Goal: Transaction & Acquisition: Purchase product/service

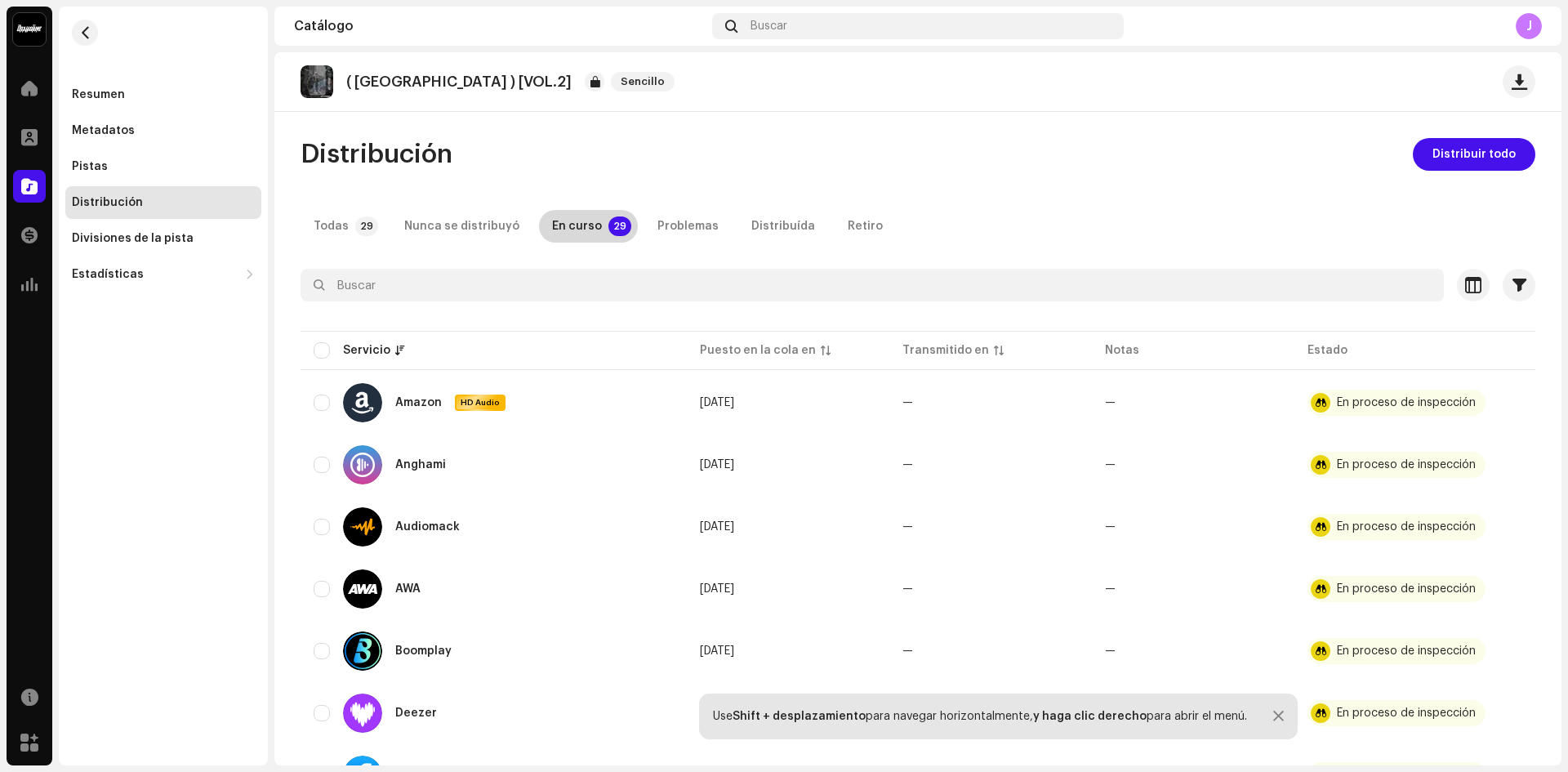
click at [587, 214] on div "En curso" at bounding box center [576, 226] width 50 height 32
click at [580, 217] on div "En curso" at bounding box center [576, 226] width 50 height 32
click at [352, 234] on p-tab "Todas 29" at bounding box center [342, 226] width 84 height 32
click at [665, 213] on div "Problemas" at bounding box center [688, 226] width 61 height 32
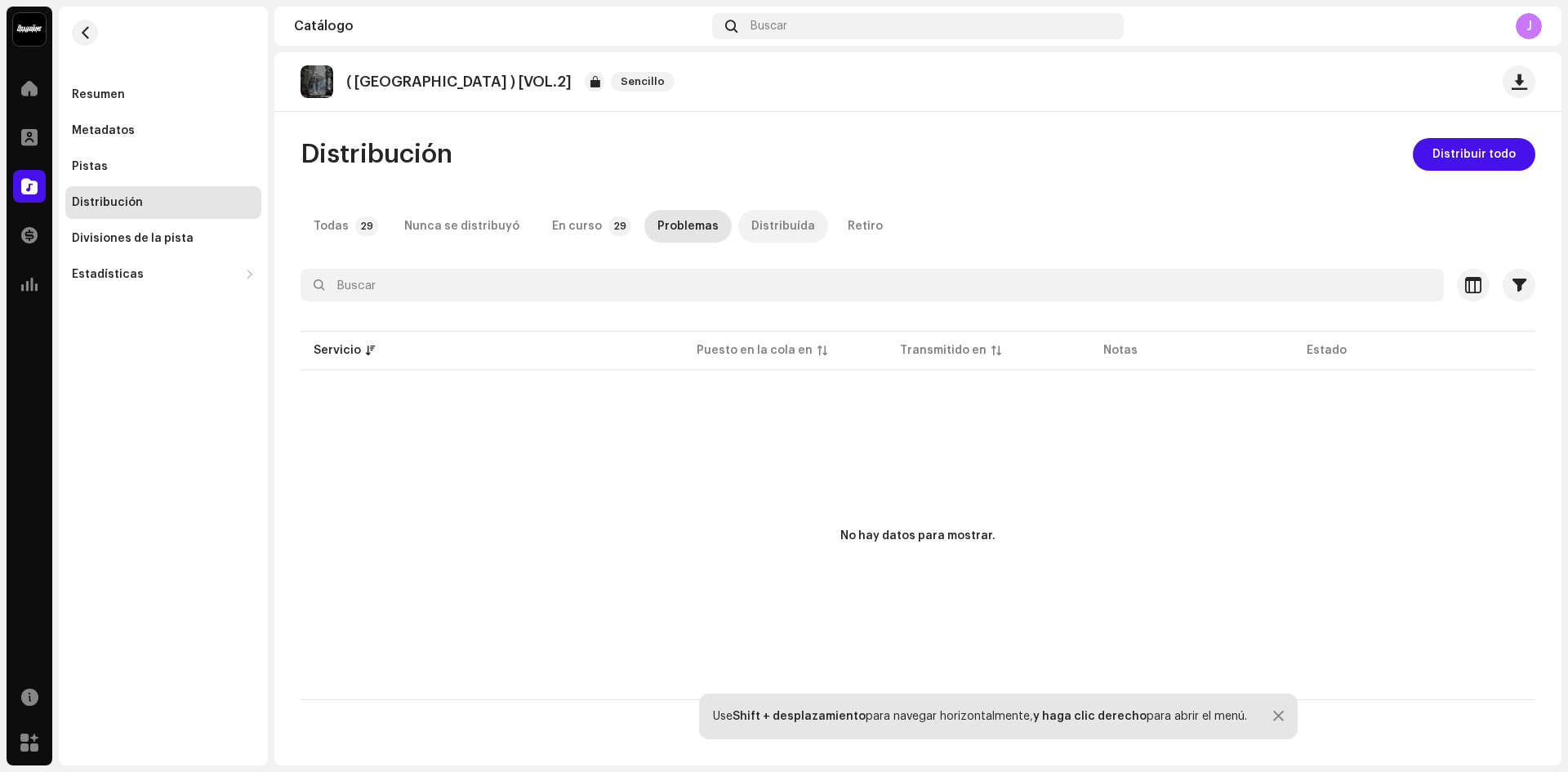
click at [758, 221] on div "Distribuída" at bounding box center [783, 226] width 64 height 32
click at [848, 219] on div "Retiro" at bounding box center [865, 226] width 35 height 32
click at [560, 230] on div "En curso" at bounding box center [576, 226] width 50 height 32
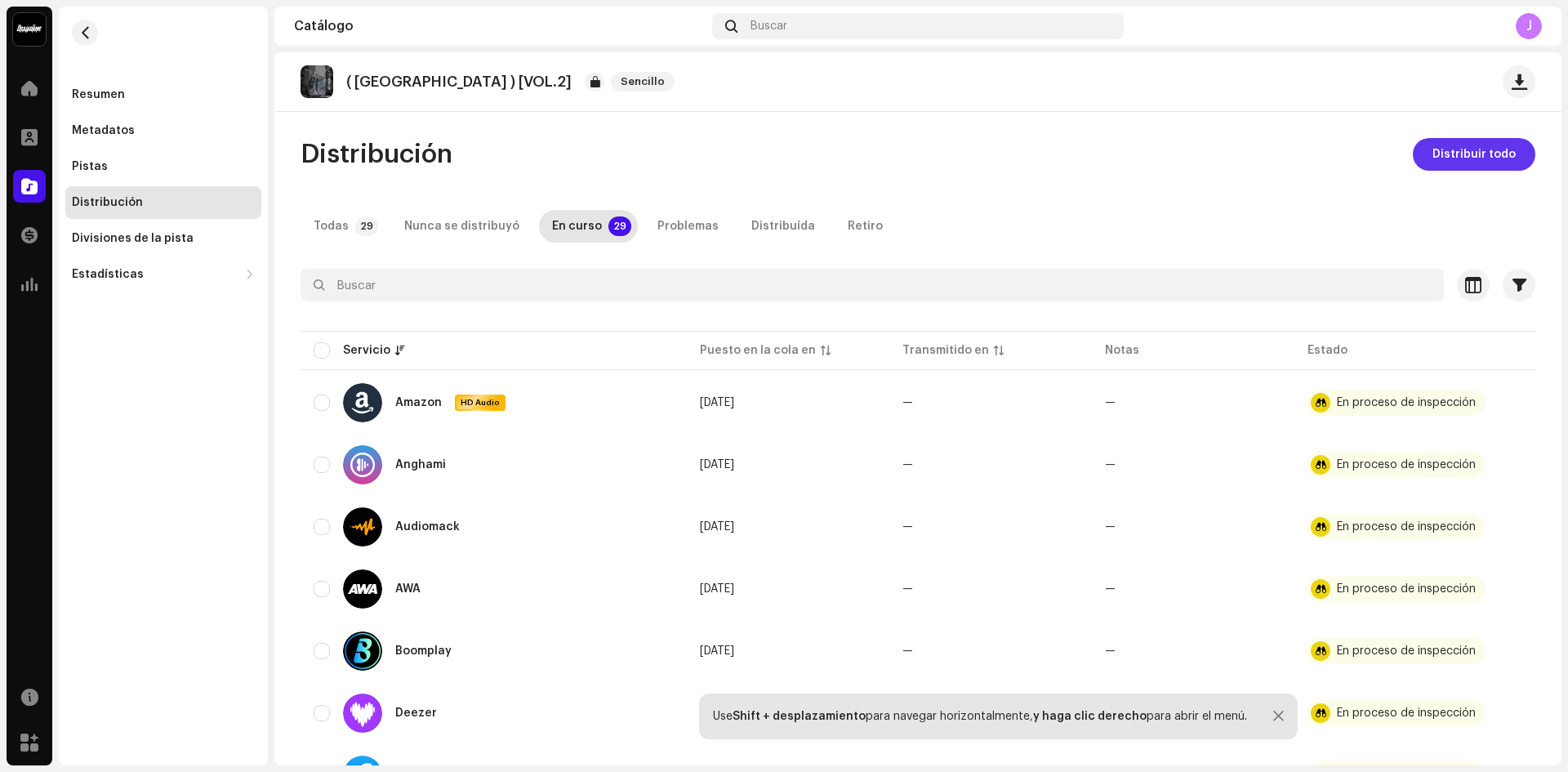
click at [1496, 152] on span "Distribuir todo" at bounding box center [1474, 154] width 83 height 32
click at [1463, 273] on button "button" at bounding box center [1473, 285] width 32 height 32
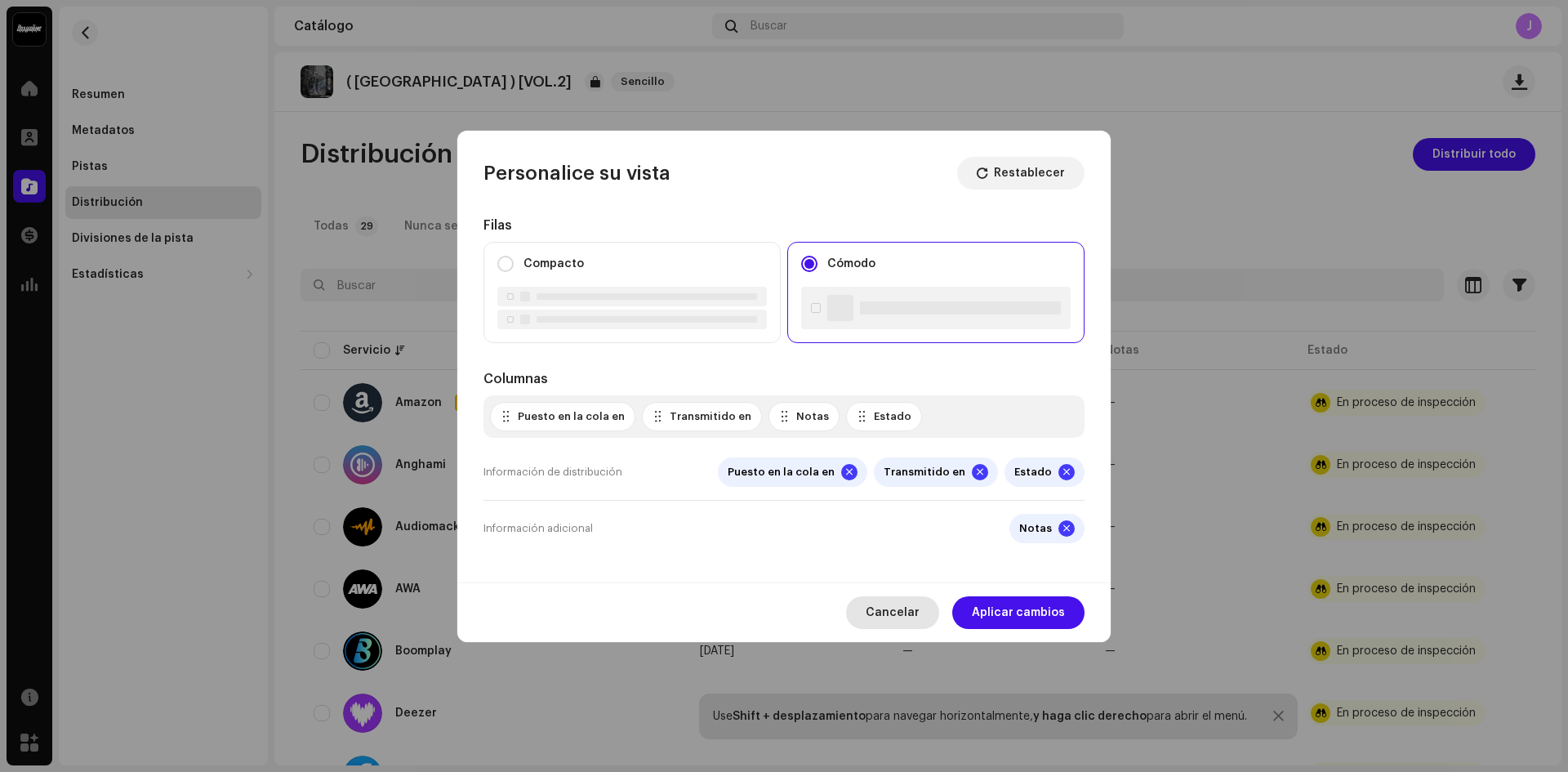
click at [898, 602] on span "Cancelar" at bounding box center [893, 612] width 54 height 32
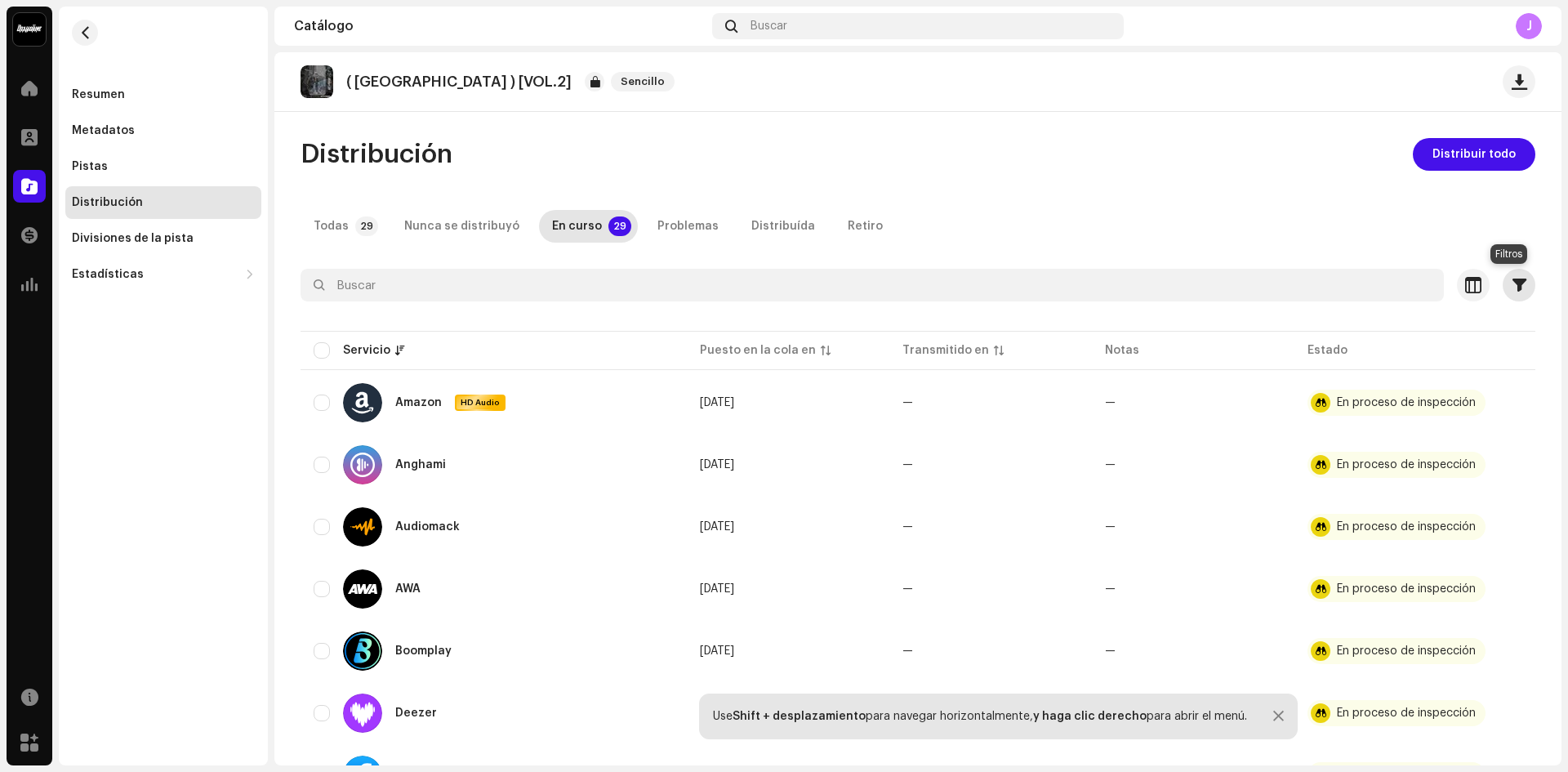
click at [1515, 282] on span "button" at bounding box center [1519, 285] width 14 height 13
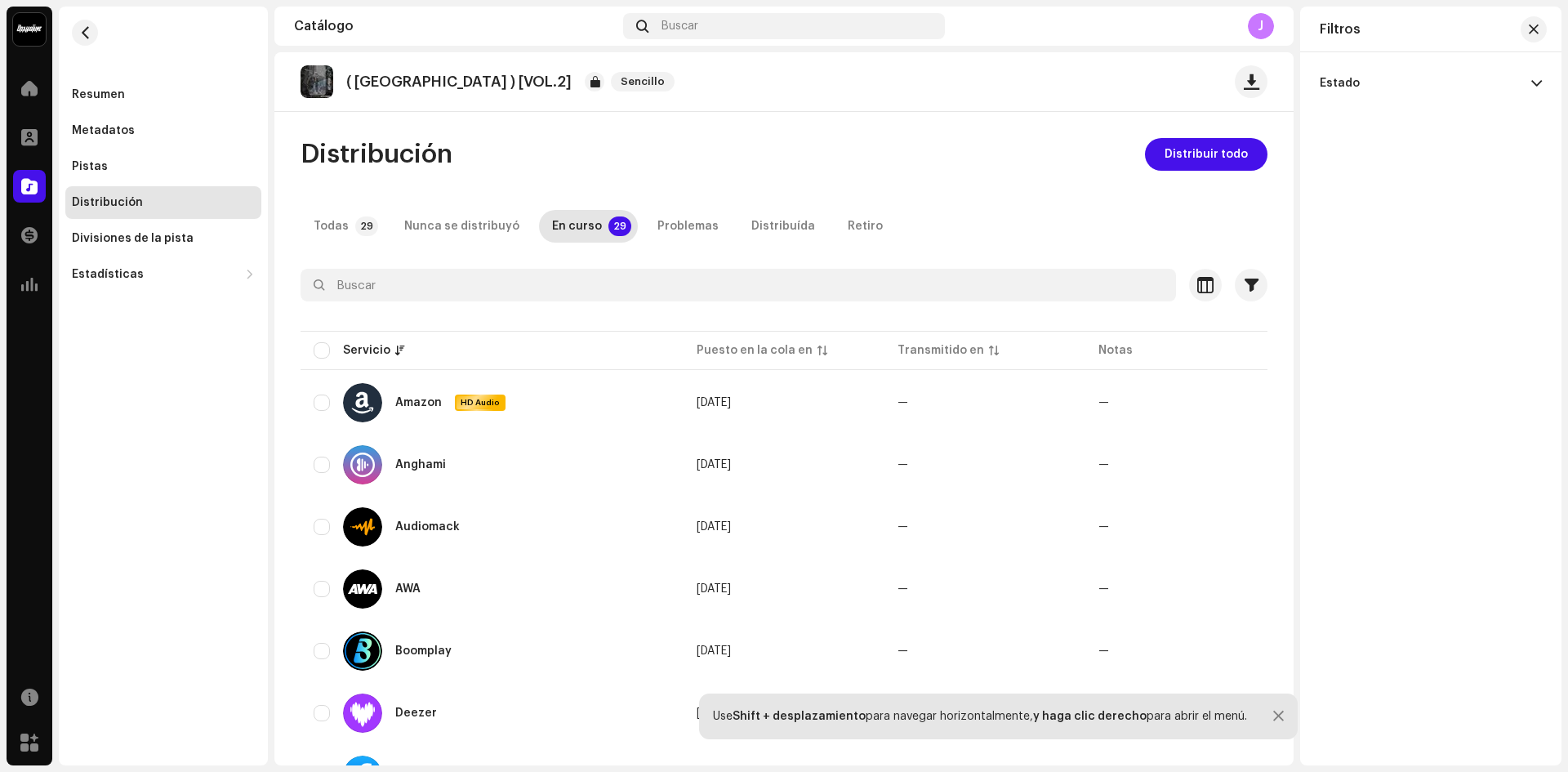
click at [1532, 87] on span at bounding box center [1537, 83] width 11 height 13
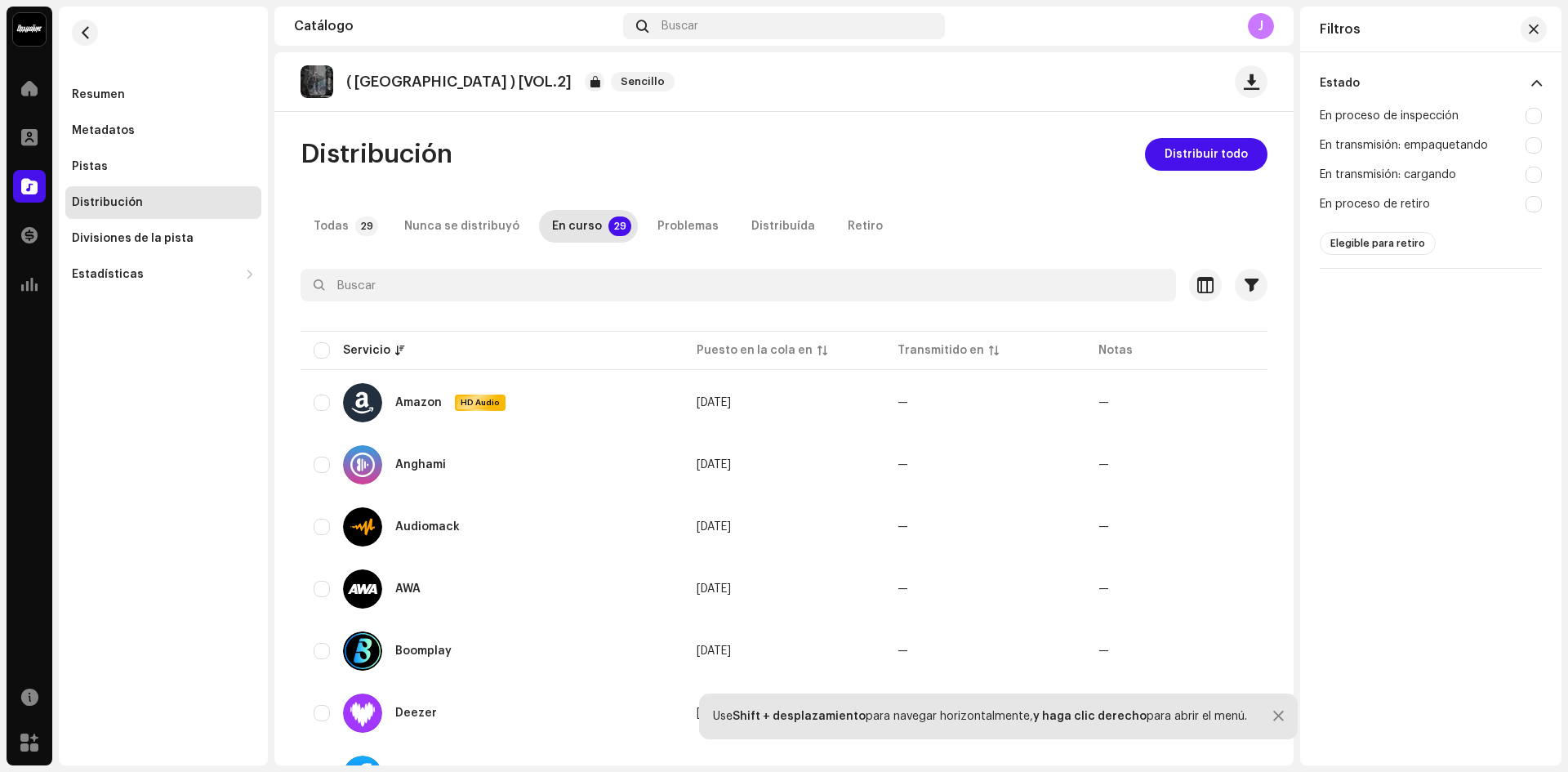
click at [1402, 118] on div "En proceso de inspección" at bounding box center [1389, 115] width 139 height 13
checkbox input "true"
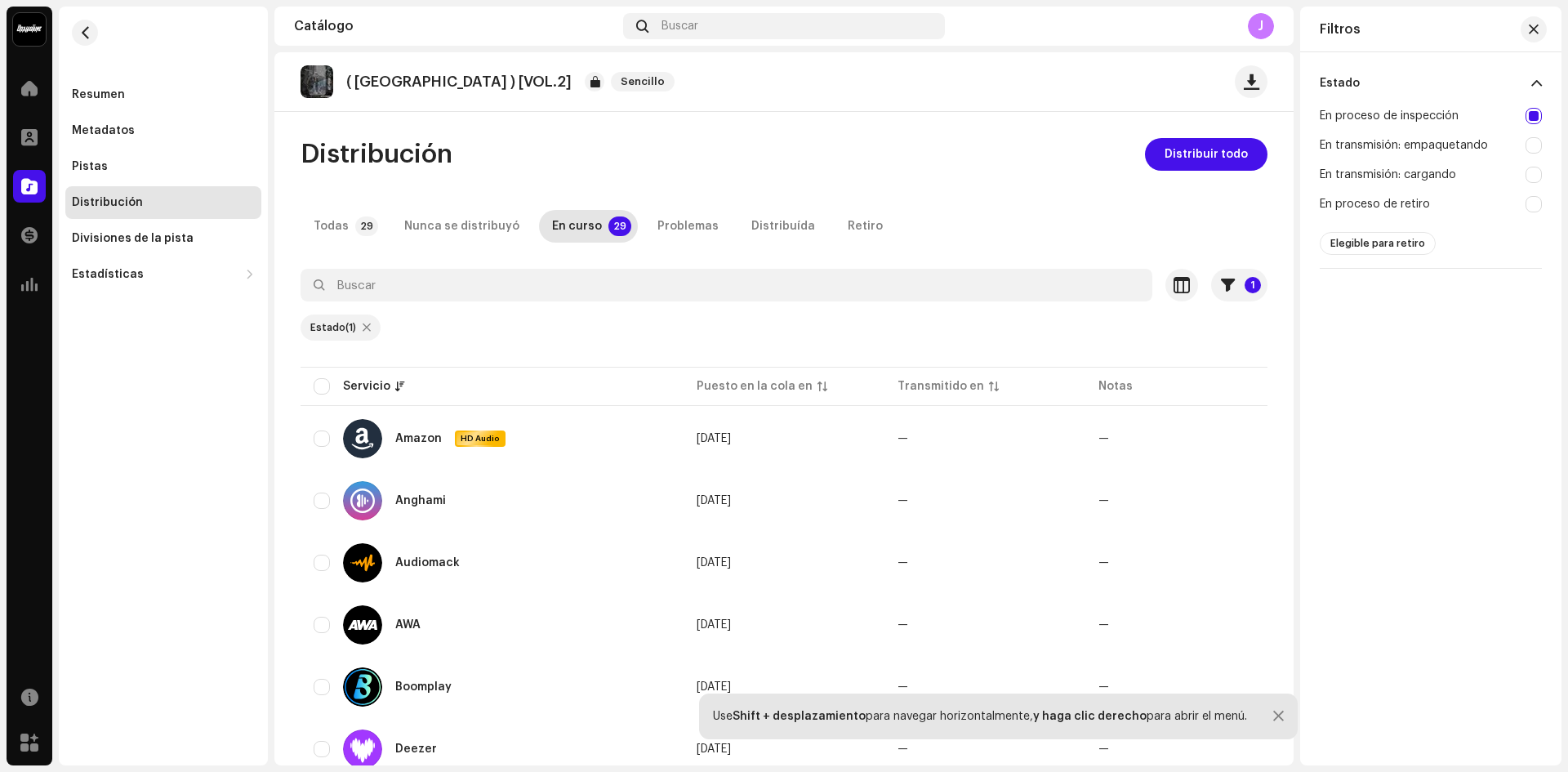
click at [1545, 17] on div "Filtros" at bounding box center [1431, 29] width 261 height 46
click at [1540, 34] on button "button" at bounding box center [1534, 29] width 26 height 26
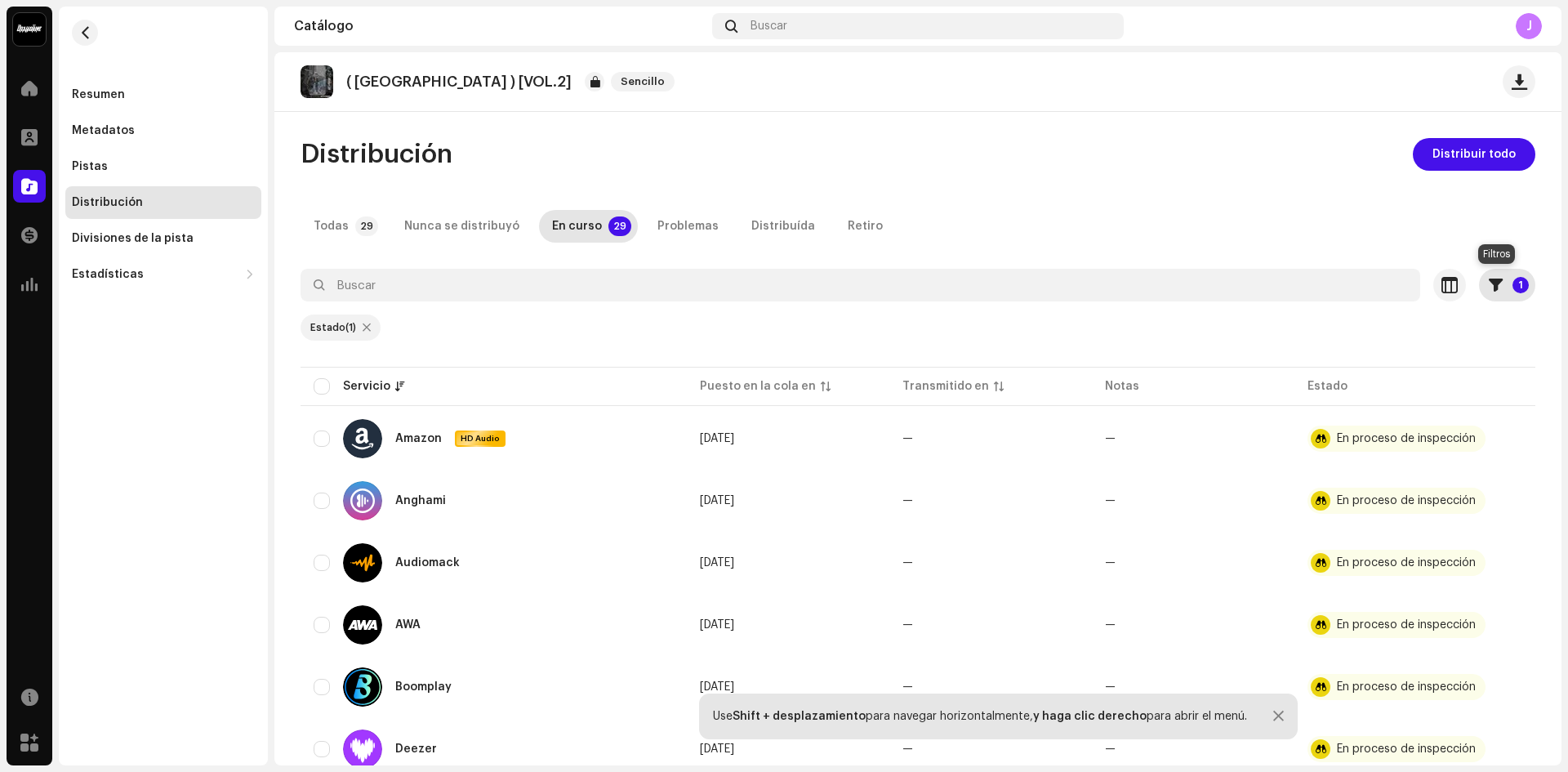
click at [1514, 292] on p-badge "1" at bounding box center [1521, 285] width 16 height 16
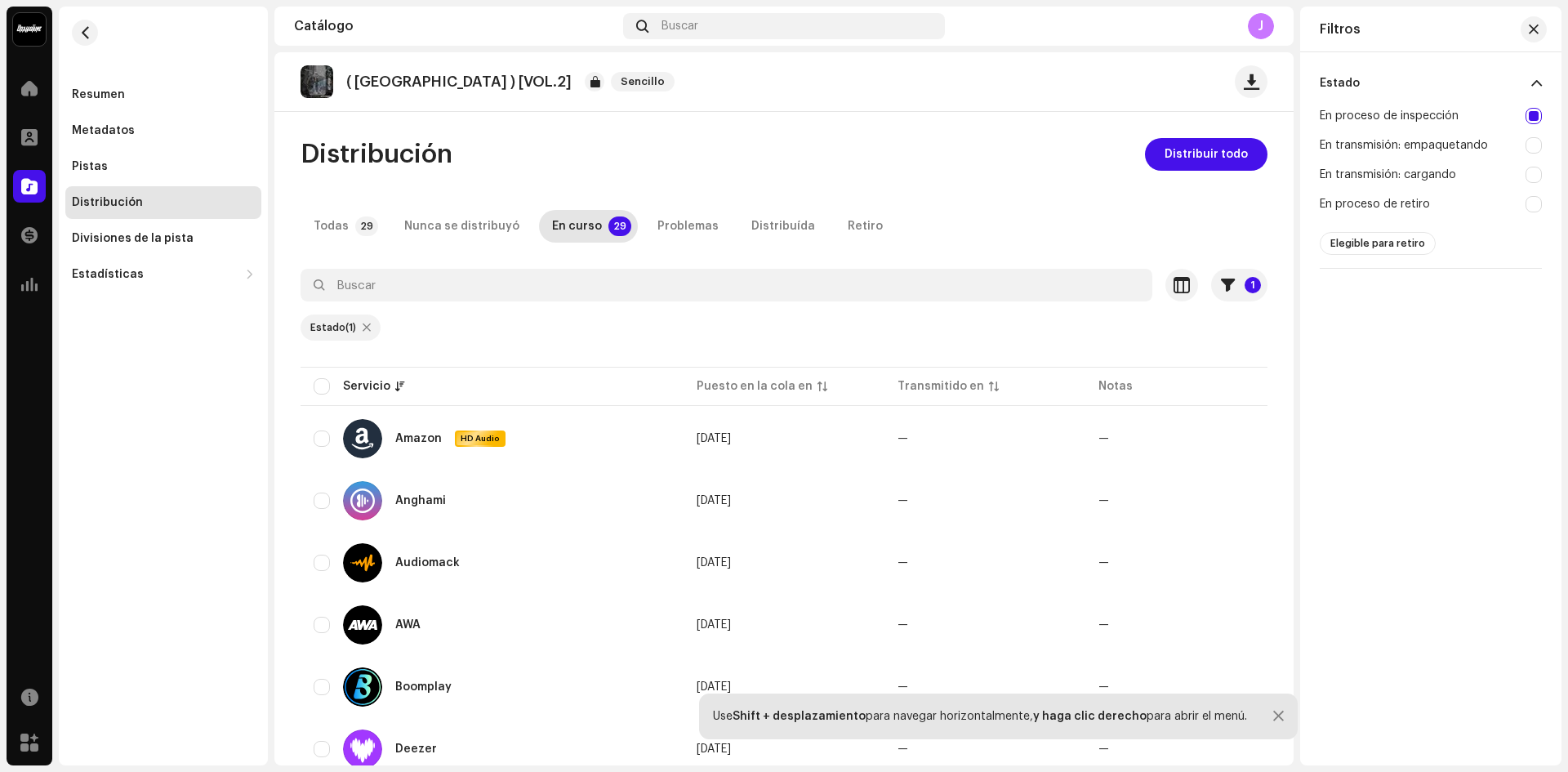
click at [1553, 31] on div "Filtros" at bounding box center [1431, 29] width 261 height 46
click at [1540, 31] on button "button" at bounding box center [1534, 29] width 26 height 26
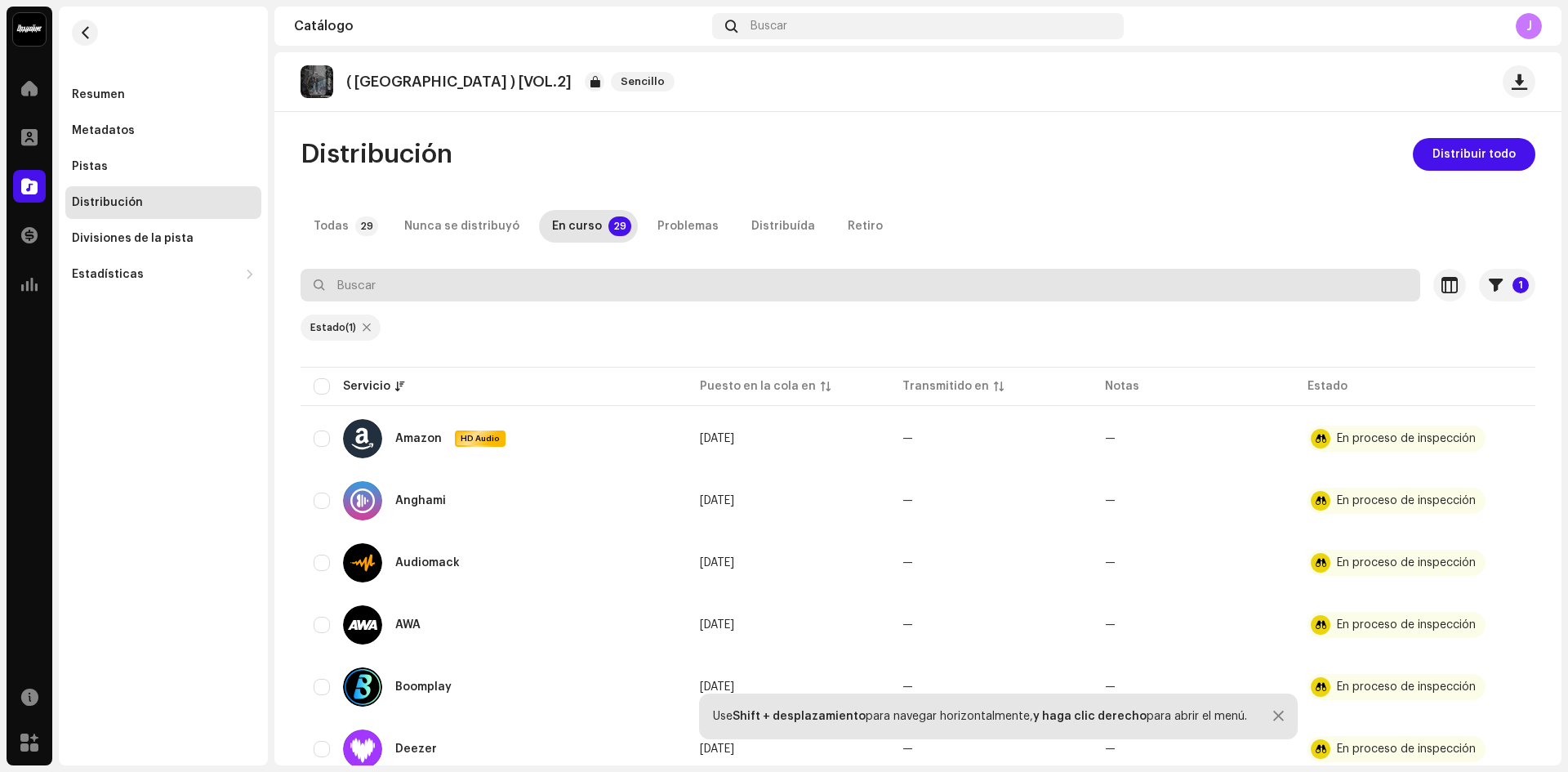
click at [442, 291] on input "text" at bounding box center [860, 285] width 1120 height 32
type input "B"
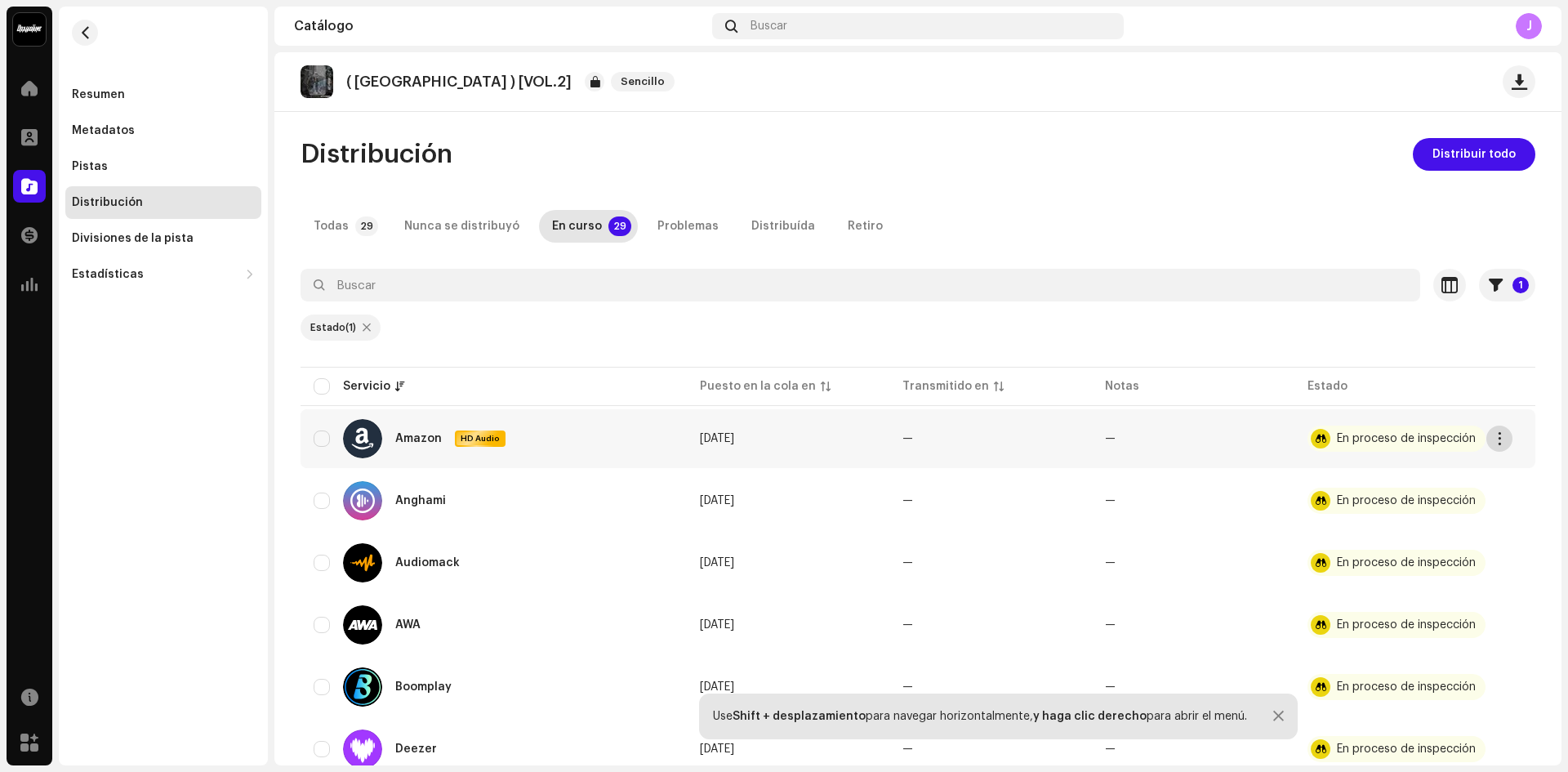
click at [1498, 433] on span "button" at bounding box center [1500, 438] width 13 height 13
click at [1396, 474] on span "Distribuir" at bounding box center [1374, 475] width 54 height 13
drag, startPoint x: 1567, startPoint y: 267, endPoint x: 1567, endPoint y: 323, distance: 56.0
click at [1567, 323] on div "41Bajo_Cuadra Récords Inicio Perfil Catálogo Transacciones Estadísticas Recurso…" at bounding box center [784, 386] width 1568 height 772
drag, startPoint x: 1567, startPoint y: 221, endPoint x: 1563, endPoint y: 284, distance: 63.1
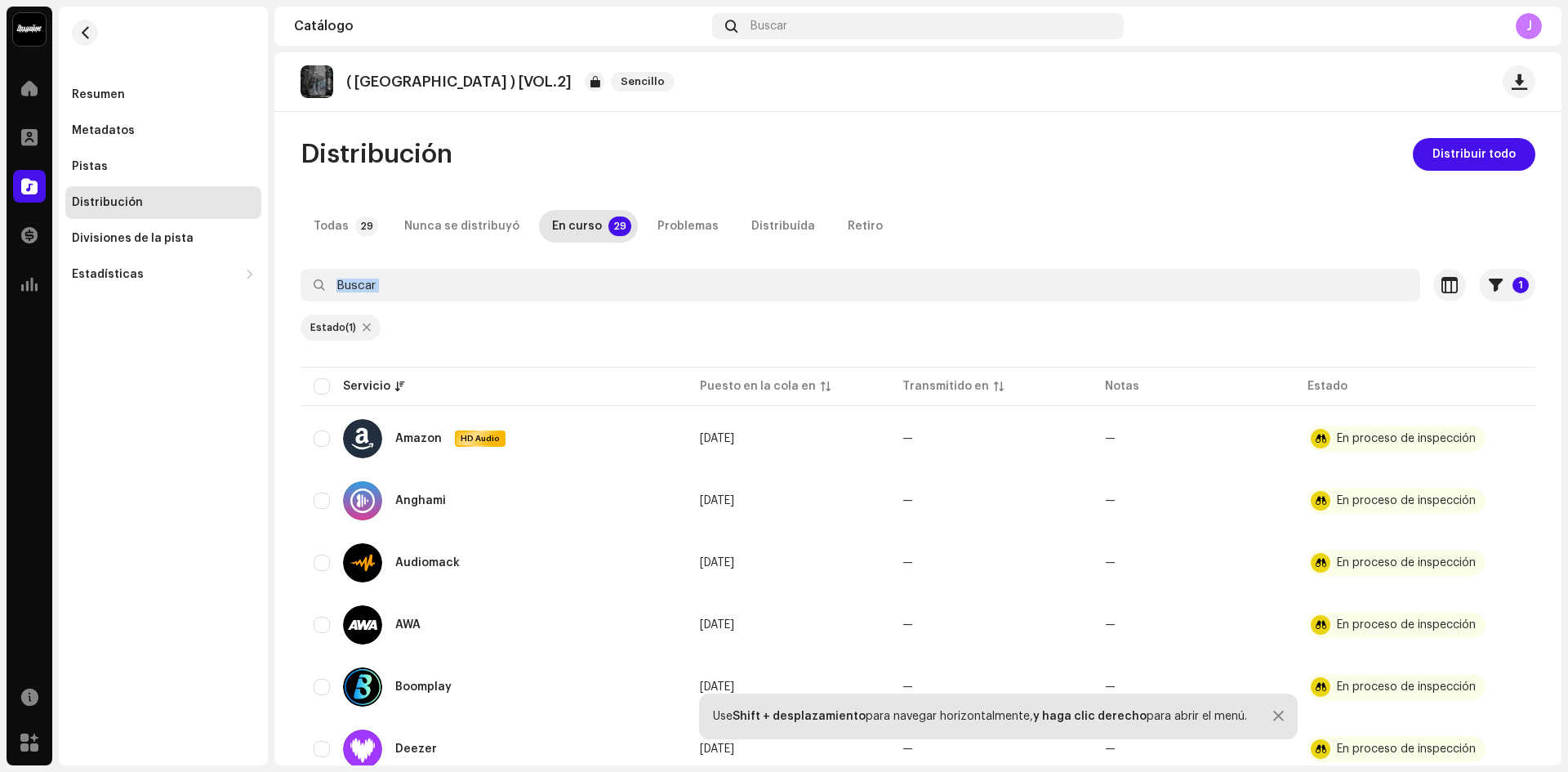
click at [1563, 284] on div "41Bajo_Cuadra Récords Inicio Perfil Catálogo Transacciones Estadísticas Recurso…" at bounding box center [784, 386] width 1568 height 772
click at [611, 82] on span "Sencillo" at bounding box center [643, 82] width 64 height 20
click at [611, 84] on span "Sencillo" at bounding box center [643, 82] width 64 height 20
click at [585, 86] on div at bounding box center [595, 82] width 20 height 20
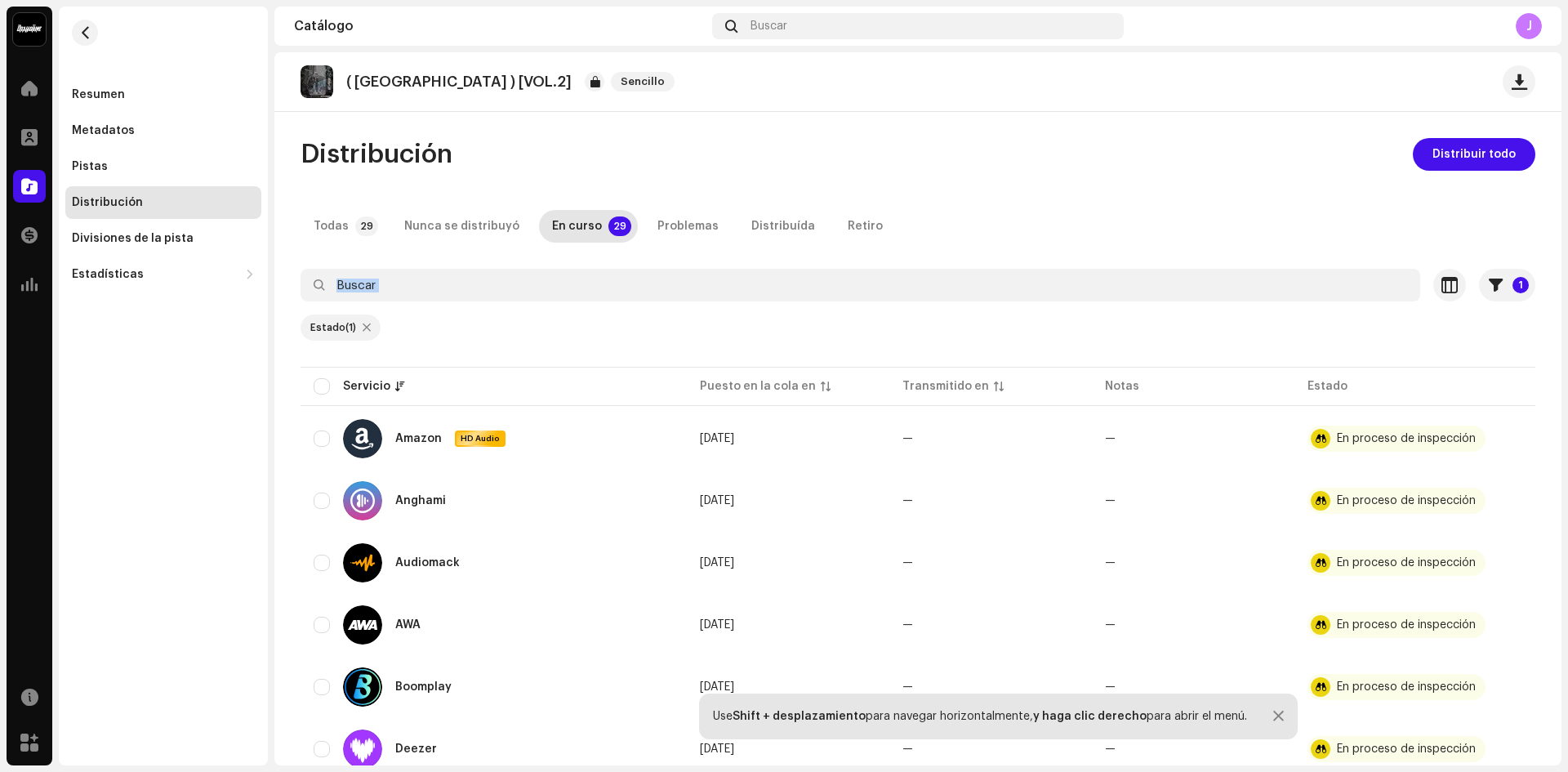
click at [585, 86] on div at bounding box center [595, 82] width 20 height 20
click at [611, 82] on span "Sencillo" at bounding box center [643, 82] width 64 height 20
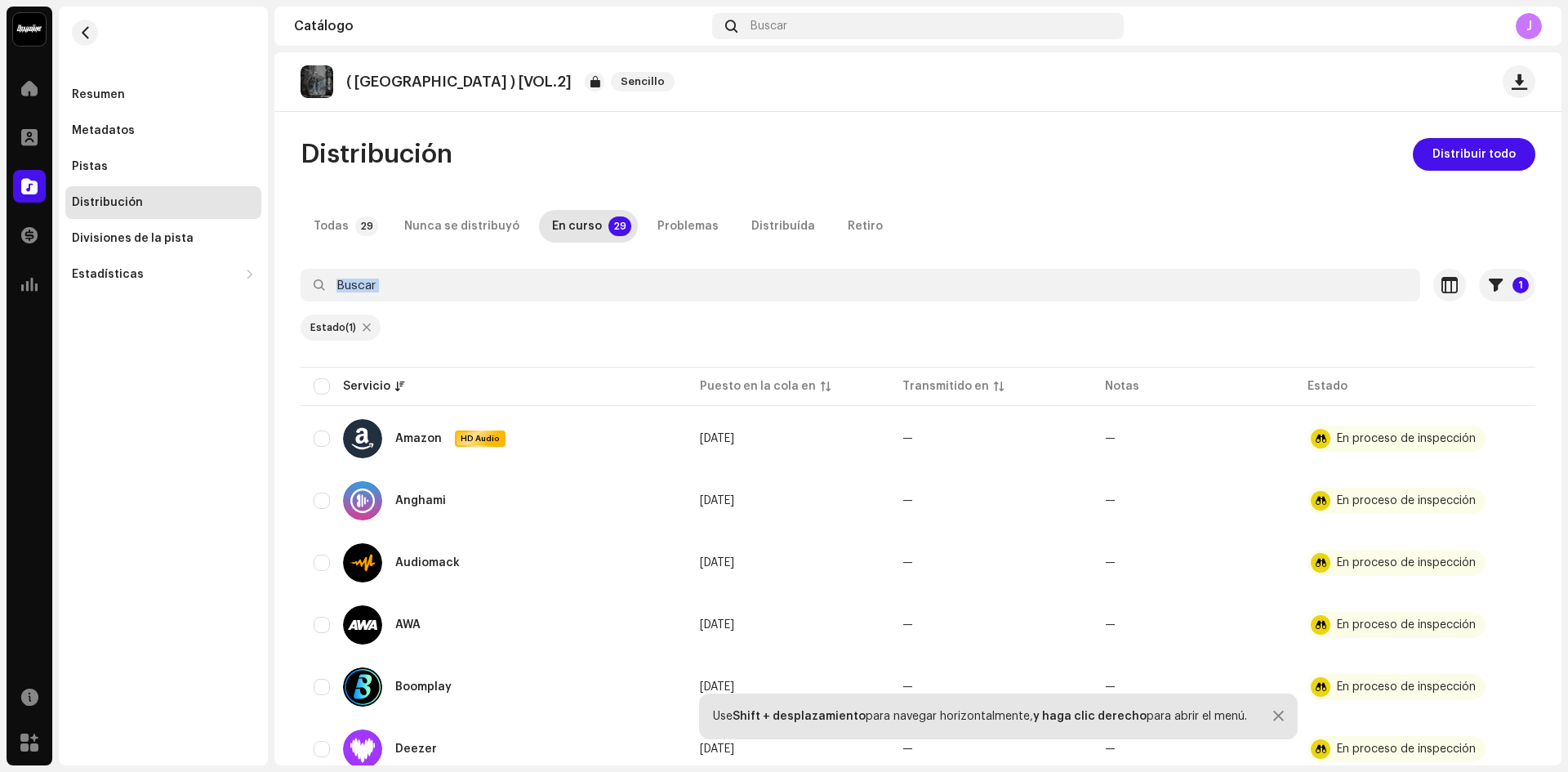
click at [611, 82] on span "Sencillo" at bounding box center [643, 82] width 64 height 20
click at [671, 236] on div "Problemas" at bounding box center [688, 226] width 61 height 32
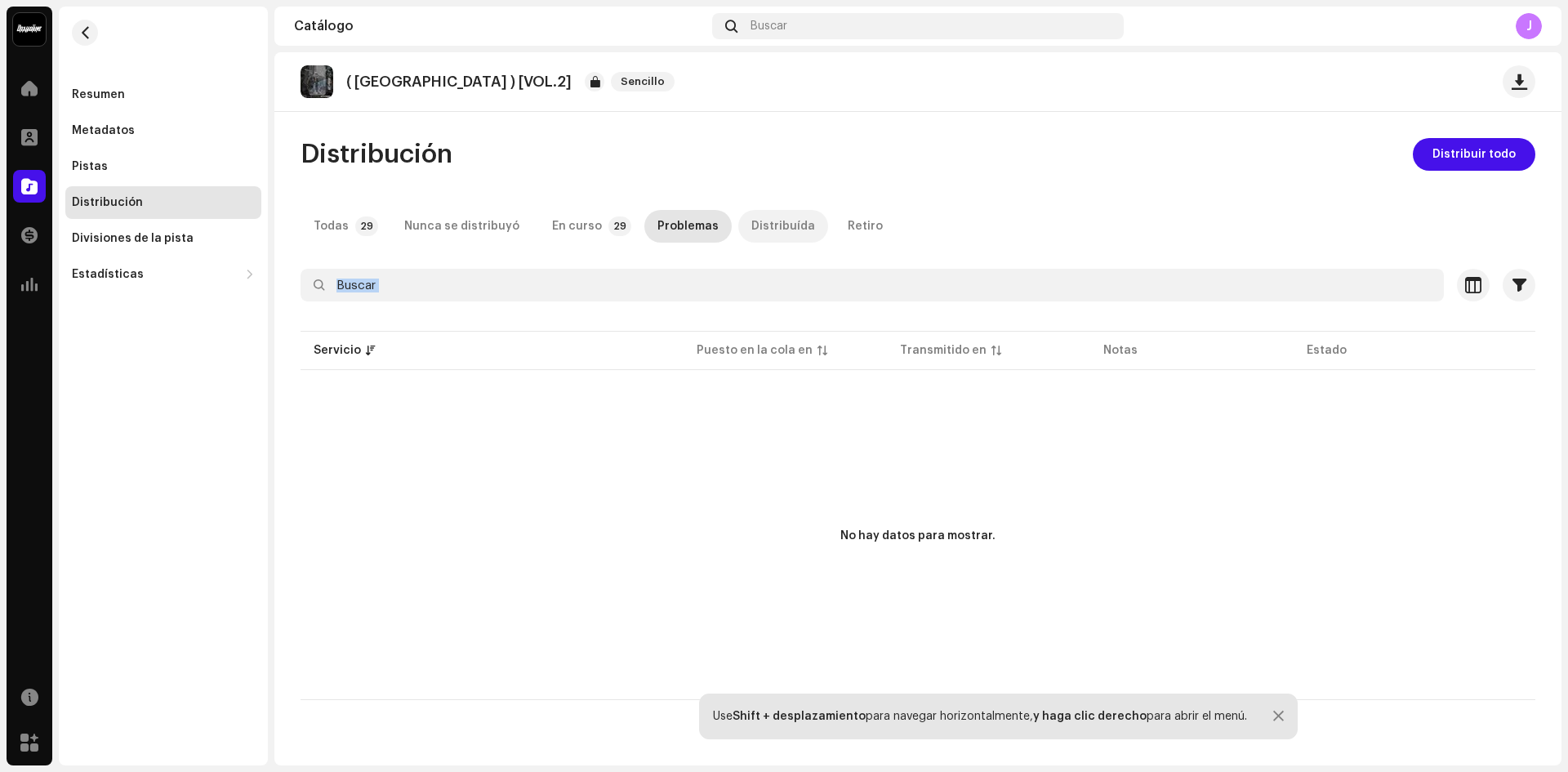
click at [777, 228] on div "Distribuída" at bounding box center [783, 226] width 64 height 32
click at [848, 226] on div "Retiro" at bounding box center [865, 226] width 35 height 32
click at [342, 212] on div "Todas" at bounding box center [331, 226] width 35 height 32
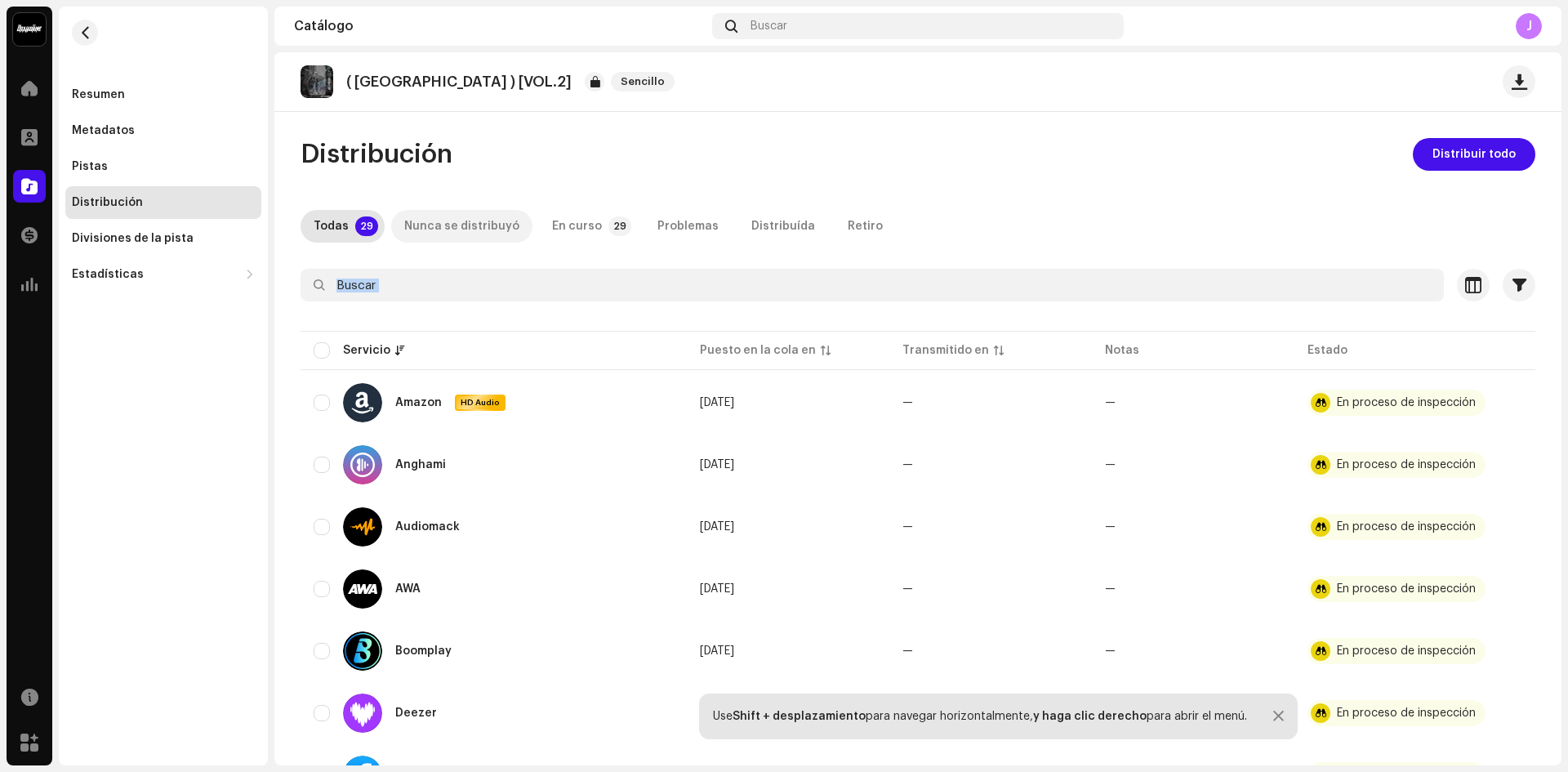
click at [456, 232] on div "Nunca se distribuyó" at bounding box center [462, 226] width 115 height 32
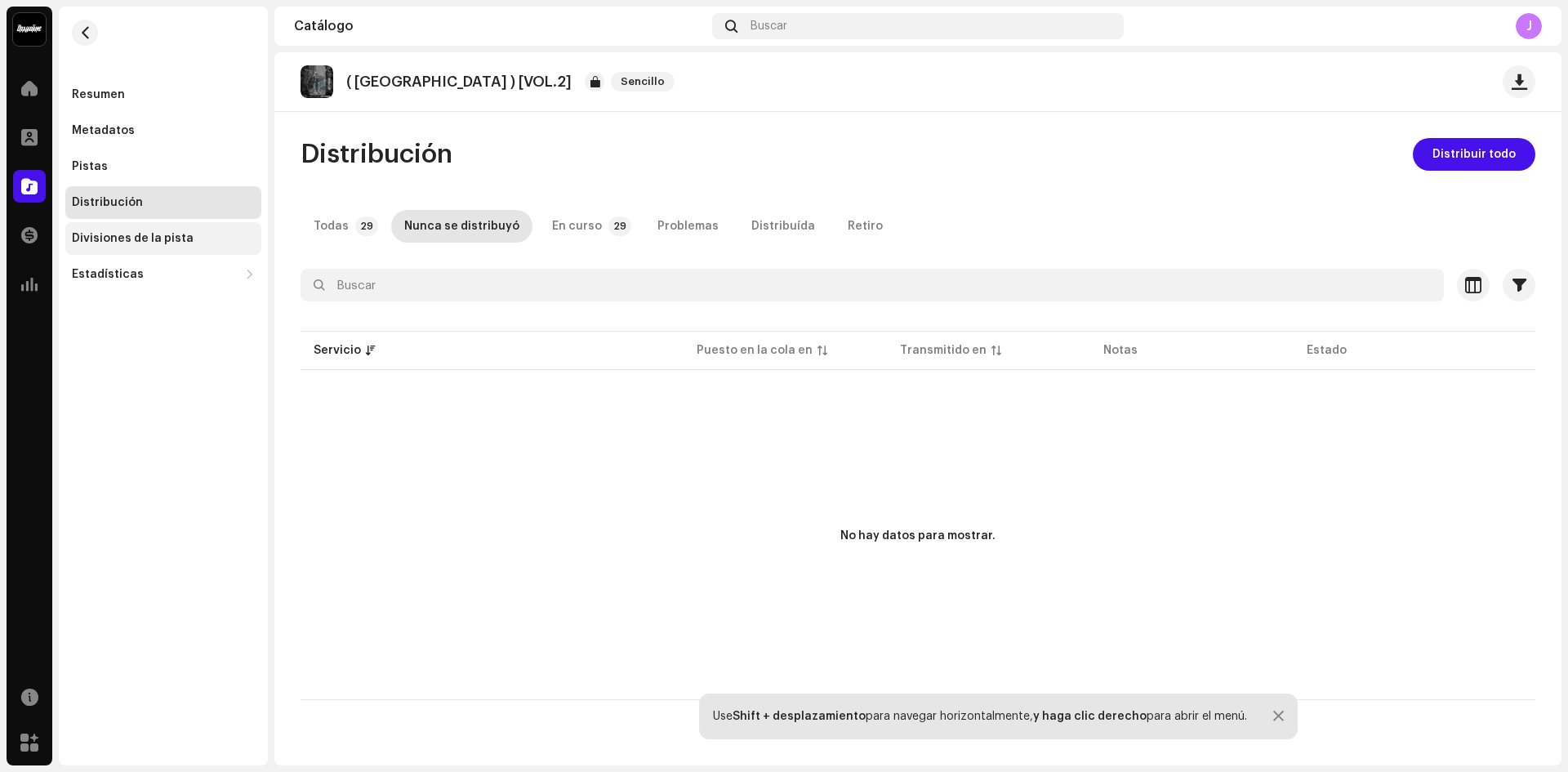
click at [184, 230] on div "Divisiones de la pista" at bounding box center [162, 238] width 196 height 32
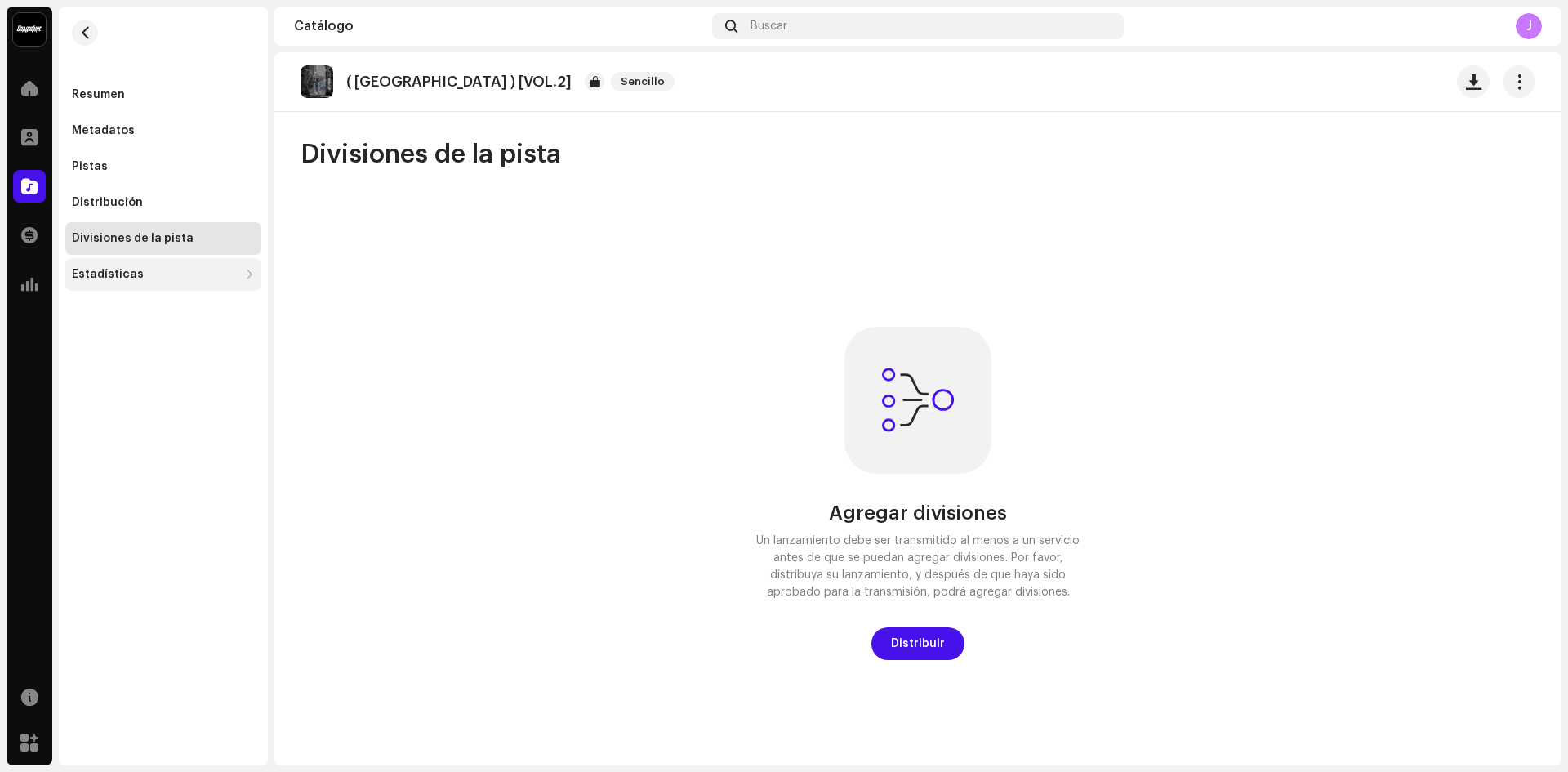
click at [114, 286] on div "Estadísticas" at bounding box center [162, 274] width 196 height 32
click at [23, 229] on span at bounding box center [30, 235] width 16 height 13
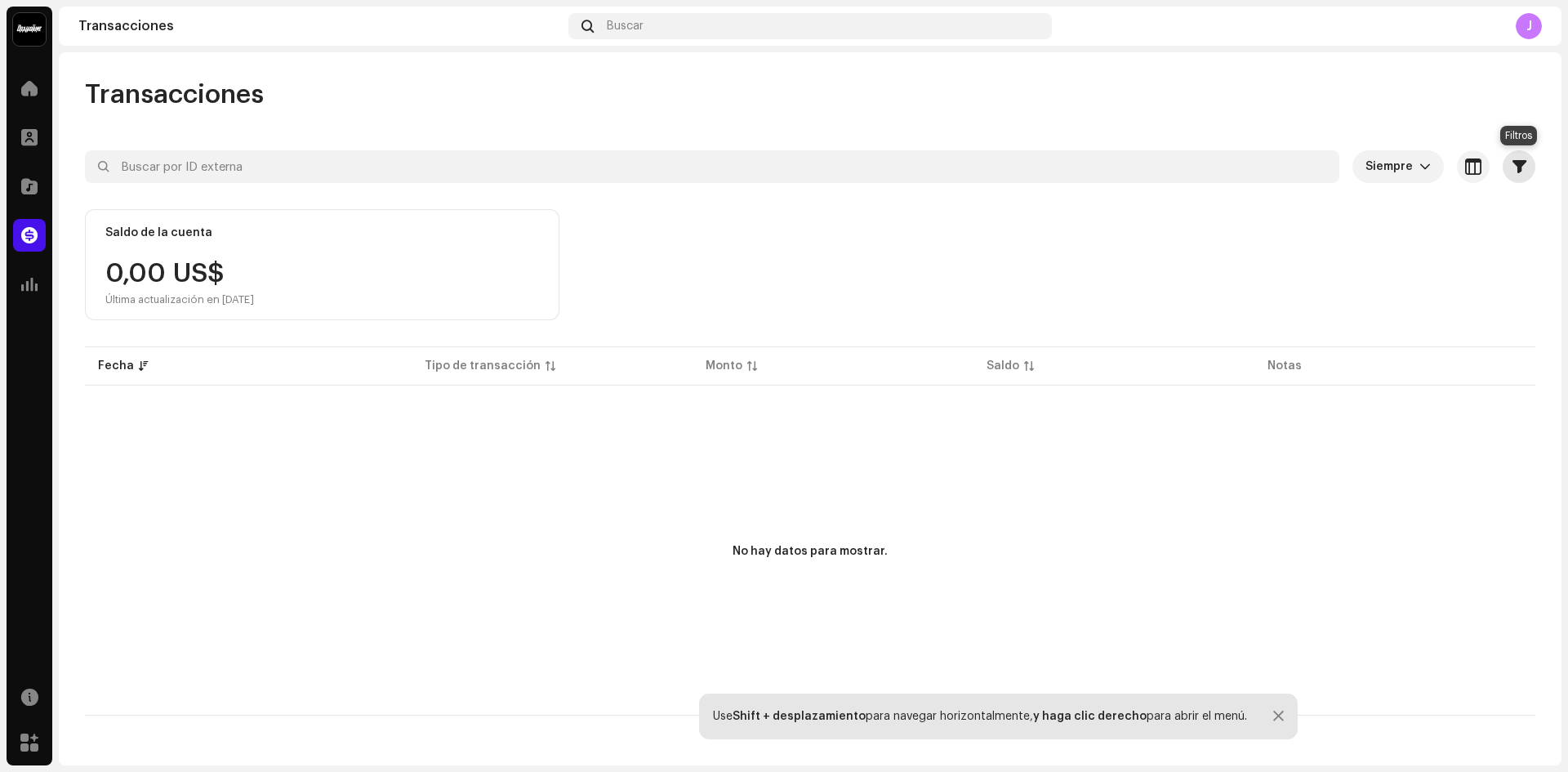
click at [1507, 158] on button "button" at bounding box center [1519, 167] width 32 height 32
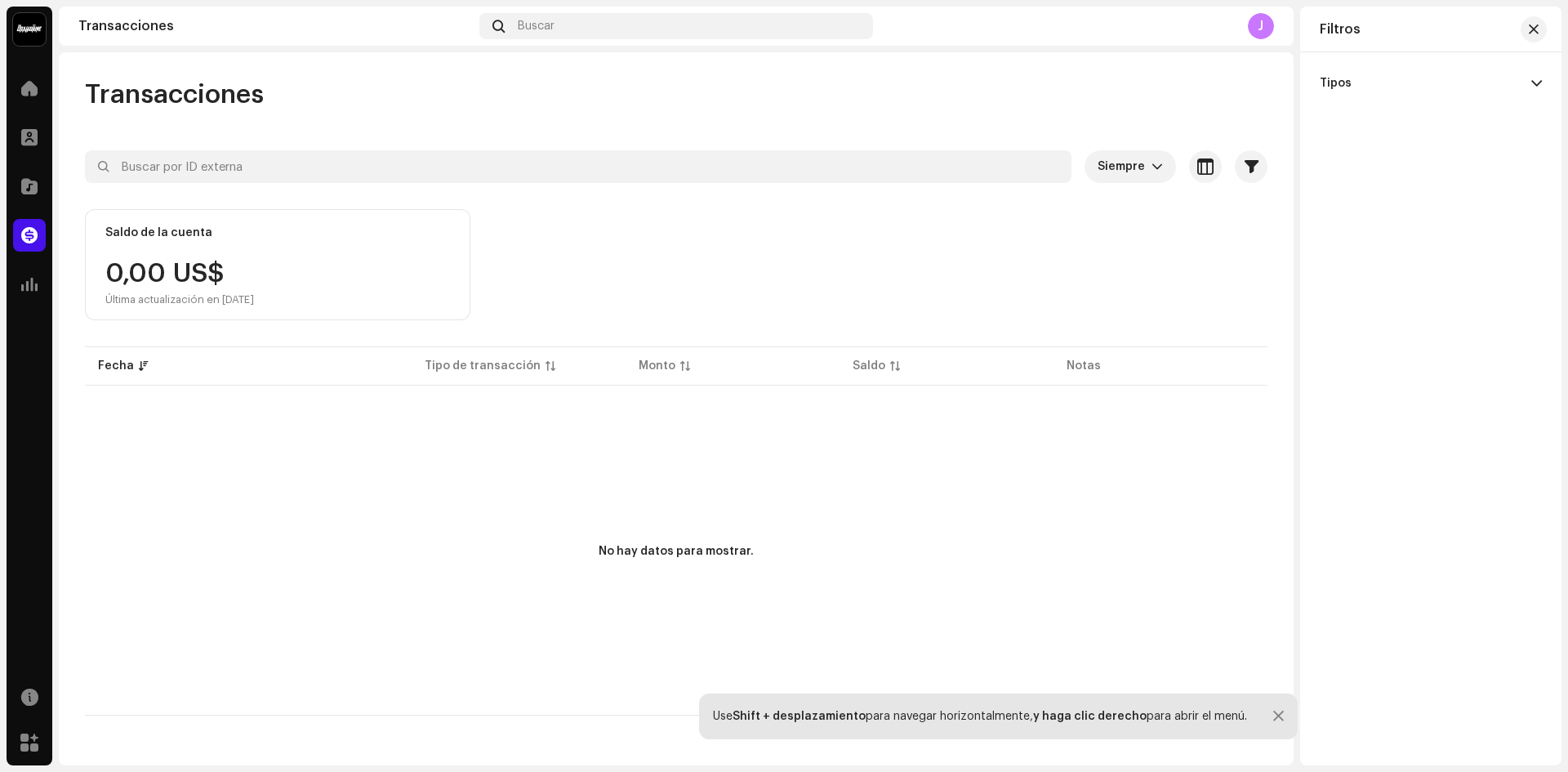
click at [1532, 78] on span at bounding box center [1537, 83] width 11 height 13
click at [1373, 115] on div "Estados de cuenta" at bounding box center [1371, 115] width 101 height 13
checkbox input "true"
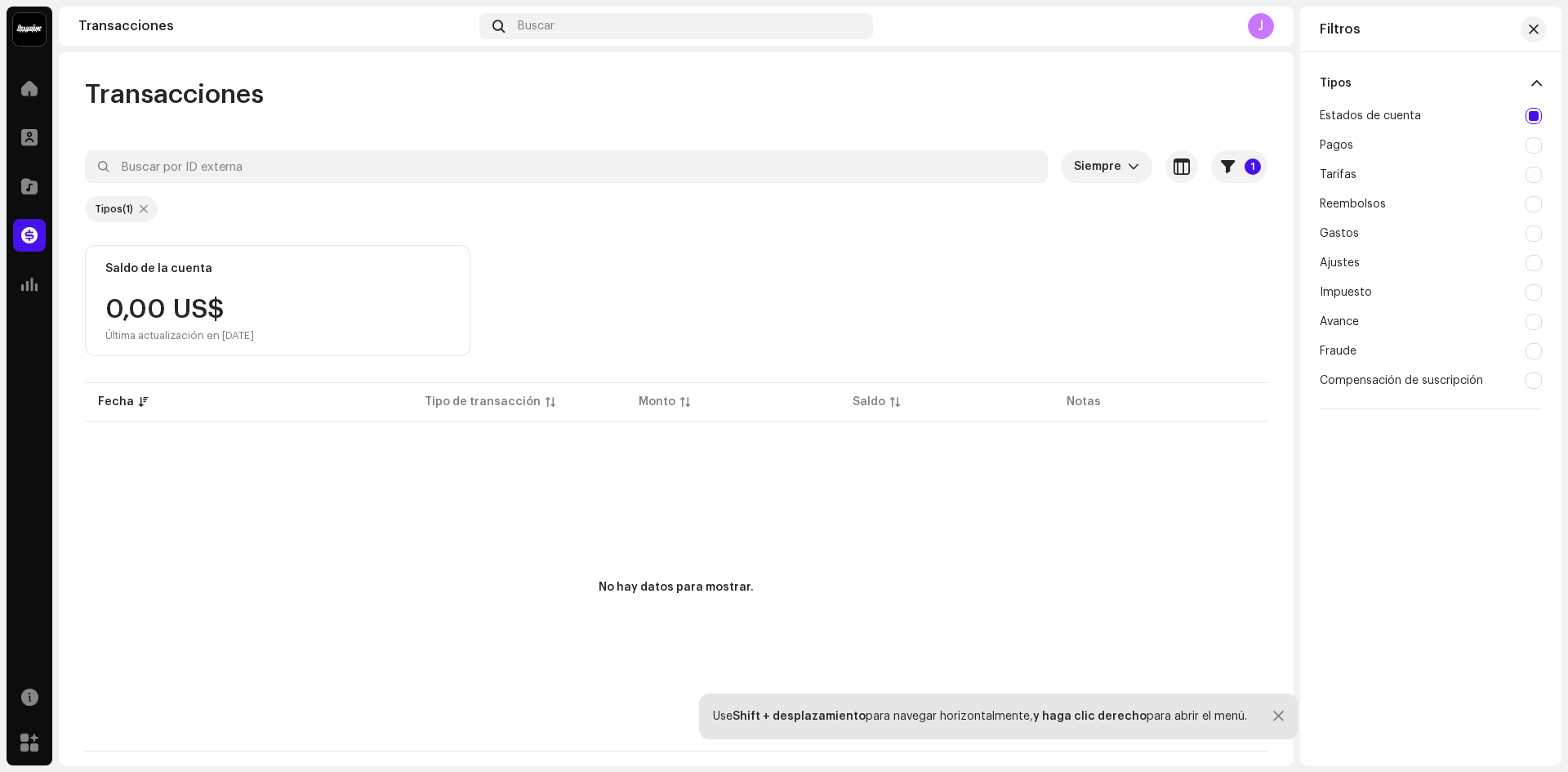
click at [1350, 138] on div "Pagos" at bounding box center [1431, 145] width 222 height 30
checkbox input "true"
click at [1377, 205] on div "Reembolsos" at bounding box center [1353, 204] width 66 height 13
checkbox input "true"
click at [1328, 257] on div "Ajustes" at bounding box center [1340, 262] width 40 height 13
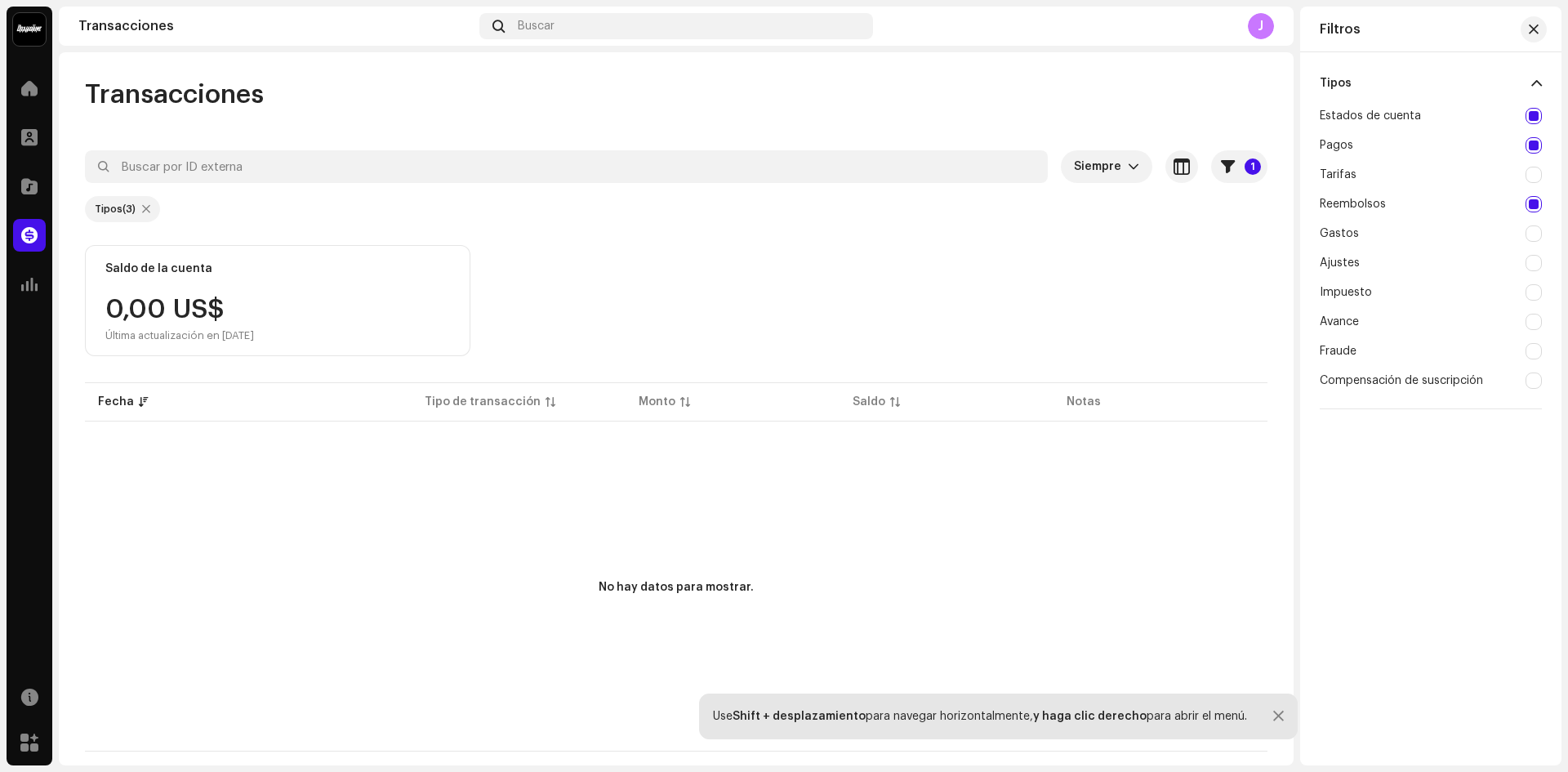
checkbox input "true"
drag, startPoint x: 772, startPoint y: 369, endPoint x: 216, endPoint y: 348, distance: 556.4
click at [216, 348] on div "Siempre 1 Seleccionado 0 Seleccionar todo Opciones Filtros Tipos Estados de cue…" at bounding box center [676, 451] width 1183 height 602
click at [156, 469] on div "No hay datos para mostrar." at bounding box center [676, 588] width 1183 height 326
click at [151, 213] on div "Tipos (4)" at bounding box center [123, 208] width 76 height 26
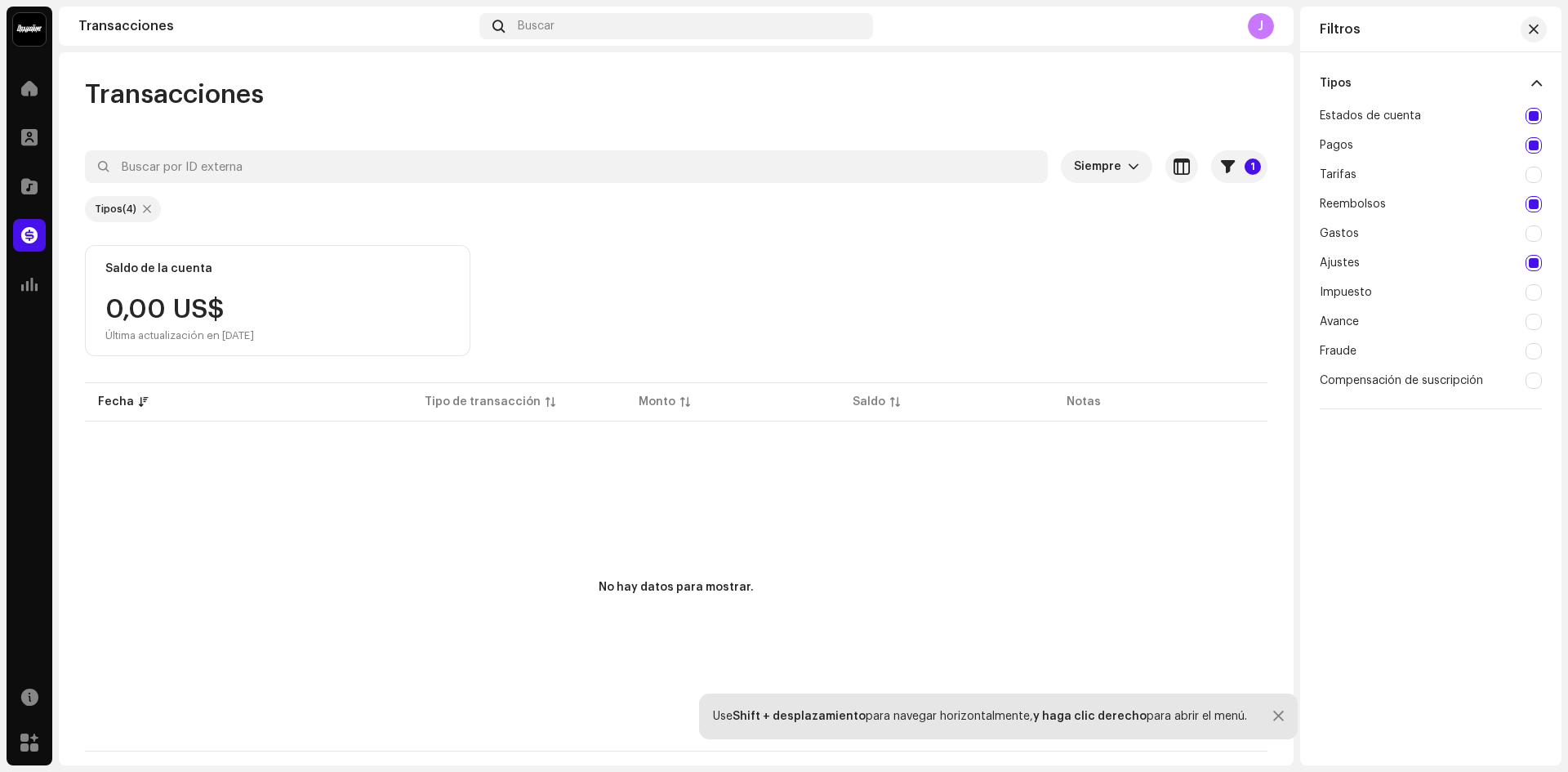
click at [148, 210] on div at bounding box center [147, 209] width 8 height 13
checkbox input "false"
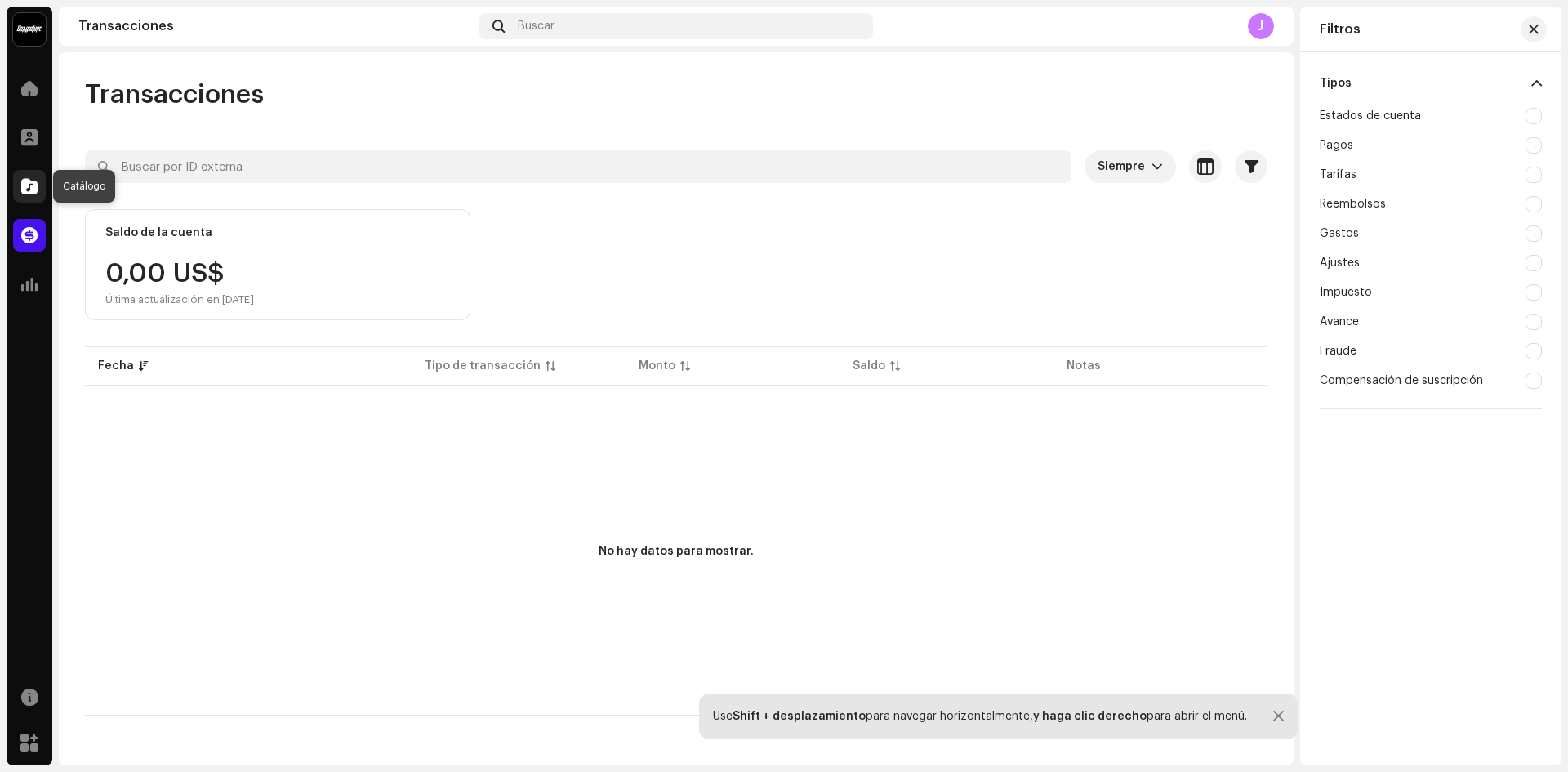
click at [31, 177] on div at bounding box center [29, 186] width 32 height 32
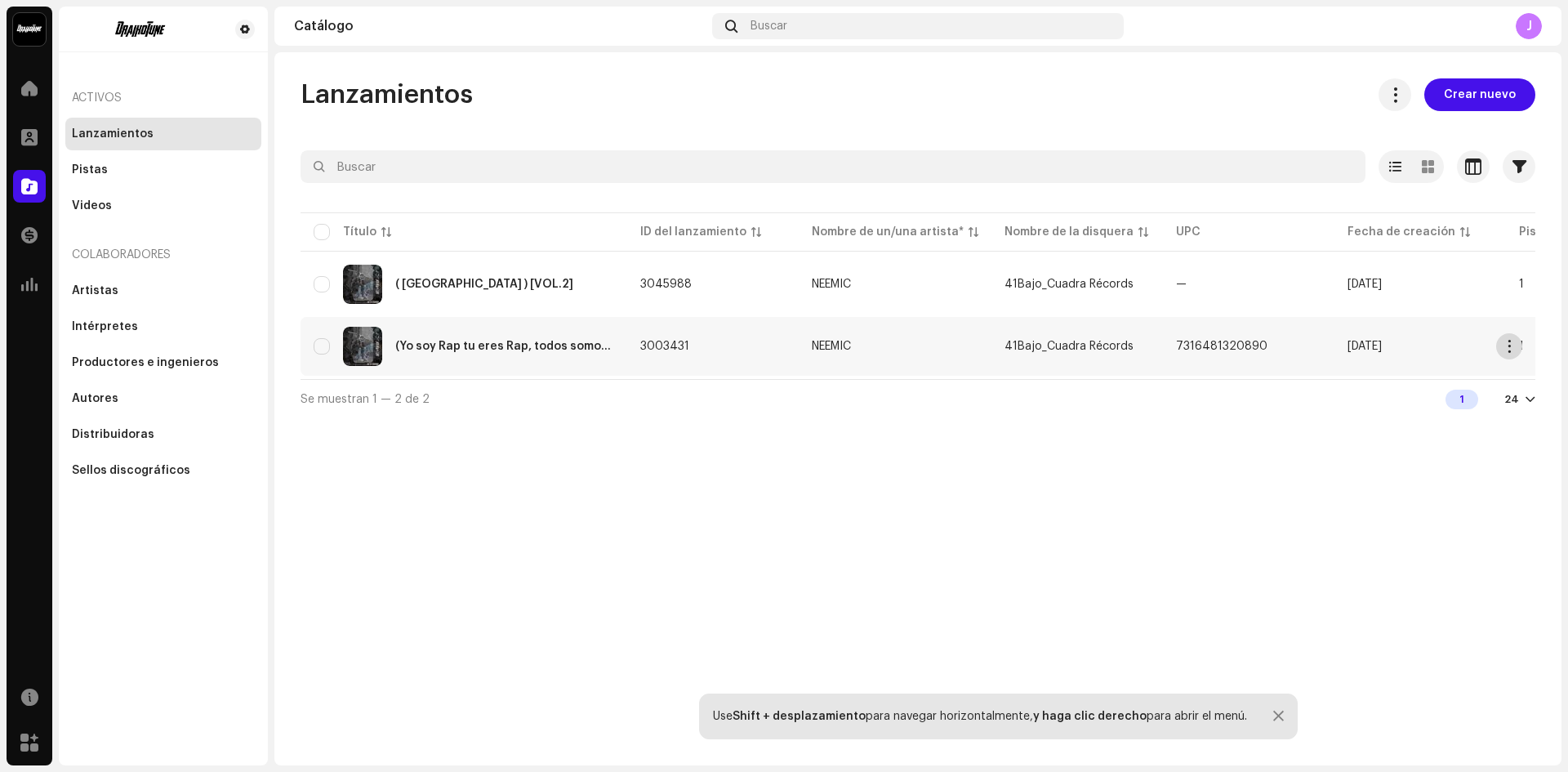
click at [1519, 342] on button "button" at bounding box center [1509, 346] width 26 height 26
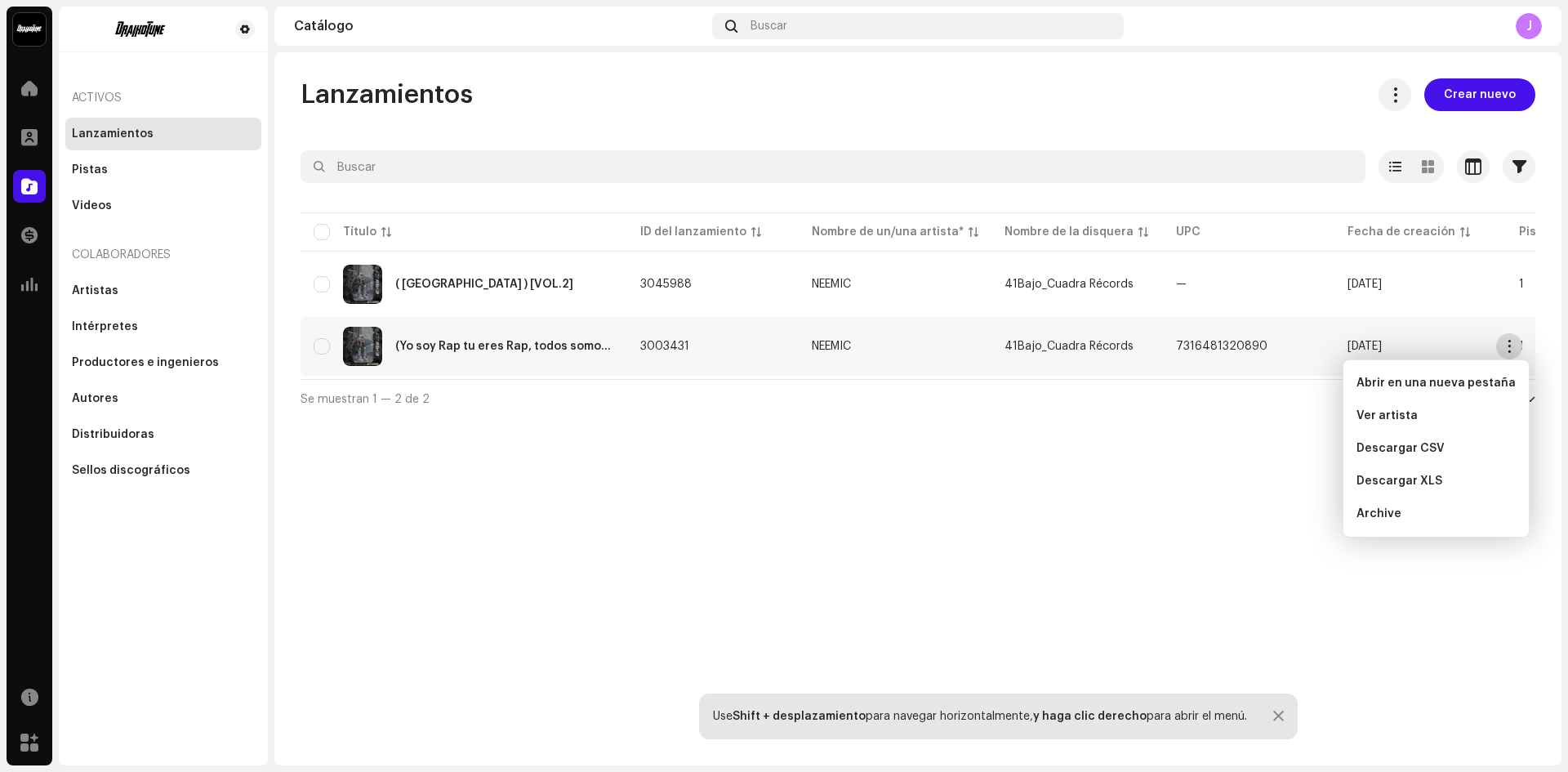
click at [1519, 342] on button "button" at bounding box center [1509, 346] width 26 height 26
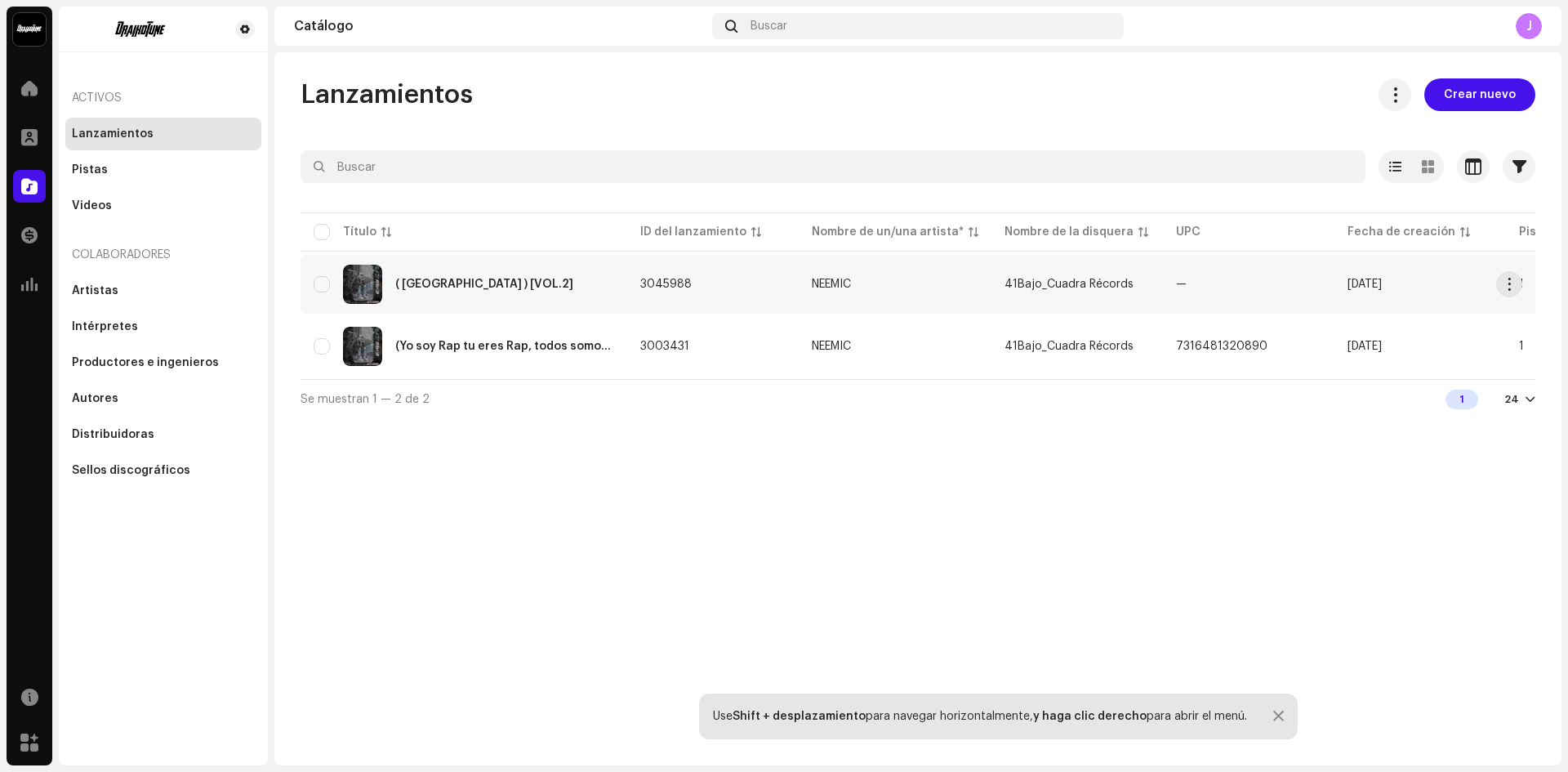
click at [1507, 299] on td "1" at bounding box center [1592, 284] width 171 height 59
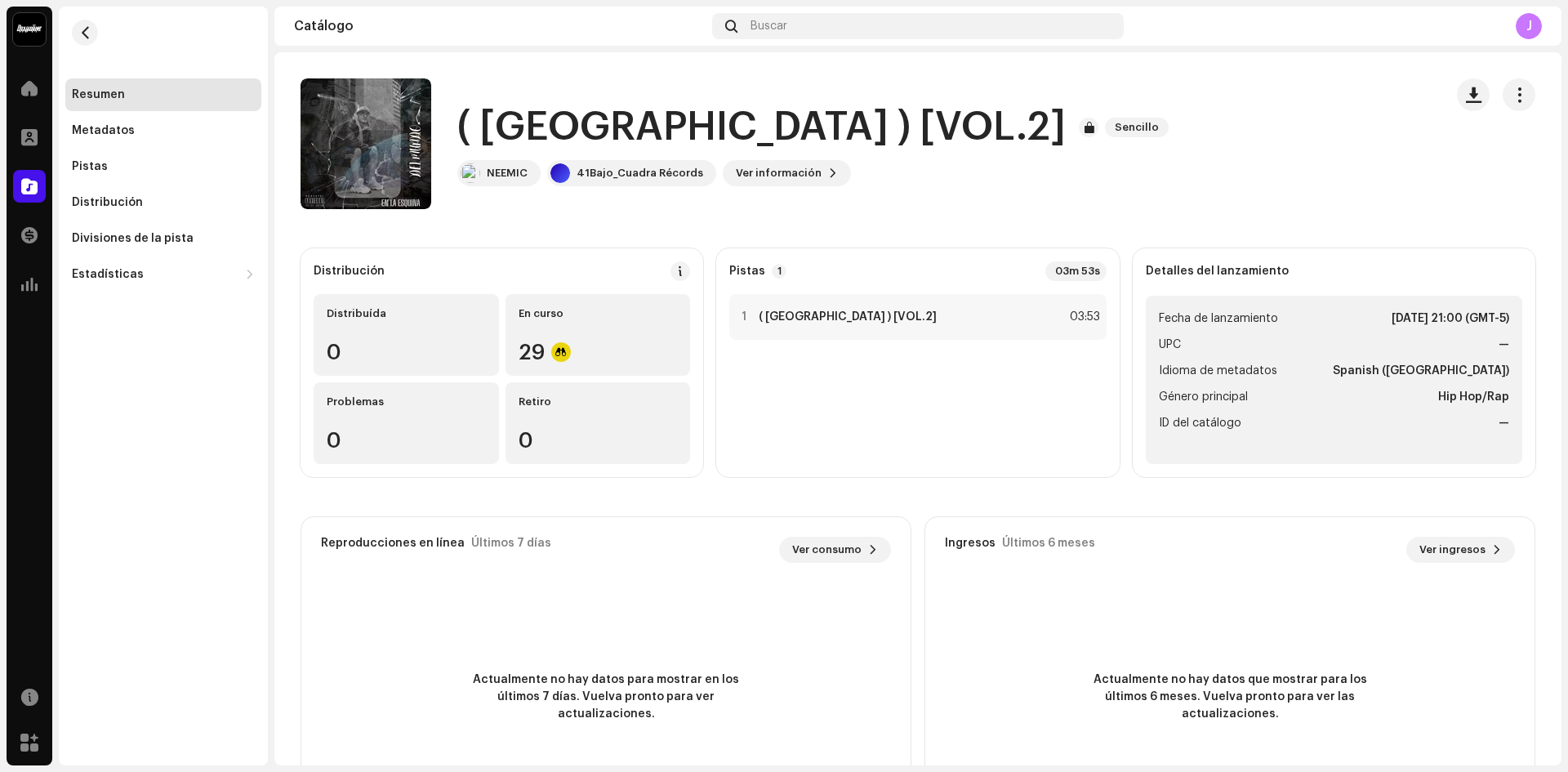
click at [1466, 314] on strong "[DATE] 21:00 (GMT-5)" at bounding box center [1451, 318] width 117 height 20
click at [1187, 322] on span "Fecha de lanzamiento" at bounding box center [1218, 318] width 119 height 20
click at [1182, 267] on strong "Detalles del lanzamiento" at bounding box center [1217, 271] width 143 height 13
click at [819, 314] on strong "( [GEOGRAPHIC_DATA] ) [VOL.2]" at bounding box center [848, 317] width 178 height 13
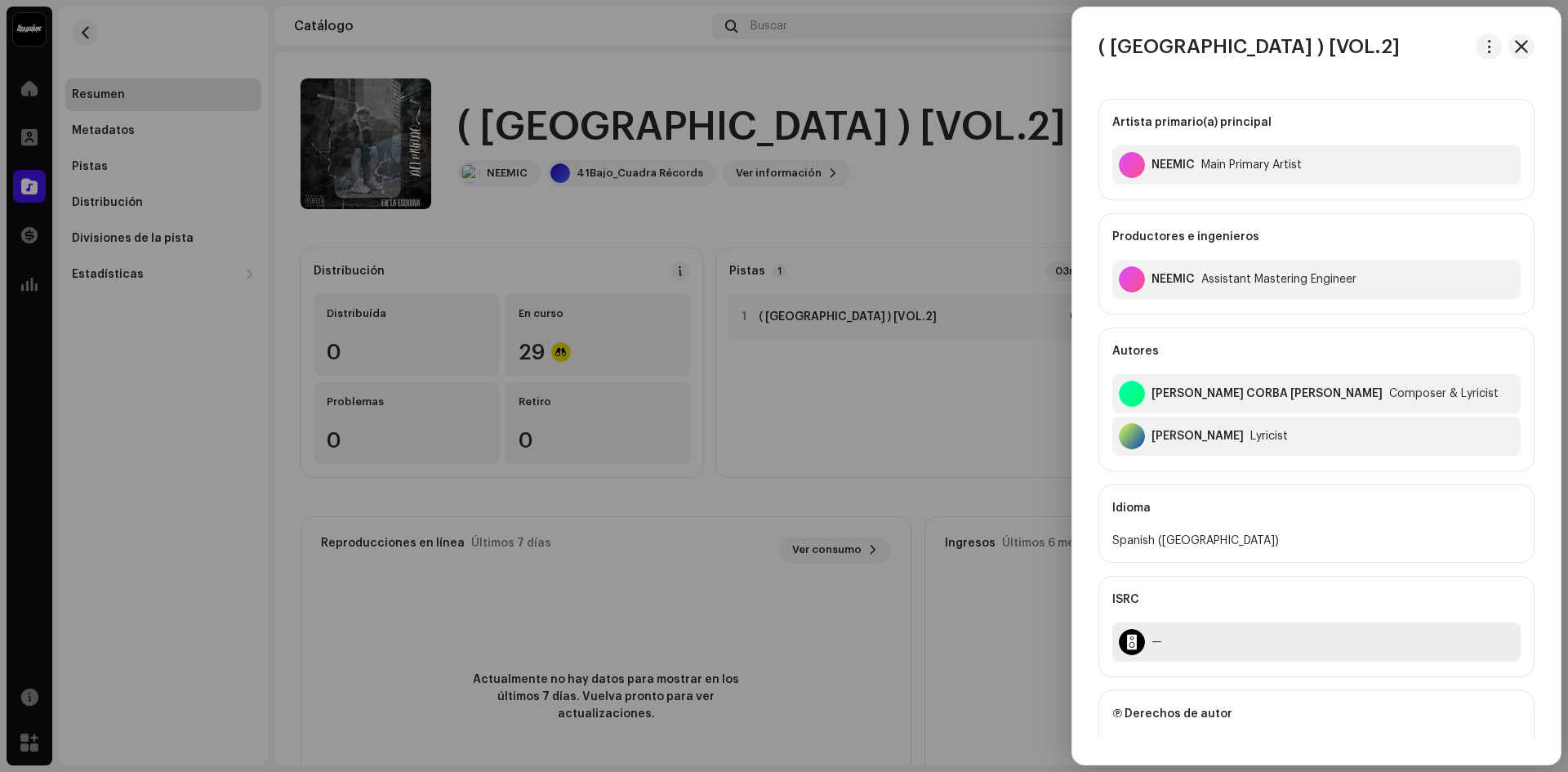
click at [1149, 644] on div "—" at bounding box center [1316, 641] width 408 height 39
click at [1132, 644] on div at bounding box center [1132, 642] width 26 height 26
click at [1189, 719] on div "Ⓟ Derechos de autor" at bounding box center [1316, 713] width 408 height 46
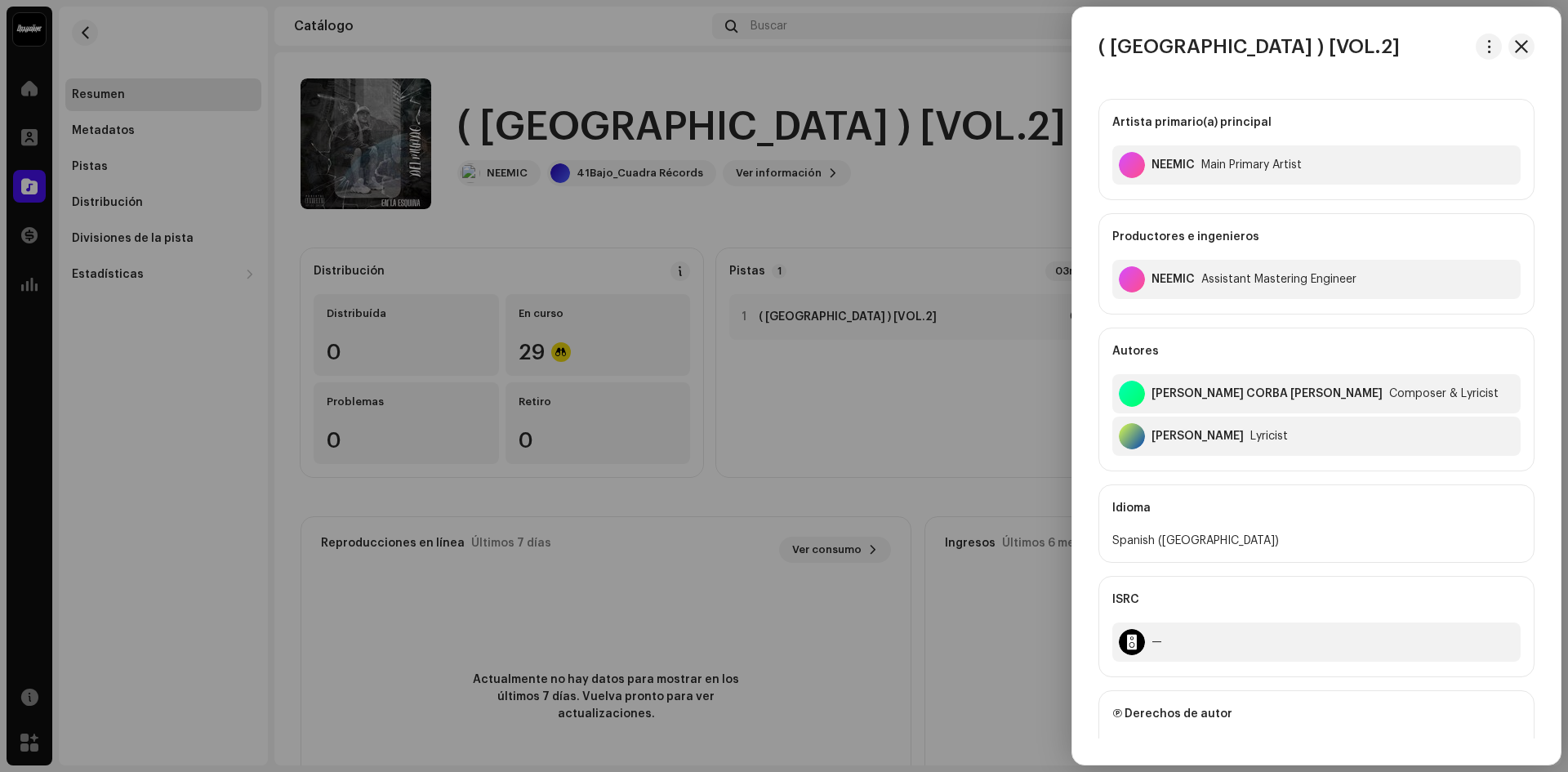
drag, startPoint x: 1567, startPoint y: 418, endPoint x: 1567, endPoint y: 503, distance: 85.0
click at [1567, 503] on div at bounding box center [784, 386] width 1568 height 772
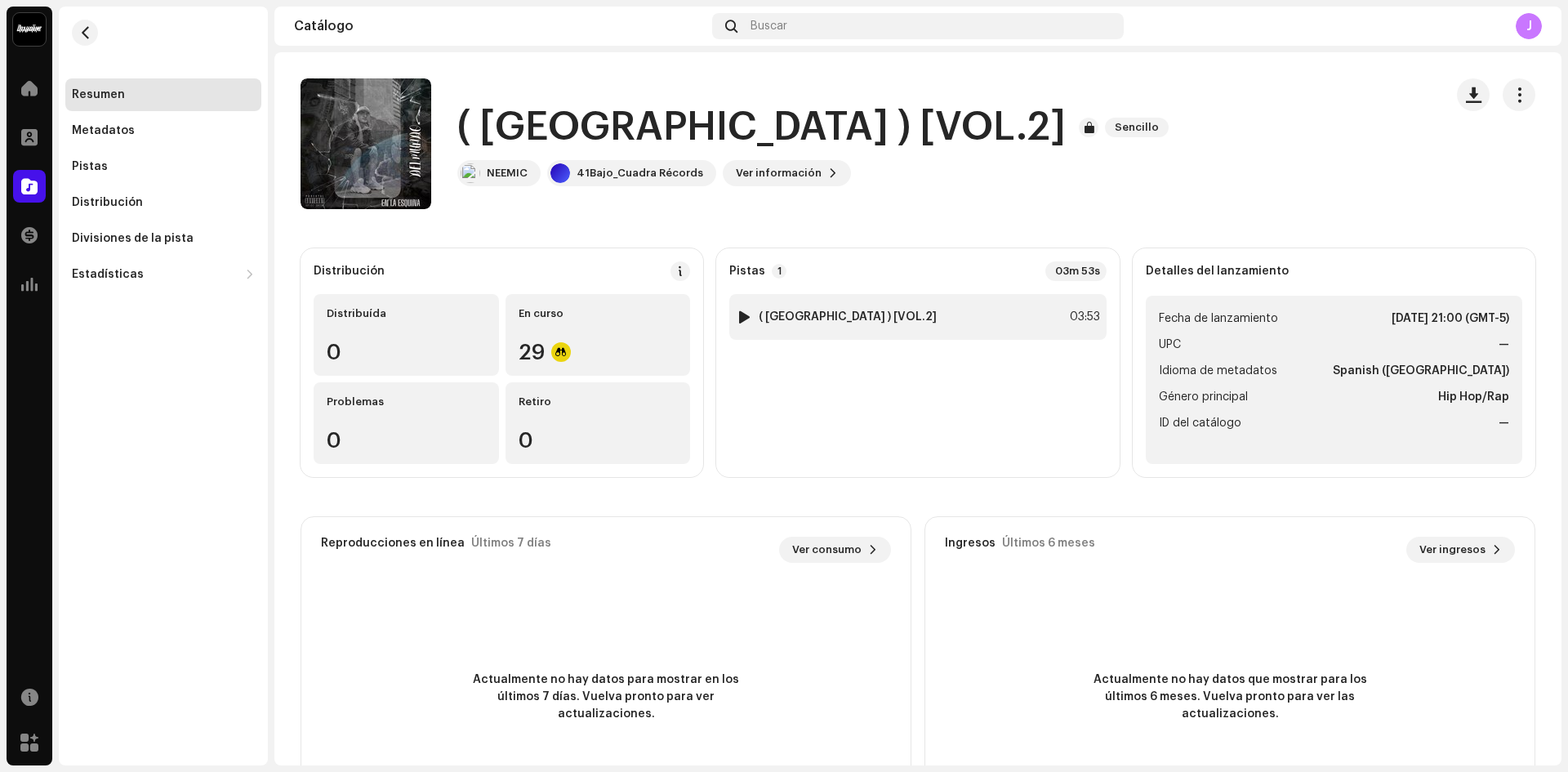
click at [767, 319] on strong "( [GEOGRAPHIC_DATA] ) [VOL.2]" at bounding box center [848, 317] width 178 height 13
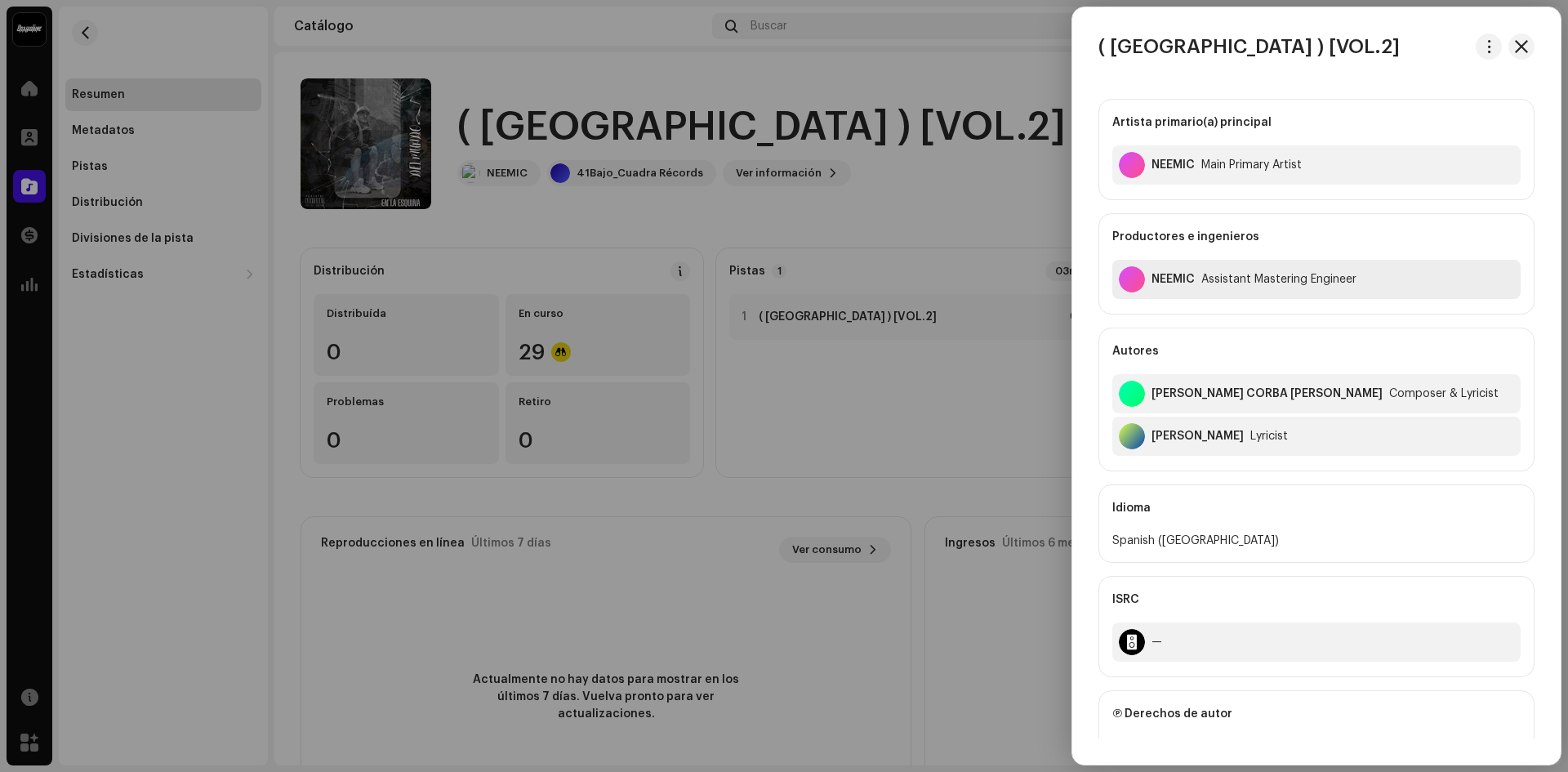
click at [1339, 280] on div "Assistant Mastering Engineer" at bounding box center [1279, 280] width 155 height 13
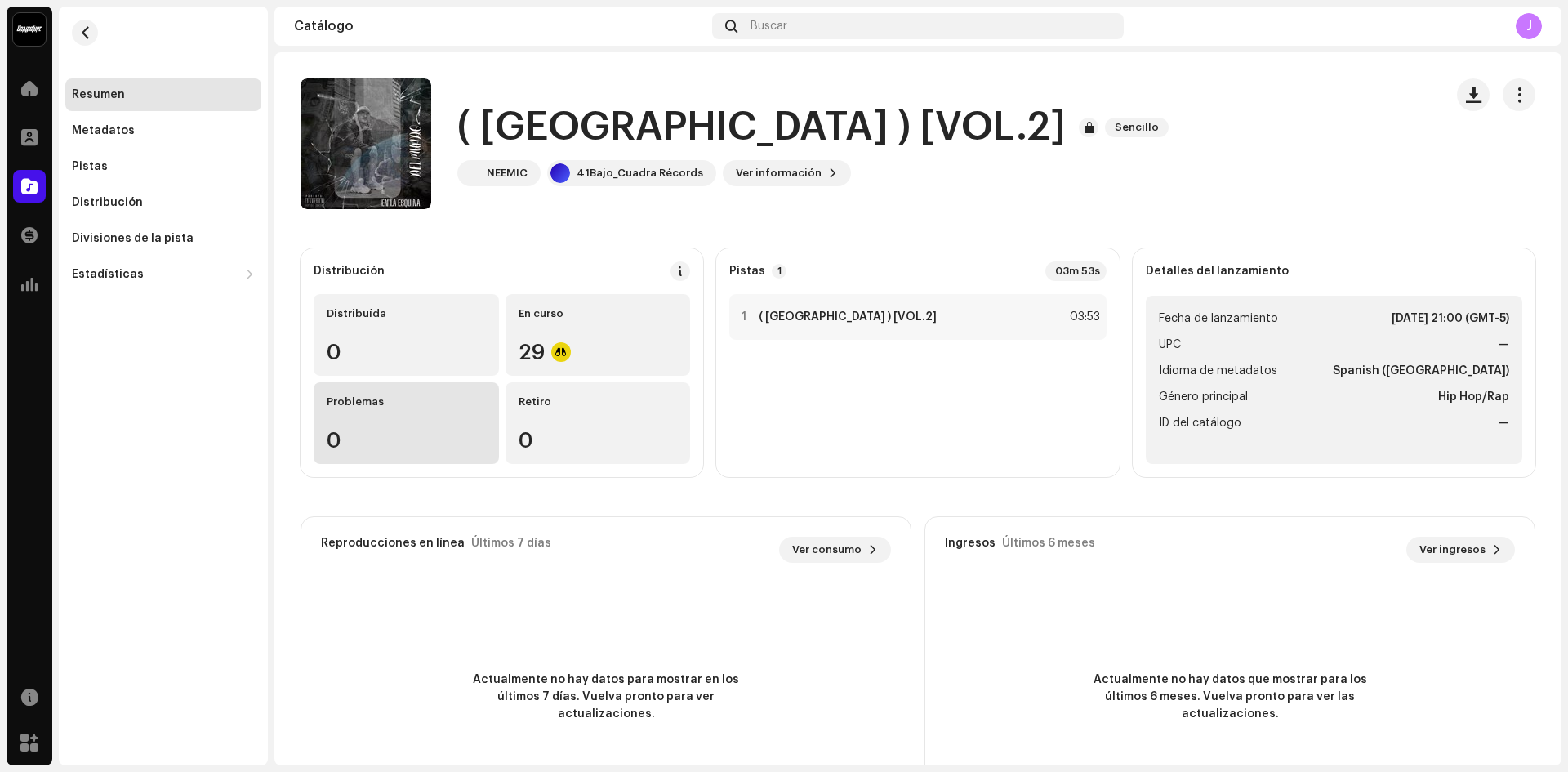
click at [350, 413] on div "Problemas 0" at bounding box center [407, 423] width 186 height 82
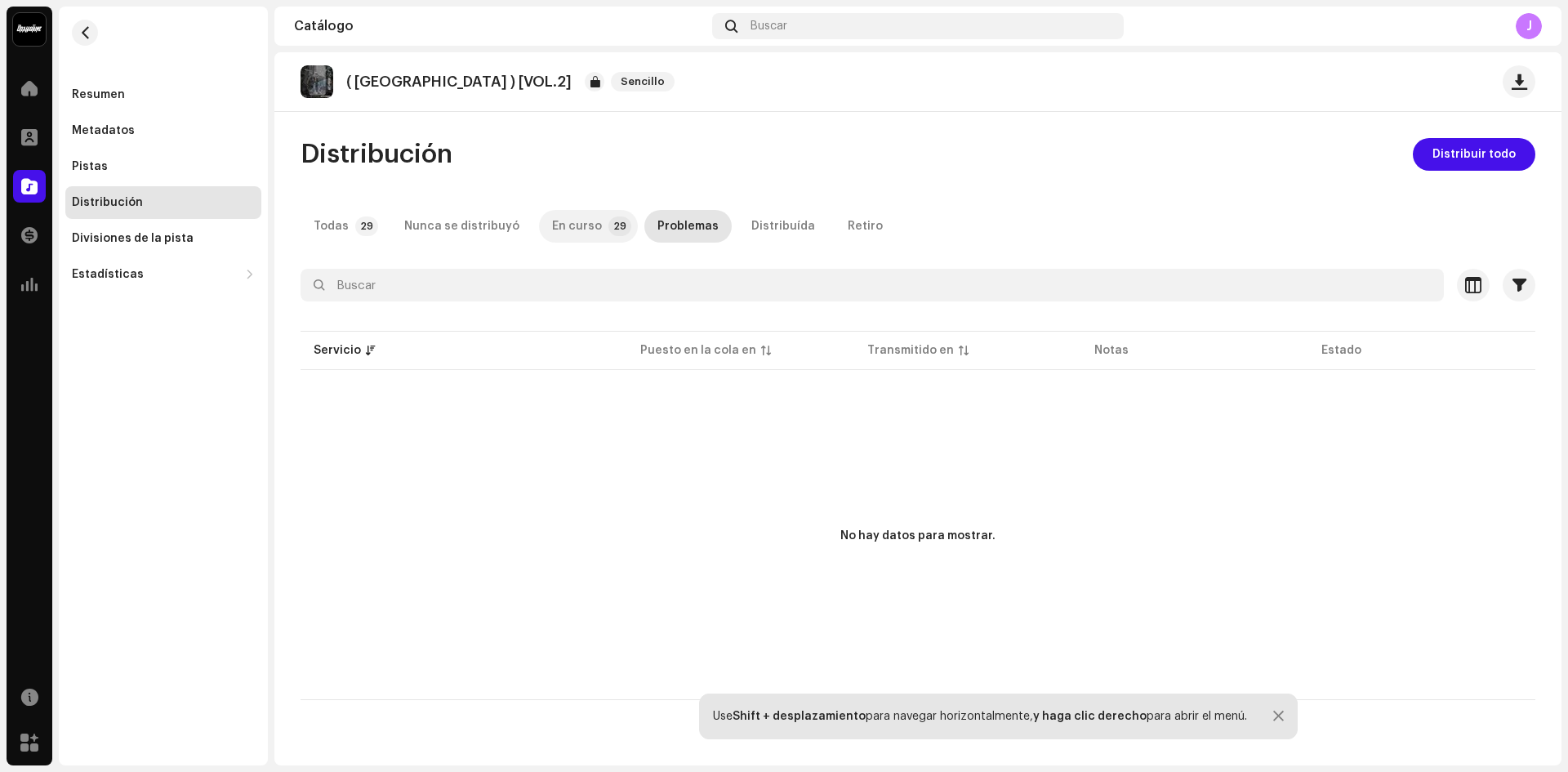
click at [568, 225] on div "En curso" at bounding box center [576, 226] width 50 height 32
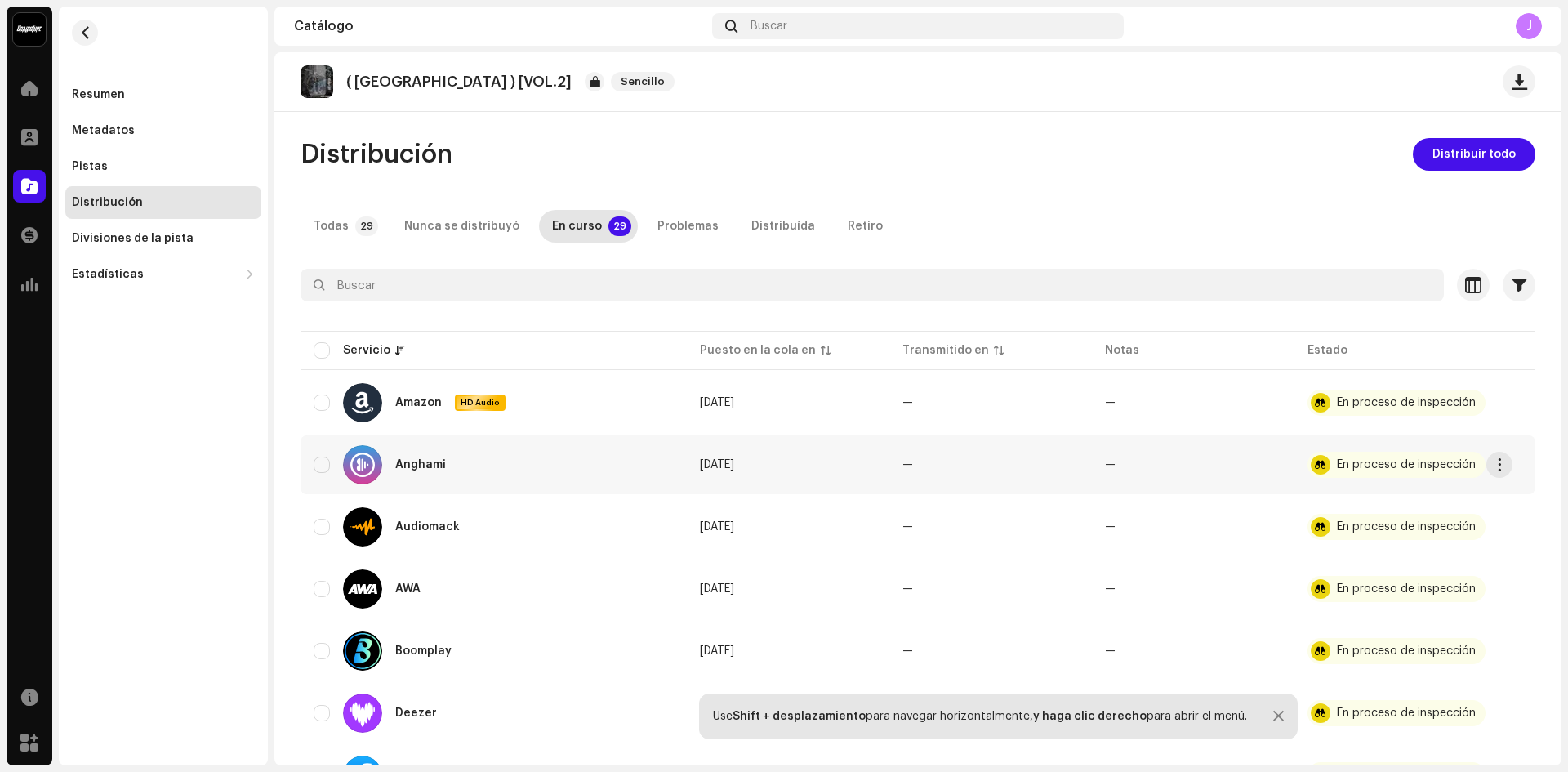
click at [950, 446] on td "—" at bounding box center [991, 464] width 203 height 59
click at [327, 404] on input "checkbox" at bounding box center [322, 403] width 16 height 16
checkbox input "true"
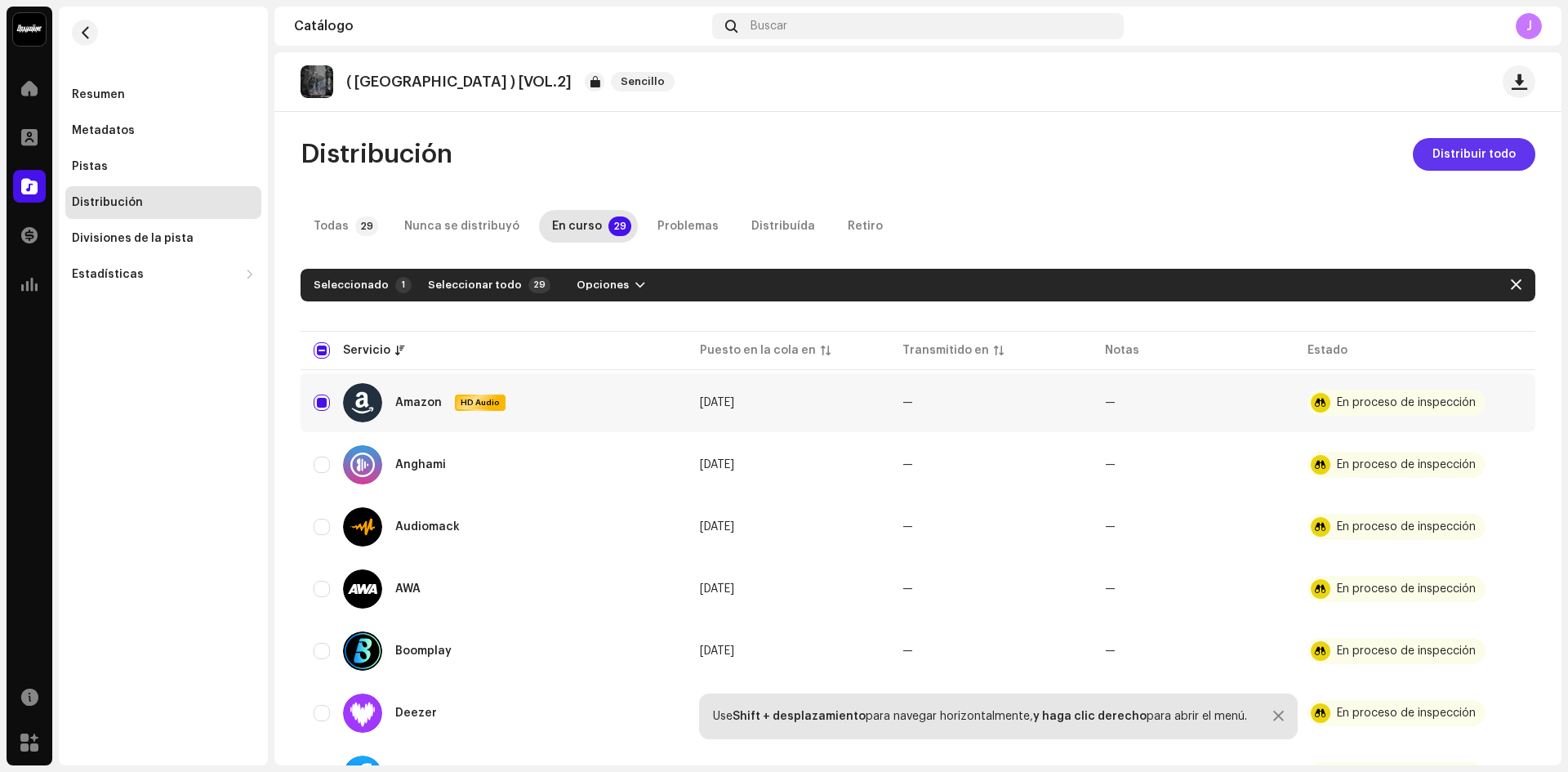
click at [1492, 161] on span "Distribuir todo" at bounding box center [1474, 154] width 83 height 32
click at [343, 239] on div "Todas" at bounding box center [331, 226] width 35 height 32
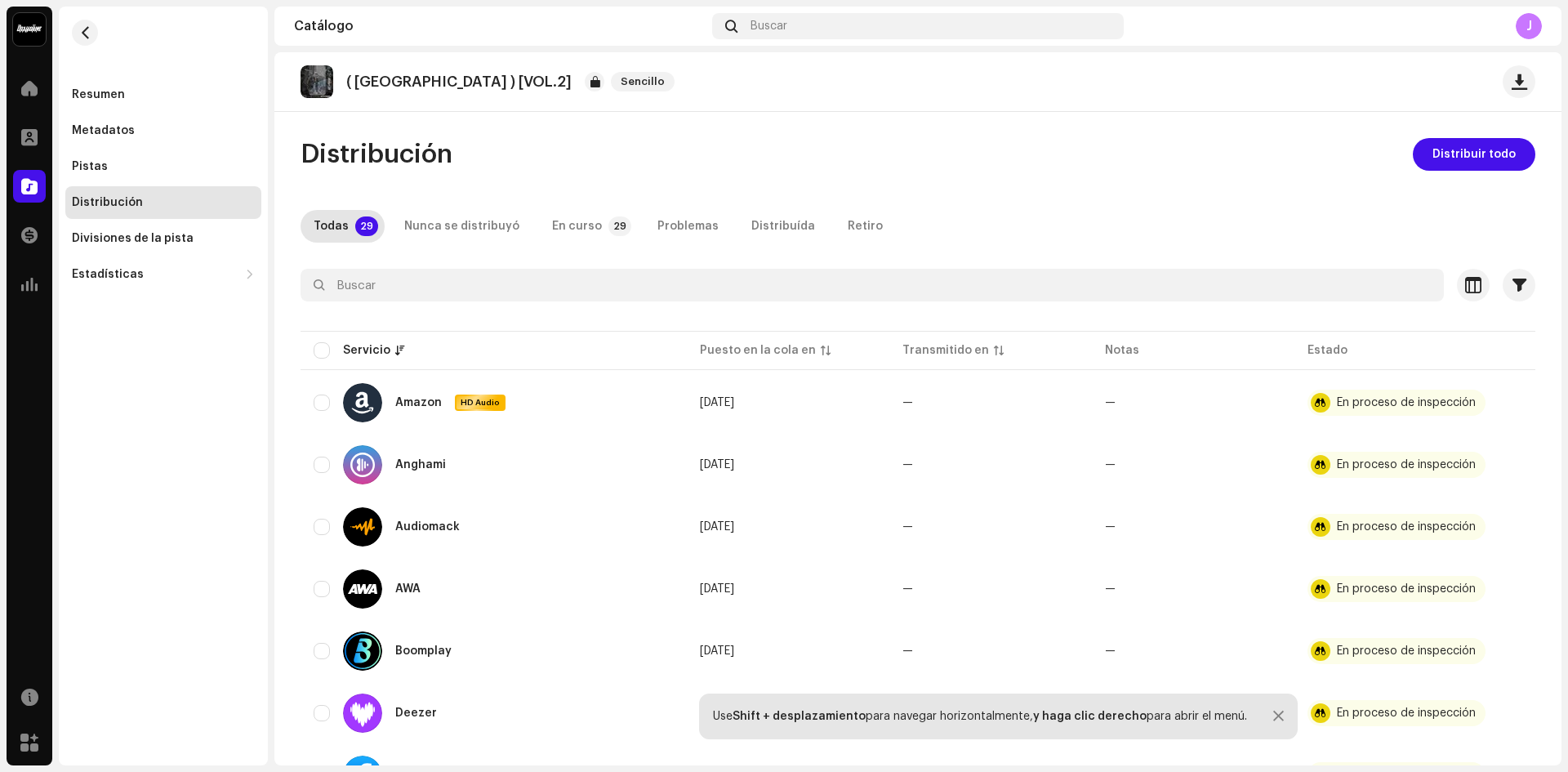
click at [1056, 212] on div "Todas 29 Nunca se distribuyó En curso 29 Problemas Distribuída Retiro" at bounding box center [918, 226] width 1235 height 32
click at [736, 62] on div "( [GEOGRAPHIC_DATA] ) [VOL.2] Sencillo" at bounding box center [918, 82] width 1288 height 60
click at [497, 22] on div "Catálogo" at bounding box center [500, 26] width 412 height 13
click at [84, 34] on span "button" at bounding box center [86, 32] width 13 height 13
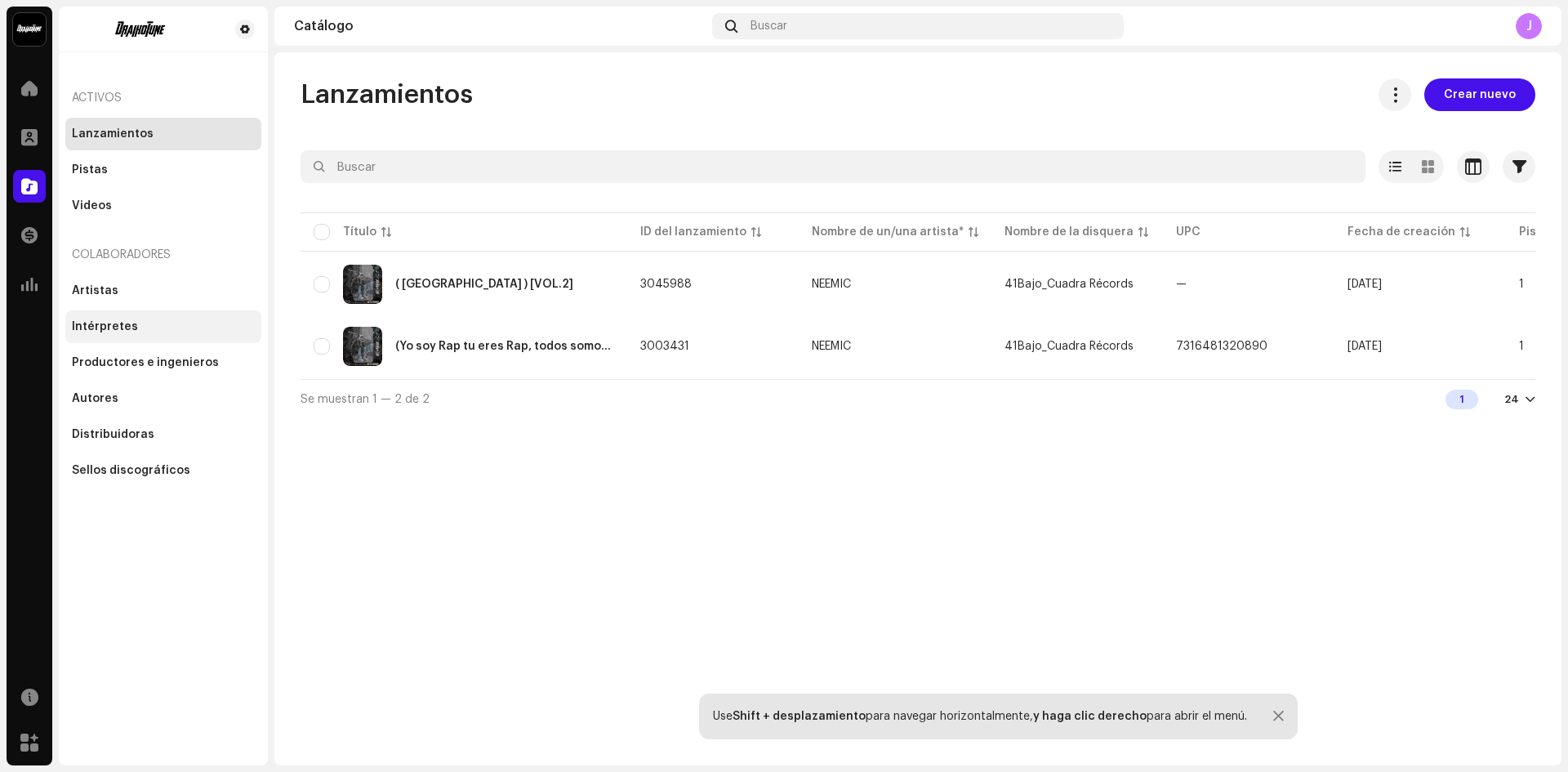
click at [69, 325] on div "Intérpretes" at bounding box center [162, 326] width 196 height 32
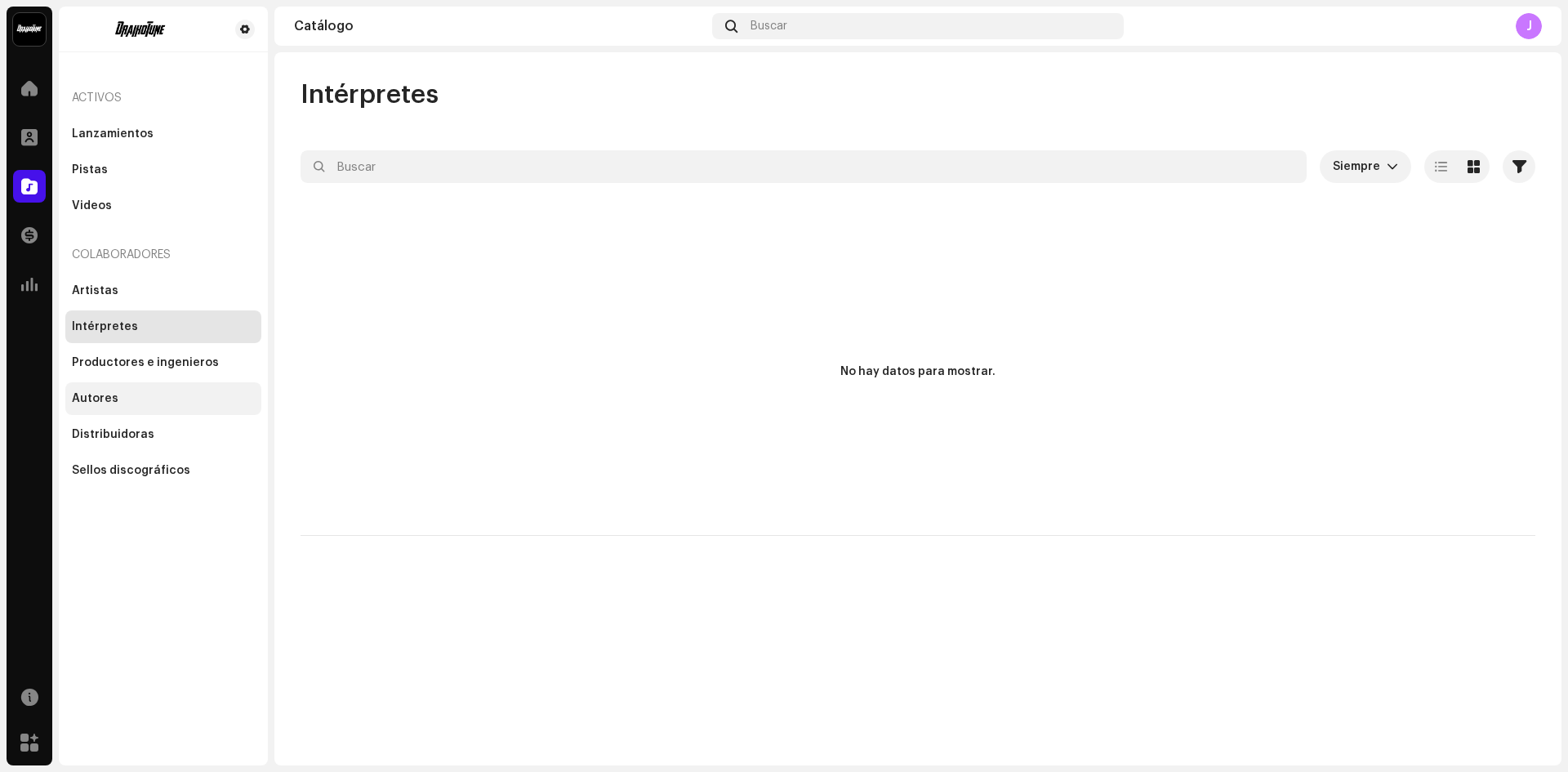
click at [106, 386] on div "Autores" at bounding box center [162, 399] width 196 height 32
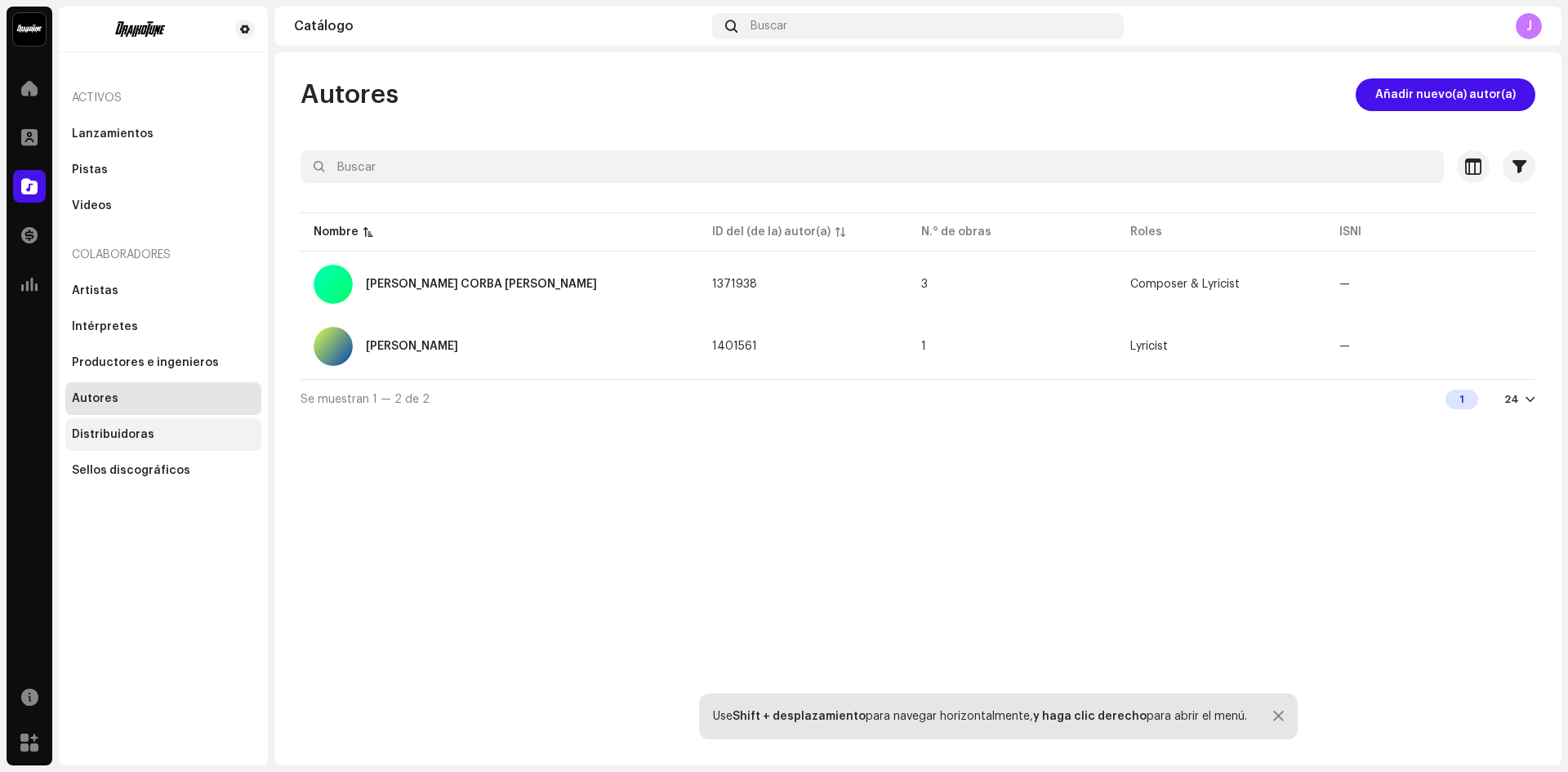
click at [143, 445] on div "Distribuidoras" at bounding box center [162, 435] width 196 height 32
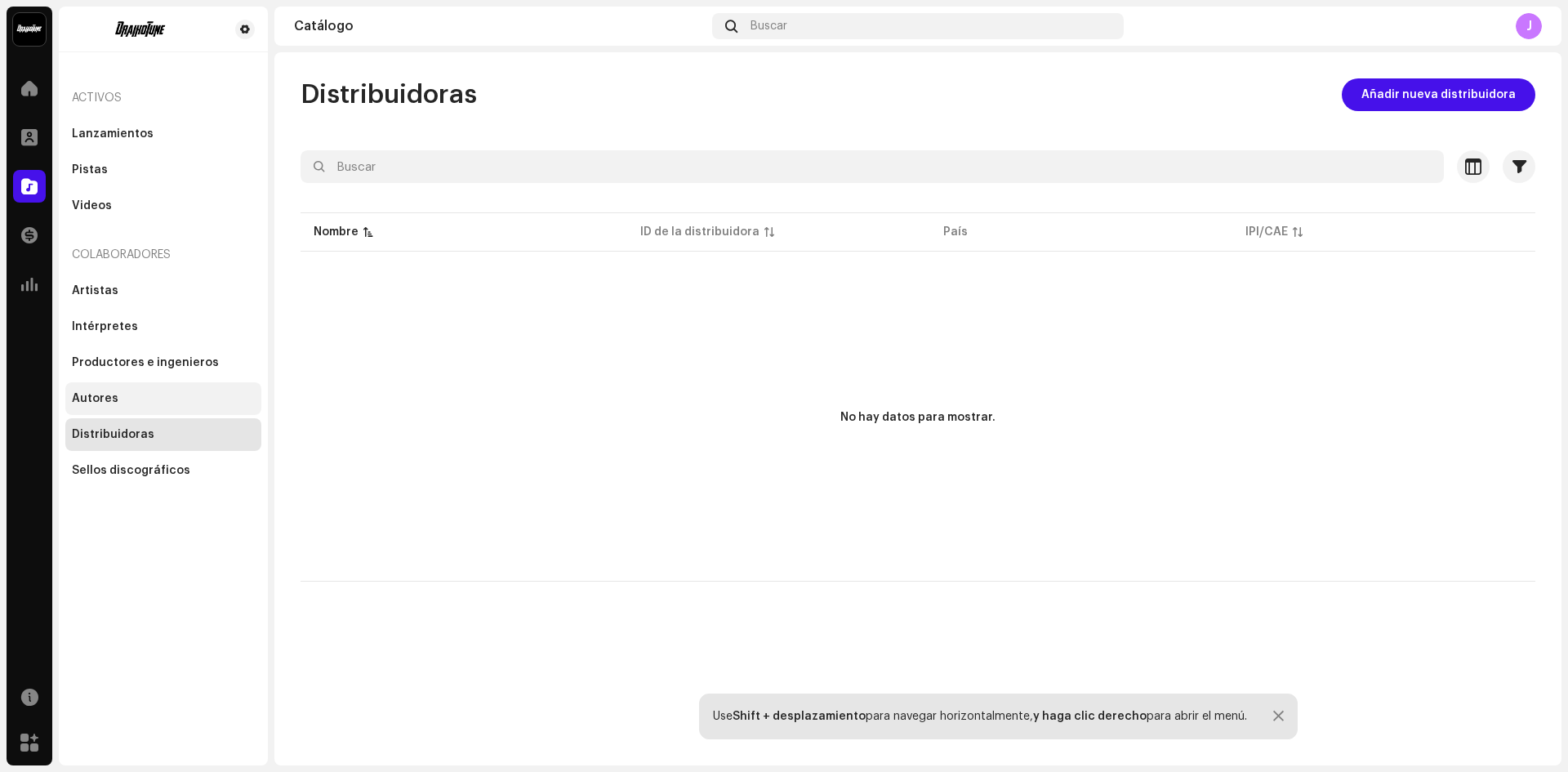
click at [124, 409] on div "Autores" at bounding box center [162, 399] width 196 height 32
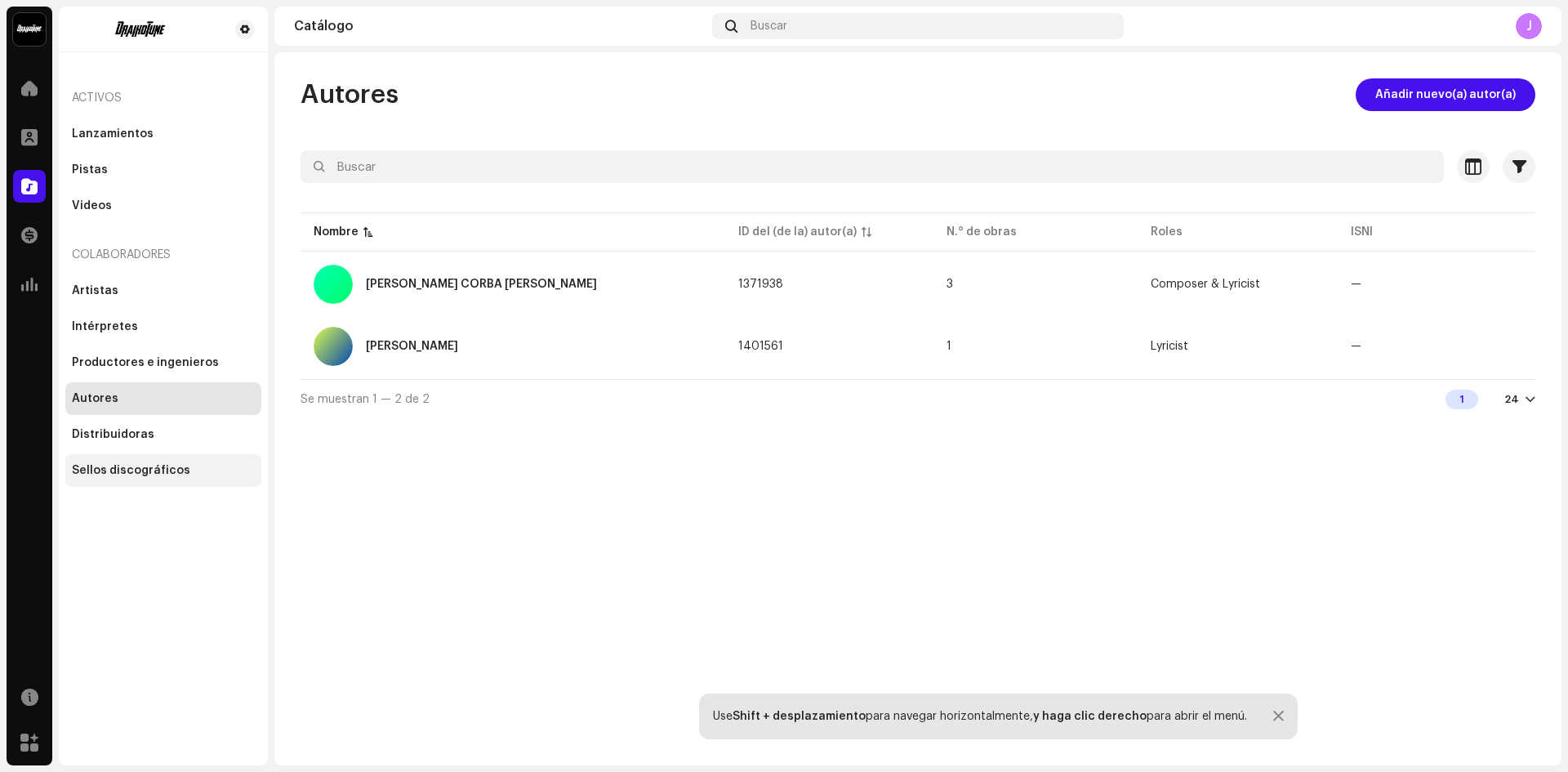
click at [119, 473] on div "Sellos discográficos" at bounding box center [131, 471] width 118 height 13
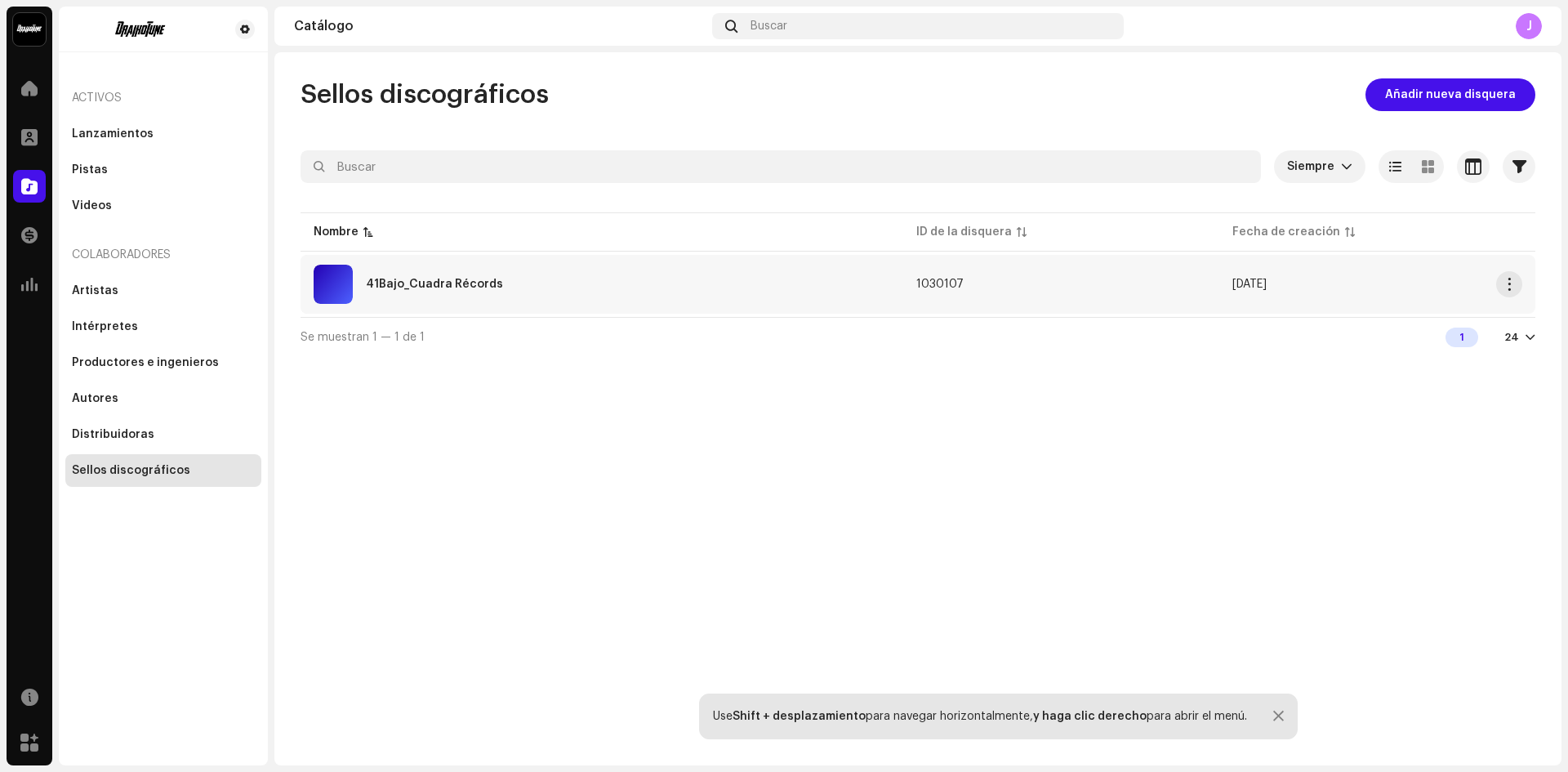
click at [495, 299] on div "41Bajo_Cuadra Récords" at bounding box center [602, 284] width 577 height 39
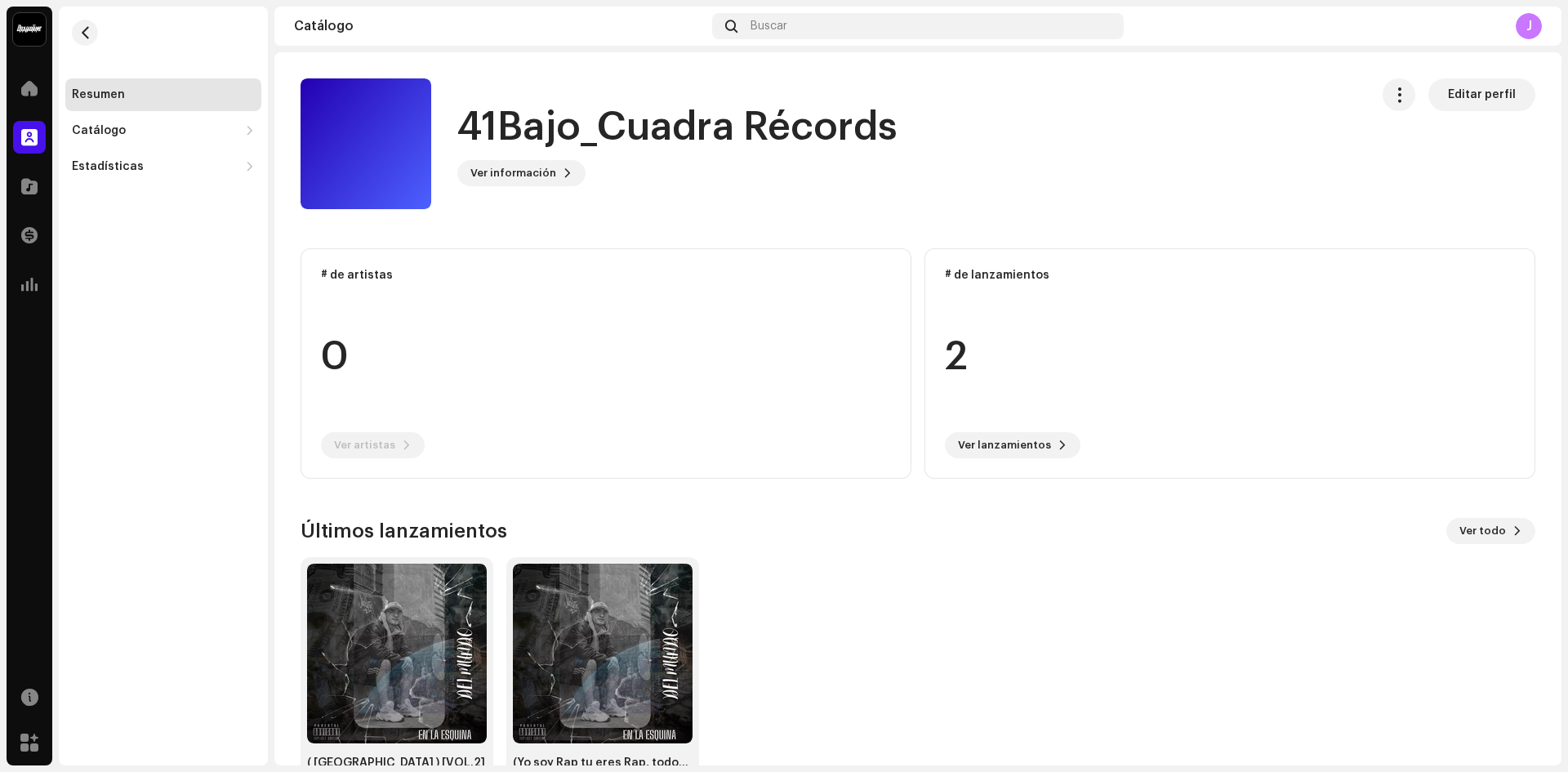
drag, startPoint x: 1567, startPoint y: 224, endPoint x: 1567, endPoint y: 253, distance: 29.0
click at [1567, 253] on div "41Bajo_Cuadra Récords Inicio Perfil Catálogo Transacciones Estadísticas Recurso…" at bounding box center [784, 386] width 1568 height 772
click at [371, 452] on re-o-card-data "# de artistas 0 Ver artistas" at bounding box center [606, 363] width 611 height 230
click at [332, 353] on re-o-card-data "# de artistas 0 Ver artistas" at bounding box center [606, 363] width 611 height 230
click at [346, 276] on re-o-card-data "# de artistas 0 Ver artistas" at bounding box center [606, 363] width 611 height 230
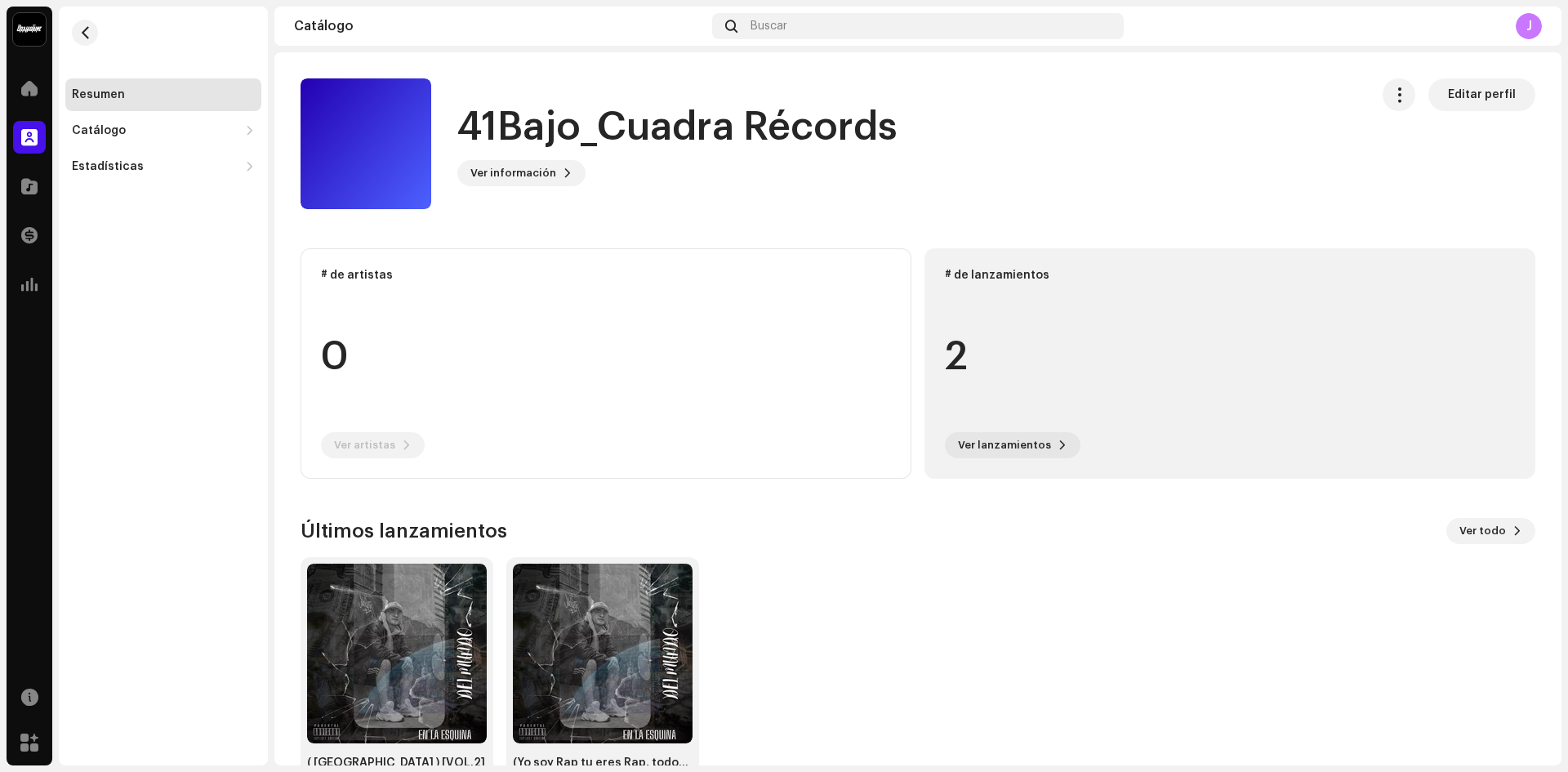
click at [1012, 299] on div "2" at bounding box center [1230, 357] width 570 height 124
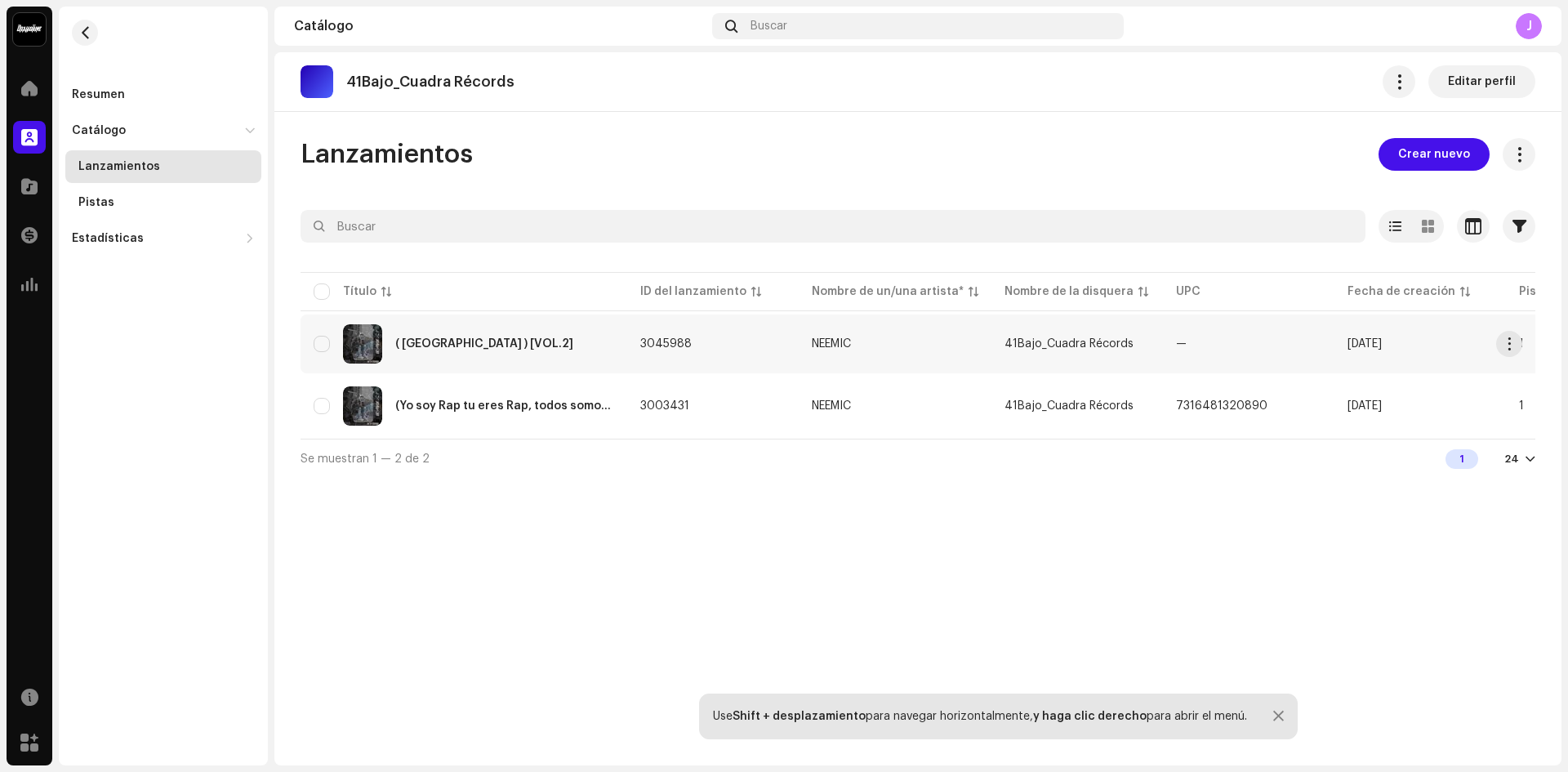
click at [835, 351] on td "NEEMIC" at bounding box center [895, 344] width 193 height 59
click at [511, 338] on div "( [GEOGRAPHIC_DATA] ) [VOL.2]" at bounding box center [483, 344] width 178 height 12
click at [1462, 149] on span "Crear nuevo" at bounding box center [1435, 154] width 72 height 32
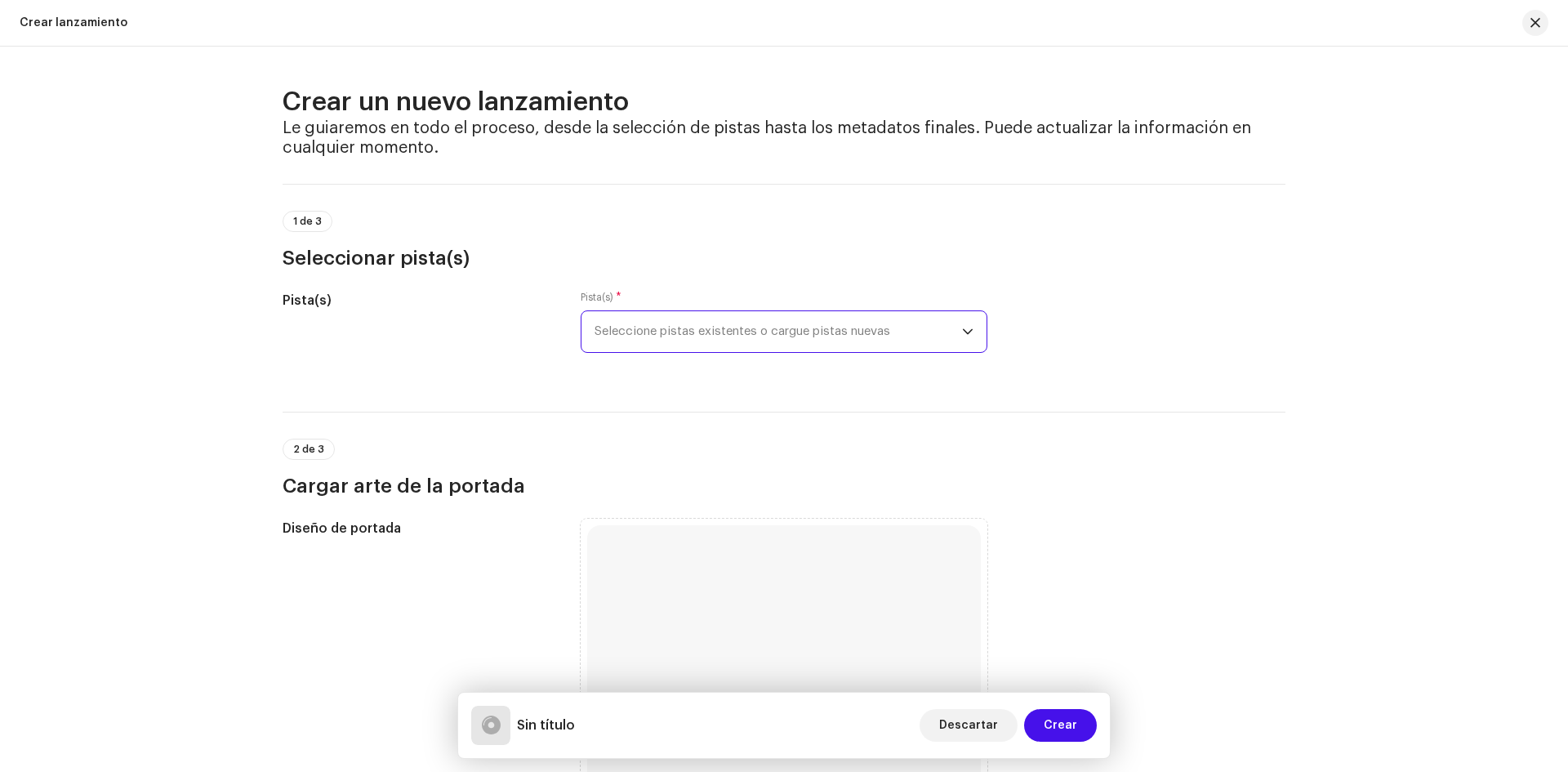
click at [661, 319] on span "Seleccione pistas existentes o cargue pistas nuevas" at bounding box center [779, 331] width 368 height 41
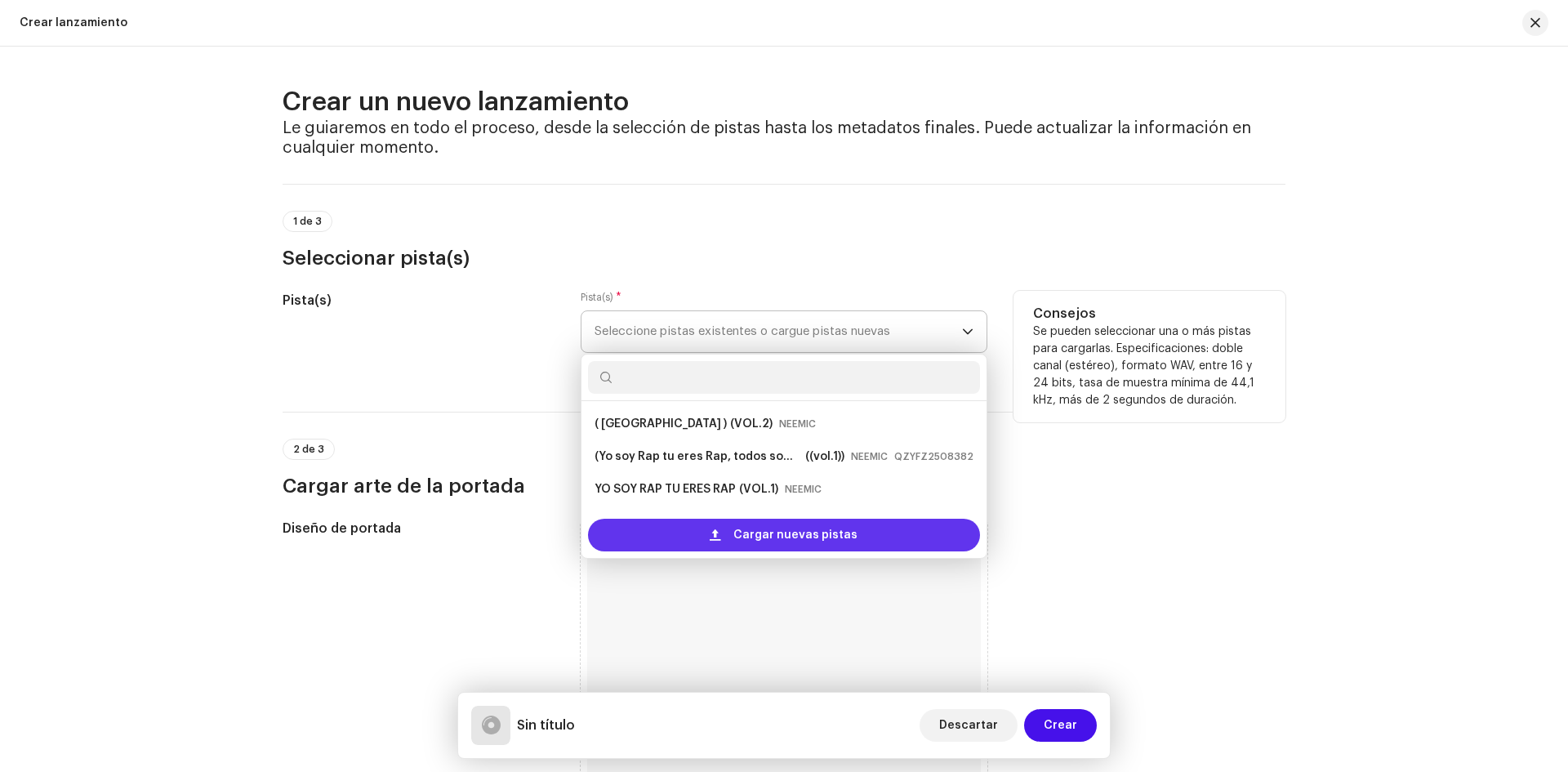
click at [807, 536] on span "Cargar nuevas pistas" at bounding box center [796, 535] width 124 height 32
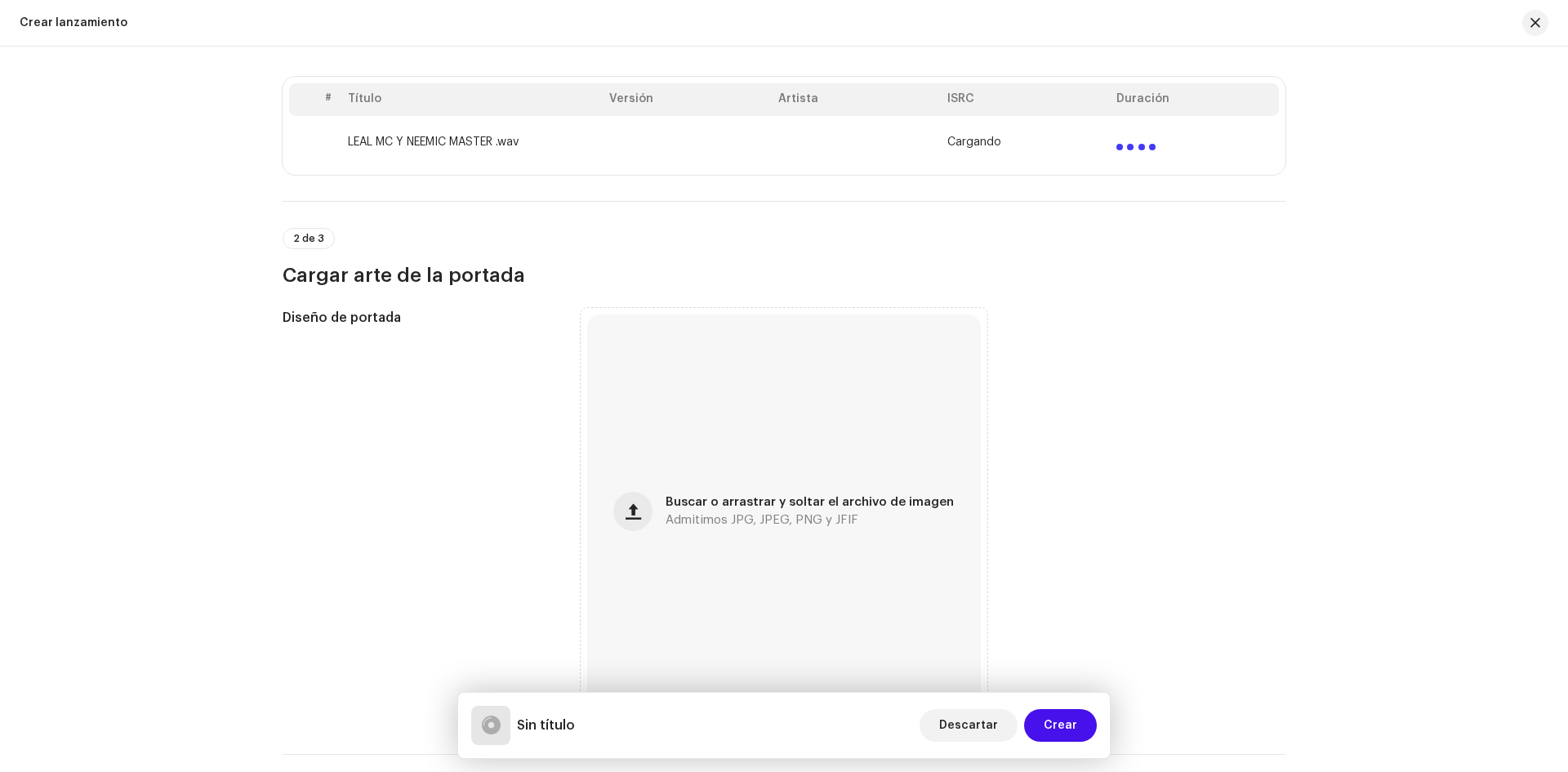
scroll to position [337, 0]
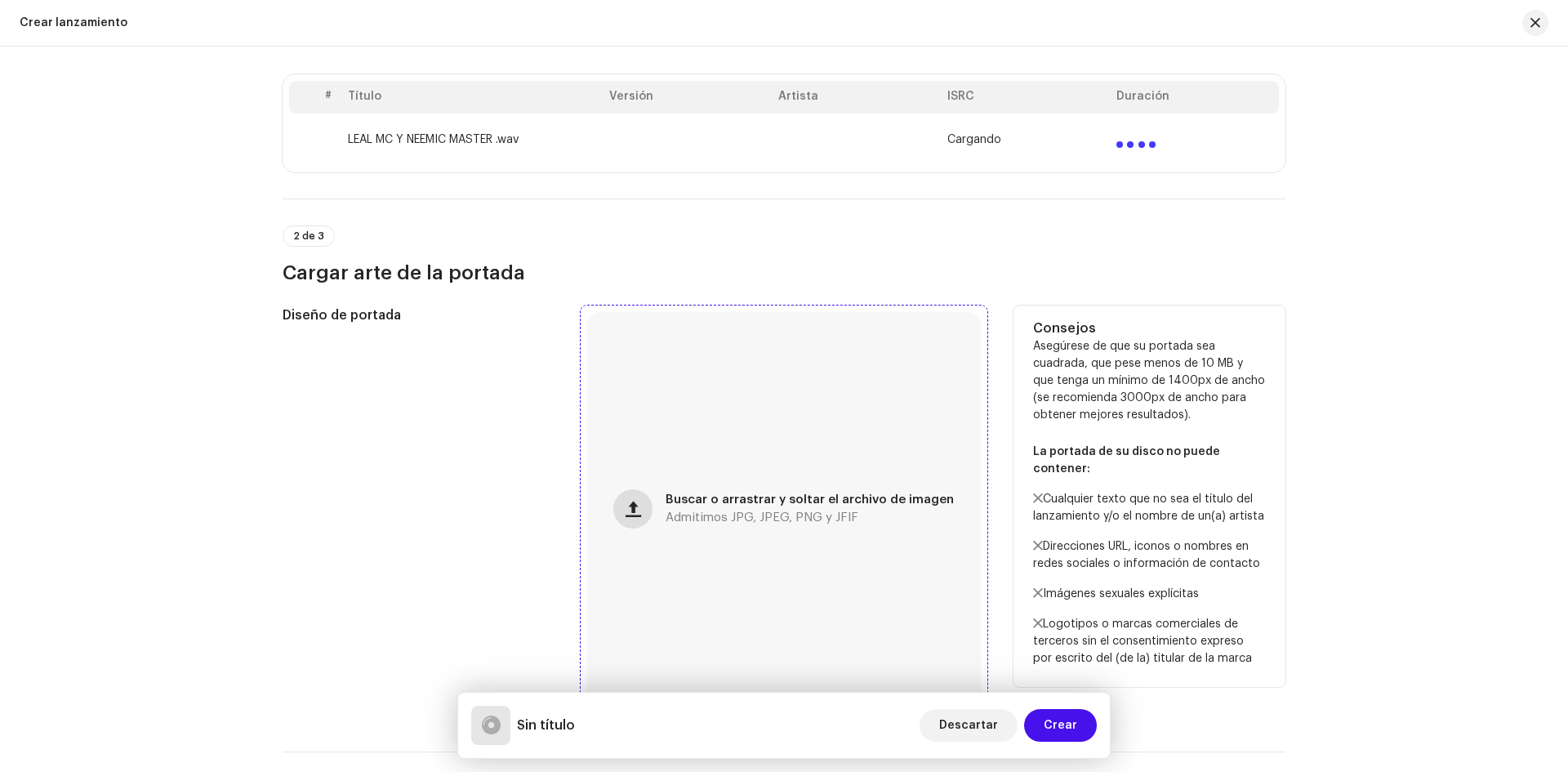
click at [648, 500] on button "button" at bounding box center [632, 509] width 39 height 39
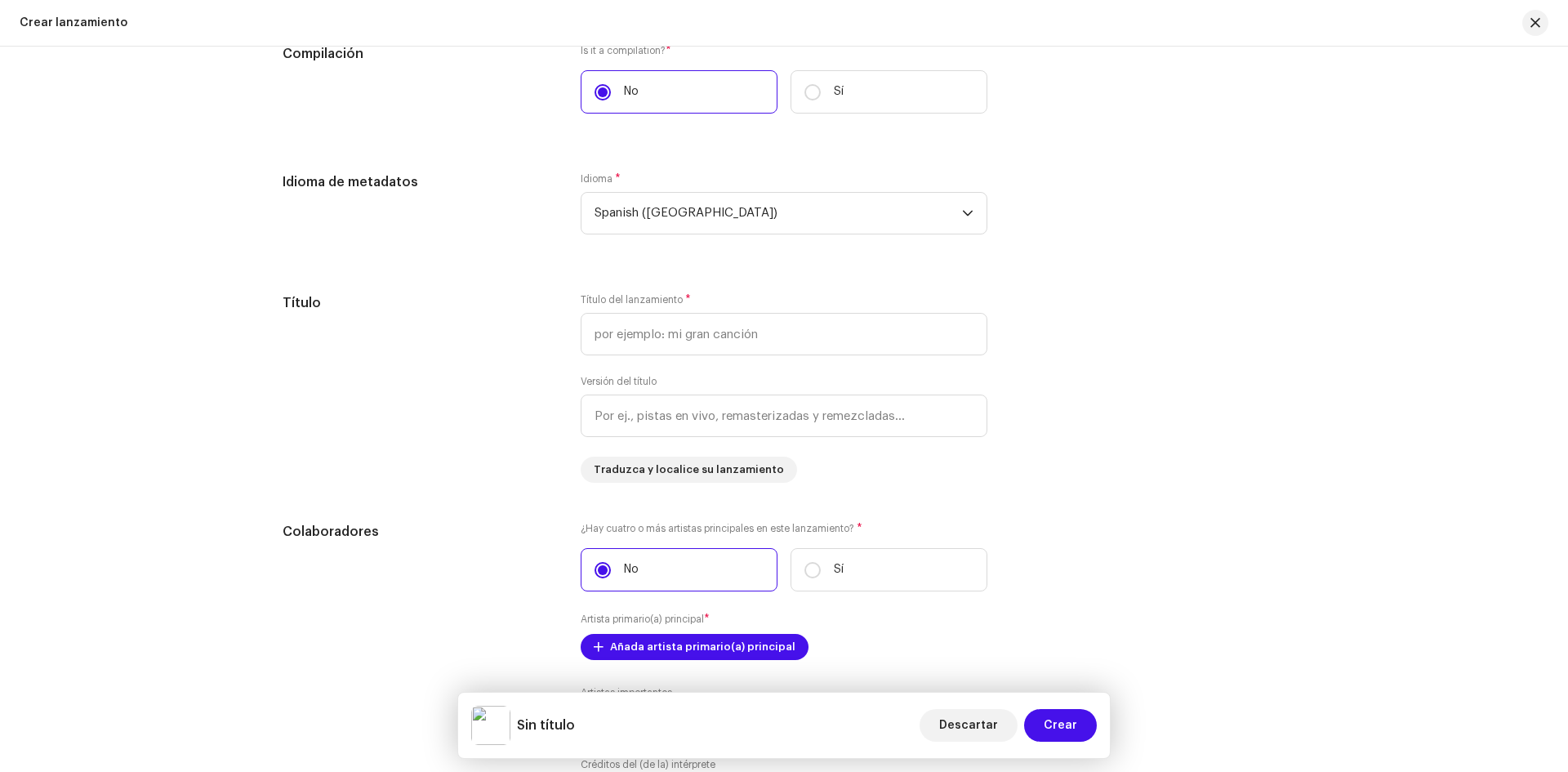
scroll to position [1281, 0]
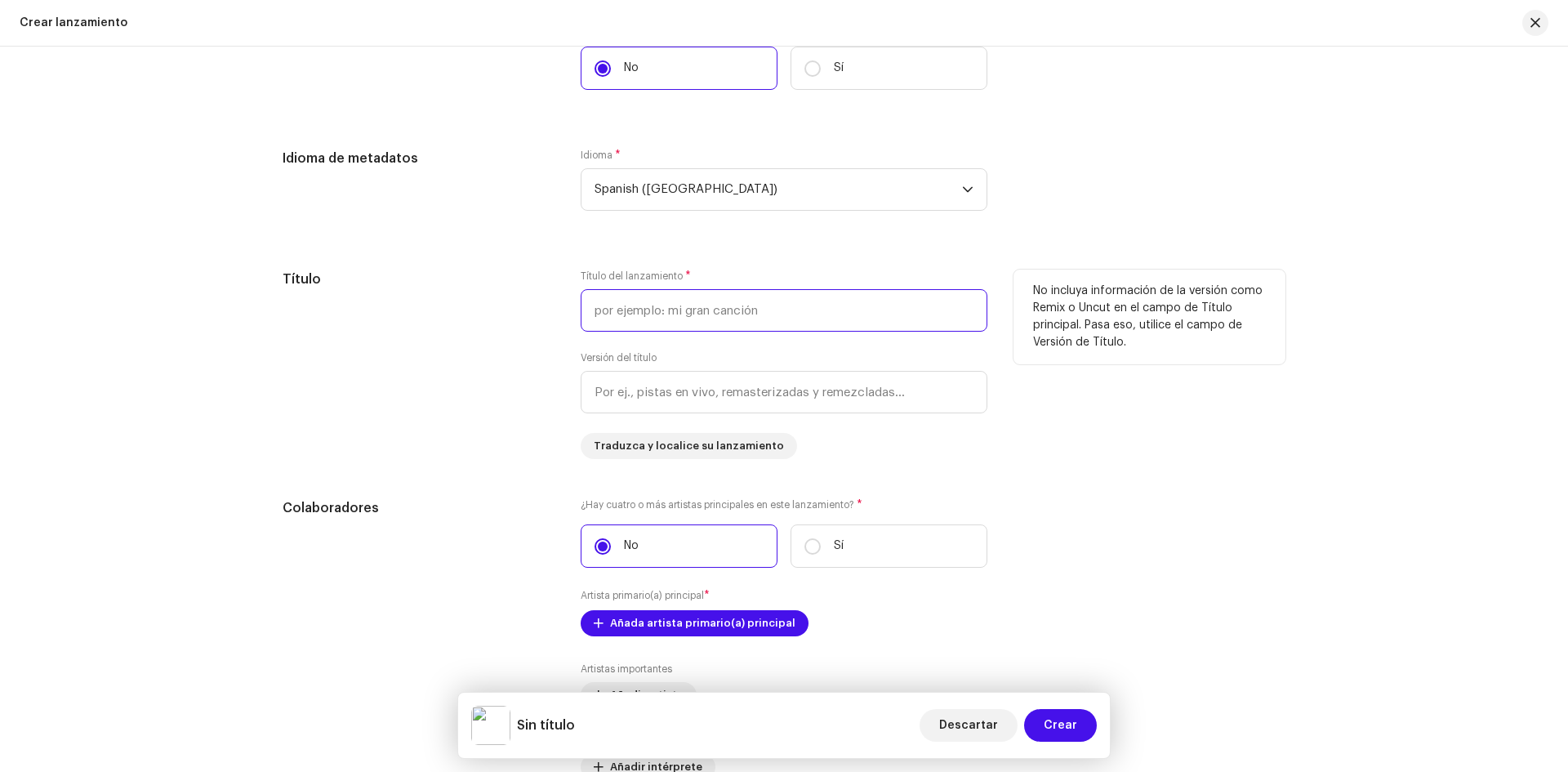
click at [719, 305] on input "text" at bounding box center [784, 310] width 407 height 42
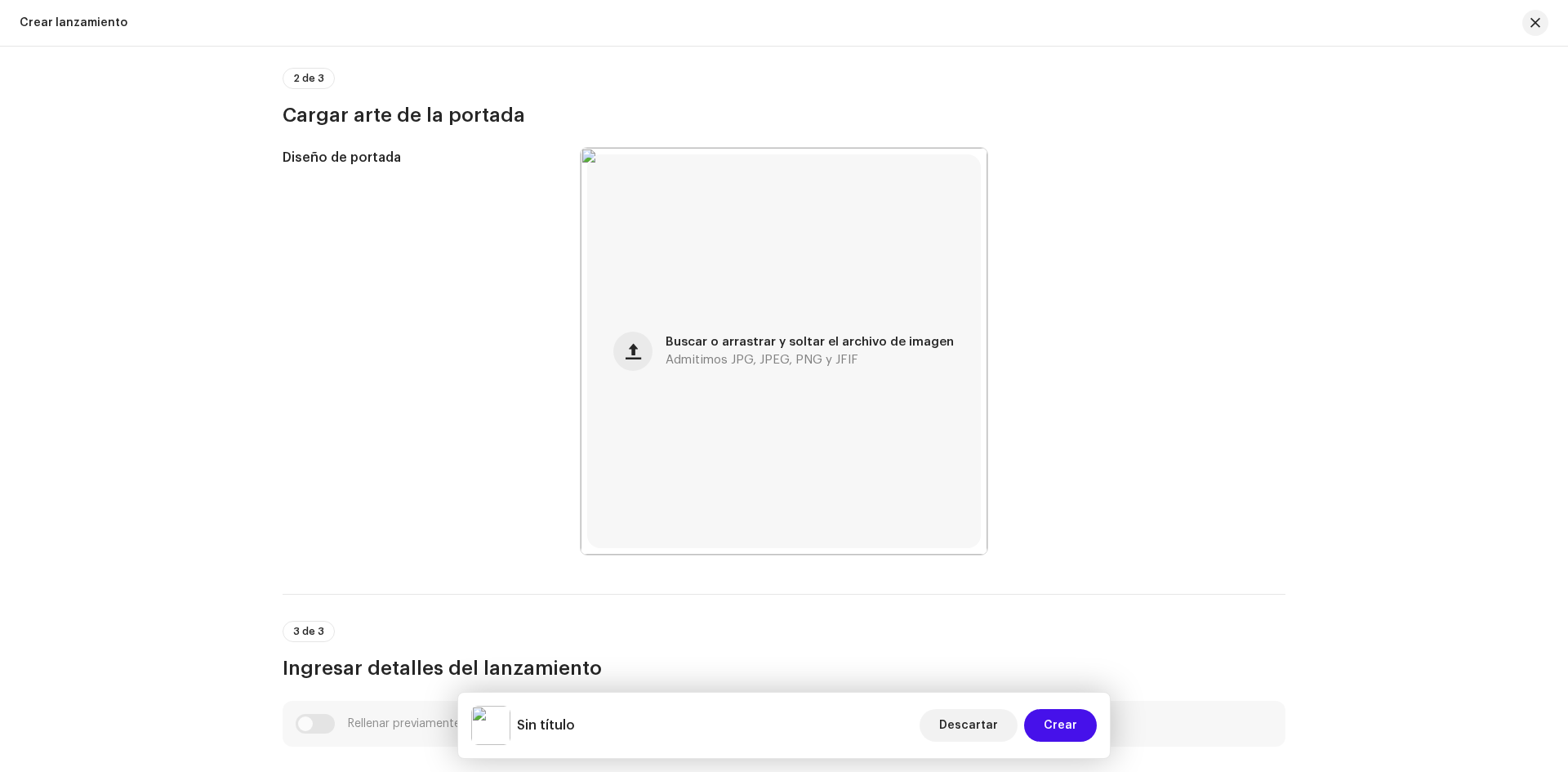
scroll to position [0, 0]
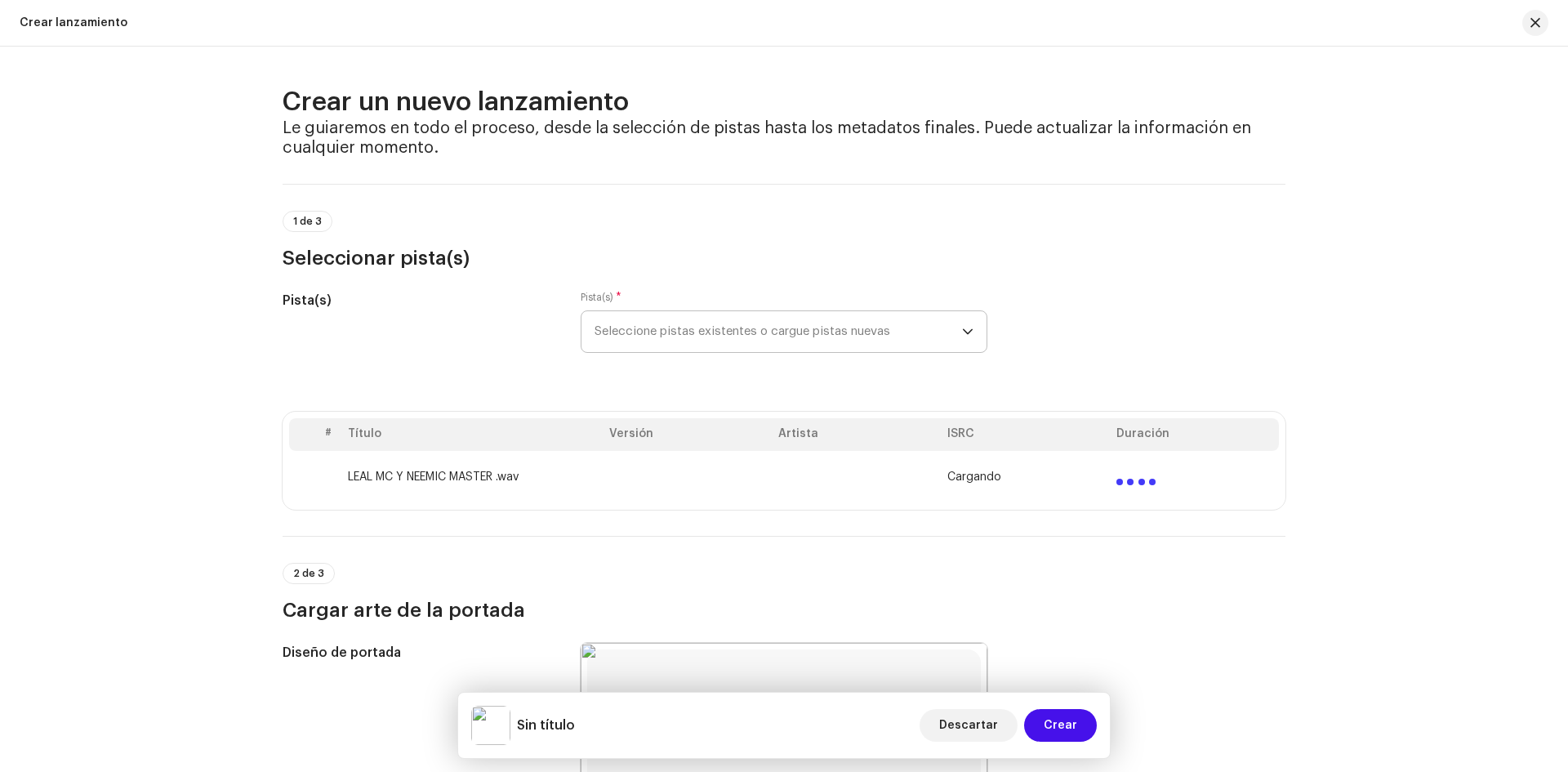
click at [1072, 482] on div "Cargando" at bounding box center [1025, 477] width 156 height 13
click at [579, 468] on td "LEAL MC Y NEEMIC MASTER .wav" at bounding box center [472, 477] width 261 height 52
click at [488, 476] on td "LEAL MC Y NEEMIC MASTER .wav" at bounding box center [472, 477] width 261 height 52
click at [775, 339] on span "Seleccione pistas existentes o cargue pistas nuevas" at bounding box center [779, 331] width 368 height 41
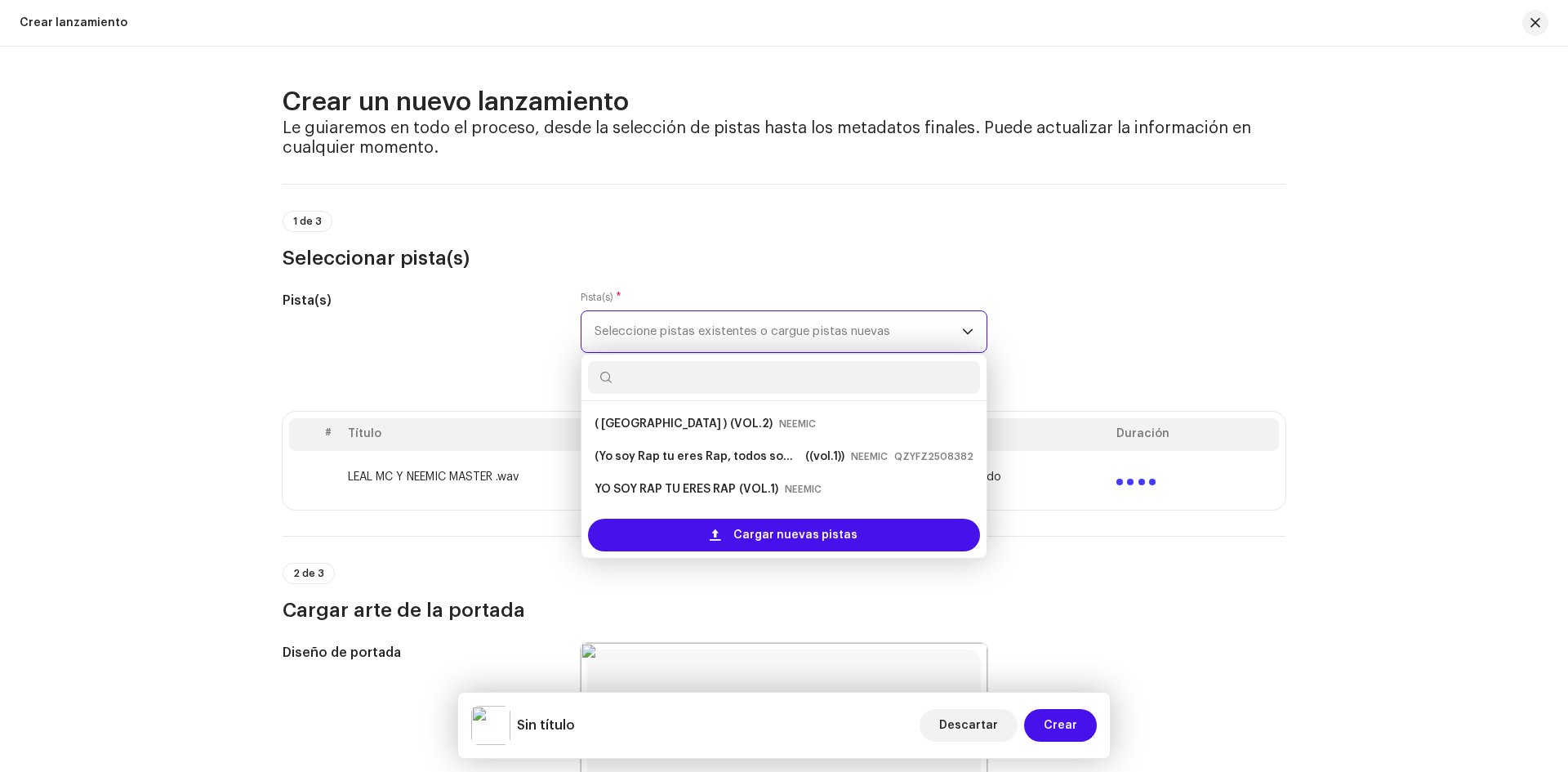
click at [775, 339] on span "Seleccione pistas existentes o cargue pistas nuevas" at bounding box center [779, 331] width 368 height 41
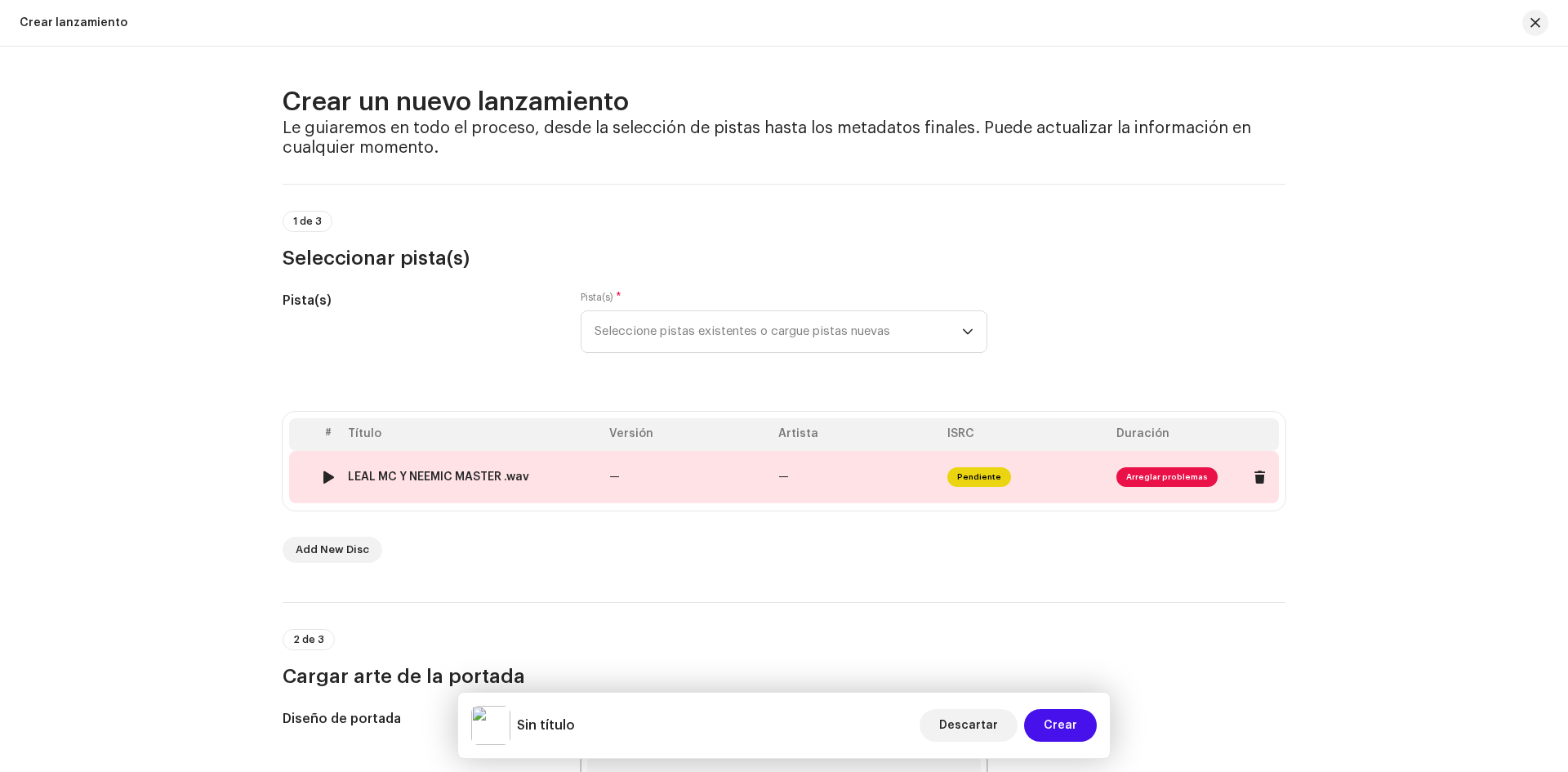
click at [326, 478] on div at bounding box center [329, 477] width 13 height 13
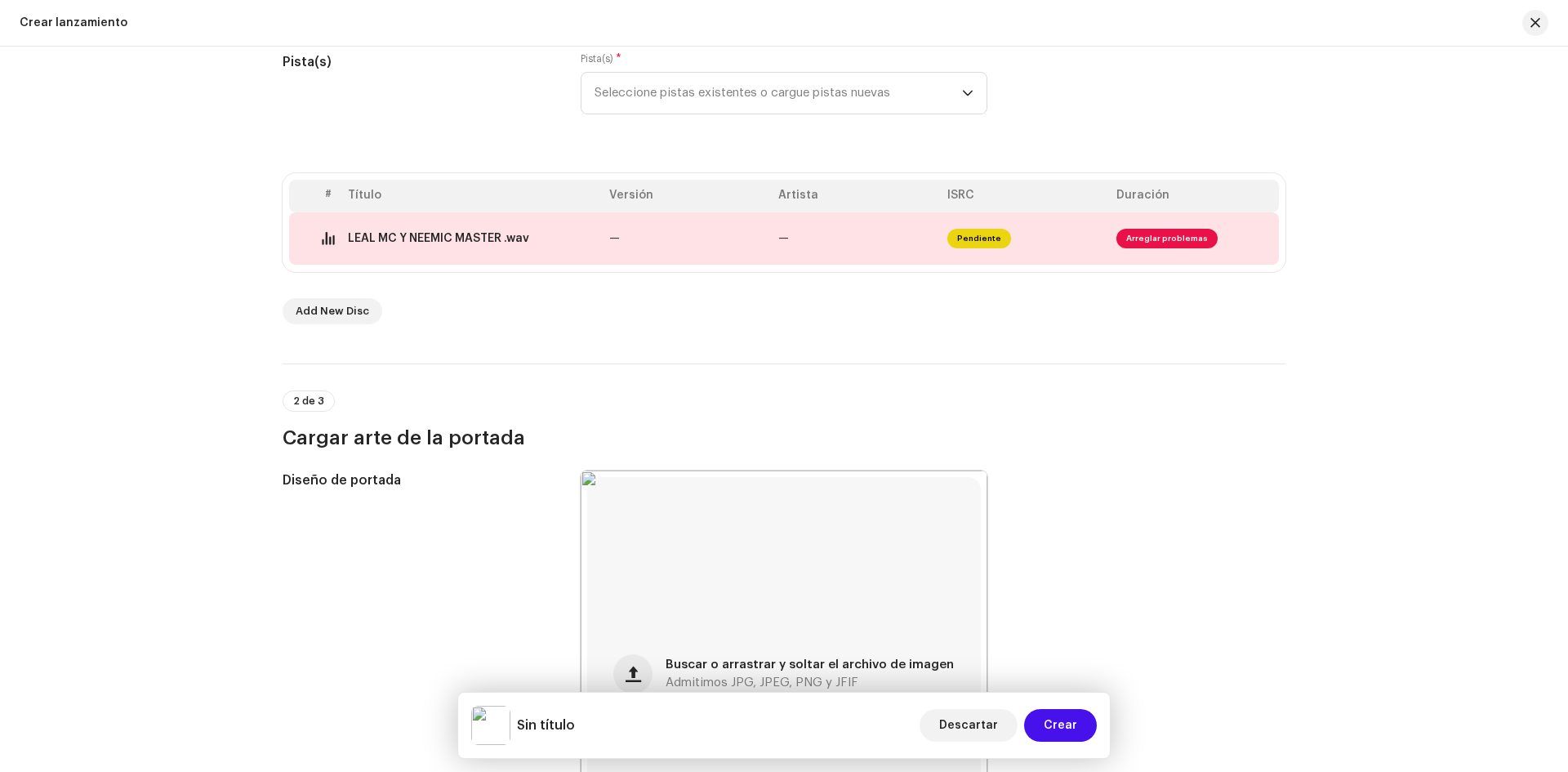
scroll to position [242, 0]
click at [1147, 236] on span "Arreglar problemas" at bounding box center [1167, 235] width 101 height 20
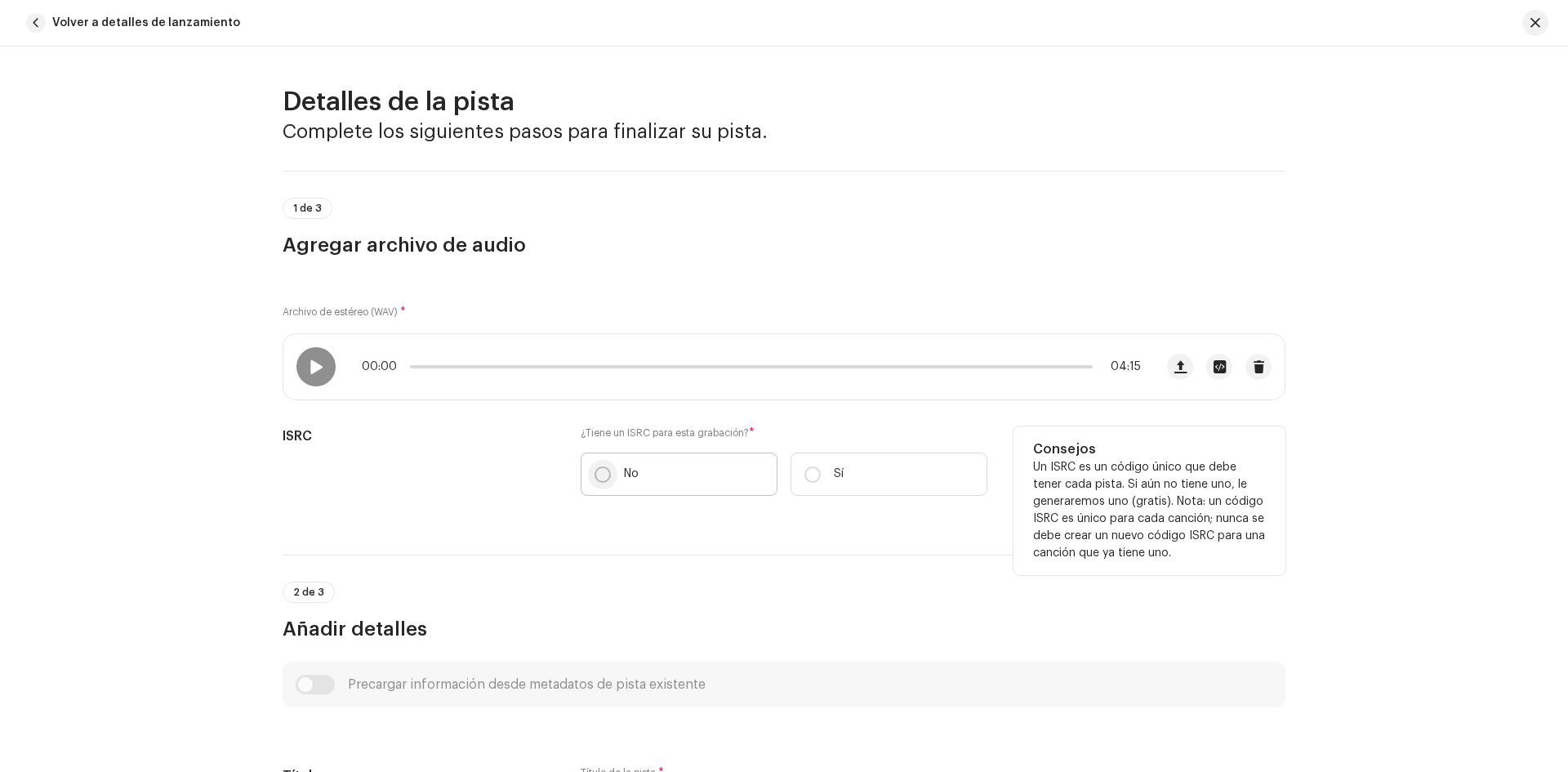
click at [595, 477] on input "No" at bounding box center [603, 474] width 16 height 16
radio input "true"
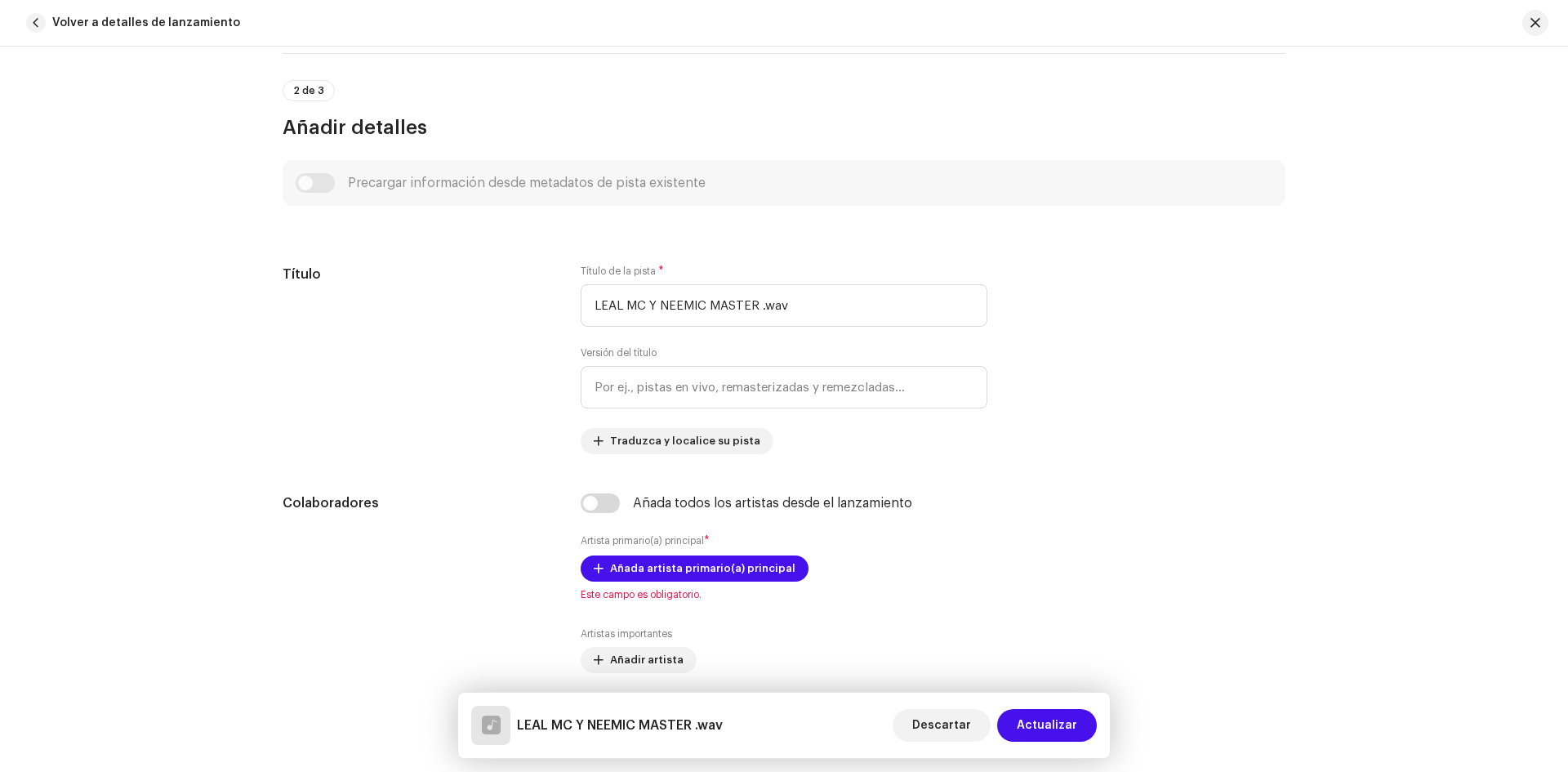
scroll to position [532, 0]
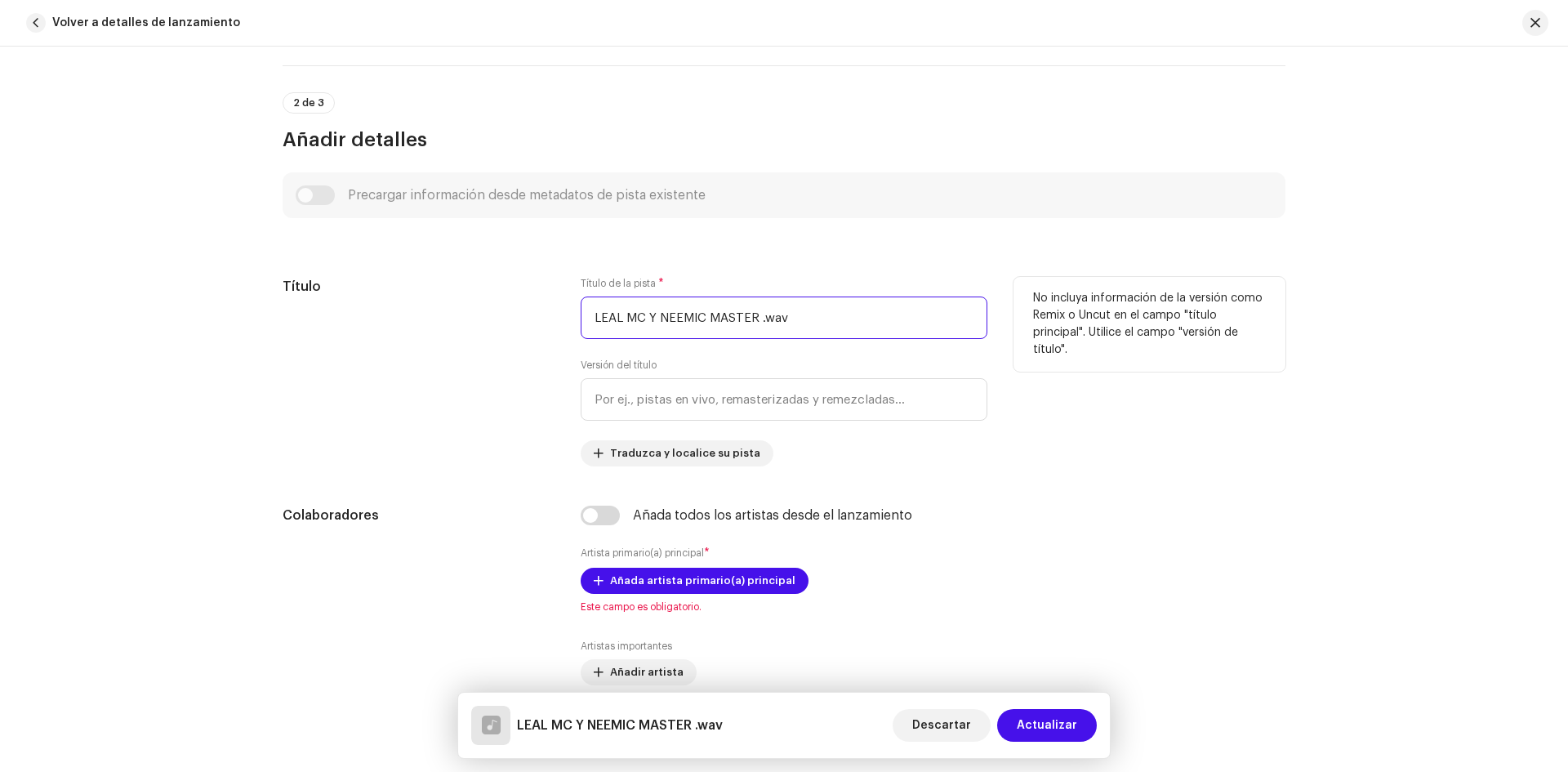
click at [820, 317] on input "LEAL MC Y NEEMIC MASTER .wav" at bounding box center [784, 317] width 407 height 42
type input "L"
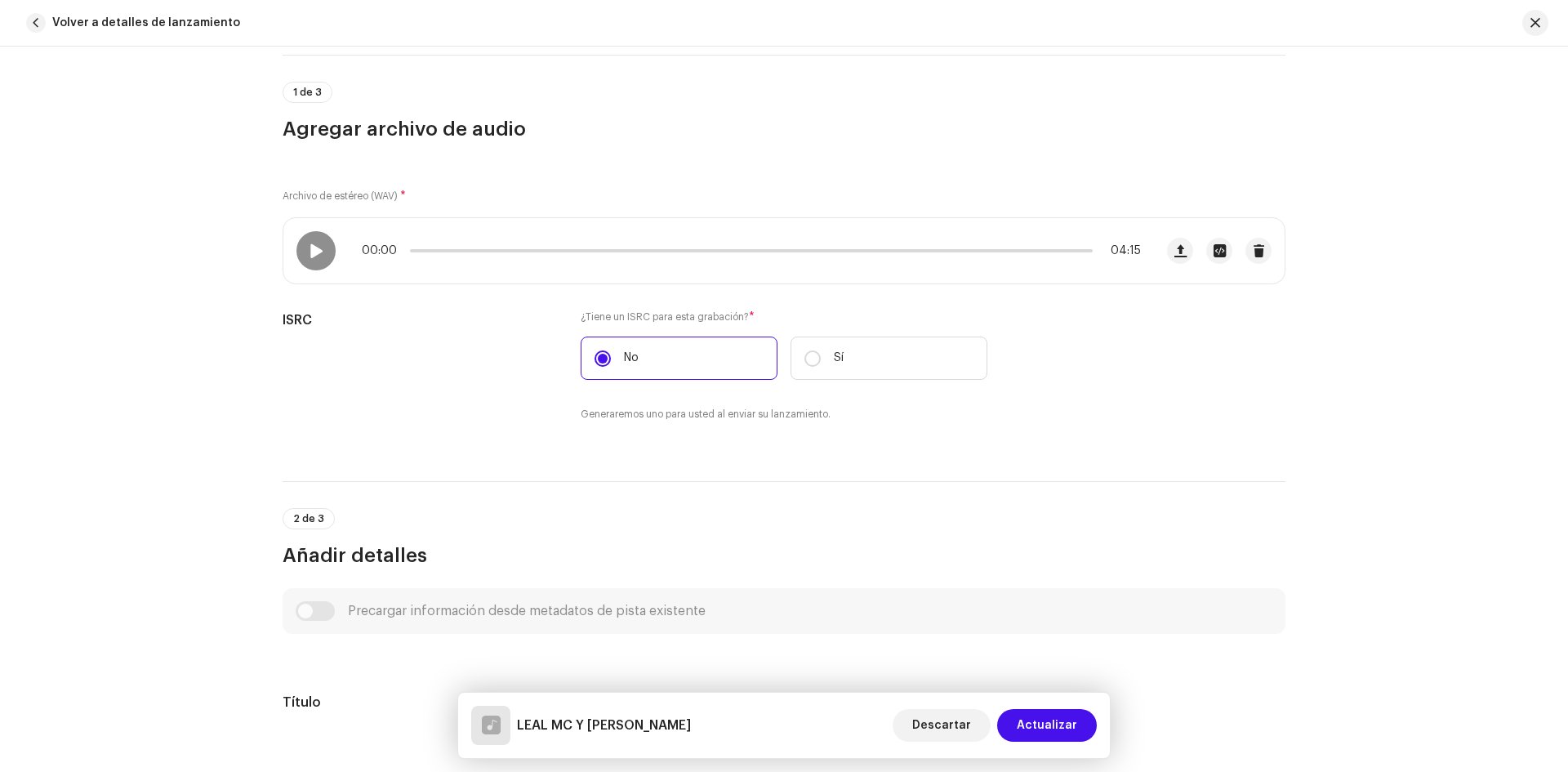
scroll to position [104, 0]
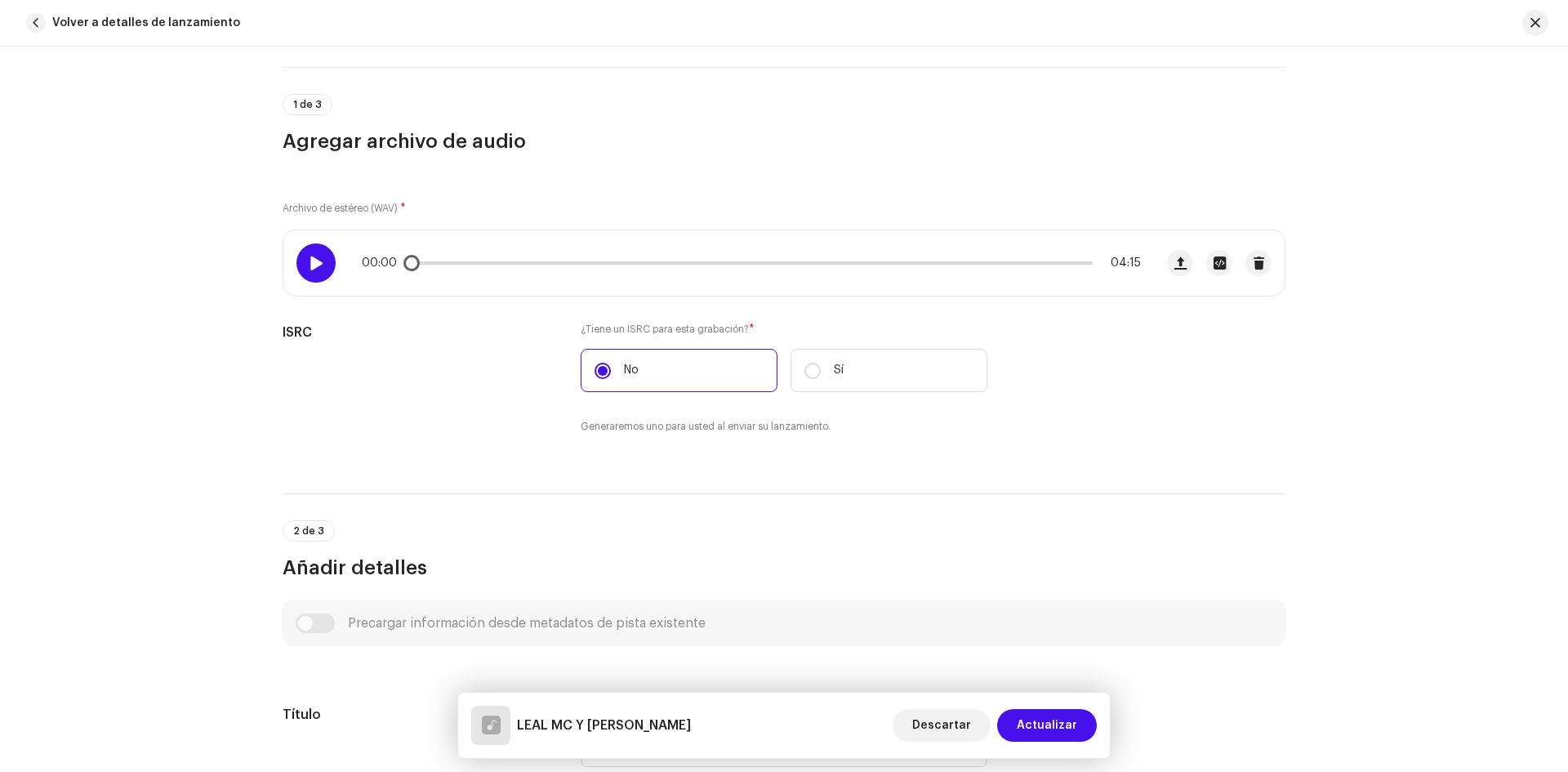
click at [330, 256] on div at bounding box center [316, 262] width 39 height 39
click at [437, 262] on p-slider at bounding box center [751, 263] width 683 height 4
click at [702, 262] on p-slider at bounding box center [751, 263] width 683 height 4
click at [775, 265] on div "01:54 04:15" at bounding box center [751, 262] width 779 height 13
click at [772, 263] on p-slider at bounding box center [751, 263] width 683 height 4
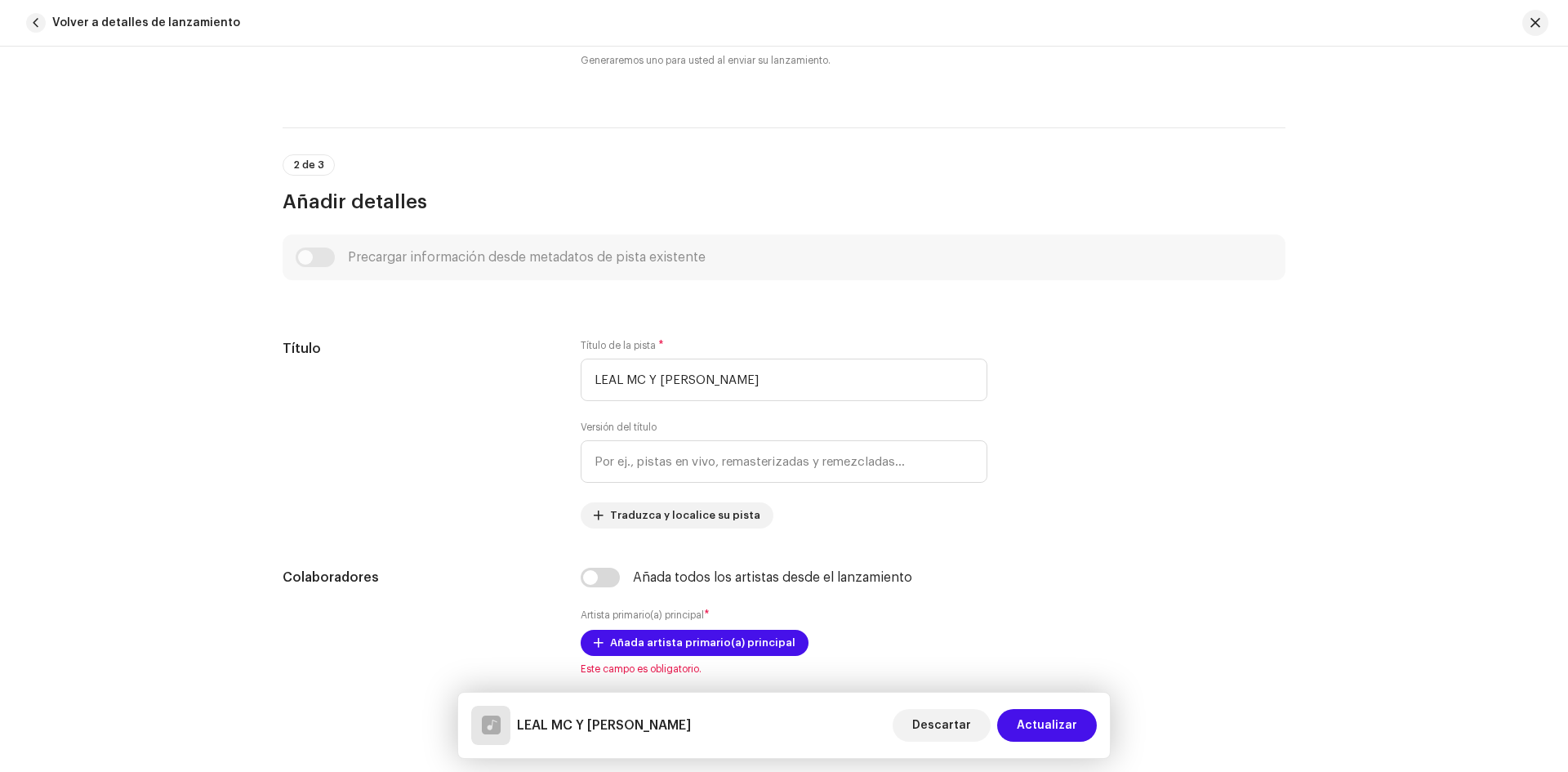
scroll to position [479, 0]
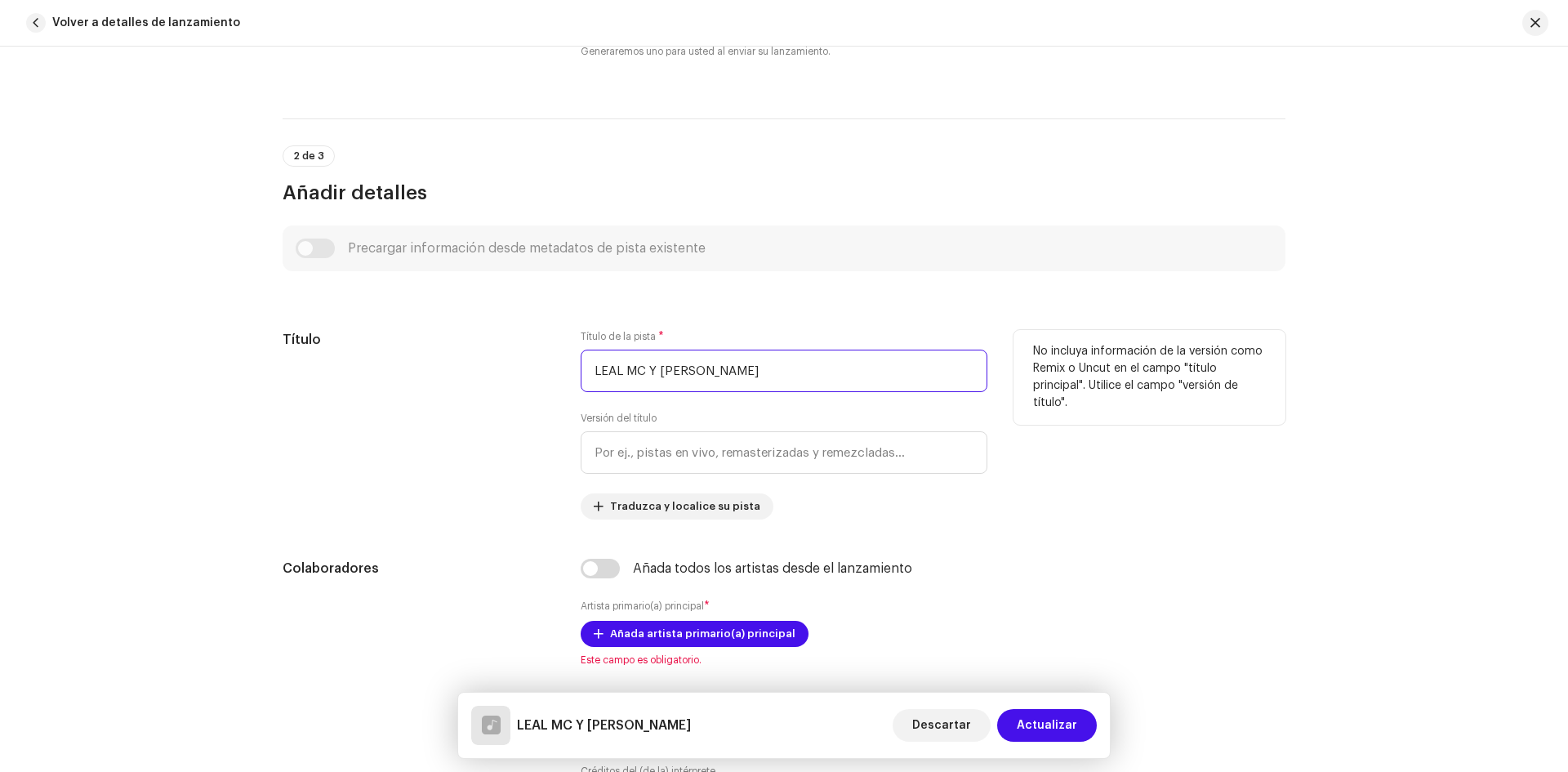
drag, startPoint x: 787, startPoint y: 380, endPoint x: 505, endPoint y: 393, distance: 282.3
click at [505, 393] on div "Título Título de la pista * LEAL MC Y NEEMIC Versión del título Traduzca y loca…" at bounding box center [784, 425] width 1003 height 189
click at [597, 369] on input "LA FURIA NOS UNE )" at bounding box center [784, 371] width 407 height 42
click at [591, 368] on input "LA FURIA NOS UNE )" at bounding box center [784, 371] width 407 height 42
click at [740, 372] on input "( LA FURIA NOS UNE )" at bounding box center [784, 371] width 407 height 42
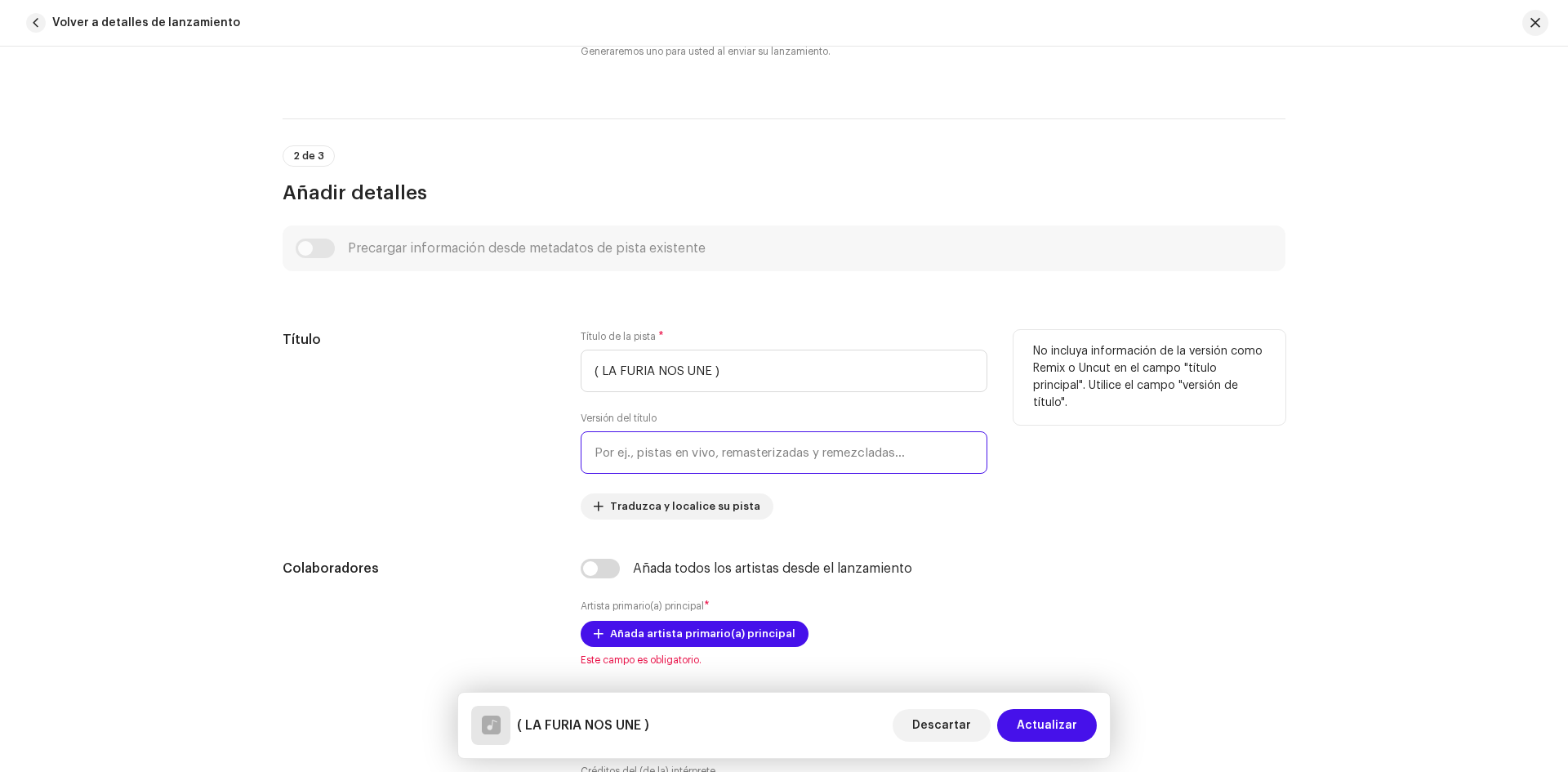
type input "( LA FURIA NOS UNE )"
click at [671, 448] on input "text" at bounding box center [784, 452] width 407 height 42
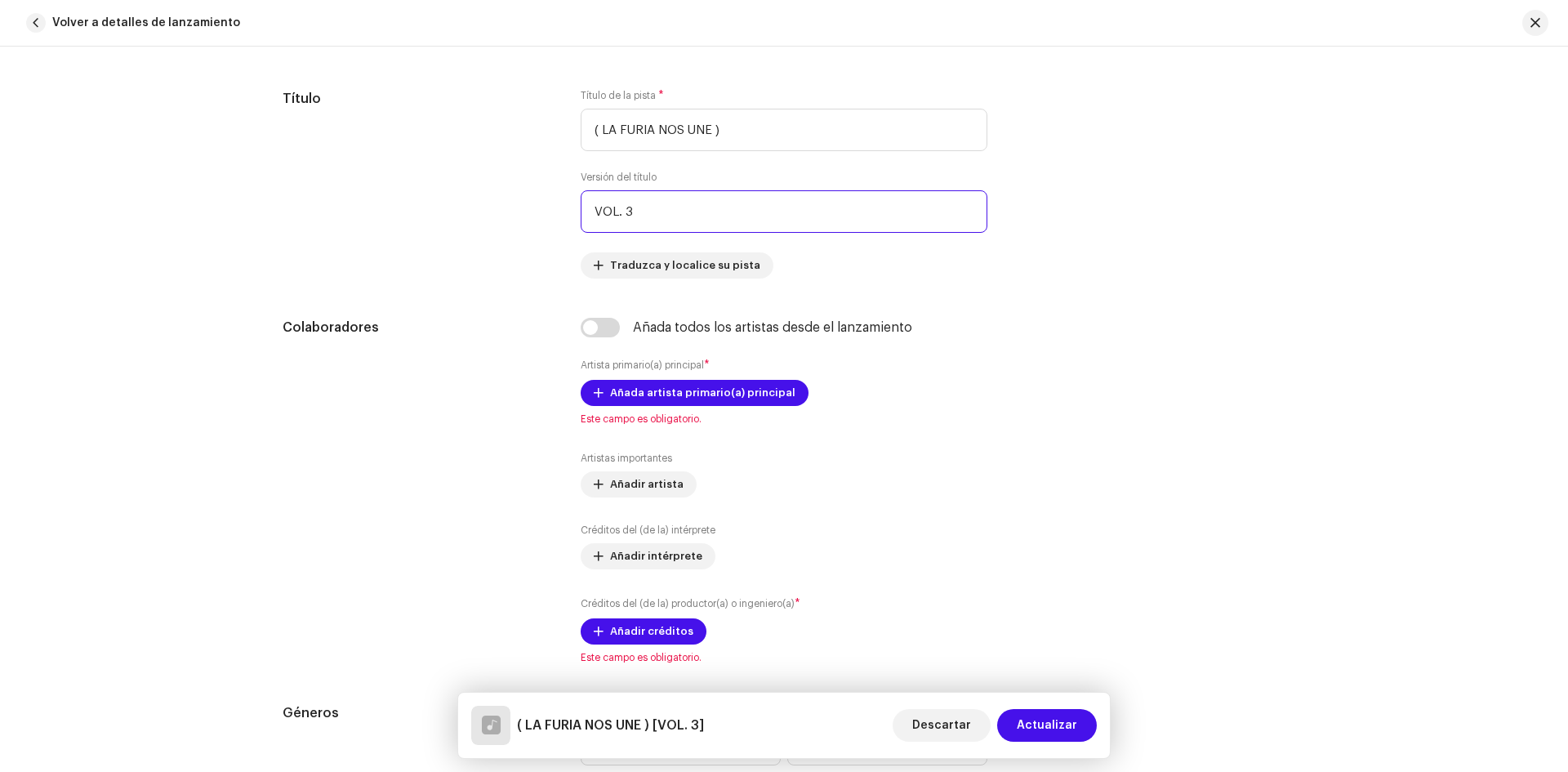
scroll to position [724, 0]
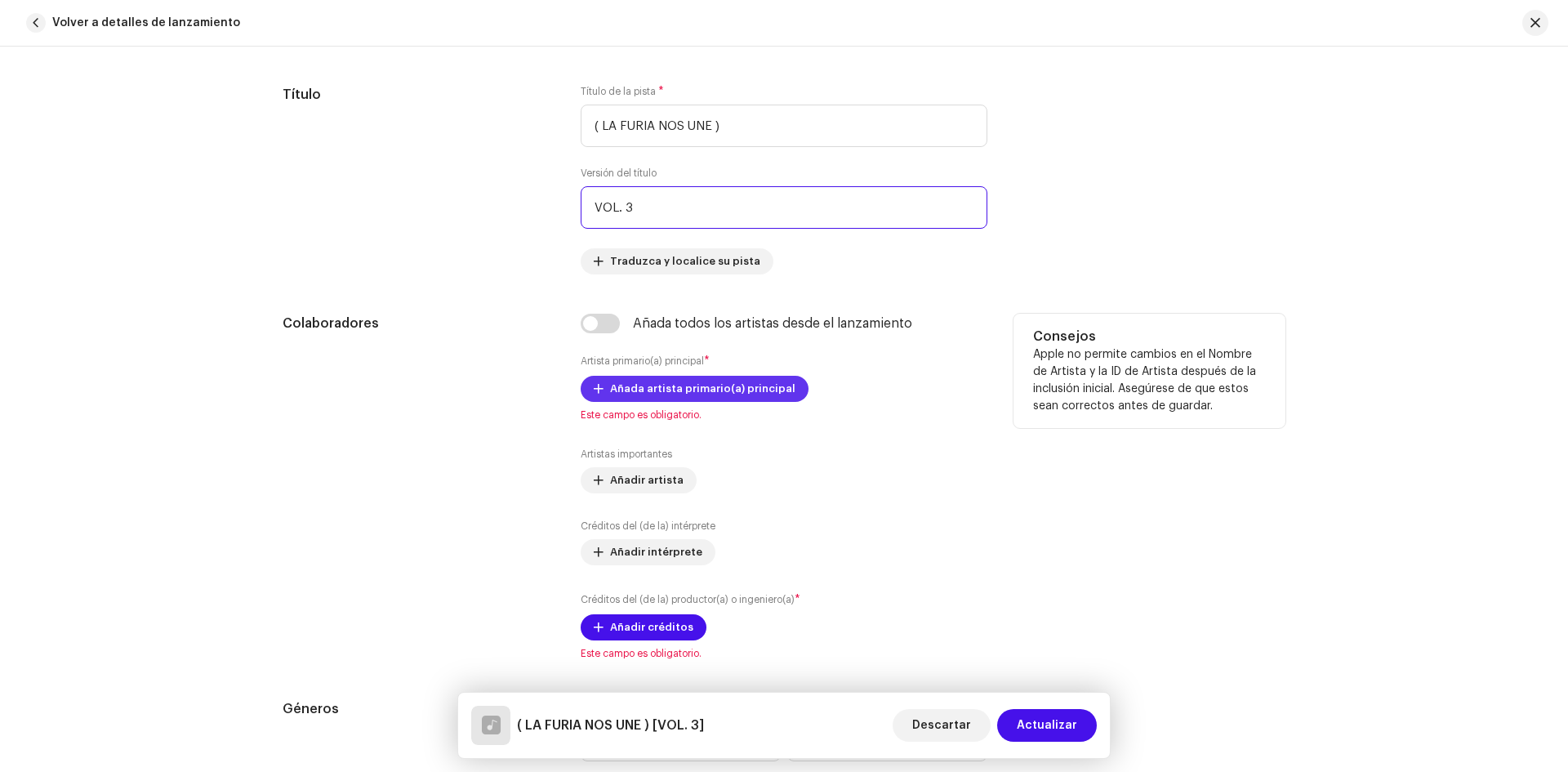
type input "VOL. 3"
click at [684, 394] on span "Añada artista primario(a) principal" at bounding box center [703, 389] width 186 height 32
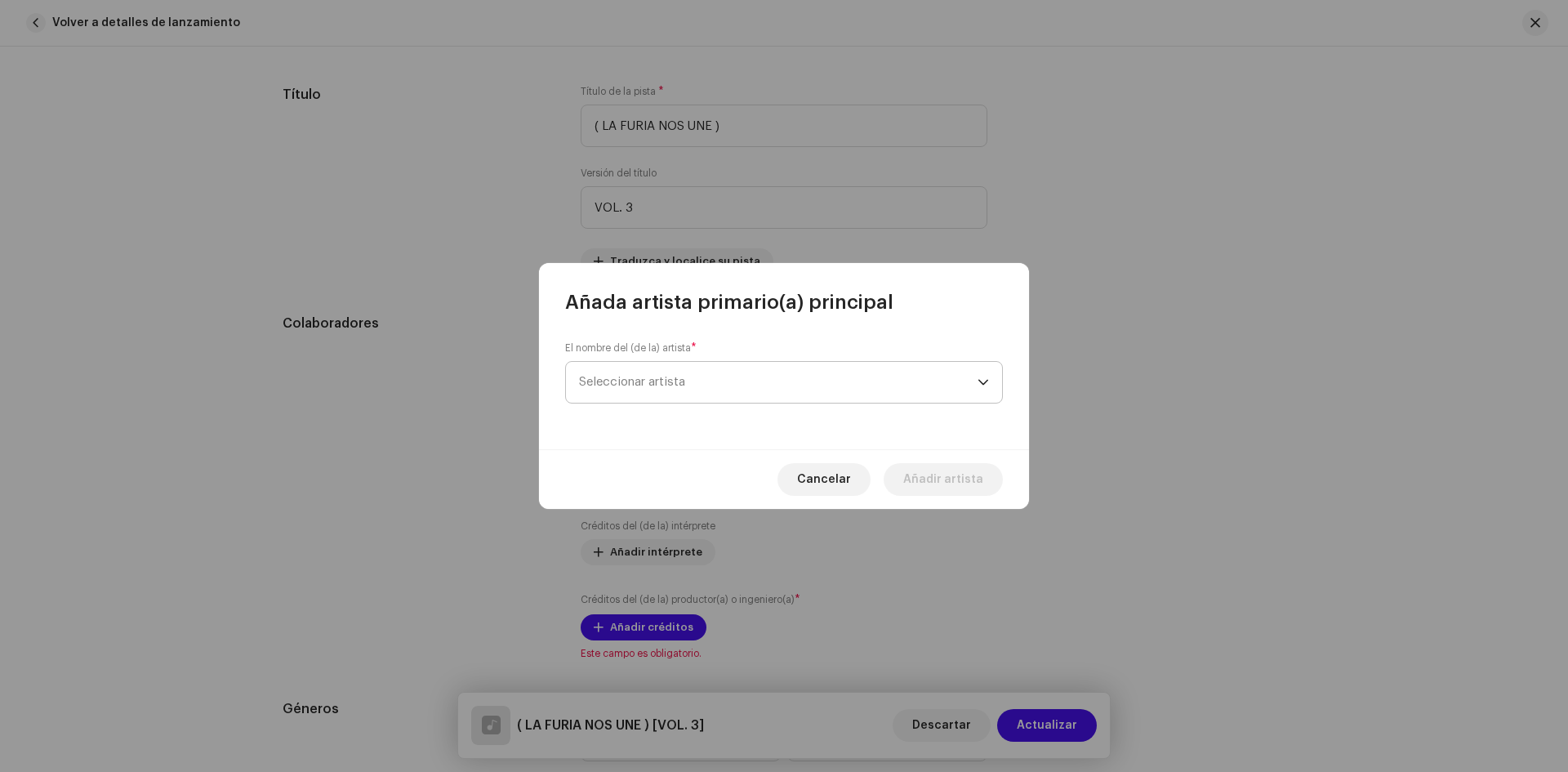
click at [693, 386] on span "Seleccionar artista" at bounding box center [778, 381] width 399 height 41
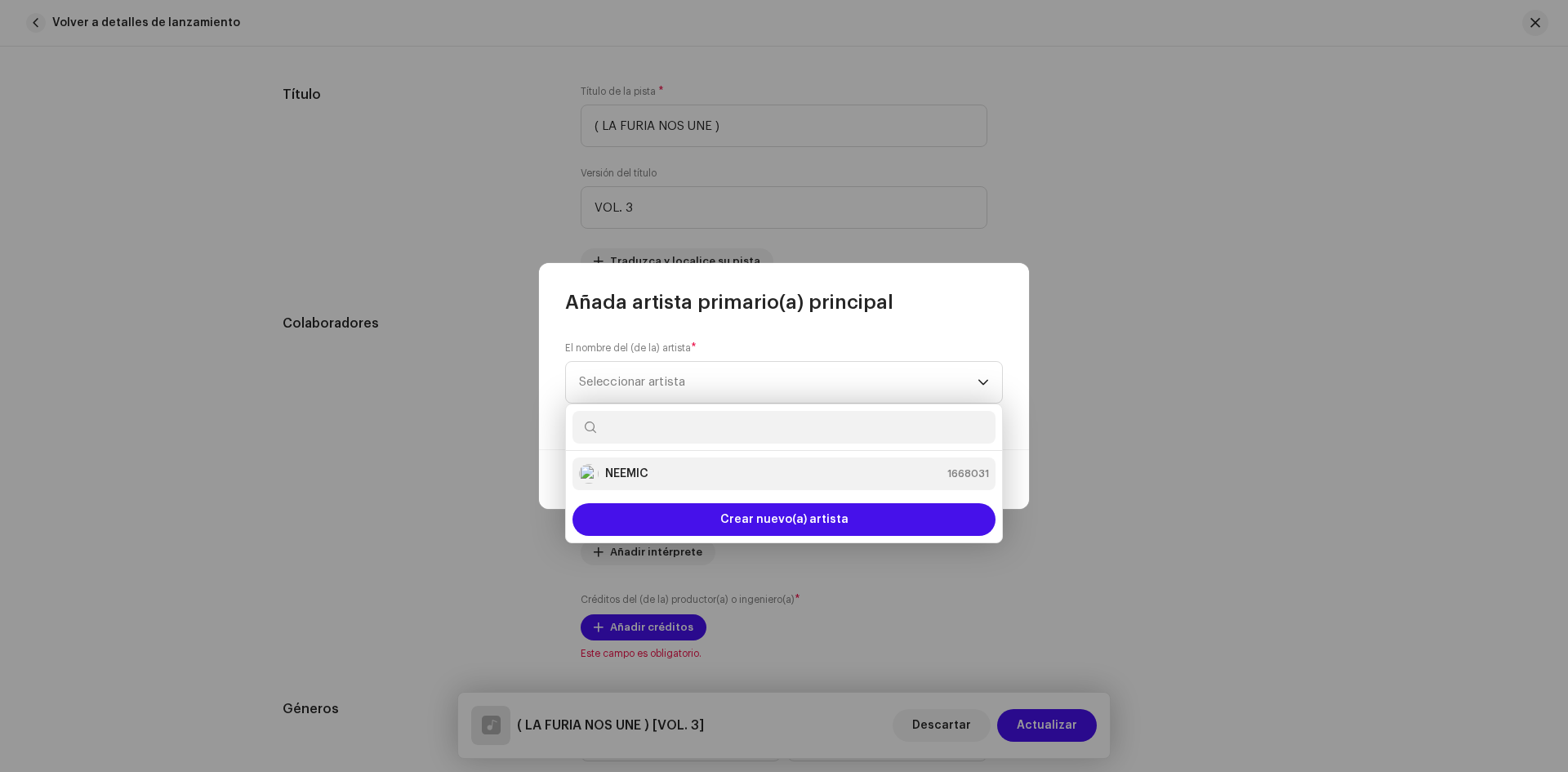
click at [665, 484] on li "NEEMIC 1668031" at bounding box center [784, 473] width 423 height 32
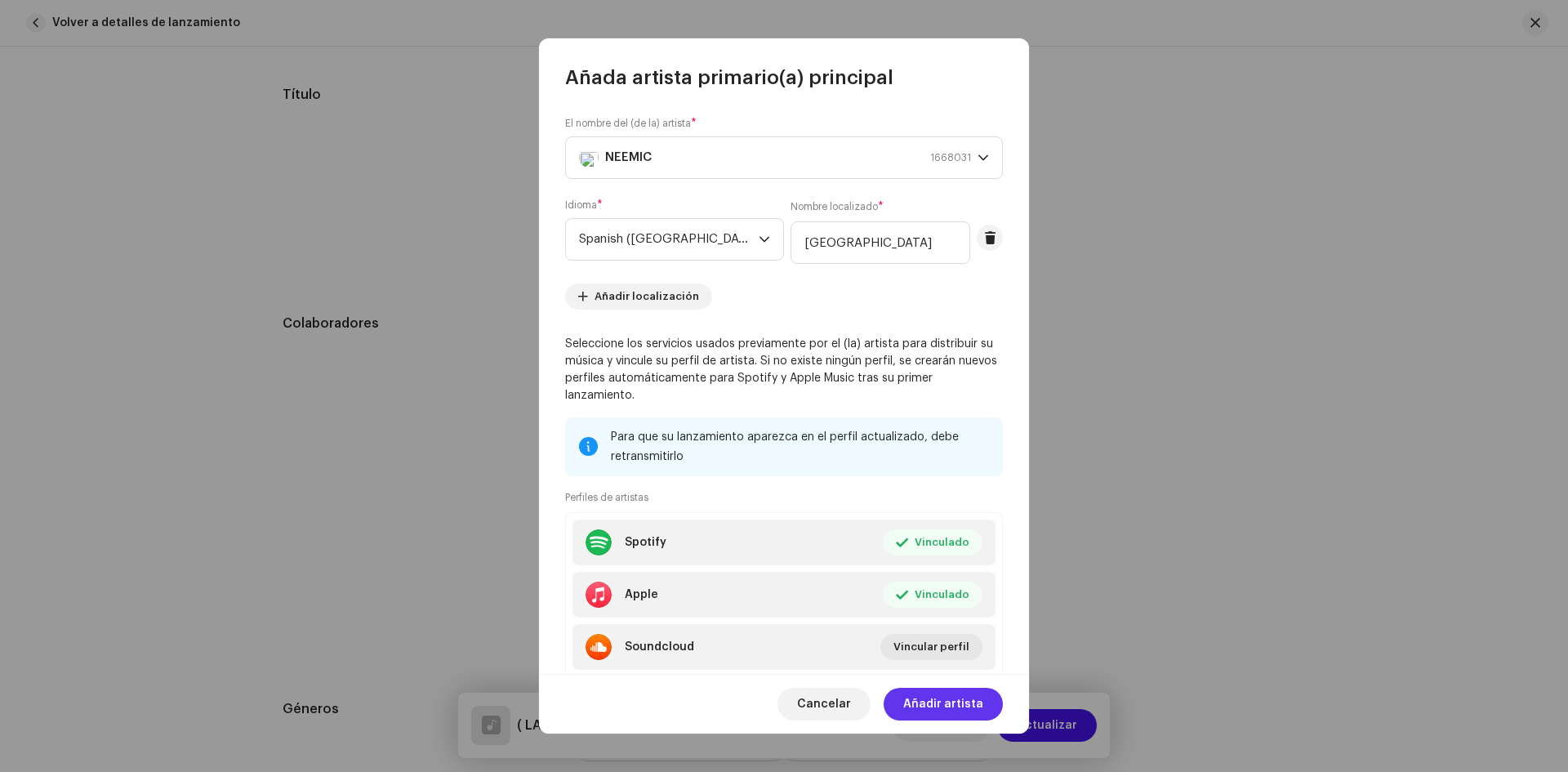
click at [933, 710] on span "Añadir artista" at bounding box center [943, 704] width 80 height 32
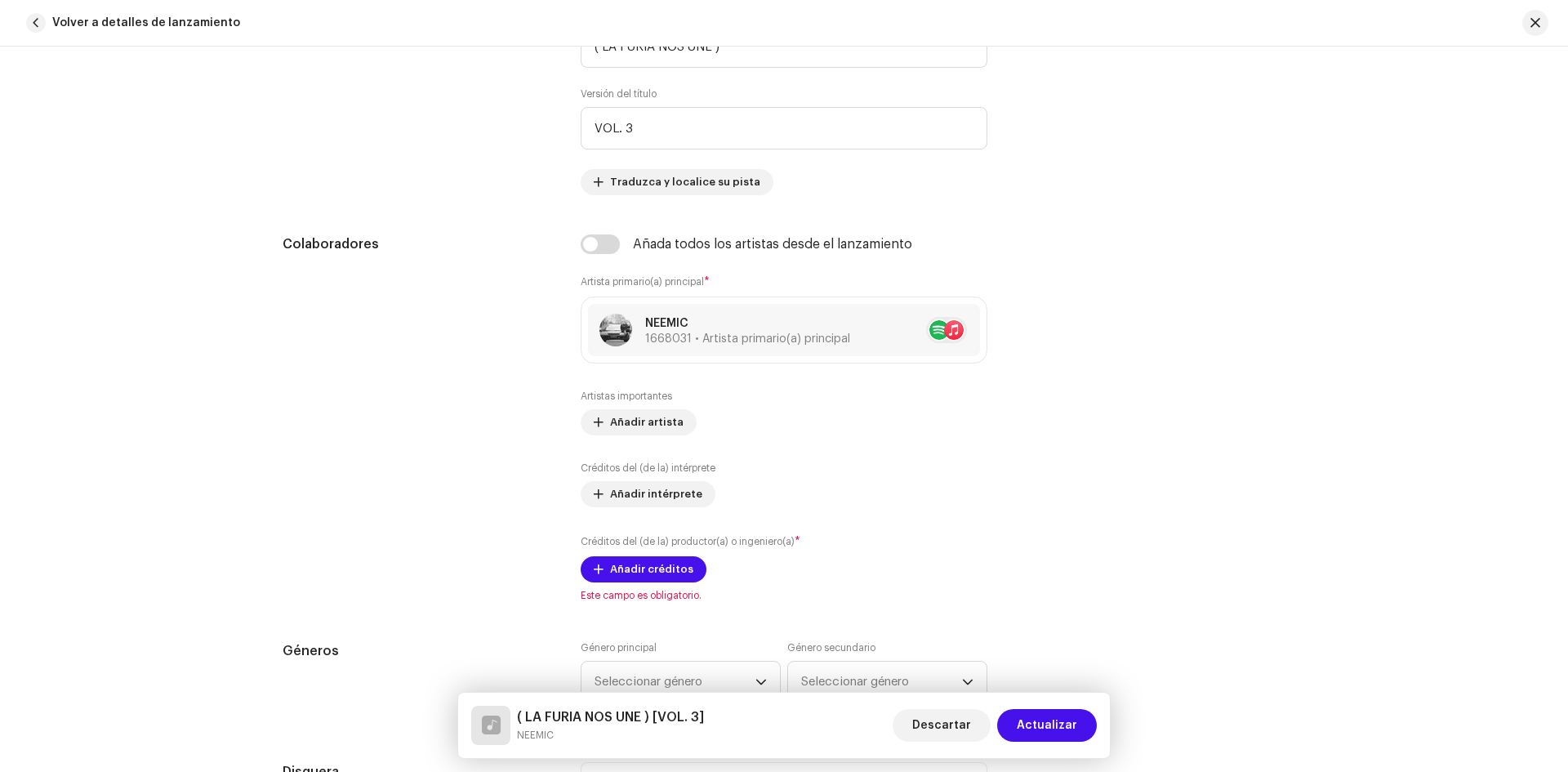
scroll to position [812, 0]
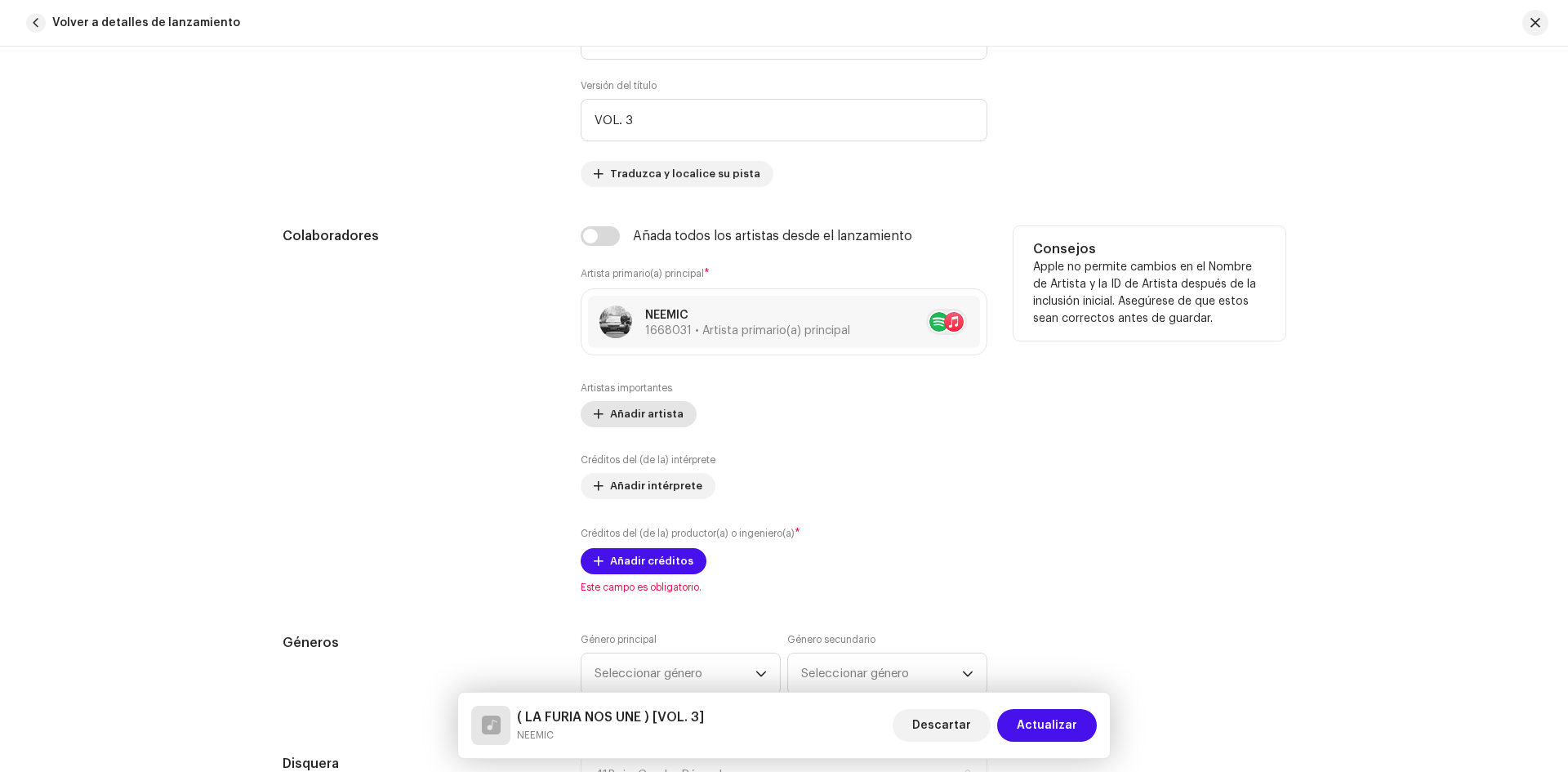
click at [643, 426] on span "Añadir artista" at bounding box center [647, 414] width 74 height 32
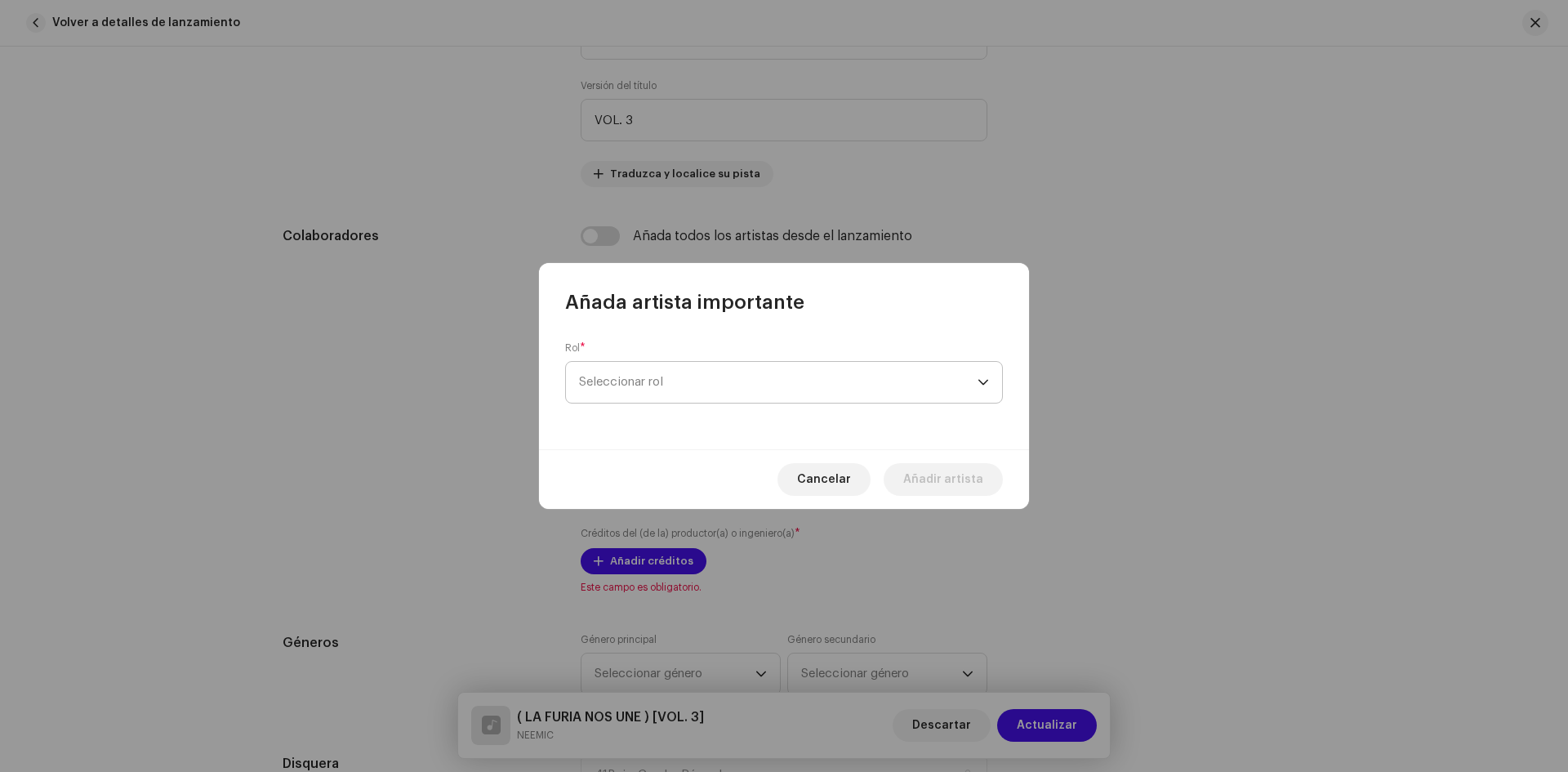
click at [720, 372] on span "Seleccionar rol" at bounding box center [778, 381] width 399 height 41
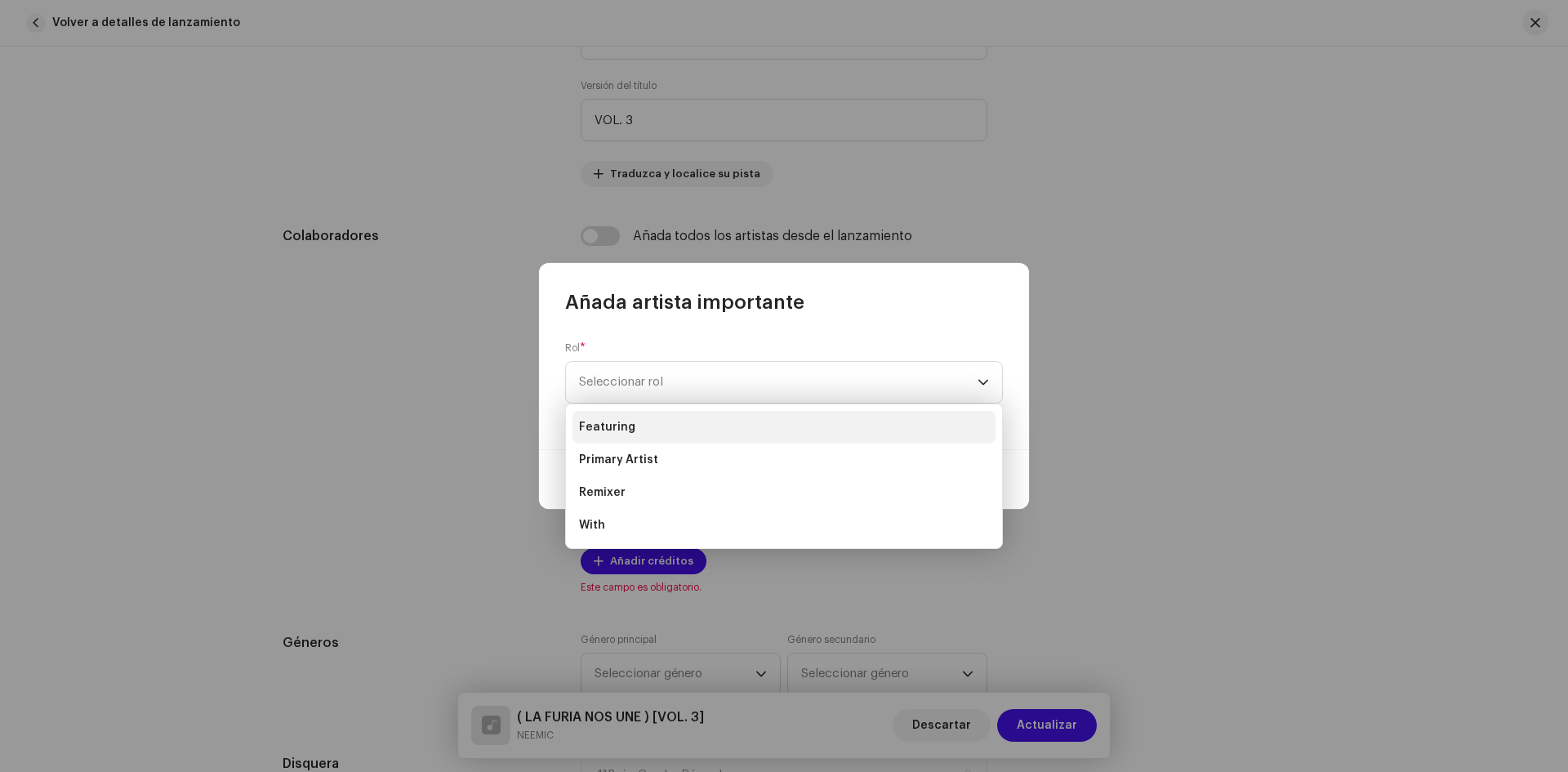
click at [694, 429] on li "Featuring" at bounding box center [784, 427] width 423 height 32
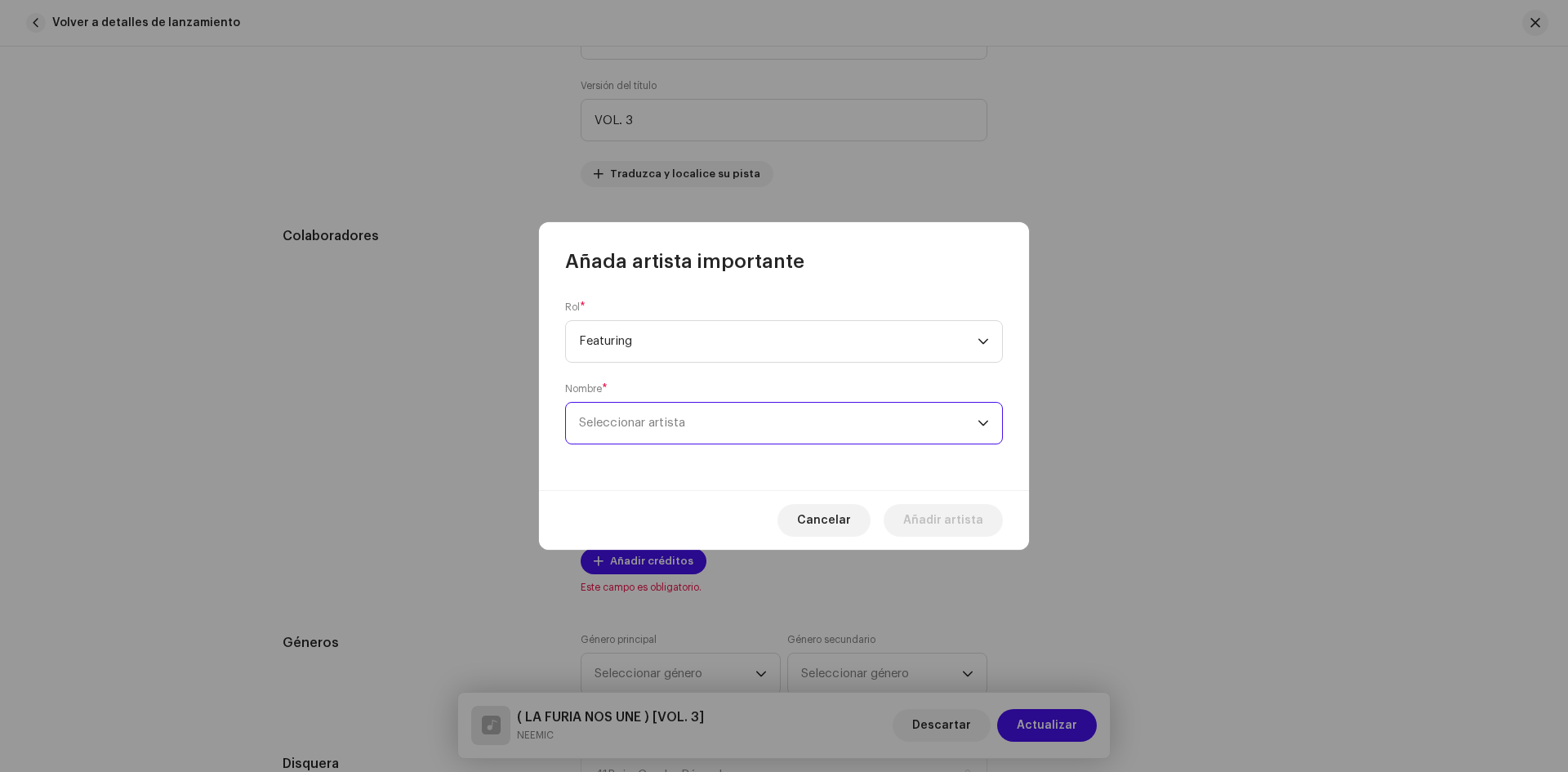
click at [772, 419] on span "Seleccionar artista" at bounding box center [778, 423] width 399 height 41
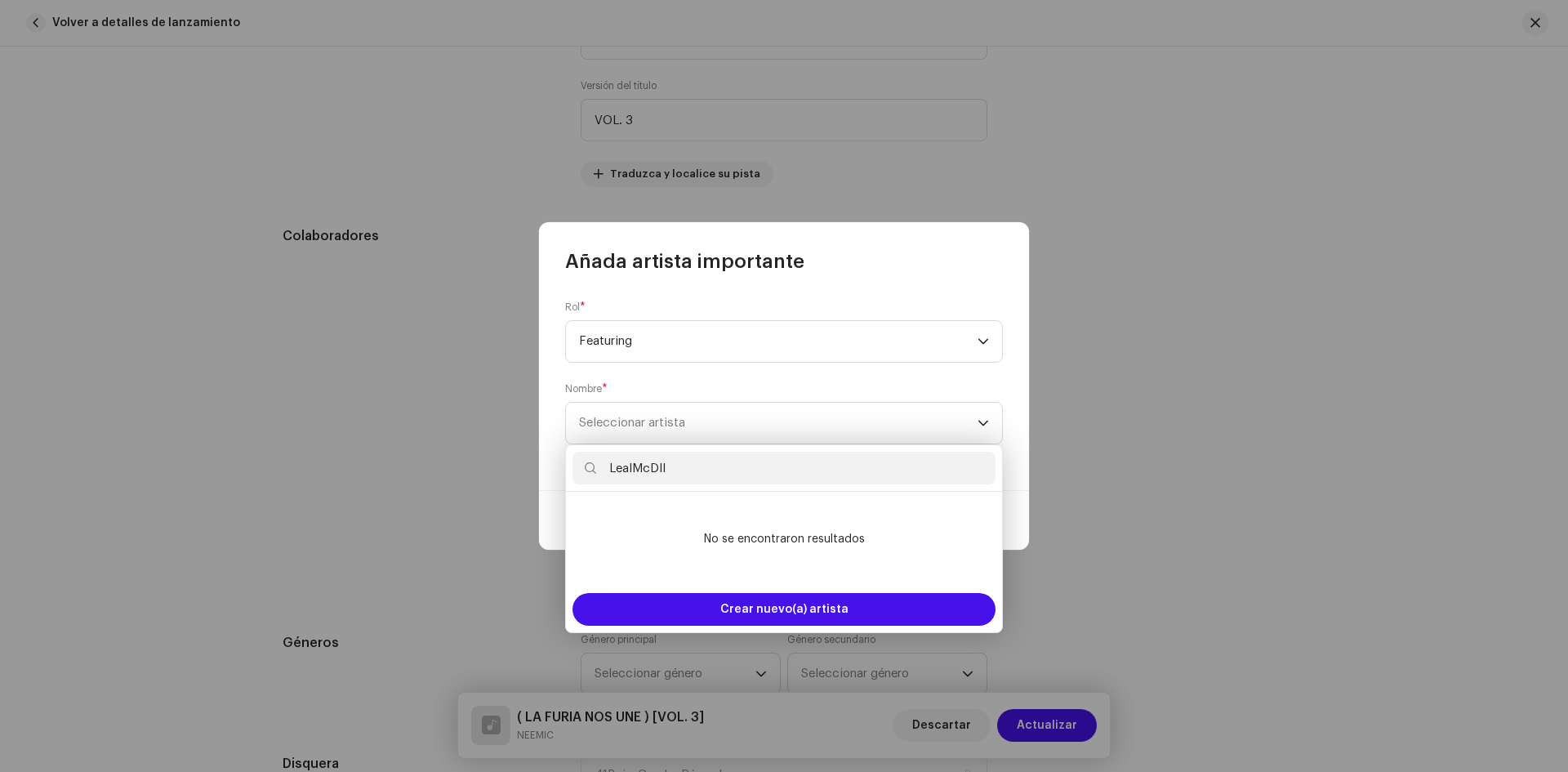
click at [691, 467] on input "LealMcDII" at bounding box center [784, 468] width 423 height 32
click at [744, 470] on input "LealMcDii" at bounding box center [784, 468] width 423 height 32
type input "LealMcDii"
click at [737, 599] on span "Crear nuevo(a) artista" at bounding box center [784, 610] width 128 height 32
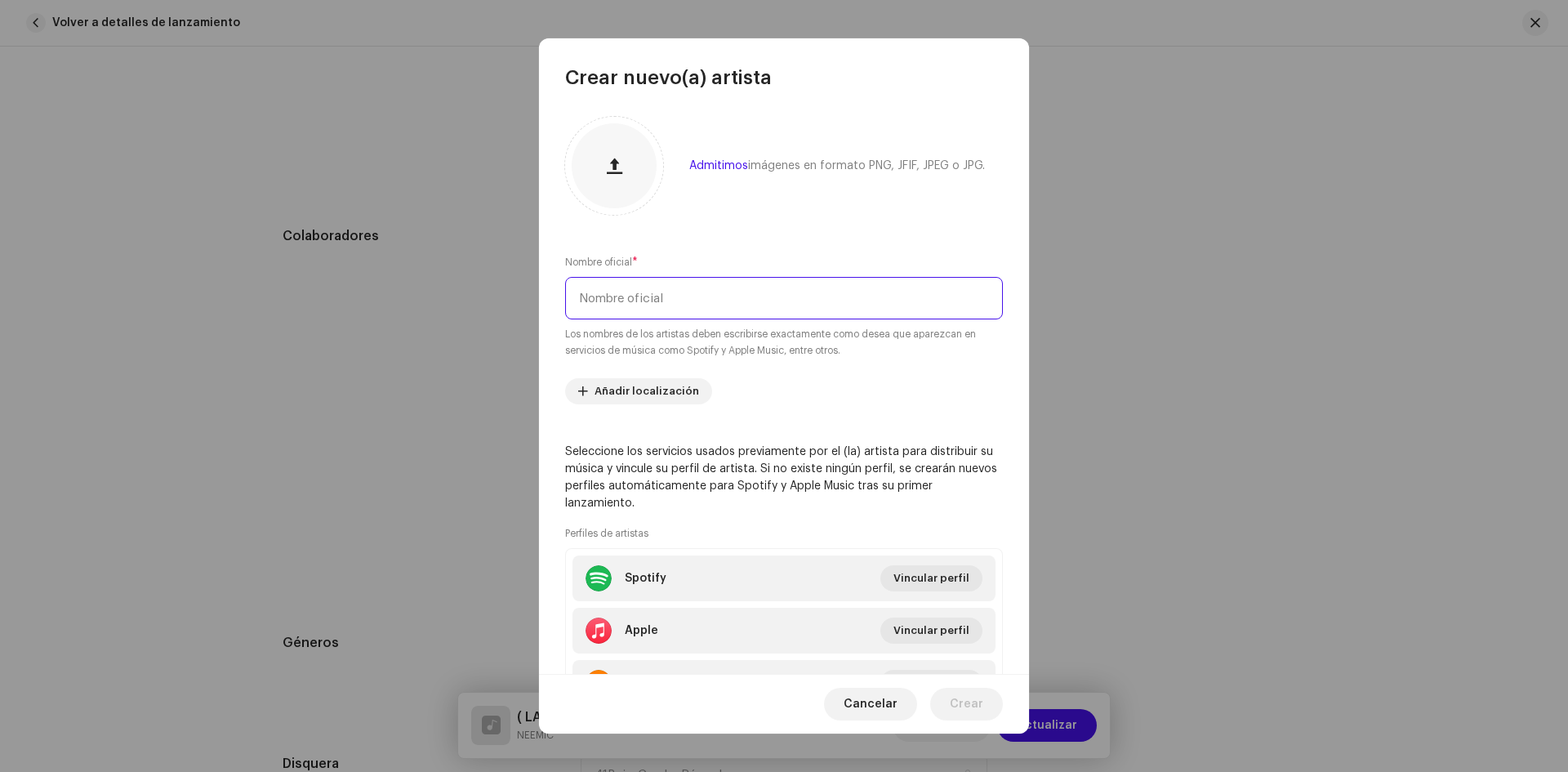
click at [743, 301] on input "text" at bounding box center [784, 298] width 438 height 42
type input "LealMcDii"
click at [976, 716] on span "Crear" at bounding box center [967, 704] width 33 height 32
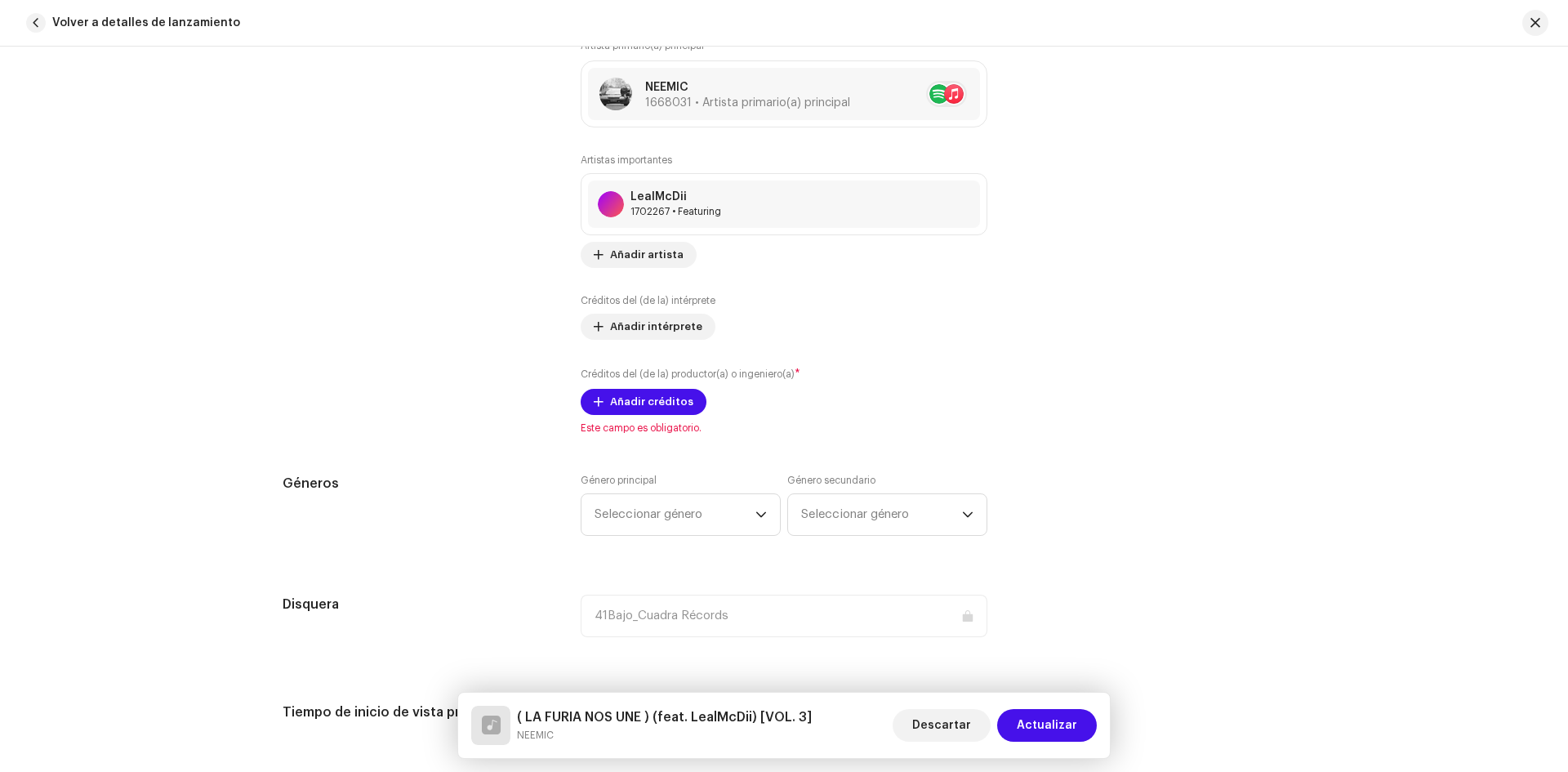
scroll to position [1070, 0]
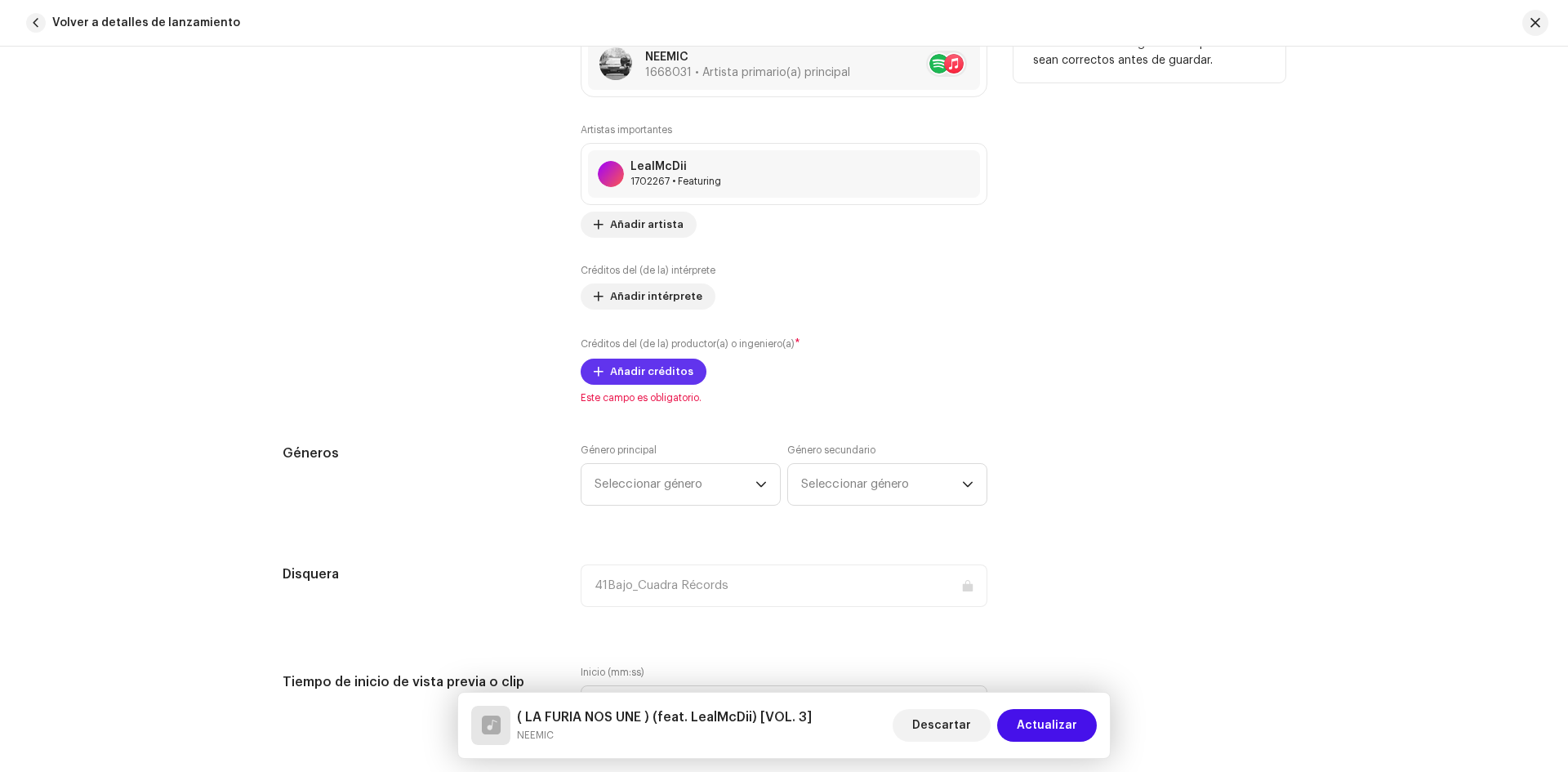
click at [637, 374] on span "Añadir créditos" at bounding box center [652, 372] width 83 height 32
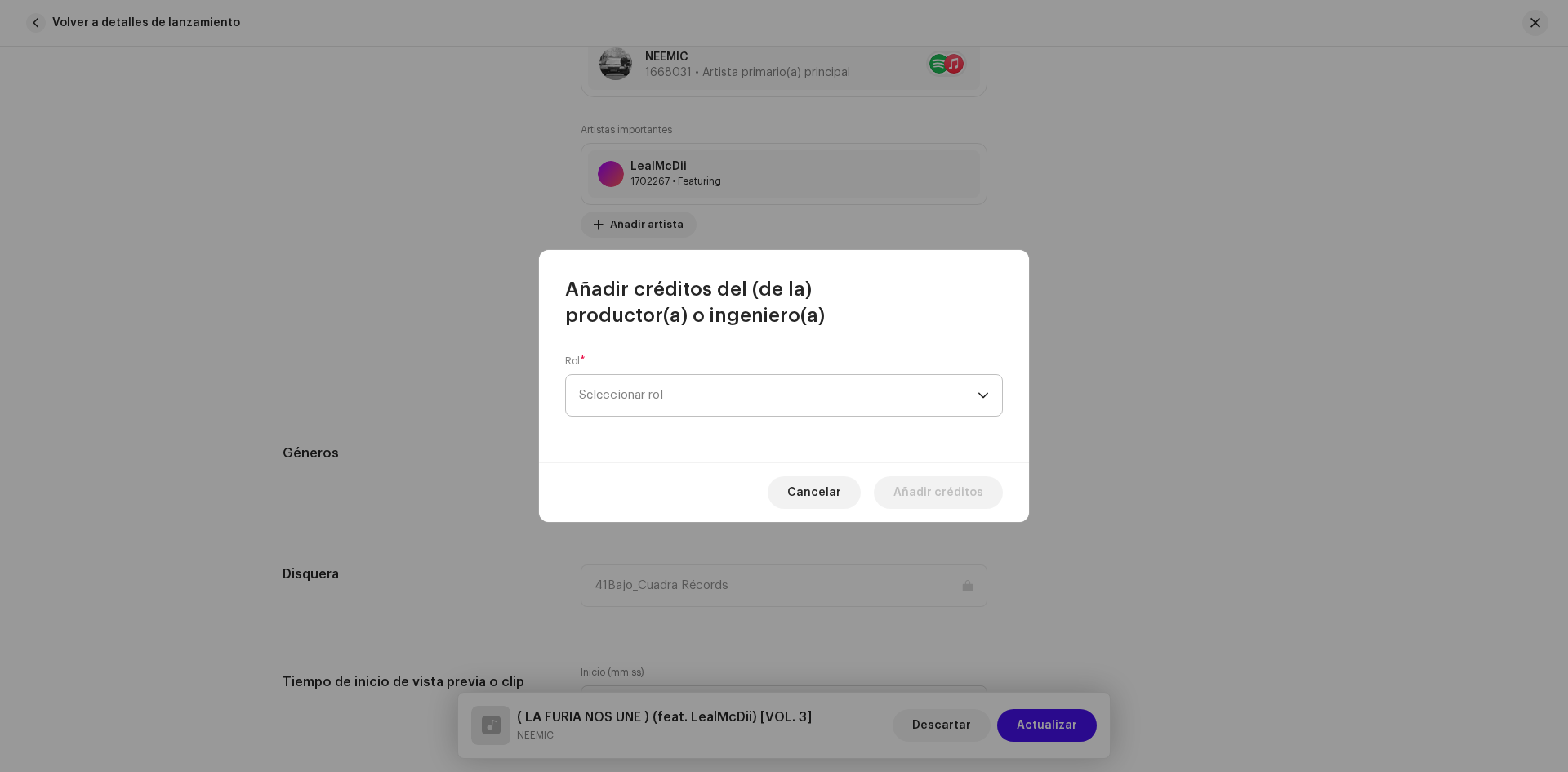
click at [647, 399] on span "Seleccionar rol" at bounding box center [778, 395] width 399 height 41
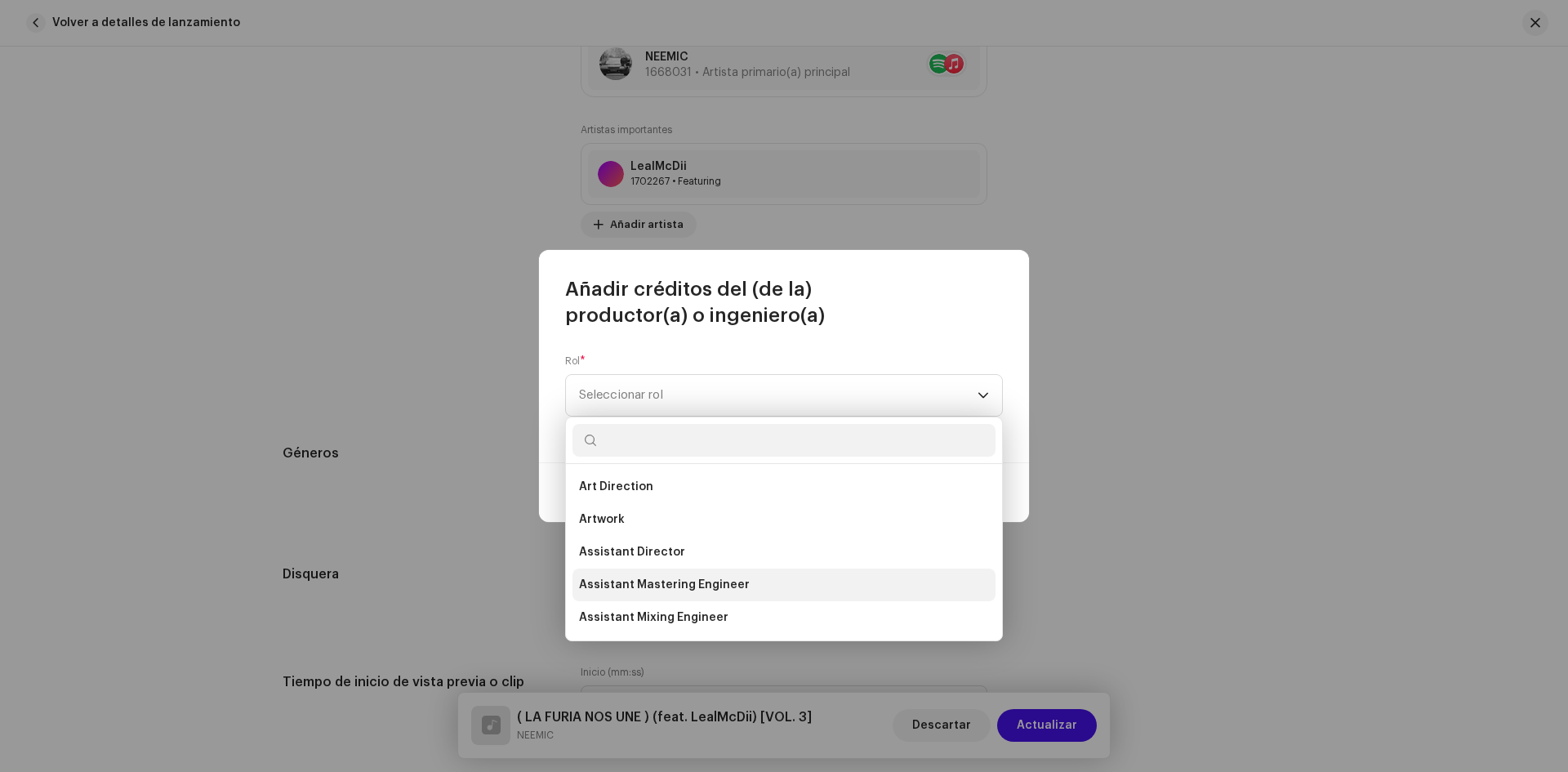
click at [704, 589] on span "Assistant Mastering Engineer" at bounding box center [664, 585] width 170 height 16
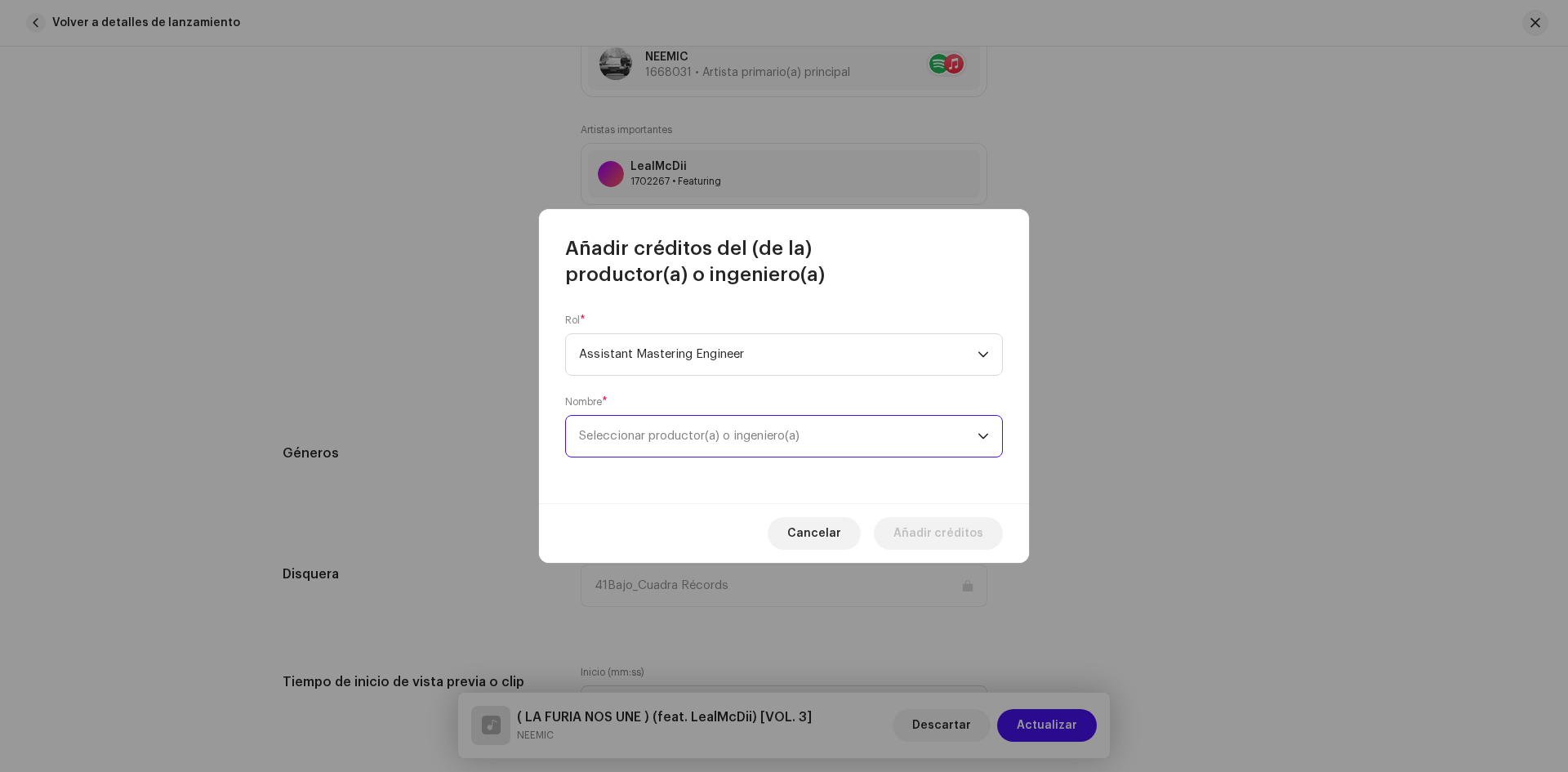
click at [673, 430] on span "Seleccionar productor(a) o ingeniero(a)" at bounding box center [689, 437] width 221 height 13
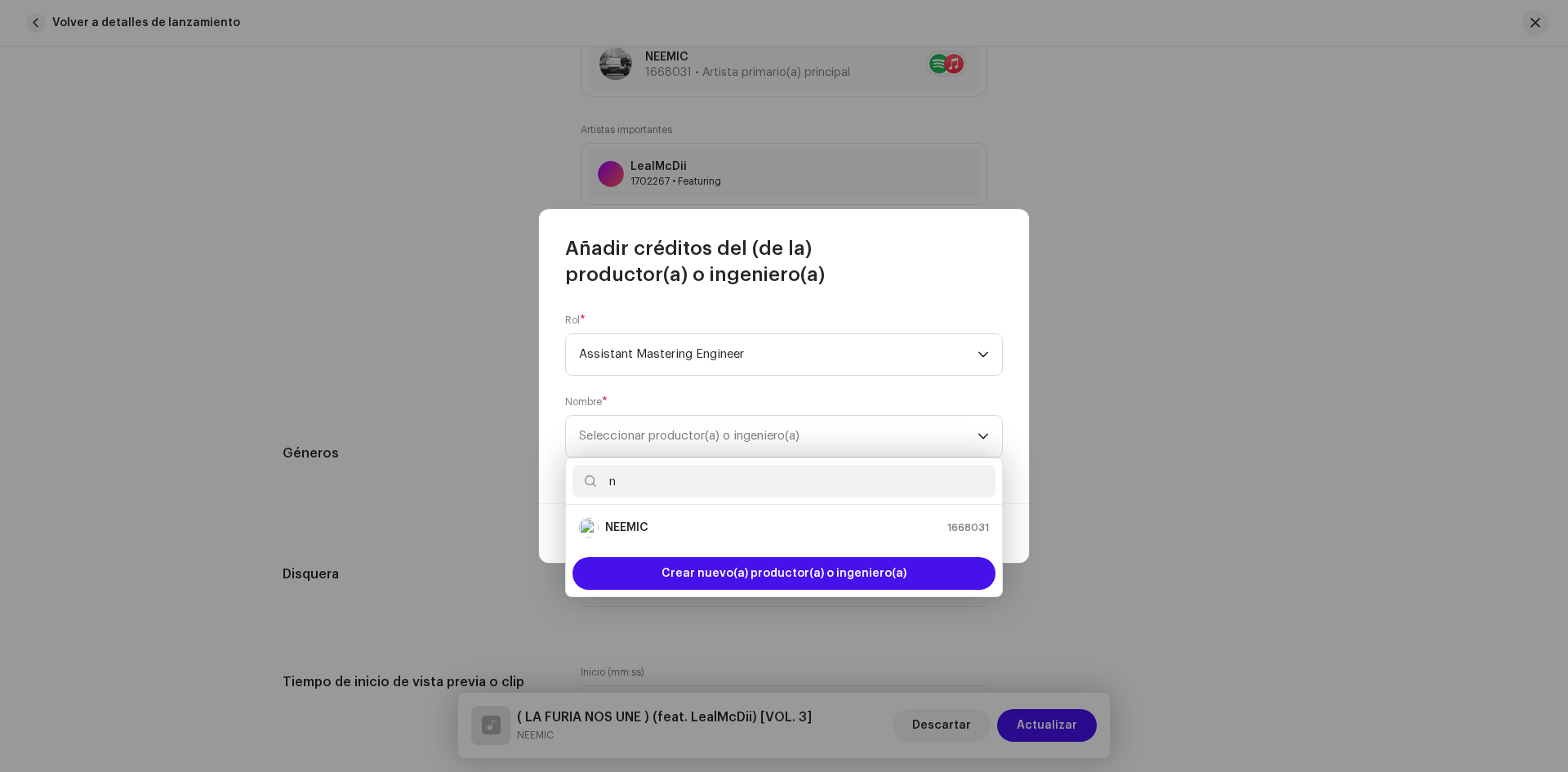
type input "n"
click at [702, 523] on div "NEEMIC 1668031" at bounding box center [784, 528] width 410 height 20
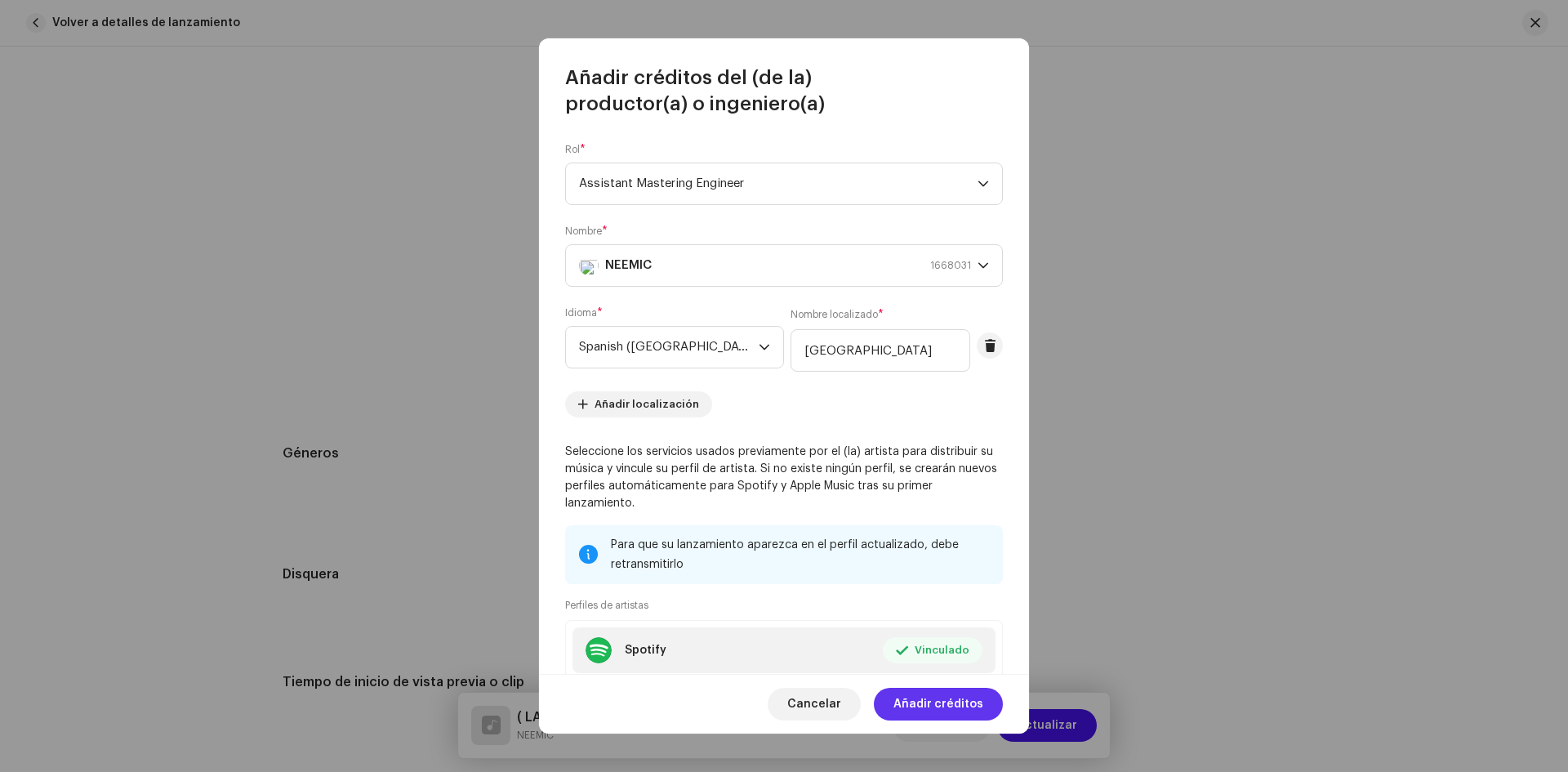
click at [934, 699] on span "Añadir créditos" at bounding box center [939, 704] width 90 height 32
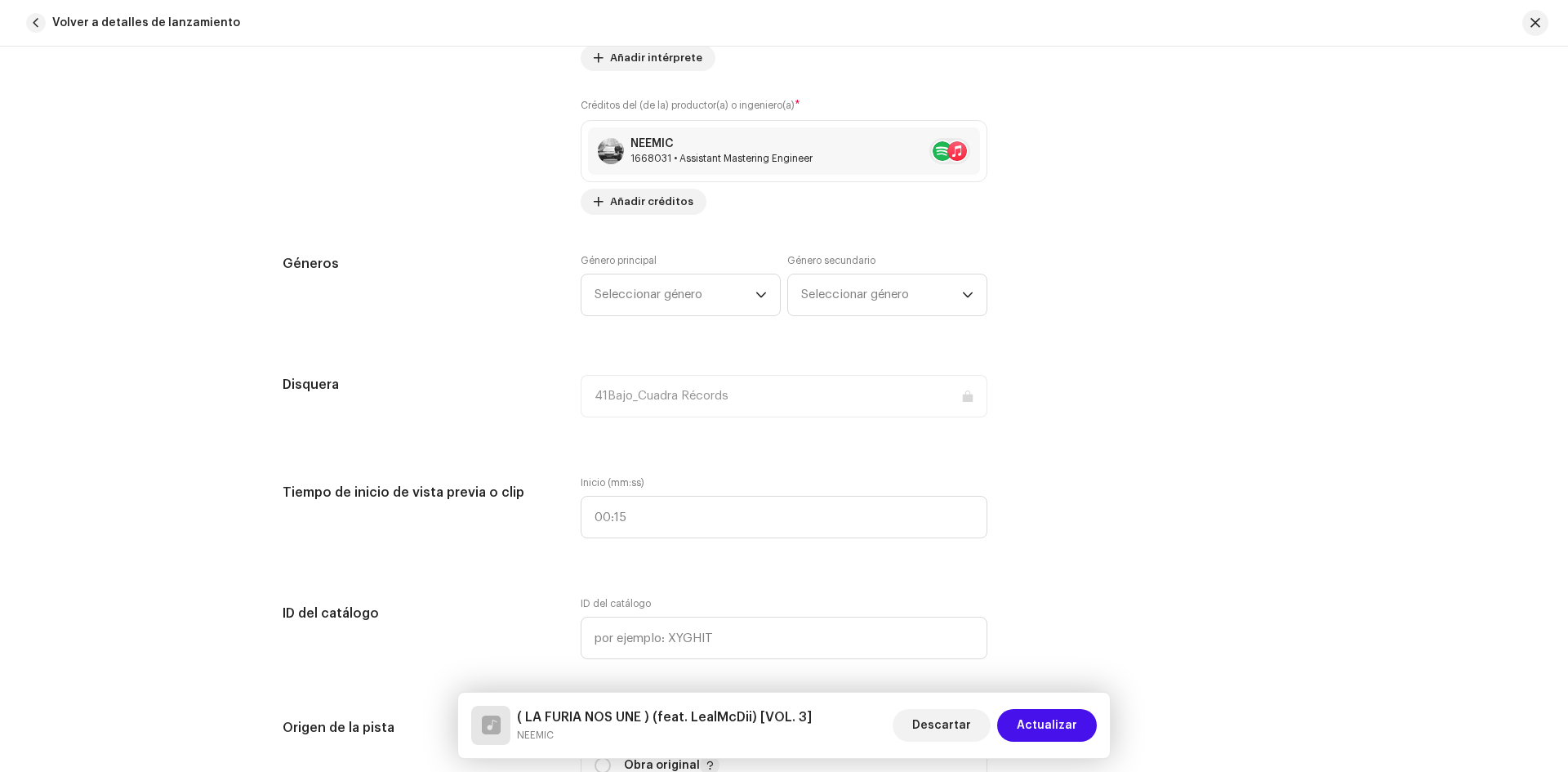
scroll to position [1316, 0]
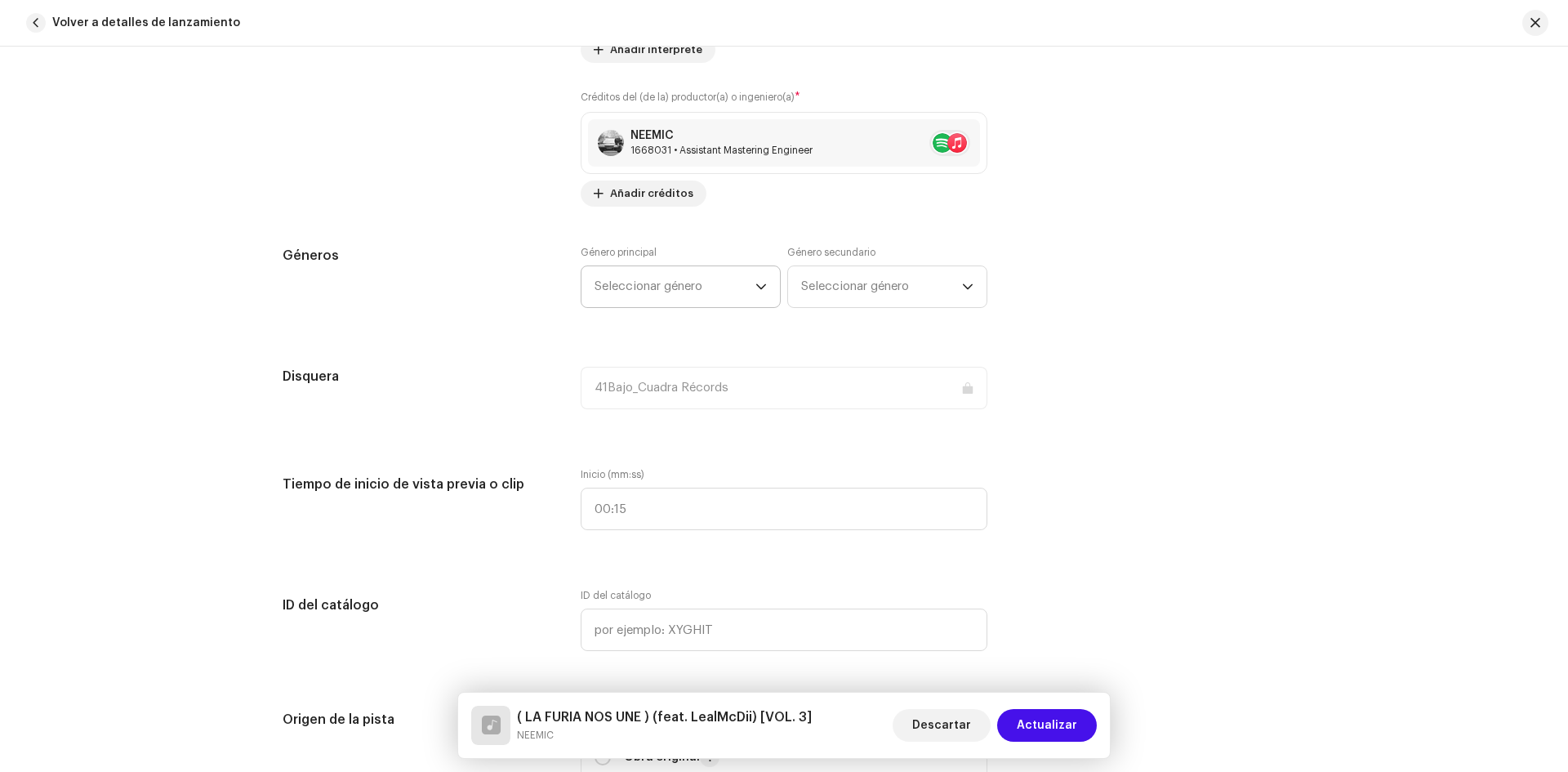
drag, startPoint x: 706, startPoint y: 312, endPoint x: 709, endPoint y: 282, distance: 30.1
click at [709, 282] on div "Género principal Seleccionar género Género secundario Seleccionar género" at bounding box center [784, 287] width 407 height 82
click at [709, 282] on span "Seleccionar género" at bounding box center [675, 286] width 160 height 41
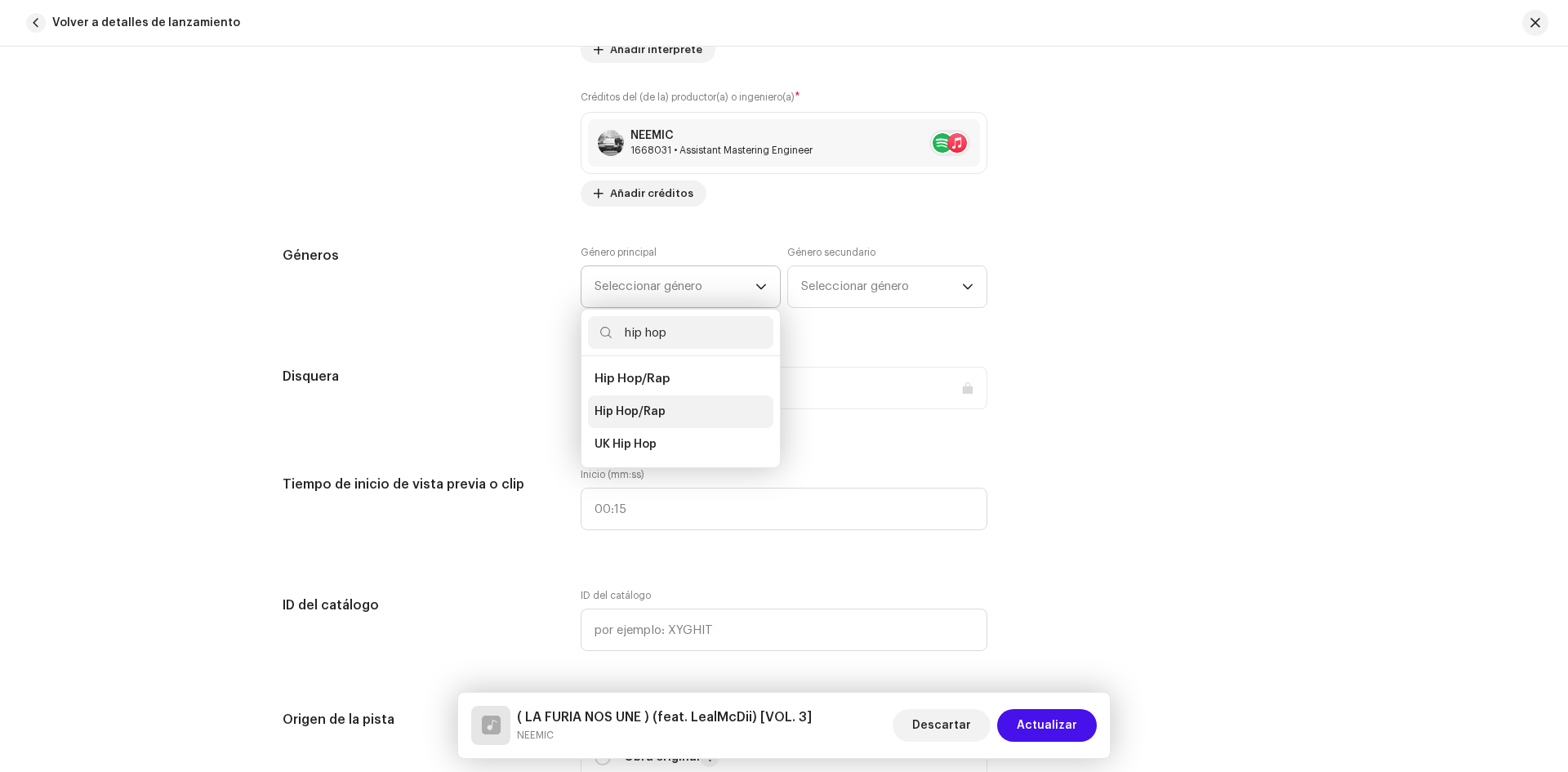
type input "hip hop"
click at [626, 409] on span "Hip Hop/Rap" at bounding box center [630, 412] width 71 height 16
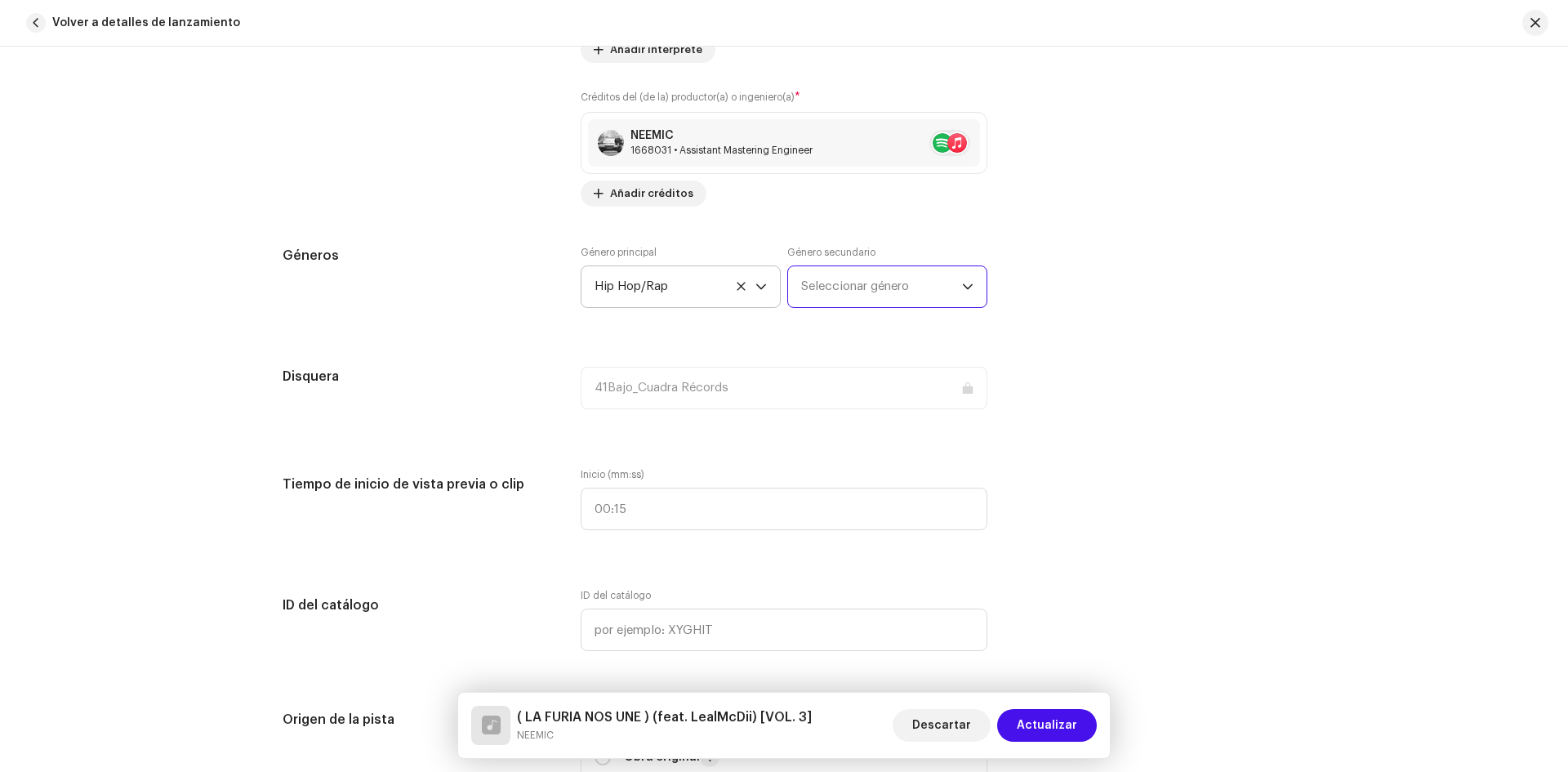
click at [855, 292] on span "Seleccionar género" at bounding box center [882, 286] width 160 height 41
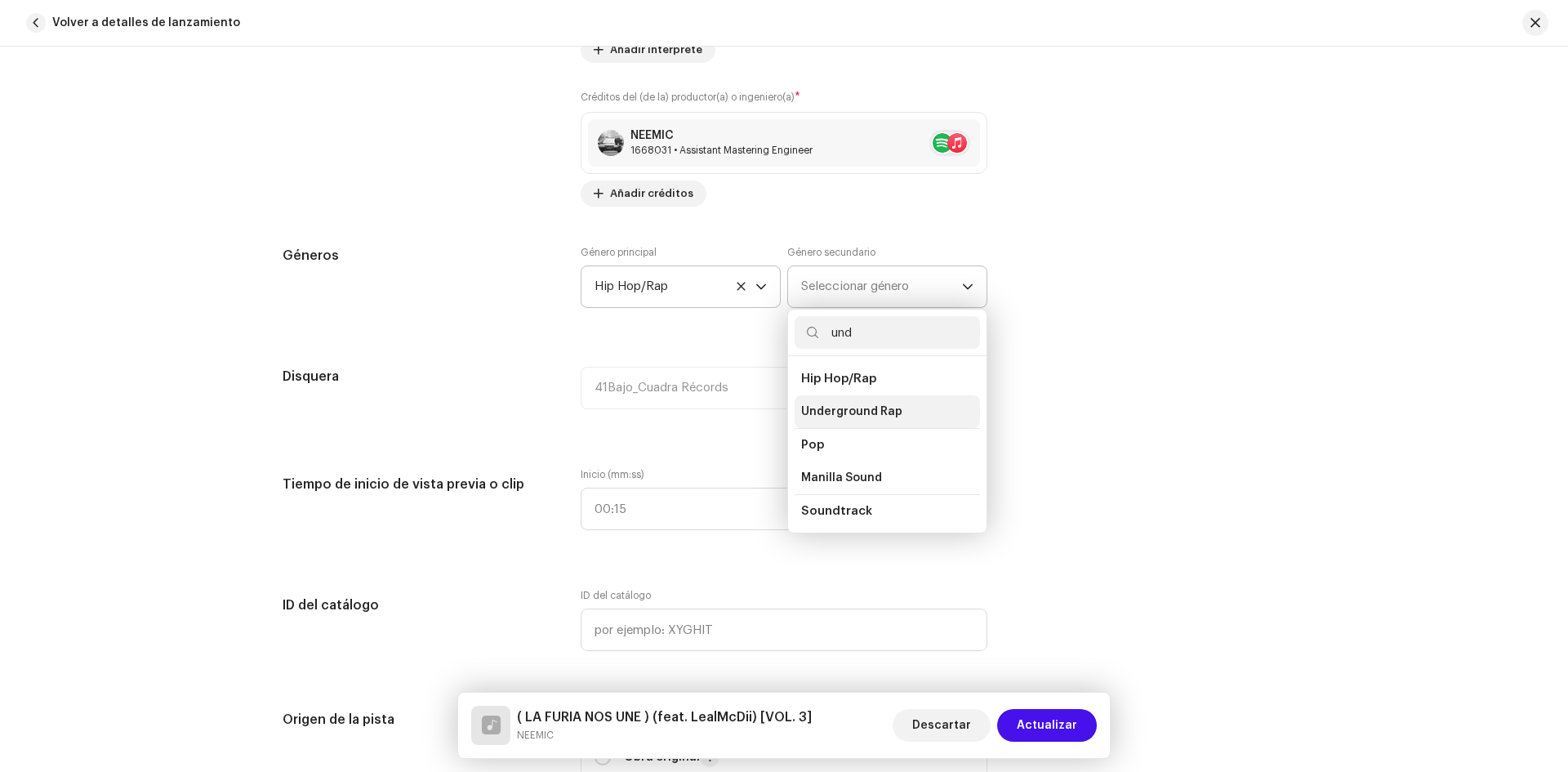
type input "und"
click at [872, 412] on span "Underground Rap" at bounding box center [852, 412] width 101 height 16
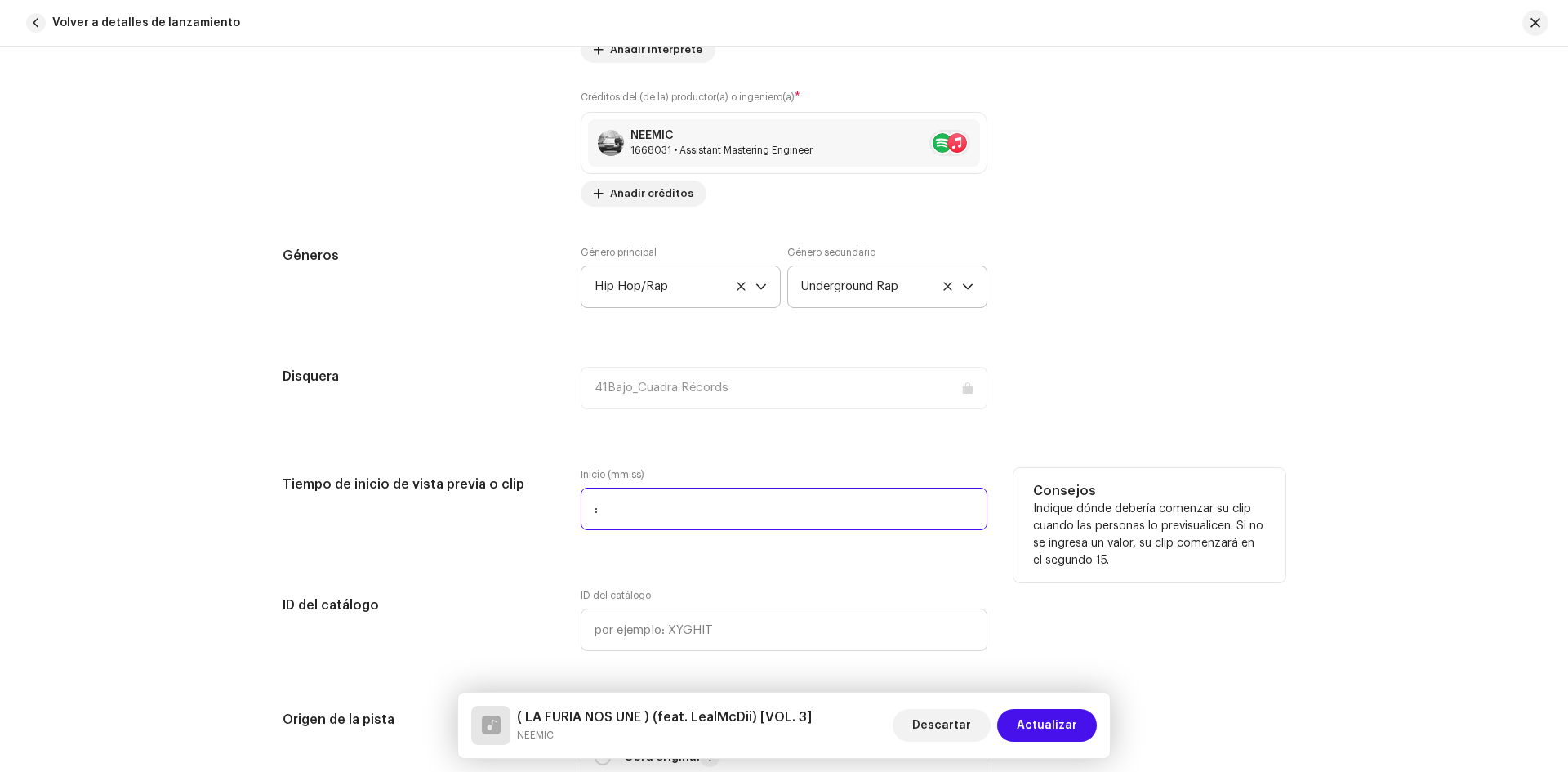
click at [675, 520] on input ":" at bounding box center [784, 509] width 407 height 42
type input "00:01"
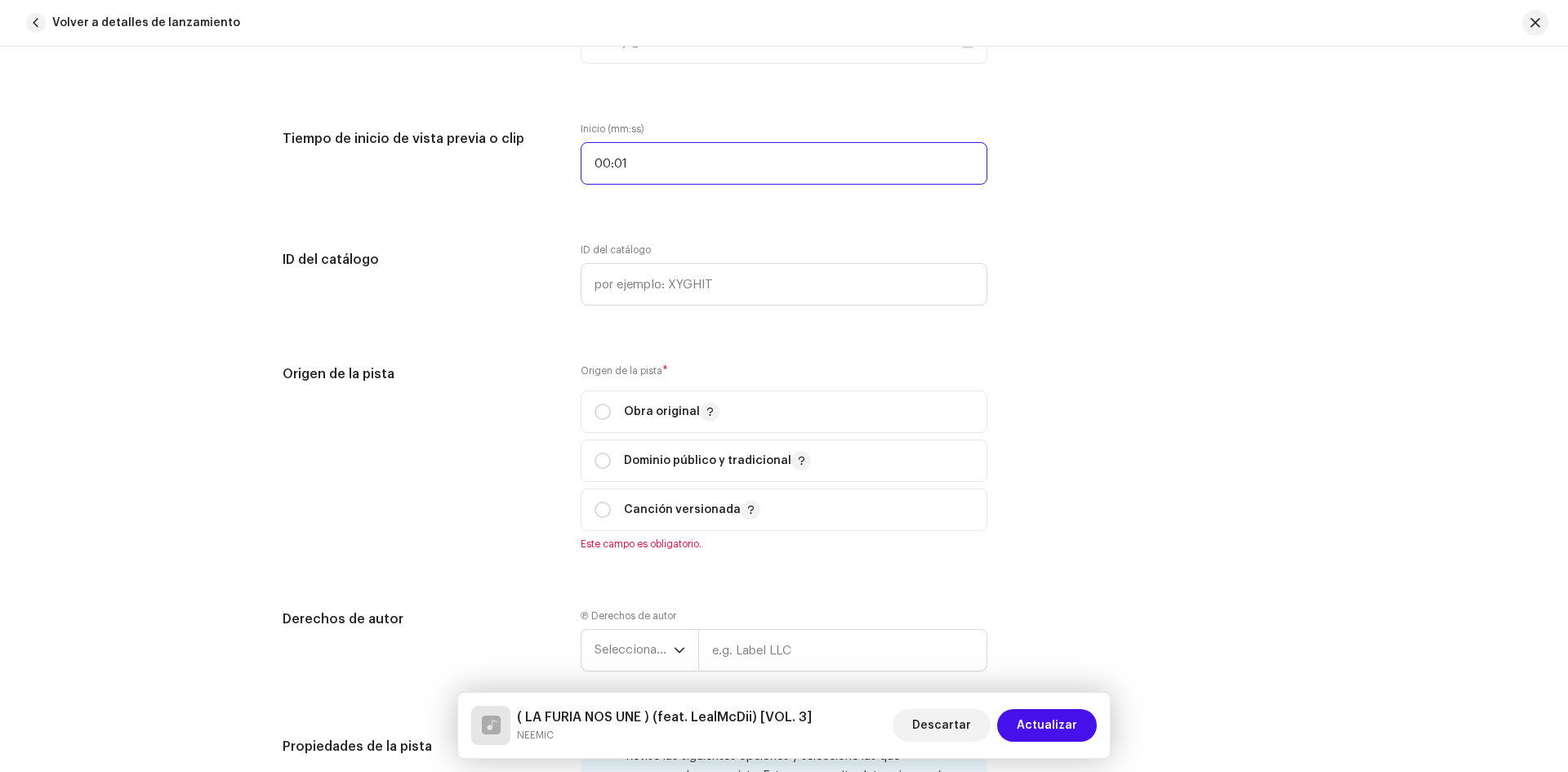
scroll to position [1714, 0]
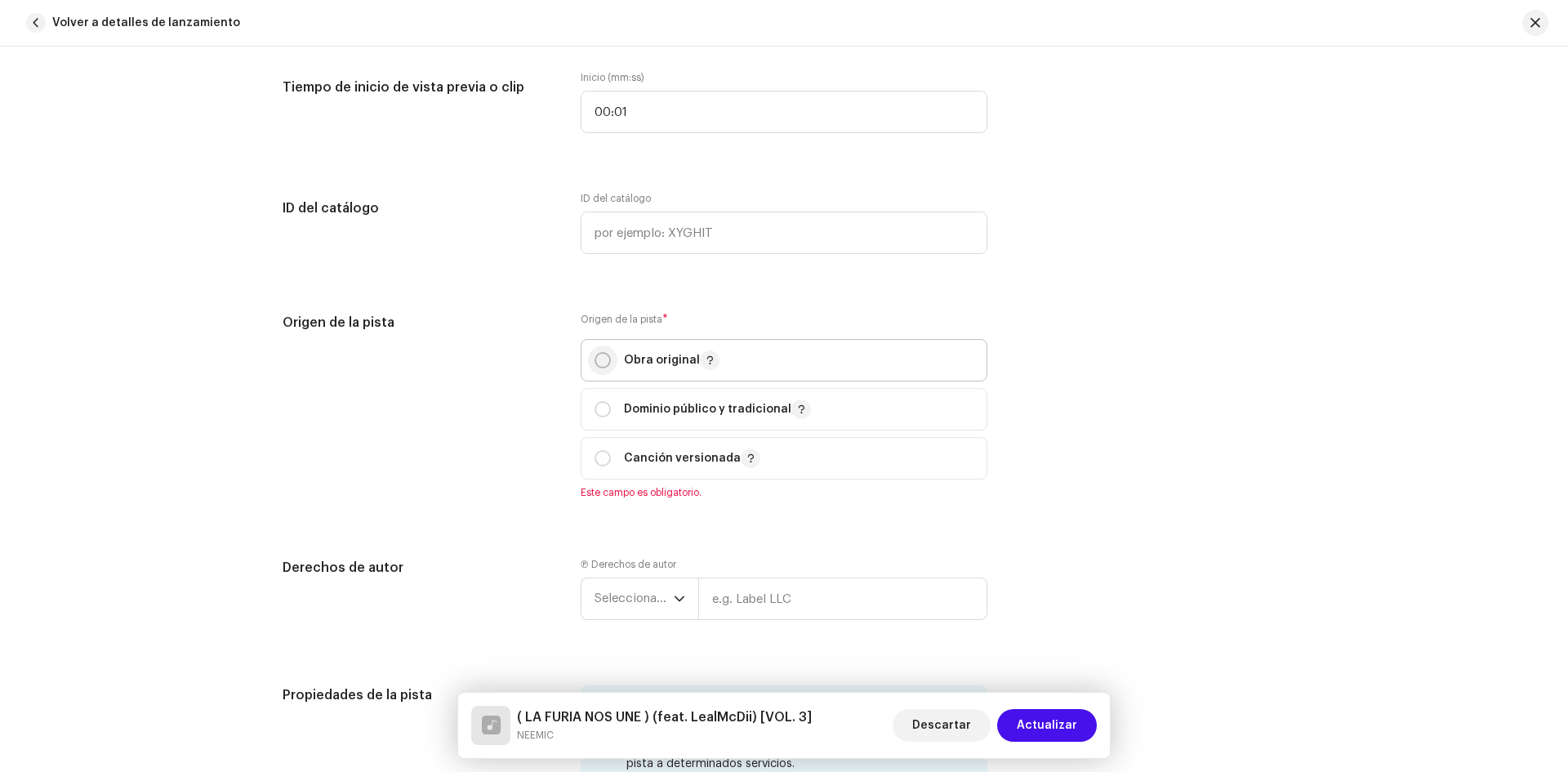
click at [595, 360] on input "radio" at bounding box center [603, 360] width 16 height 16
radio input "true"
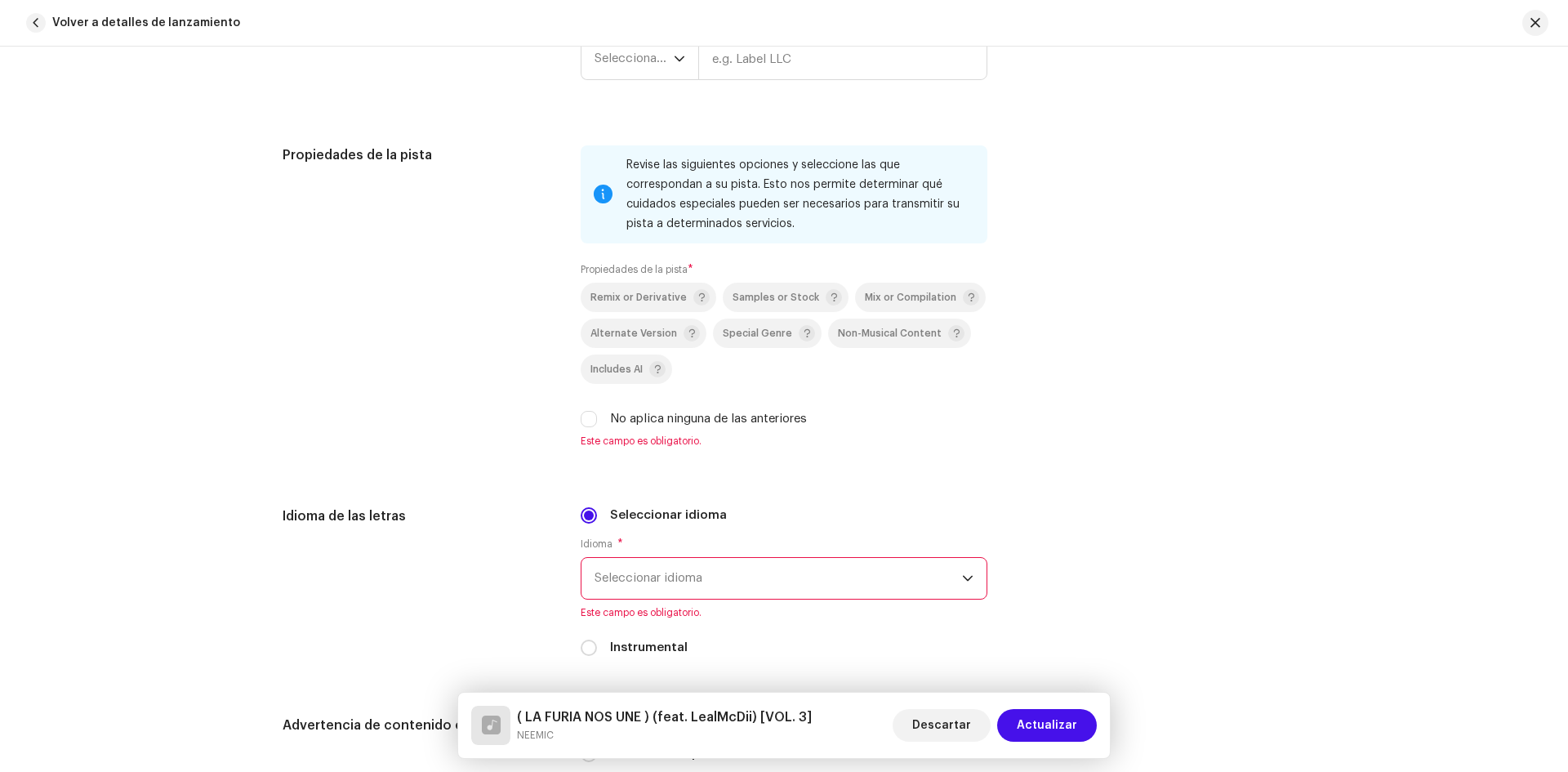
scroll to position [2238, 0]
click at [590, 409] on input "No aplica ninguna de las anteriores" at bounding box center [589, 415] width 16 height 16
checkbox input "true"
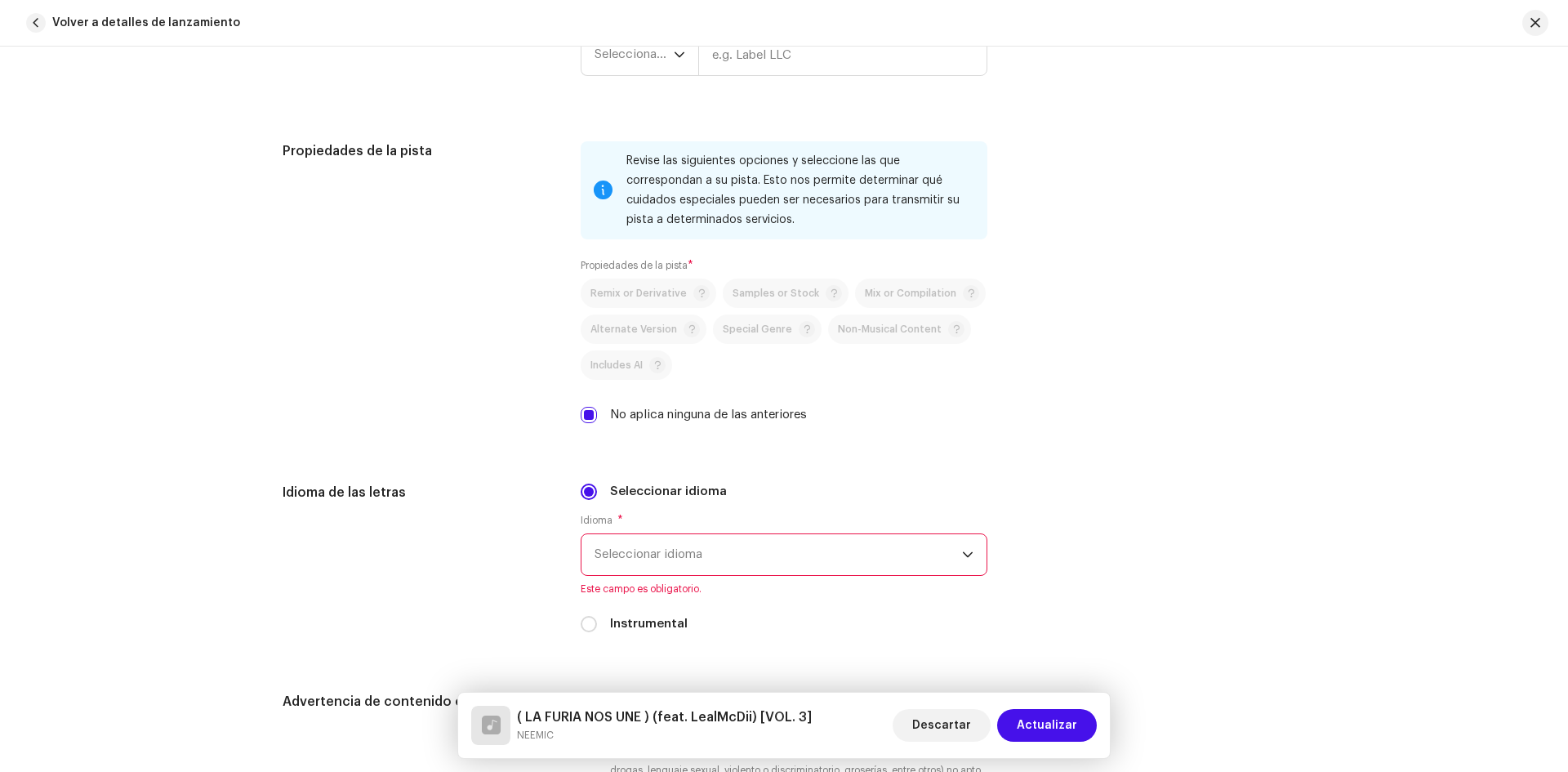
click at [834, 551] on span "Seleccionar idioma" at bounding box center [779, 554] width 368 height 41
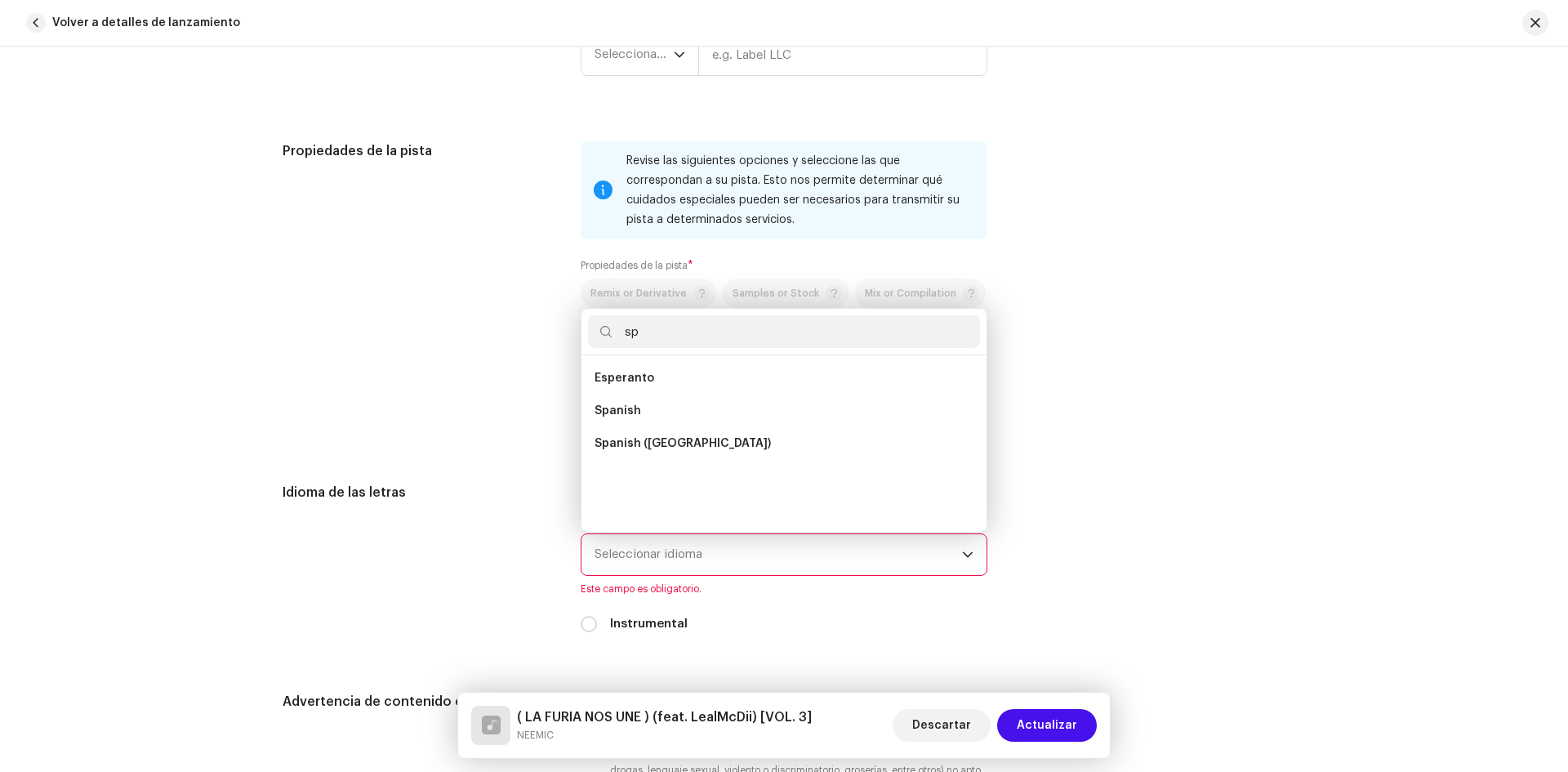
scroll to position [0, 0]
type input "sp"
click at [692, 446] on span "Spanish ([GEOGRAPHIC_DATA])" at bounding box center [683, 444] width 177 height 16
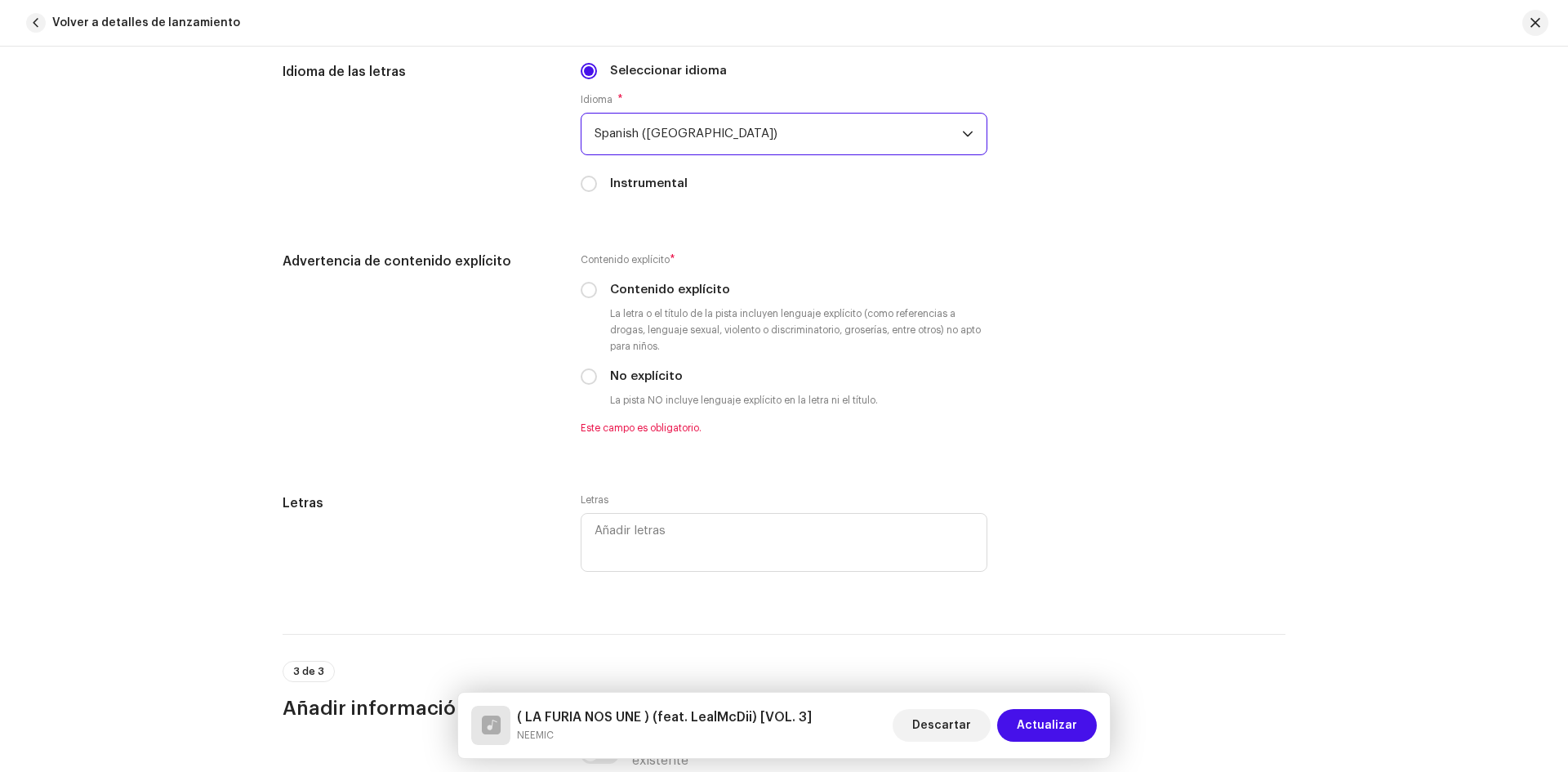
scroll to position [2661, 0]
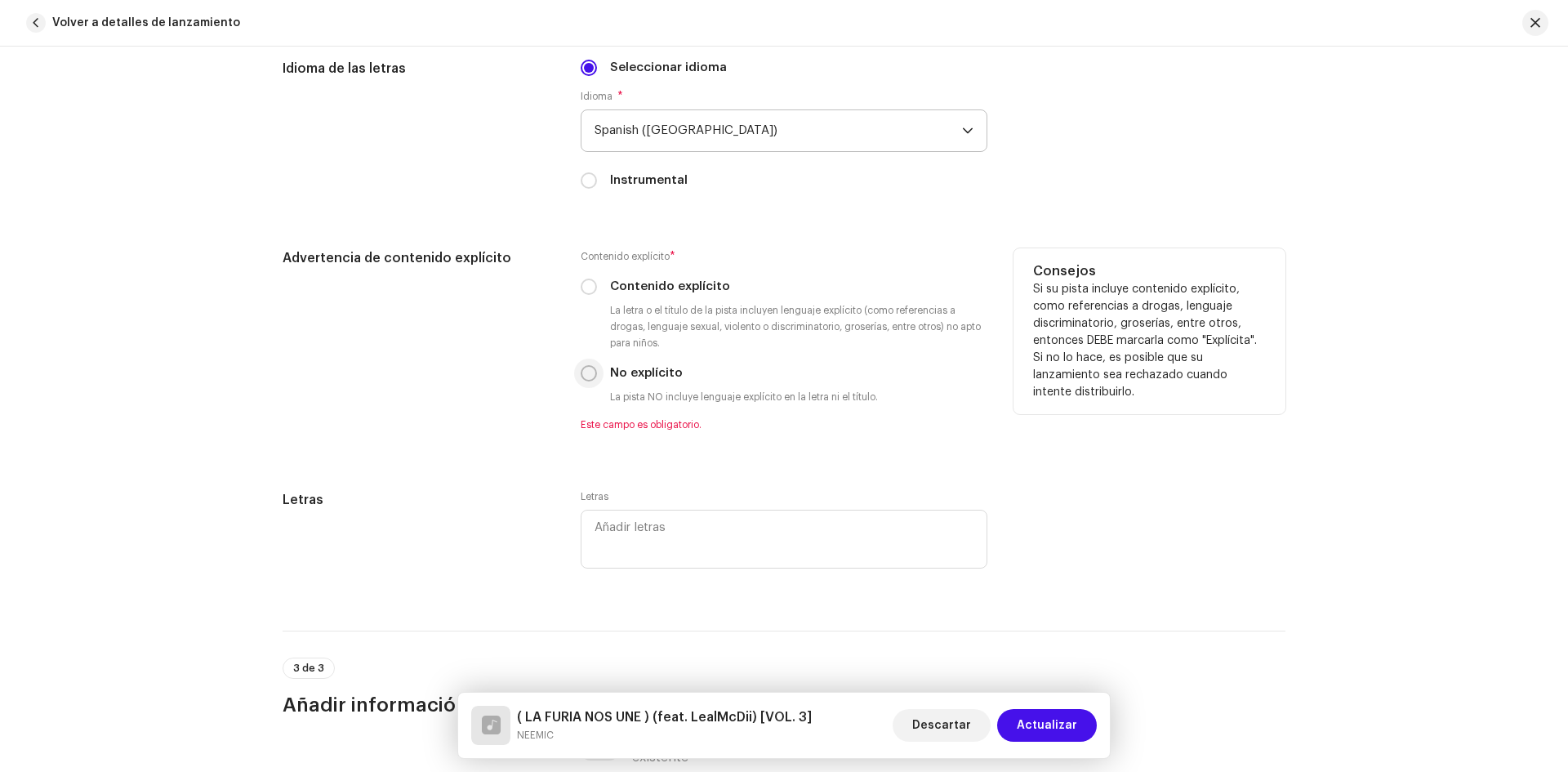
click at [592, 380] on p-radiobutton at bounding box center [589, 373] width 16 height 16
click at [584, 371] on input "No explícito" at bounding box center [589, 373] width 16 height 16
radio input "true"
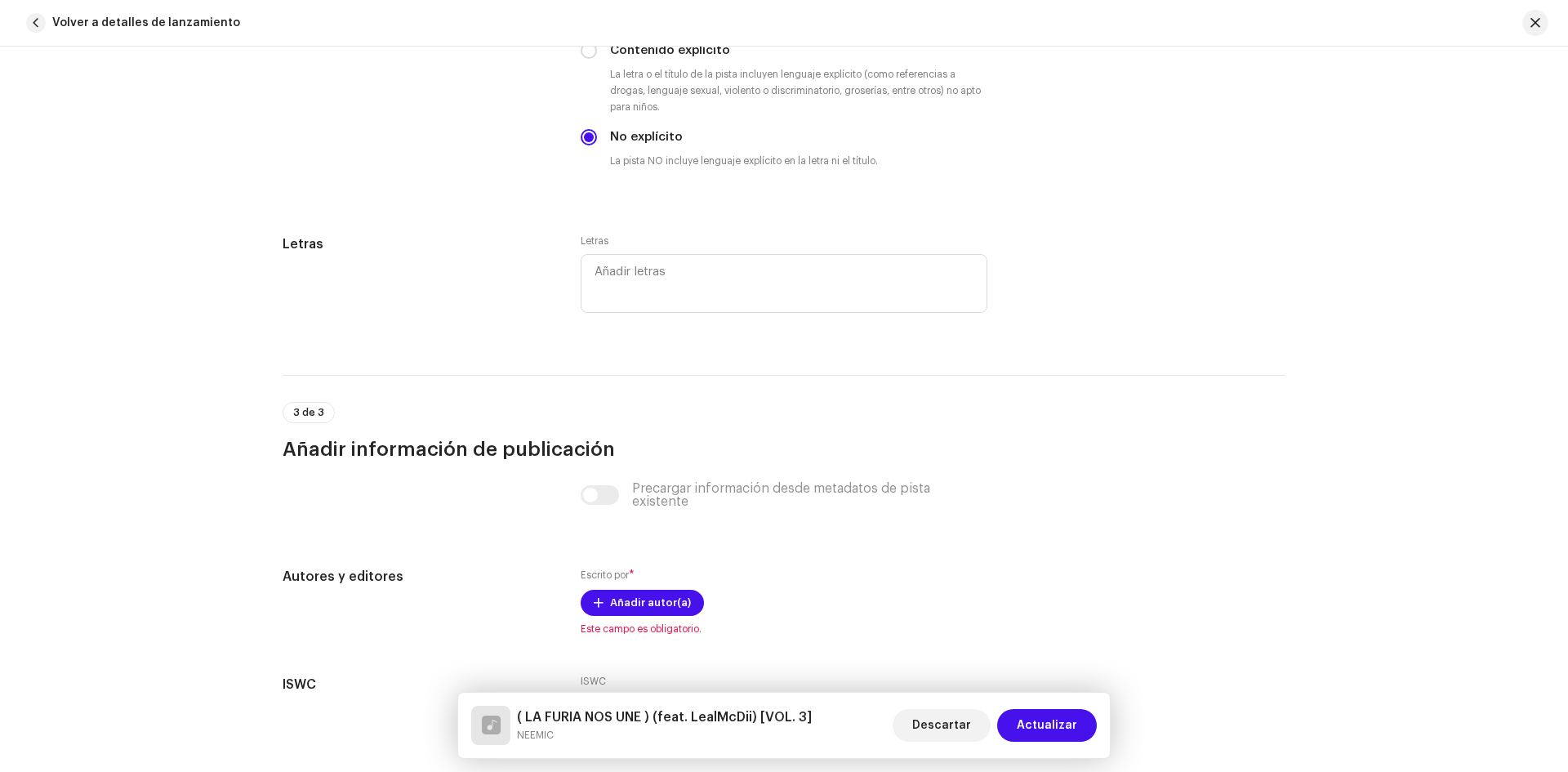
scroll to position [3029, 0]
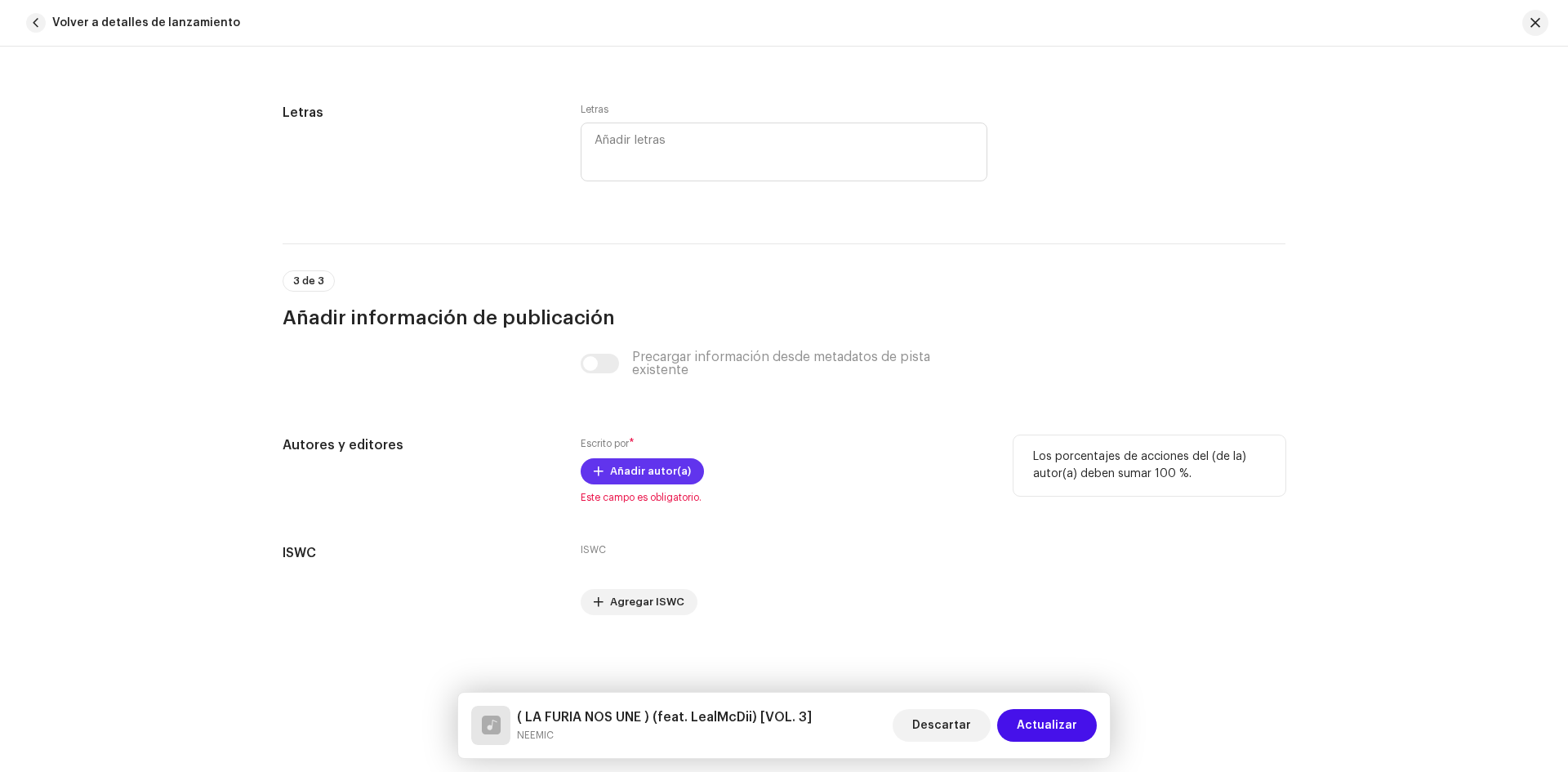
click at [628, 470] on span "Añadir autor(a)" at bounding box center [651, 472] width 81 height 32
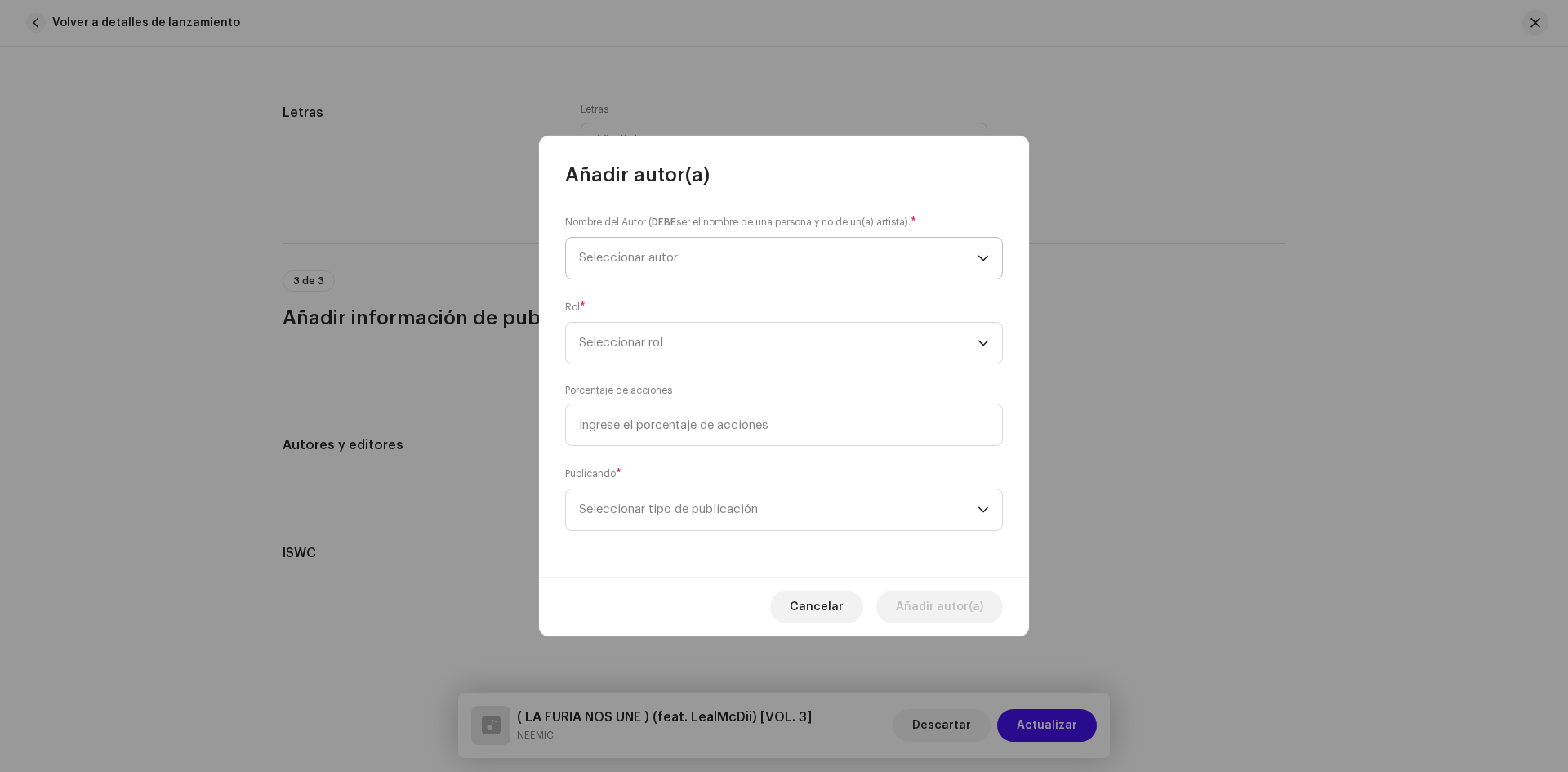
click at [707, 262] on span "Seleccionar autor" at bounding box center [778, 258] width 399 height 41
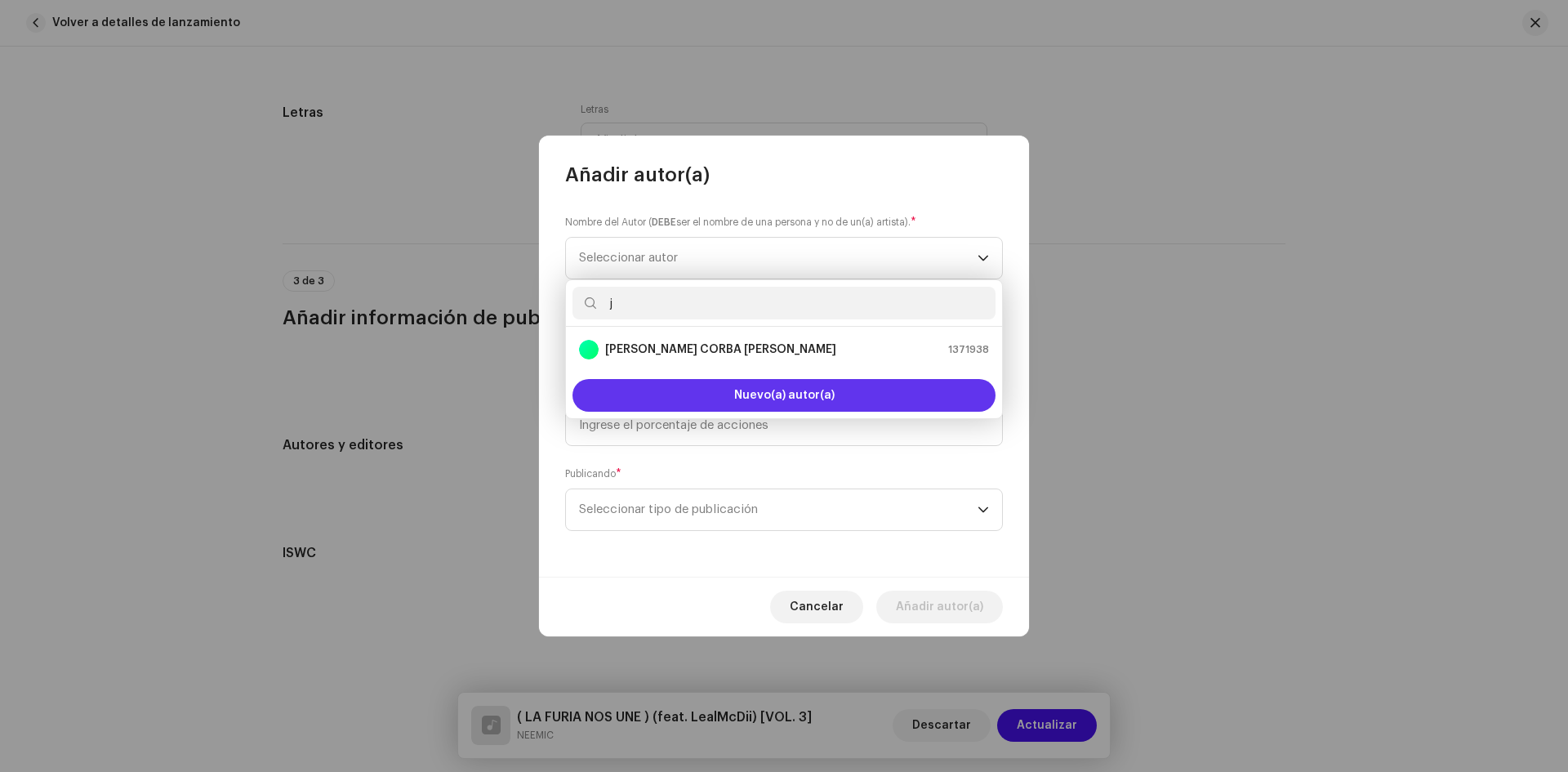
type input "j"
click at [760, 400] on span "Nuevo(a) autor(a)" at bounding box center [784, 395] width 100 height 12
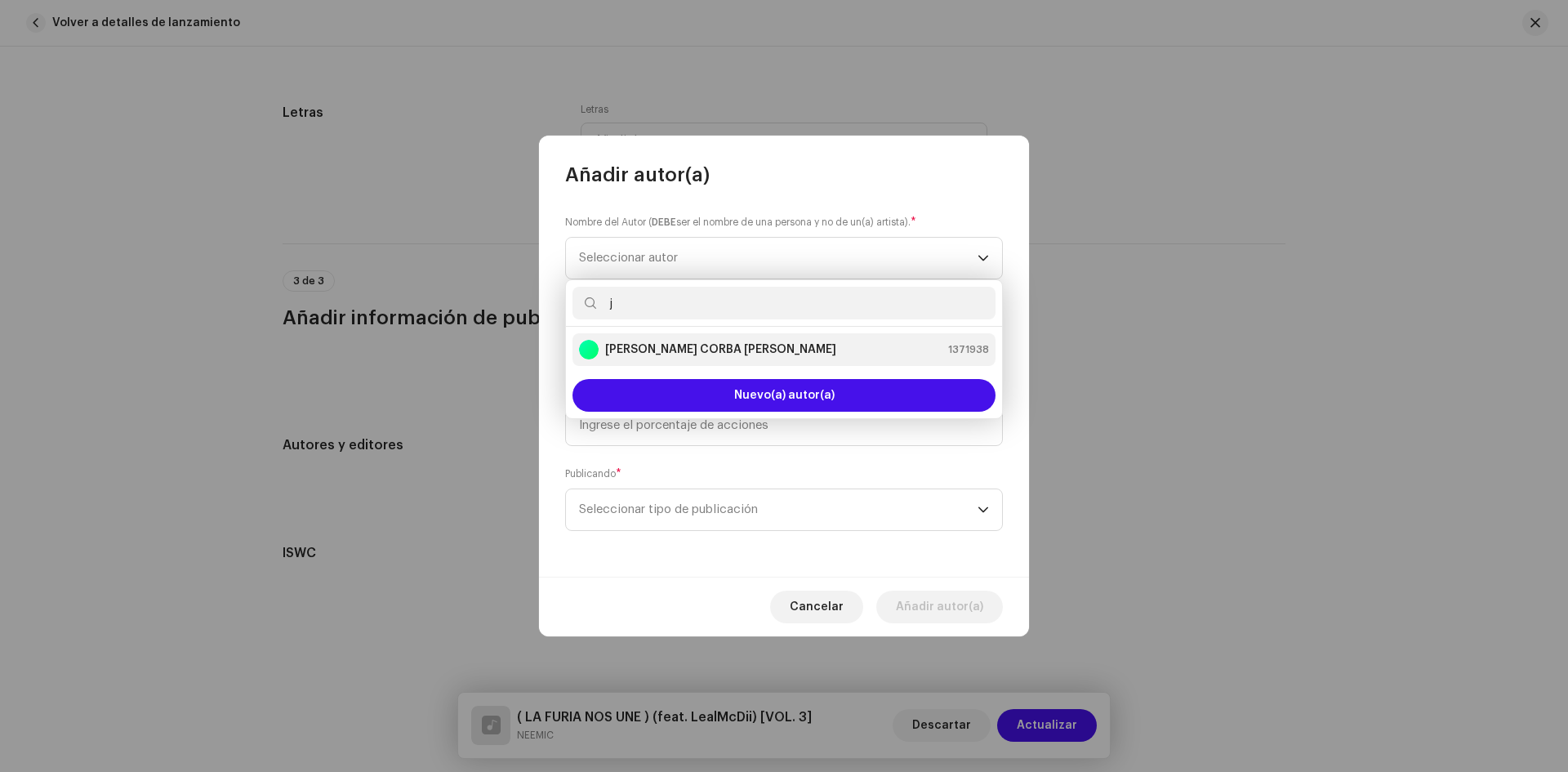
click at [696, 362] on li "[PERSON_NAME] CORBA [PERSON_NAME] 1371938" at bounding box center [784, 350] width 423 height 32
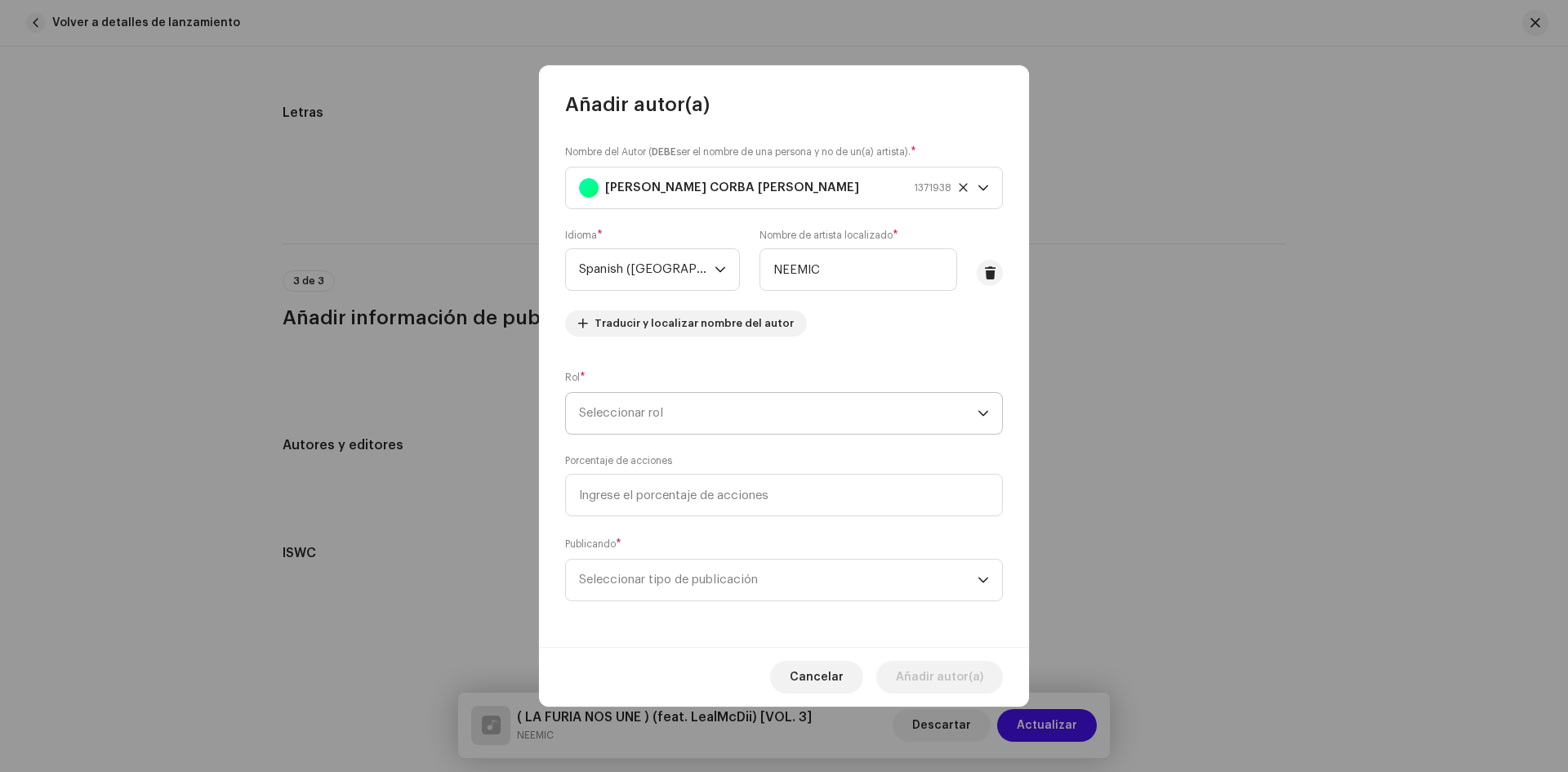
click at [648, 397] on span "Seleccionar rol" at bounding box center [778, 413] width 399 height 41
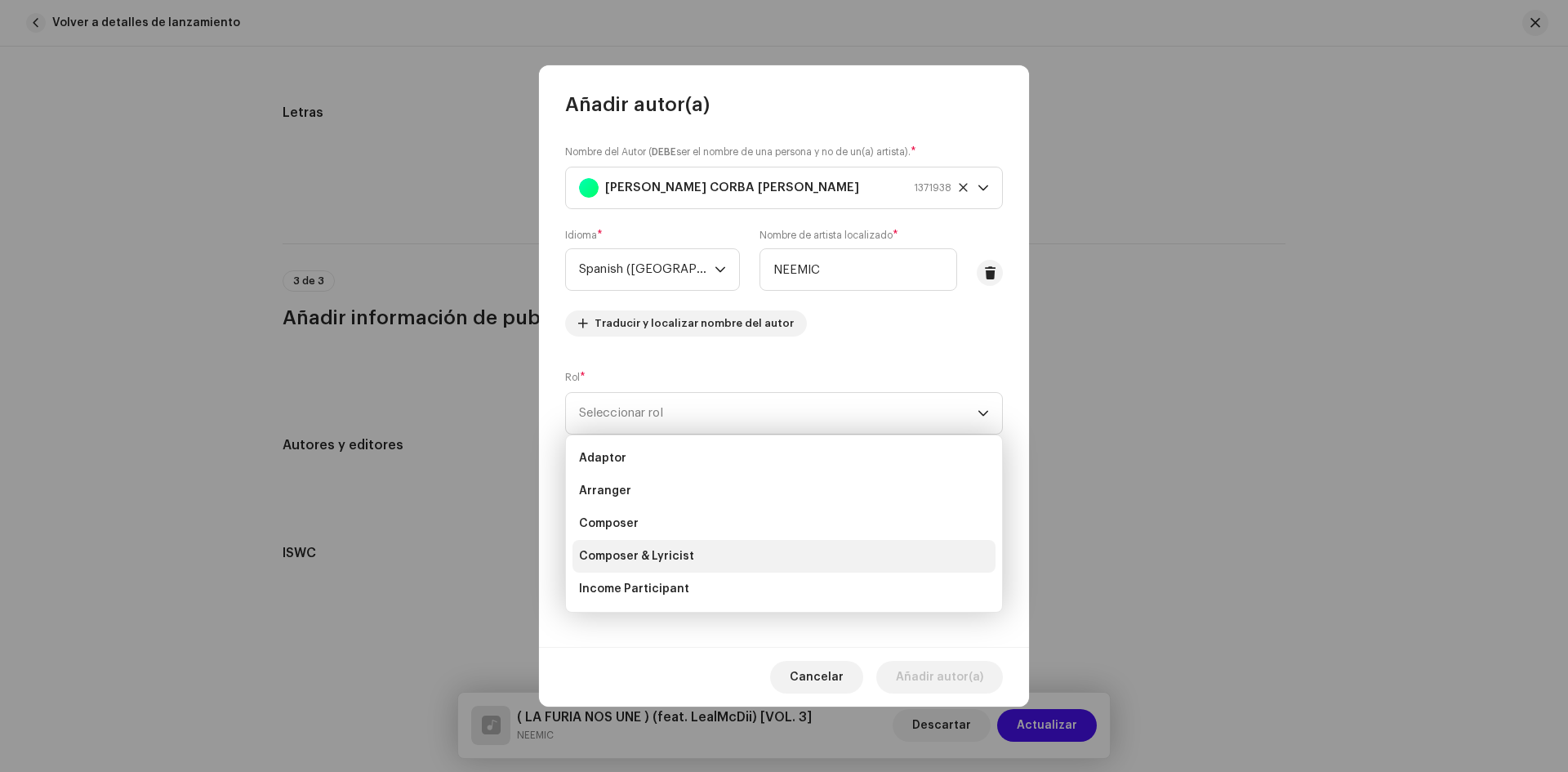
click at [648, 562] on span "Composer & Lyricist" at bounding box center [637, 556] width 115 height 16
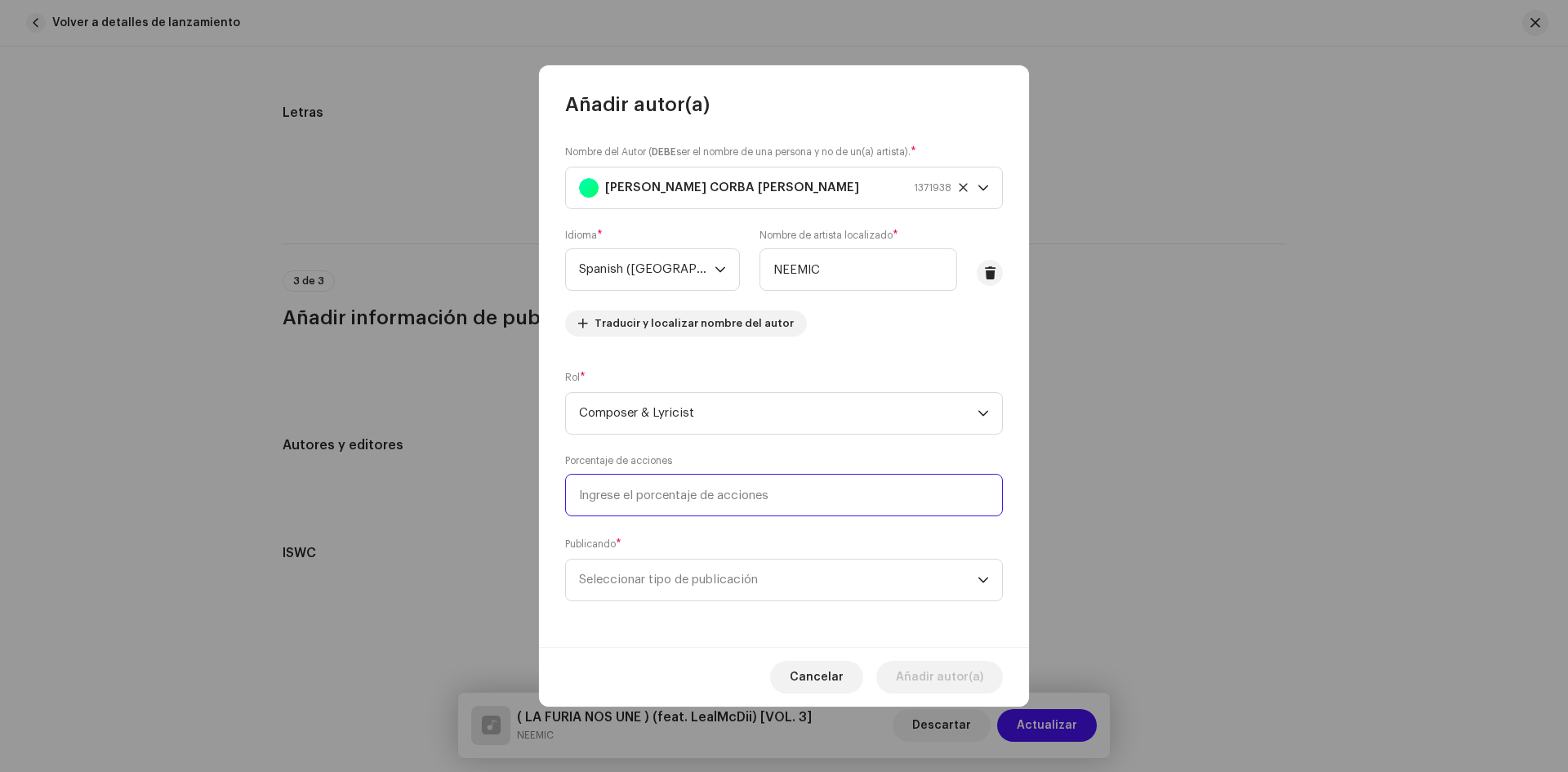
click at [764, 495] on input at bounding box center [784, 494] width 438 height 42
type input "80,00"
click at [637, 584] on span "Seleccionar tipo de publicación" at bounding box center [778, 580] width 399 height 41
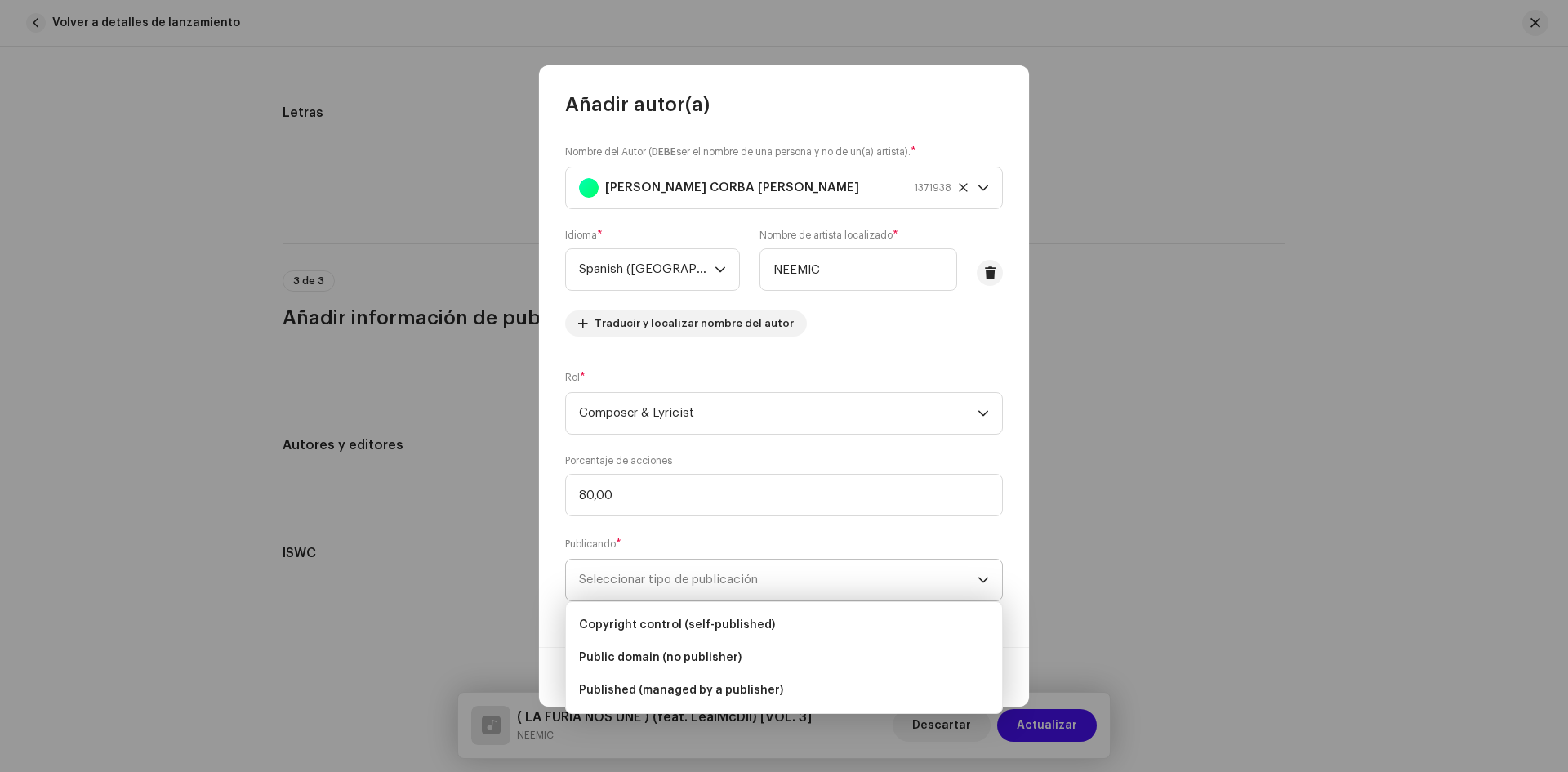
click at [827, 569] on span "Seleccionar tipo de publicación" at bounding box center [778, 580] width 399 height 41
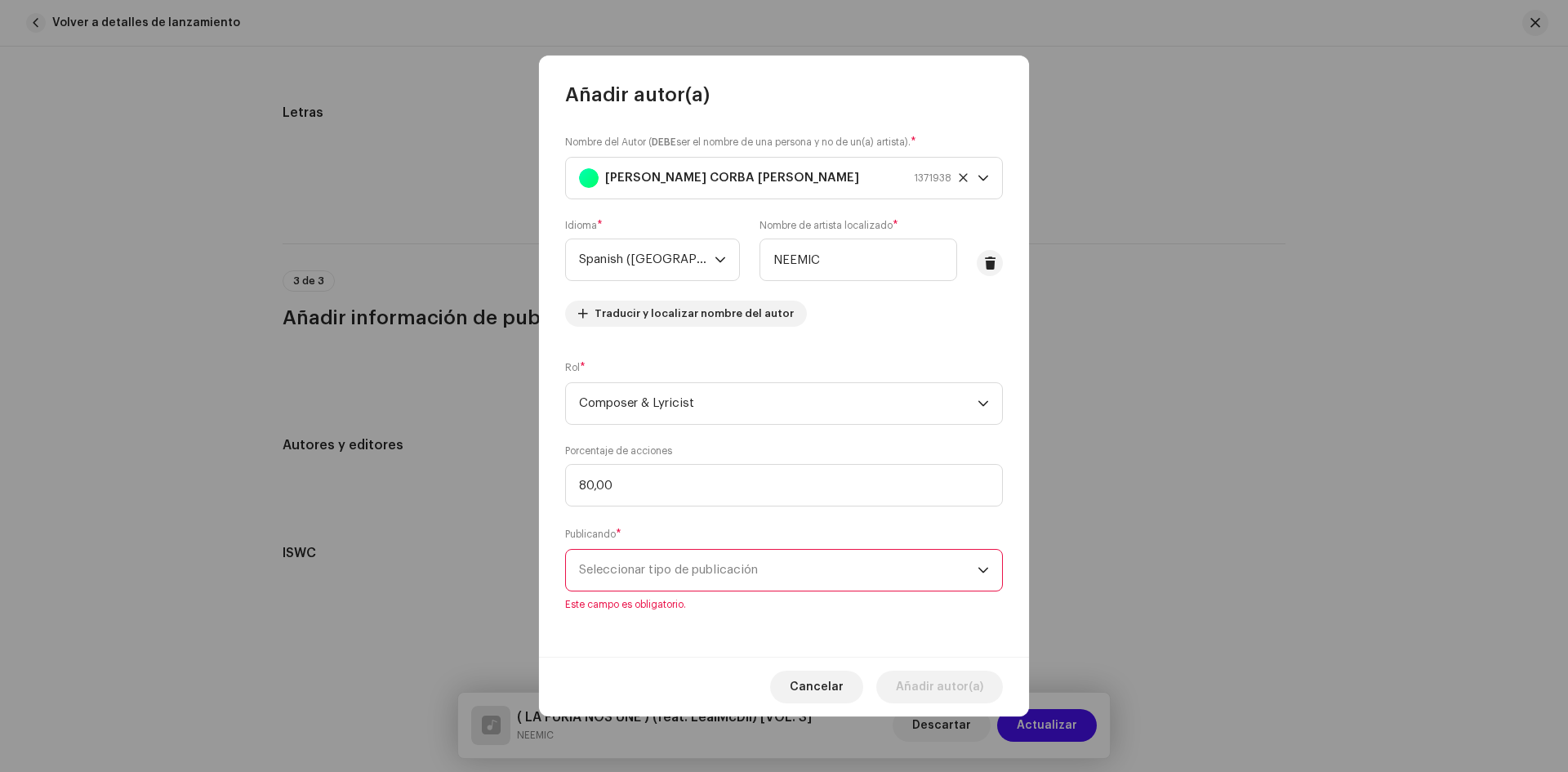
click at [922, 519] on div "Nombre del Autor ( DEBE ser el nombre de una persona y no de un(a) artista). * …" at bounding box center [784, 382] width 491 height 549
click at [848, 565] on span "Seleccionar tipo de publicación" at bounding box center [778, 570] width 399 height 41
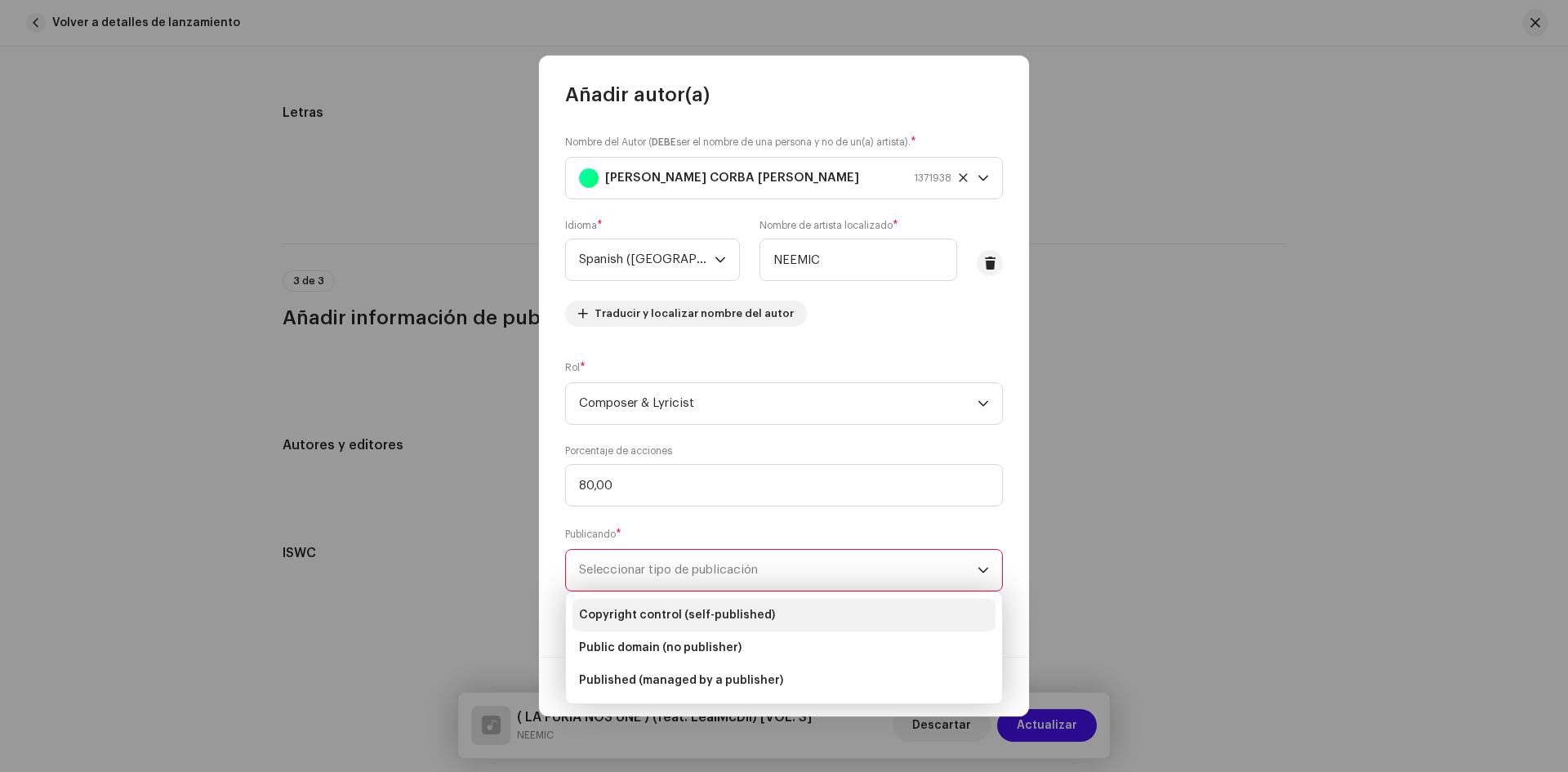
click at [771, 610] on li "Copyright control (self-published)" at bounding box center [784, 615] width 423 height 32
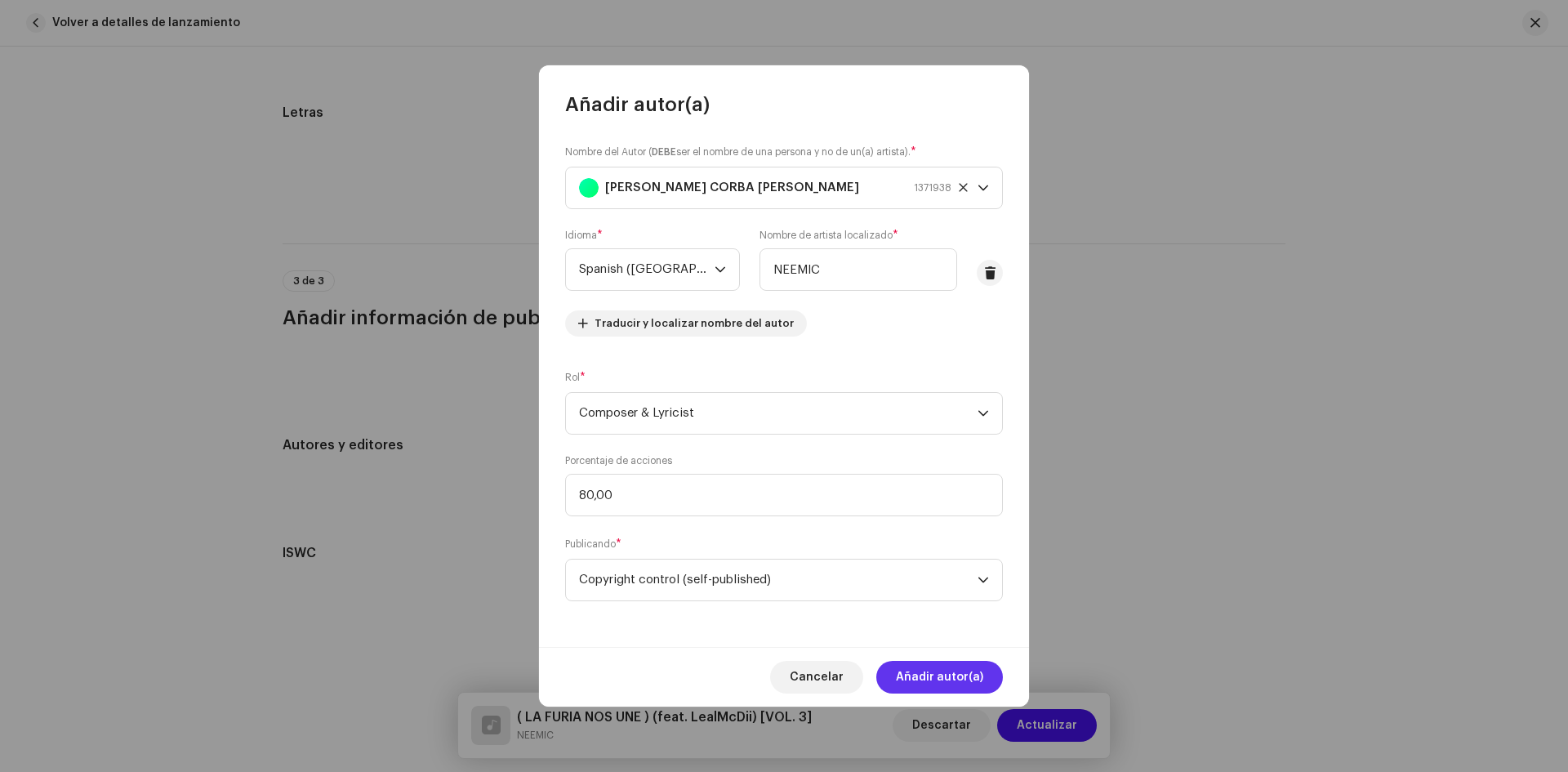
click at [912, 687] on span "Añadir autor(a)" at bounding box center [940, 677] width 87 height 32
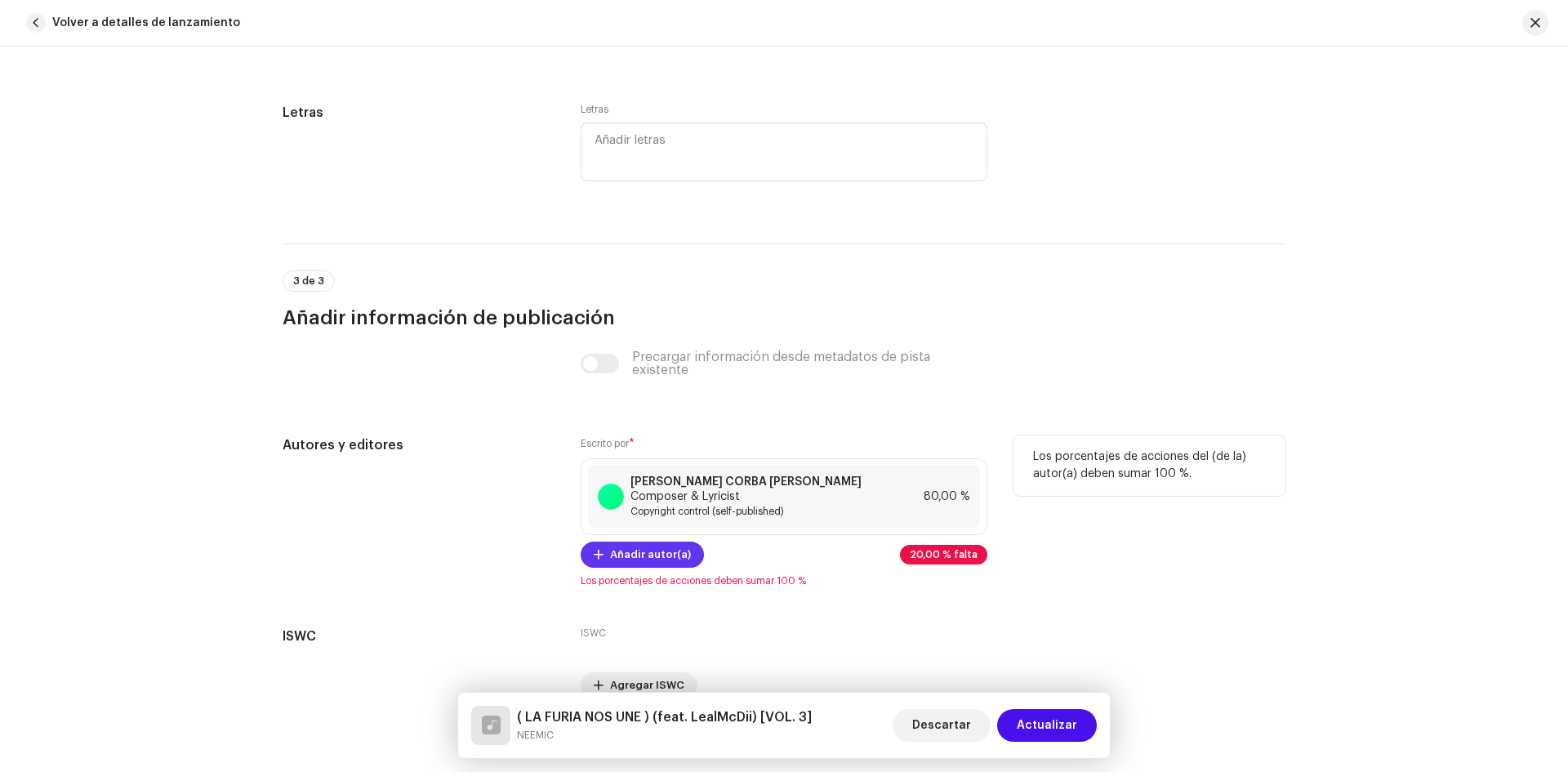
click at [618, 567] on span "Añadir autor(a)" at bounding box center [651, 555] width 81 height 32
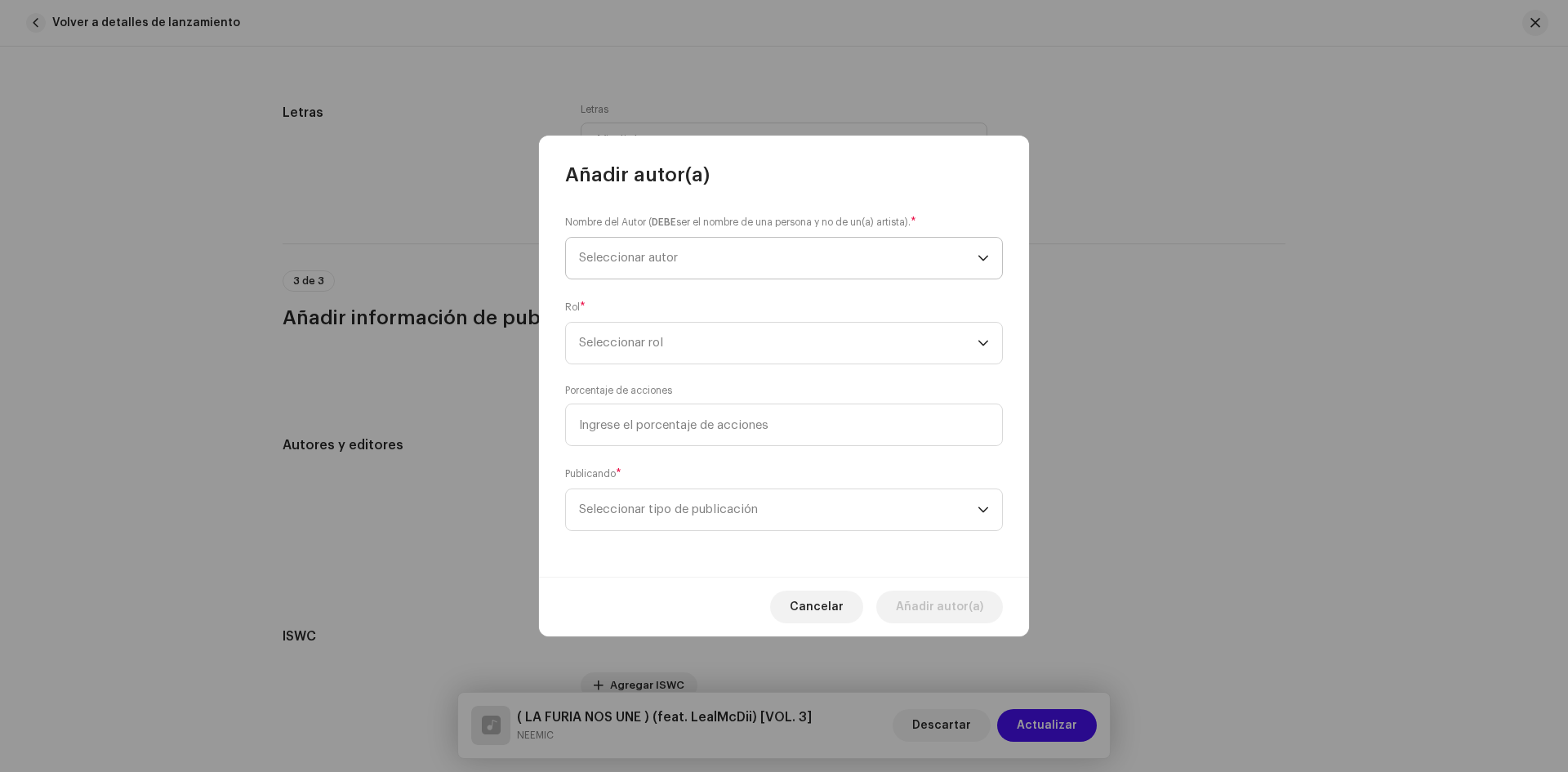
click at [785, 257] on span "Seleccionar autor" at bounding box center [778, 258] width 399 height 41
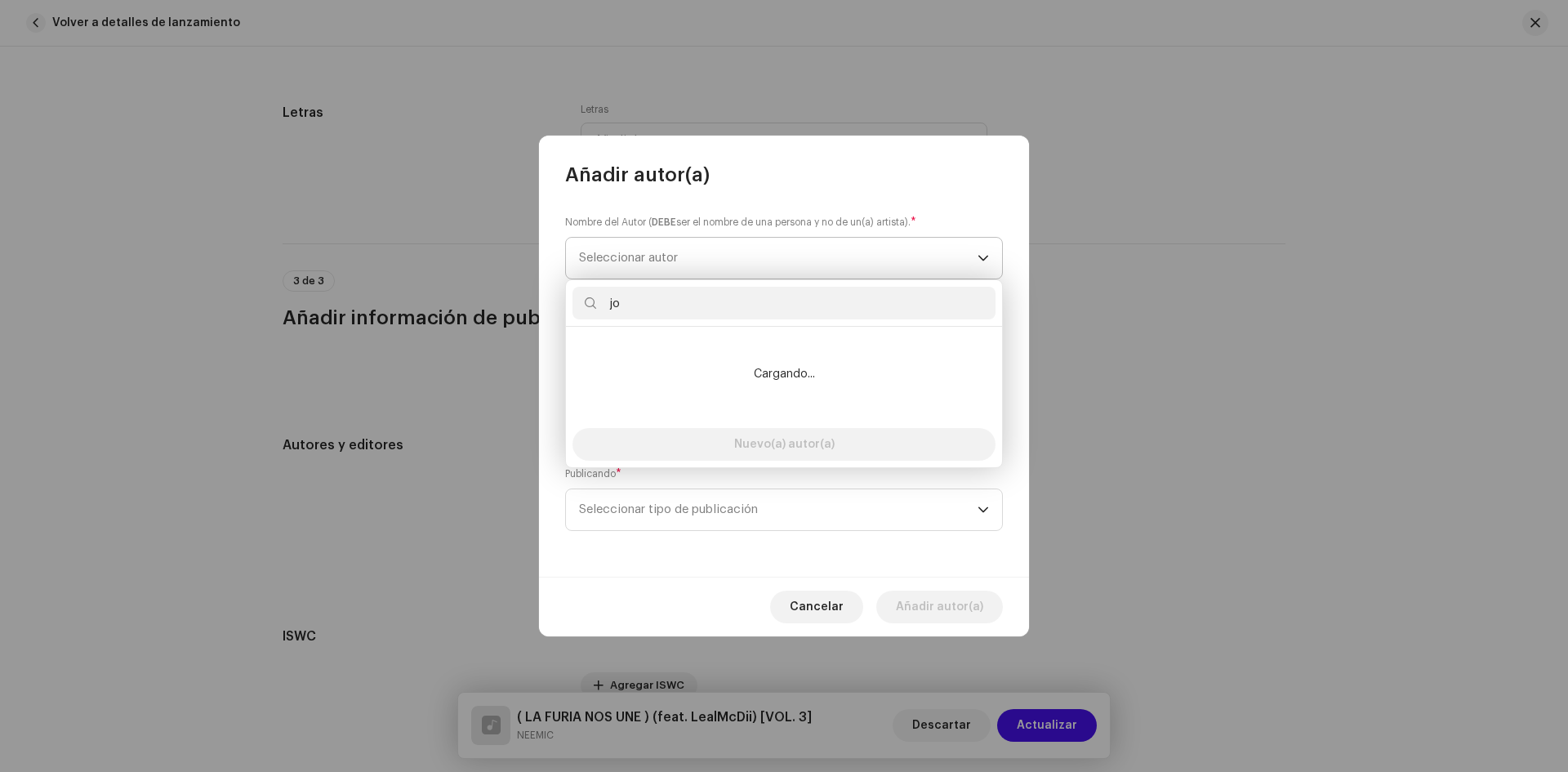
type input "j"
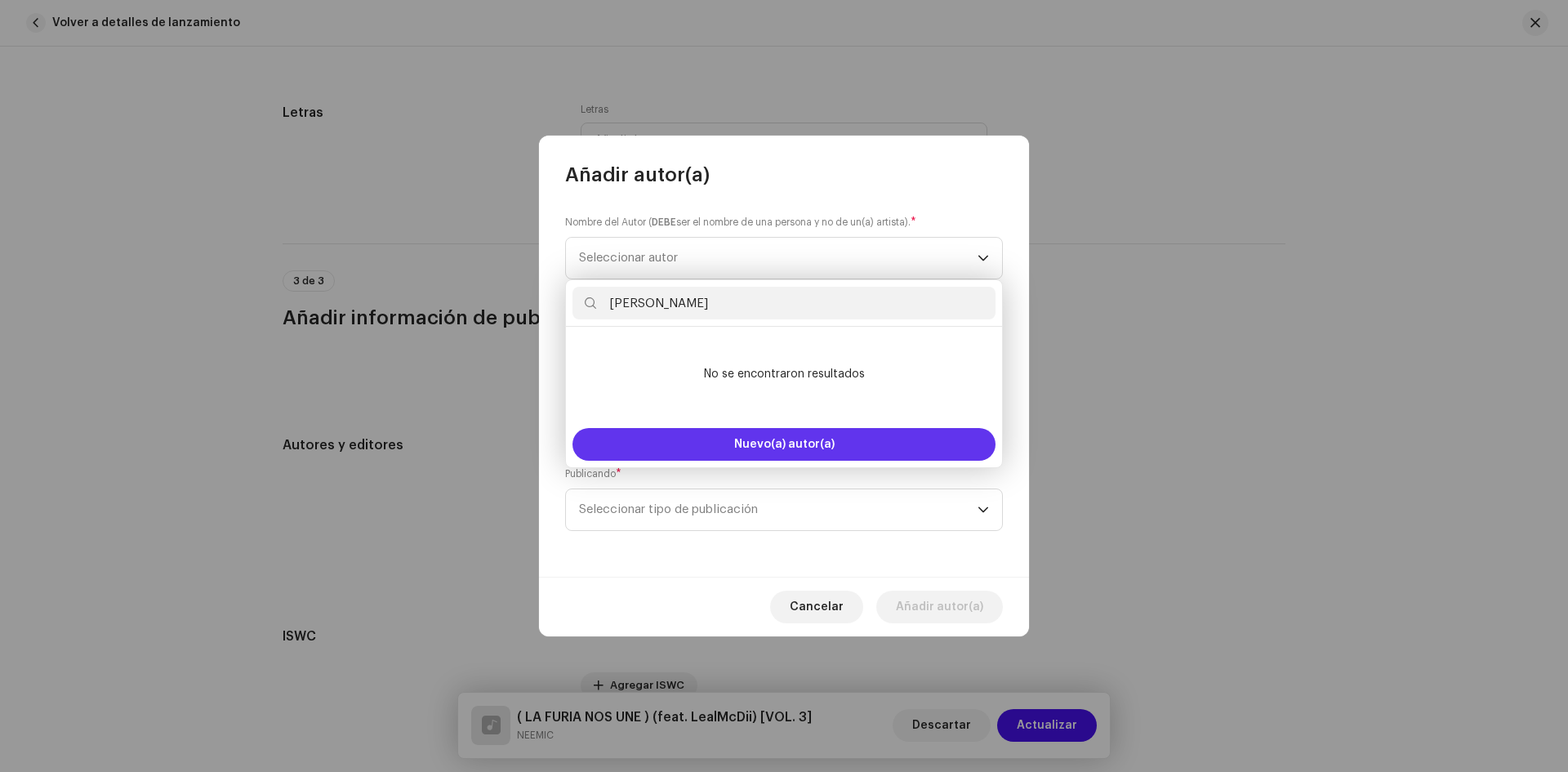
type input "[PERSON_NAME]"
click at [839, 442] on button "Nuevo(a) autor(a)" at bounding box center [784, 445] width 423 height 32
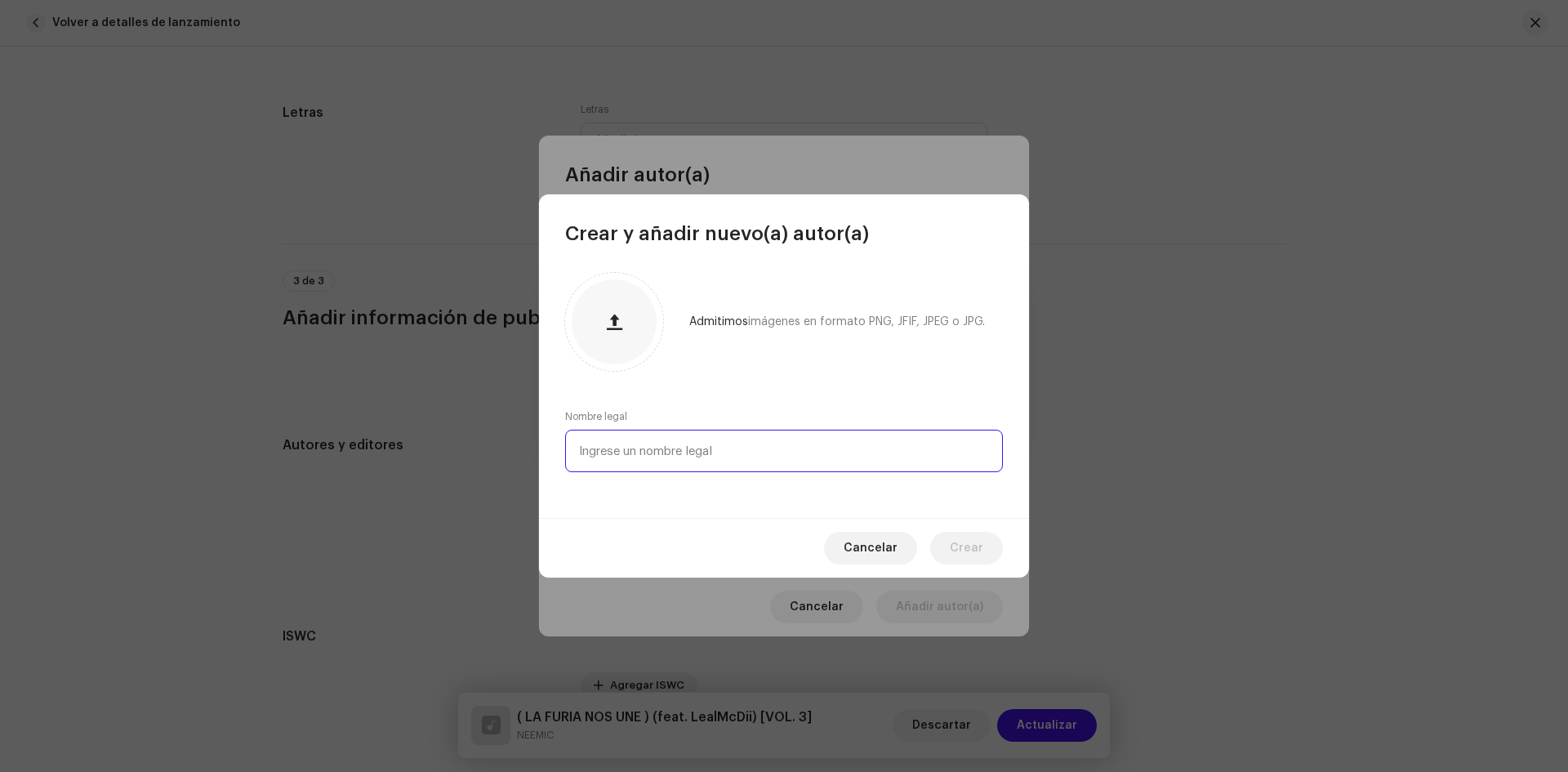
click at [794, 448] on input "text" at bounding box center [784, 451] width 438 height 42
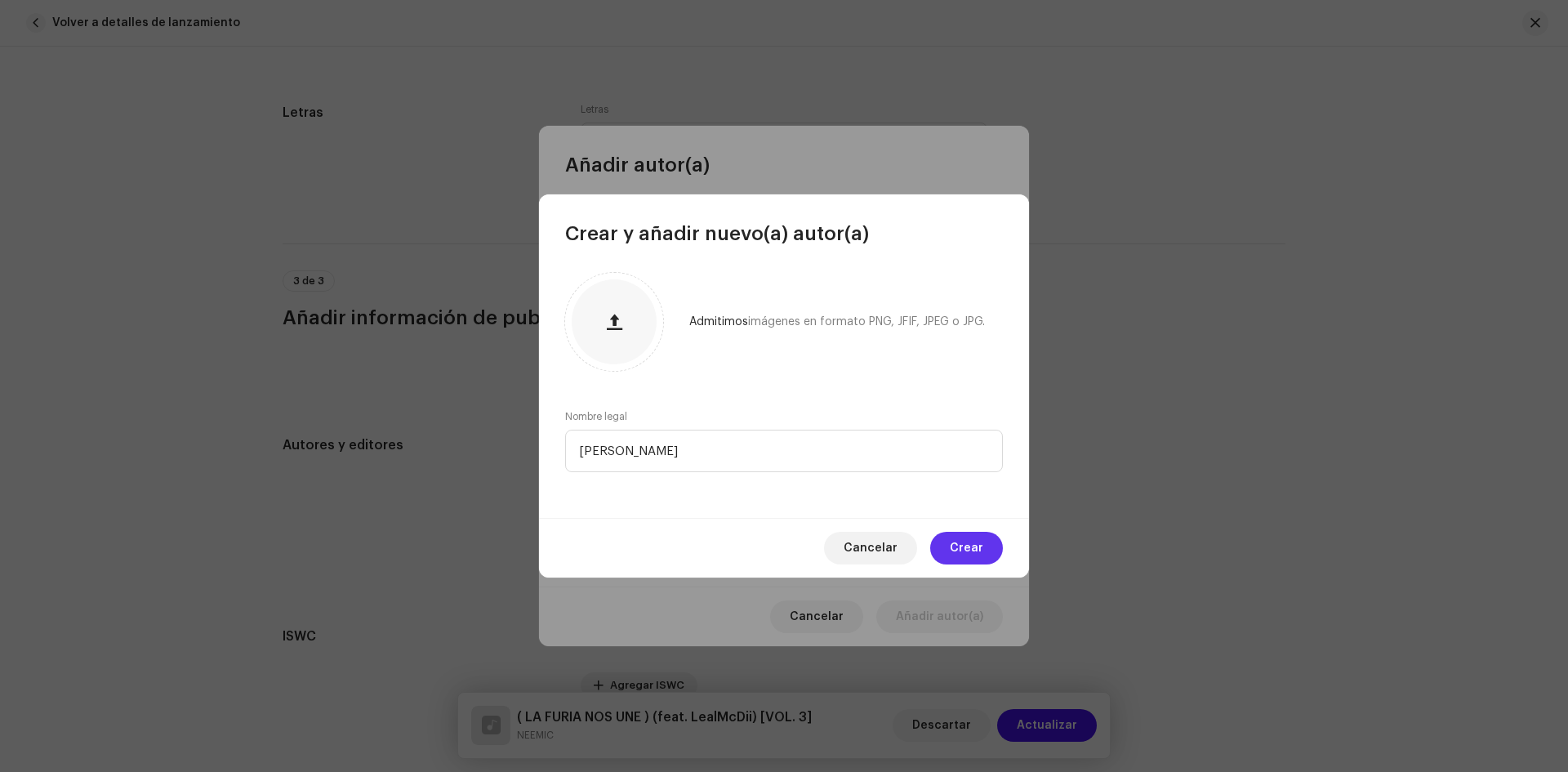
type input "[PERSON_NAME]"
click at [977, 538] on span "Crear" at bounding box center [967, 548] width 33 height 32
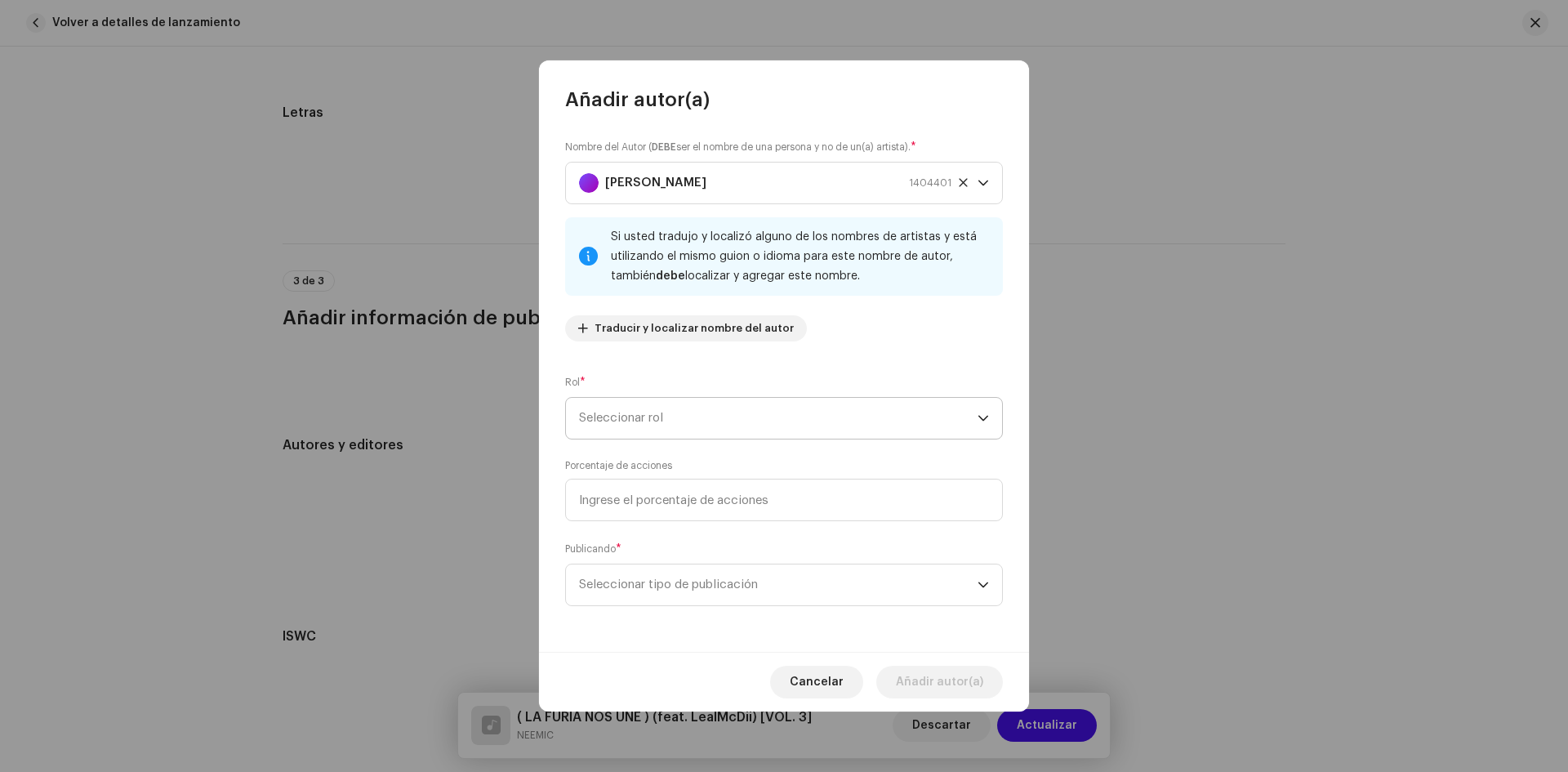
click at [651, 424] on span "Seleccionar rol" at bounding box center [778, 418] width 399 height 41
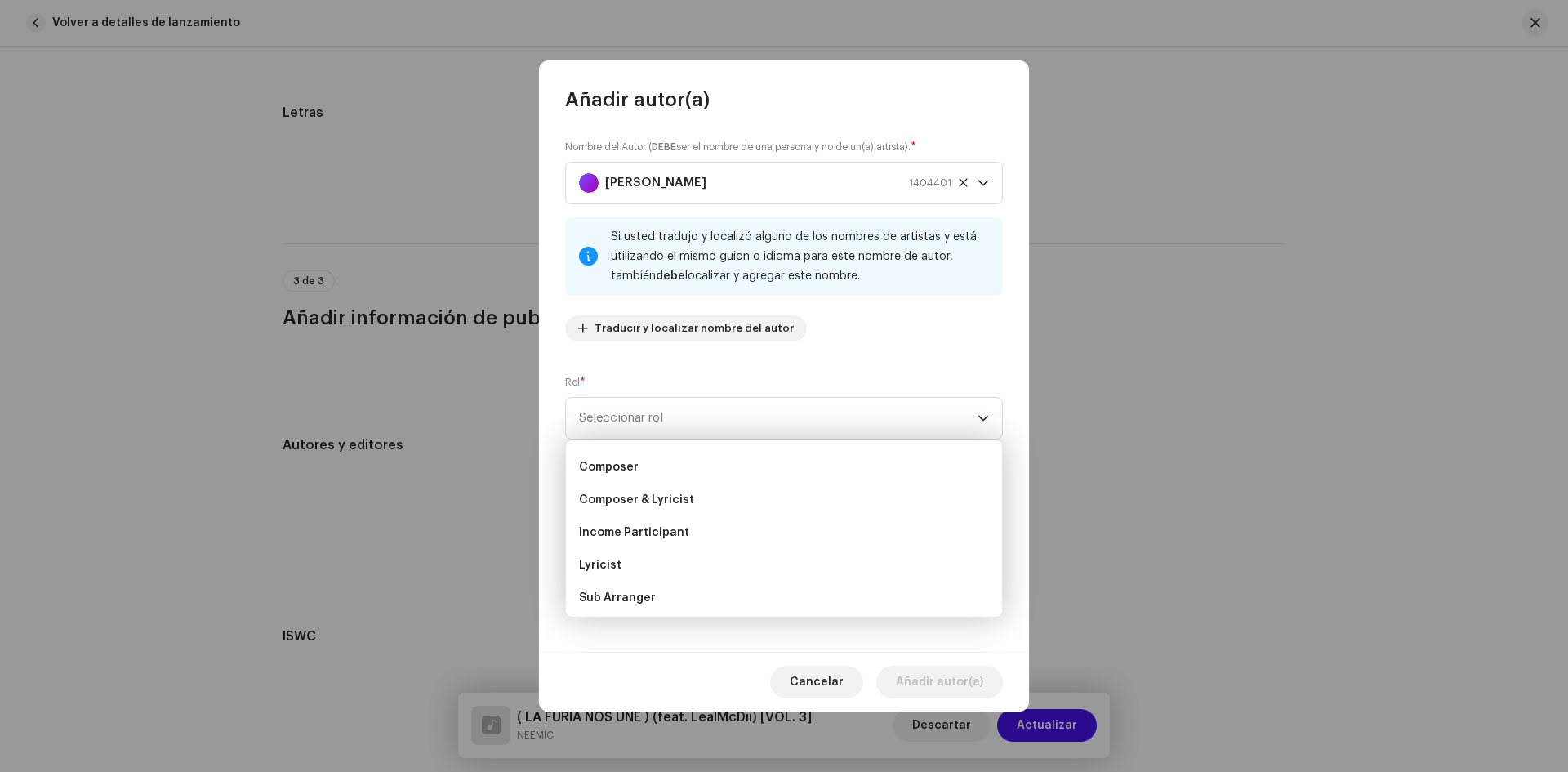
scroll to position [63, 0]
click at [630, 558] on li "Lyricist" at bounding box center [784, 564] width 423 height 32
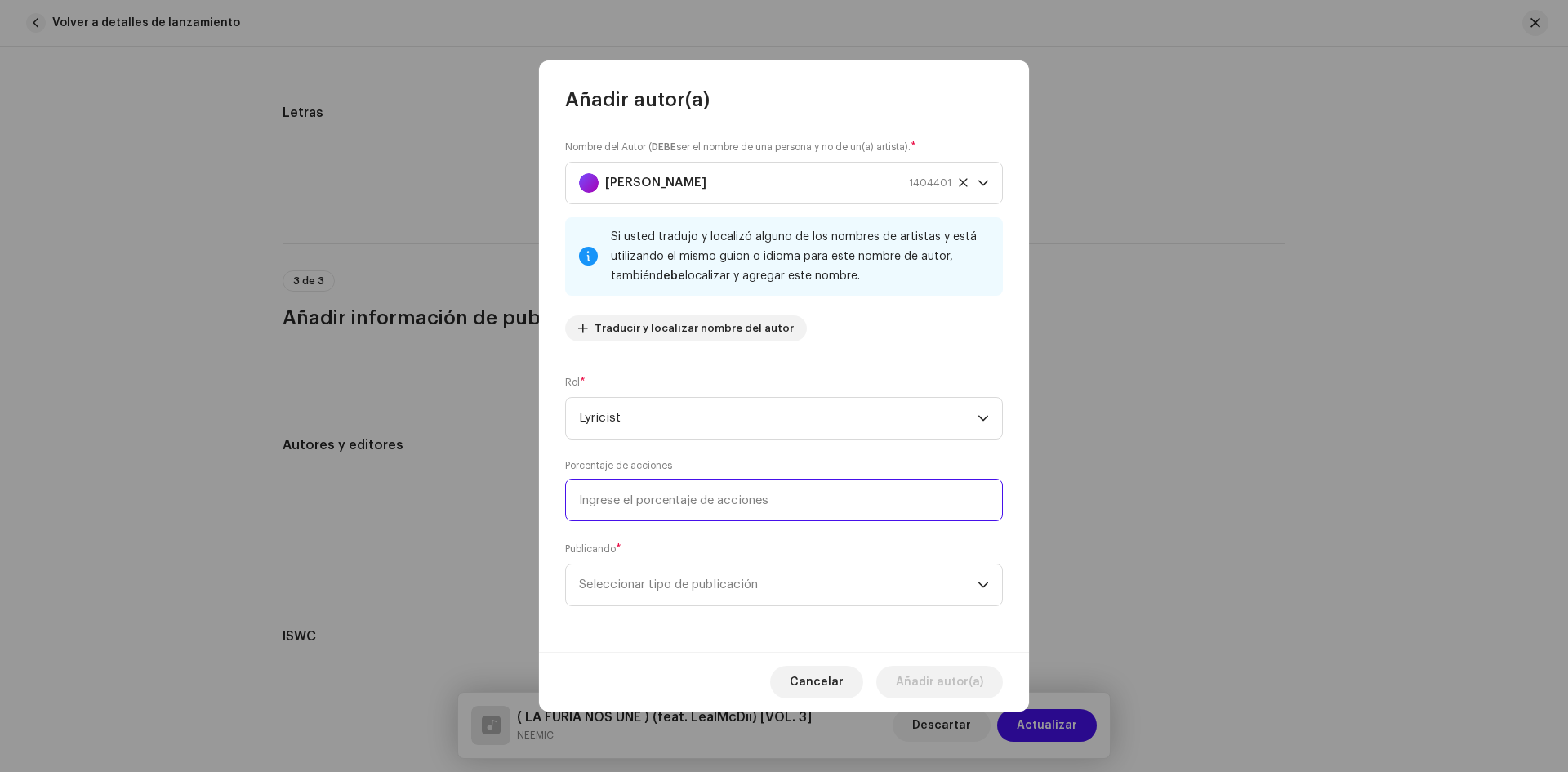
click at [683, 497] on input at bounding box center [784, 500] width 438 height 42
type input "20,00"
click at [668, 584] on span "Seleccionar tipo de publicación" at bounding box center [778, 584] width 399 height 41
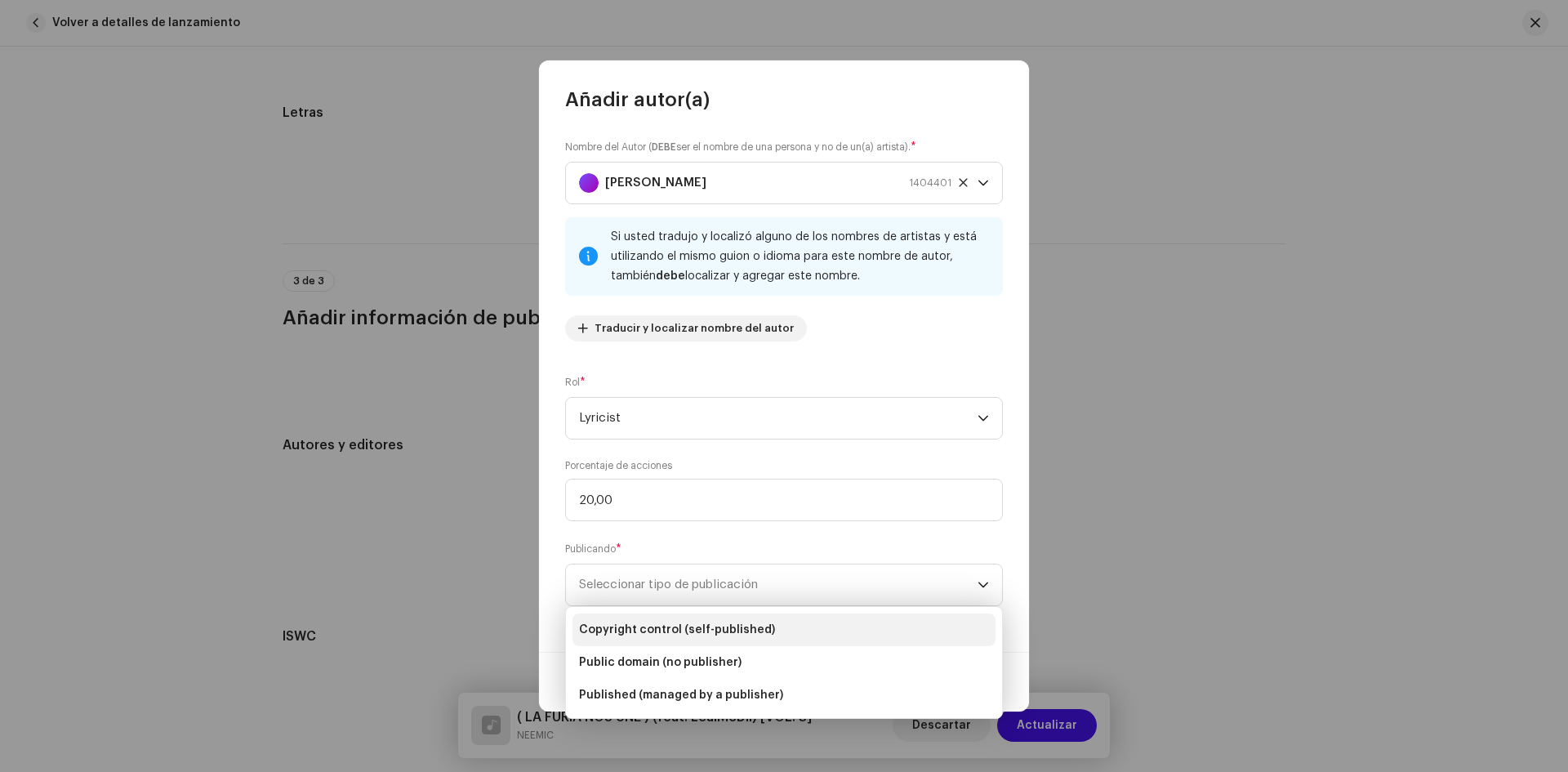
click at [684, 634] on span "Copyright control (self-published)" at bounding box center [676, 630] width 196 height 16
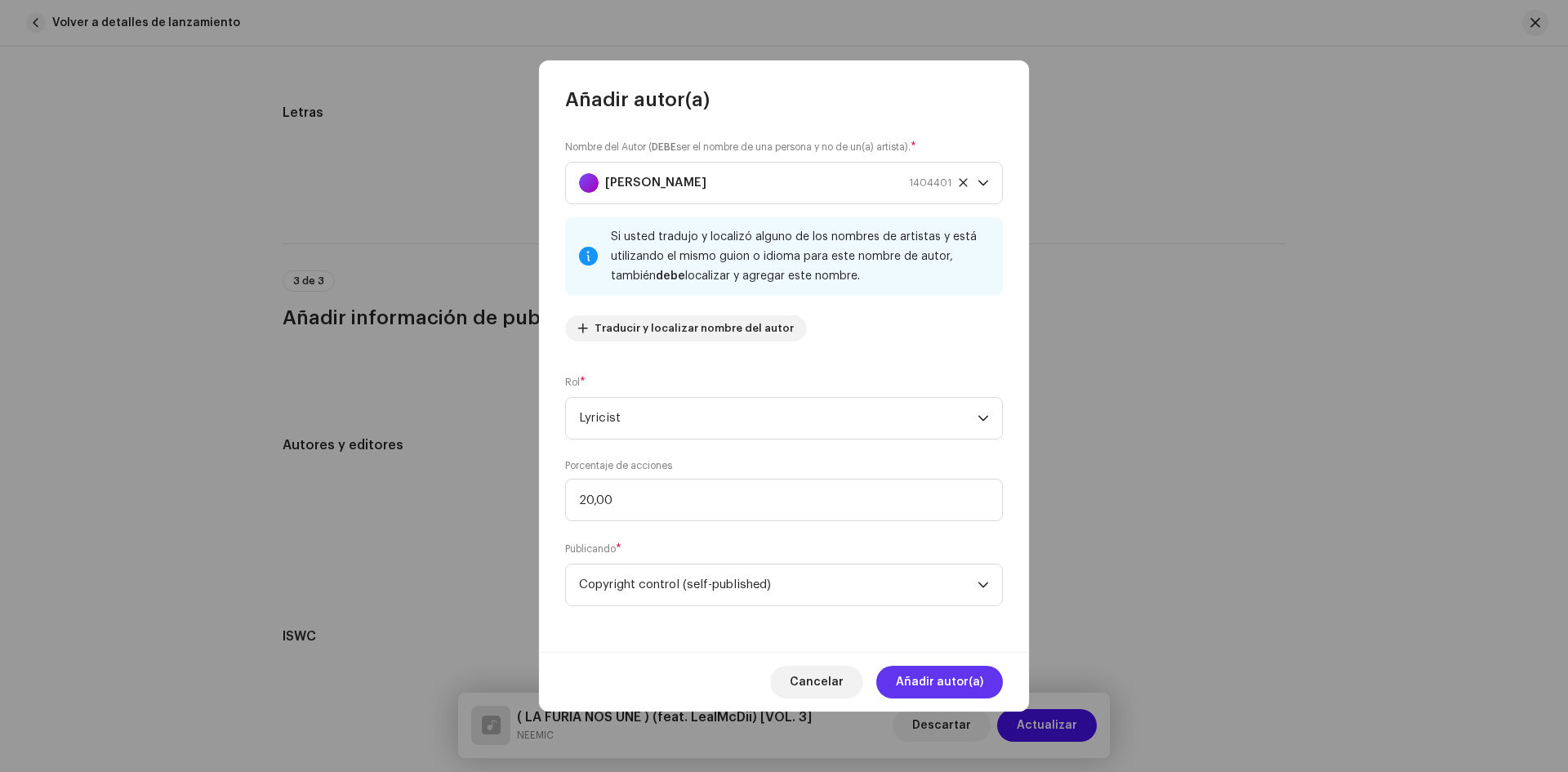
click at [937, 676] on span "Añadir autor(a)" at bounding box center [940, 682] width 87 height 32
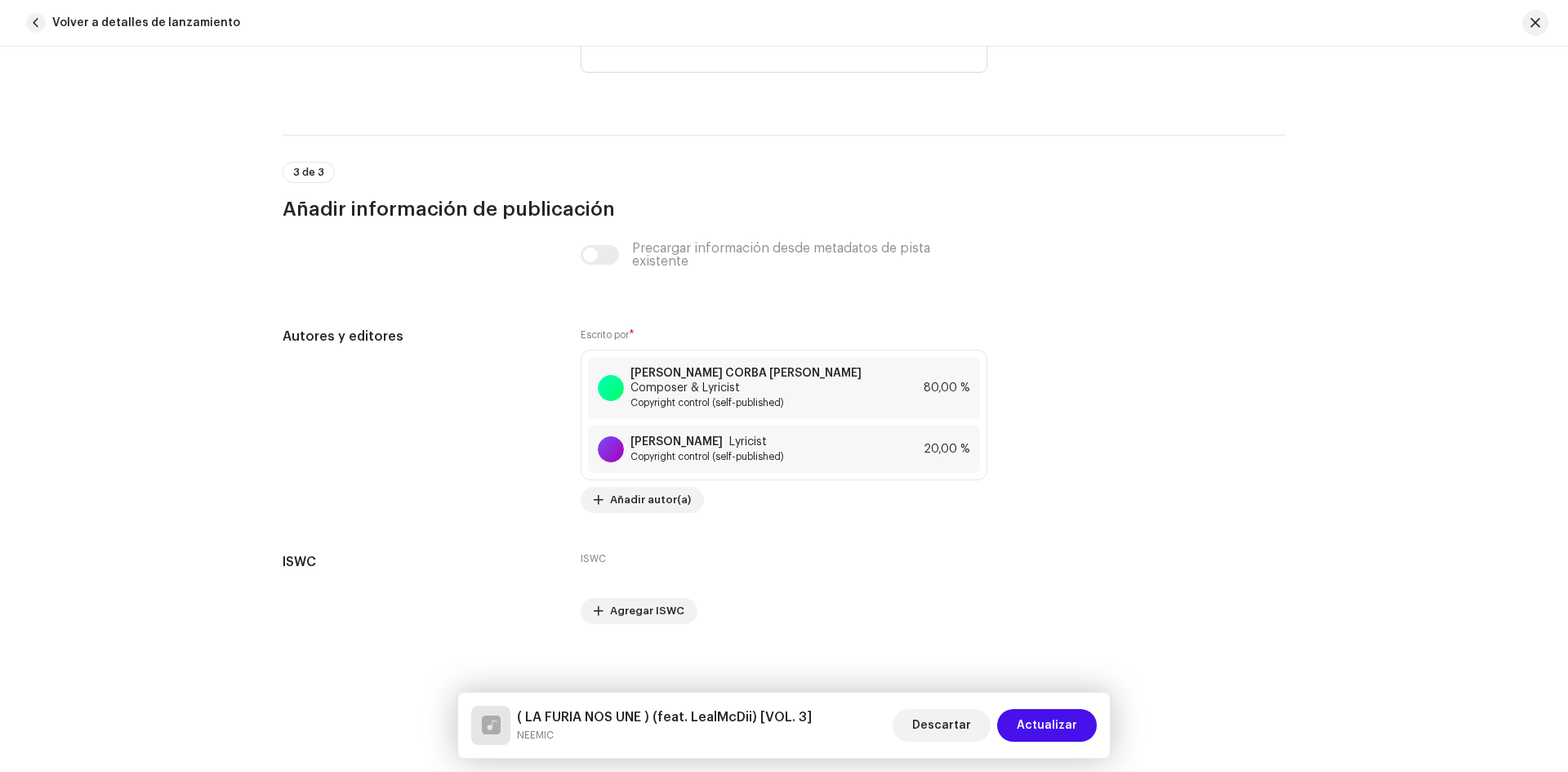
scroll to position [3148, 0]
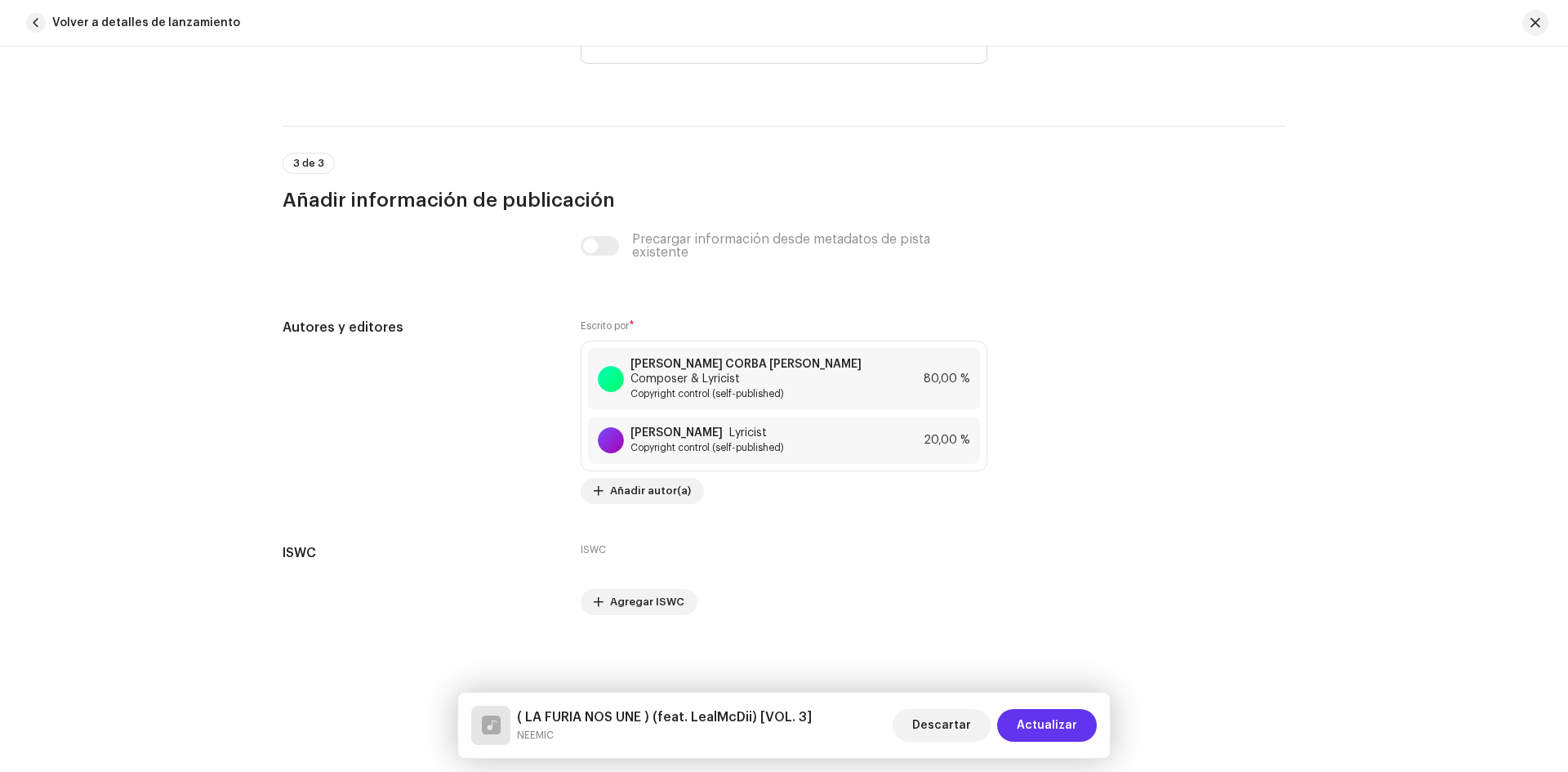
click at [1060, 718] on span "Actualizar" at bounding box center [1047, 725] width 60 height 32
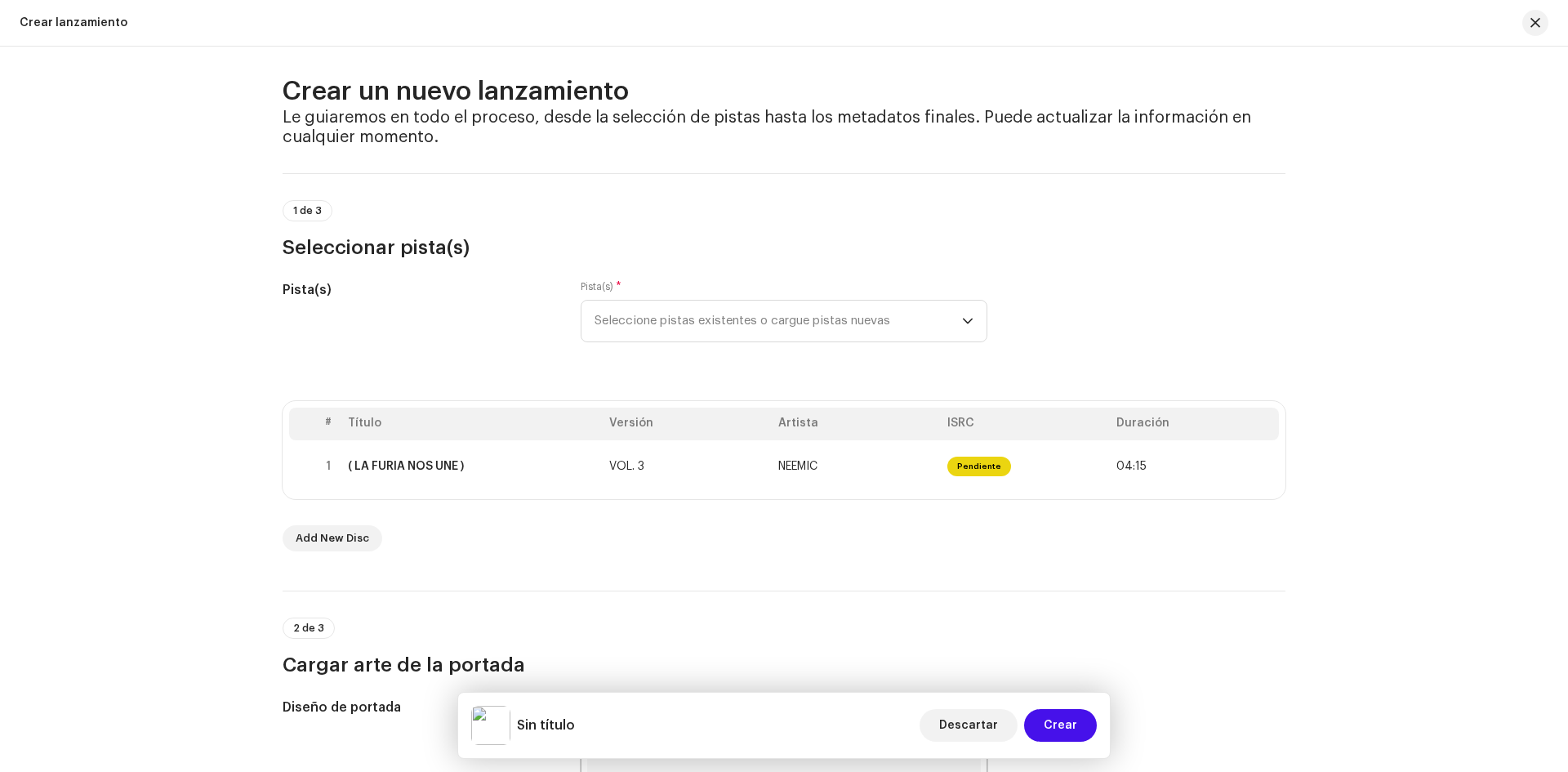
scroll to position [0, 0]
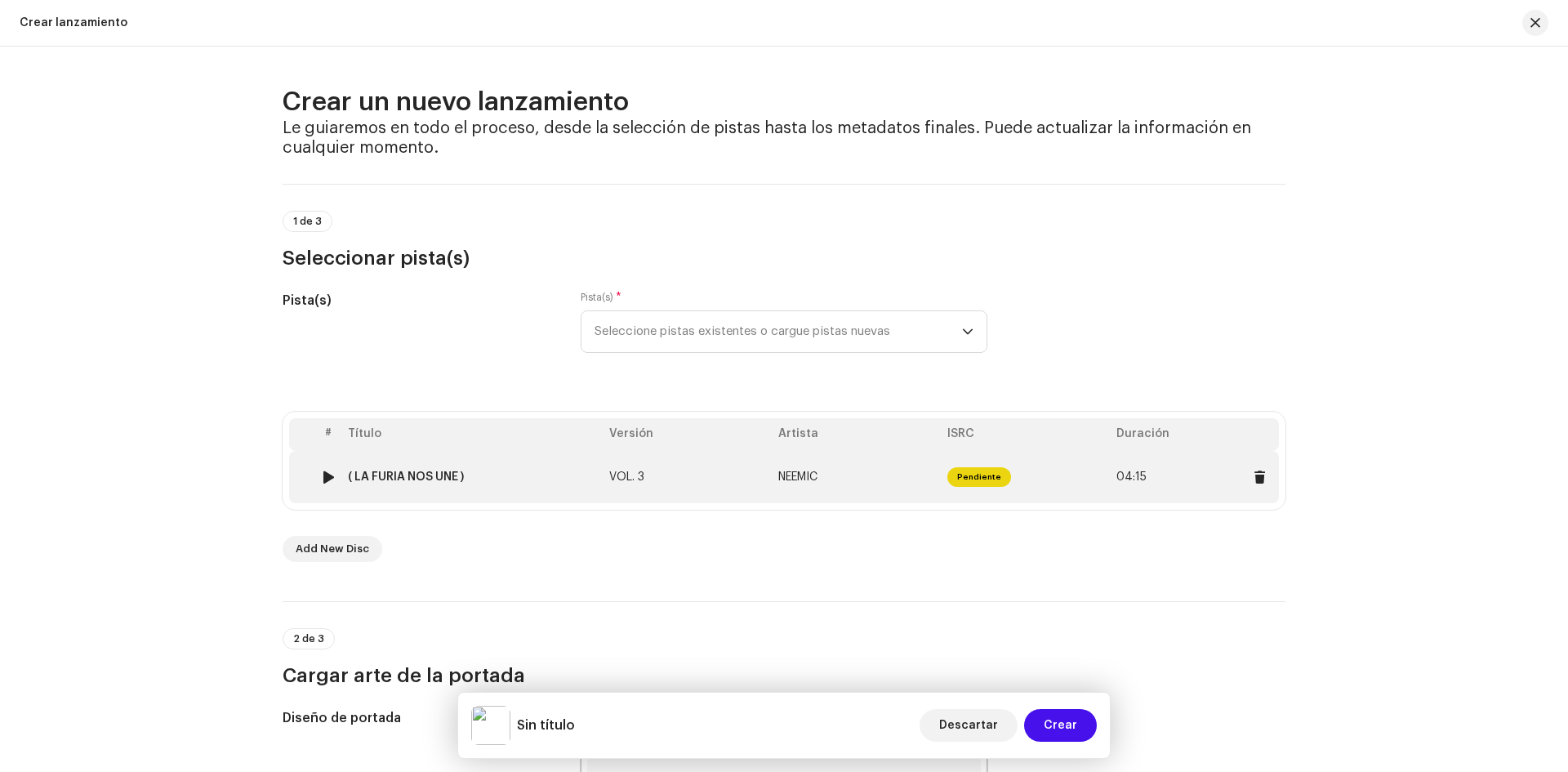
click at [962, 478] on span "Pendiente" at bounding box center [979, 477] width 64 height 20
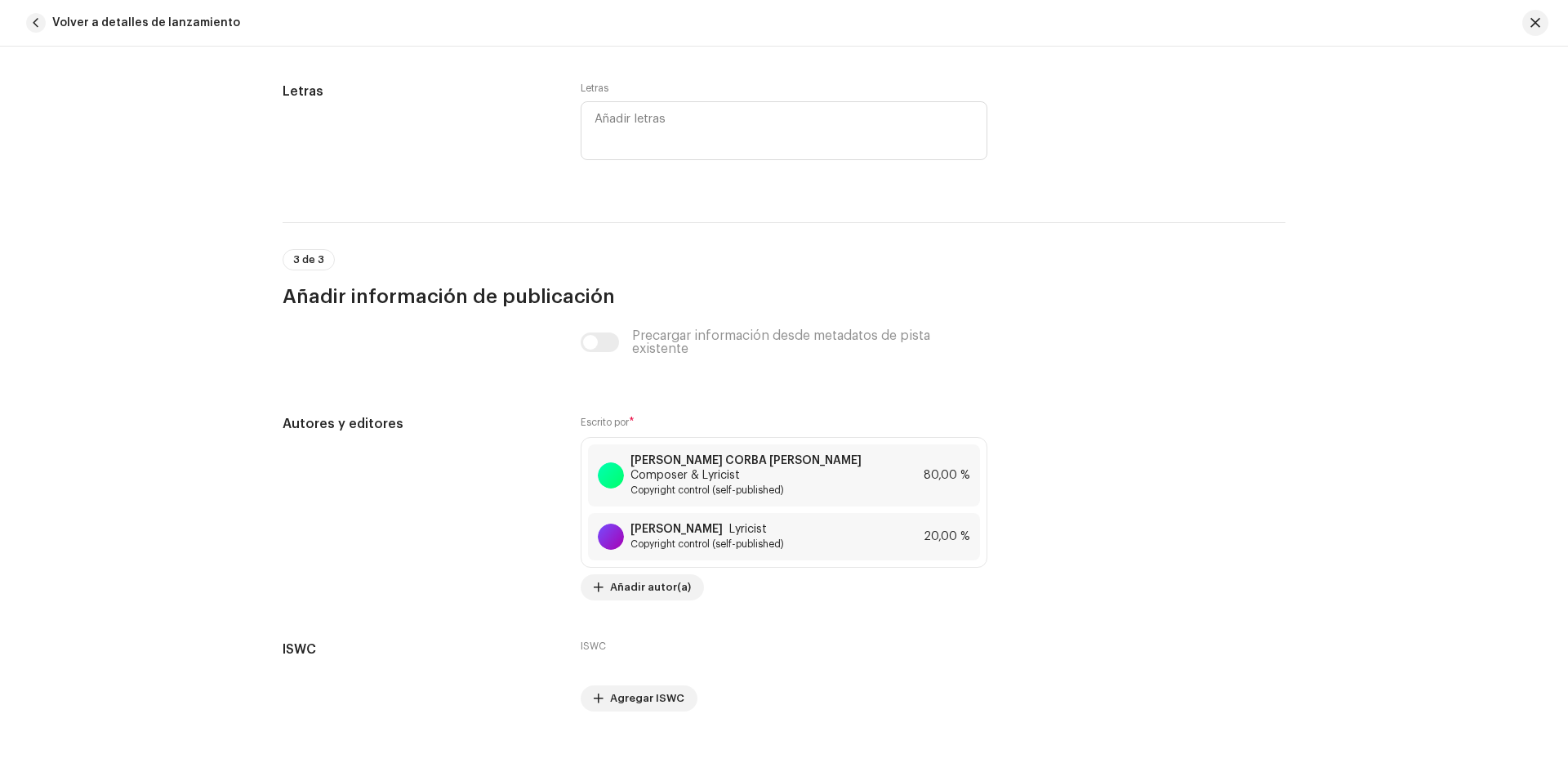
scroll to position [3148, 0]
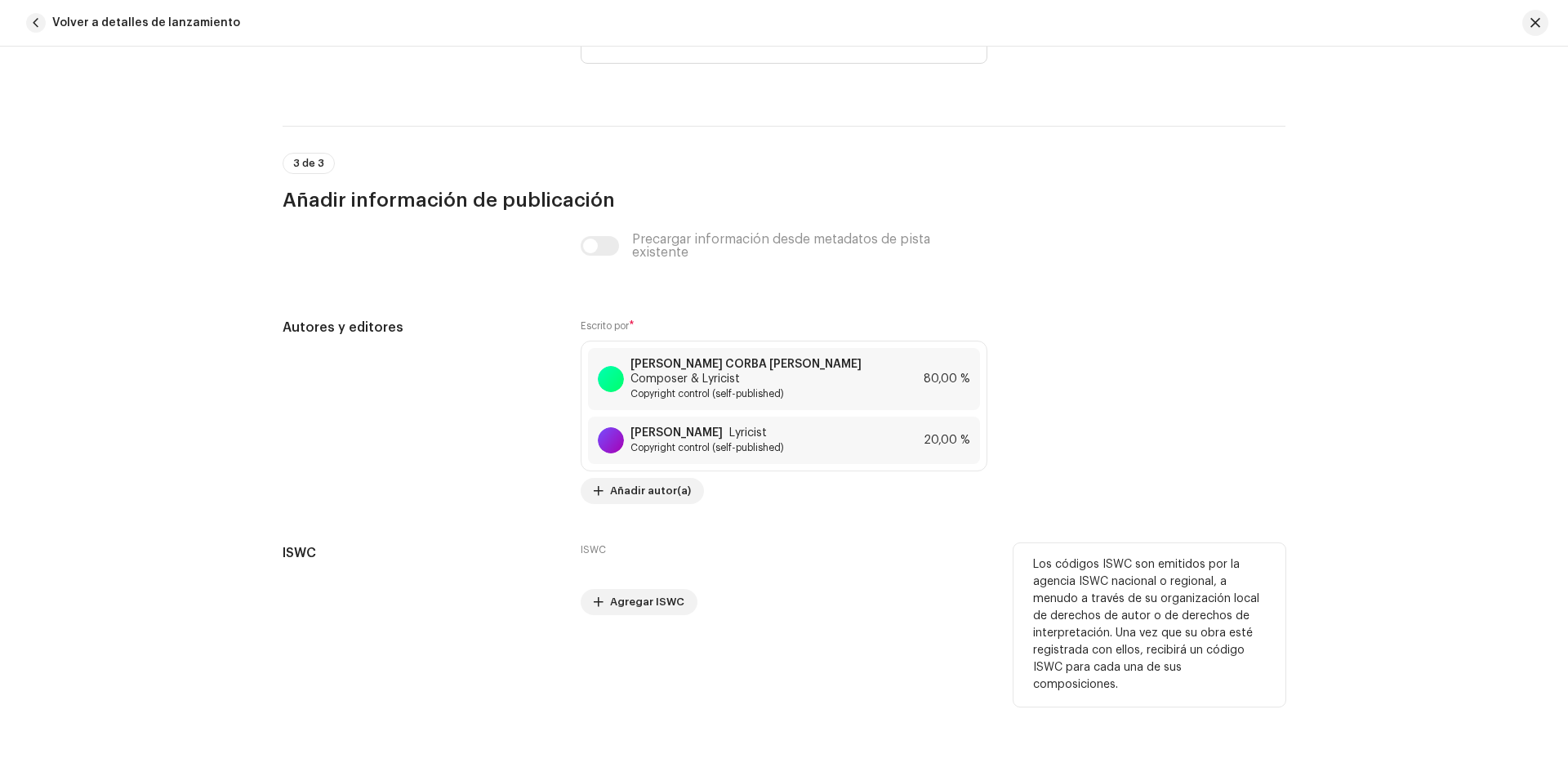
click at [858, 563] on div "ISWC Agregar ISWC" at bounding box center [784, 579] width 407 height 72
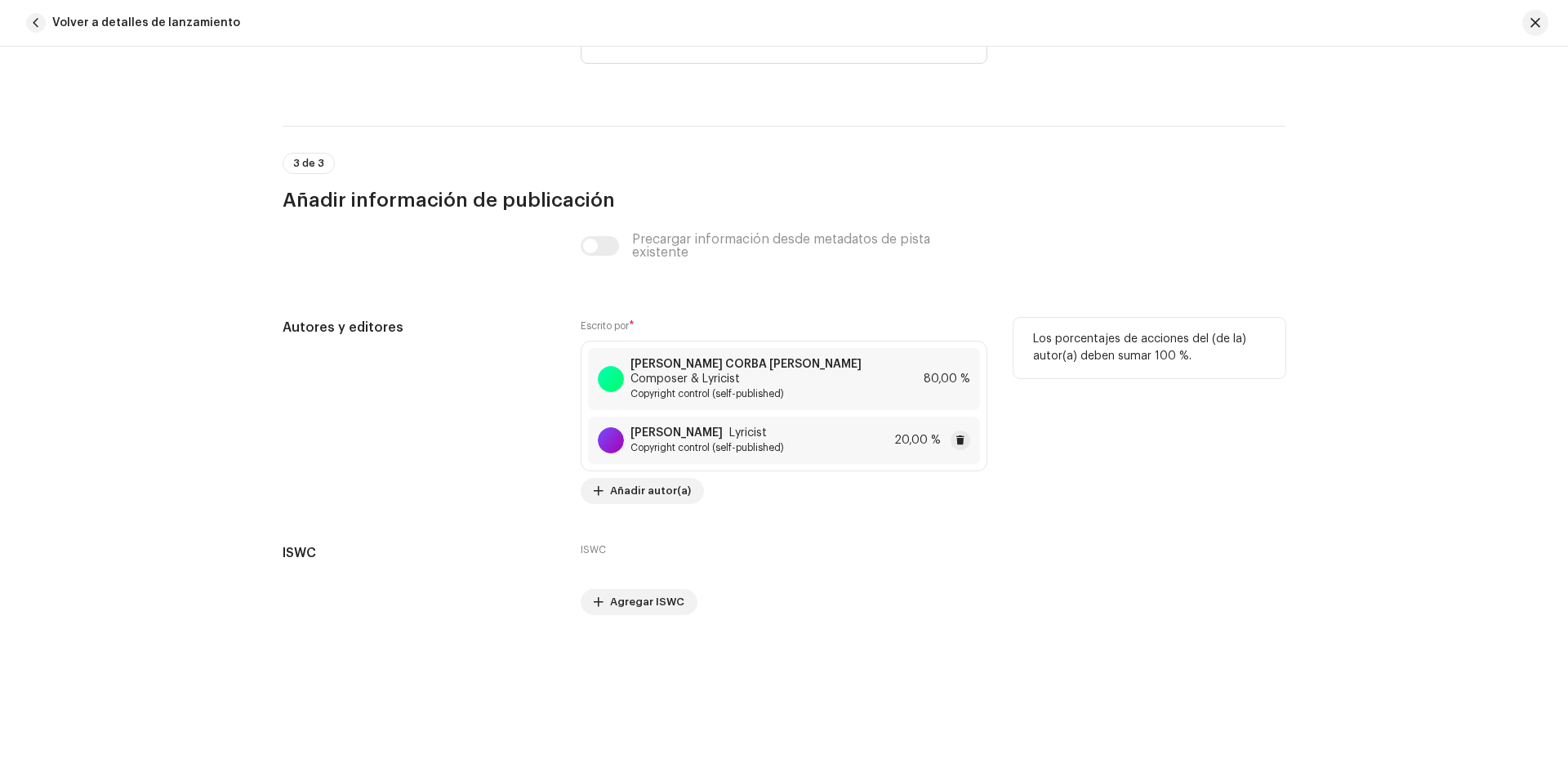
click at [804, 437] on div "[PERSON_NAME] Lyricist Copyright control (self-published) 20,00 %" at bounding box center [784, 440] width 392 height 48
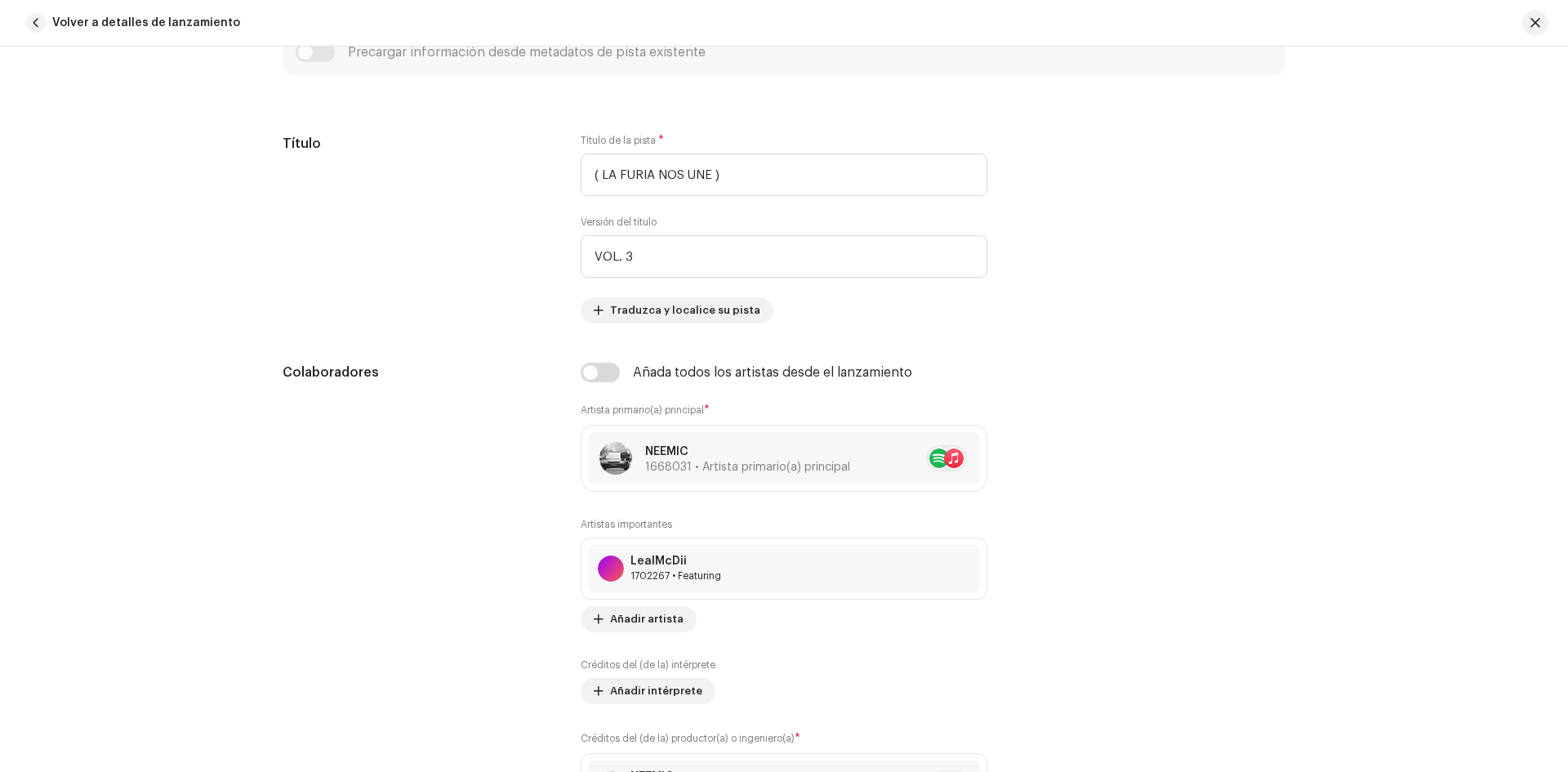
scroll to position [608, 0]
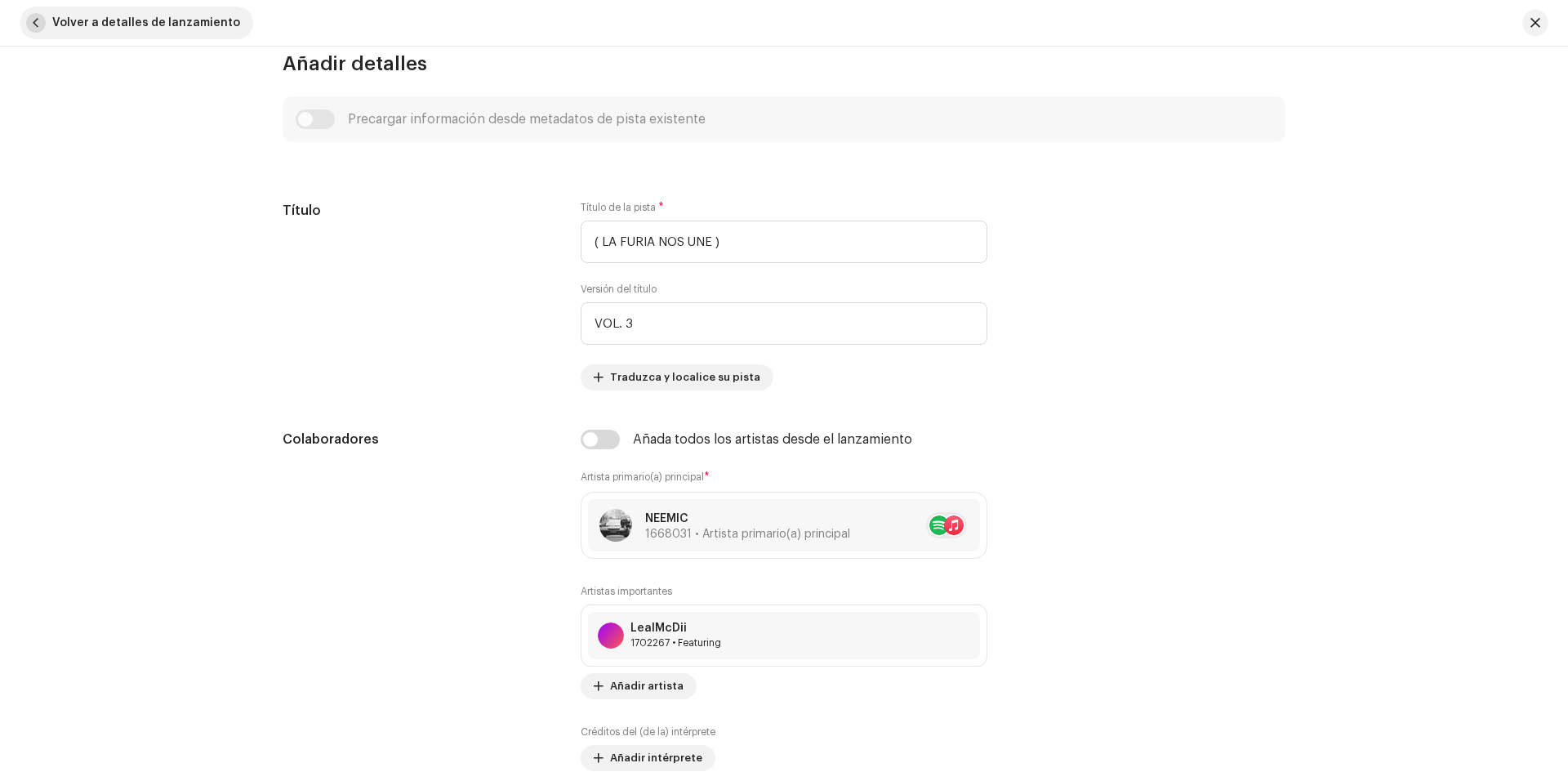
click at [41, 32] on button "Volver a detalles de lanzamiento" at bounding box center [136, 23] width 234 height 32
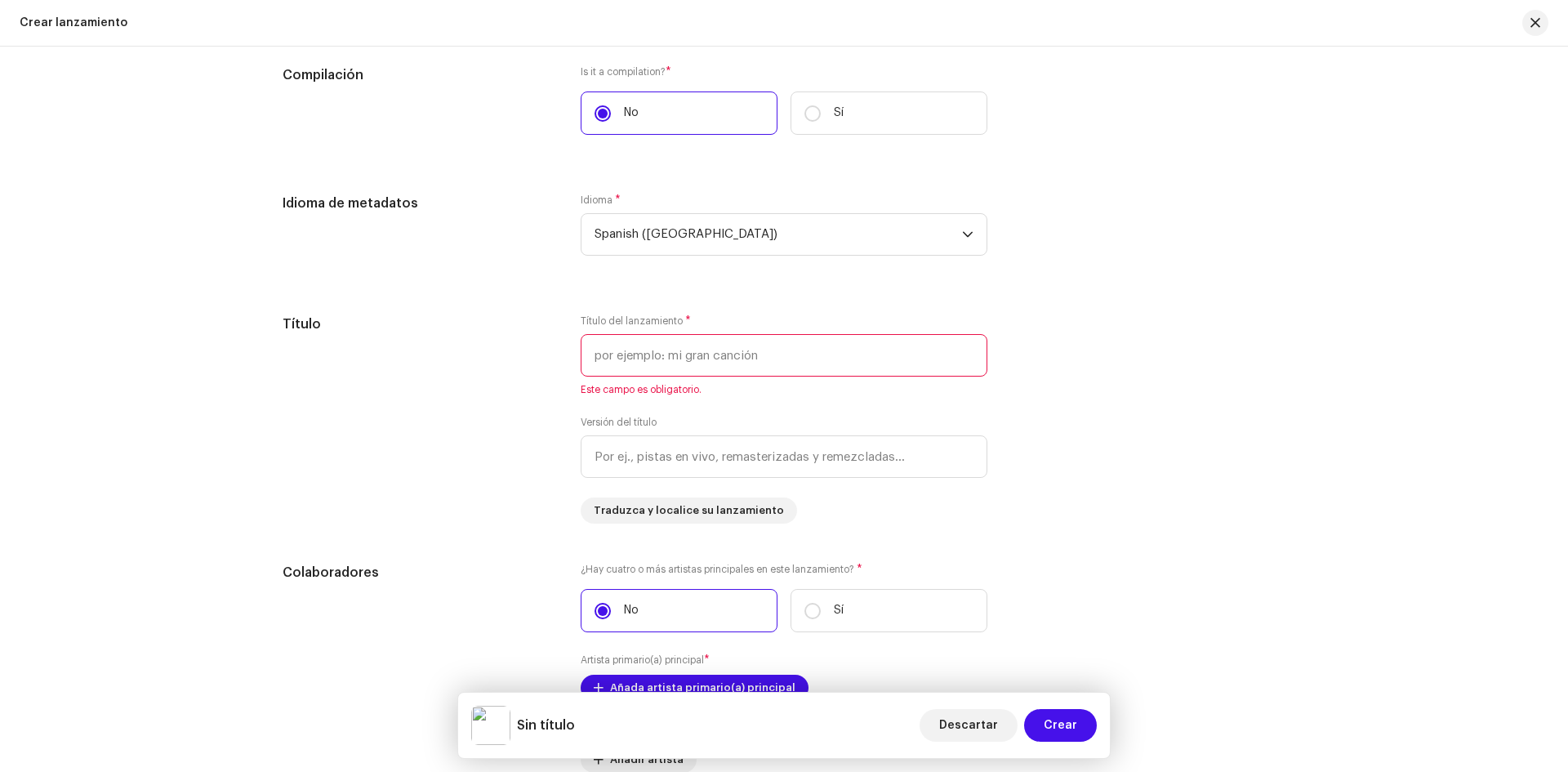
scroll to position [1315, 0]
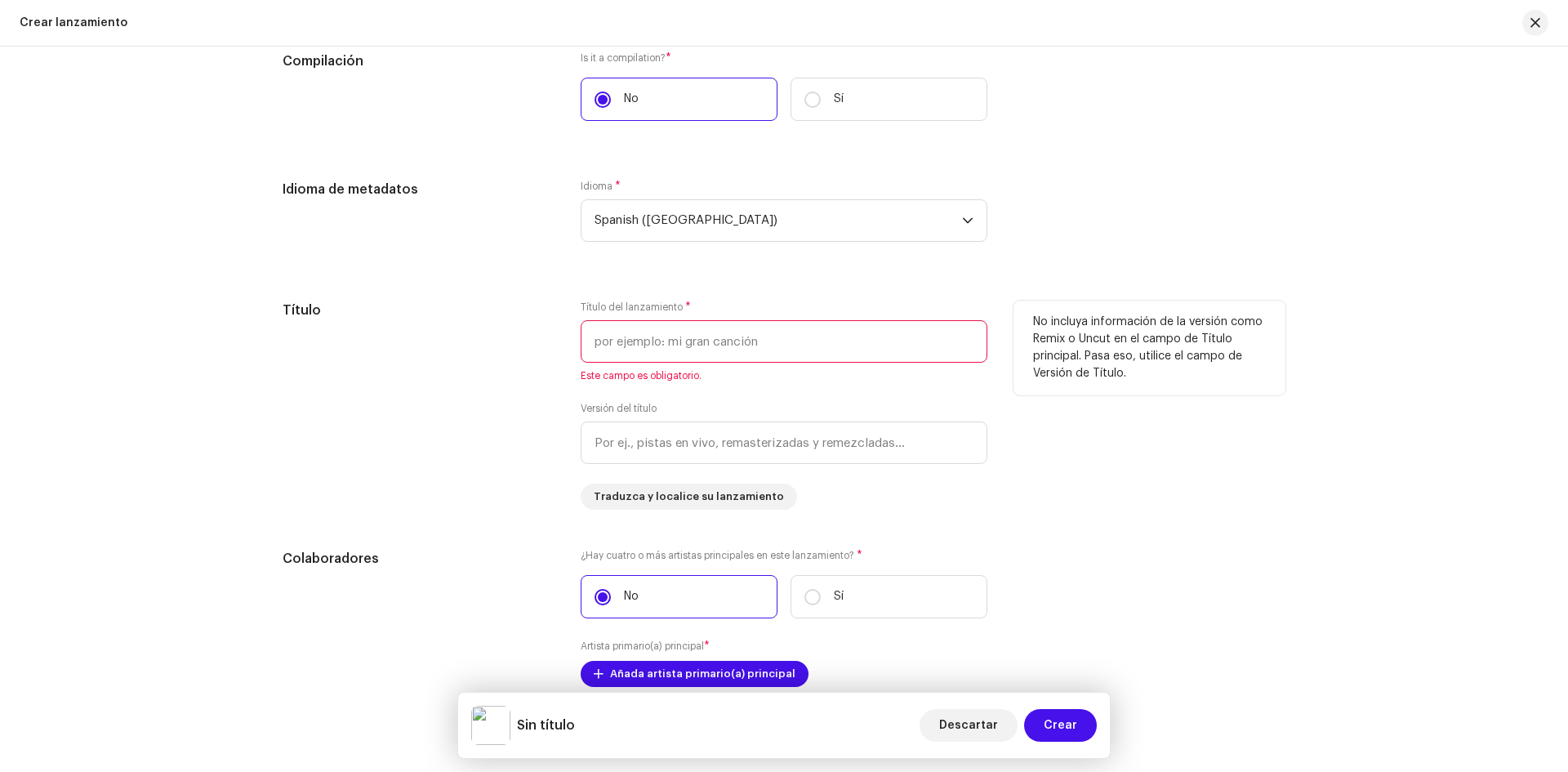
click at [725, 350] on input "text" at bounding box center [784, 341] width 407 height 42
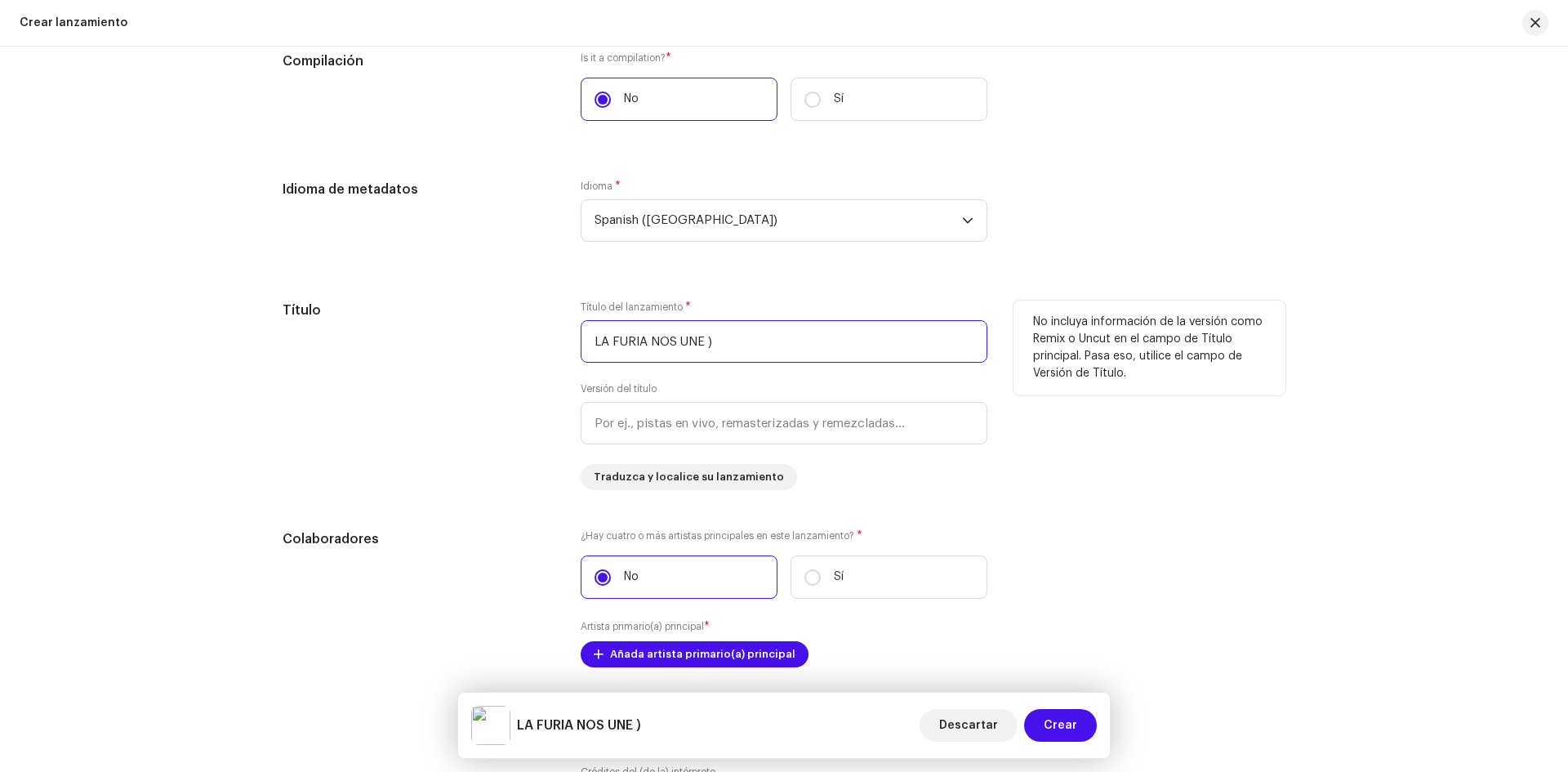
click at [586, 334] on input "LA FURIA NOS UNE )" at bounding box center [784, 341] width 407 height 42
type input "( LA FURIA NOS UNE )"
click at [673, 421] on input "text" at bounding box center [784, 423] width 407 height 42
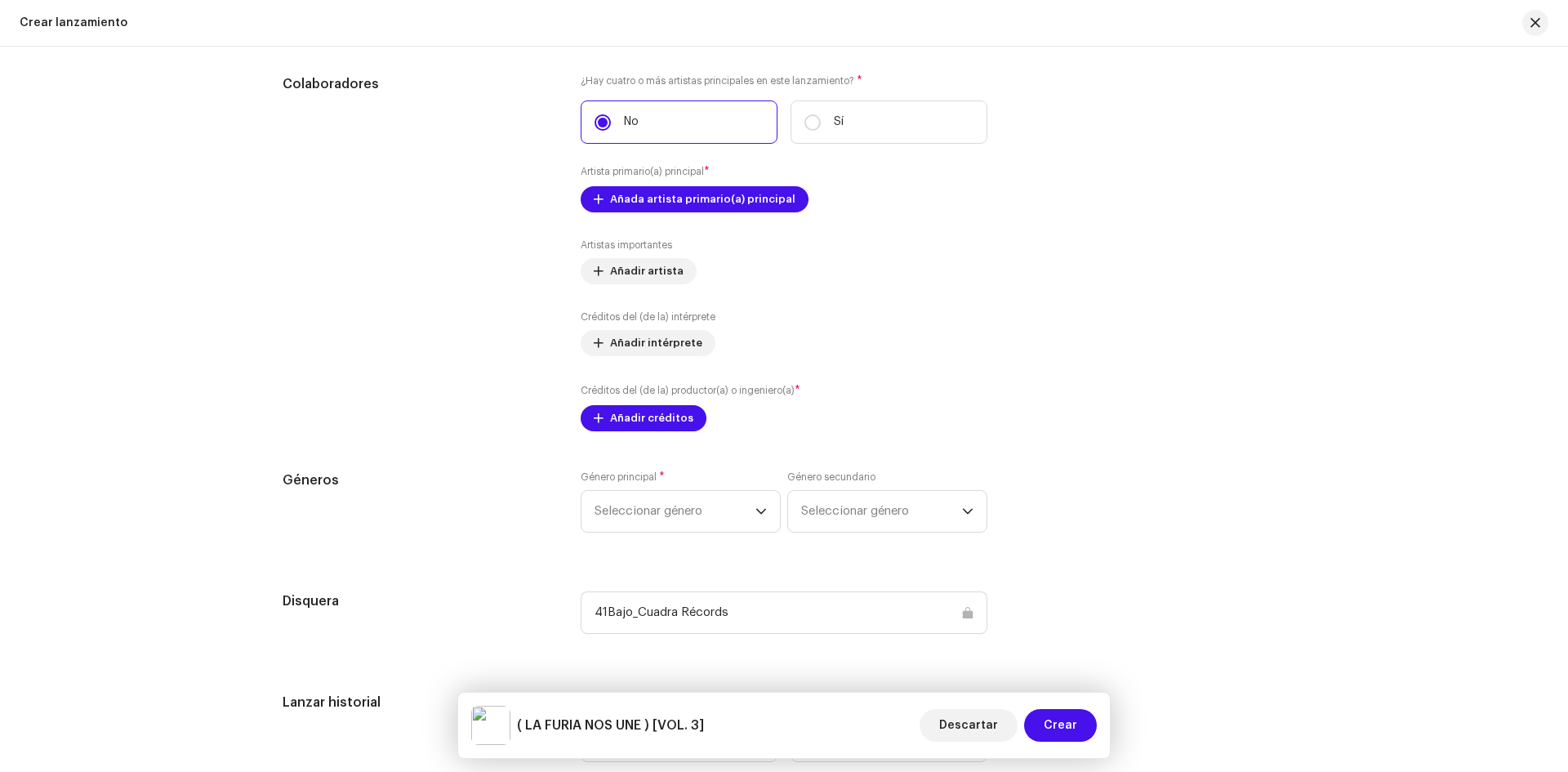
scroll to position [1781, 0]
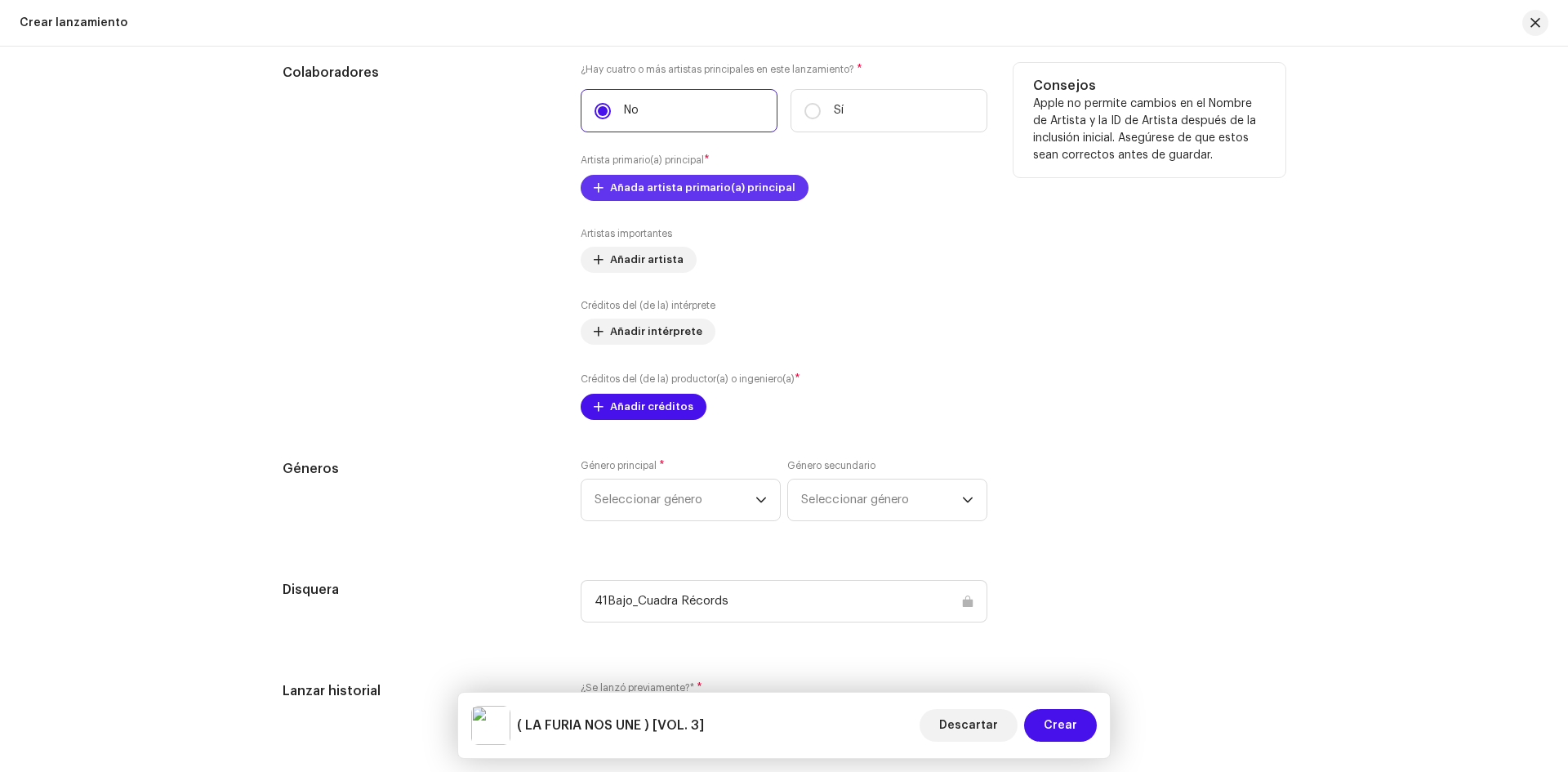
type input "VOL. 3"
click at [637, 188] on span "Añada artista primario(a) principal" at bounding box center [703, 188] width 186 height 32
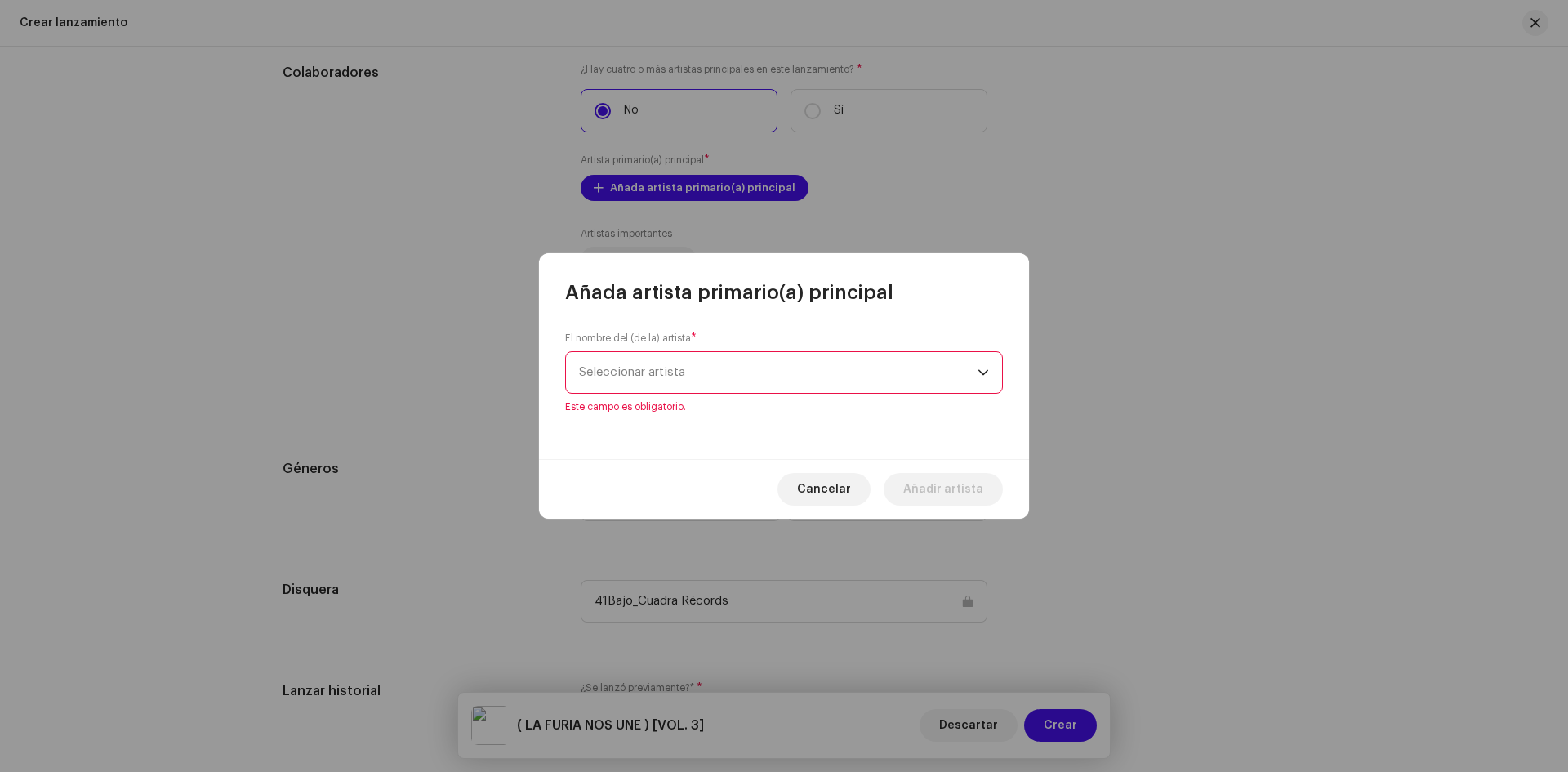
click at [682, 403] on div "El nombre del (de la) artista * Seleccionar artista Este campo es obligatorio." at bounding box center [784, 372] width 438 height 82
click at [679, 382] on span "Seleccionar artista" at bounding box center [778, 372] width 399 height 41
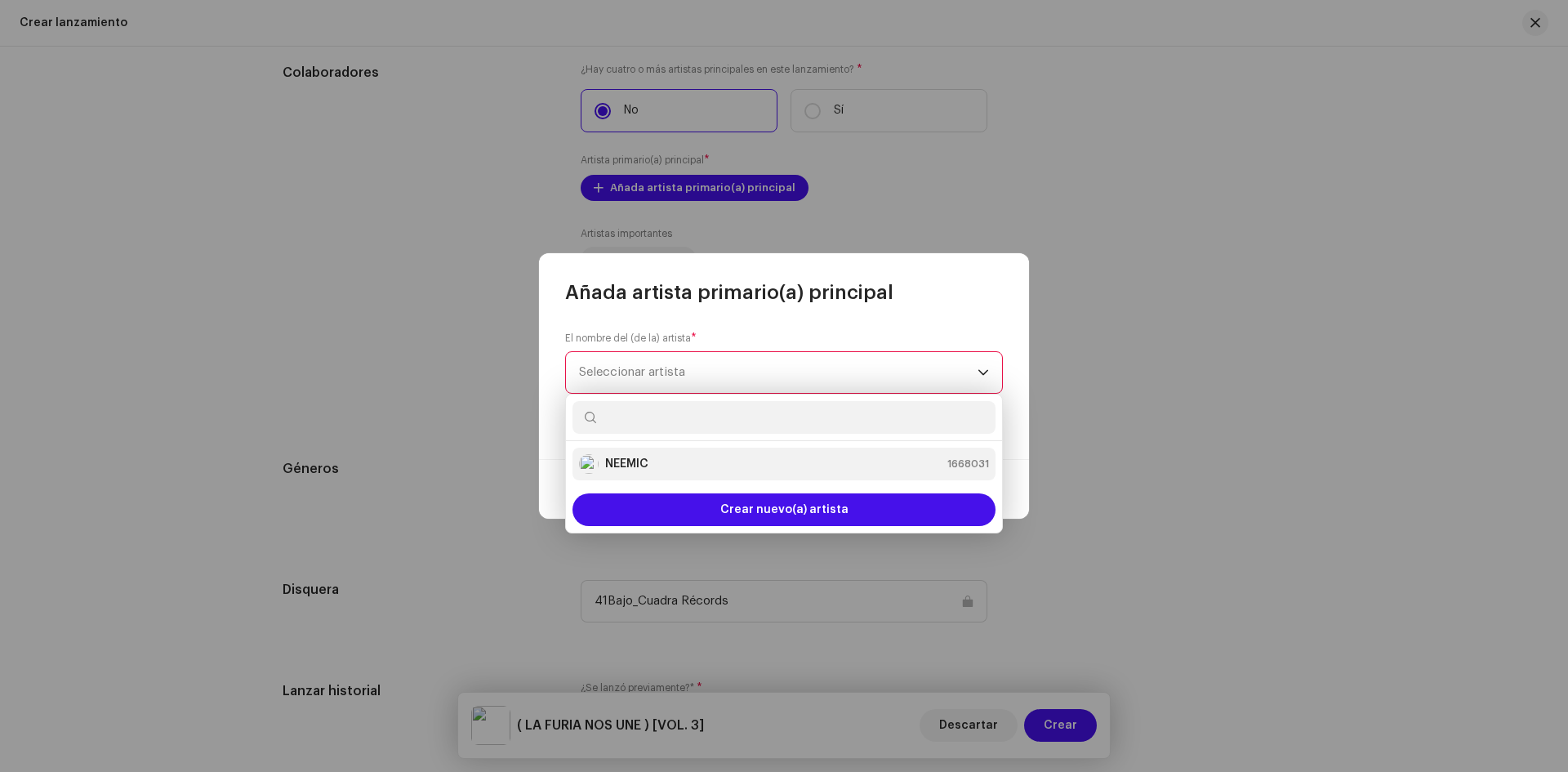
click at [658, 458] on div "NEEMIC 1668031" at bounding box center [784, 464] width 410 height 20
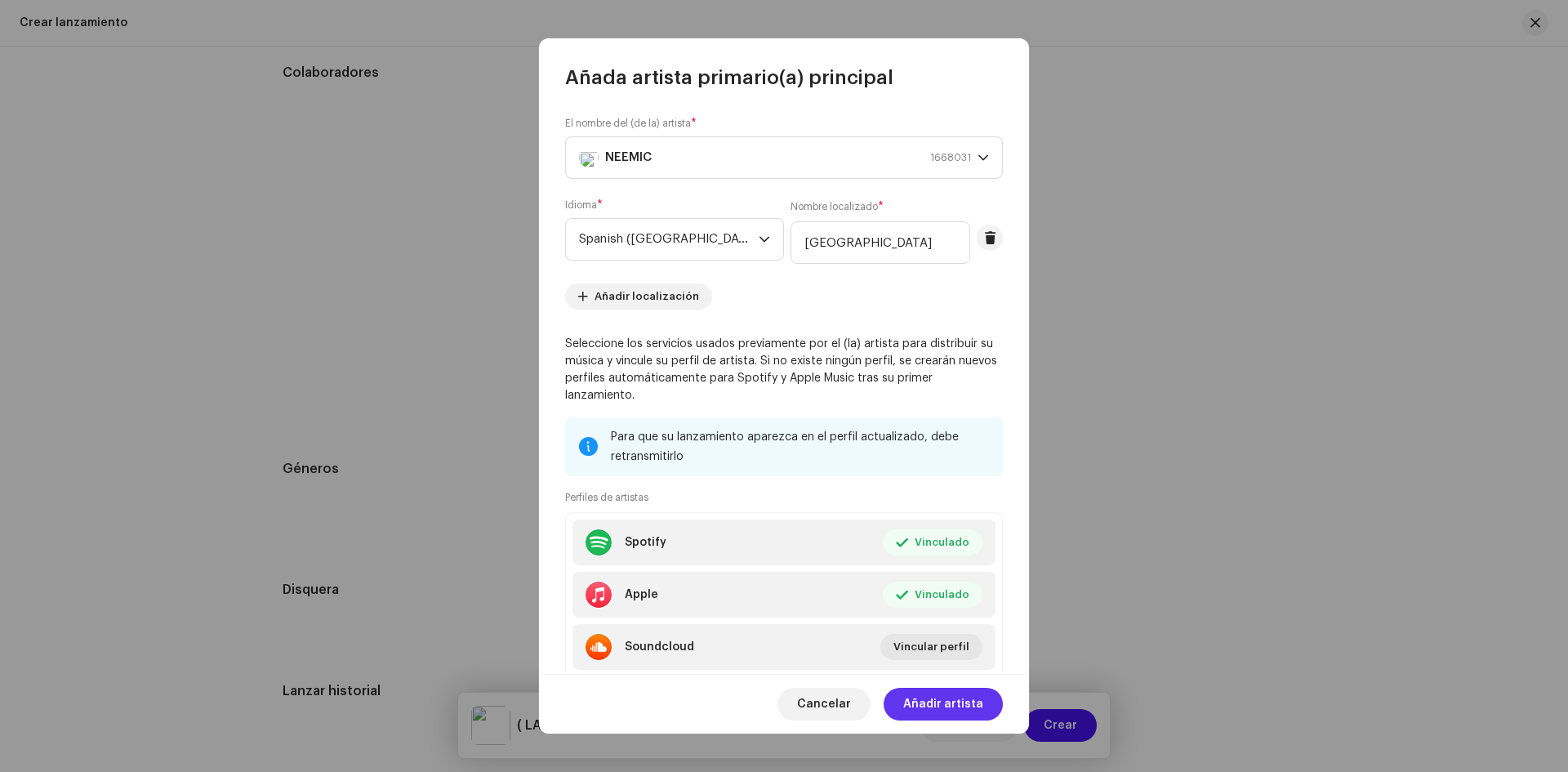
click at [963, 700] on span "Añadir artista" at bounding box center [943, 704] width 80 height 32
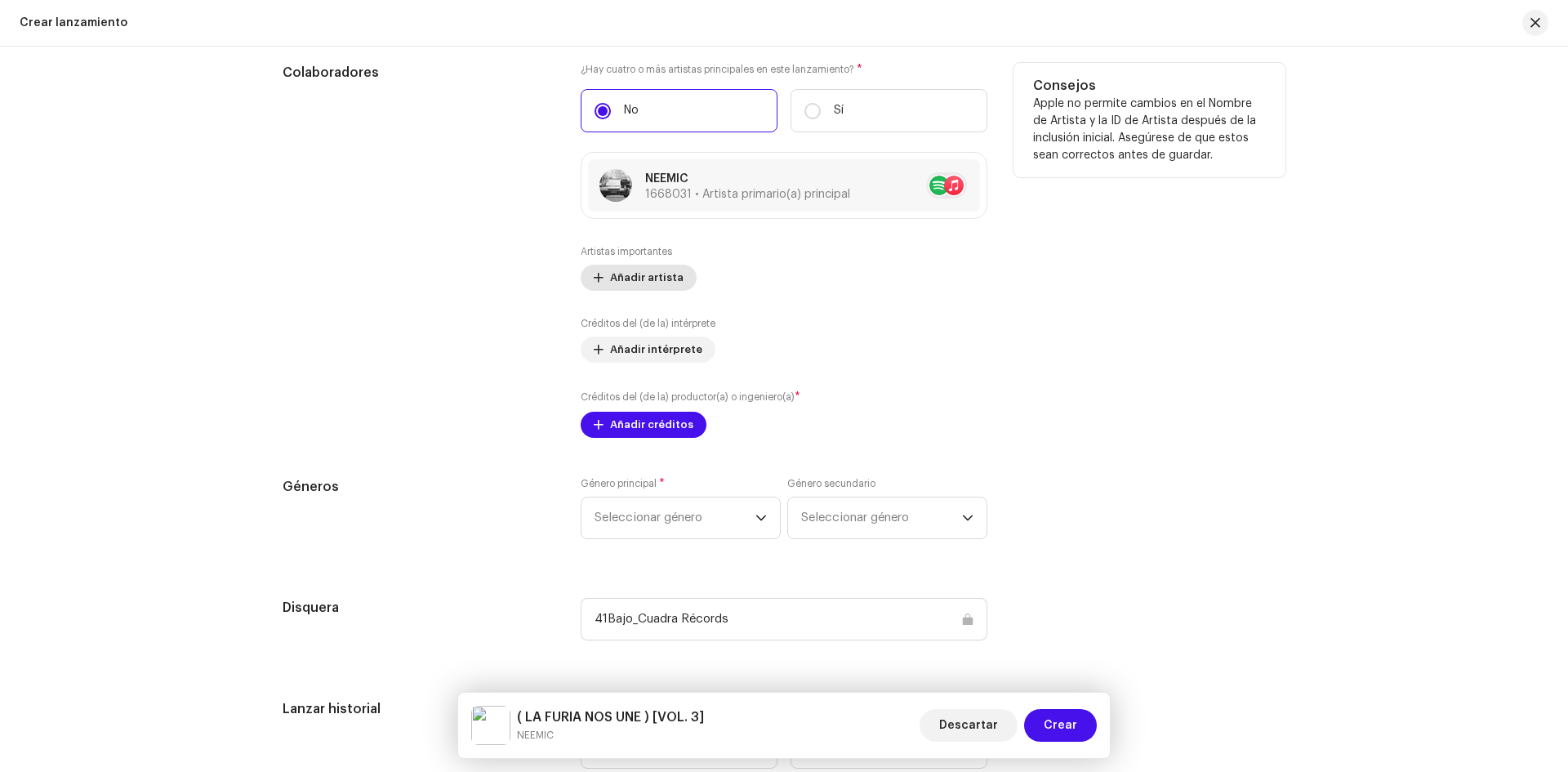
click at [598, 289] on button "Añadir artista" at bounding box center [638, 278] width 116 height 26
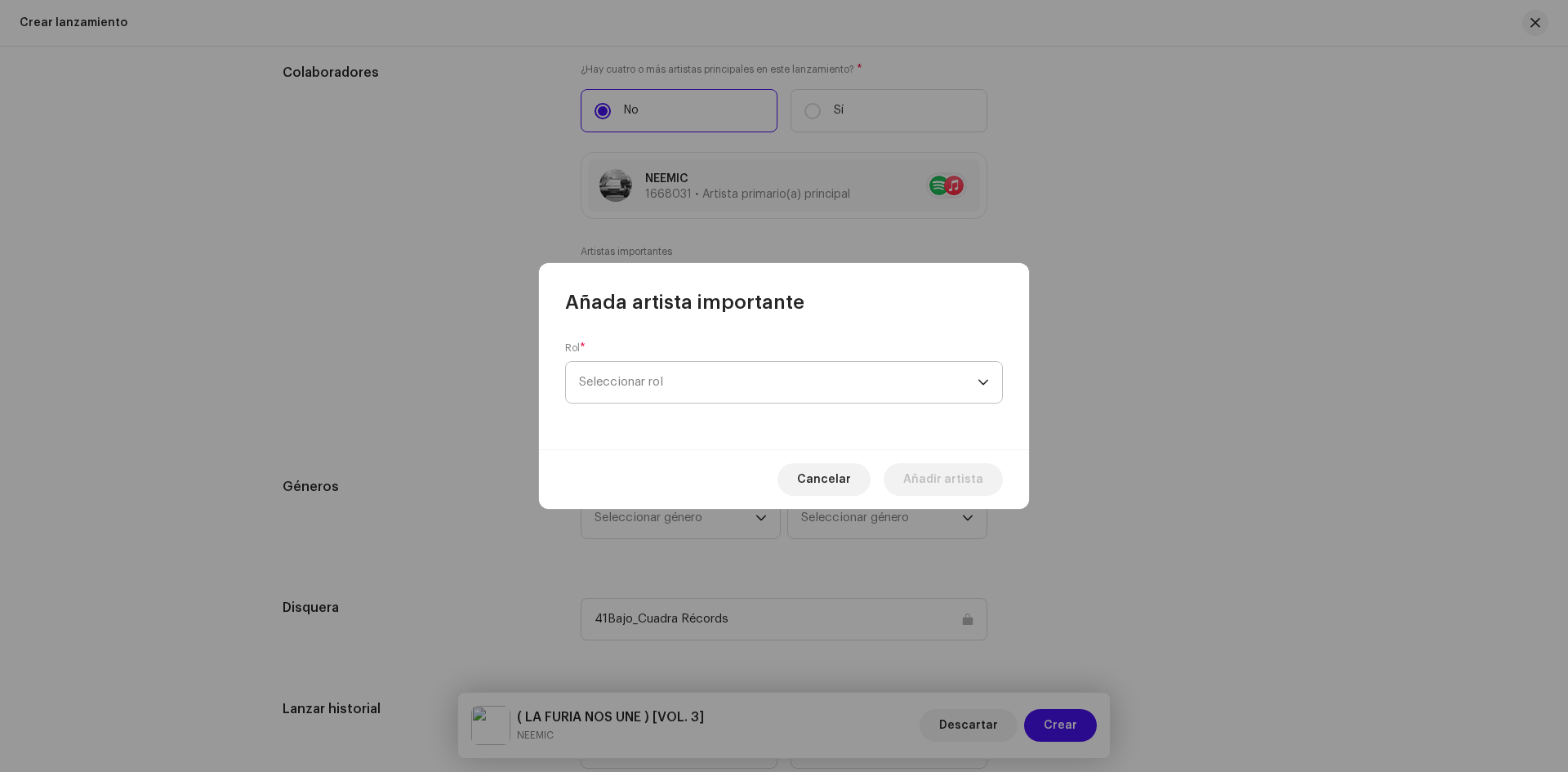
click at [648, 400] on span "Seleccionar rol" at bounding box center [778, 381] width 399 height 41
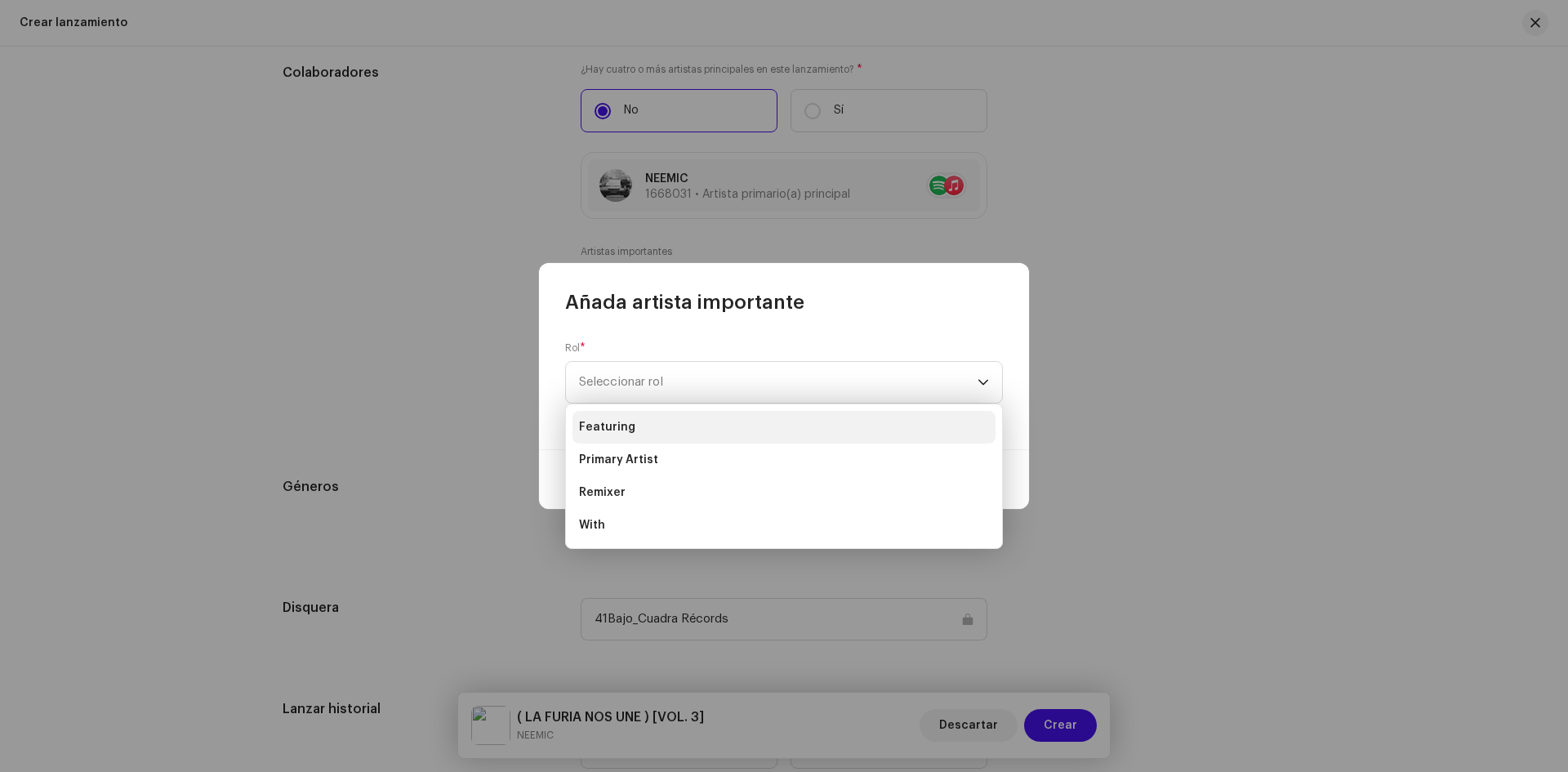
click at [649, 438] on li "Featuring" at bounding box center [784, 427] width 423 height 32
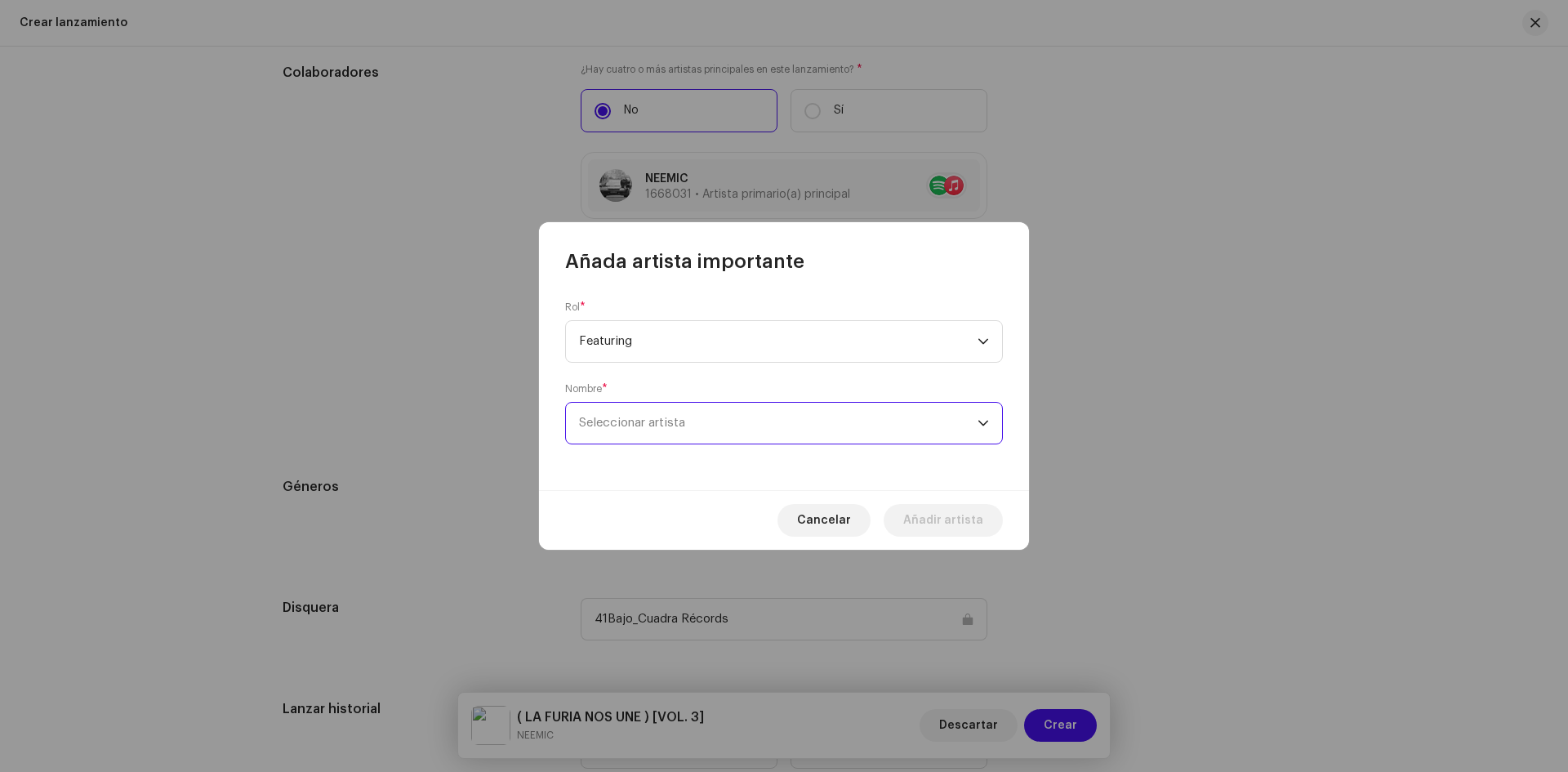
click at [785, 430] on span "Seleccionar artista" at bounding box center [778, 423] width 399 height 41
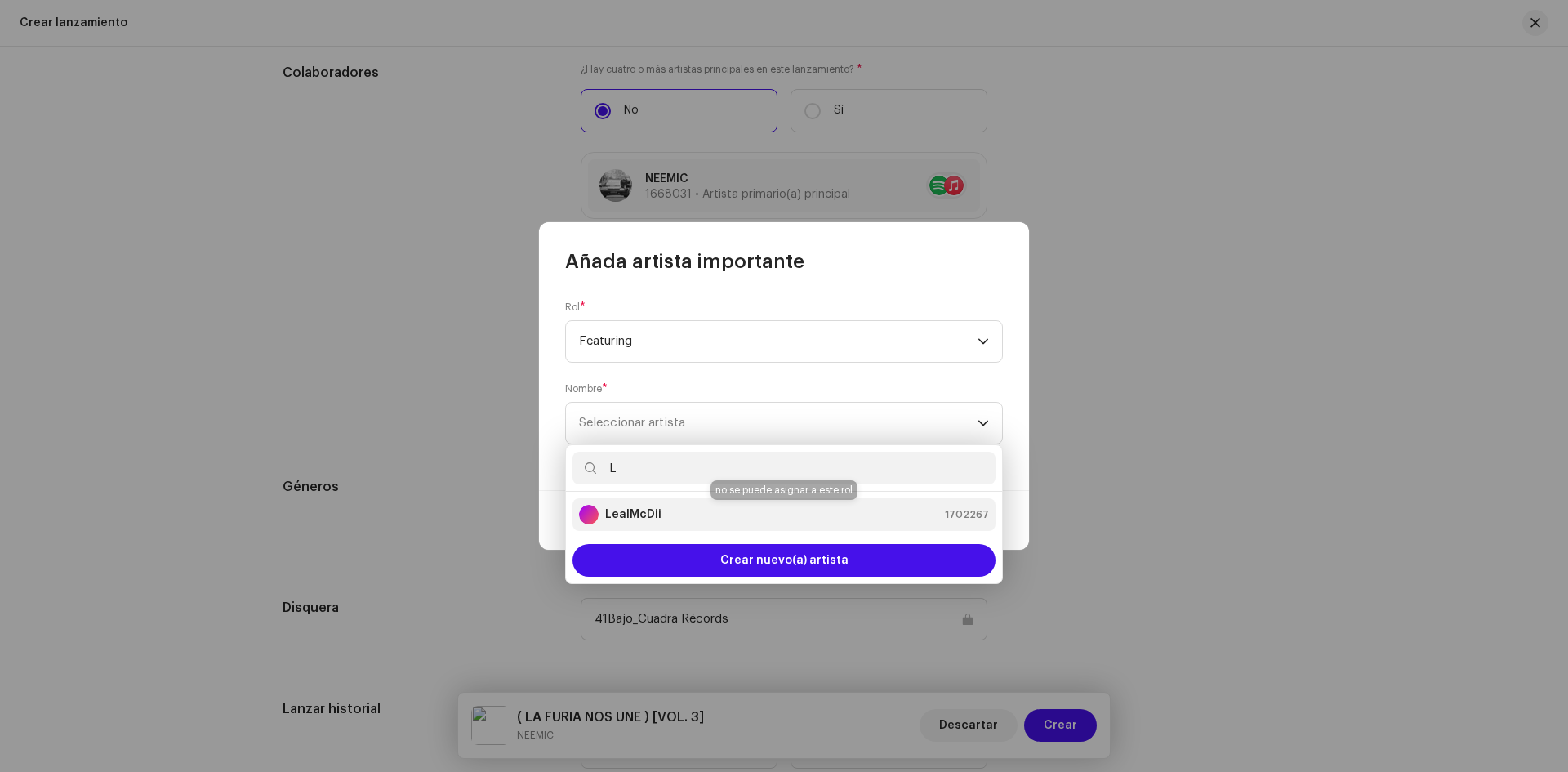
type input "L"
click at [654, 520] on strong "LealMcDii" at bounding box center [633, 515] width 57 height 16
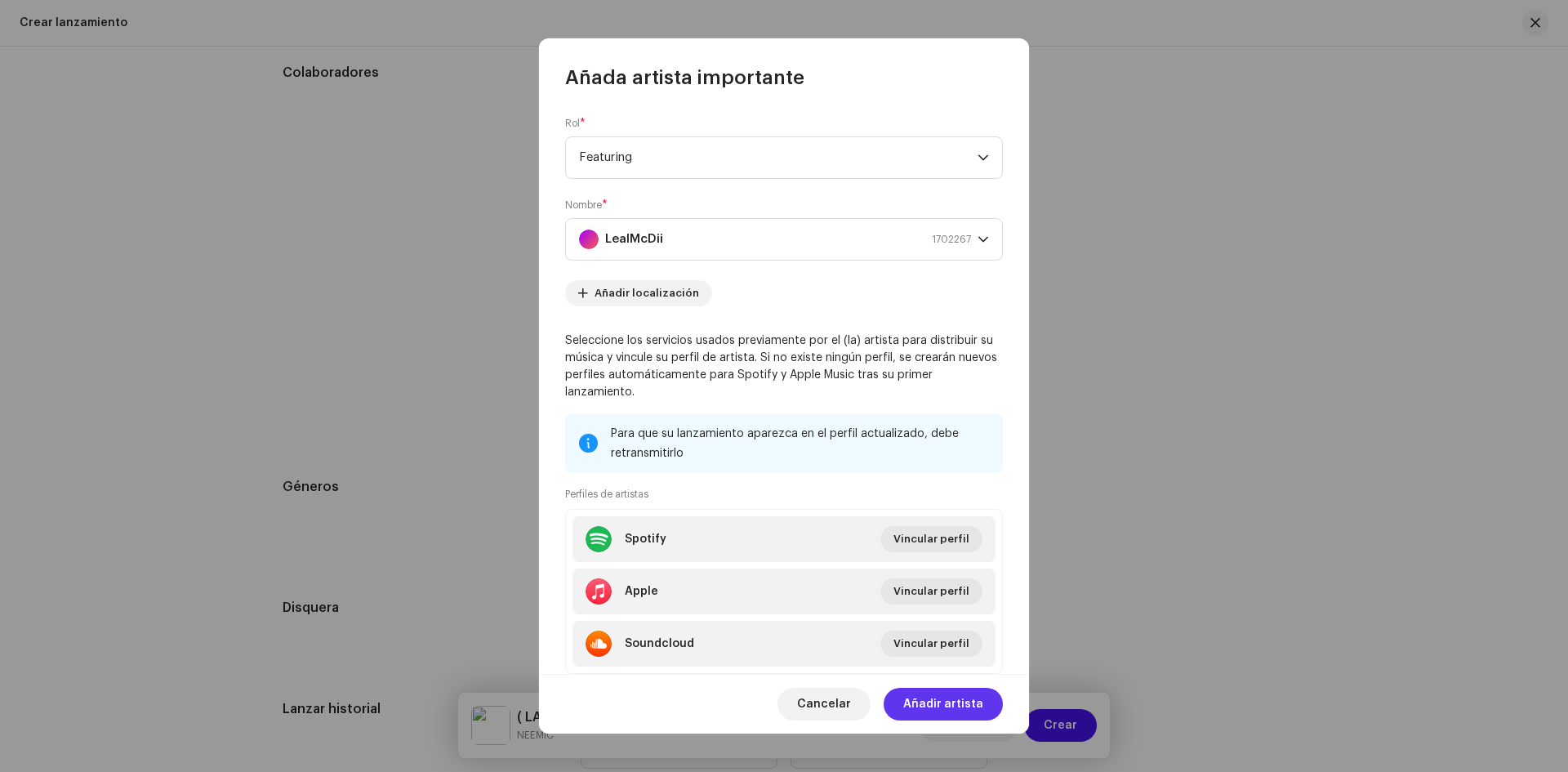
click at [955, 708] on span "Añadir artista" at bounding box center [943, 704] width 80 height 32
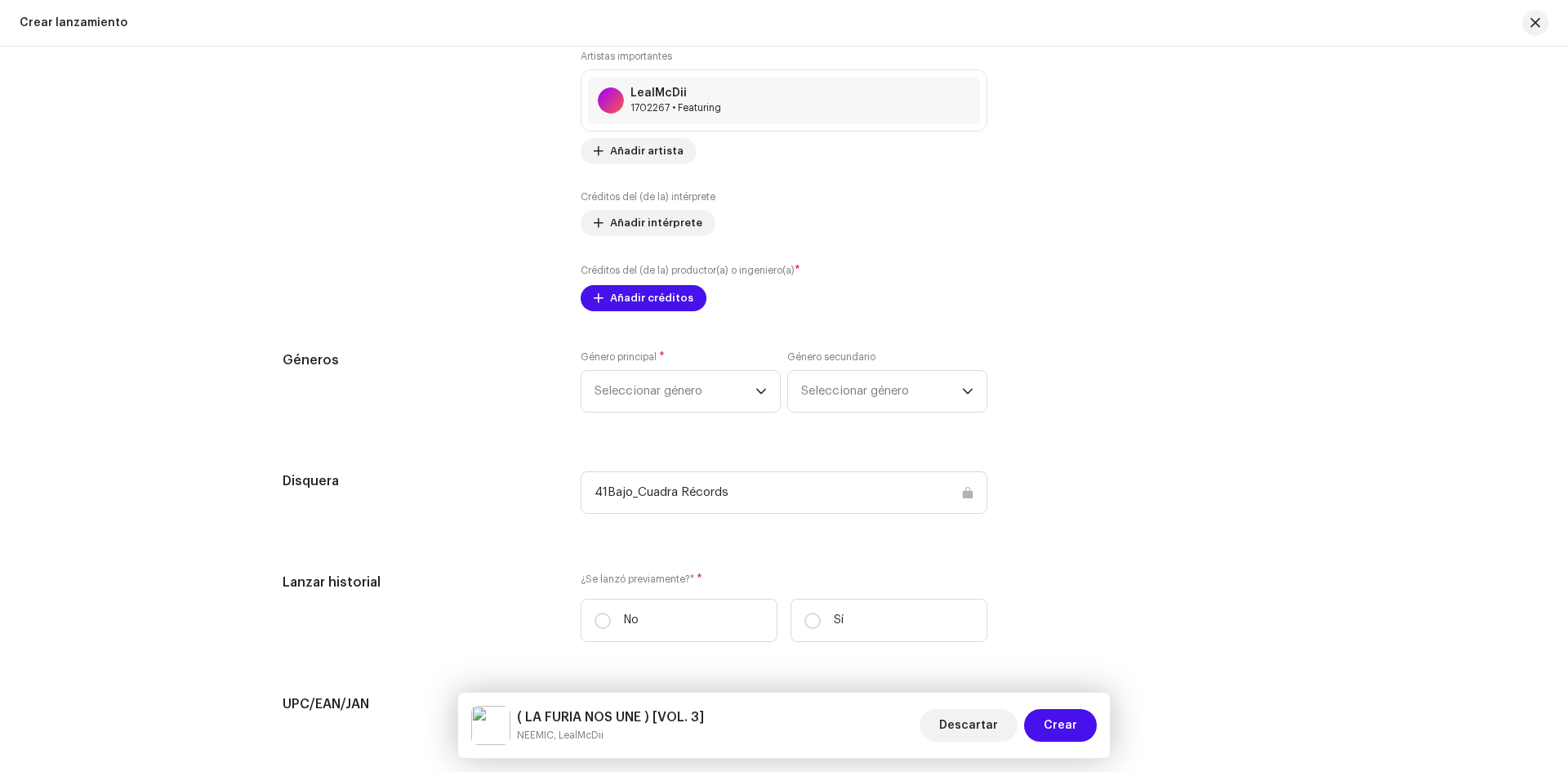
scroll to position [1987, 0]
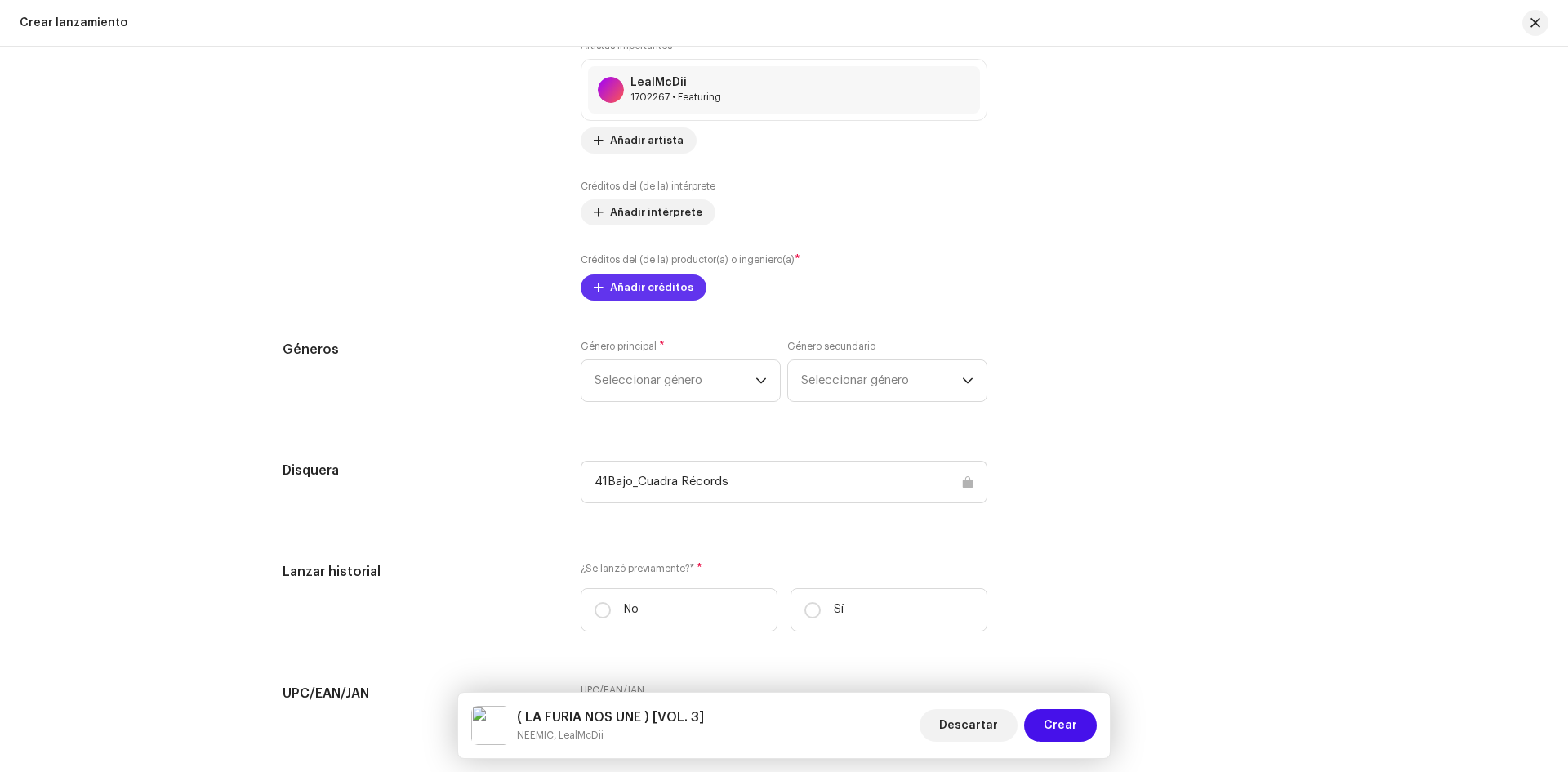
click at [631, 299] on span "Añadir créditos" at bounding box center [652, 288] width 83 height 32
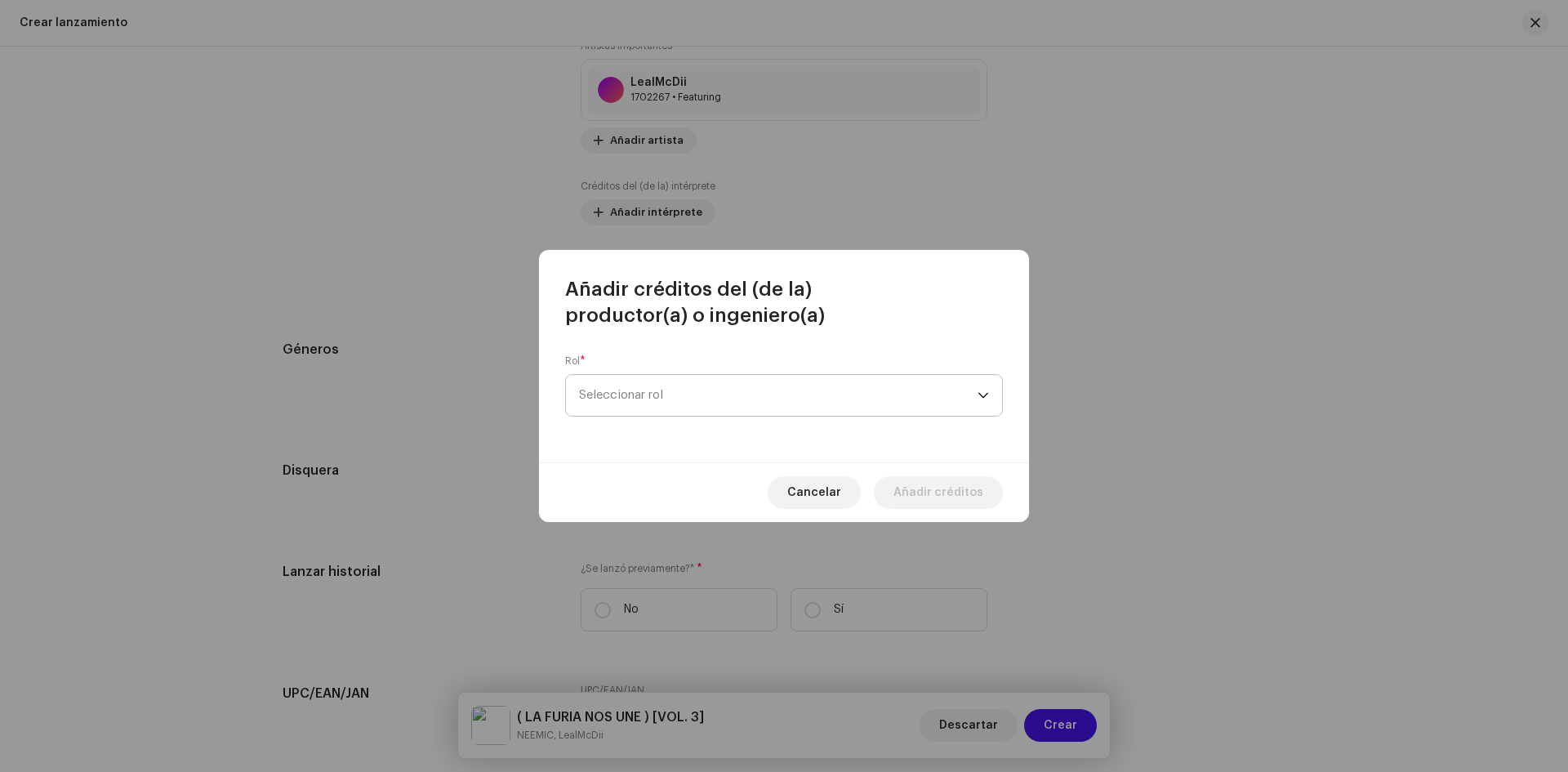
click at [702, 378] on span "Seleccionar rol" at bounding box center [778, 395] width 399 height 41
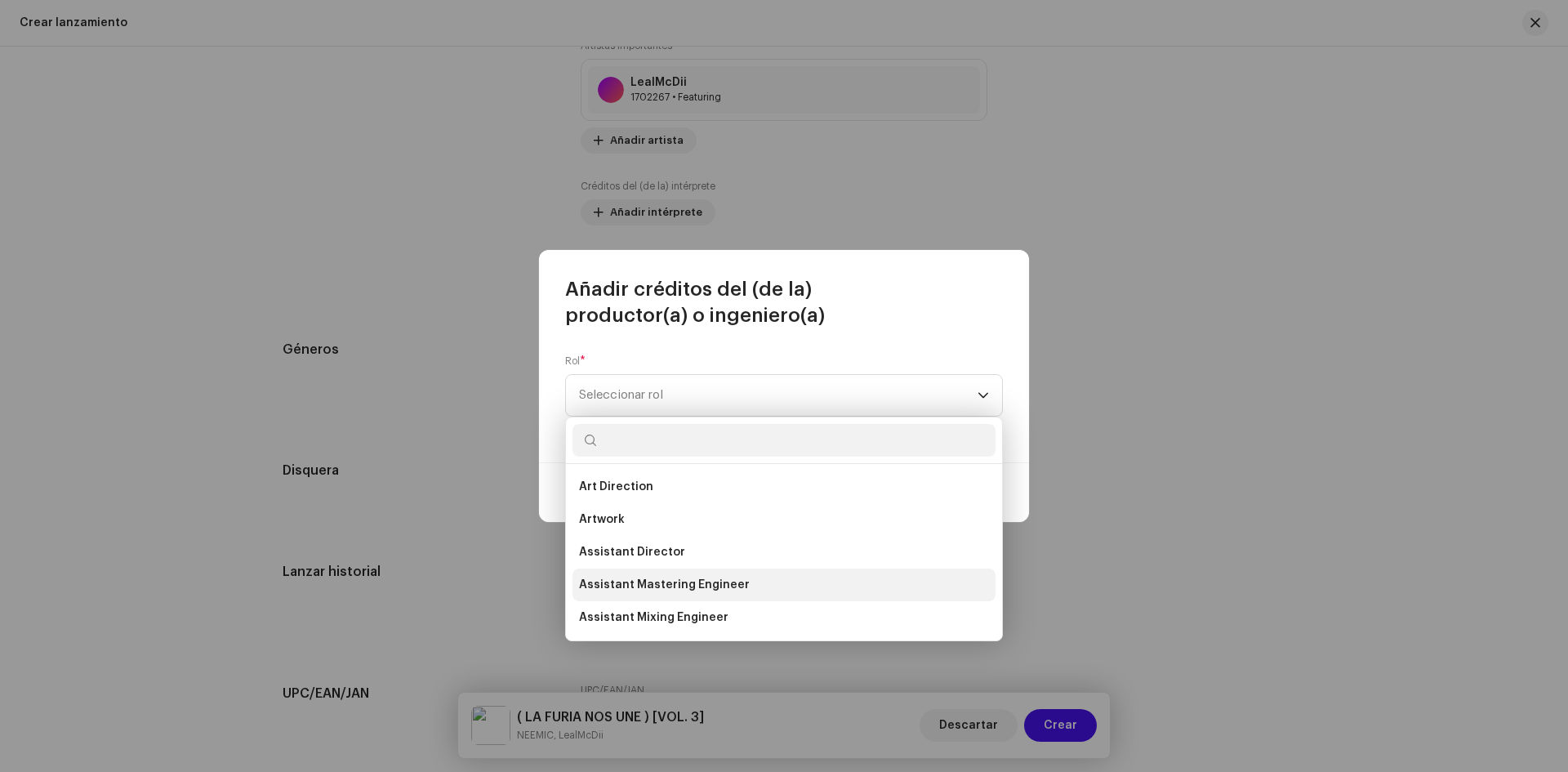
click at [648, 577] on span "Assistant Mastering Engineer" at bounding box center [664, 585] width 170 height 16
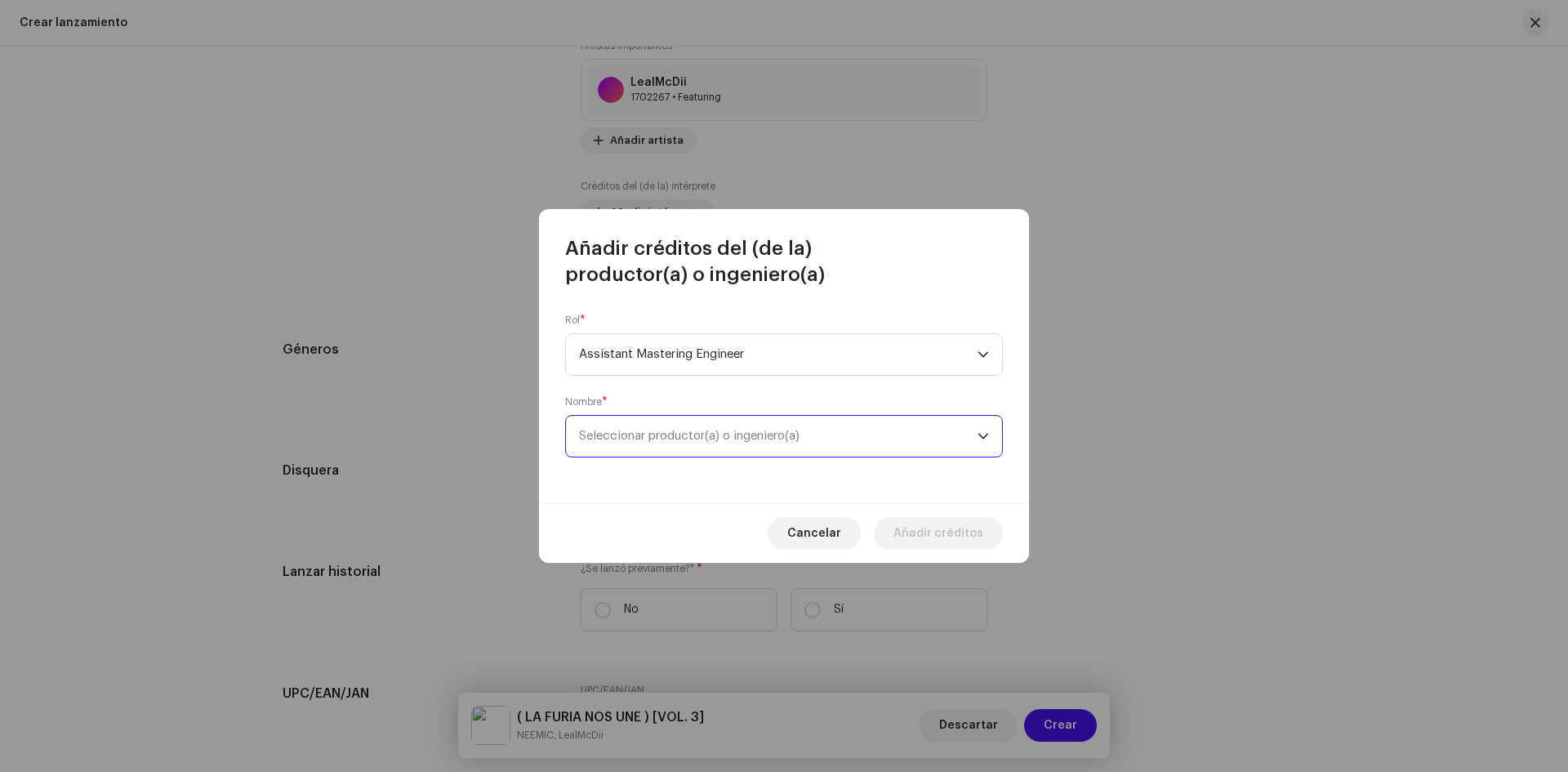
click at [730, 431] on span "Seleccionar productor(a) o ingeniero(a)" at bounding box center [689, 437] width 221 height 13
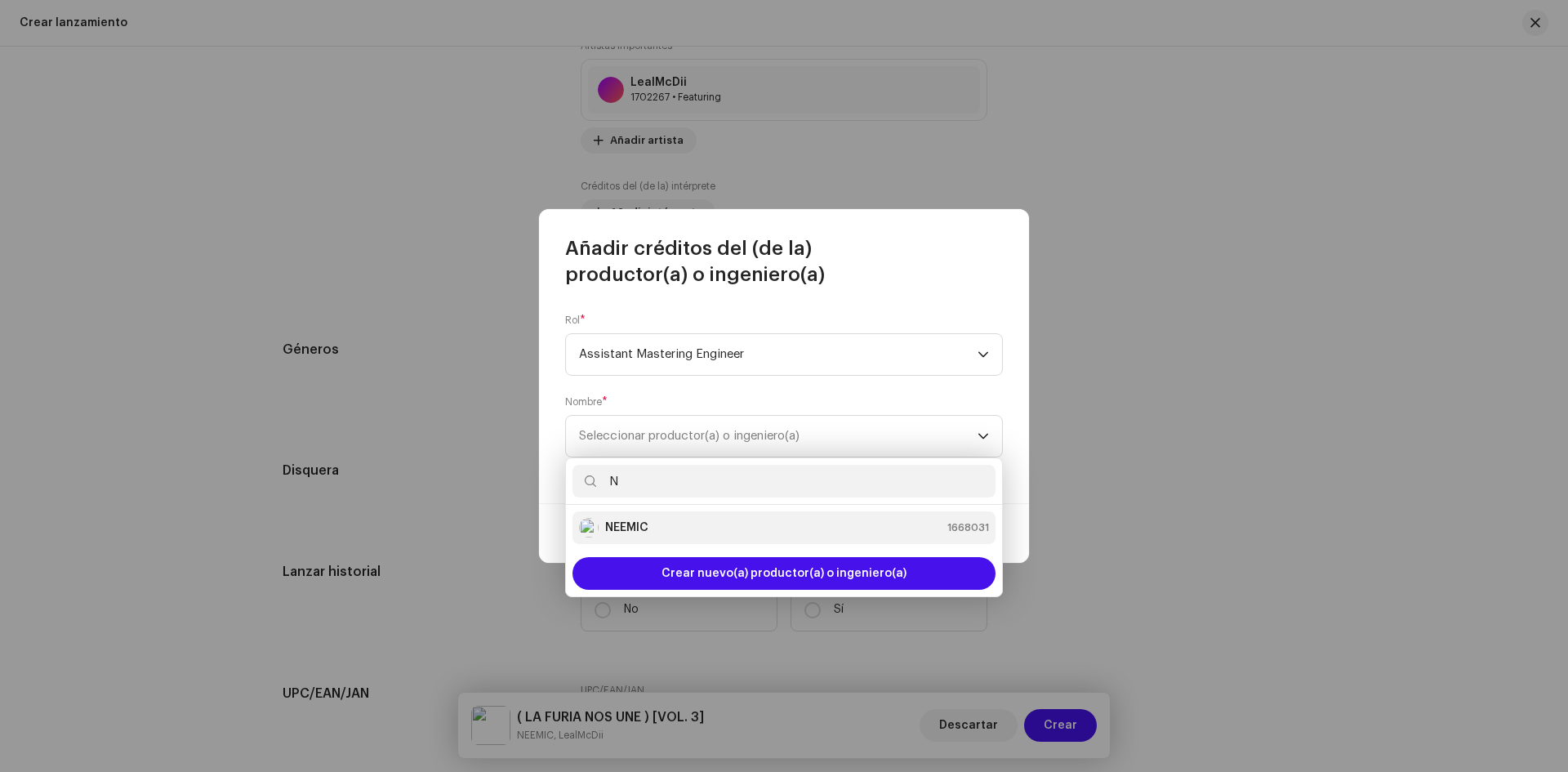
type input "N"
click at [615, 528] on strong "NEEMIC" at bounding box center [627, 528] width 43 height 16
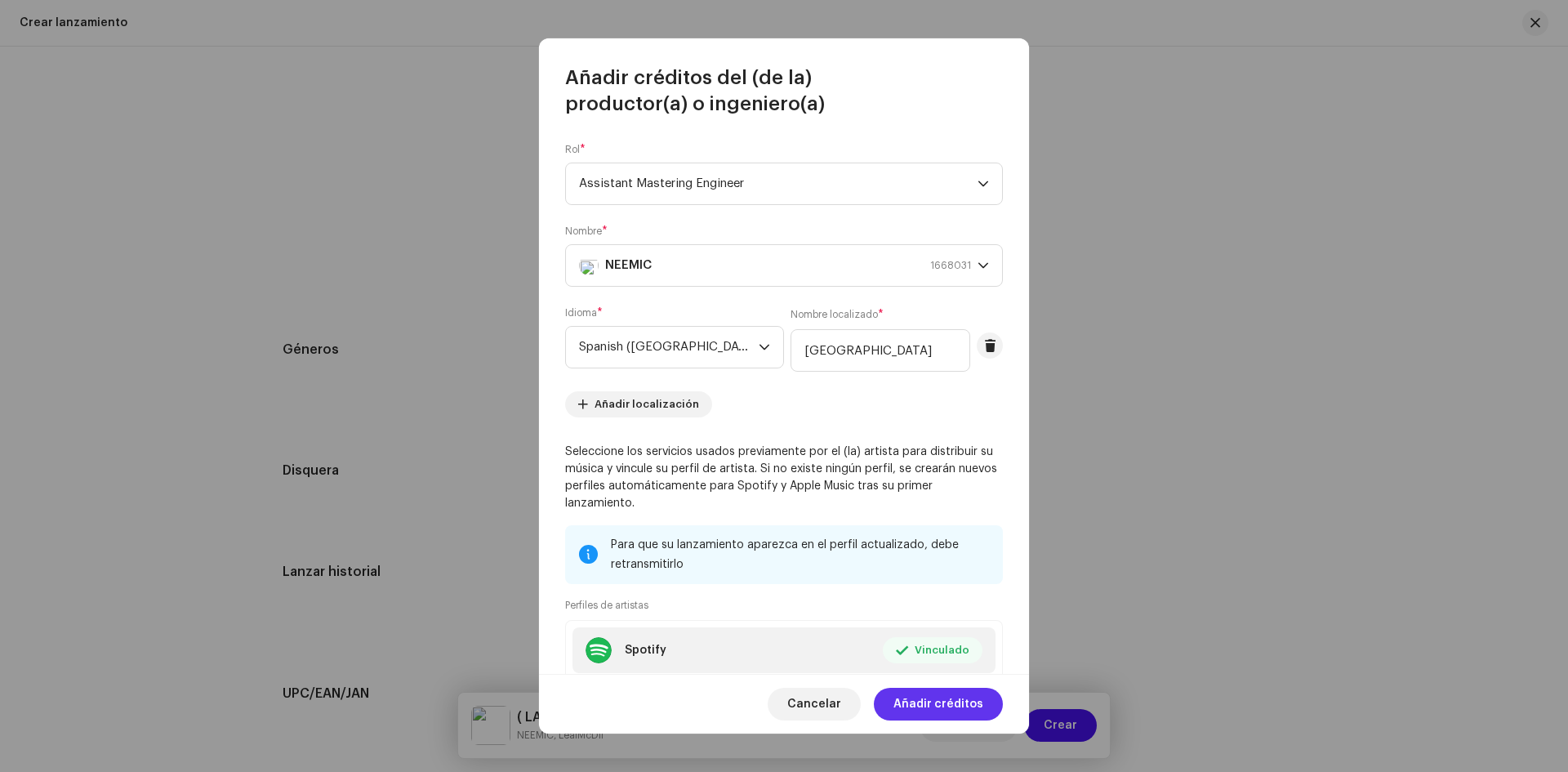
click at [956, 702] on span "Añadir créditos" at bounding box center [939, 704] width 90 height 32
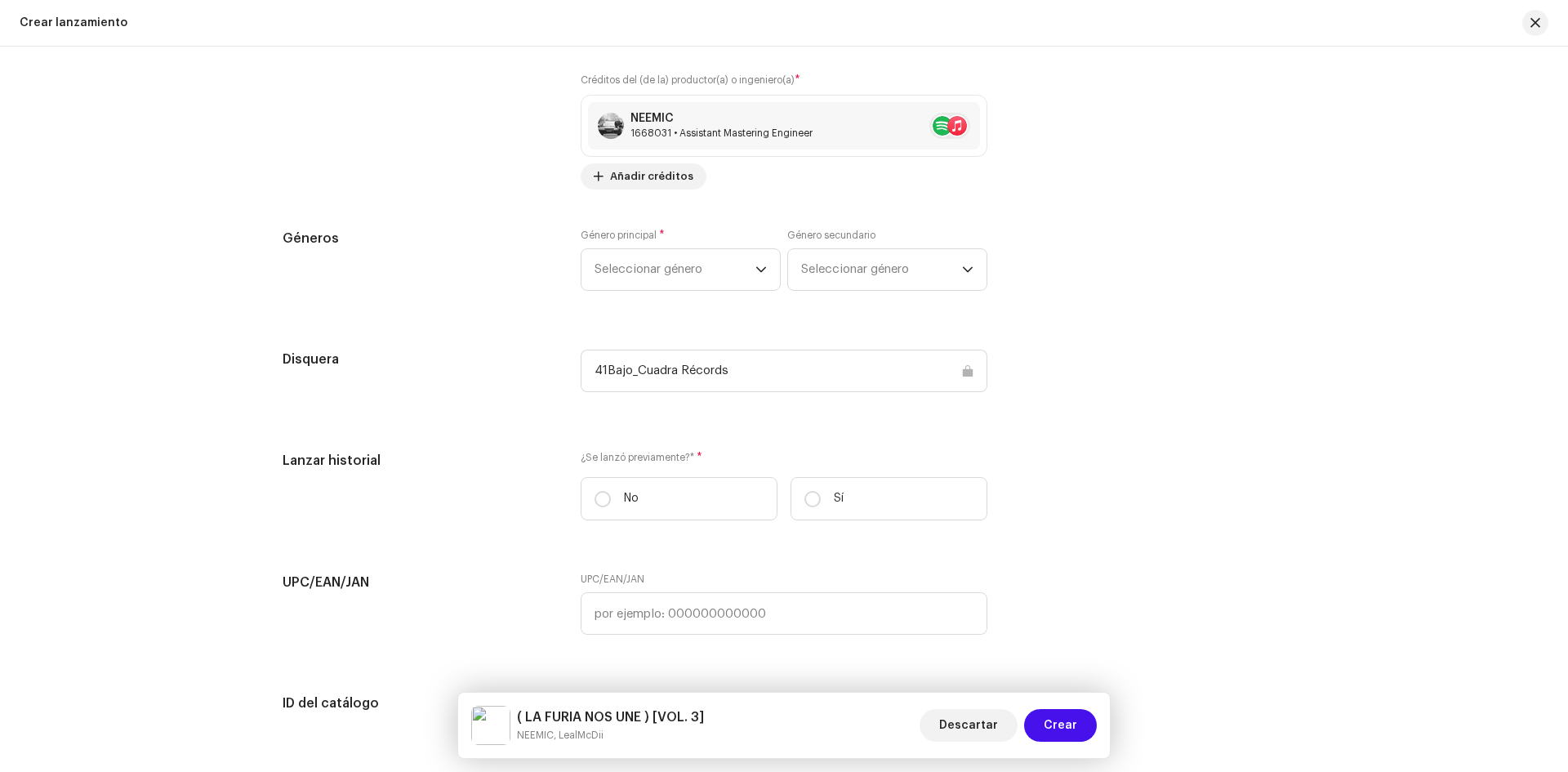
scroll to position [2177, 0]
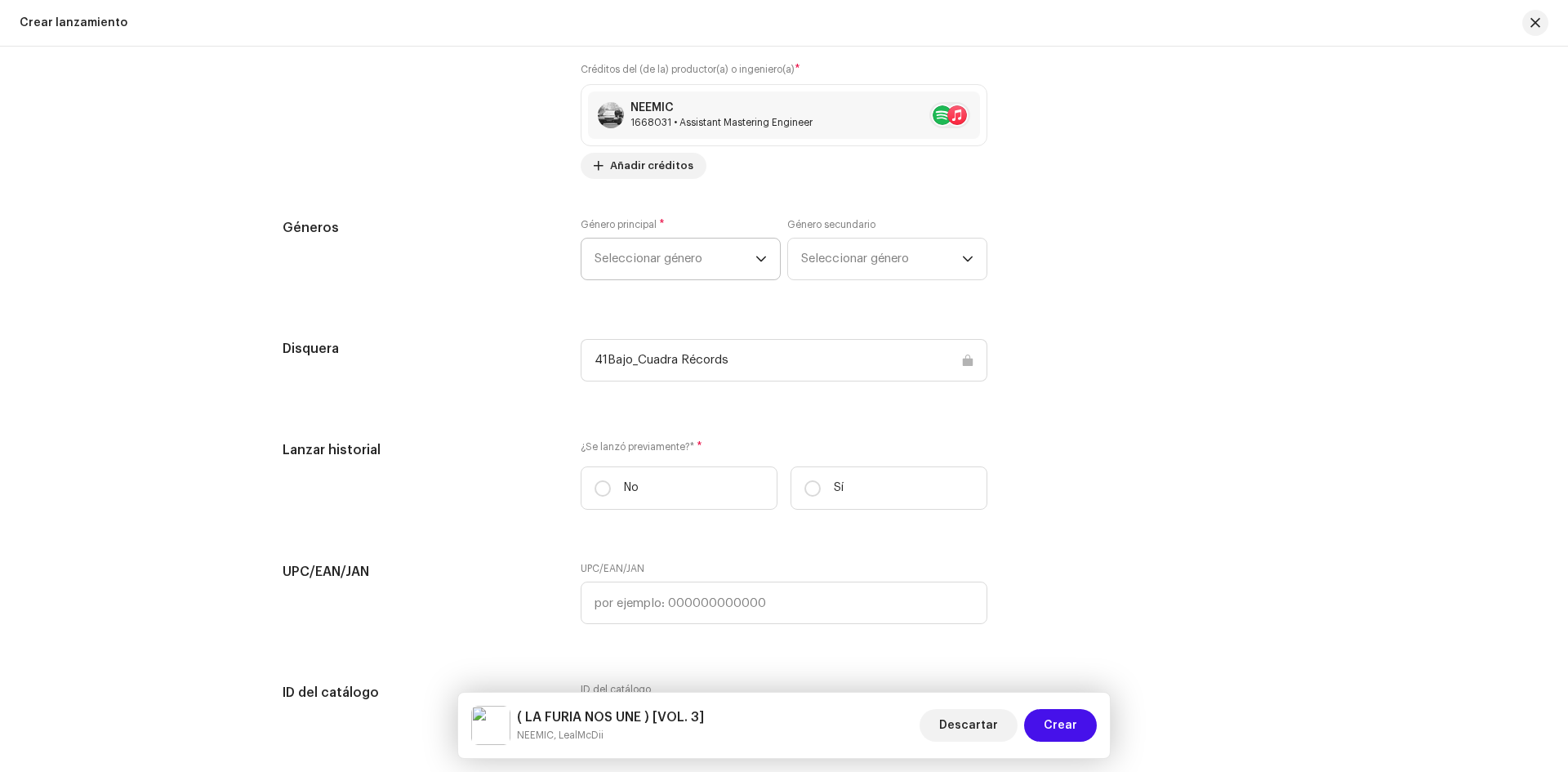
click at [689, 244] on span "Seleccionar género" at bounding box center [675, 259] width 160 height 41
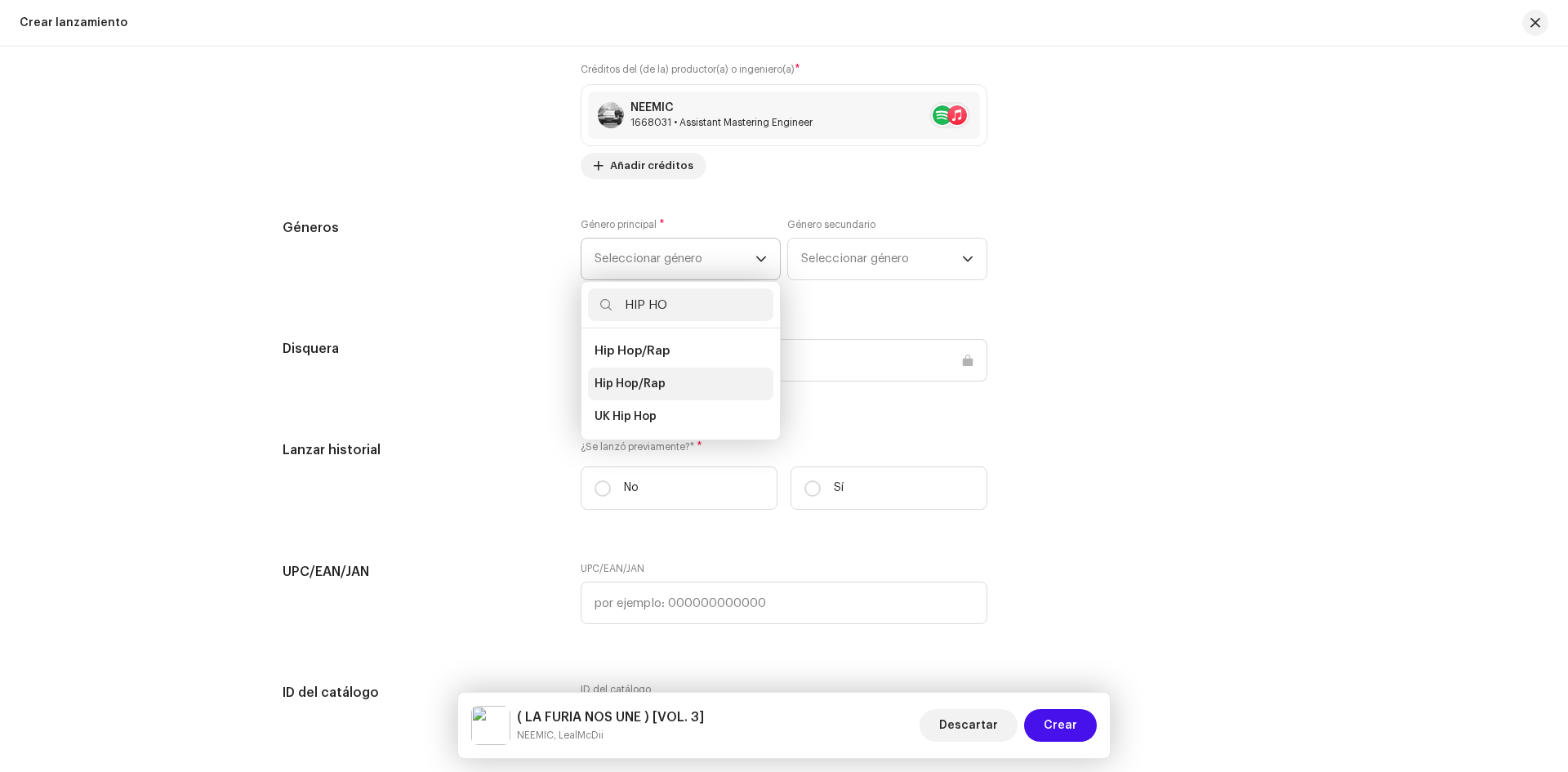
type input "HIP HO"
click at [645, 376] on span "Hip Hop/Rap" at bounding box center [630, 384] width 71 height 16
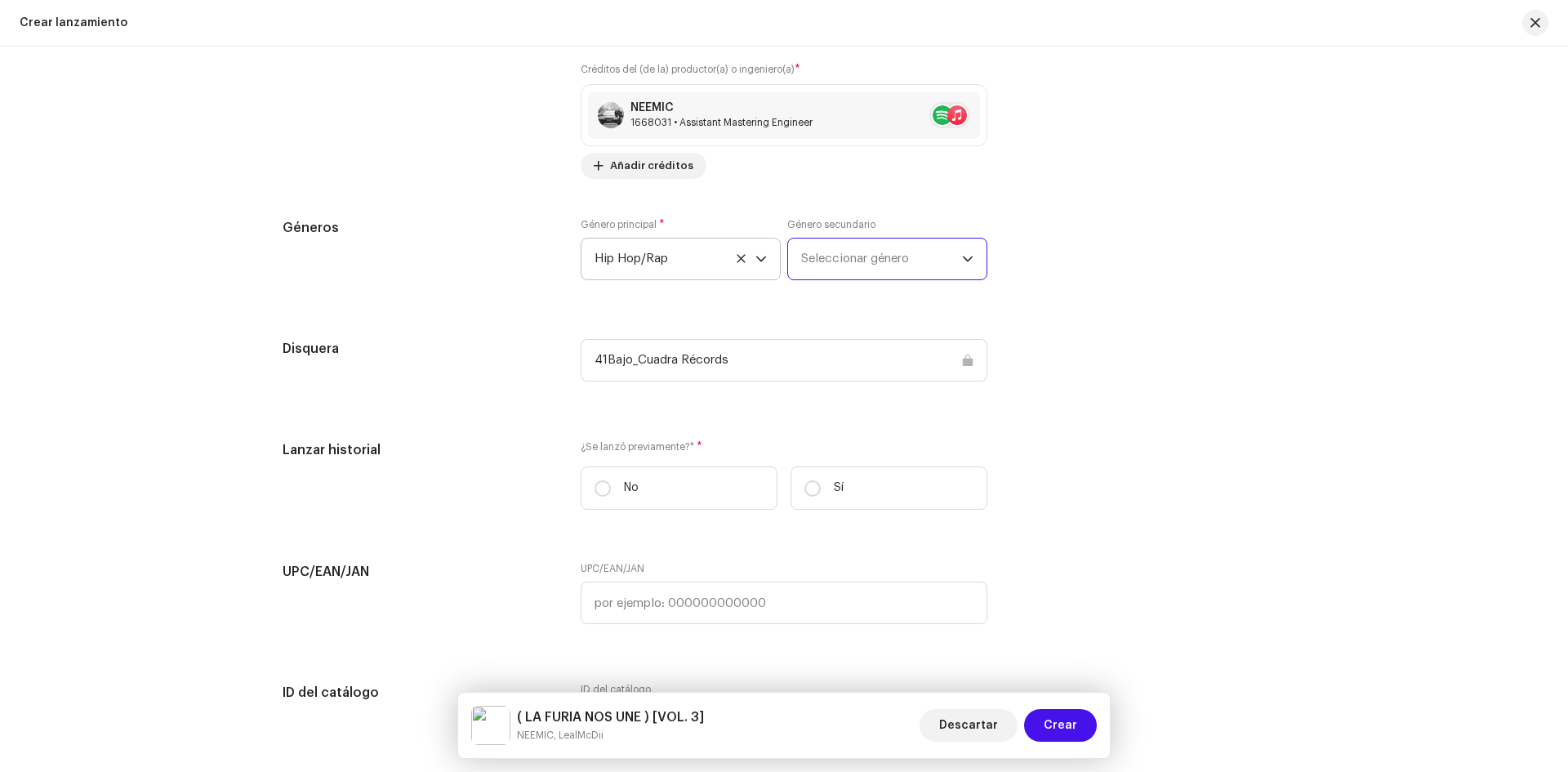
click at [867, 259] on span "Seleccionar género" at bounding box center [882, 259] width 160 height 41
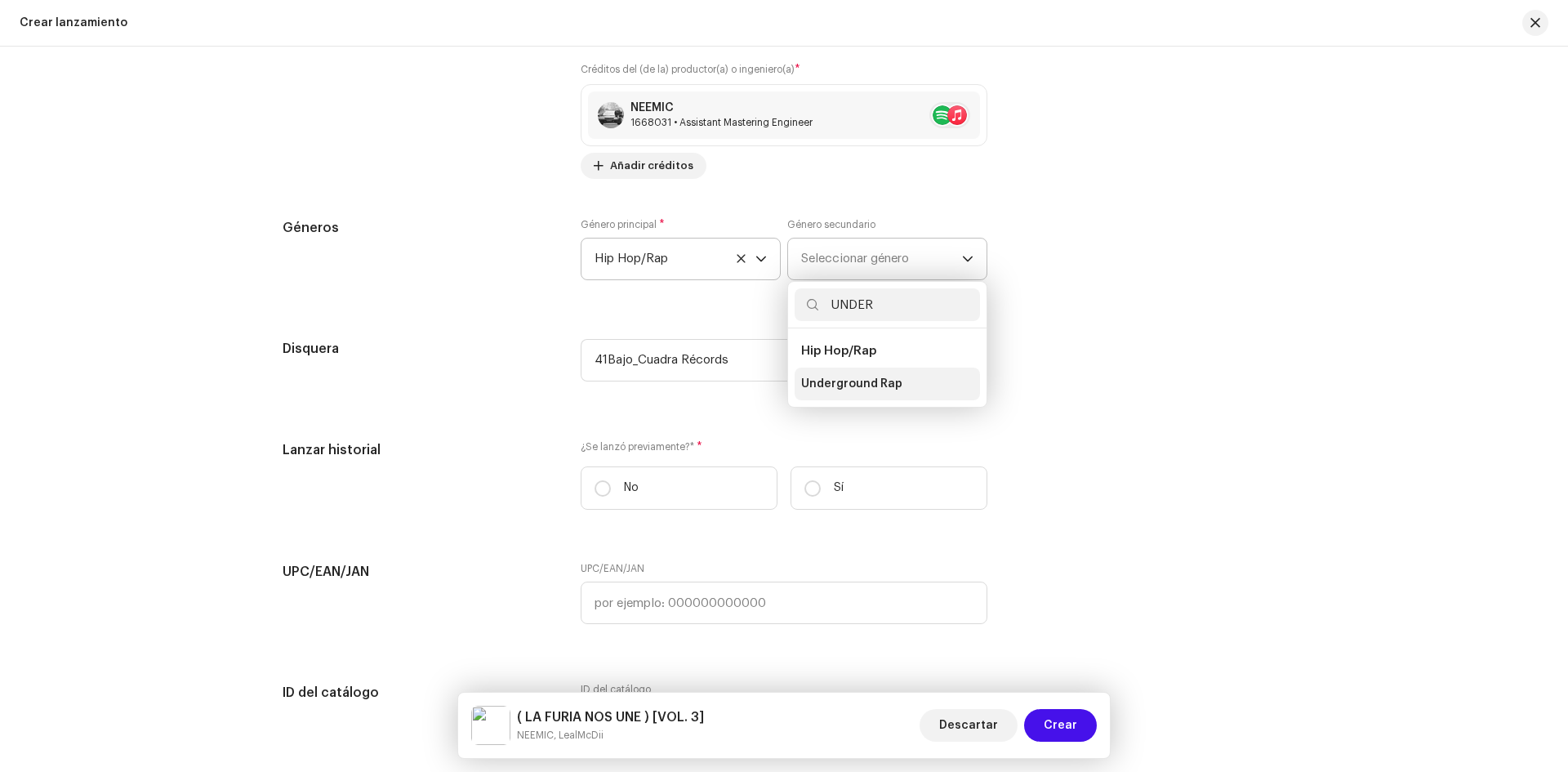
type input "UNDER"
click at [857, 384] on span "Underground Rap" at bounding box center [852, 384] width 101 height 16
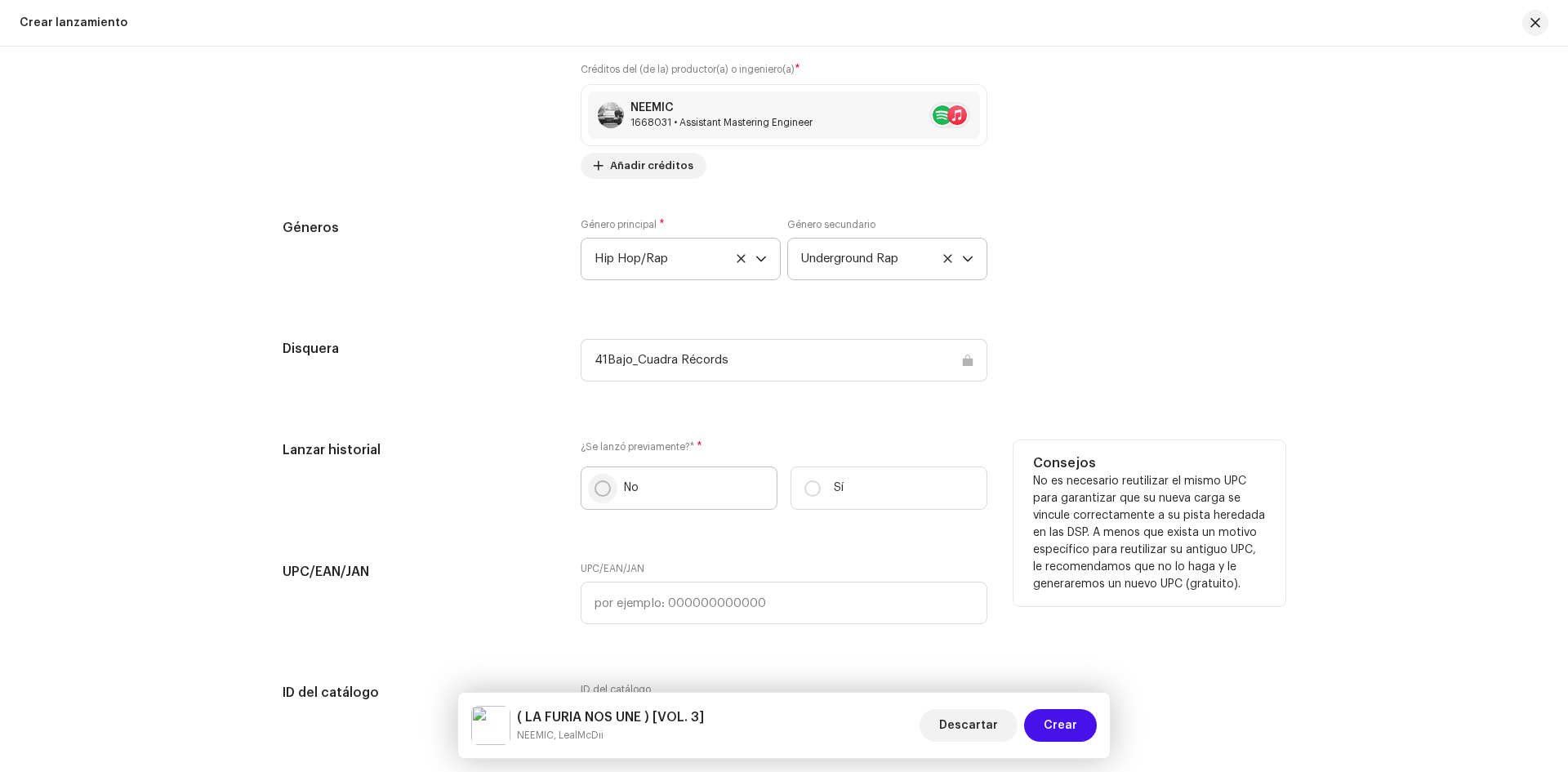
click at [595, 496] on p-radiobutton at bounding box center [603, 489] width 16 height 16
click at [595, 496] on input "No" at bounding box center [603, 489] width 16 height 16
radio input "true"
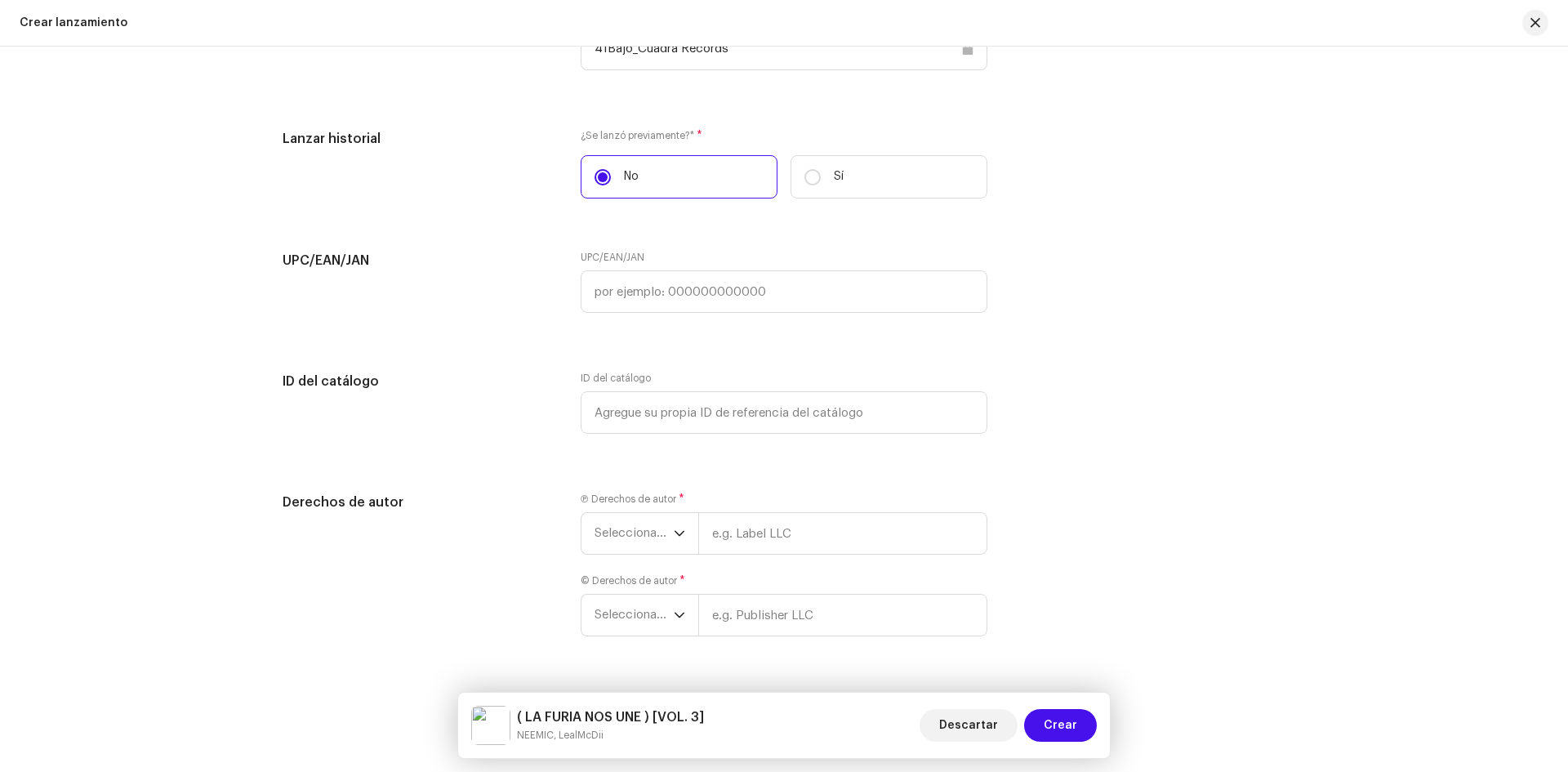
scroll to position [2530, 0]
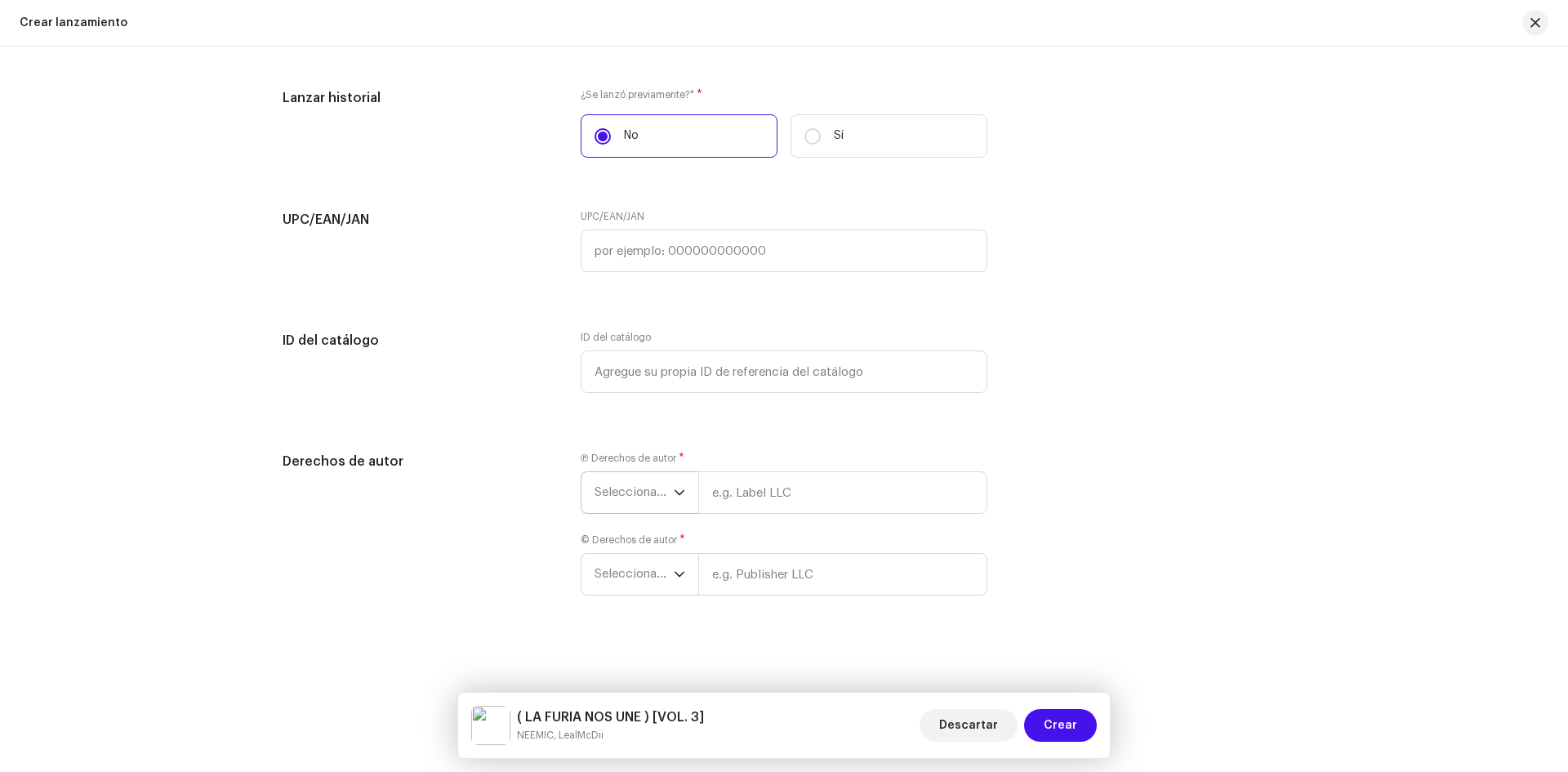
click at [680, 487] on icon "dropdown trigger" at bounding box center [679, 492] width 12 height 12
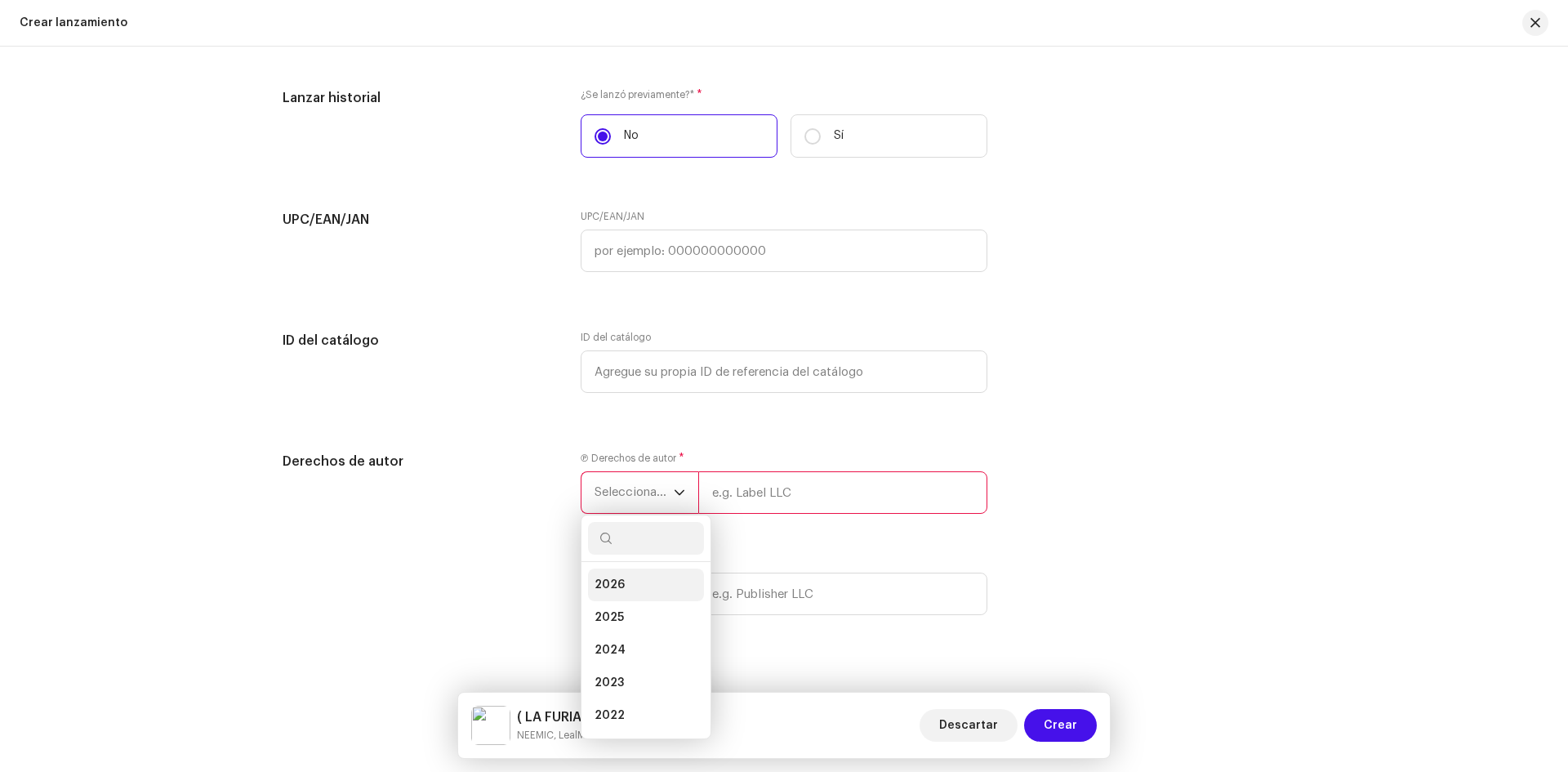
click at [611, 593] on span "2026" at bounding box center [610, 585] width 31 height 16
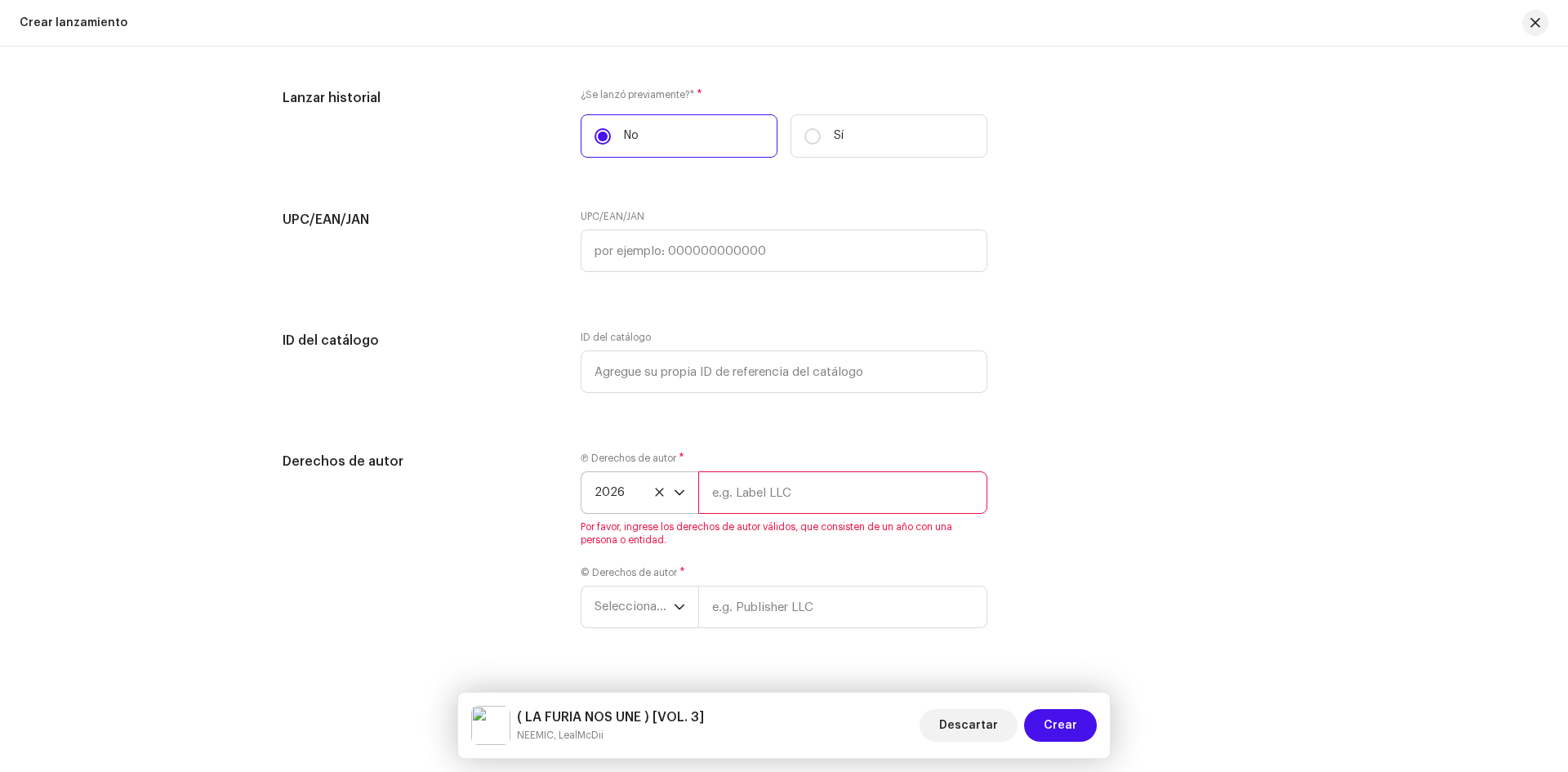
click at [735, 514] on div "Ⓟ Derechos de autor * 2026 Por favor, ingrese los derechos de autor válidos, qu…" at bounding box center [784, 499] width 407 height 95
click at [766, 494] on input "text" at bounding box center [843, 492] width 289 height 42
type input "[PERSON_NAME] CORBA [PERSON_NAME]"
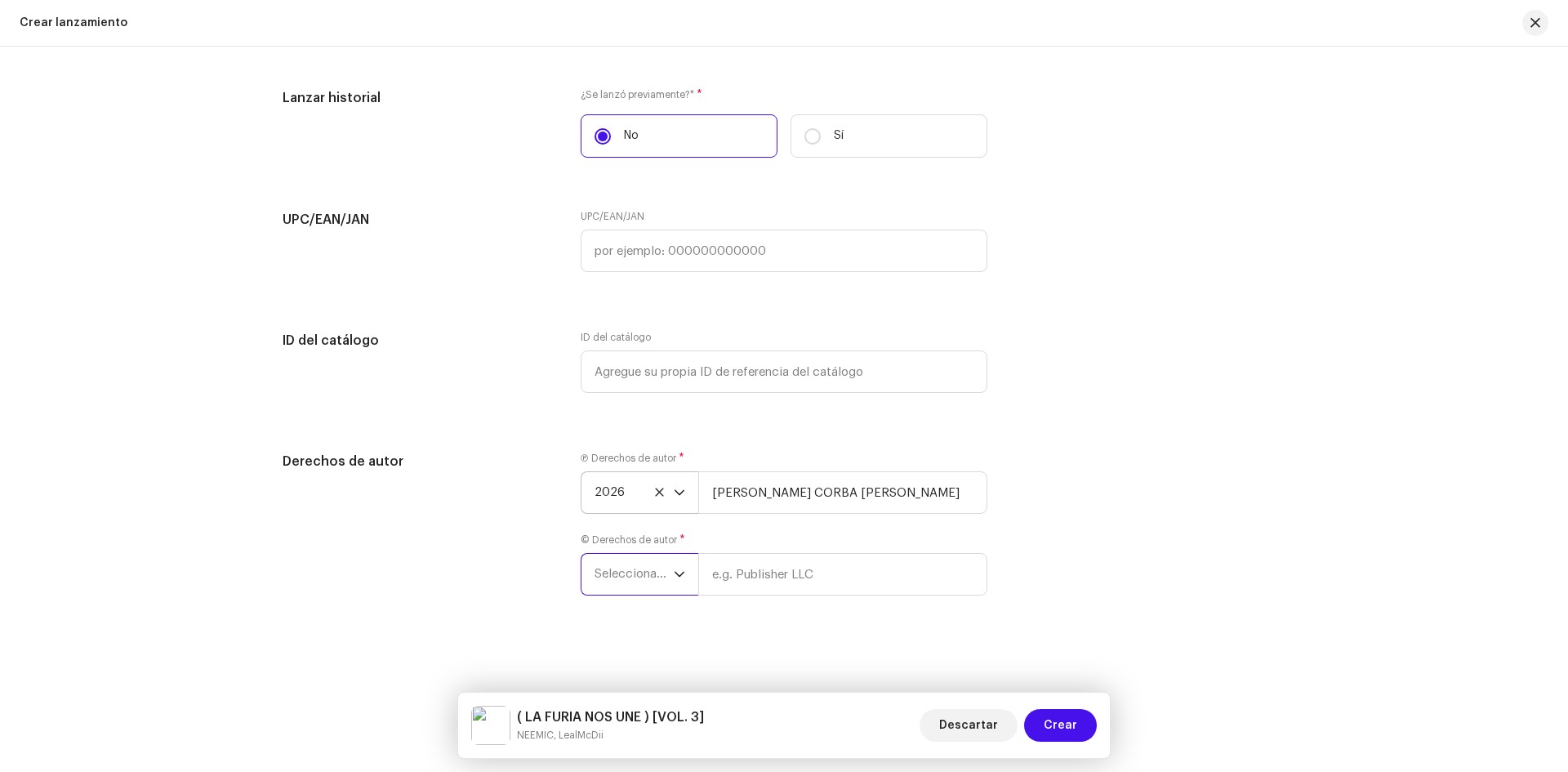
click at [646, 563] on span "Seleccionar año" at bounding box center [635, 574] width 79 height 41
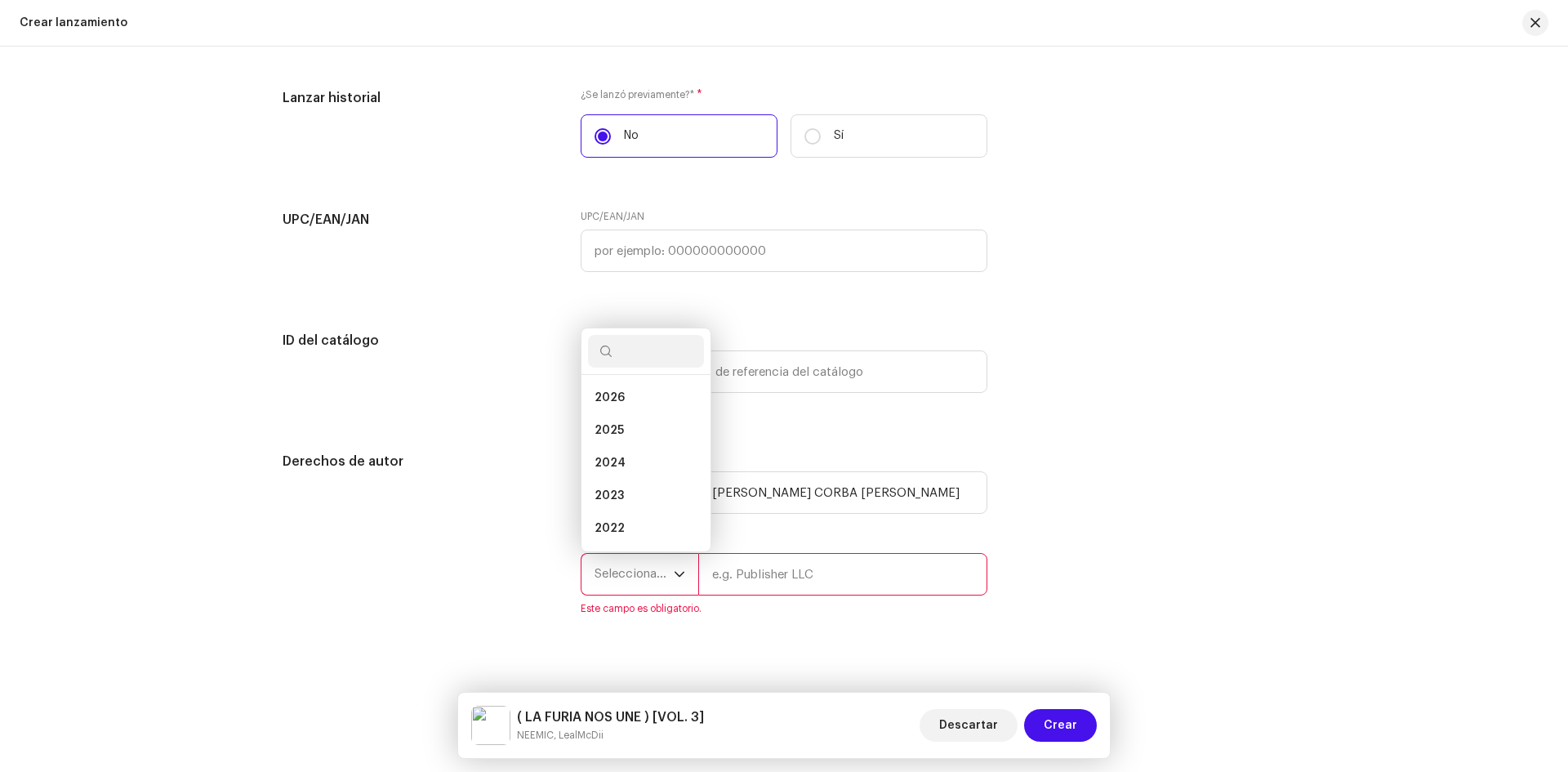
scroll to position [26, 0]
click at [646, 404] on li "2025" at bounding box center [646, 404] width 116 height 32
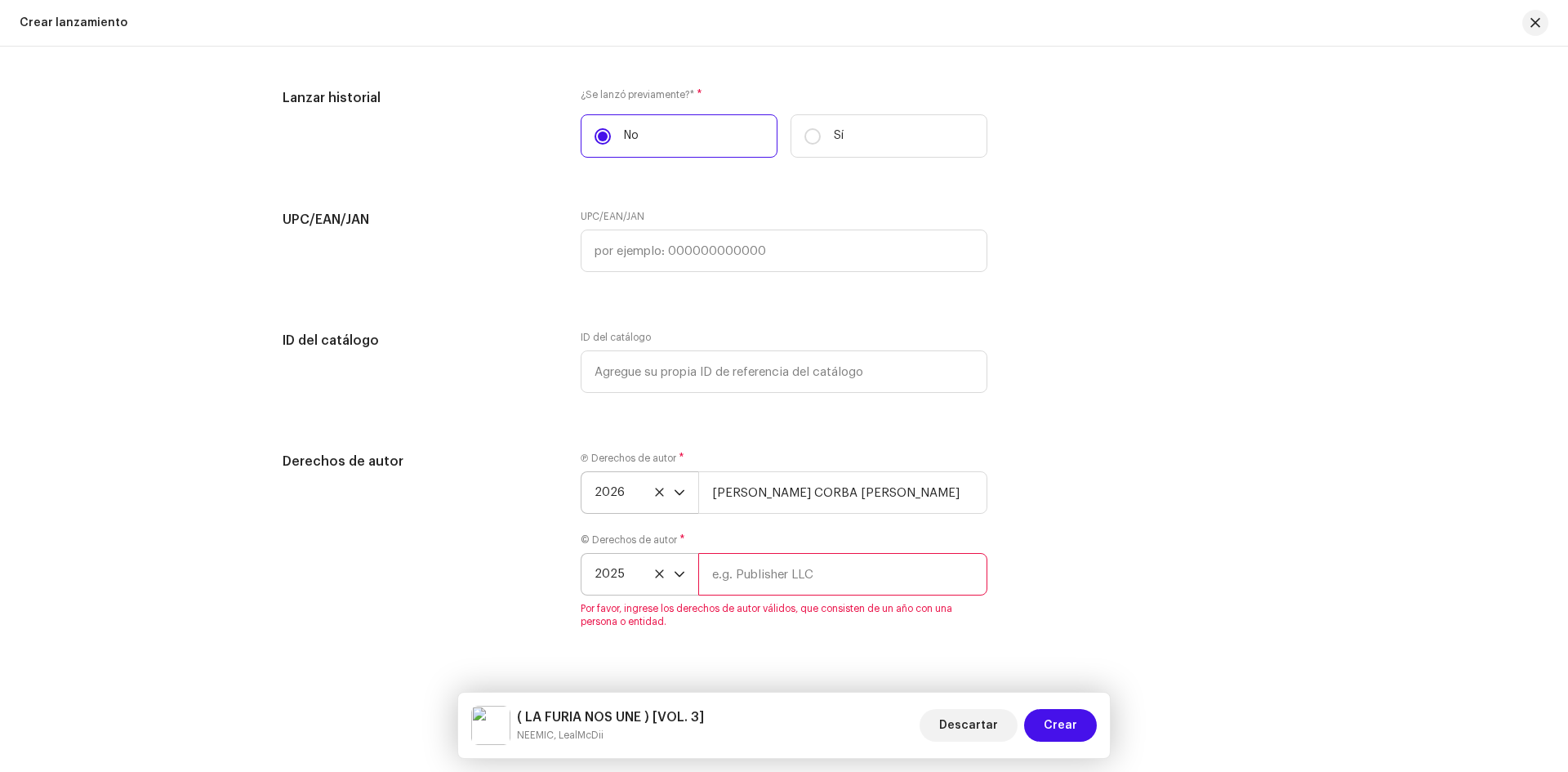
click at [764, 586] on input "text" at bounding box center [843, 574] width 289 height 42
type input "[PERSON_NAME] CORBA [PERSON_NAME]"
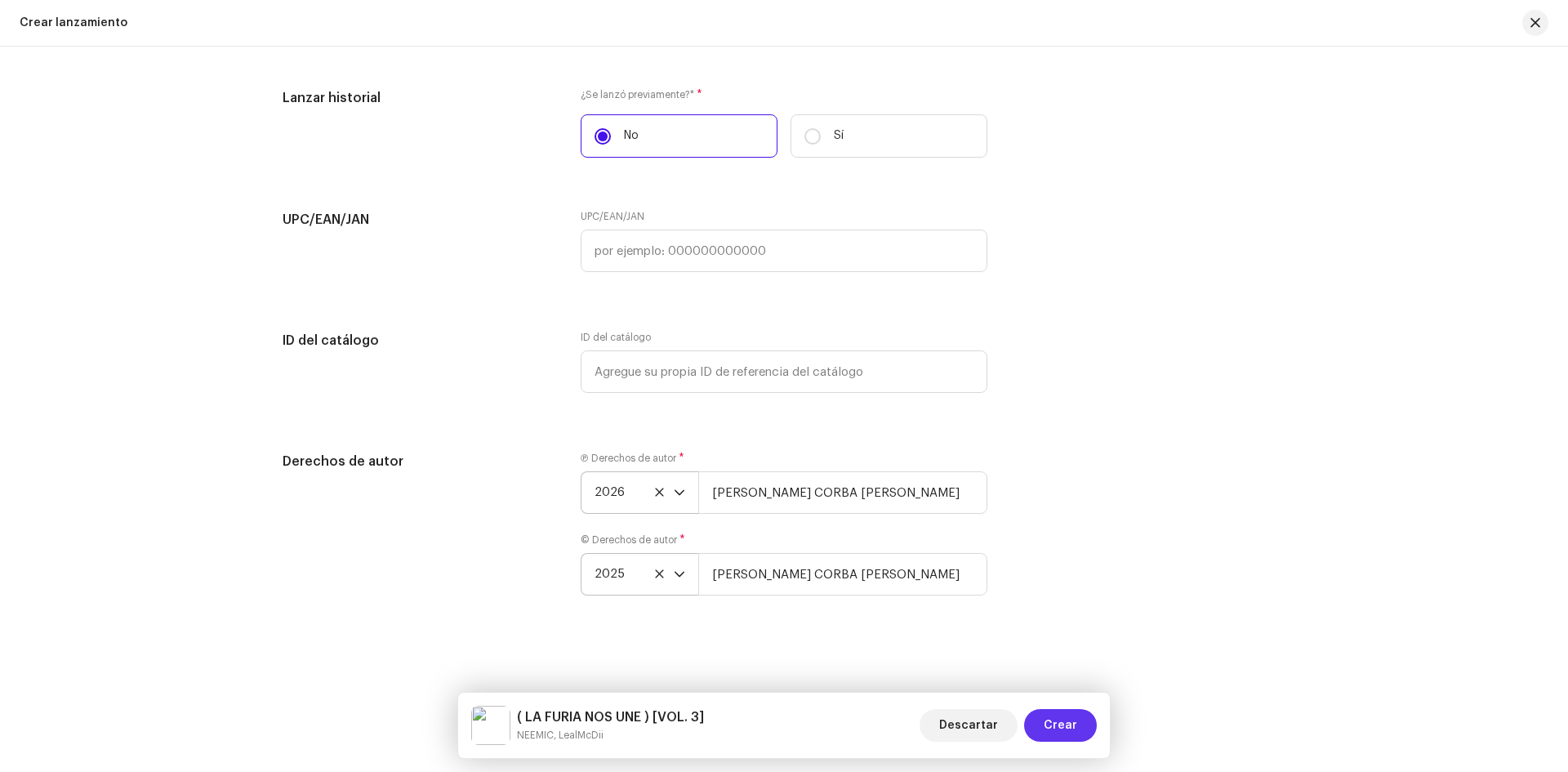
click at [1062, 729] on span "Crear" at bounding box center [1060, 725] width 33 height 32
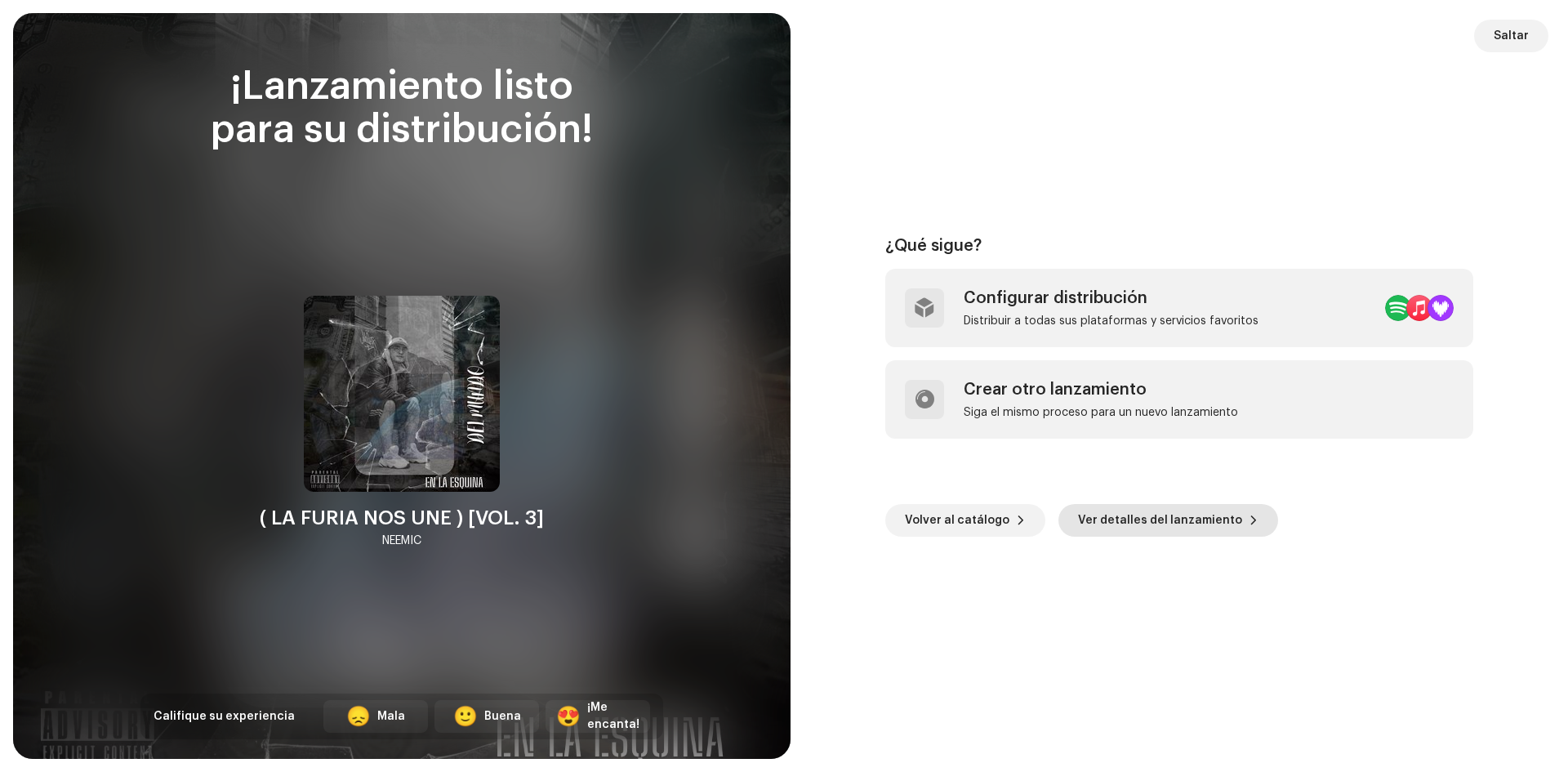
click at [1156, 527] on span "Ver detalles del lanzamiento" at bounding box center [1160, 520] width 164 height 32
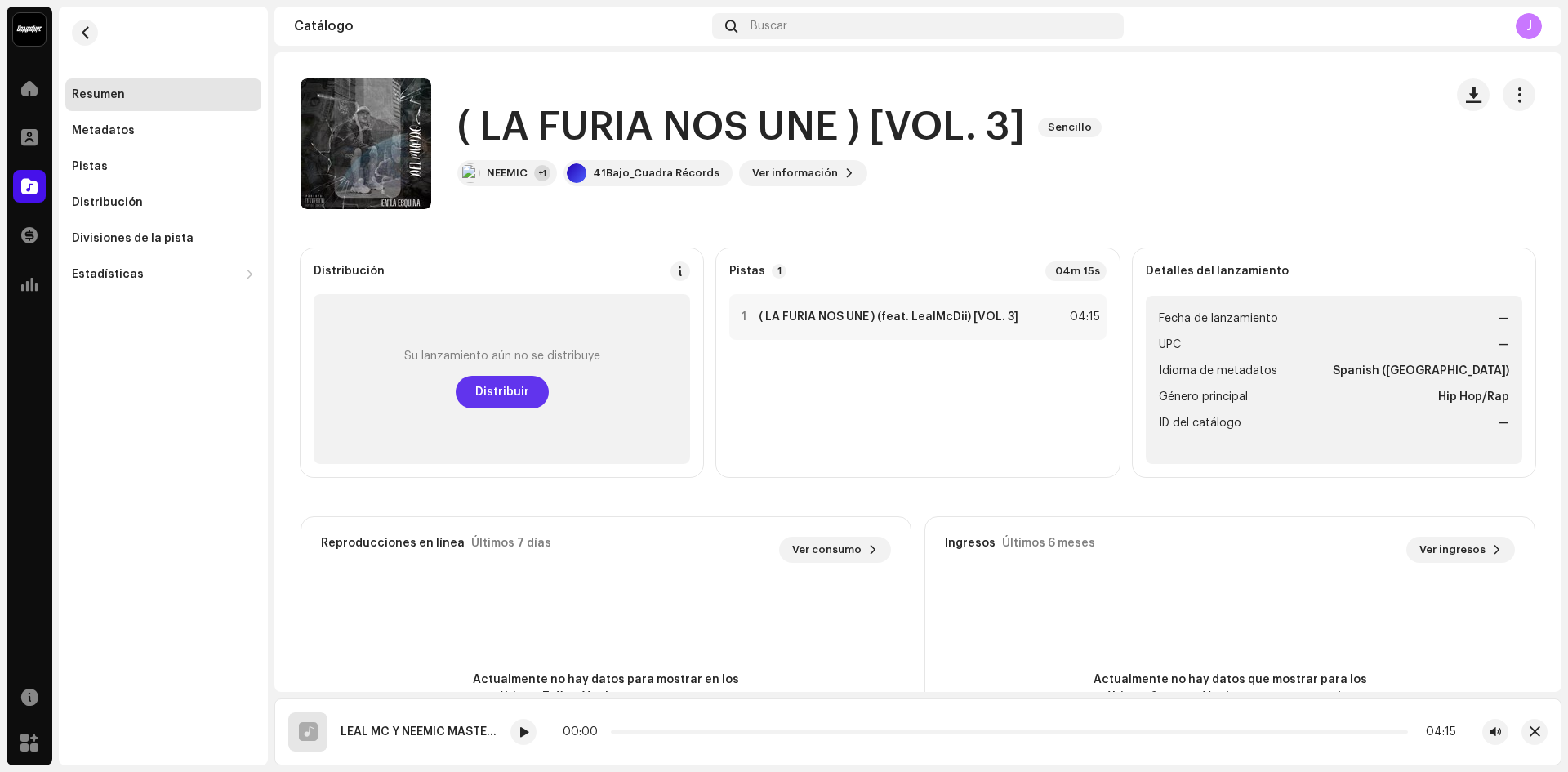
click at [497, 383] on span "Distribuir" at bounding box center [502, 392] width 54 height 32
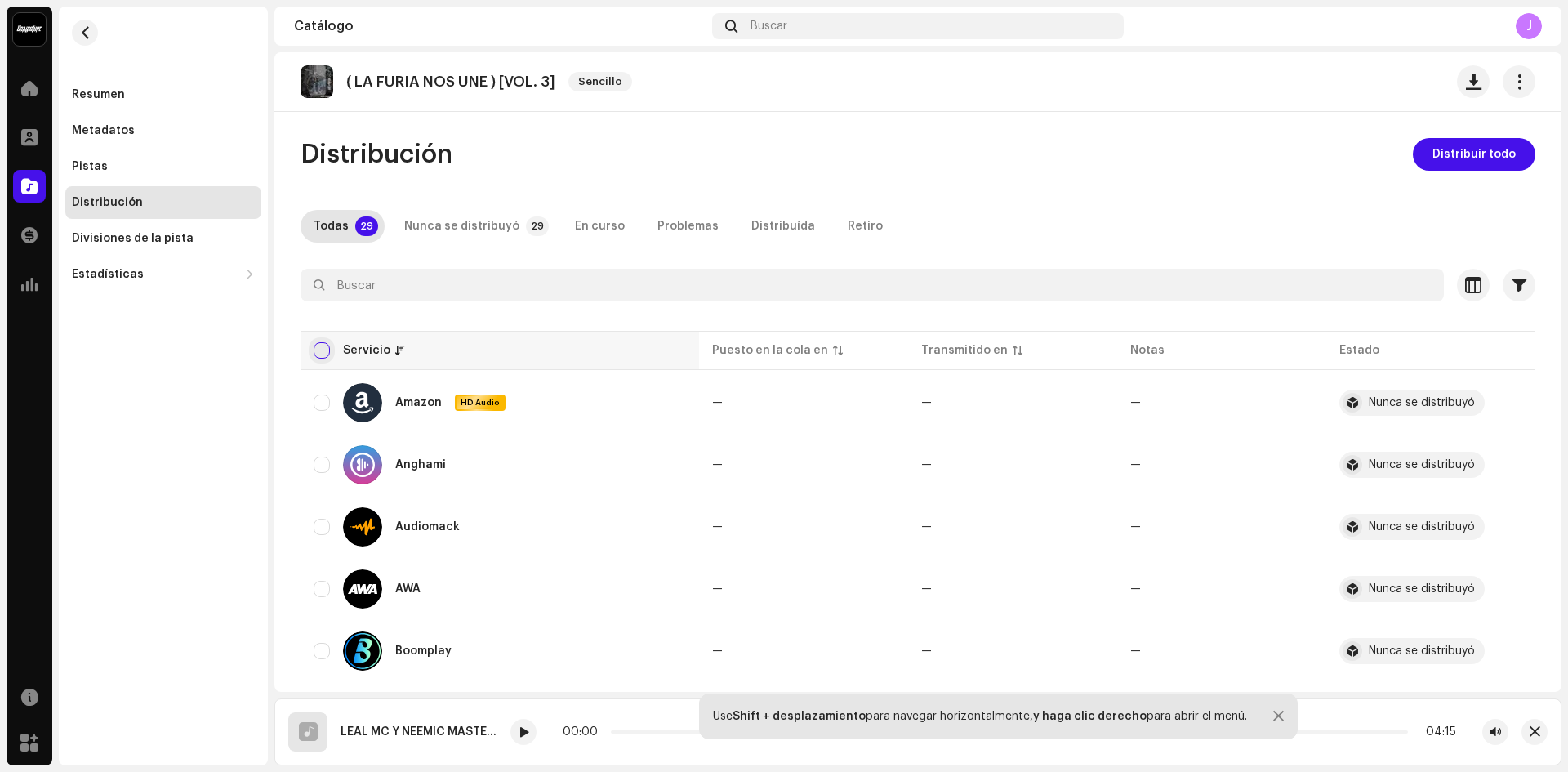
click at [325, 346] on input "checkbox" at bounding box center [322, 351] width 16 height 16
checkbox input "true"
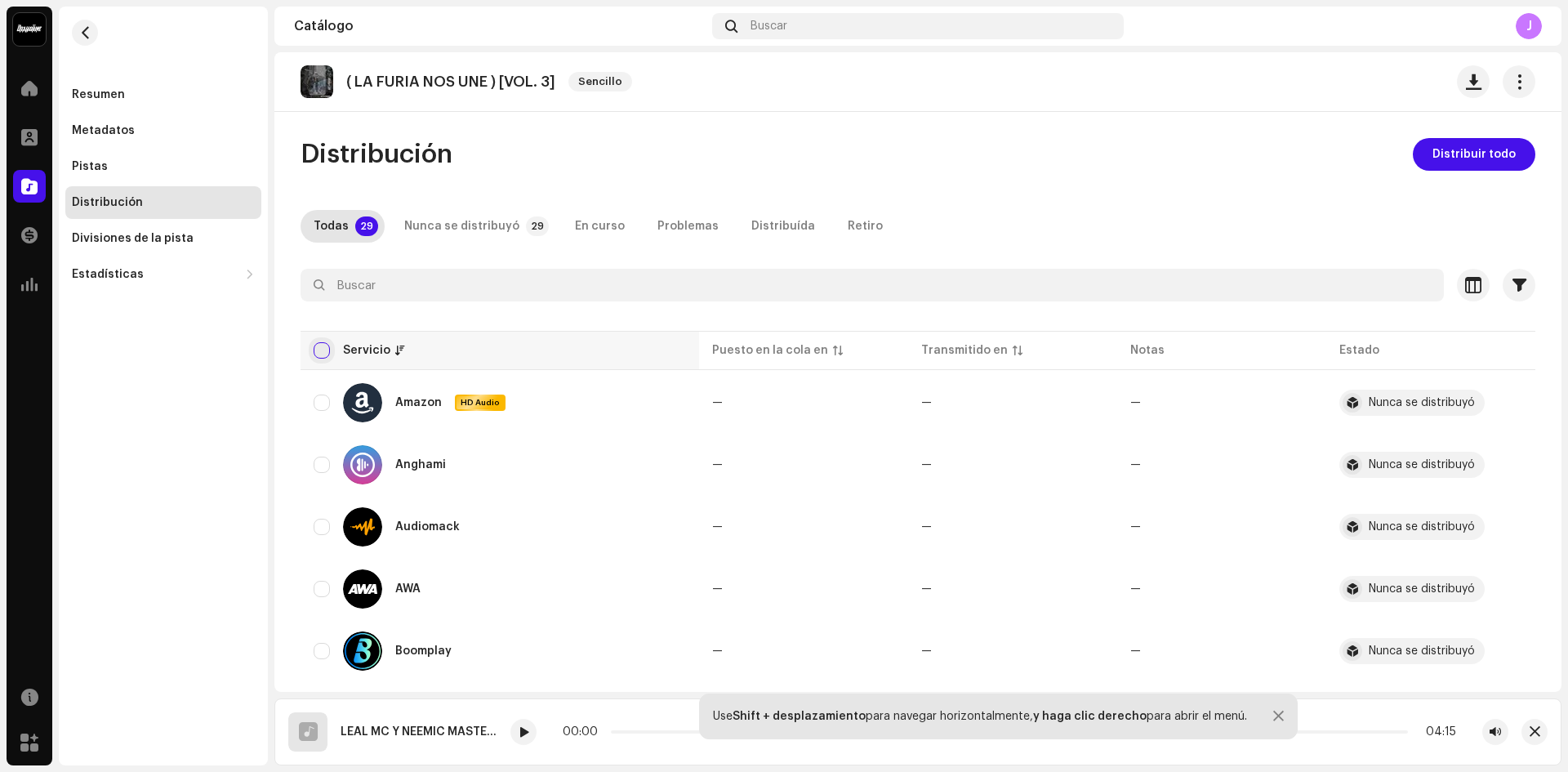
checkbox input "true"
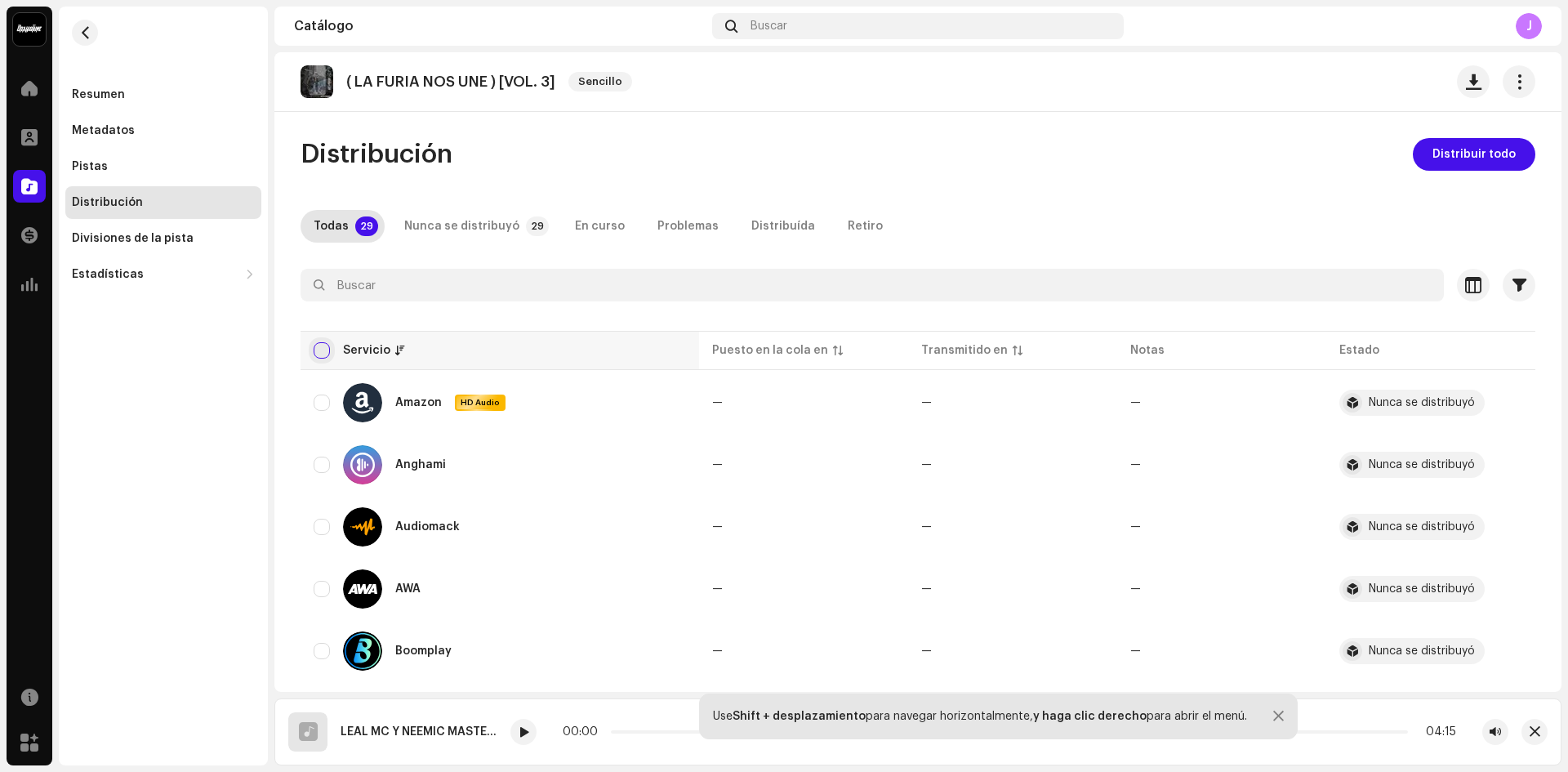
checkbox input "true"
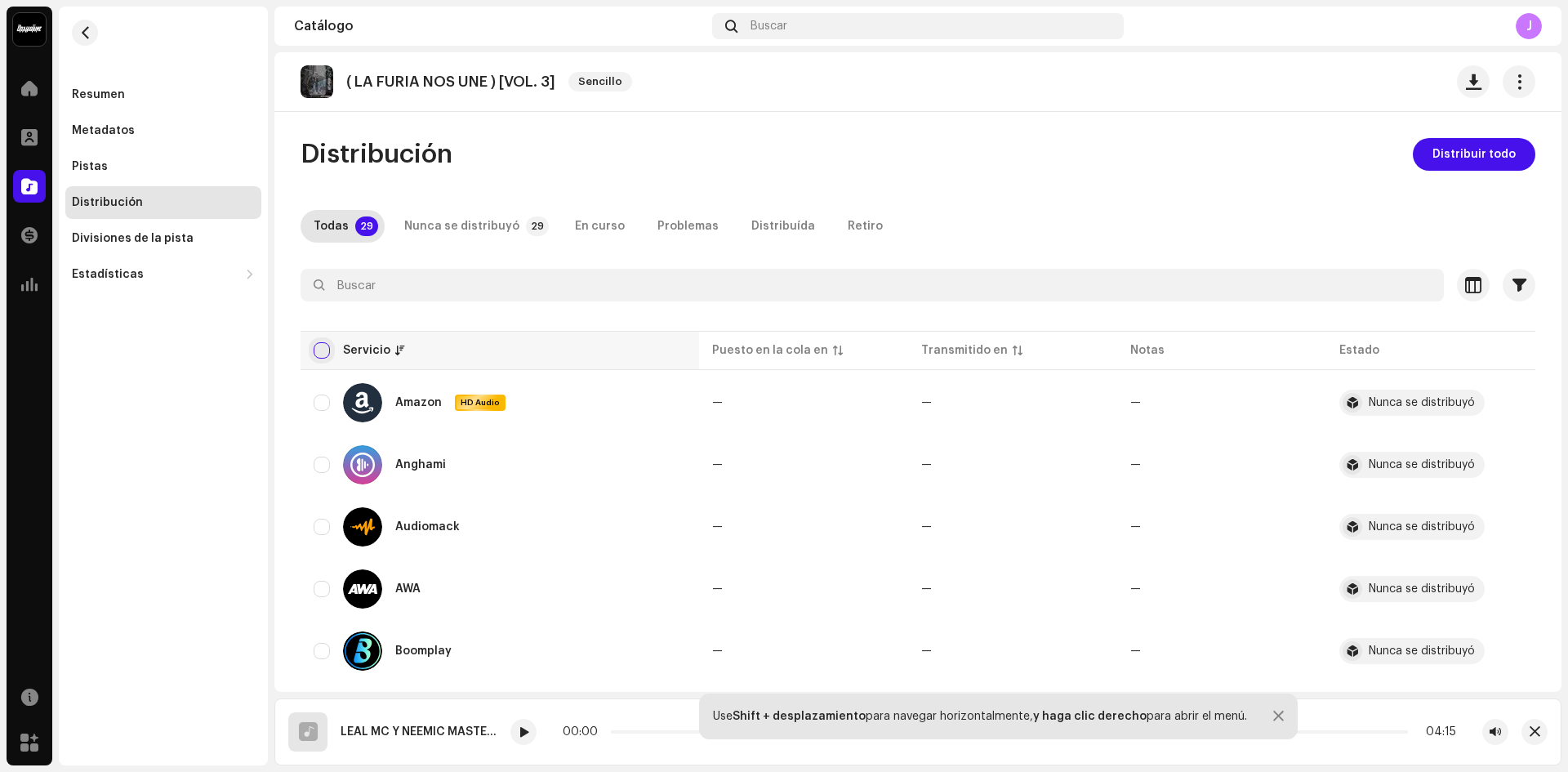
checkbox input "true"
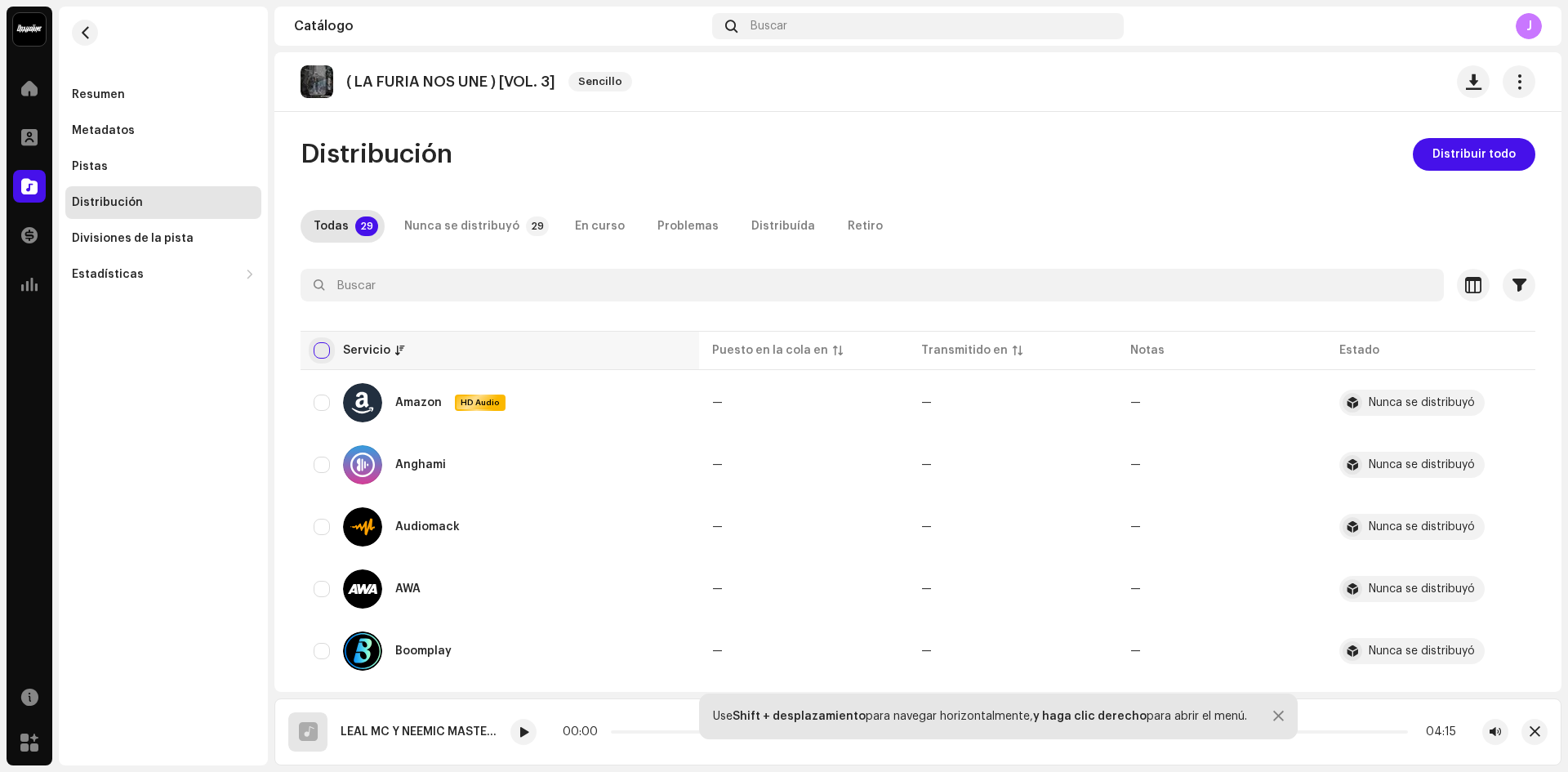
checkbox input "true"
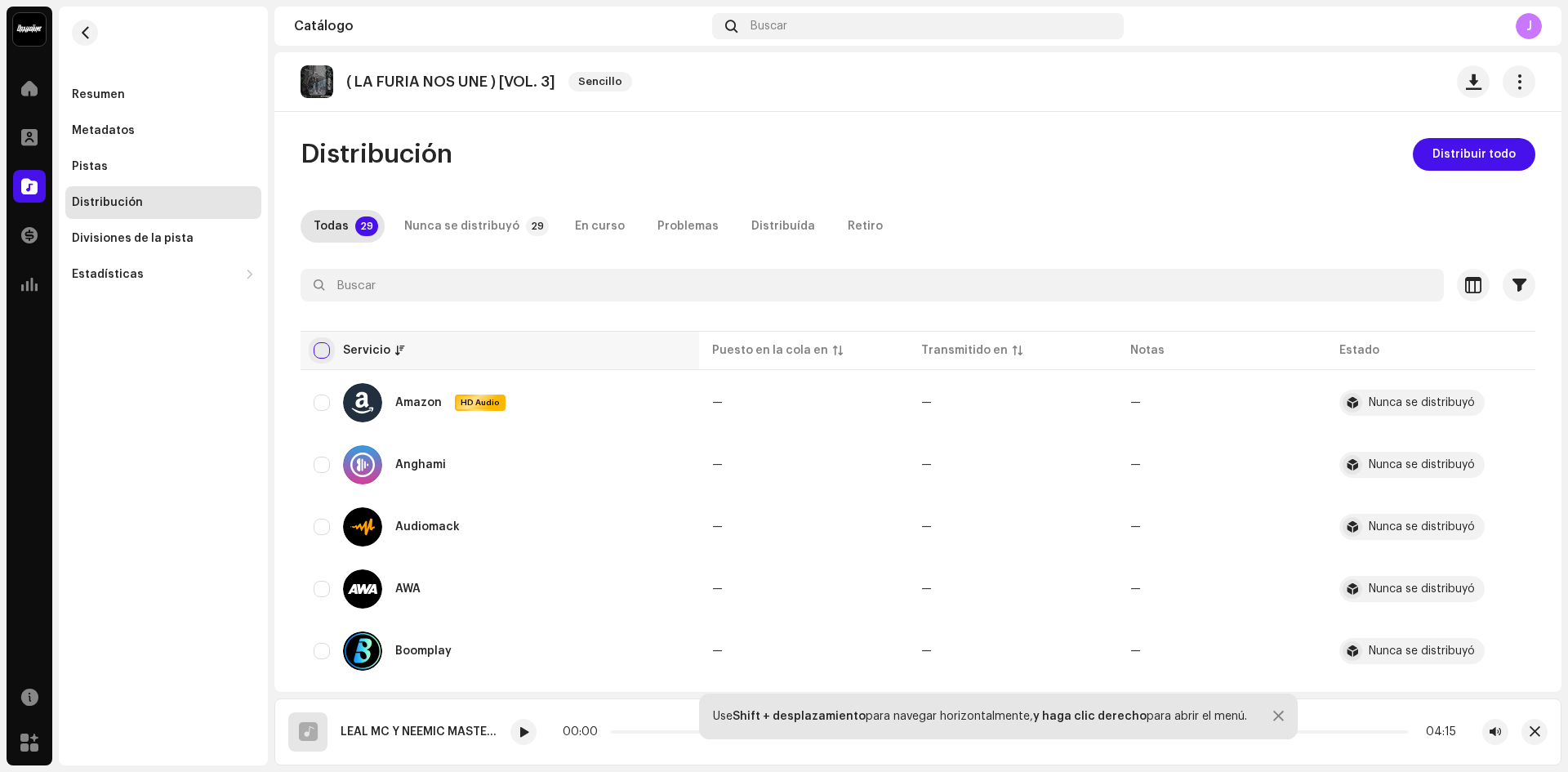
checkbox input "true"
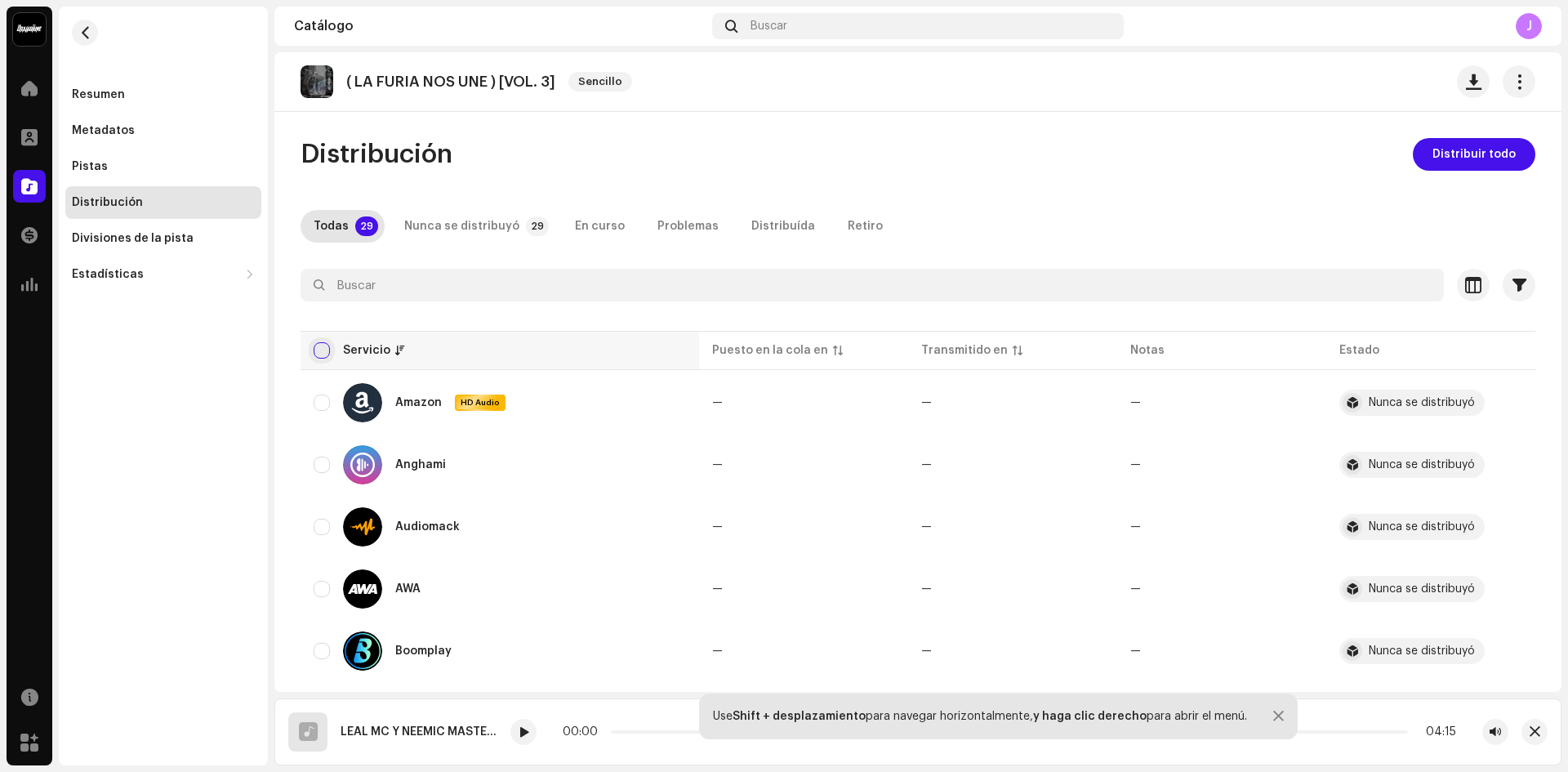
checkbox input "true"
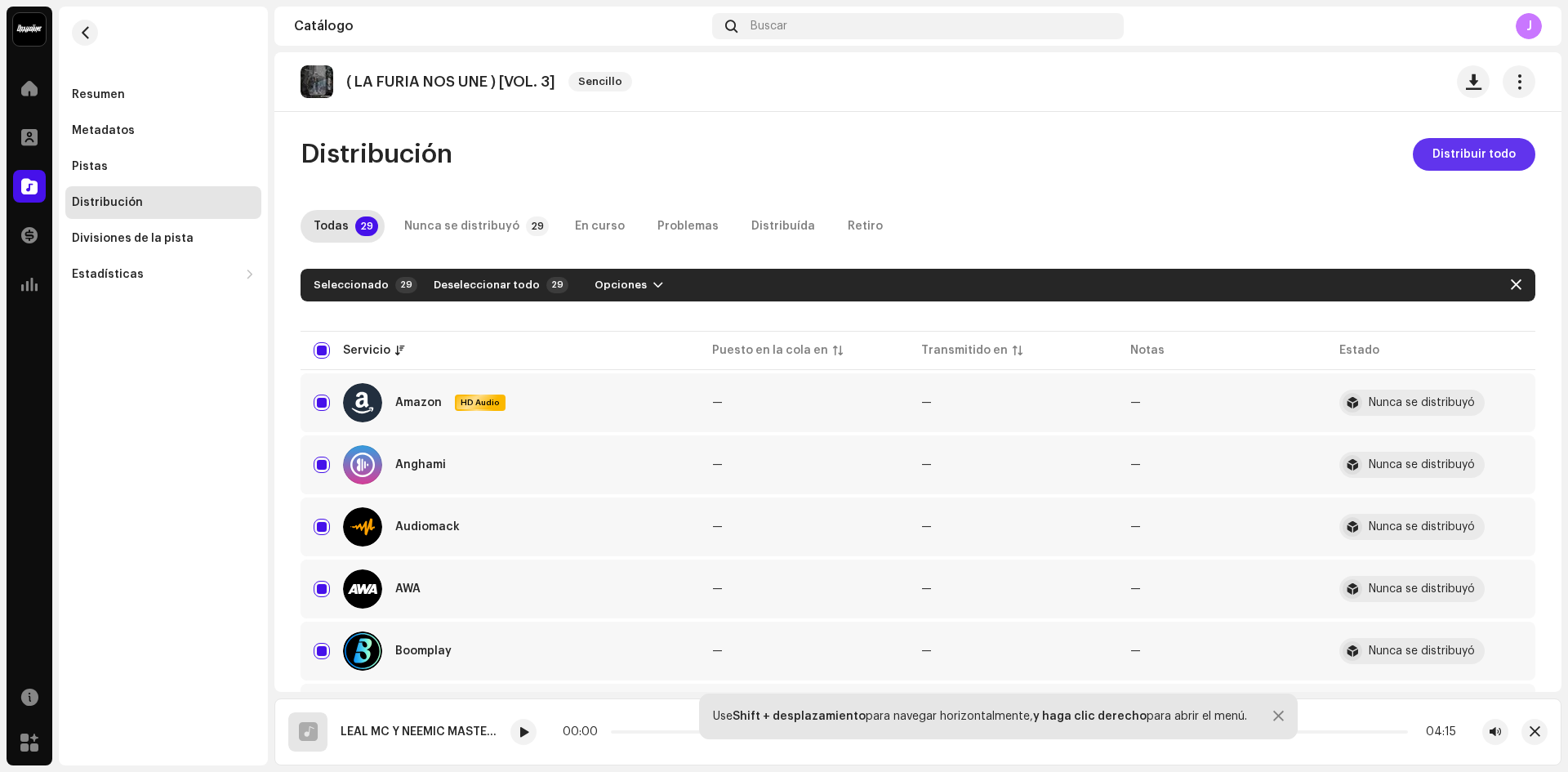
click at [1476, 156] on span "Distribuir todo" at bounding box center [1474, 154] width 83 height 32
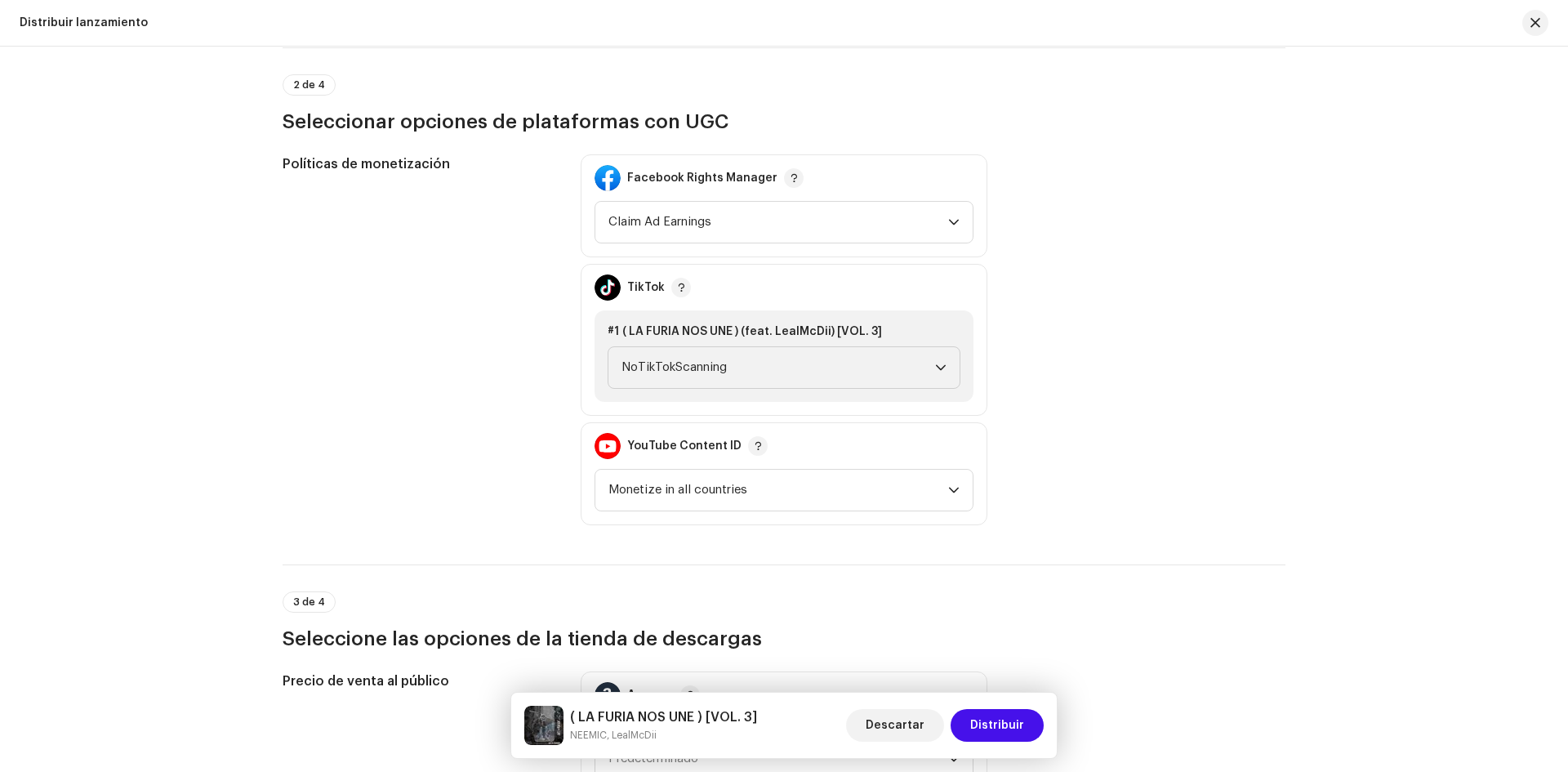
scroll to position [1741, 0]
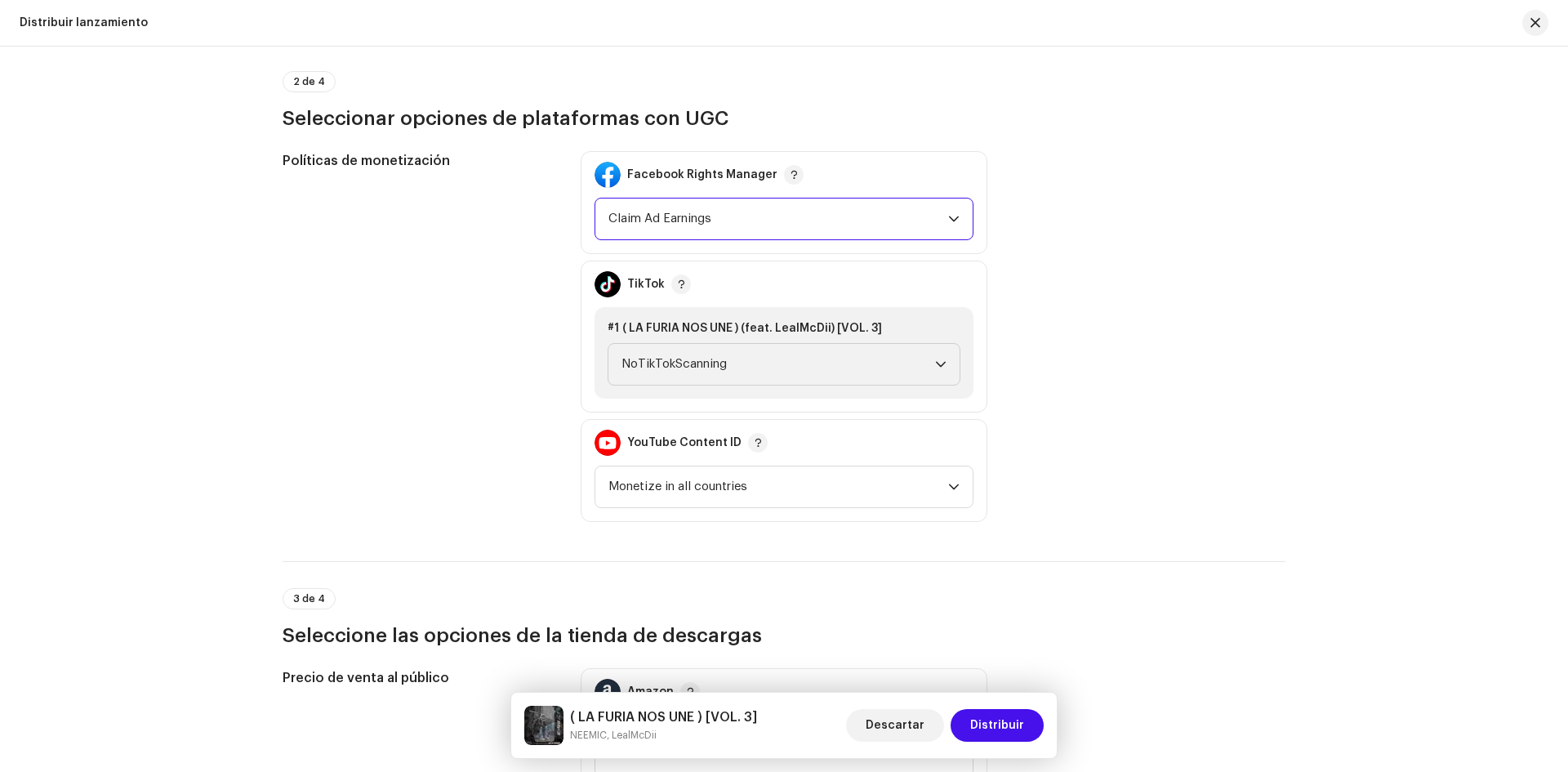
click at [924, 213] on span "Claim Ad Earnings" at bounding box center [778, 218] width 340 height 41
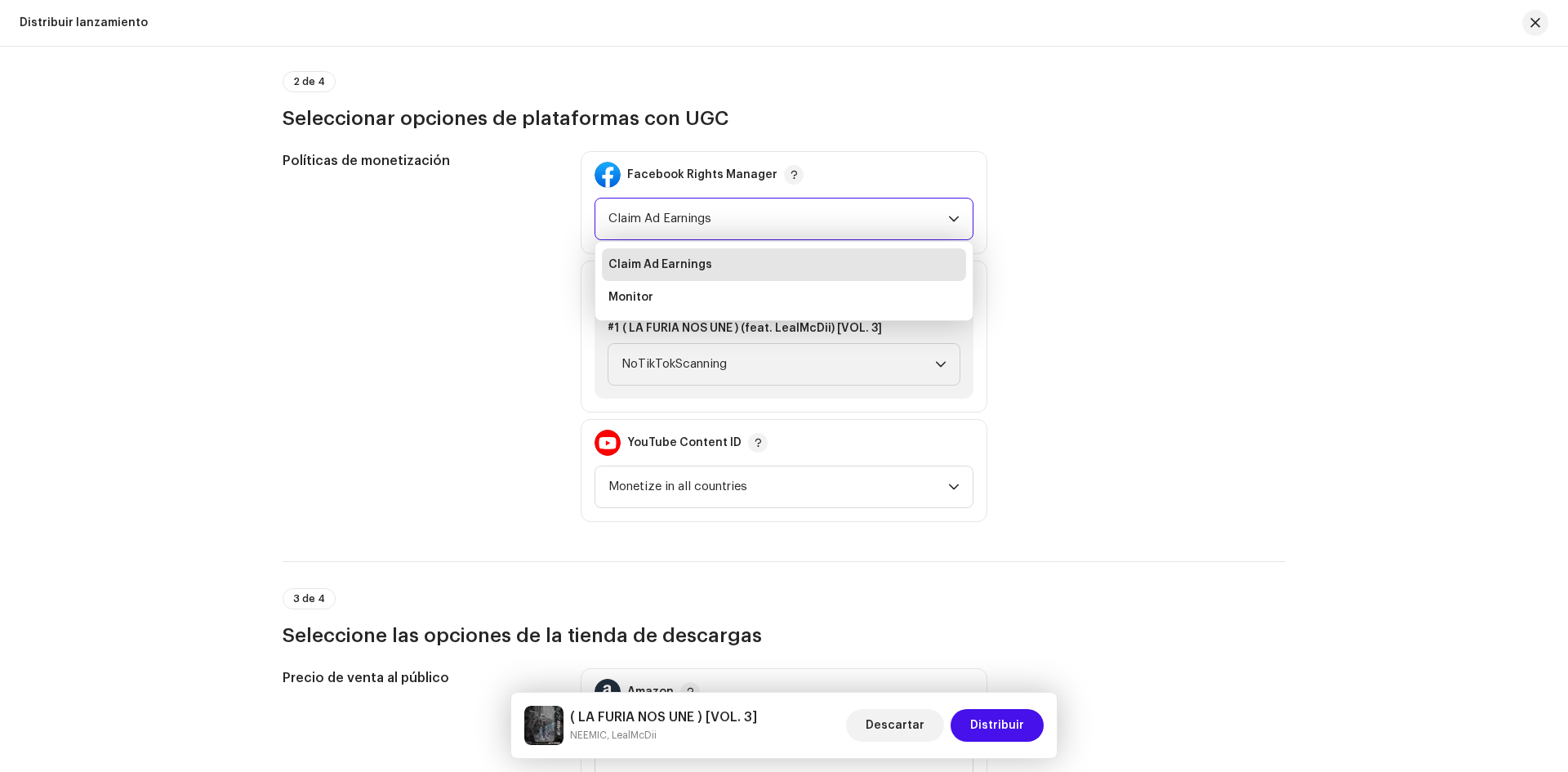
click at [924, 213] on span "Claim Ad Earnings" at bounding box center [778, 218] width 340 height 41
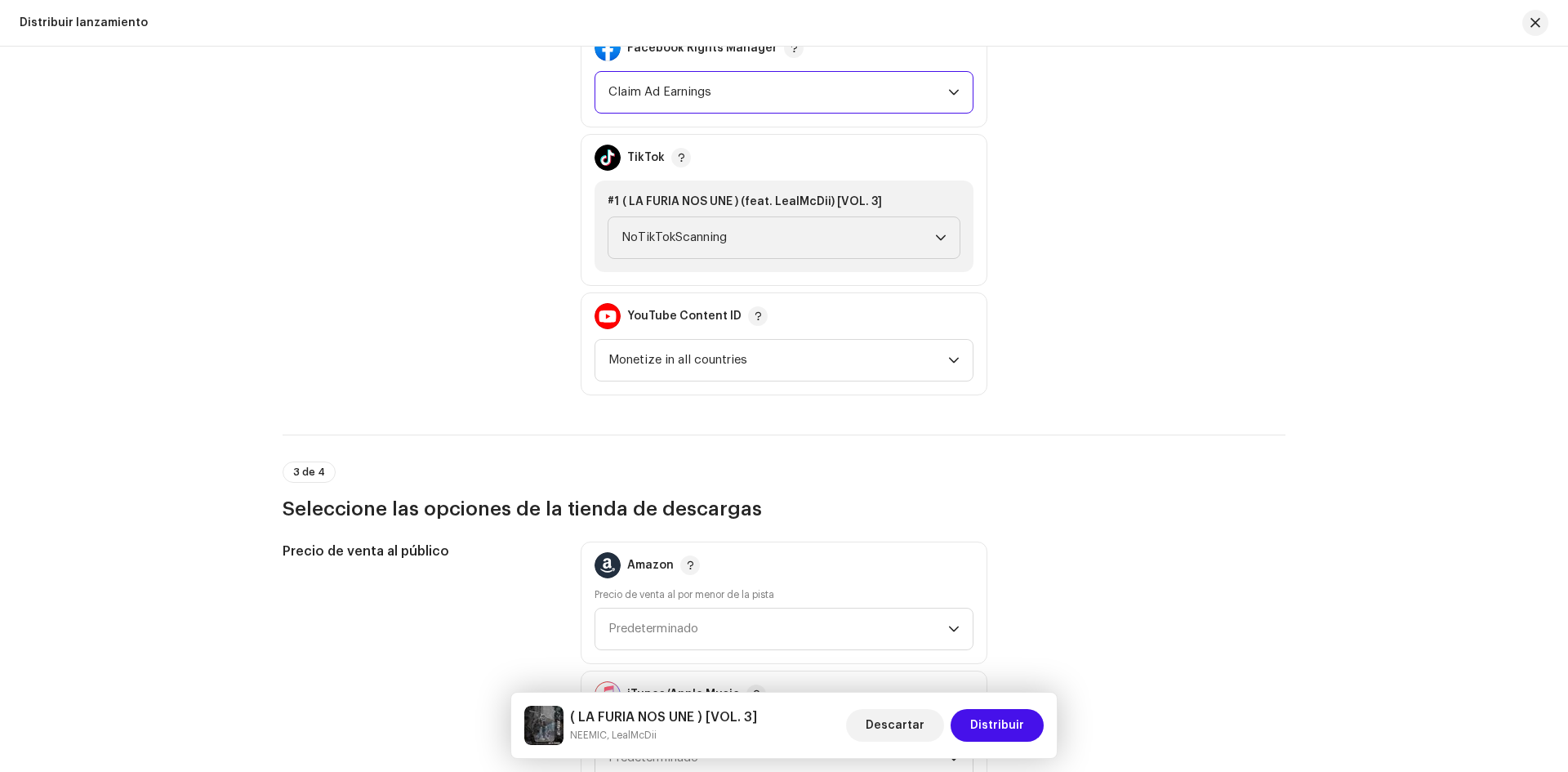
scroll to position [1958, 0]
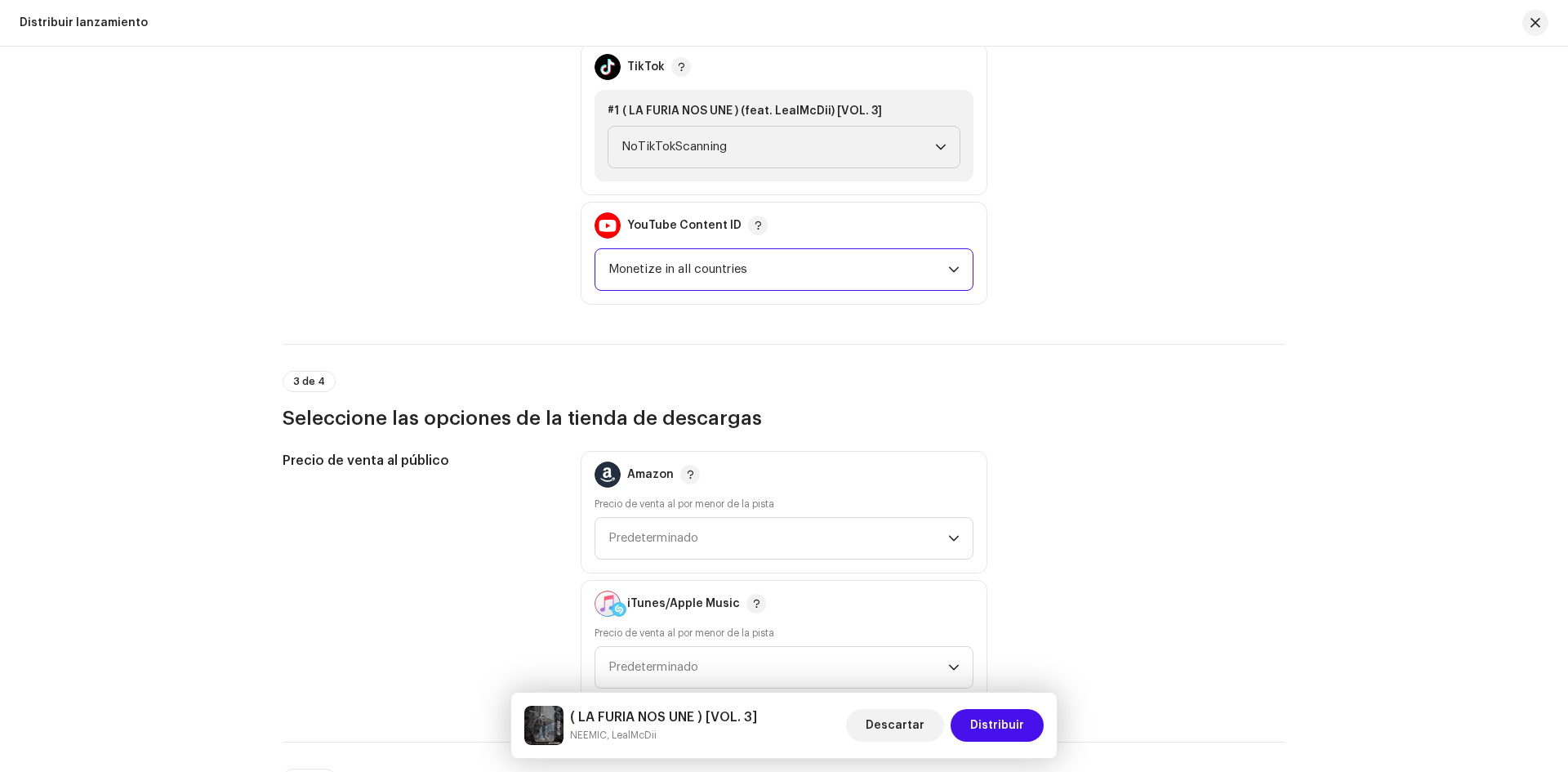
click at [933, 256] on span "Monetize in all countries" at bounding box center [778, 269] width 340 height 41
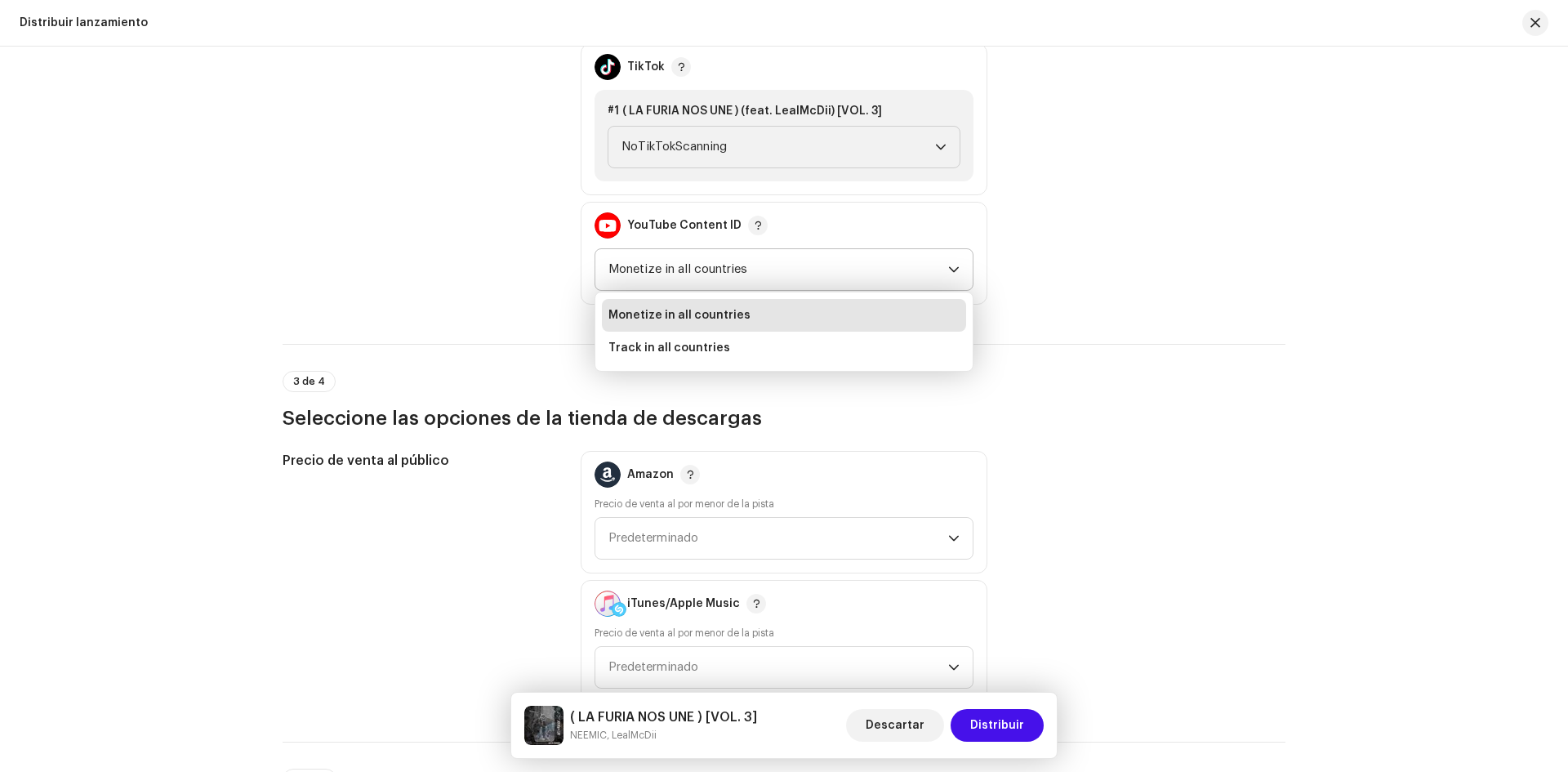
click at [733, 321] on span "Monetize in all countries" at bounding box center [680, 316] width 142 height 16
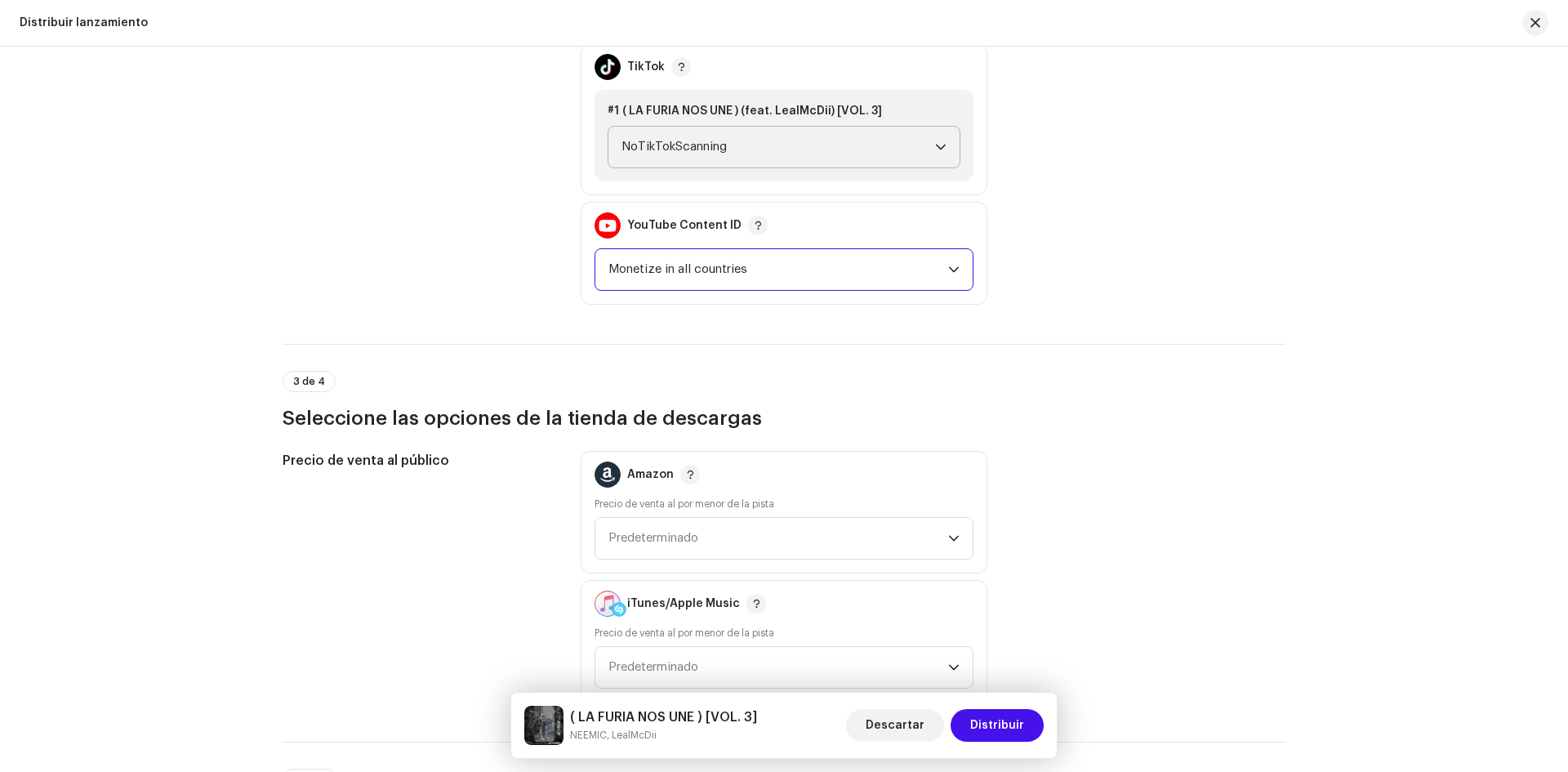
click at [802, 146] on span "NoTikTokScanning" at bounding box center [778, 146] width 314 height 41
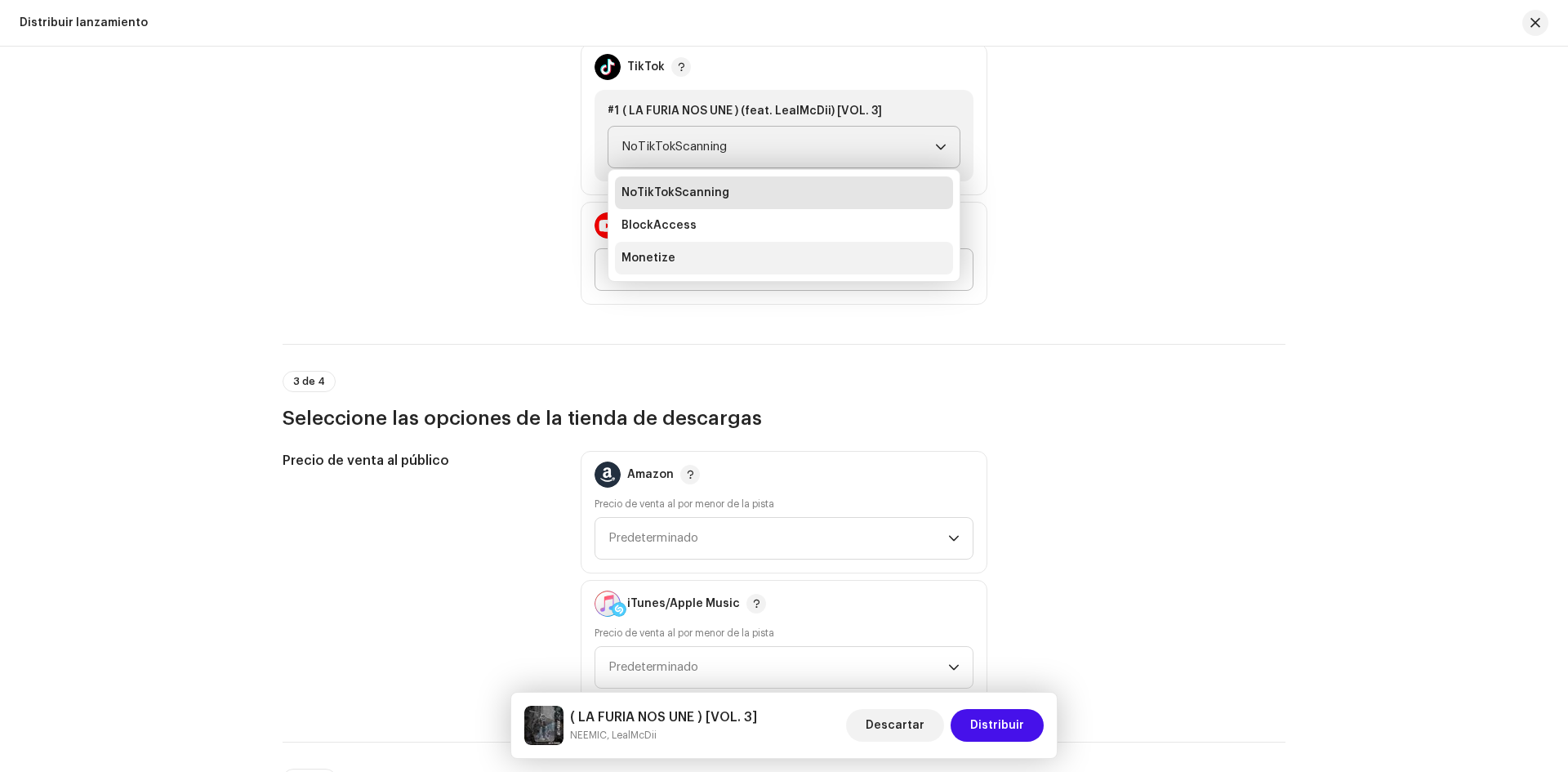
click at [689, 261] on li "Monetize" at bounding box center [784, 258] width 338 height 32
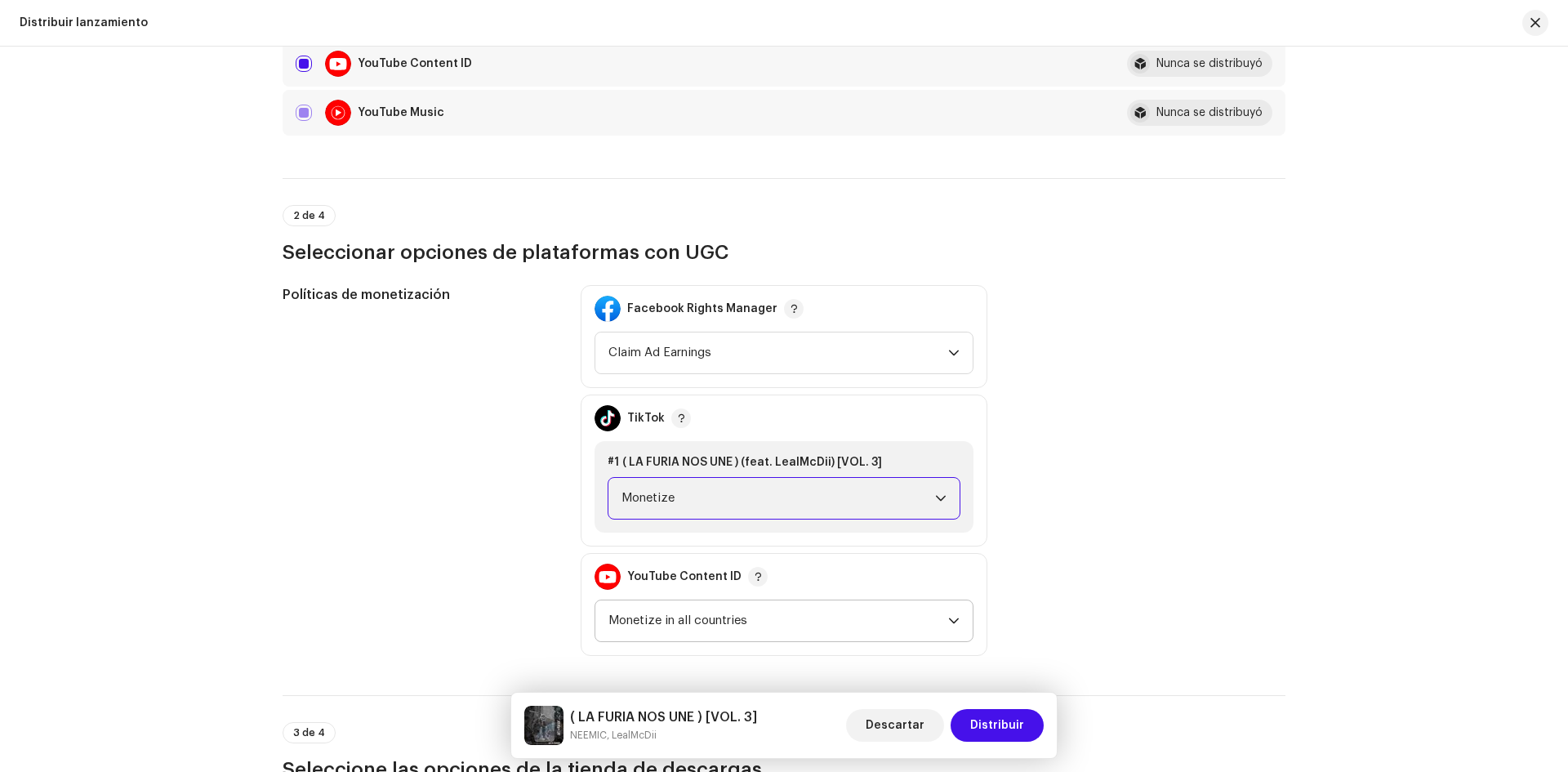
scroll to position [1545, 0]
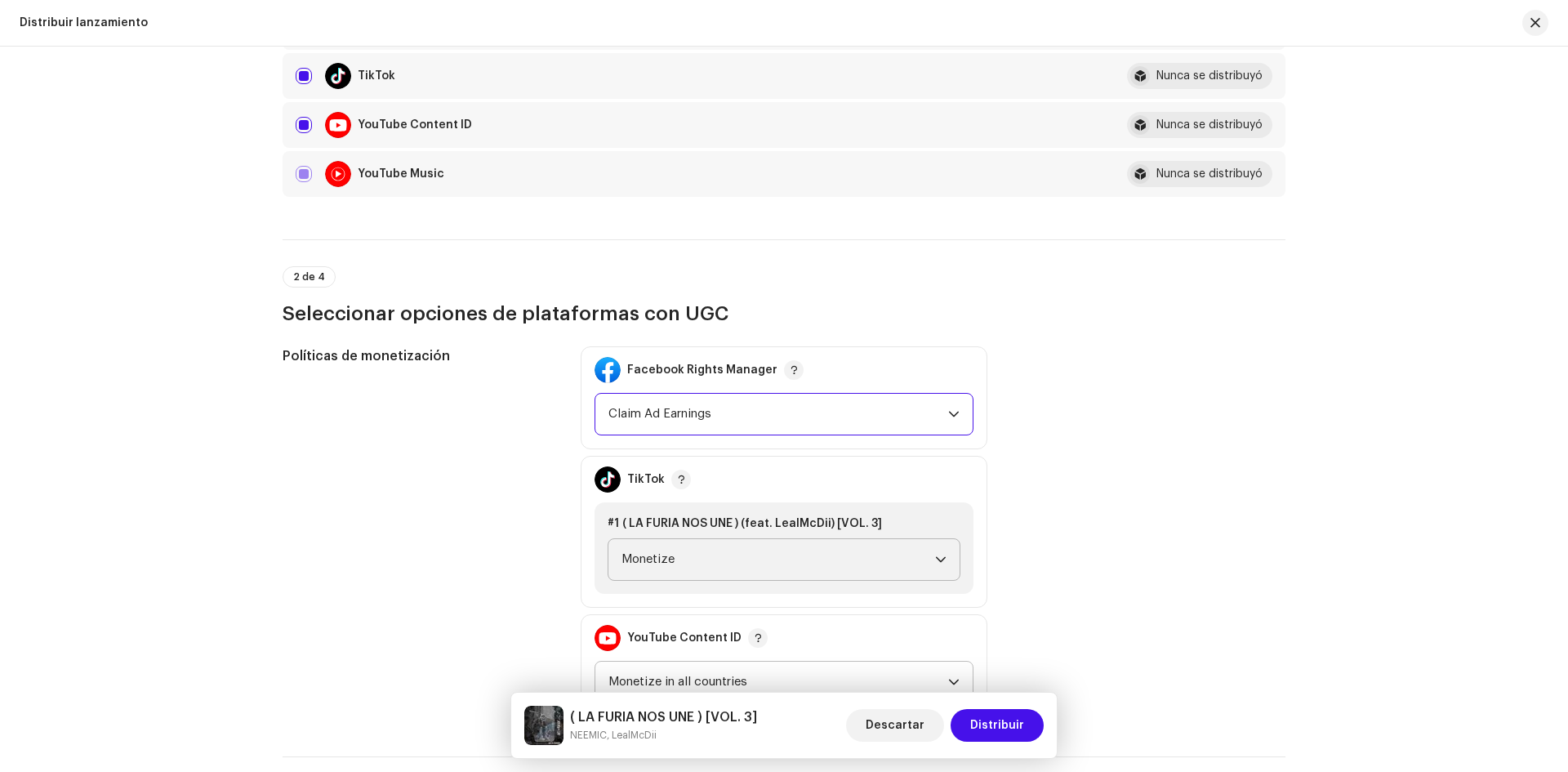
click at [922, 414] on span "Claim Ad Earnings" at bounding box center [778, 414] width 340 height 41
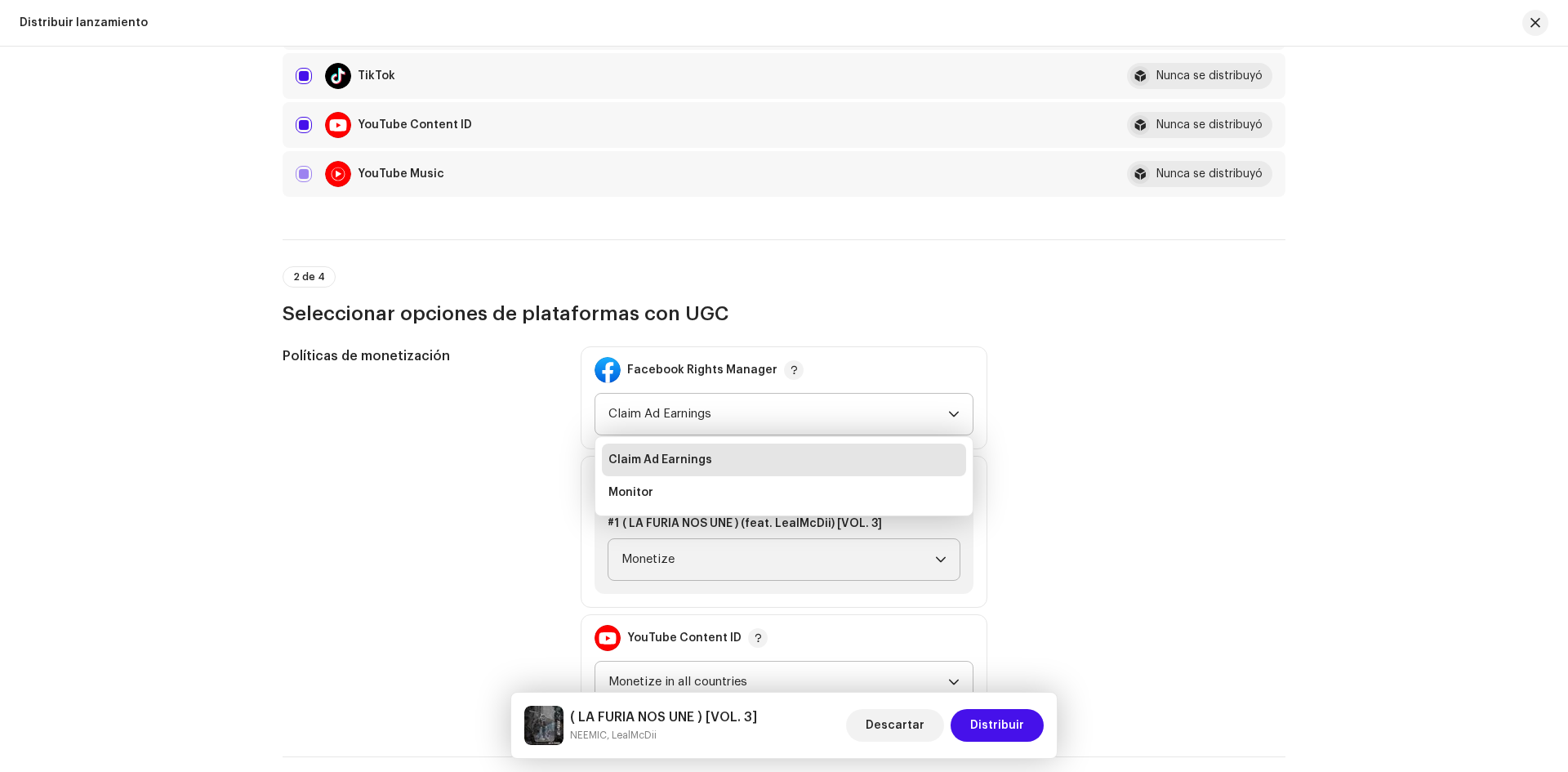
click at [728, 465] on li "Claim Ad Earnings" at bounding box center [784, 460] width 364 height 32
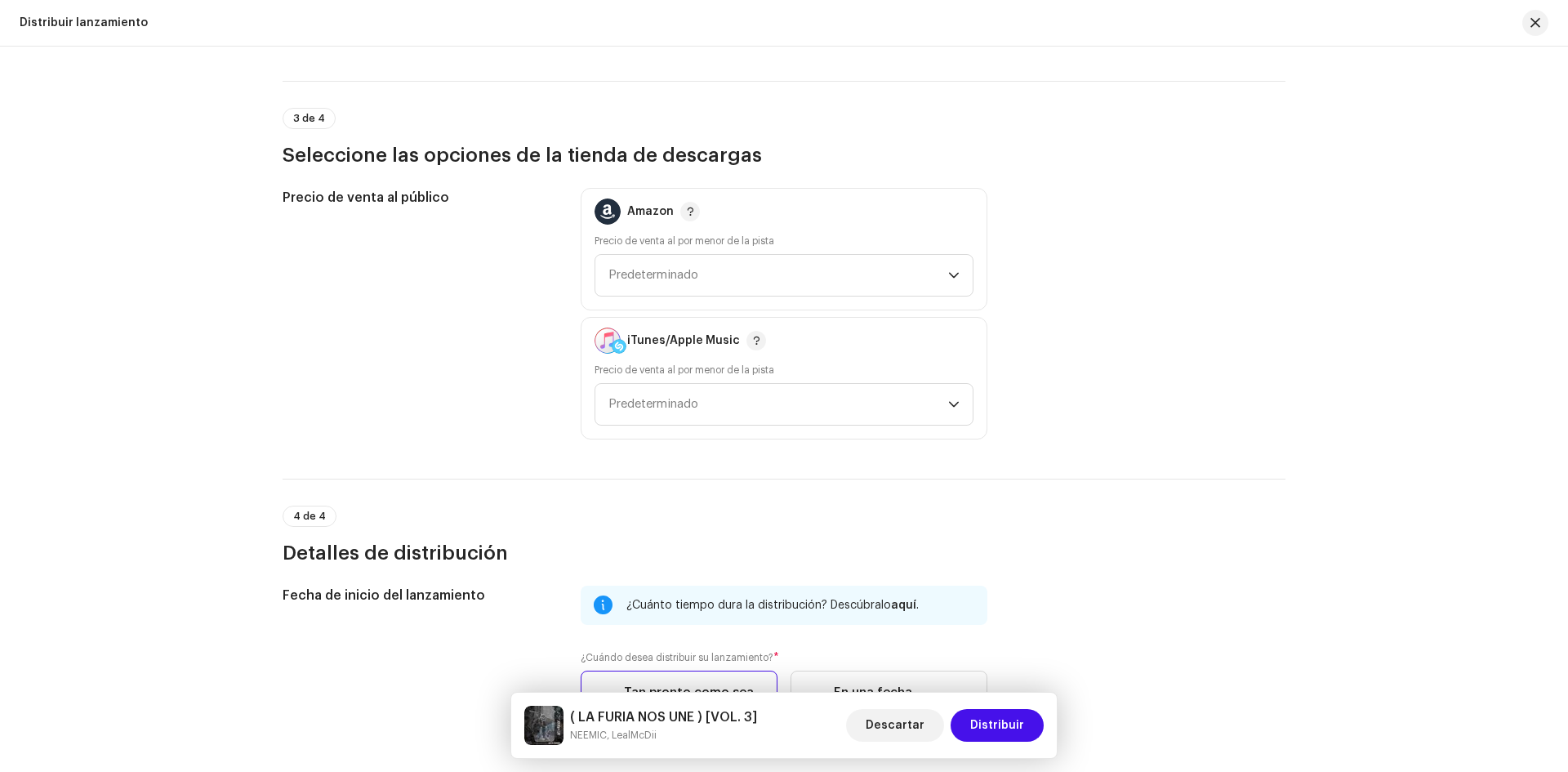
scroll to position [2213, 0]
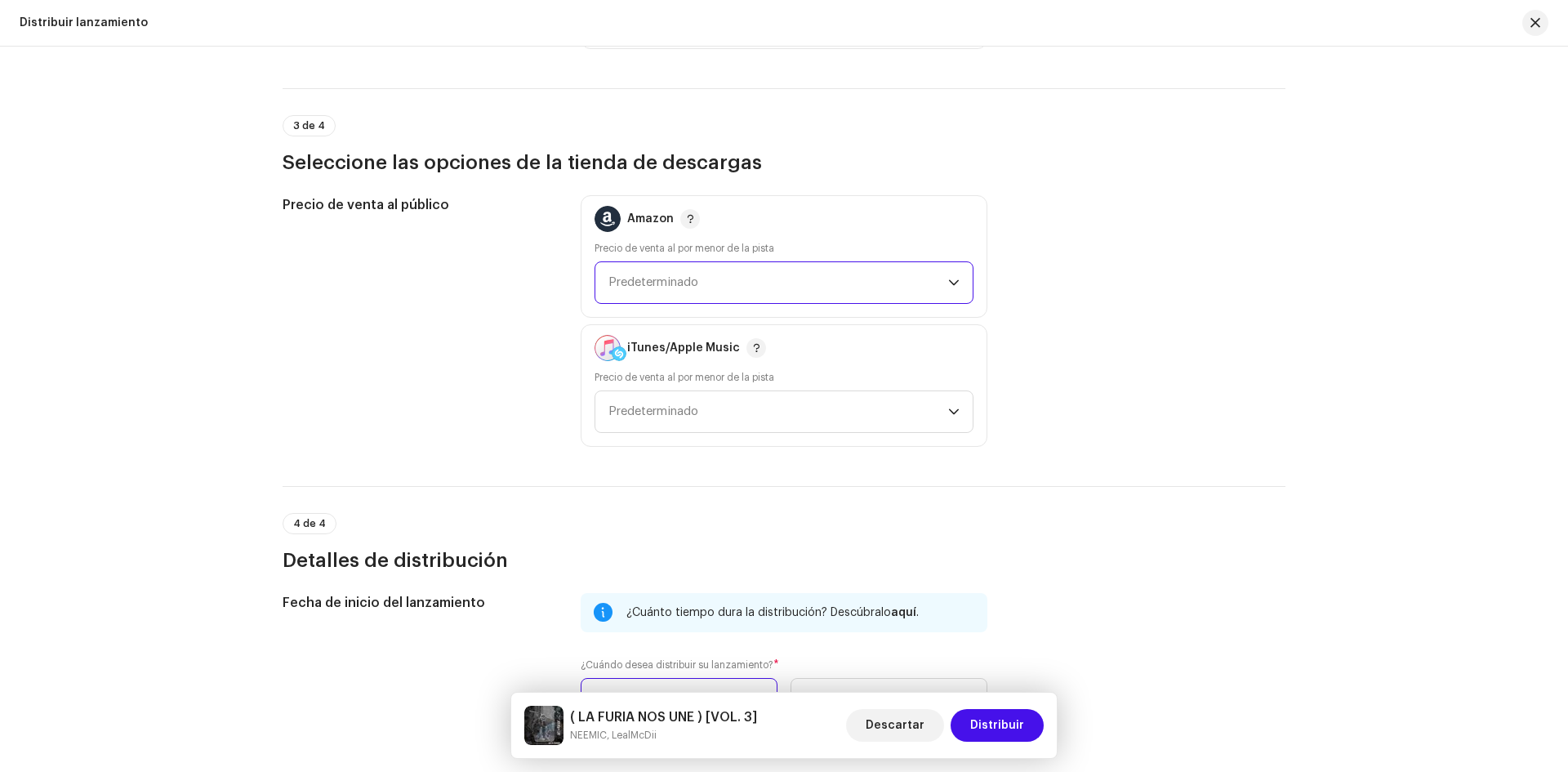
click at [875, 282] on span "Predeterminado" at bounding box center [778, 282] width 340 height 41
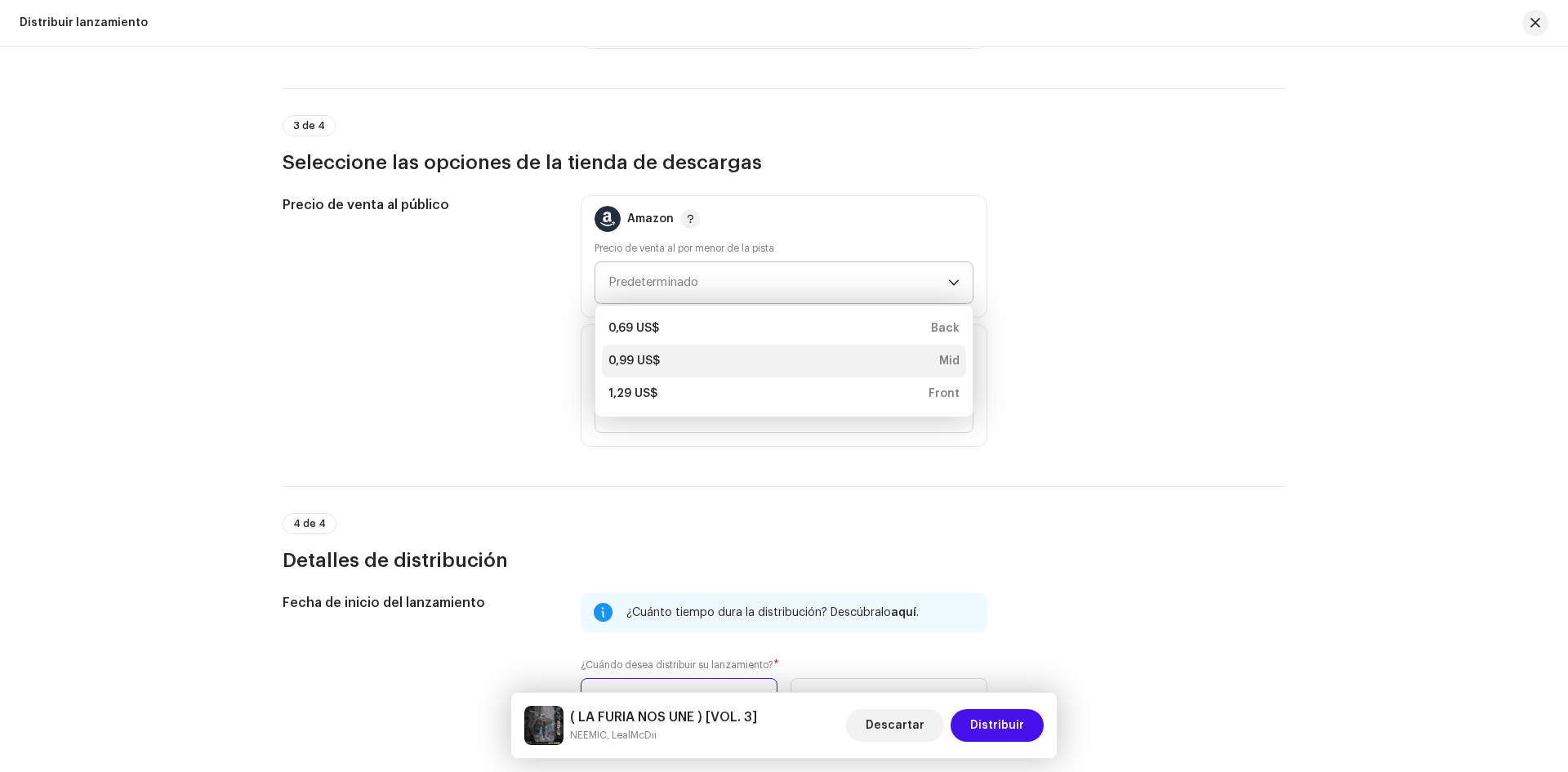
click at [673, 361] on div "0,99 US$ Mid" at bounding box center [784, 361] width 352 height 16
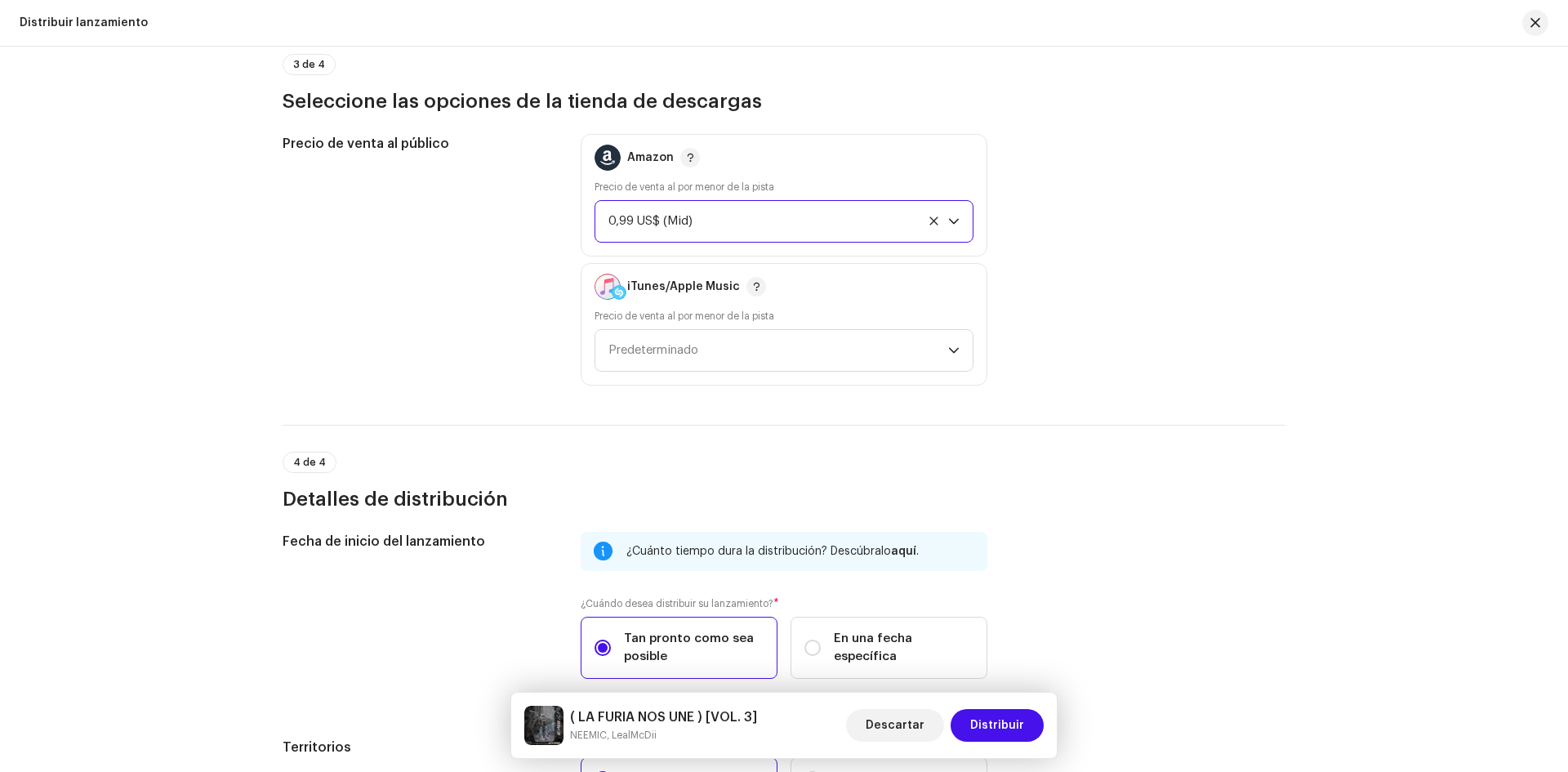
scroll to position [2282, 0]
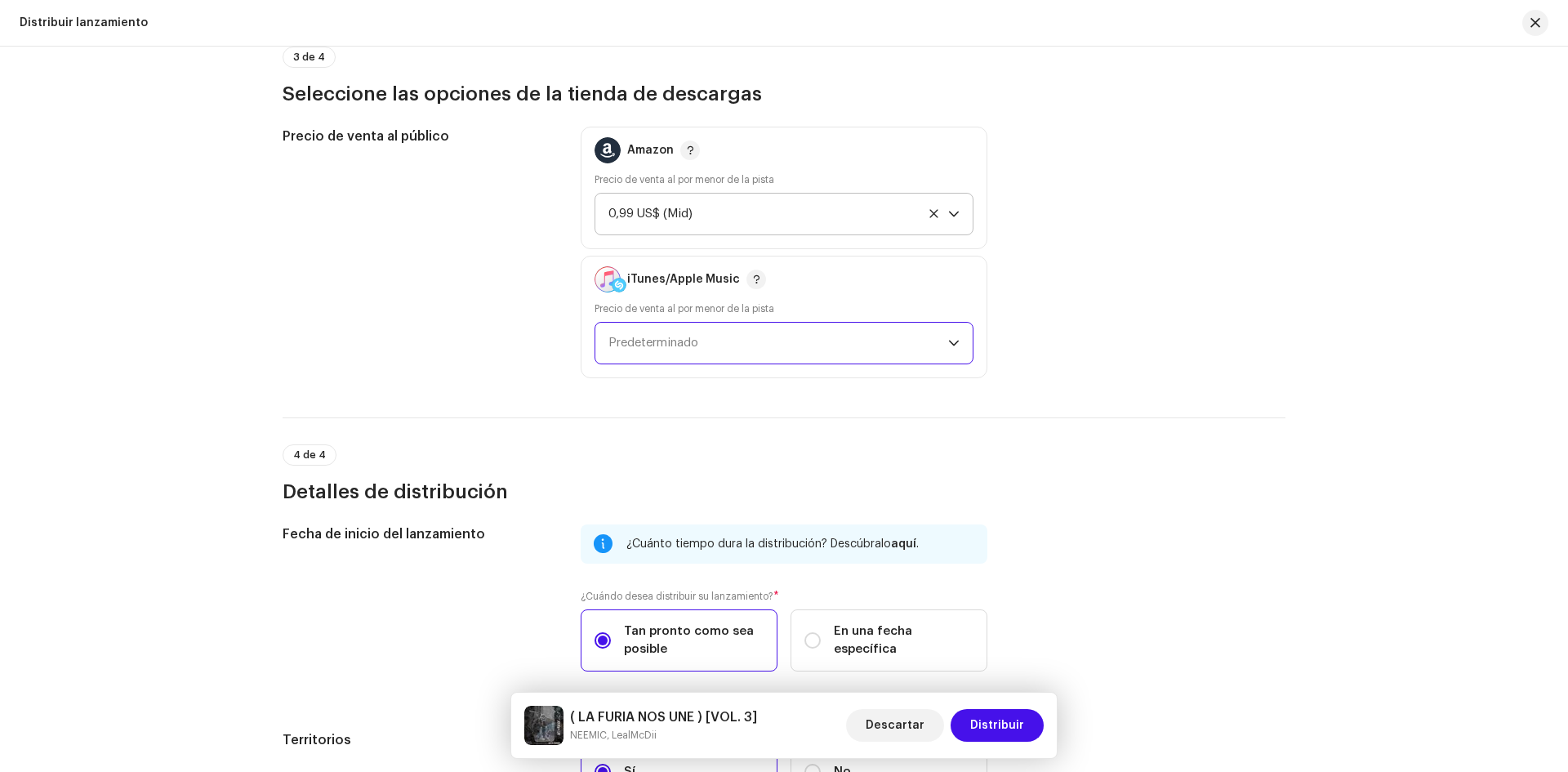
click at [873, 335] on span "Predeterminado" at bounding box center [778, 343] width 340 height 41
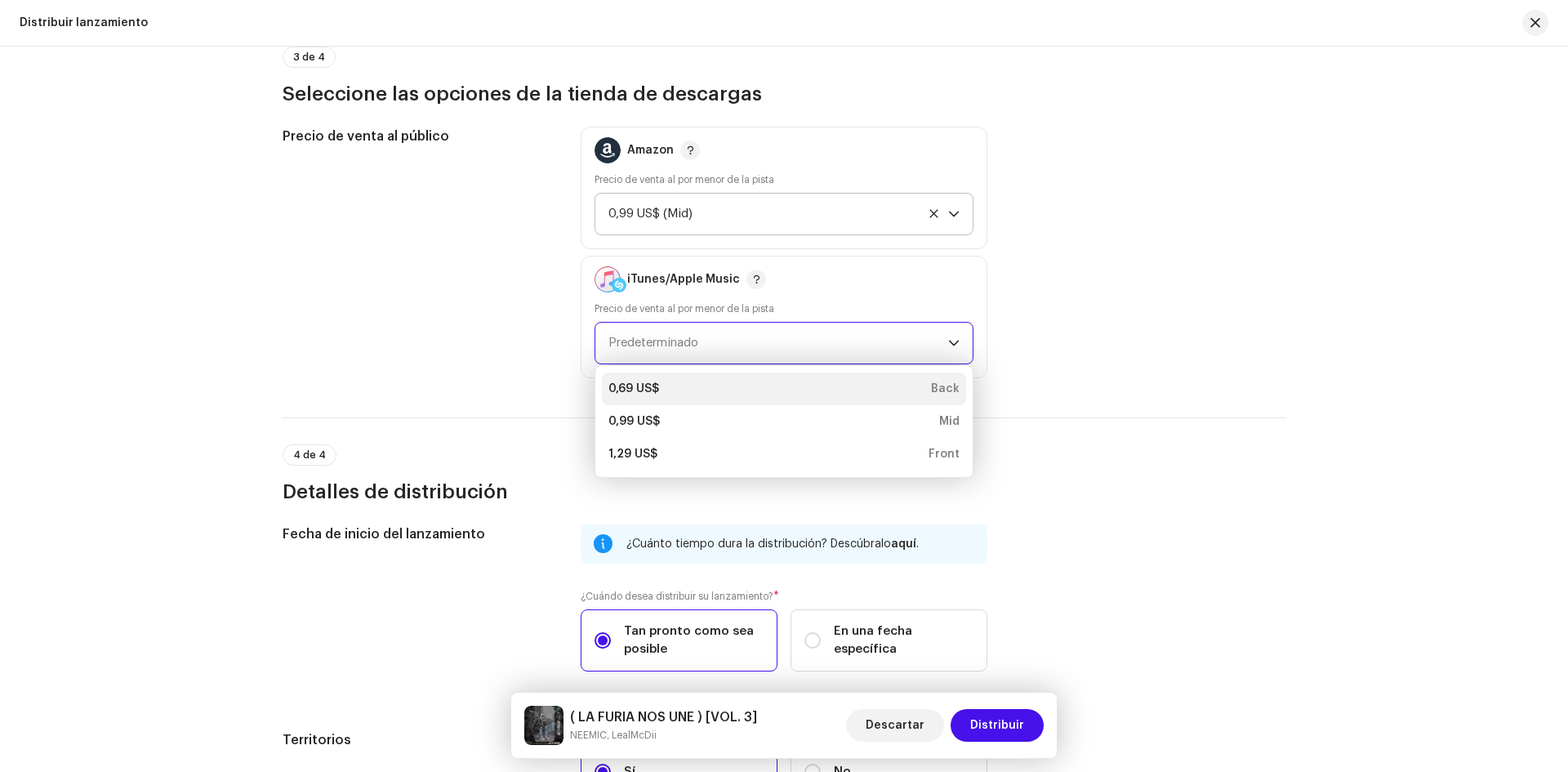
click at [664, 400] on li "0,69 US$ Back" at bounding box center [784, 389] width 364 height 32
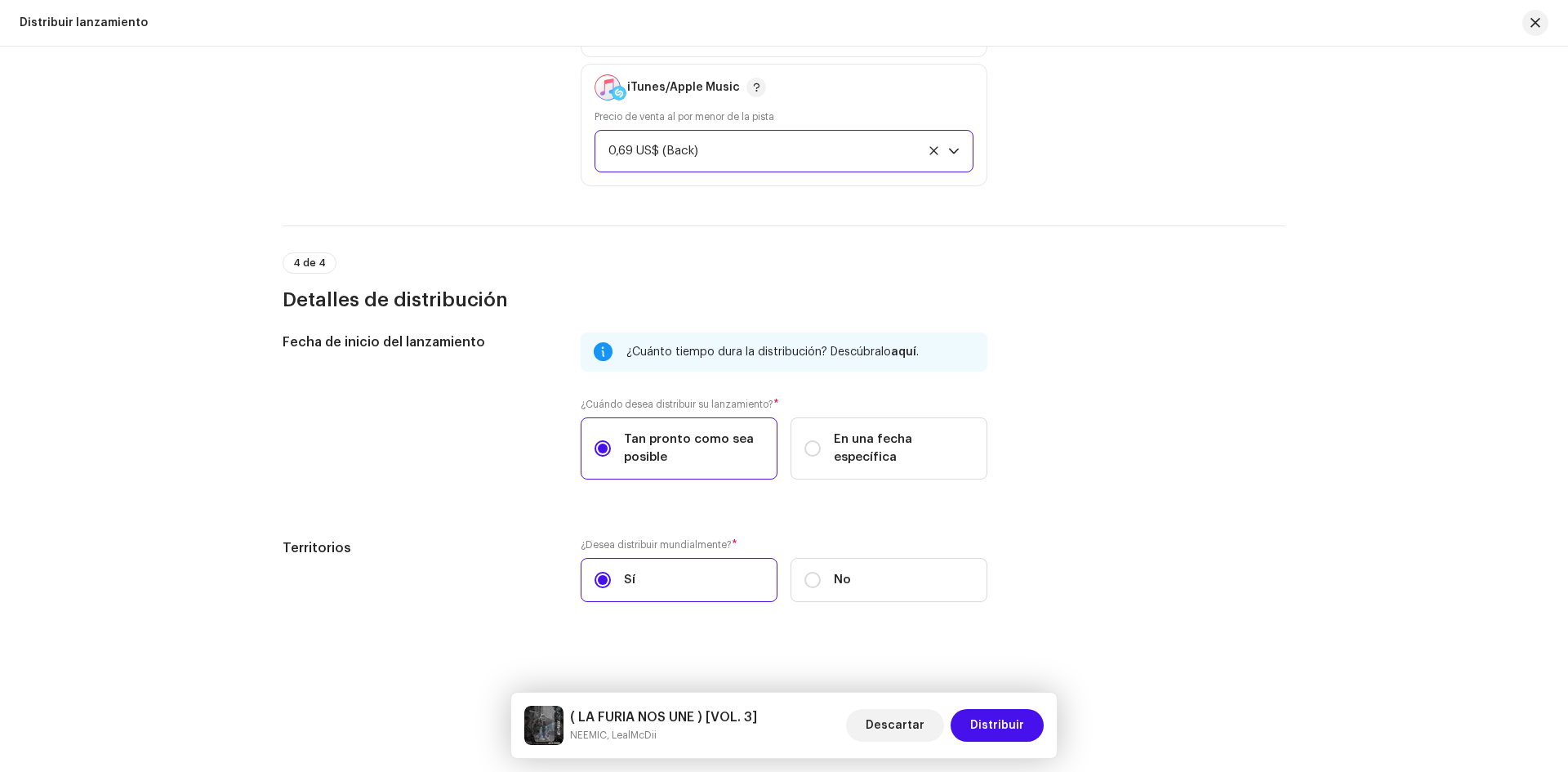
scroll to position [2480, 0]
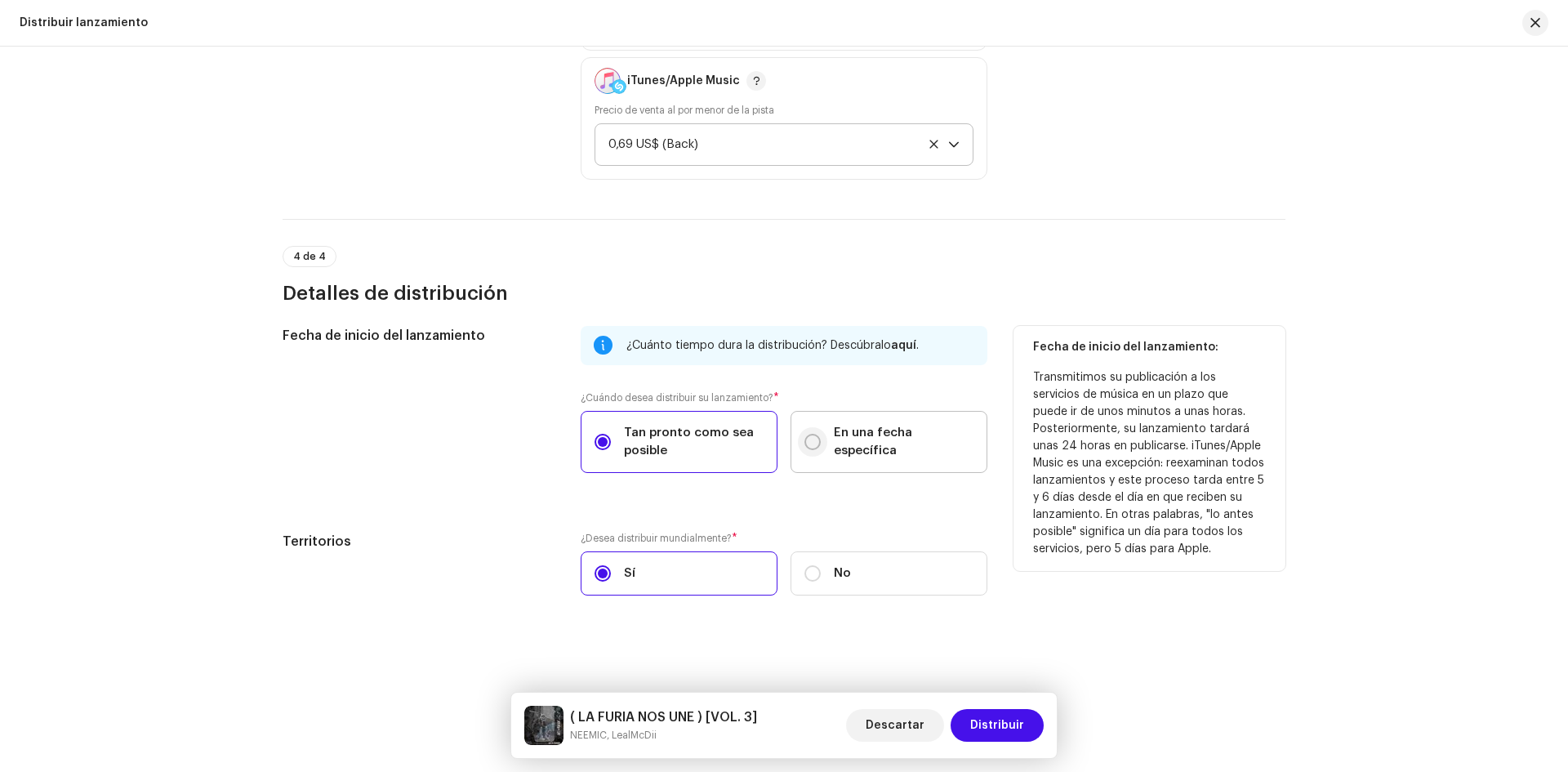
click at [811, 441] on input "En una fecha específica" at bounding box center [812, 442] width 16 height 16
radio input "true"
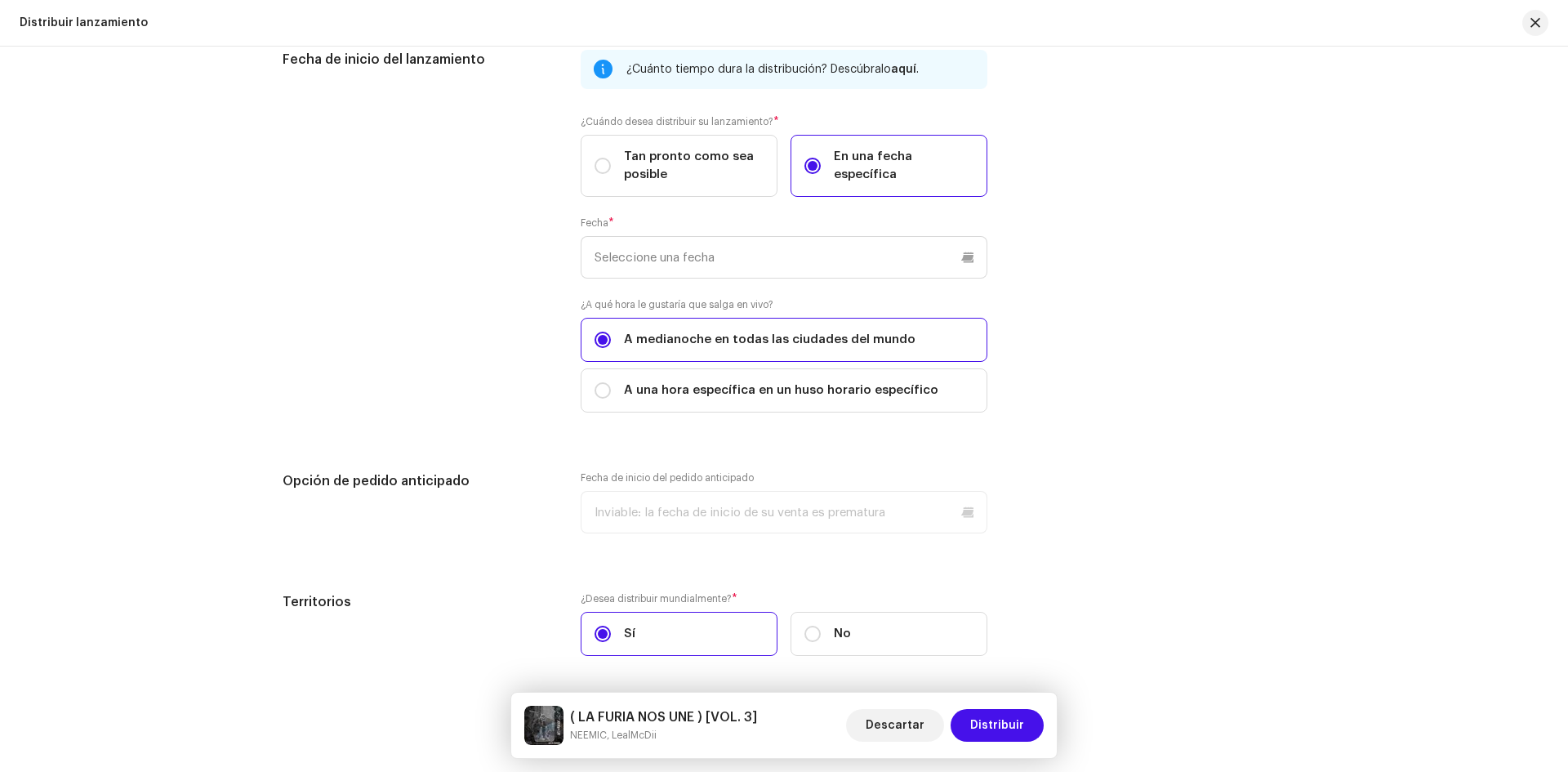
scroll to position [2762, 0]
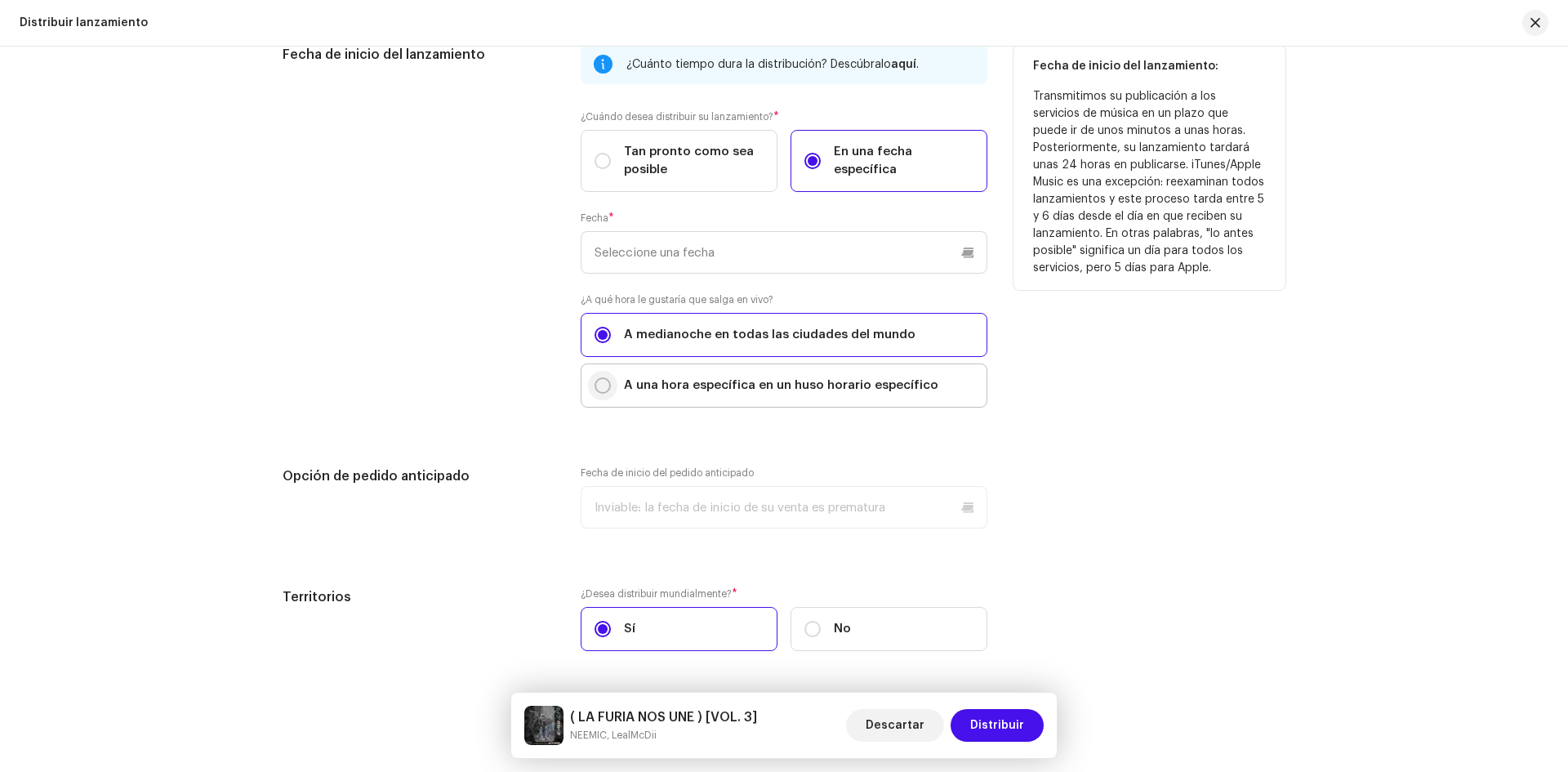
click at [603, 381] on input "A una hora específica en un huso horario específico" at bounding box center [603, 386] width 16 height 16
radio input "true"
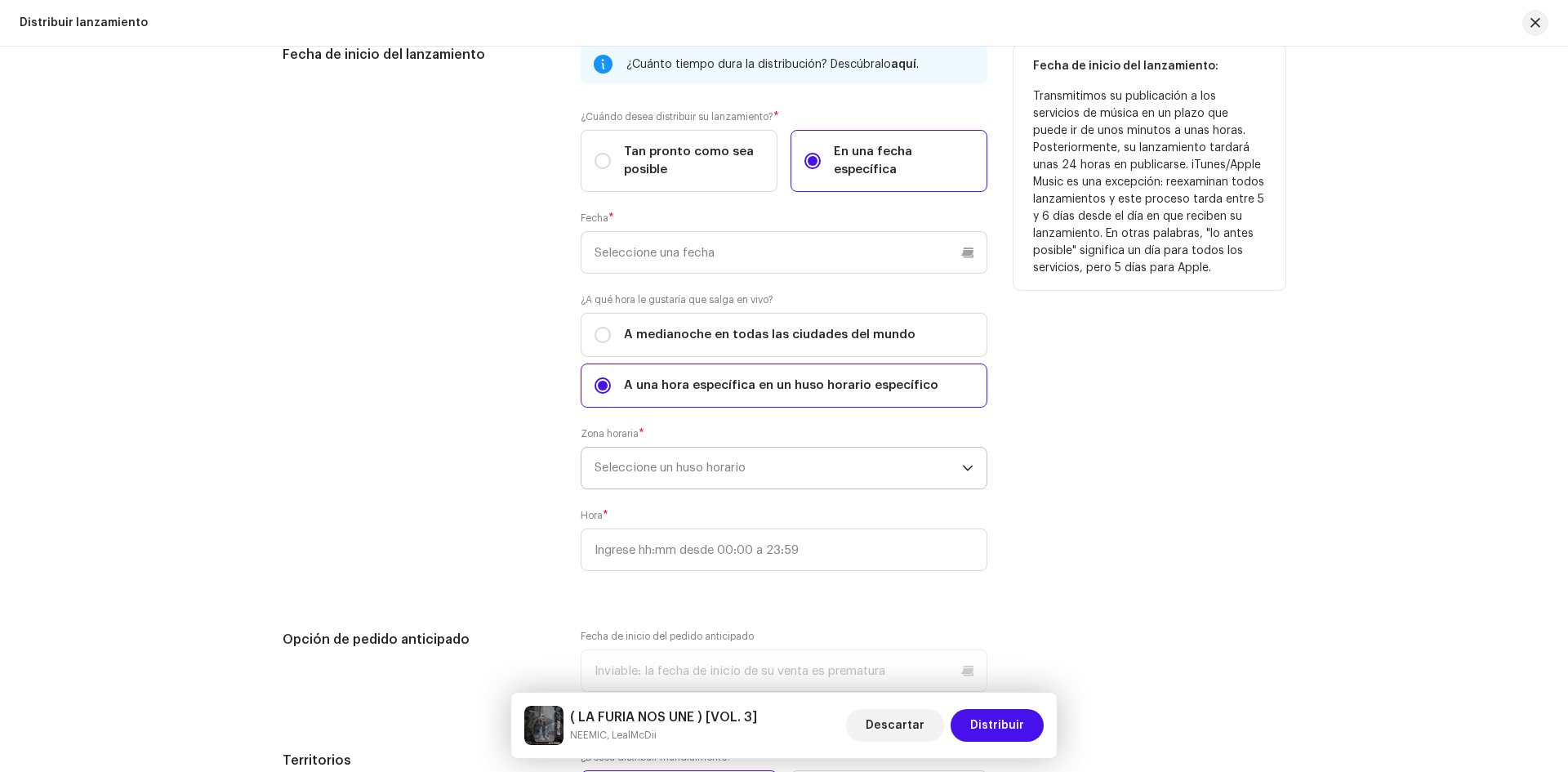
click at [682, 464] on span "Seleccione un huso horario" at bounding box center [779, 467] width 368 height 41
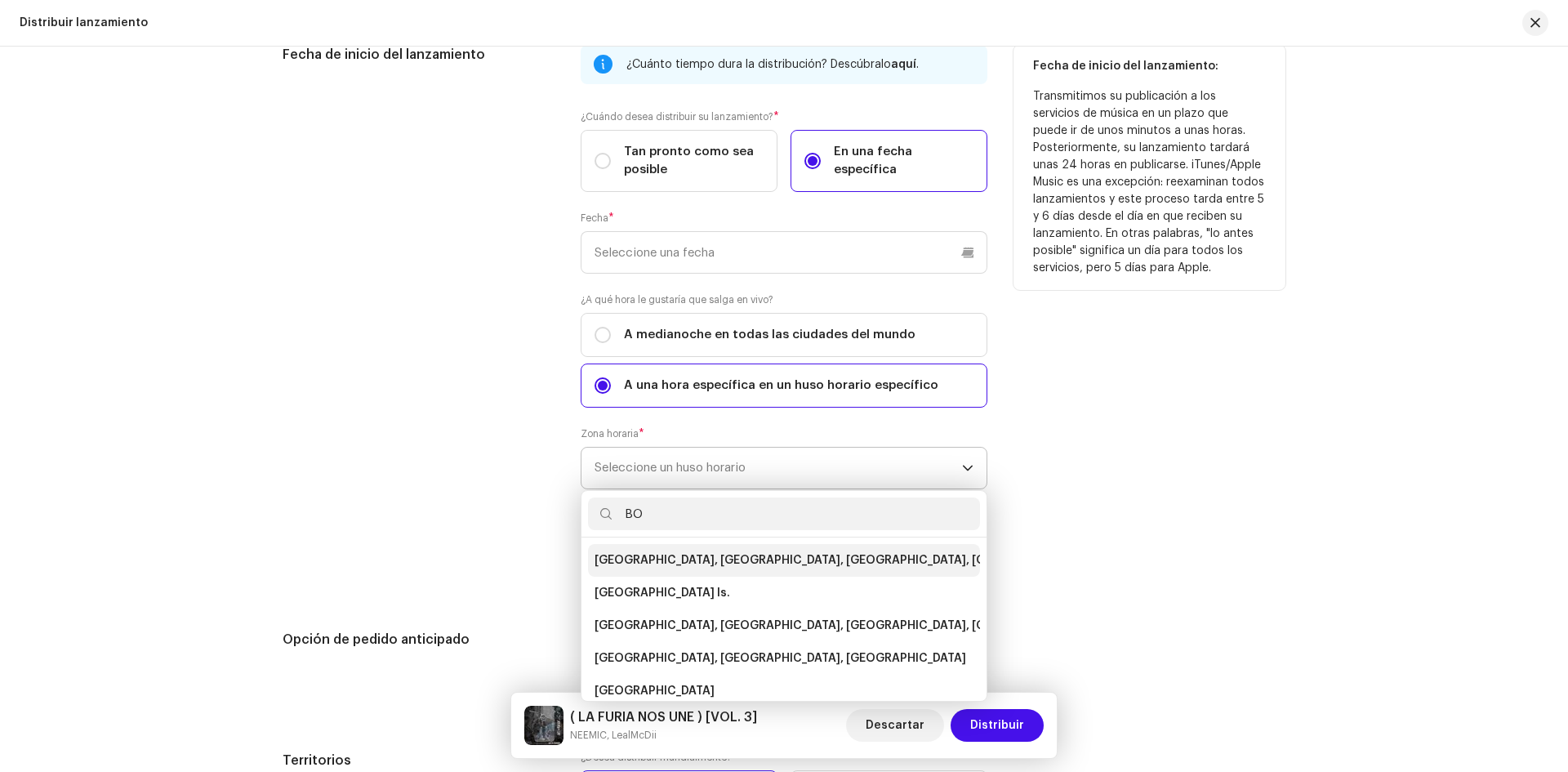
type input "BO"
click at [699, 560] on span "[GEOGRAPHIC_DATA], [GEOGRAPHIC_DATA], [GEOGRAPHIC_DATA], [GEOGRAPHIC_DATA][PERS…" at bounding box center [890, 560] width 590 height 16
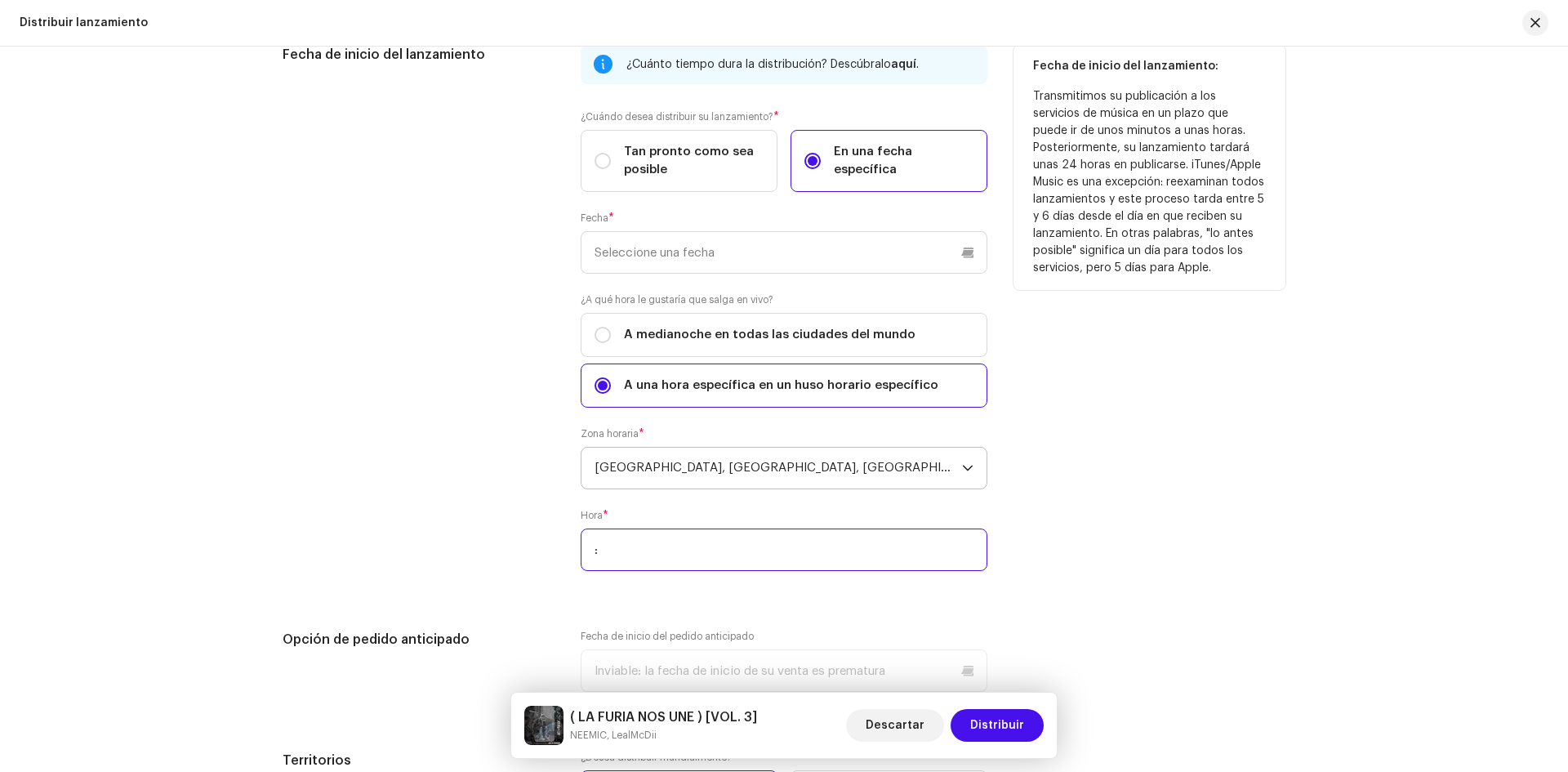
click at [699, 560] on input ":" at bounding box center [784, 549] width 407 height 42
type input "13:00"
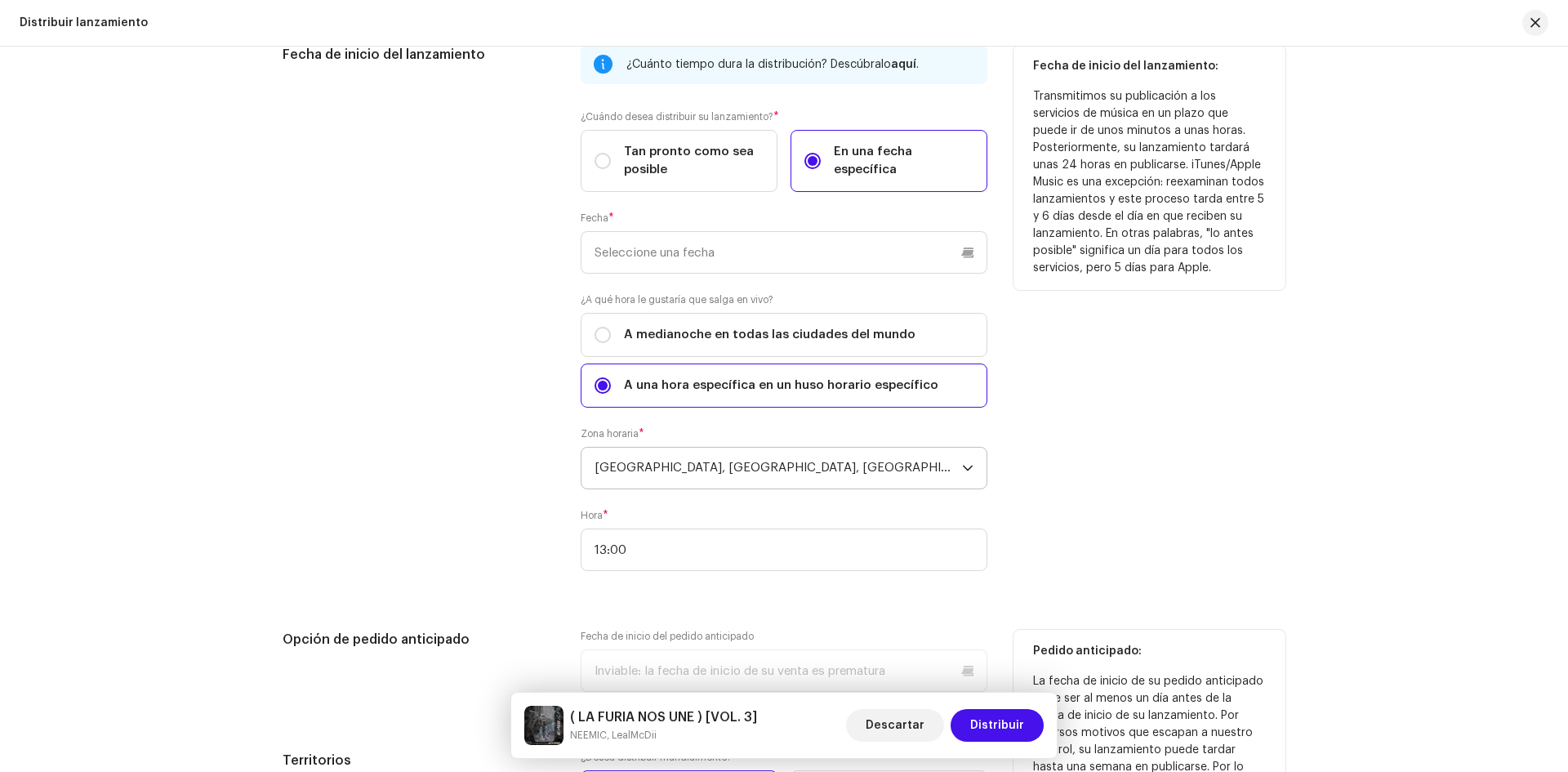
click at [671, 660] on p-datepicker at bounding box center [784, 670] width 407 height 42
click at [651, 670] on p-datepicker at bounding box center [784, 670] width 407 height 42
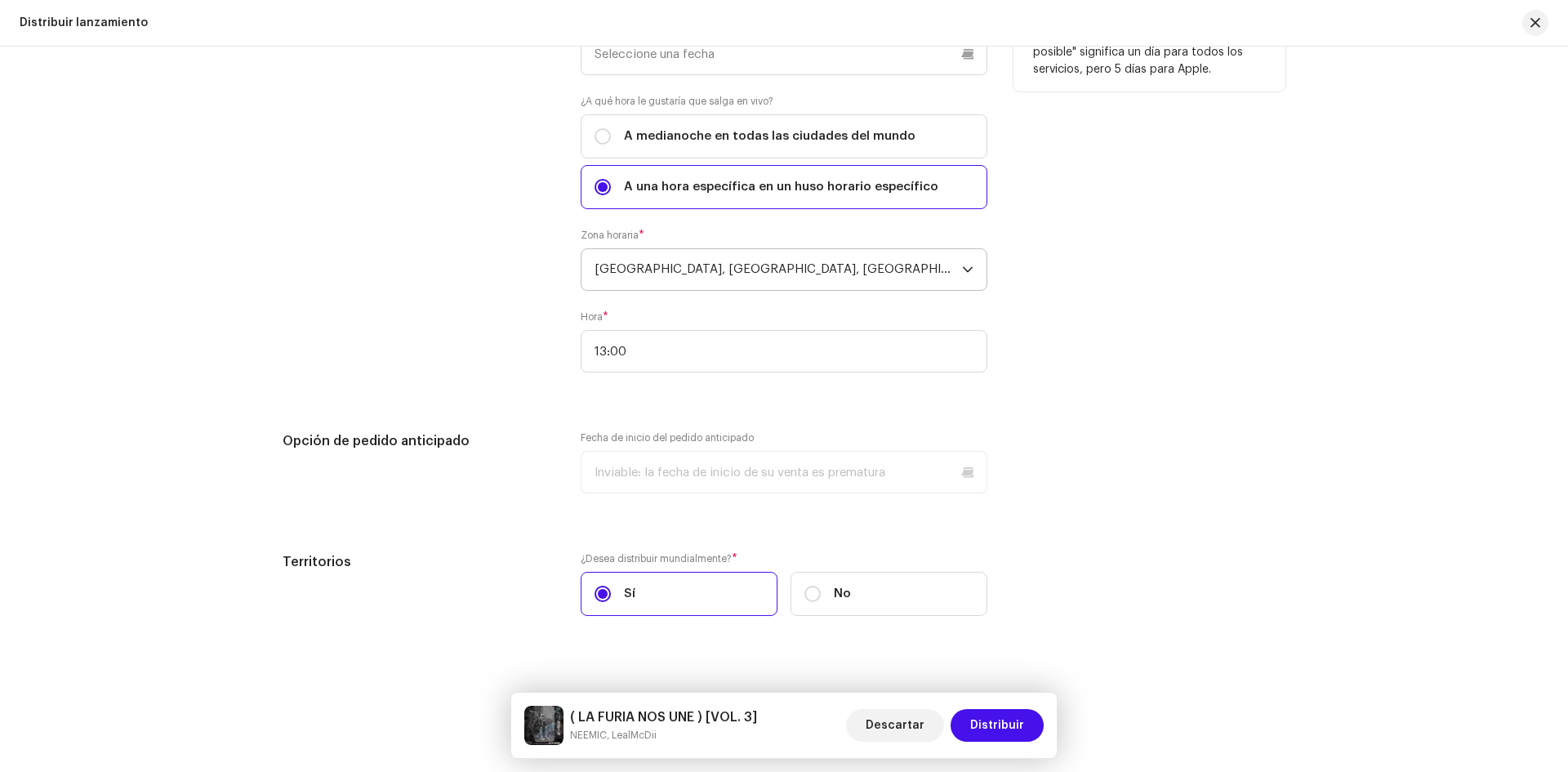
scroll to position [2981, 0]
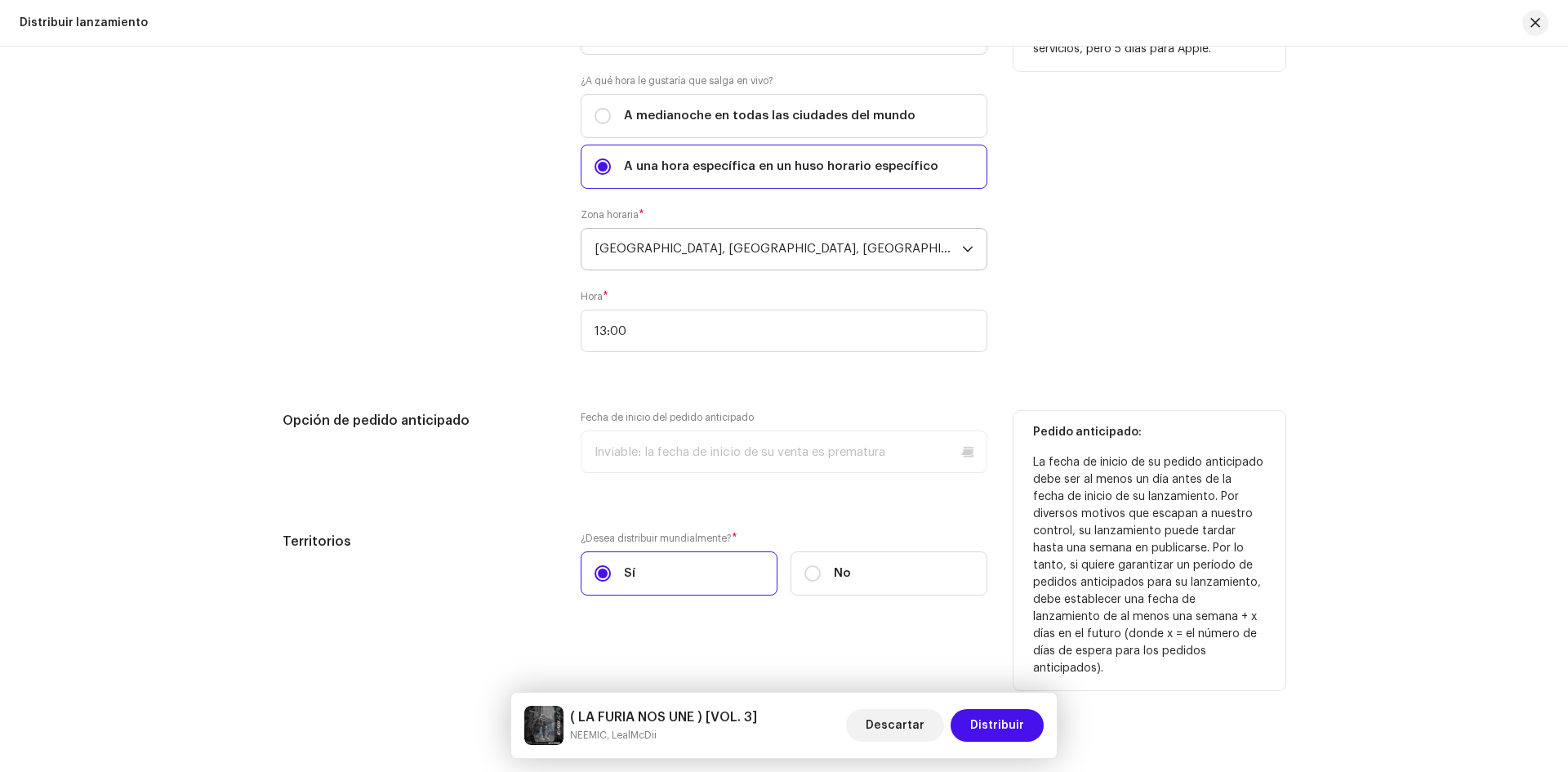
click at [771, 456] on p-datepicker at bounding box center [784, 451] width 407 height 42
click at [896, 454] on p-datepicker at bounding box center [784, 451] width 407 height 42
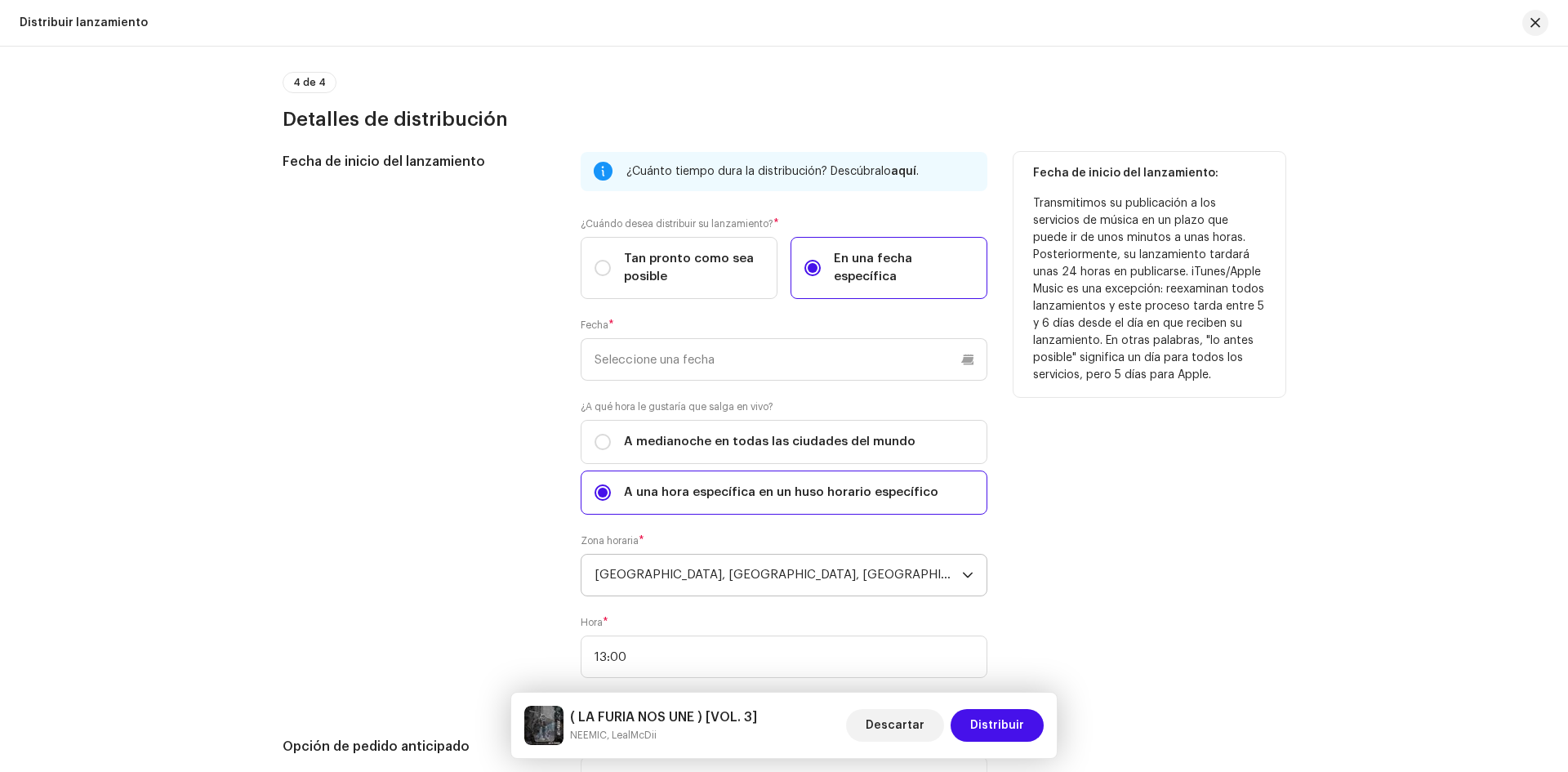
scroll to position [2638, 0]
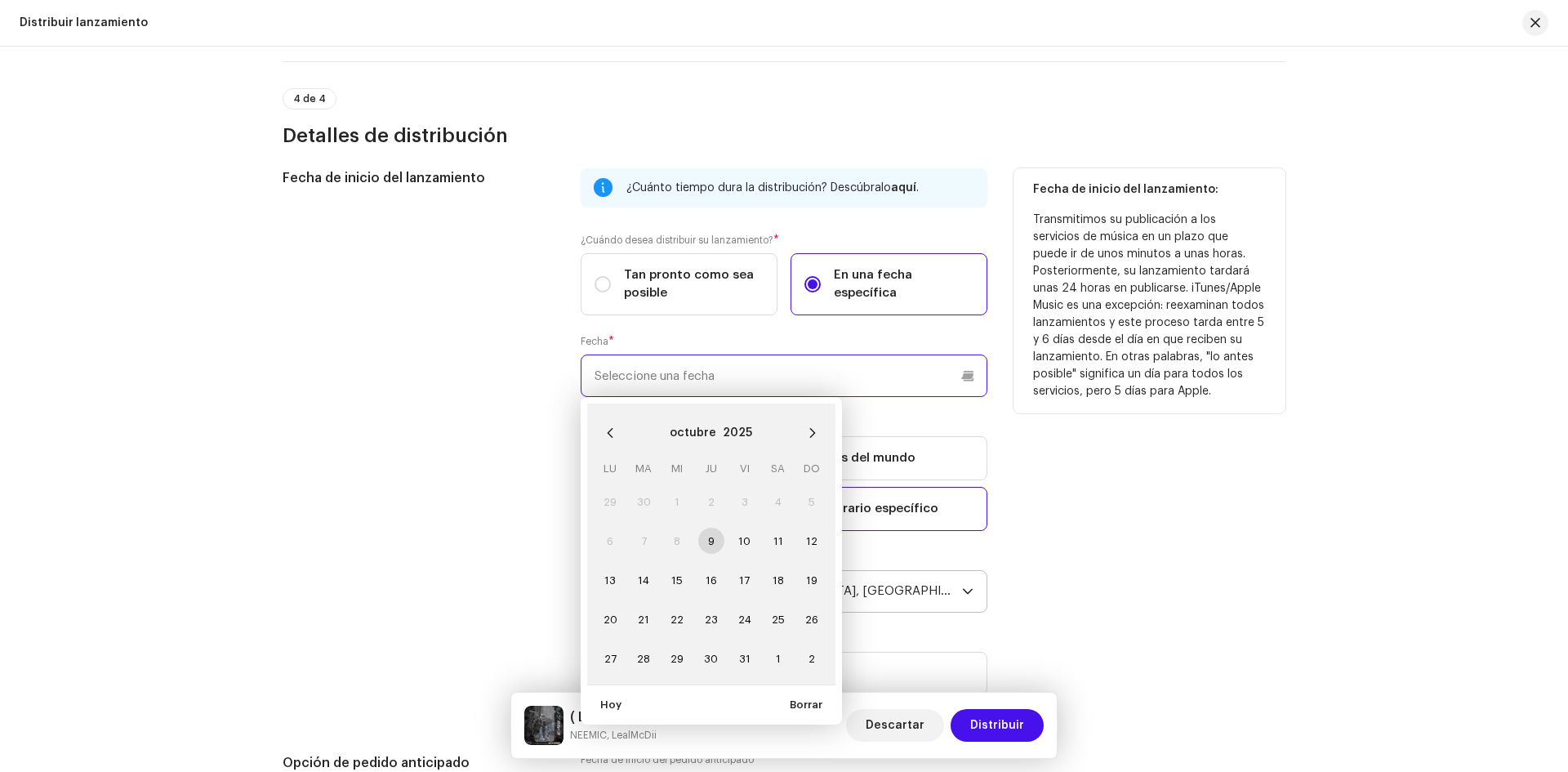
click at [778, 385] on input "text" at bounding box center [784, 375] width 407 height 42
click at [742, 582] on span "17" at bounding box center [745, 580] width 26 height 26
type input "[DATE]"
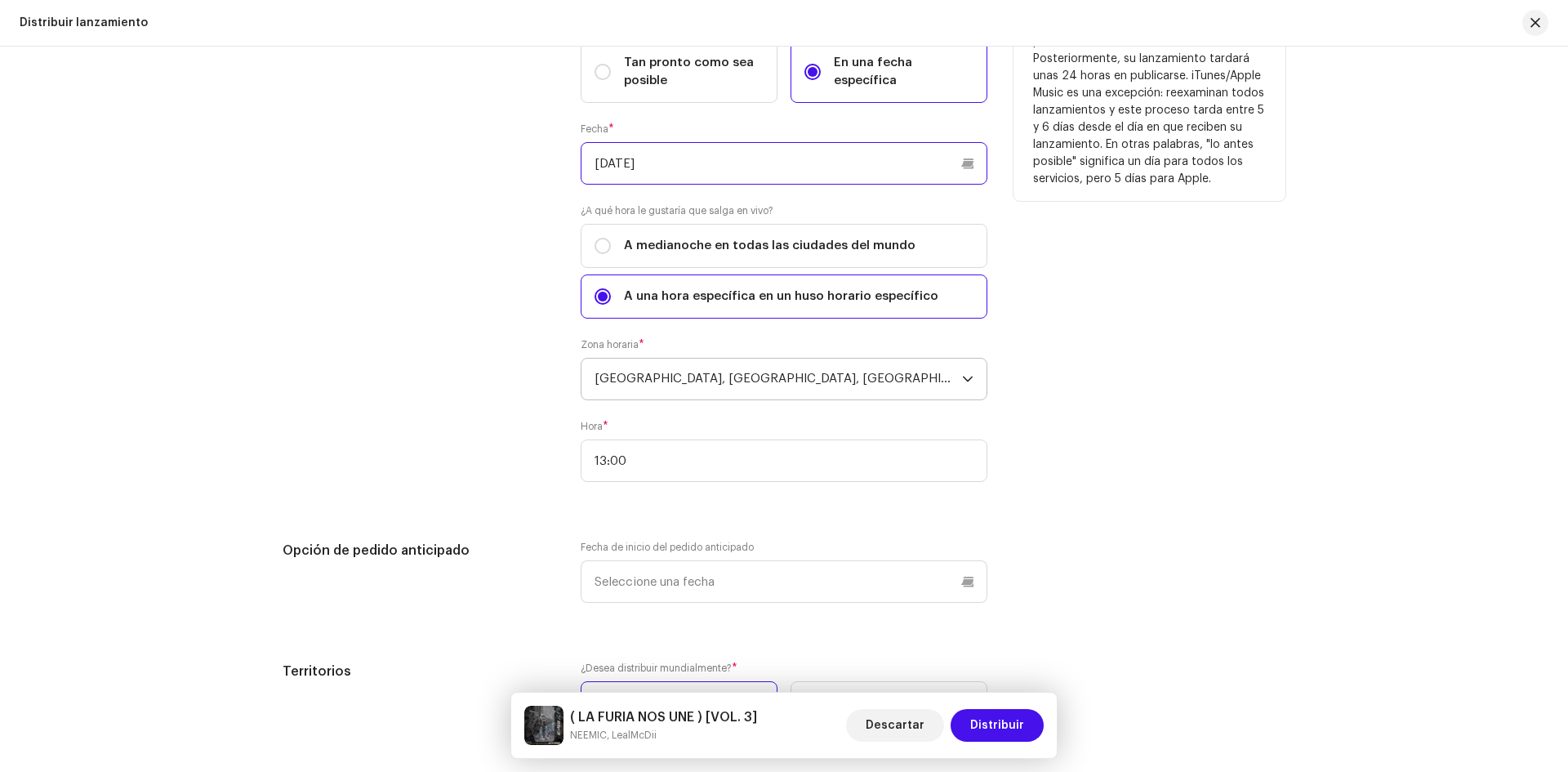
scroll to position [2876, 0]
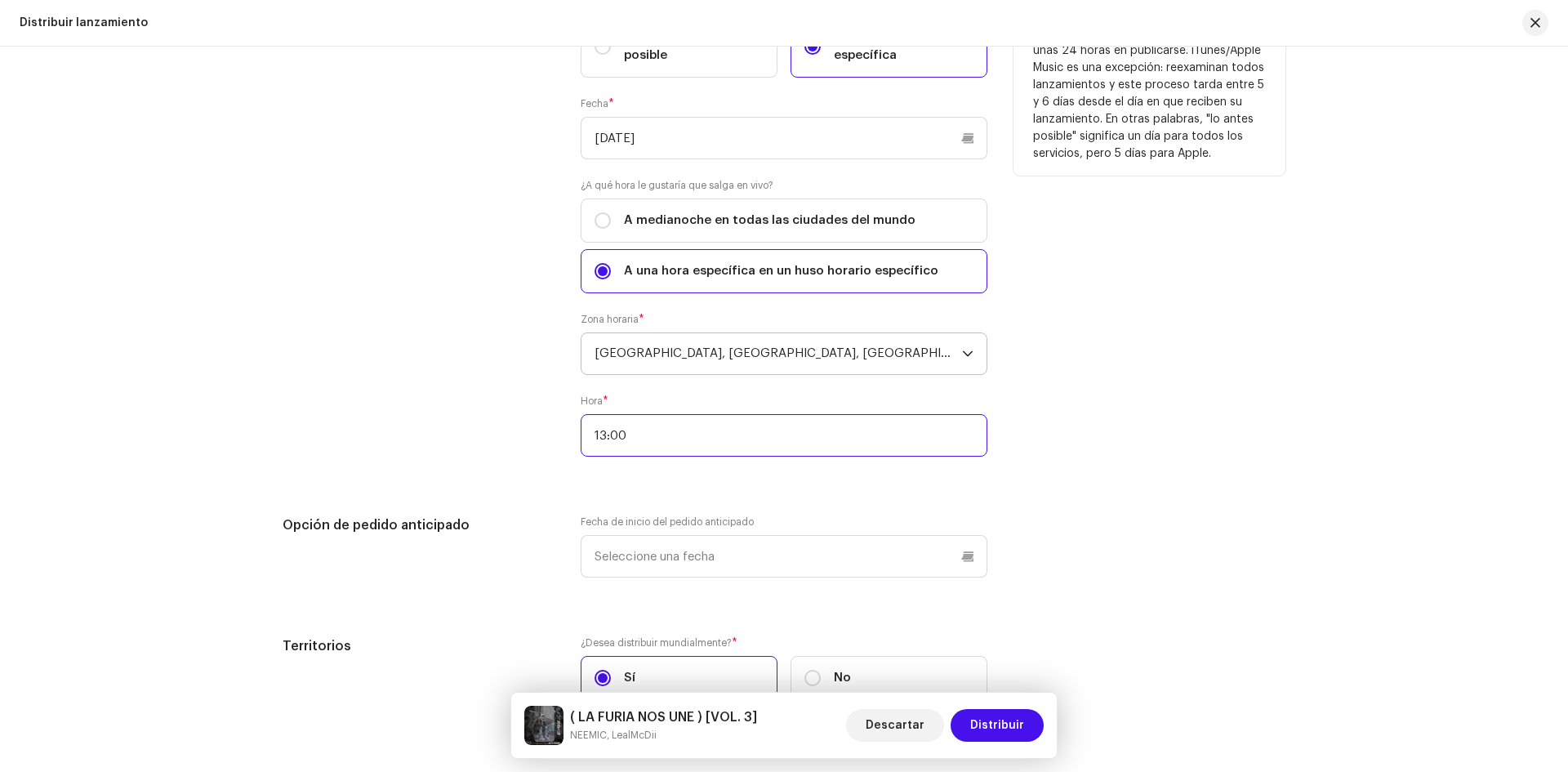
click at [655, 434] on input "13:00" at bounding box center [784, 435] width 407 height 42
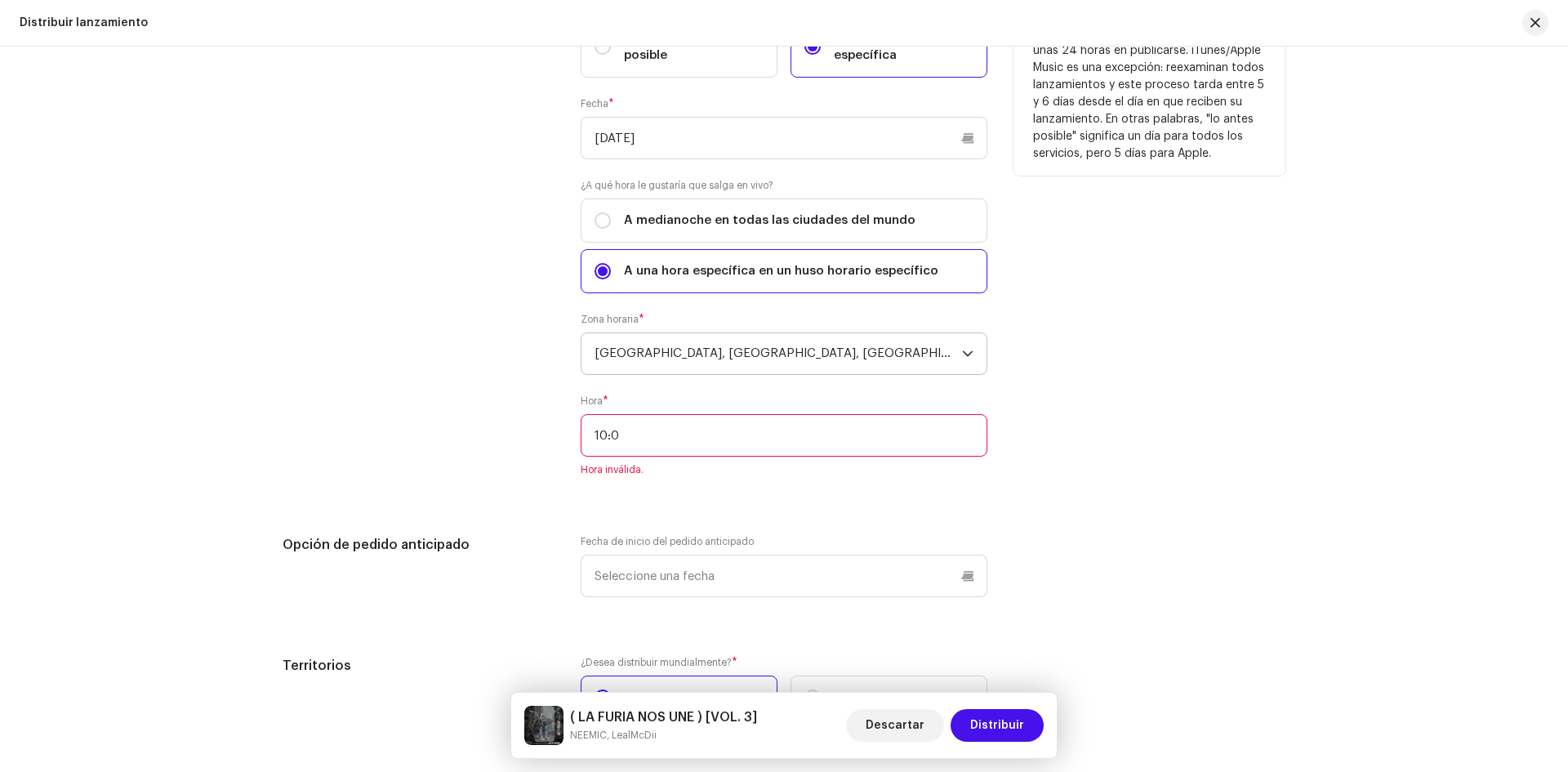
type input "10:00"
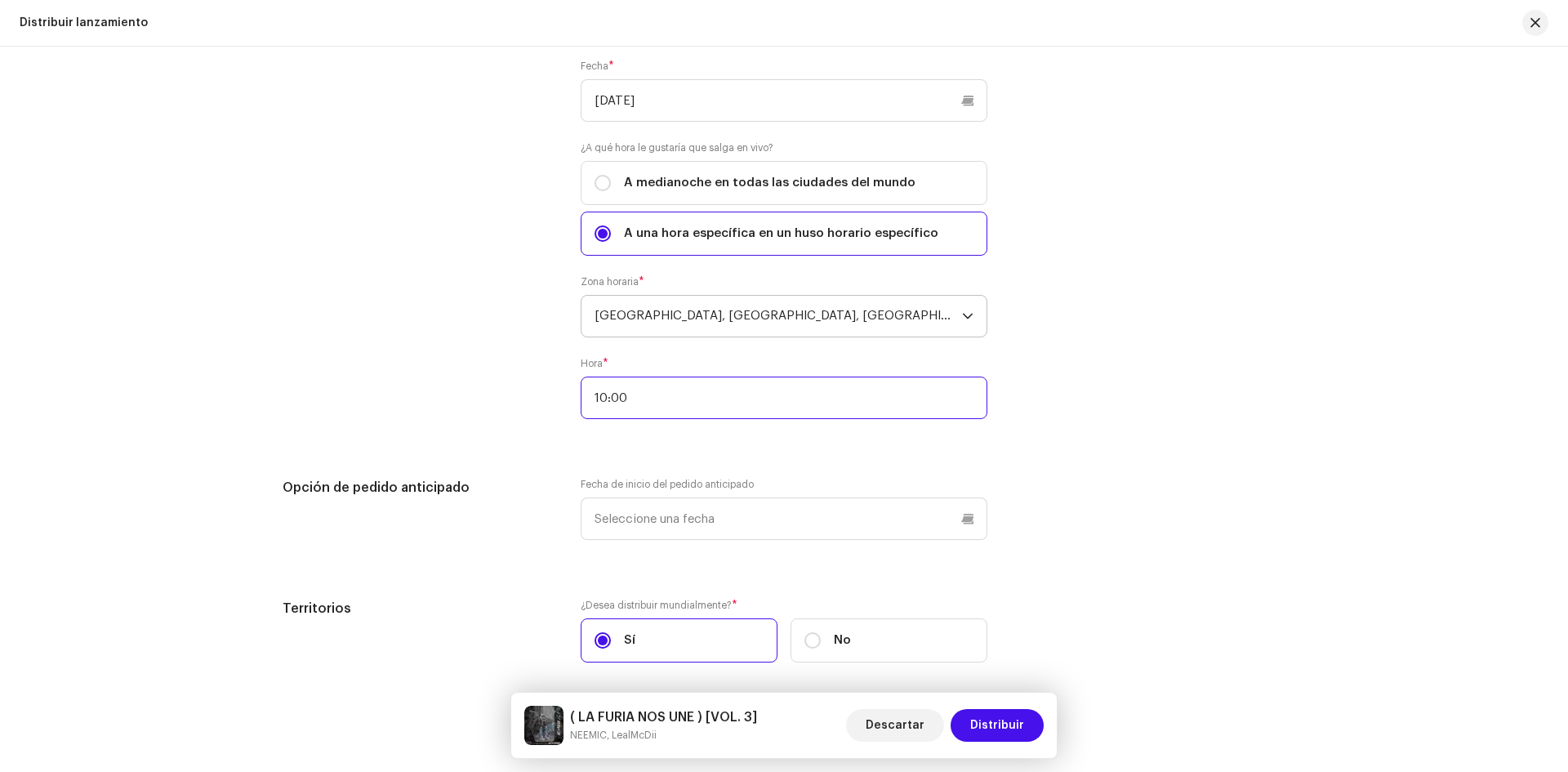
scroll to position [2981, 0]
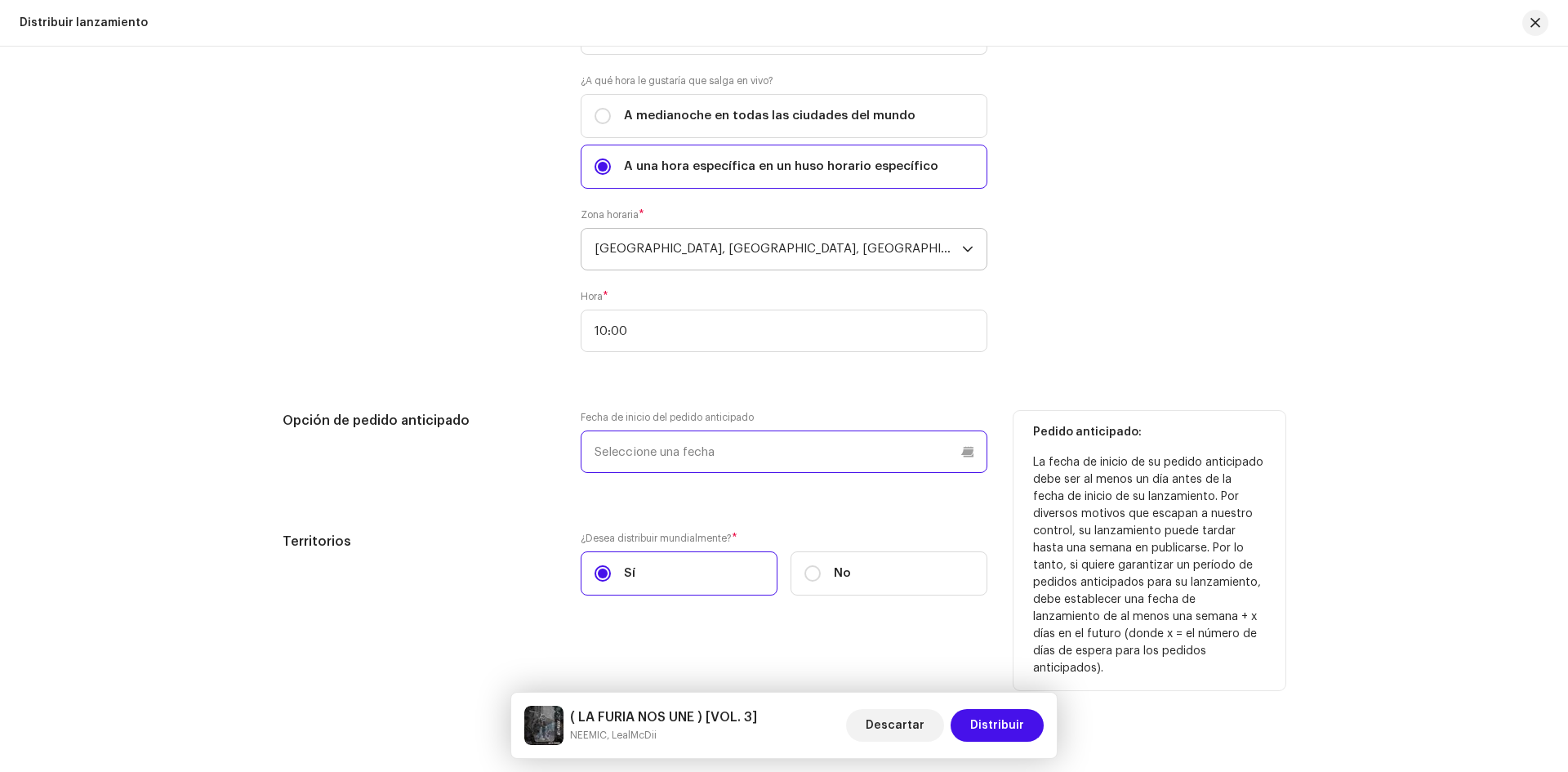
click at [747, 451] on input "text" at bounding box center [784, 451] width 407 height 42
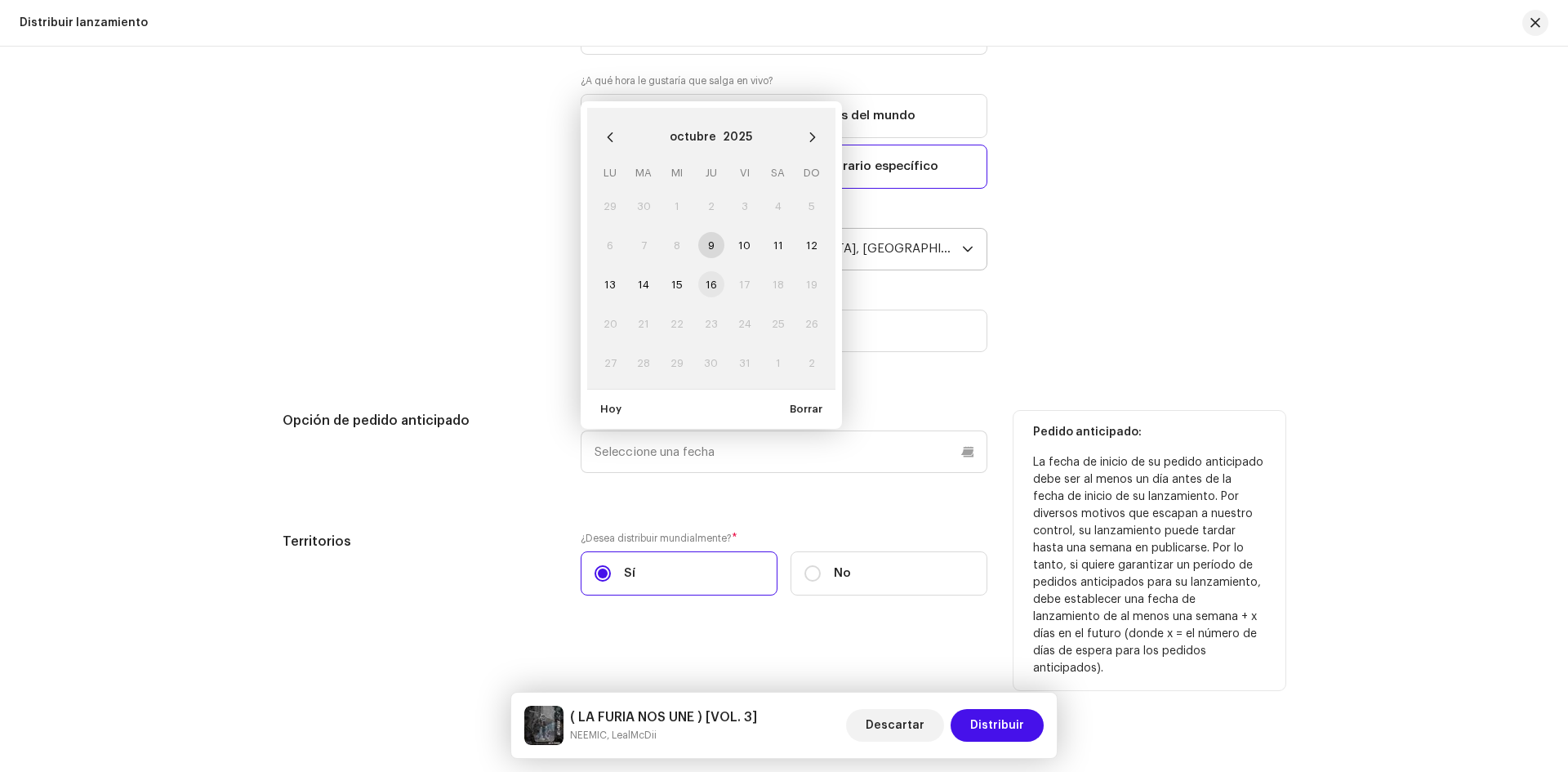
click at [706, 282] on span "16" at bounding box center [711, 284] width 26 height 26
type input "[DATE]"
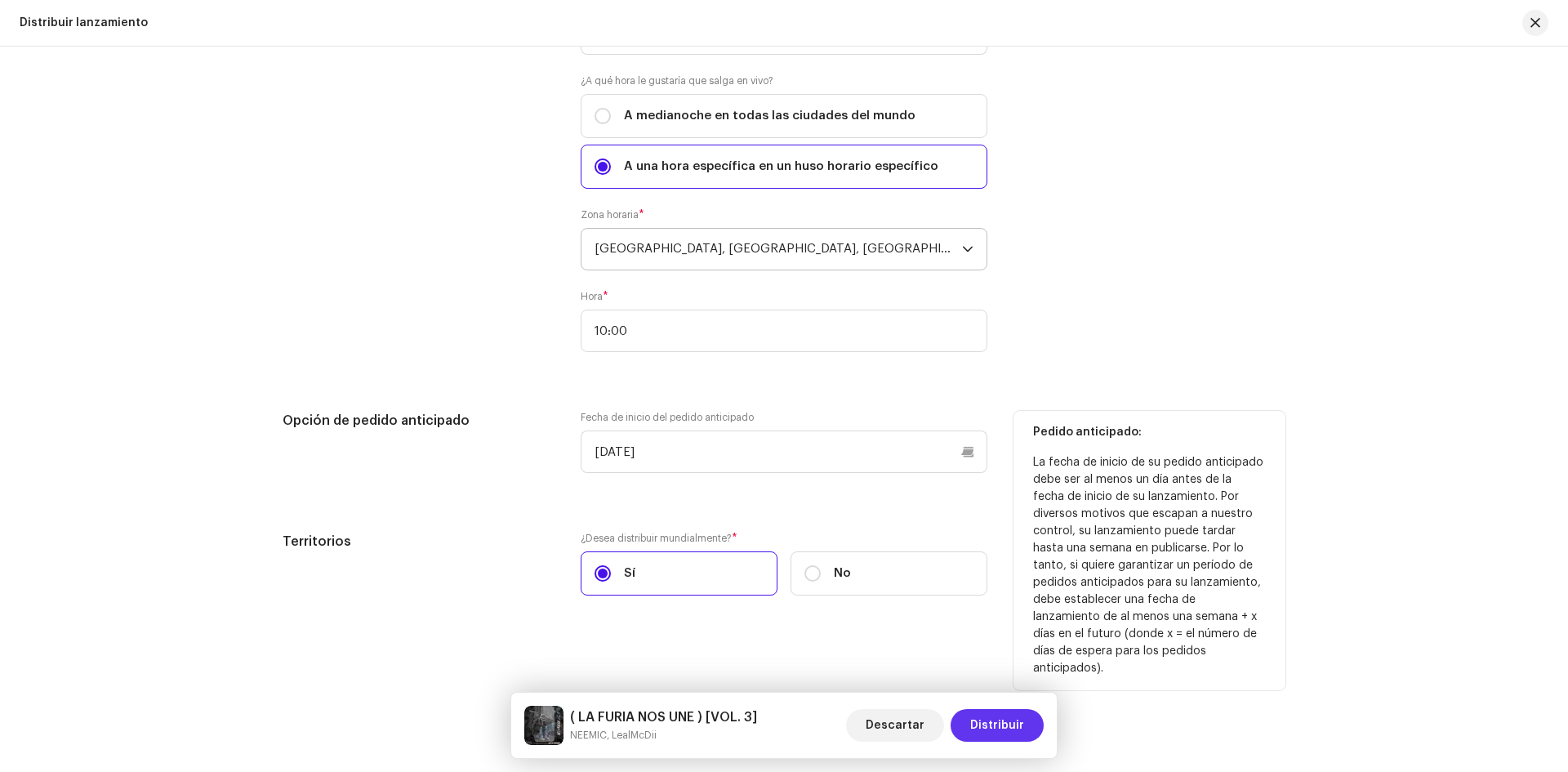
click at [995, 729] on span "Distribuir" at bounding box center [997, 725] width 54 height 32
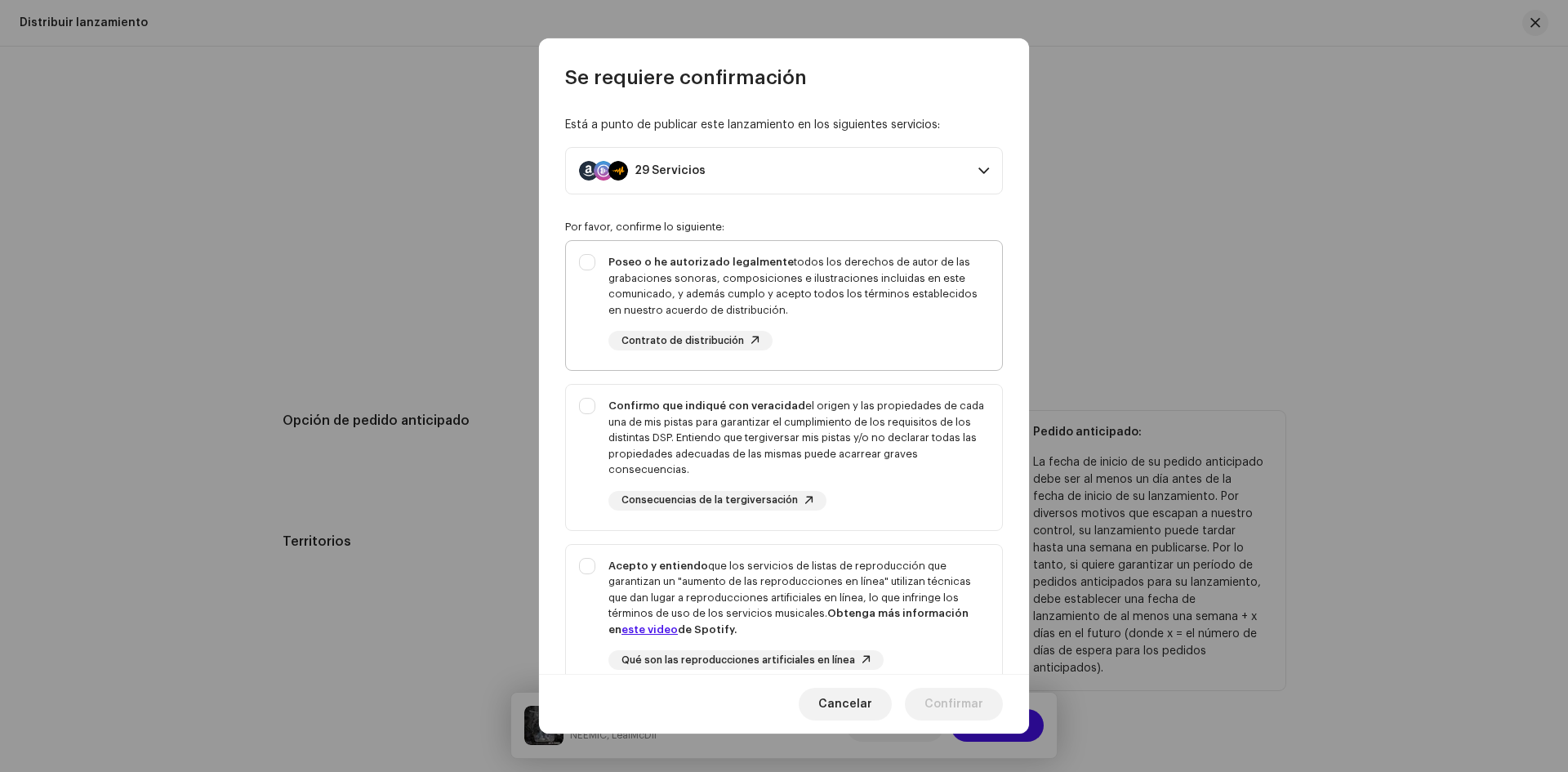
click at [581, 271] on div "Poseo o he autorizado legalmente todos los derechos de autor de las grabaciones…" at bounding box center [784, 302] width 436 height 123
checkbox input "true"
click at [593, 404] on div "Confirmo que indiqué con veracidad el origen y las propiedades de cada una de m…" at bounding box center [784, 455] width 436 height 139
checkbox input "true"
click at [589, 563] on div "Acepto y entiendo que los servicios de listas de reproducción que garantizan un…" at bounding box center [784, 627] width 436 height 165
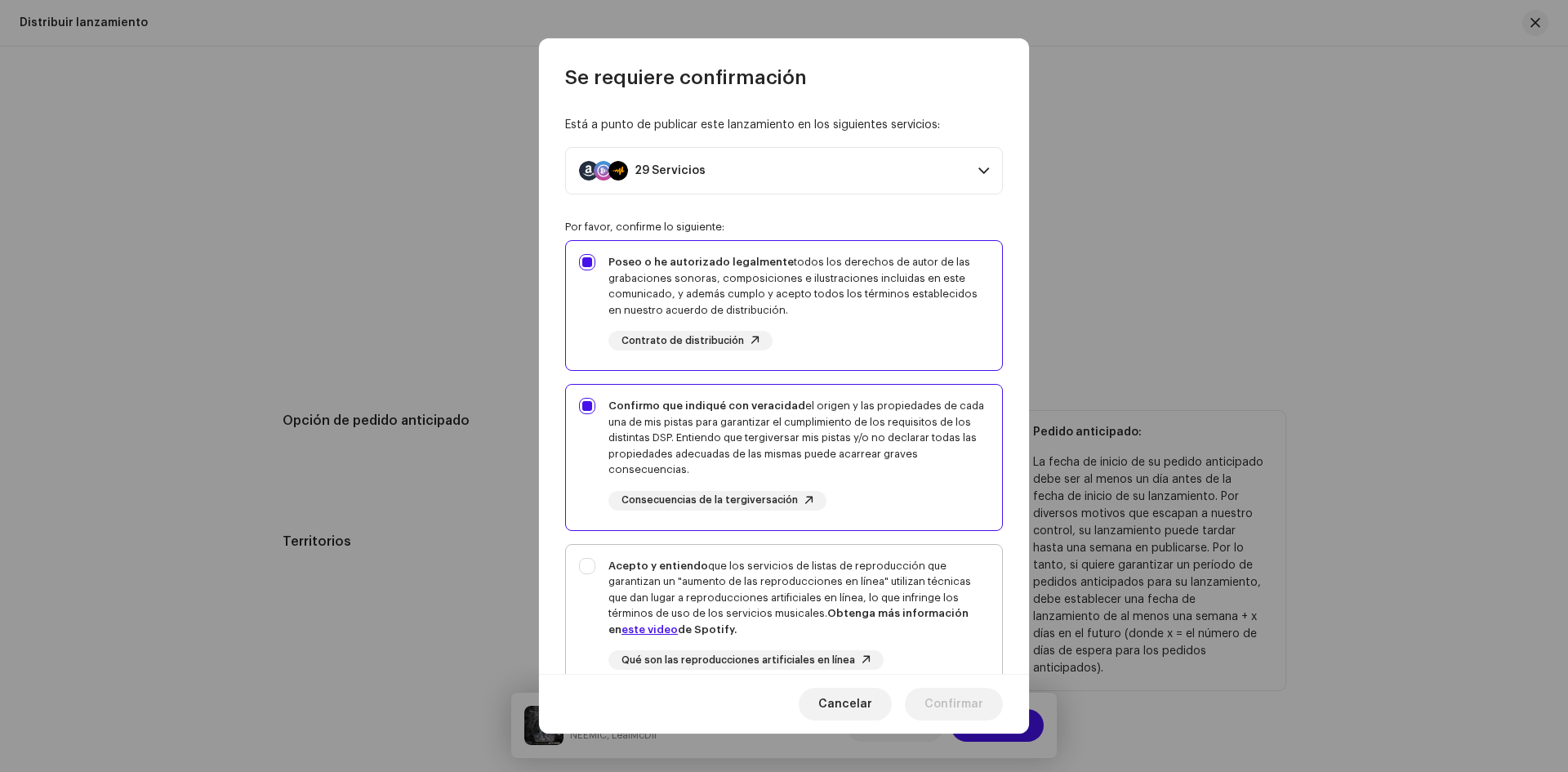
checkbox input "true"
click at [963, 707] on span "Confirmar" at bounding box center [953, 704] width 59 height 32
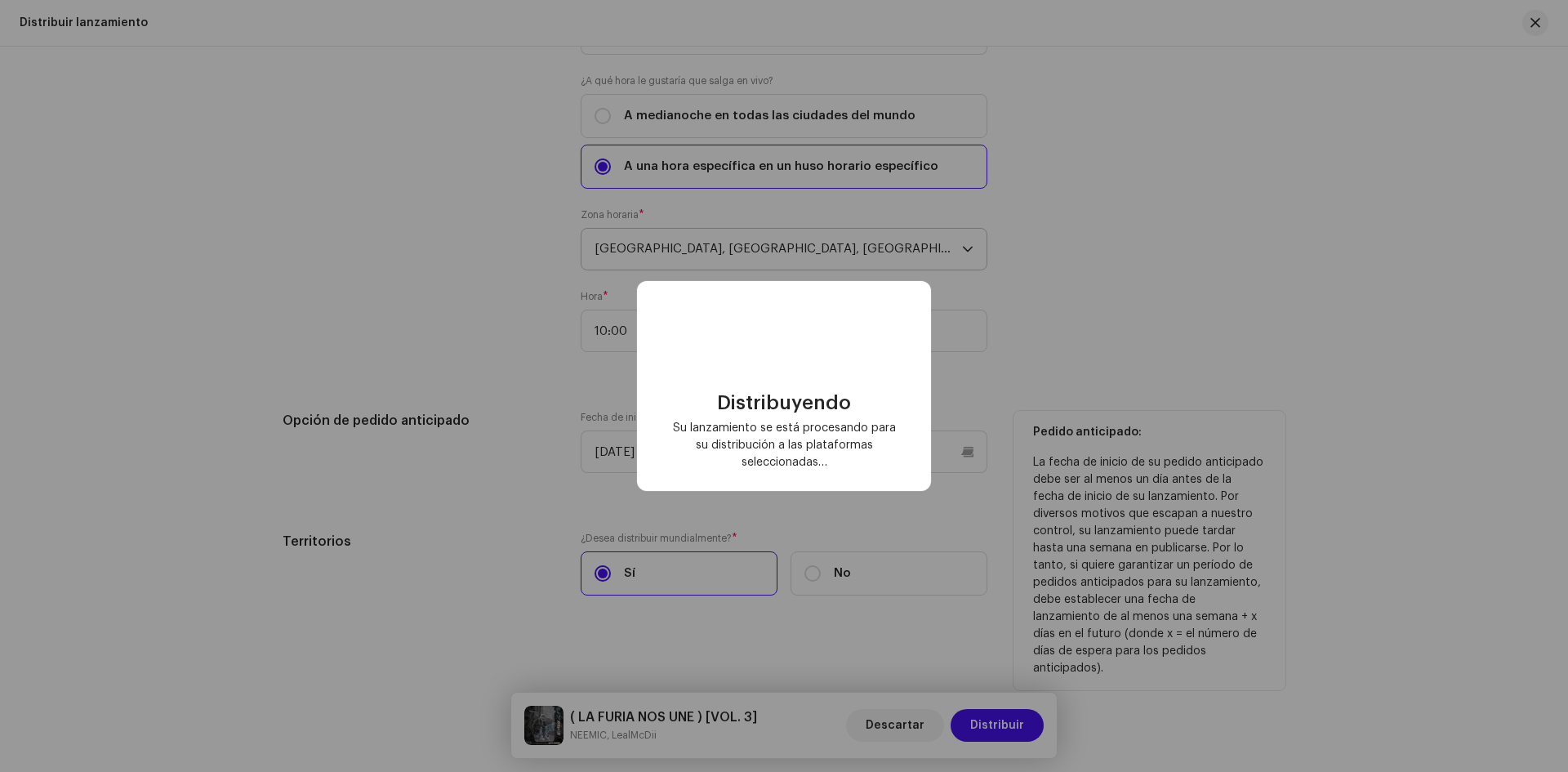
checkbox input "false"
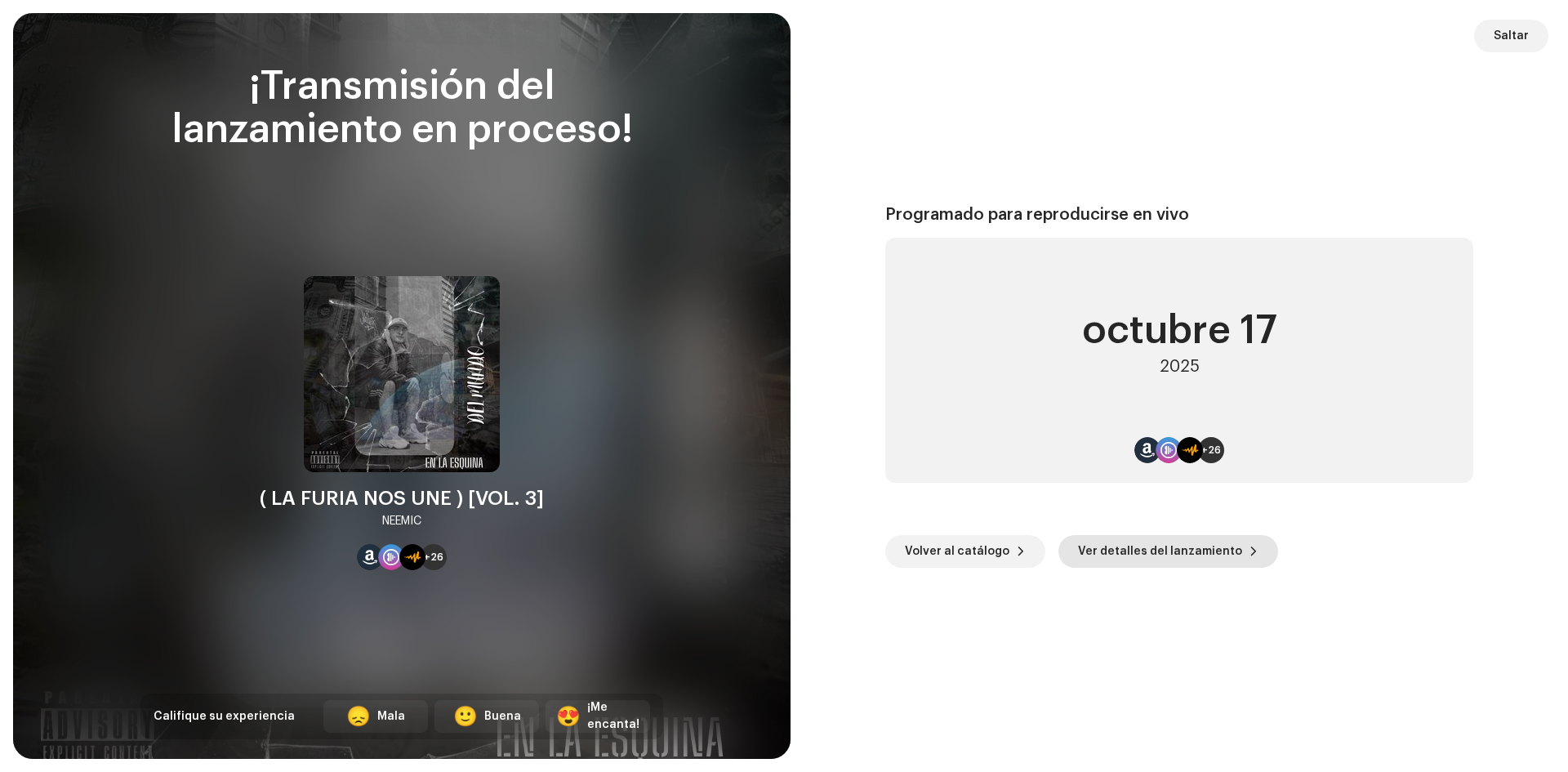
click at [1184, 556] on span "Ver detalles del lanzamiento" at bounding box center [1160, 551] width 164 height 32
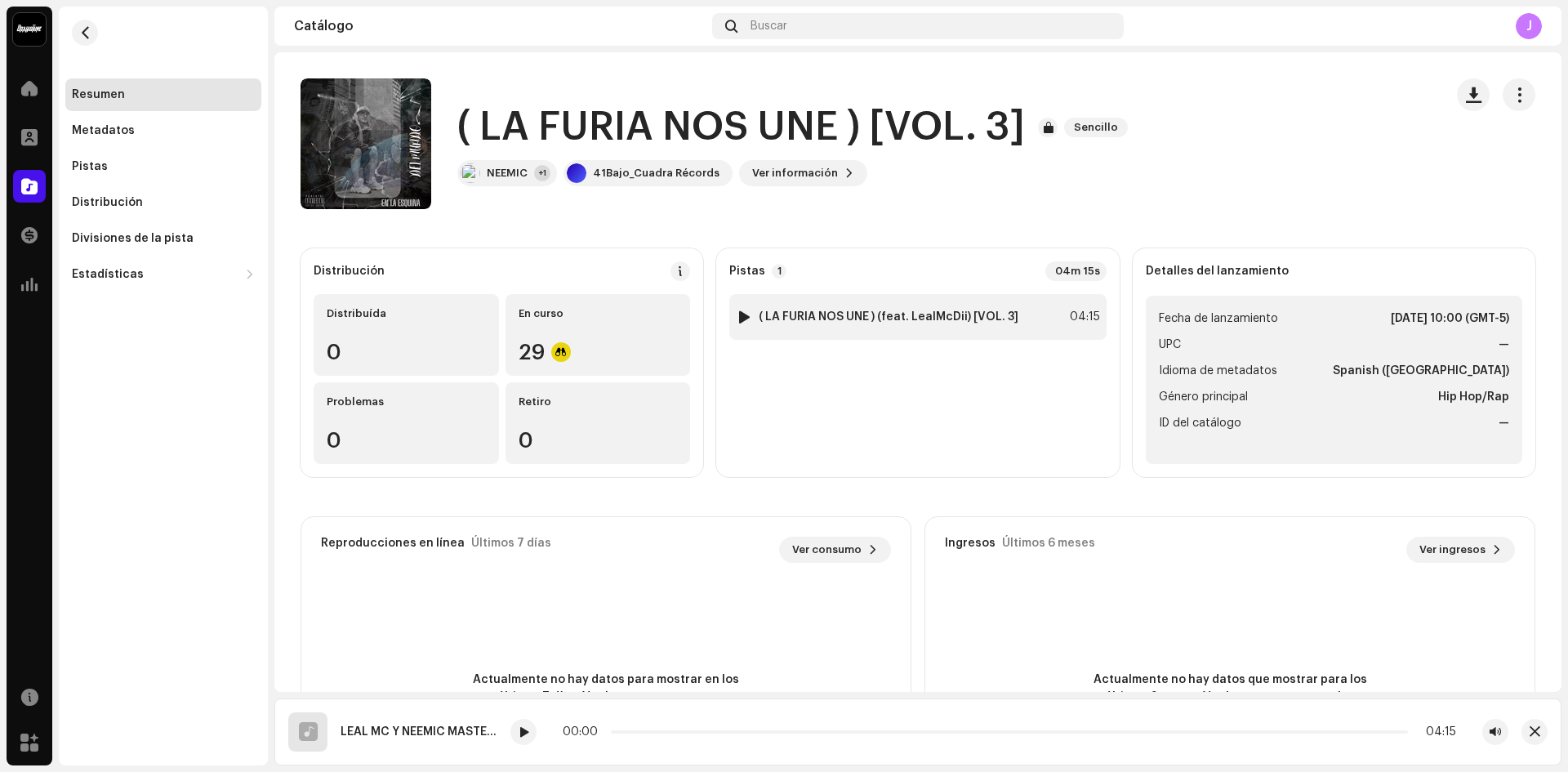
click at [739, 317] on div at bounding box center [745, 317] width 13 height 13
click at [622, 170] on div "41Bajo_Cuadra Récords" at bounding box center [656, 173] width 126 height 13
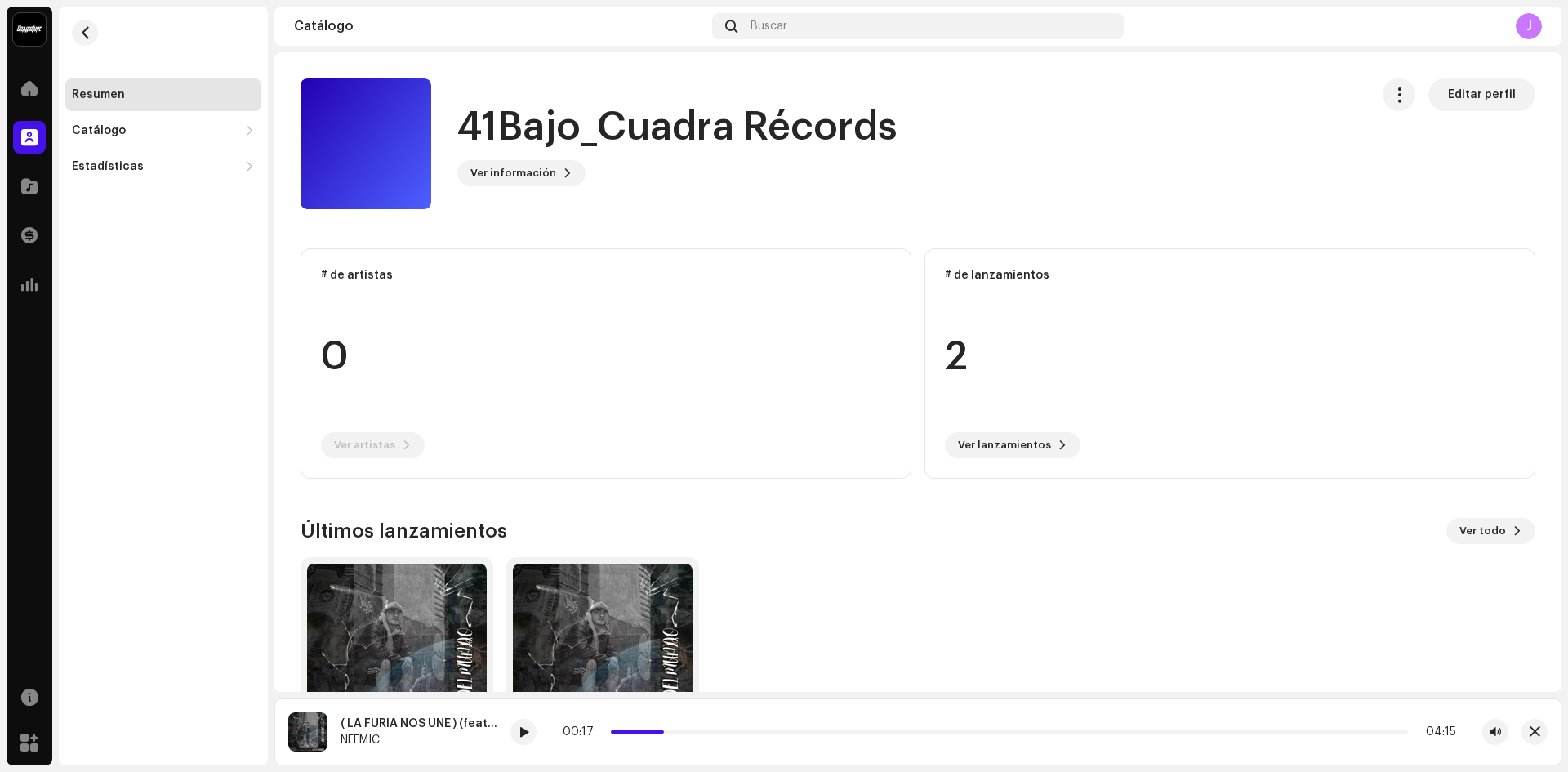
click at [459, 304] on re-o-card-data "# de artistas 0 Ver artistas" at bounding box center [606, 363] width 611 height 230
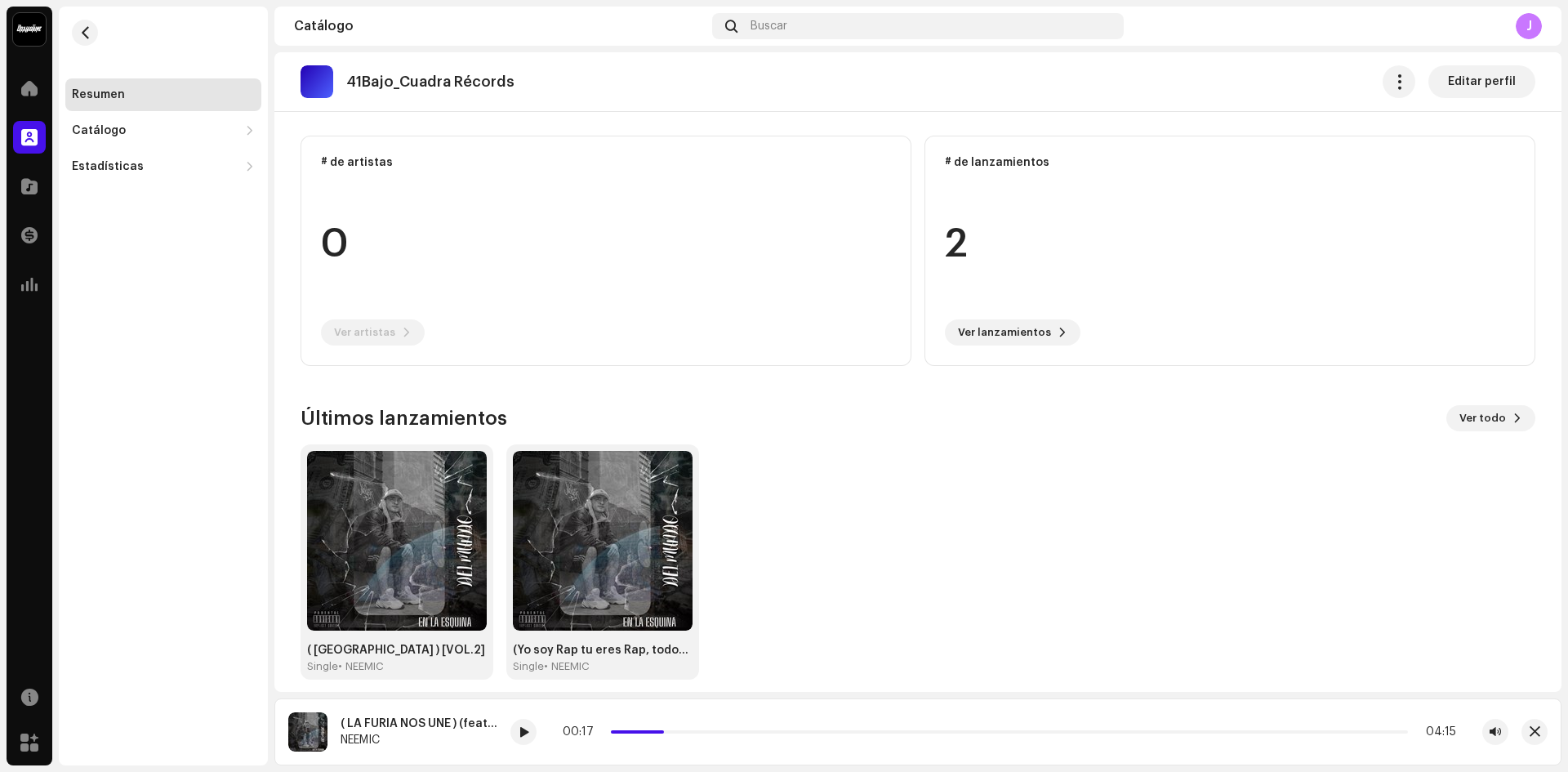
scroll to position [126, 0]
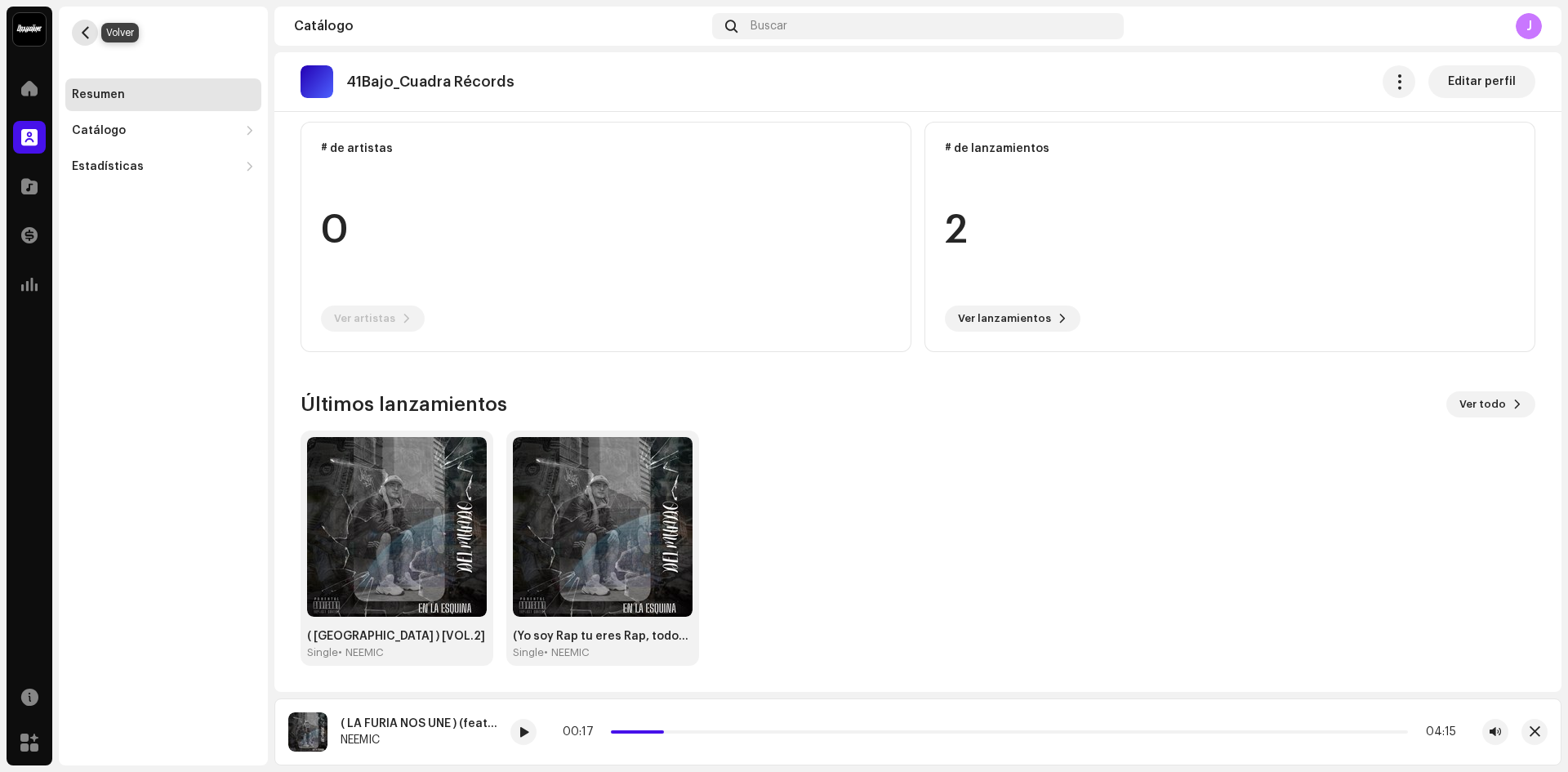
click at [79, 31] on span "button" at bounding box center [86, 32] width 13 height 13
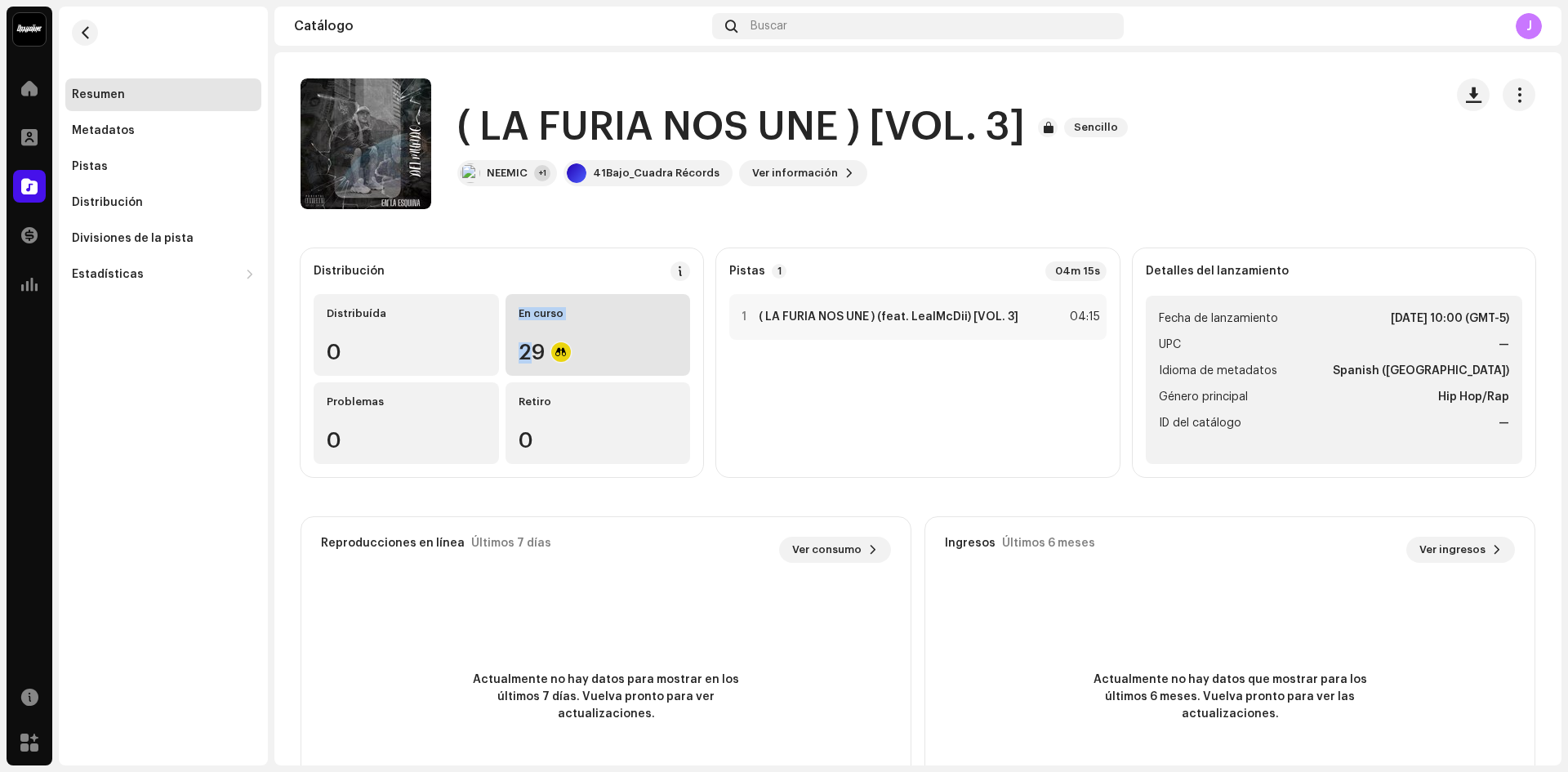
drag, startPoint x: 353, startPoint y: 358, endPoint x: 529, endPoint y: 369, distance: 176.3
click at [529, 369] on div "Distribuída 0 En curso 29 Problemas 0 Retiro 0" at bounding box center [502, 379] width 377 height 170
click at [530, 176] on div "NEEMIC +1" at bounding box center [507, 173] width 100 height 26
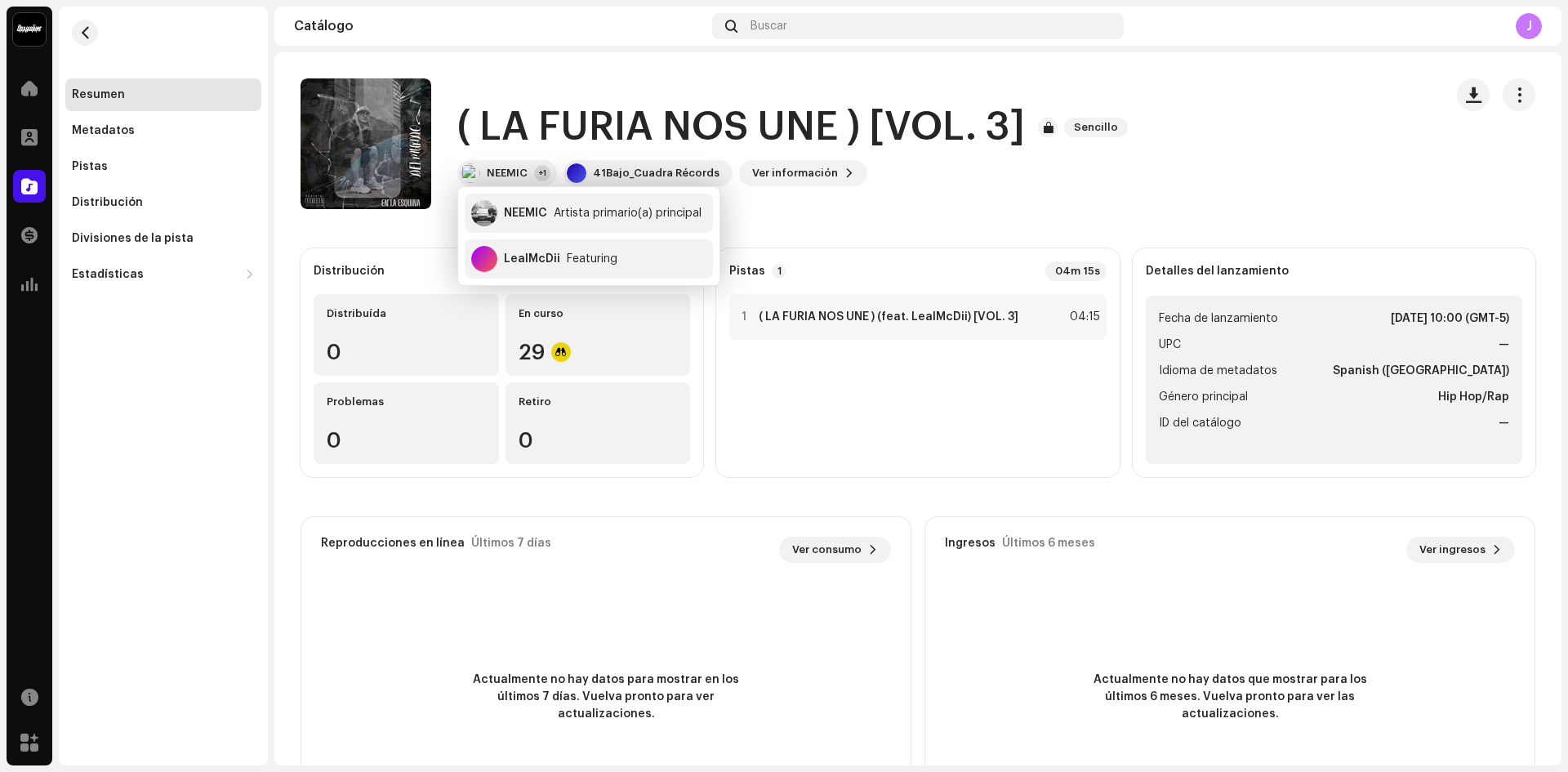
click at [834, 239] on catalog-releases-details-overview "( LA FURIA NOS UNE ) [VOL. 3] Sencillo ( LA FURIA NOS UNE ) [VOL. 3] Sencillo N…" at bounding box center [918, 461] width 1288 height 817
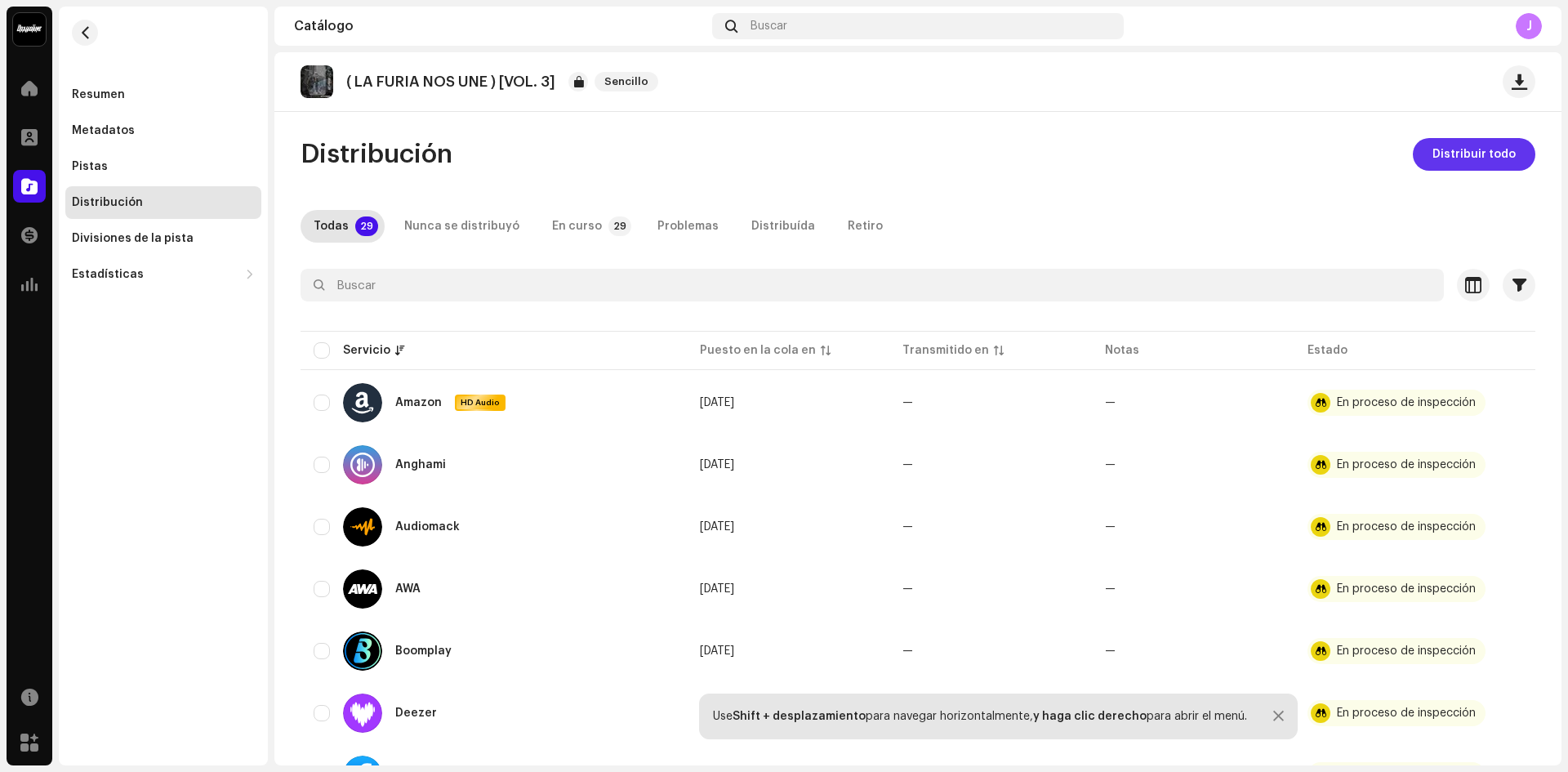
click at [1433, 167] on span "Distribuir todo" at bounding box center [1474, 154] width 83 height 32
click at [94, 78] on div "Resumen" at bounding box center [162, 95] width 196 height 32
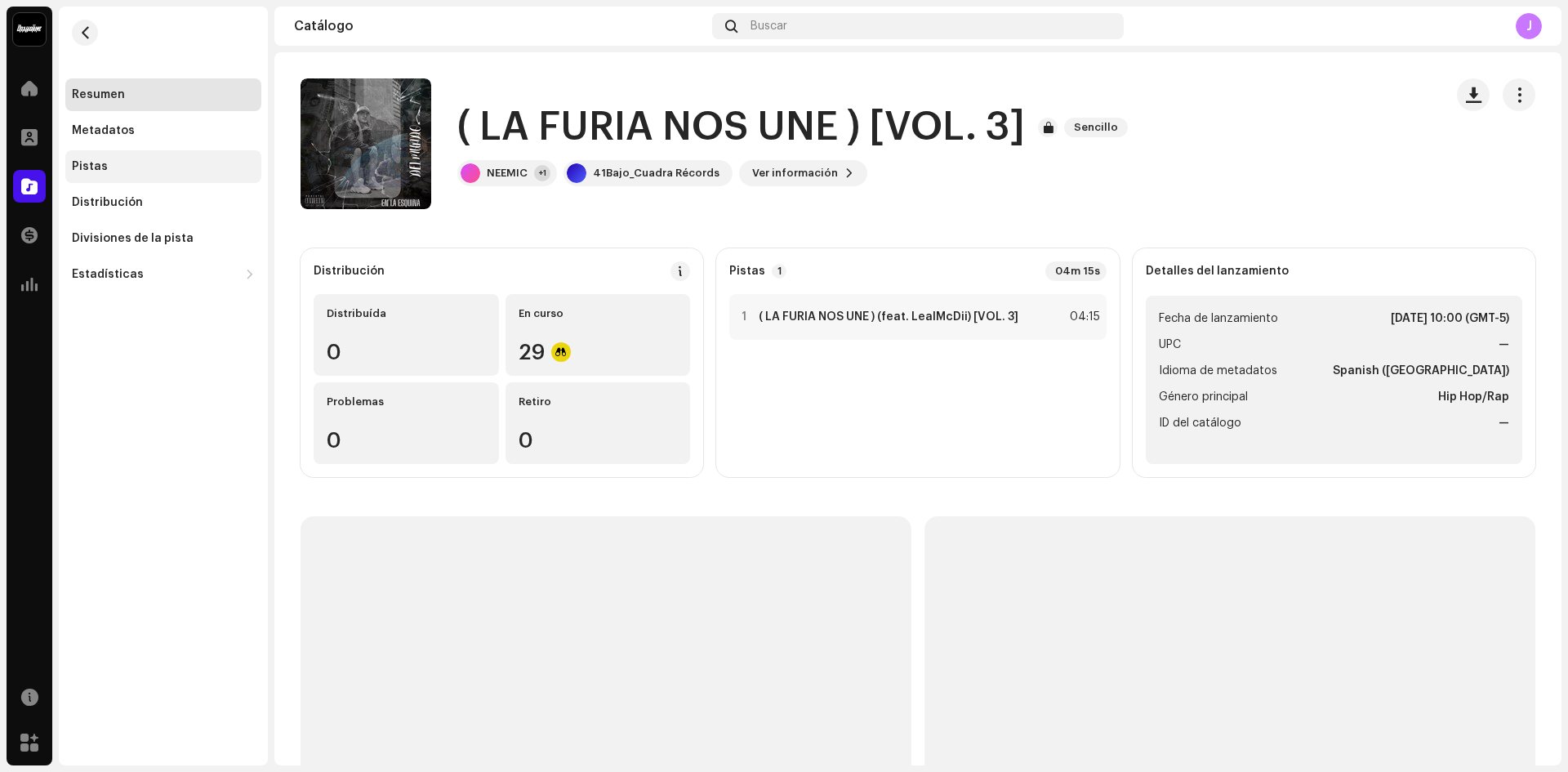
click at [108, 161] on div "Pistas" at bounding box center [163, 167] width 183 height 13
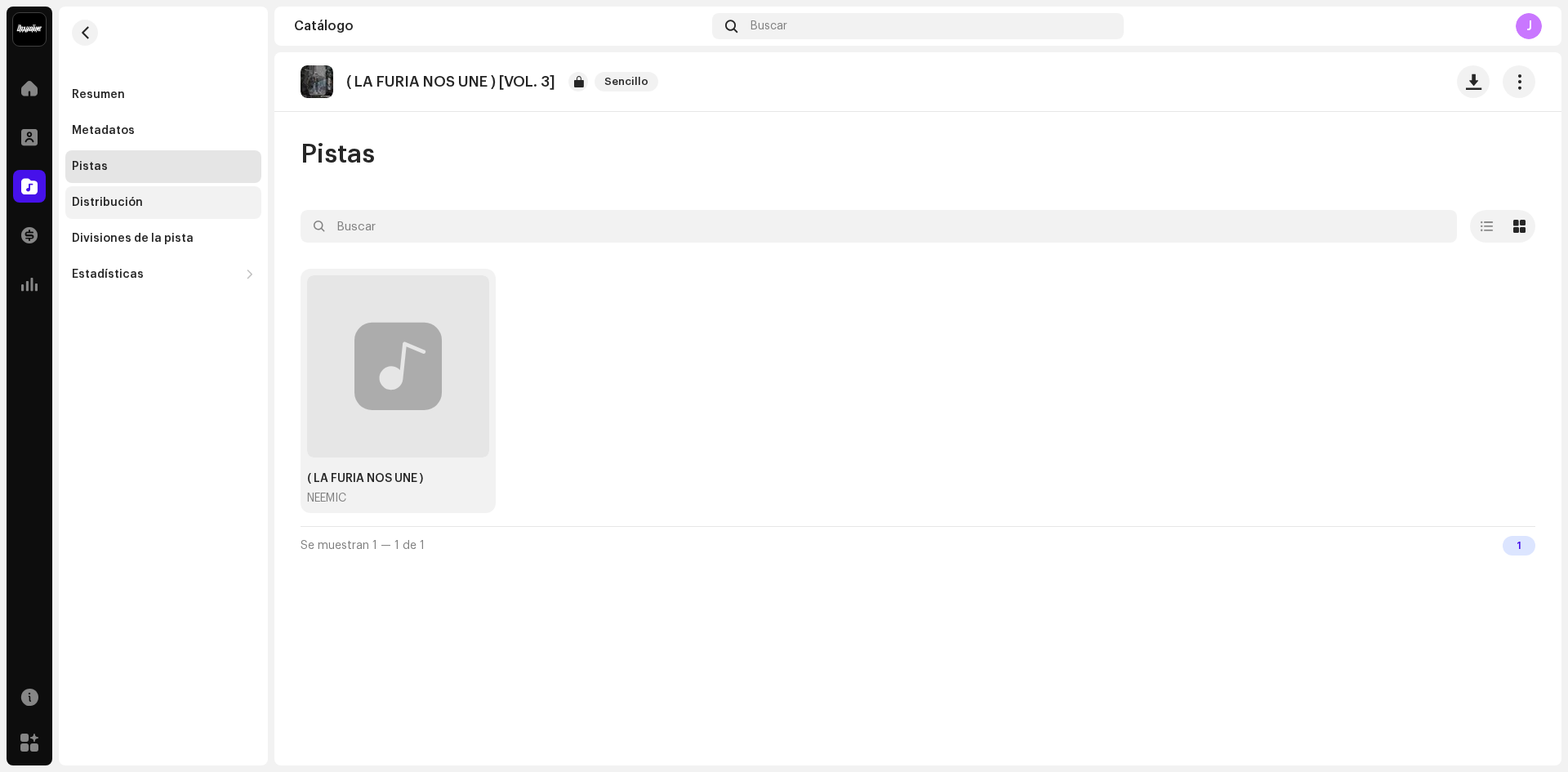
click at [160, 208] on div "Distribución" at bounding box center [163, 202] width 183 height 13
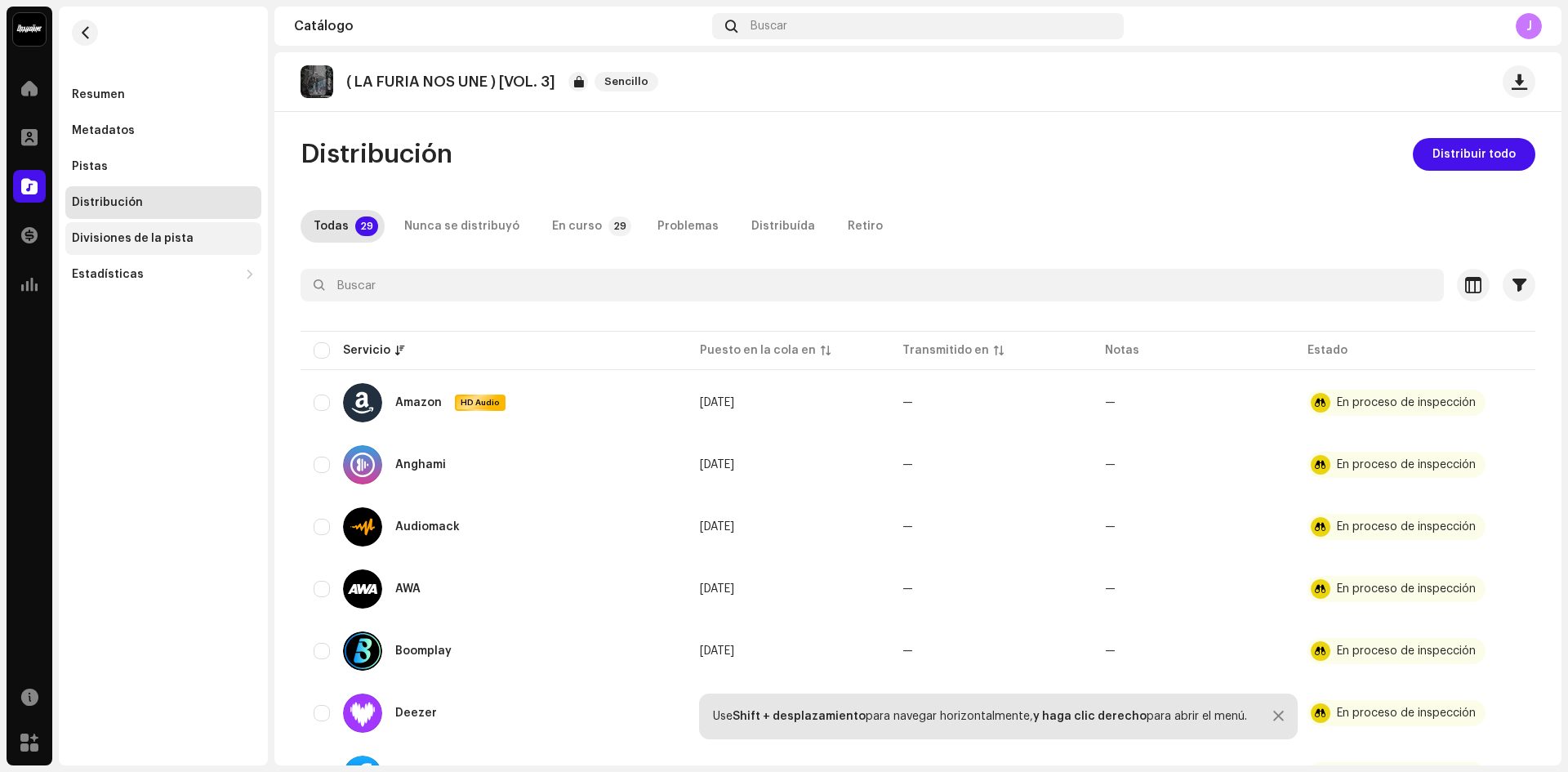
click at [142, 252] on div "Divisiones de la pista" at bounding box center [162, 238] width 196 height 32
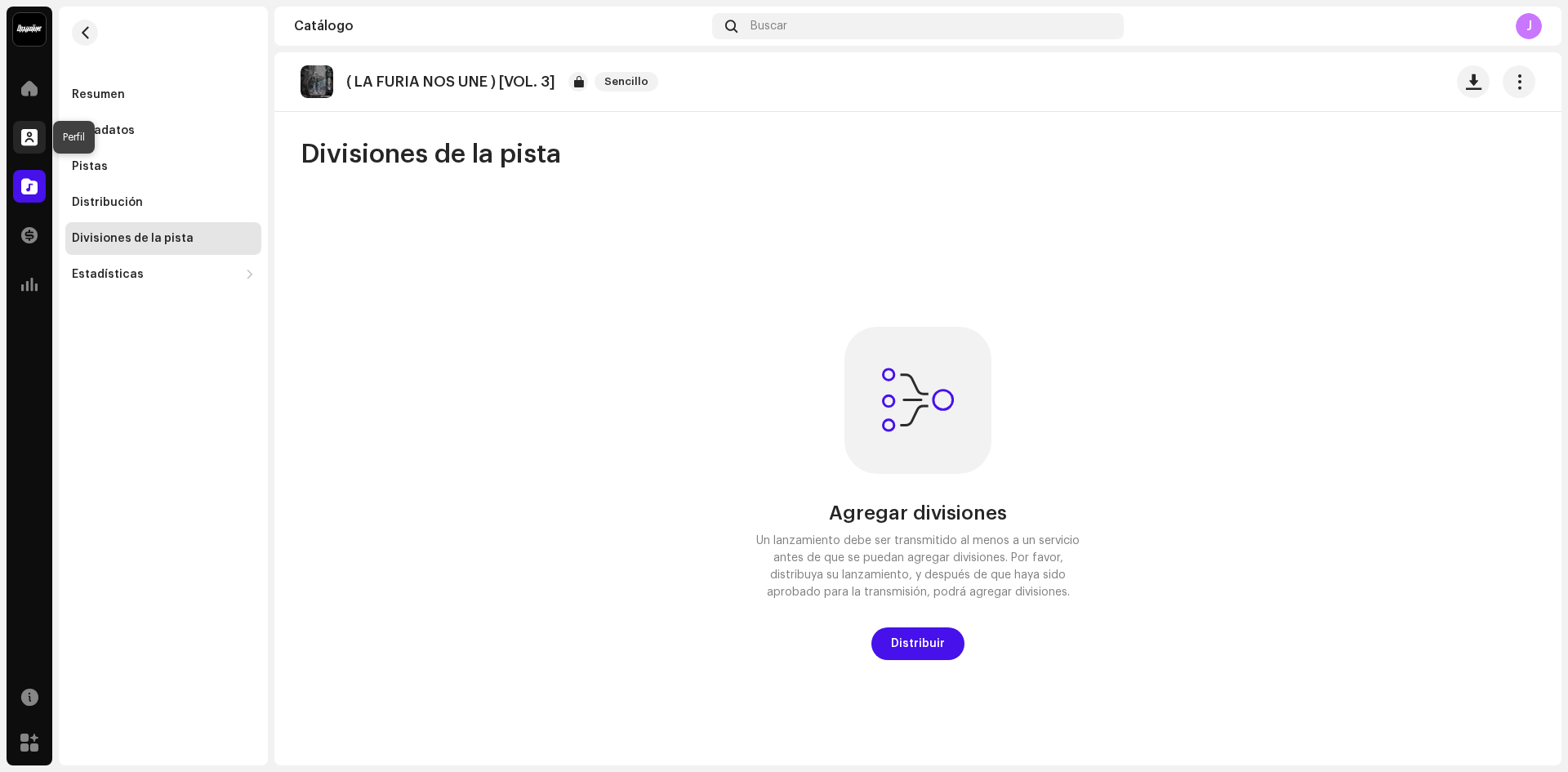
click at [23, 142] on span at bounding box center [30, 137] width 16 height 13
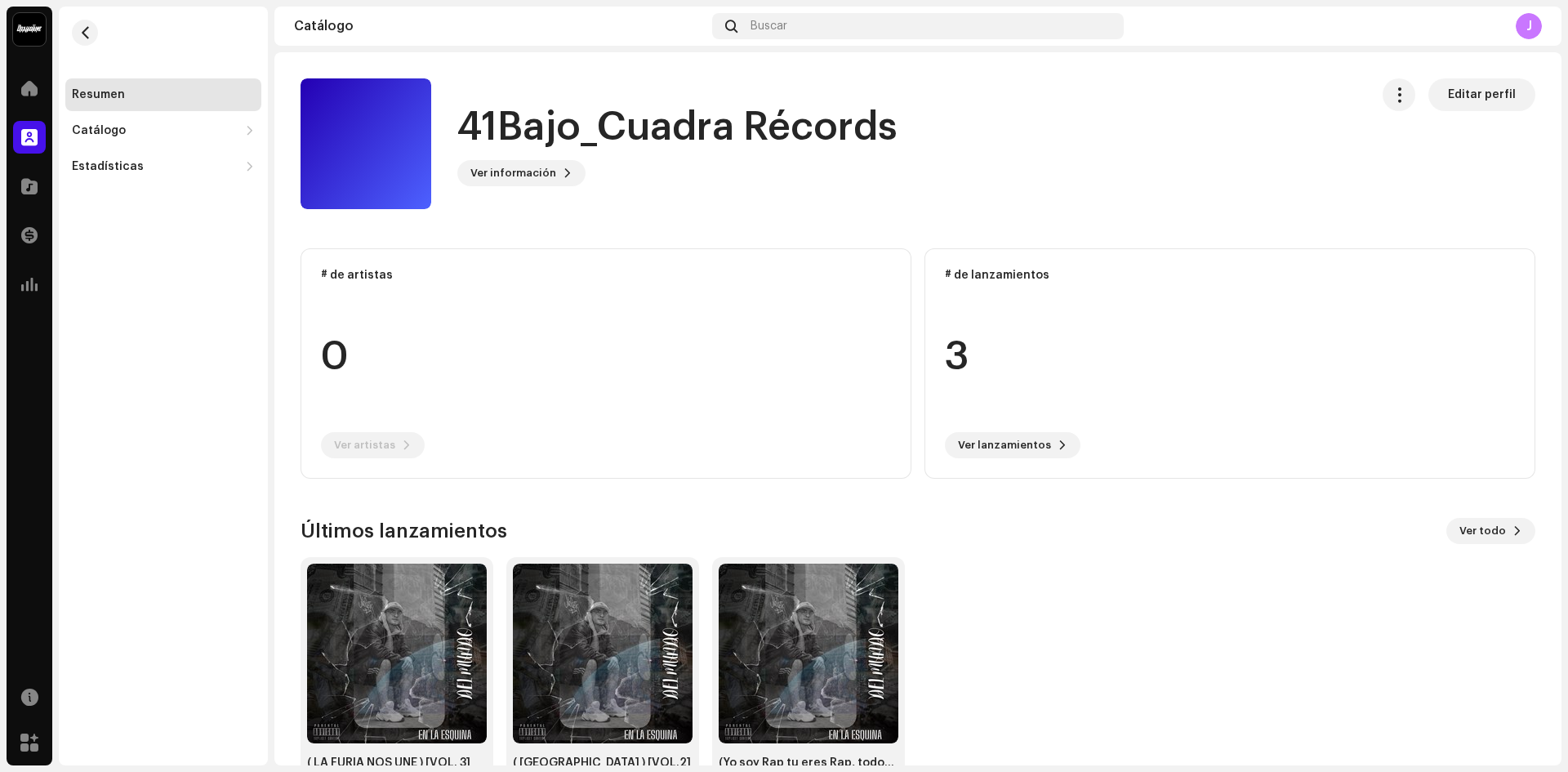
drag, startPoint x: 1567, startPoint y: 124, endPoint x: 1567, endPoint y: 181, distance: 57.0
click at [1567, 181] on div "41Bajo_Cuadra Récords Inicio Perfil Catálogo Transacciones Estadísticas Recurso…" at bounding box center [784, 386] width 1568 height 772
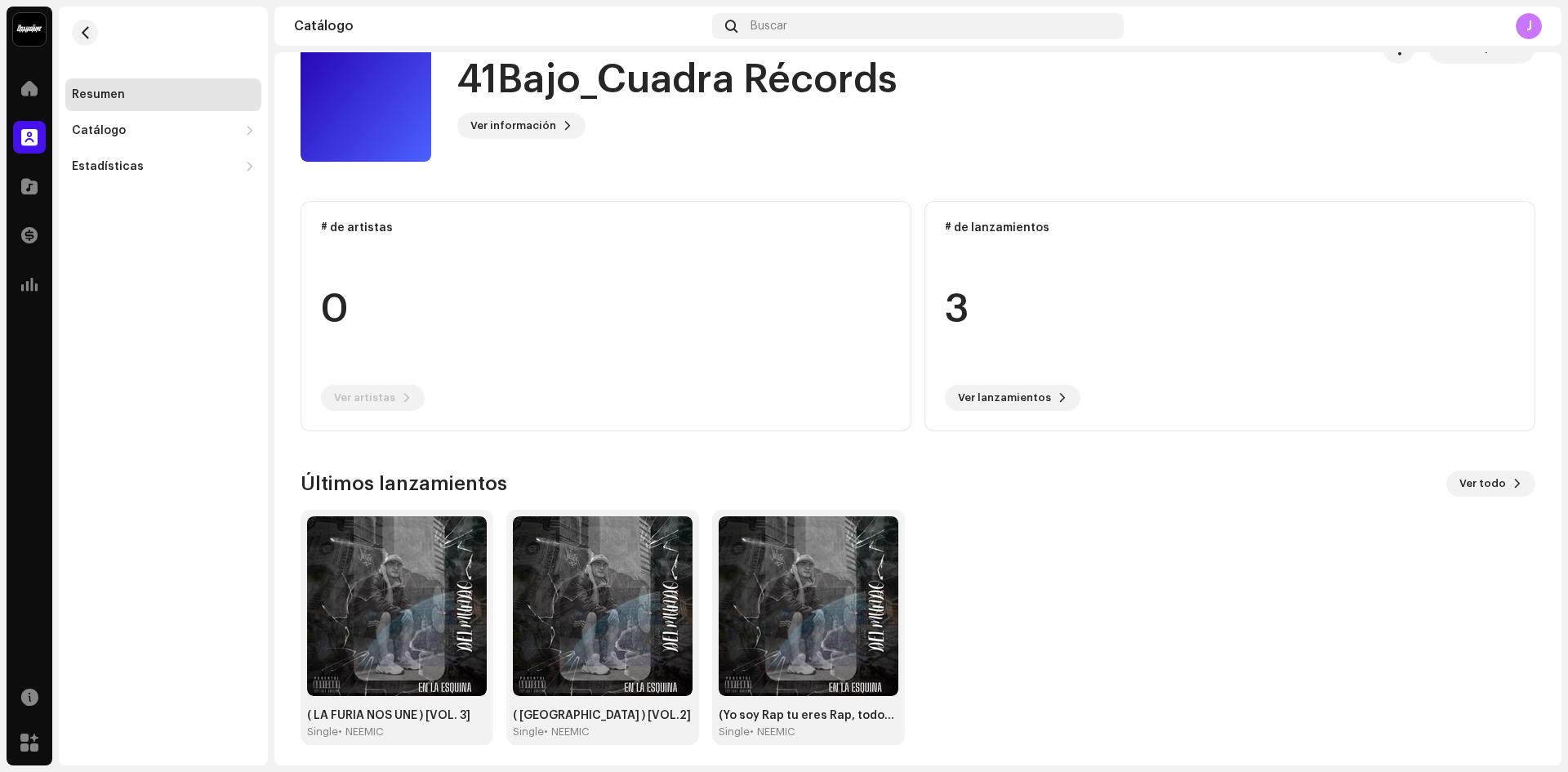
scroll to position [53, 0]
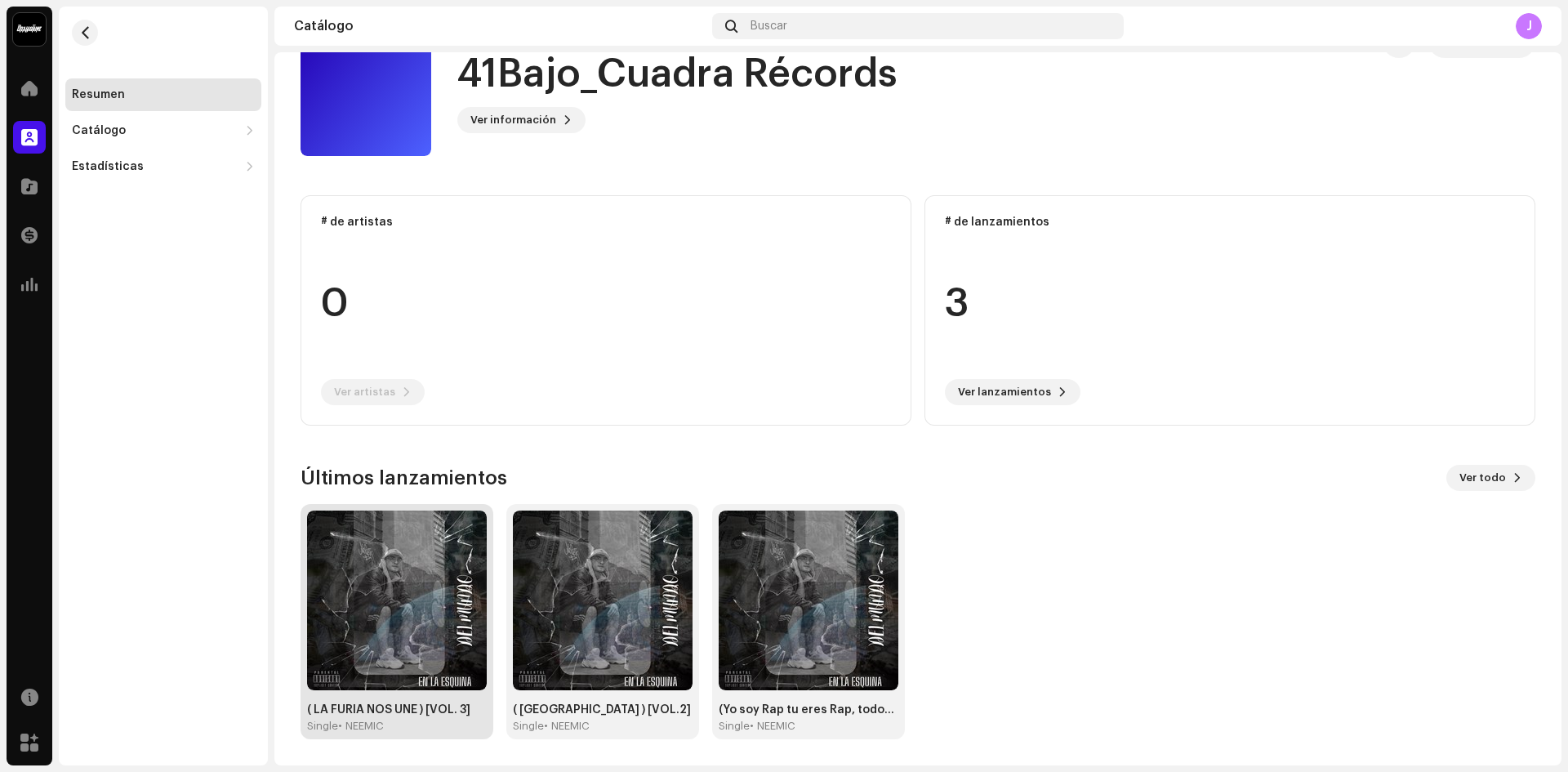
click at [425, 629] on img at bounding box center [397, 600] width 179 height 179
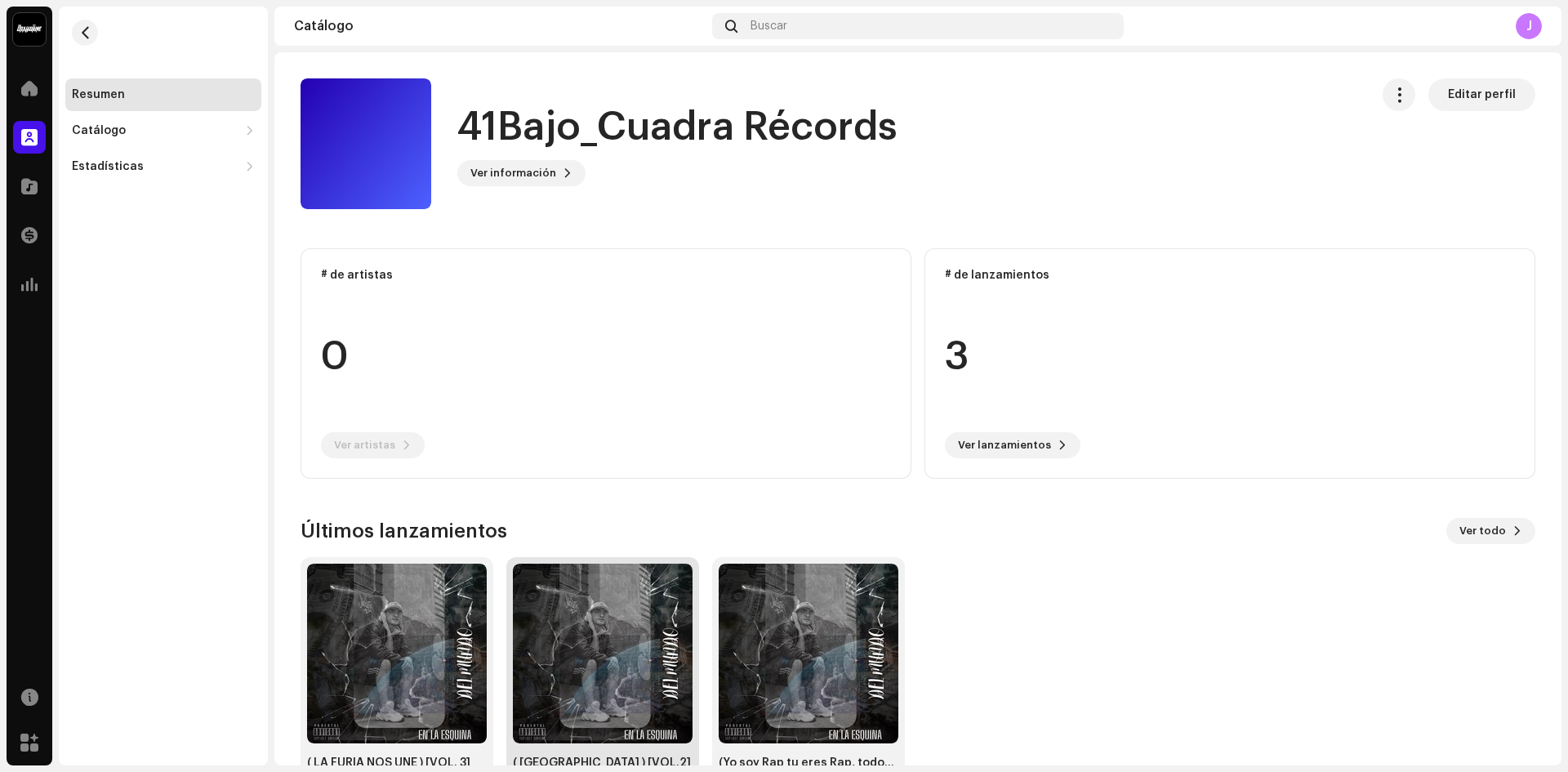
click at [637, 681] on img at bounding box center [602, 653] width 179 height 179
click at [420, 594] on img at bounding box center [397, 653] width 179 height 179
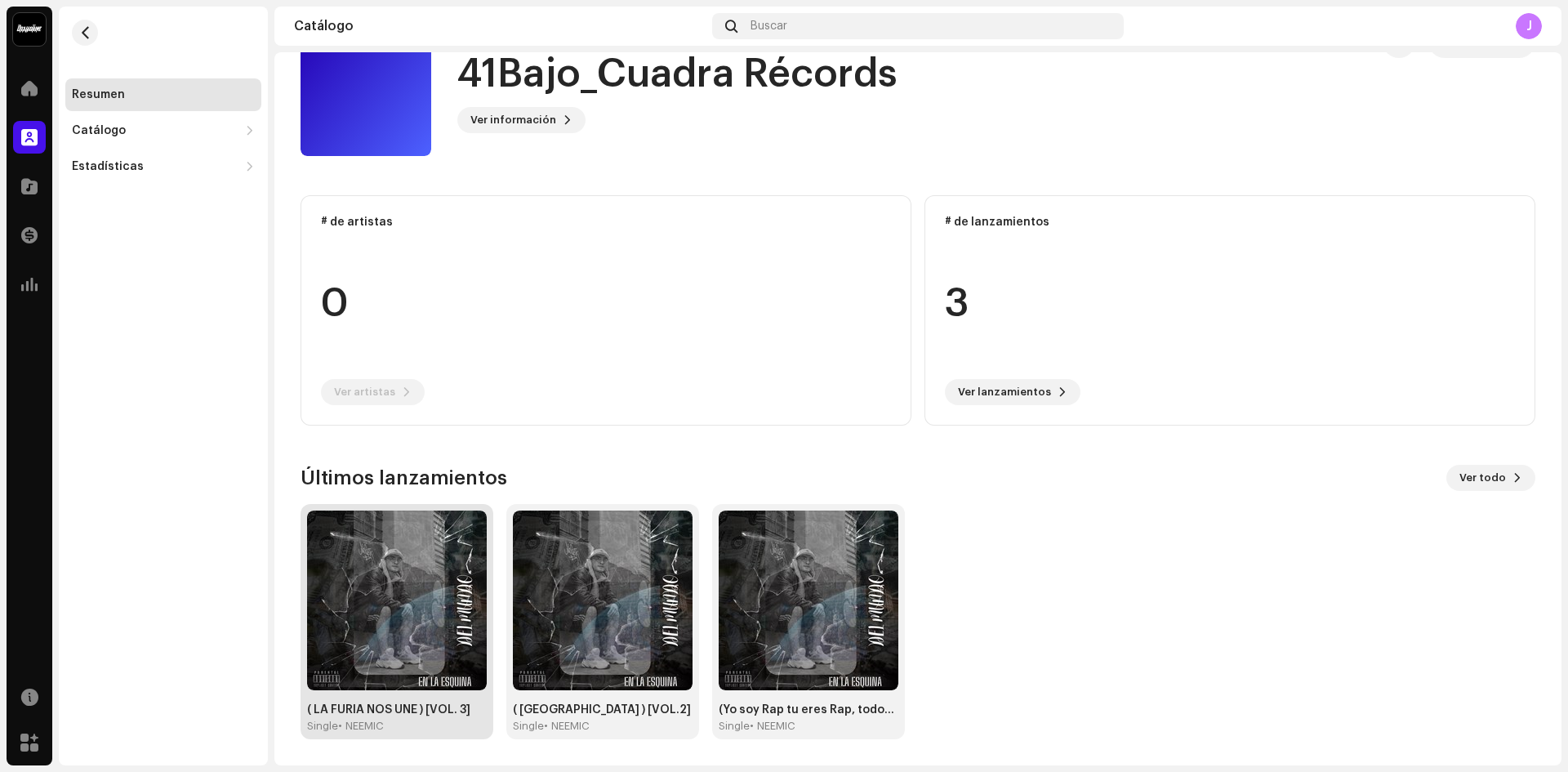
click at [408, 557] on img at bounding box center [397, 600] width 179 height 179
